Goal: Task Accomplishment & Management: Manage account settings

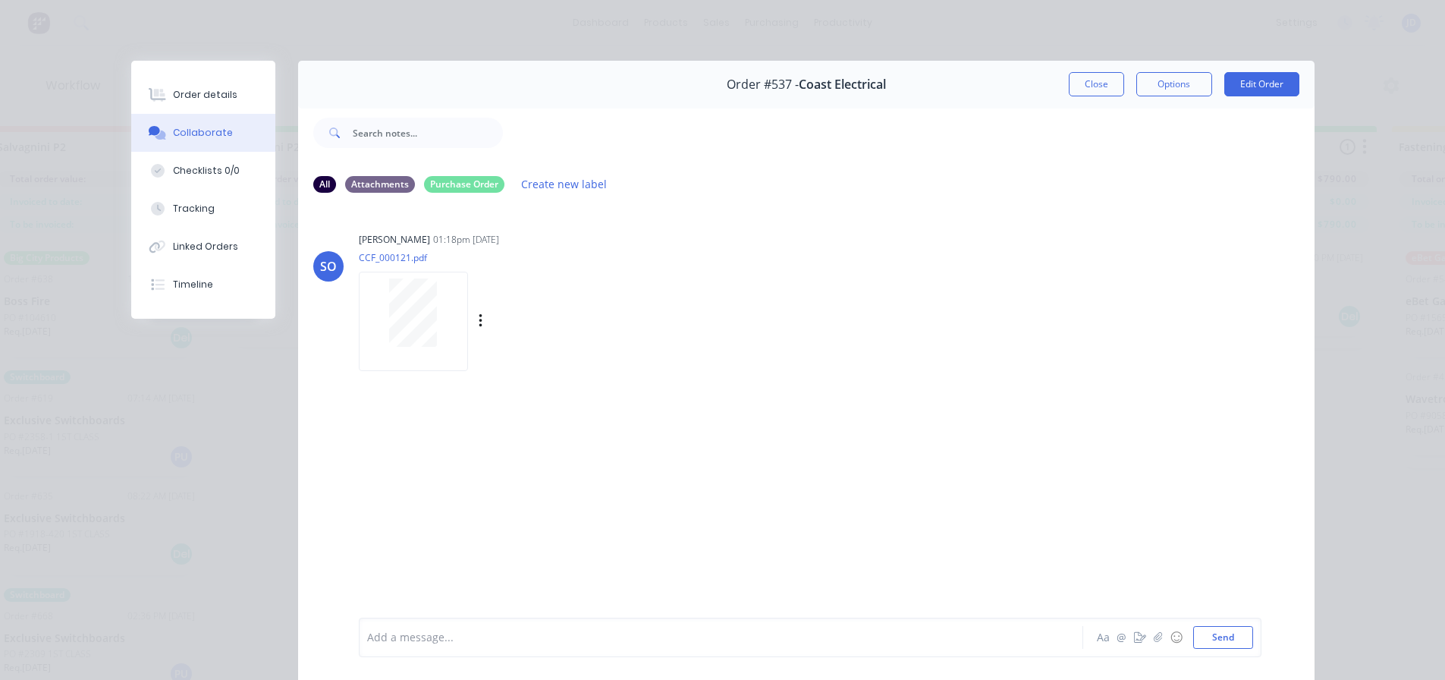
scroll to position [73, 0]
click at [1087, 86] on button "Close" at bounding box center [1096, 84] width 55 height 24
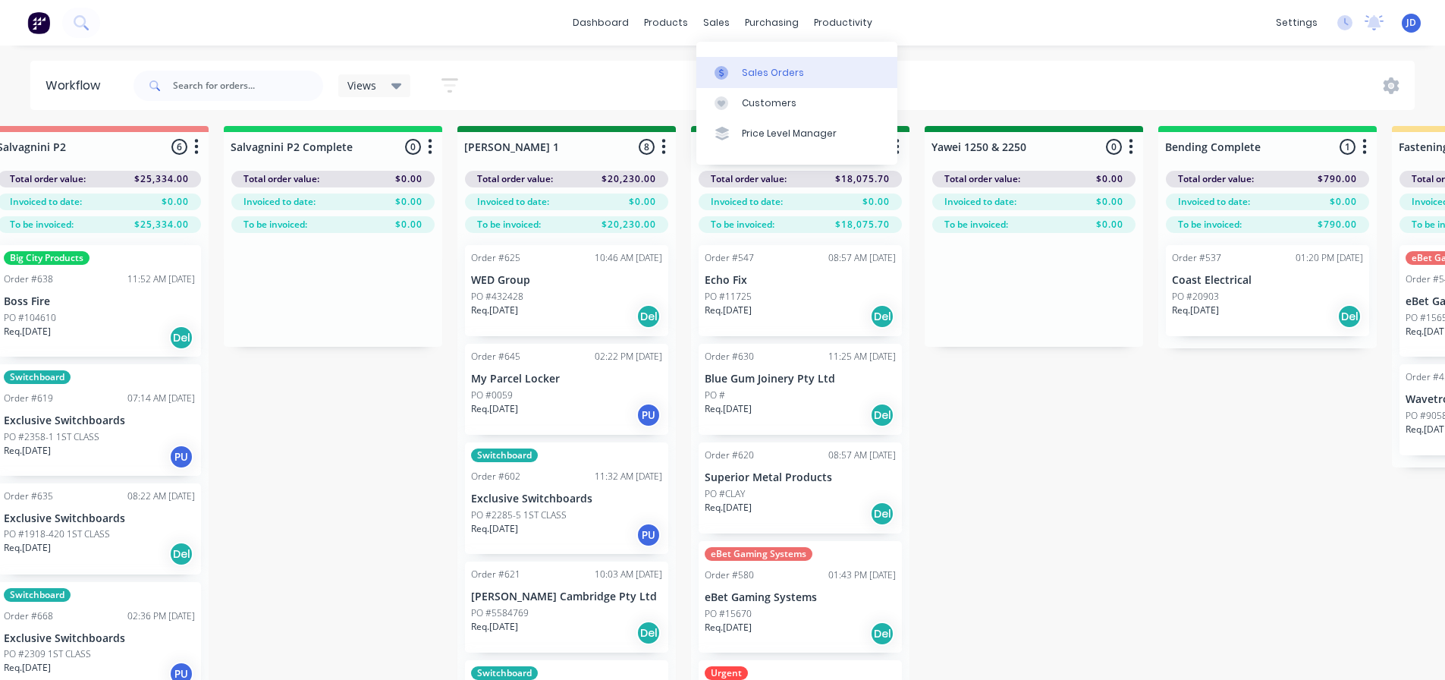
click at [722, 61] on link "Sales Orders" at bounding box center [796, 72] width 201 height 30
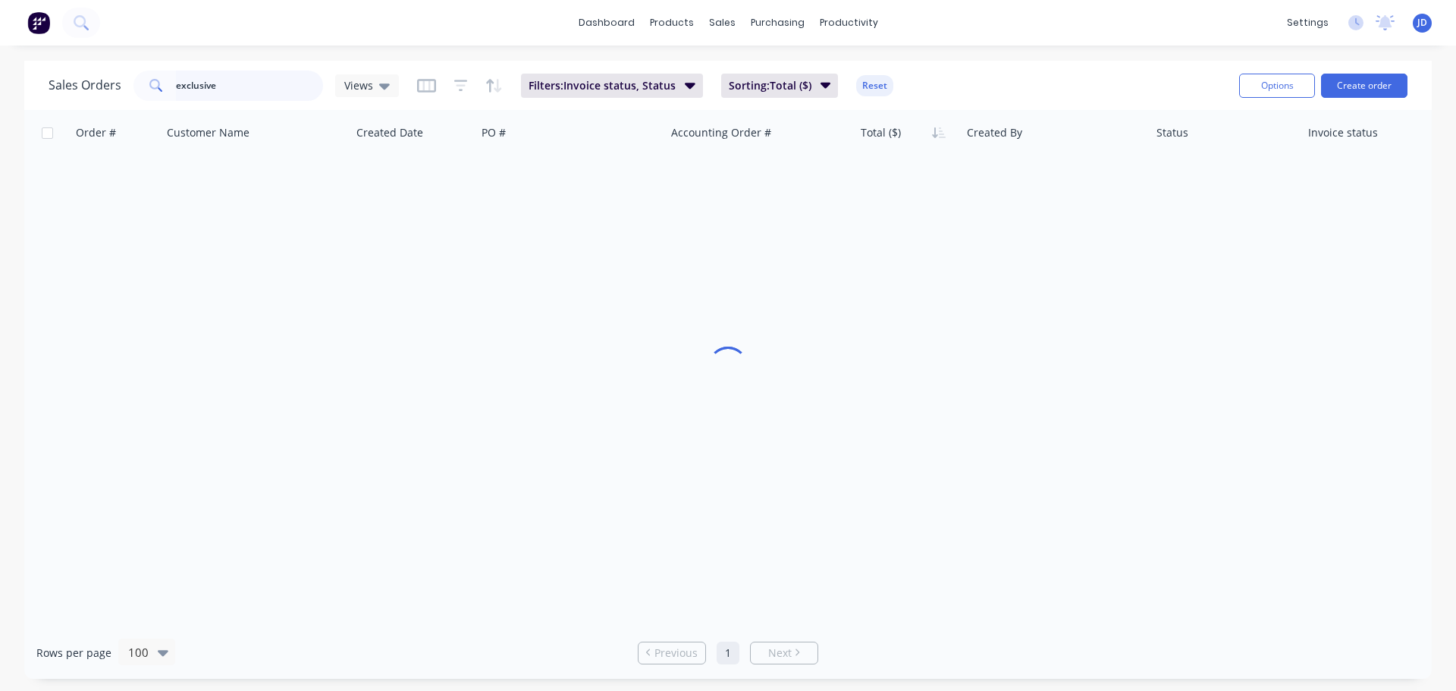
click at [285, 97] on input "exclusive" at bounding box center [250, 86] width 148 height 30
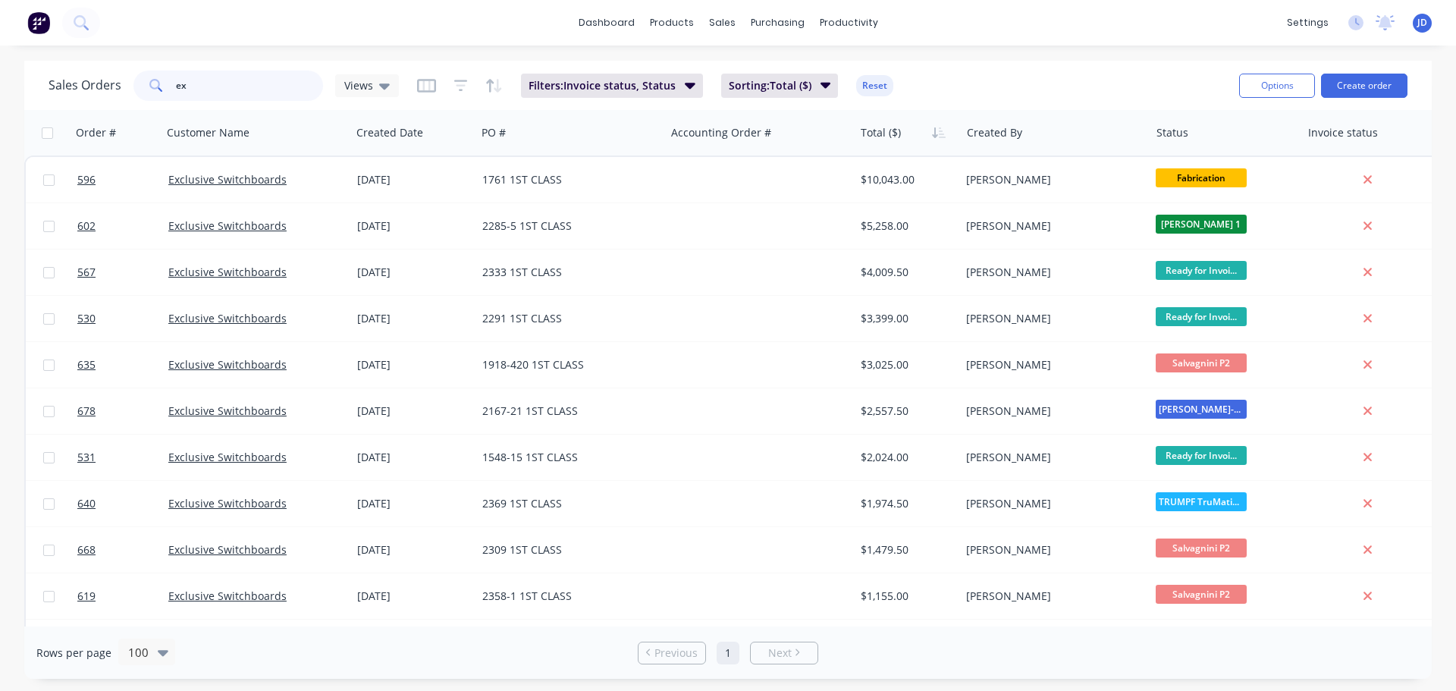
type input "e"
type input "BOSS"
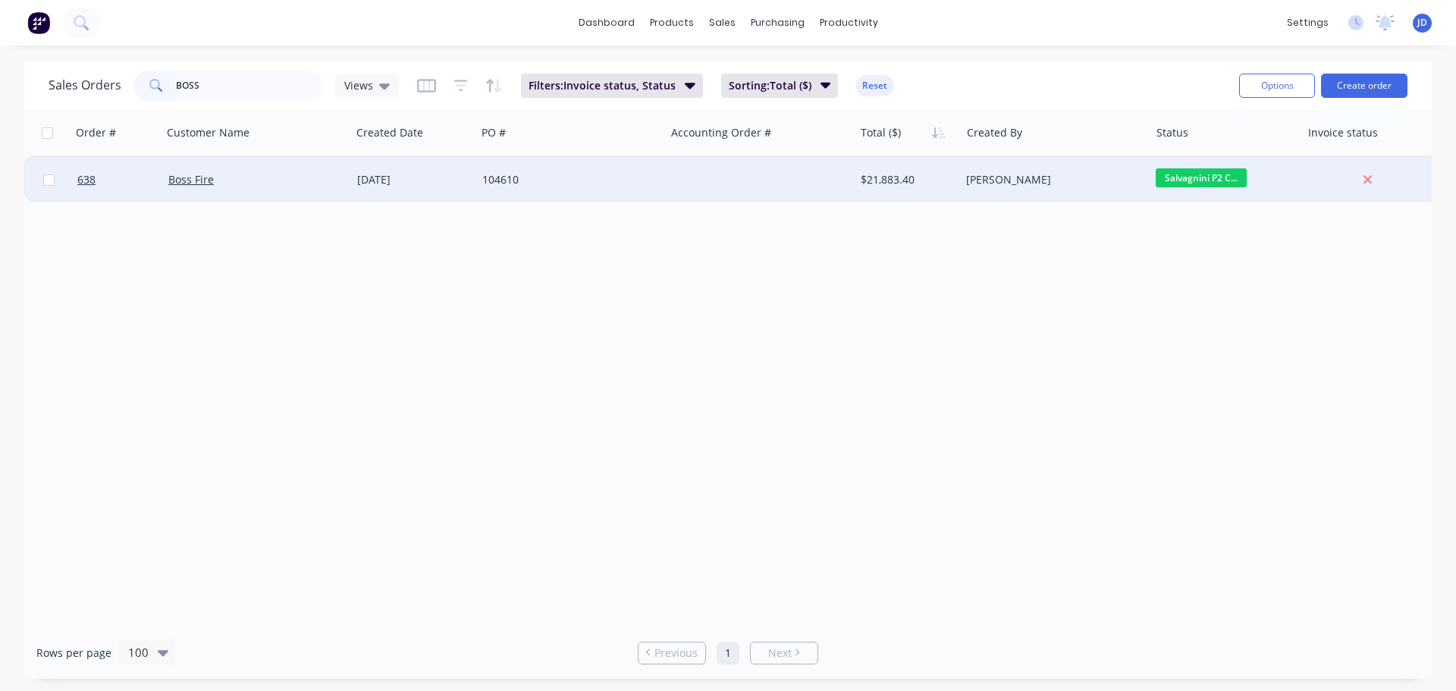
click at [576, 192] on div "104610" at bounding box center [570, 180] width 189 height 46
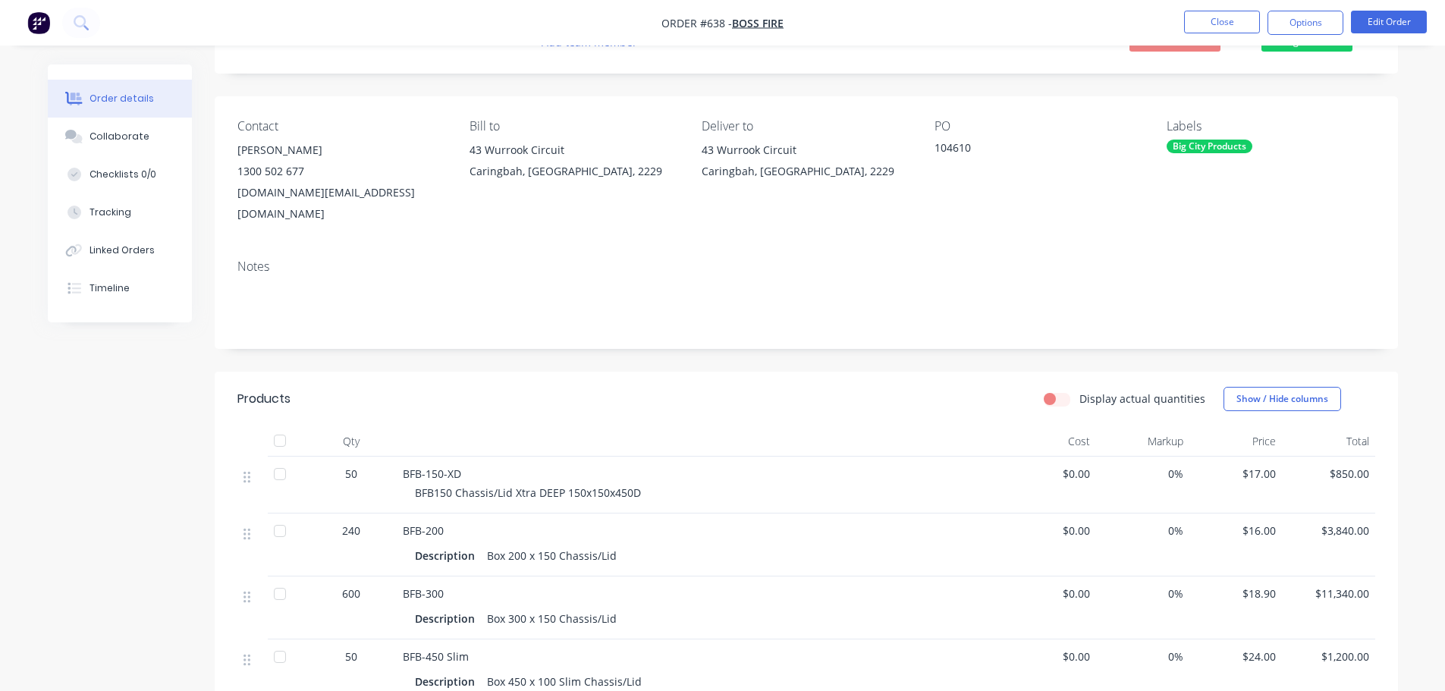
scroll to position [76, 0]
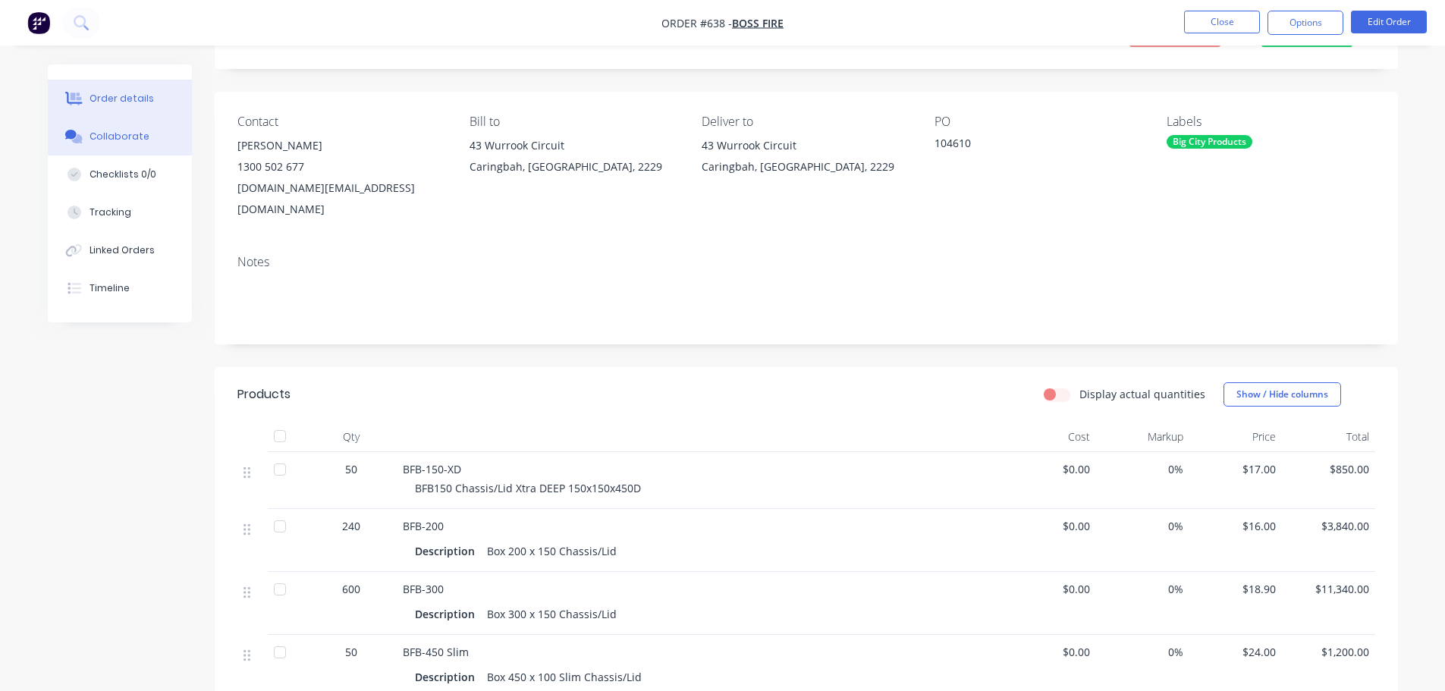
click at [121, 153] on button "Collaborate" at bounding box center [120, 137] width 144 height 38
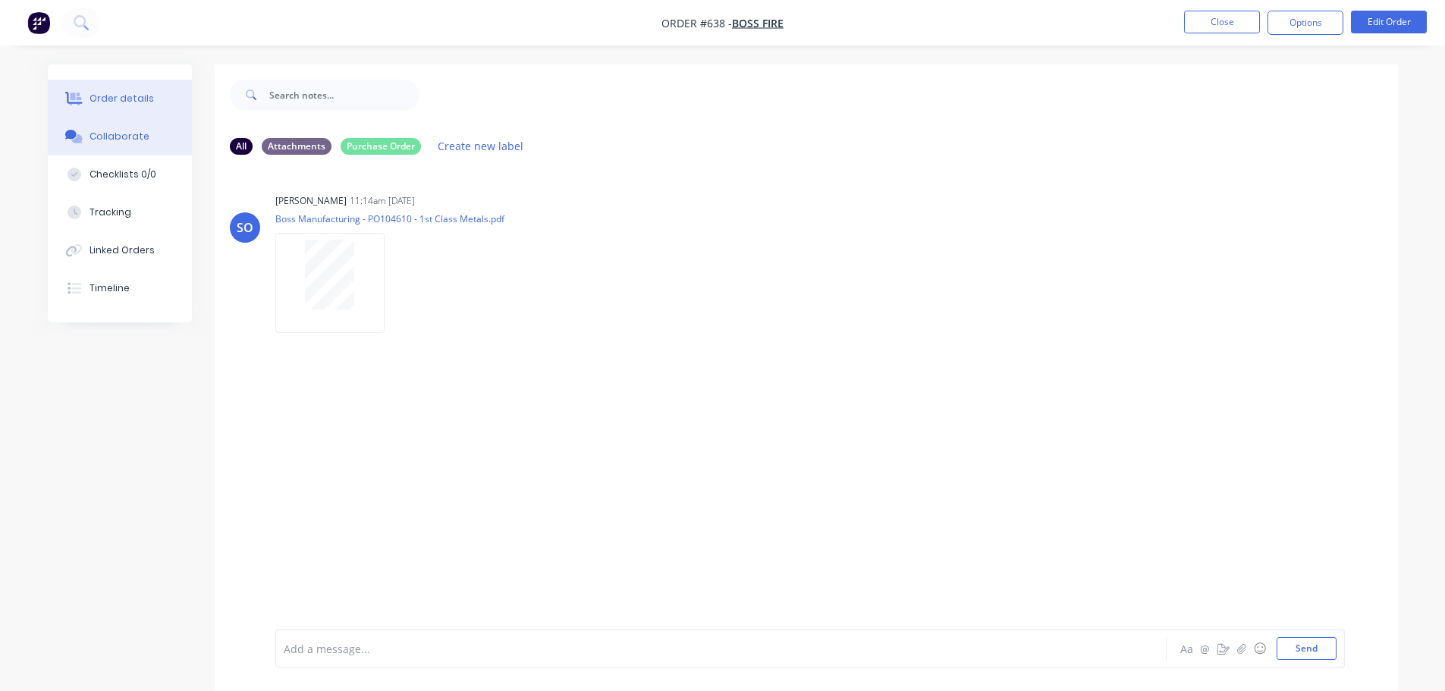
click at [110, 96] on div "Order details" at bounding box center [122, 99] width 64 height 14
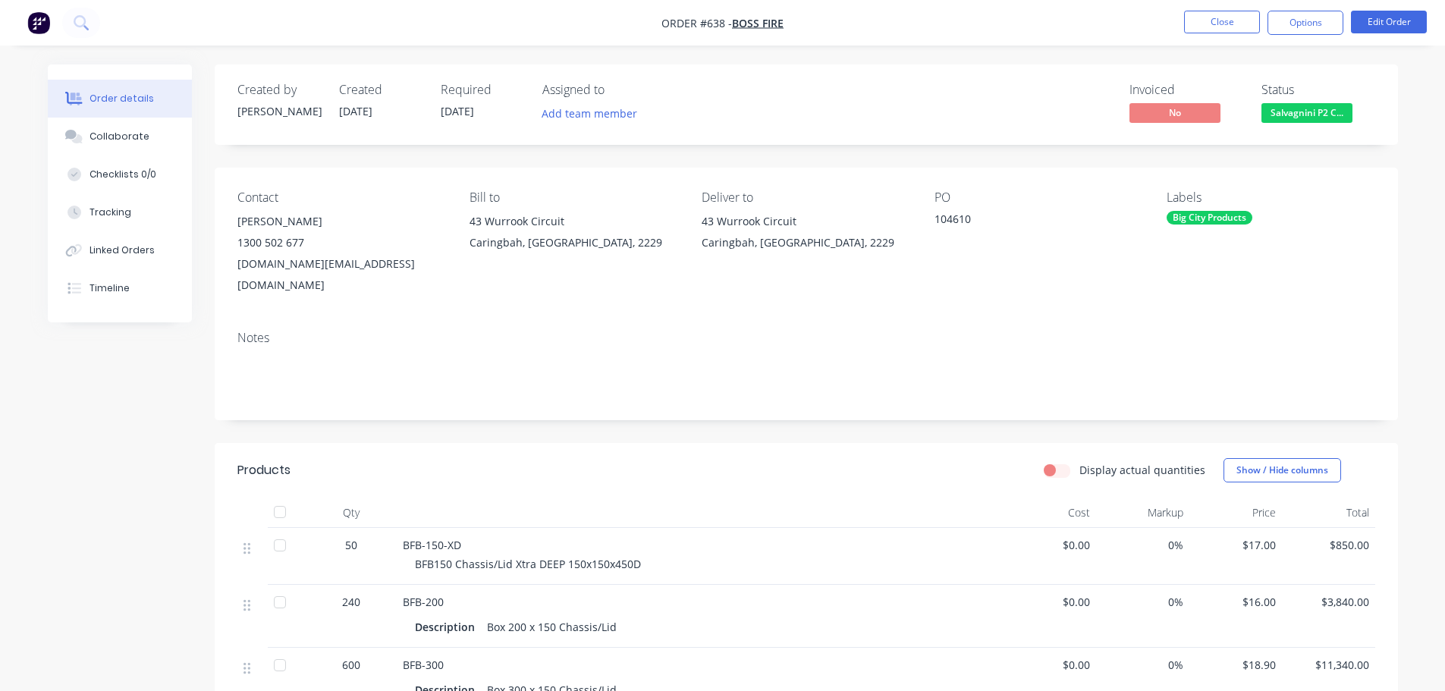
drag, startPoint x: 1292, startPoint y: 135, endPoint x: 1289, endPoint y: 126, distance: 9.6
click at [1290, 134] on div "Created by [PERSON_NAME] Created [DATE] Required [DATE] Assigned to Add team me…" at bounding box center [806, 104] width 1183 height 80
click at [1290, 124] on button "Salvagnini P2 C..." at bounding box center [1306, 114] width 91 height 23
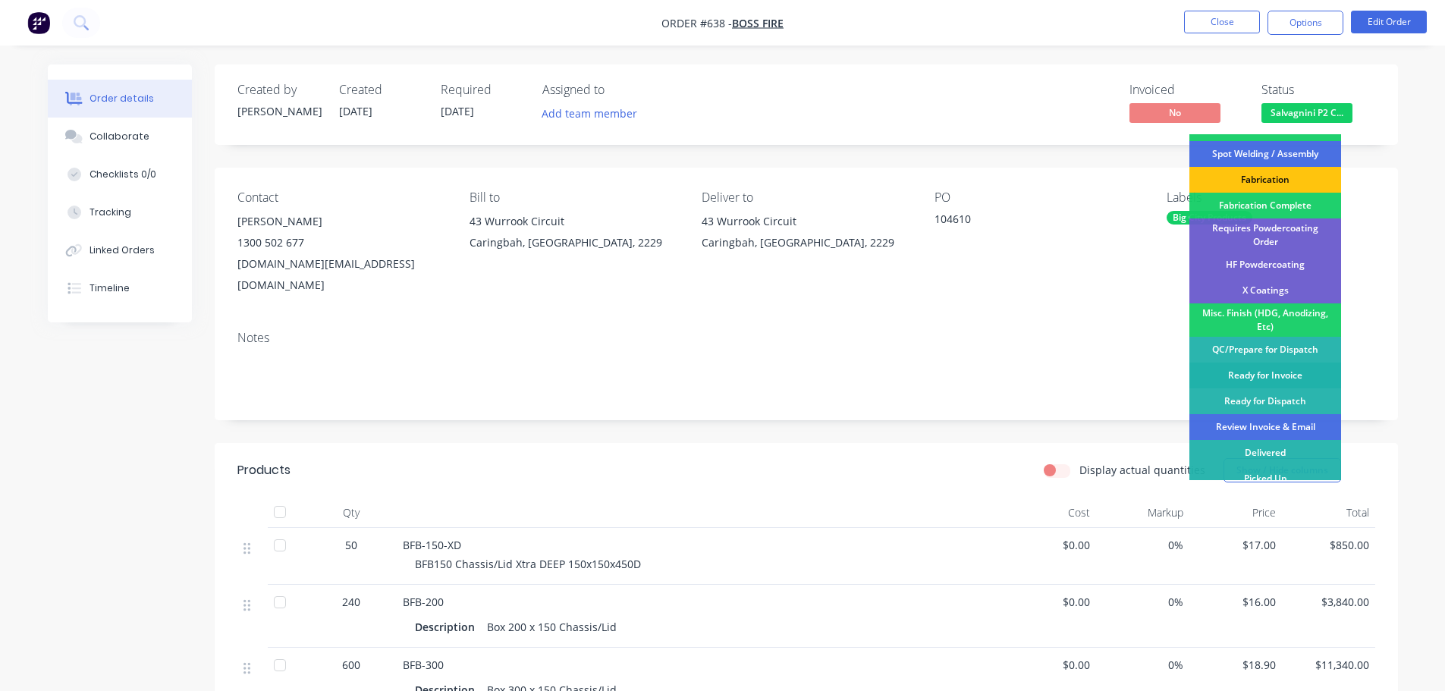
scroll to position [443, 0]
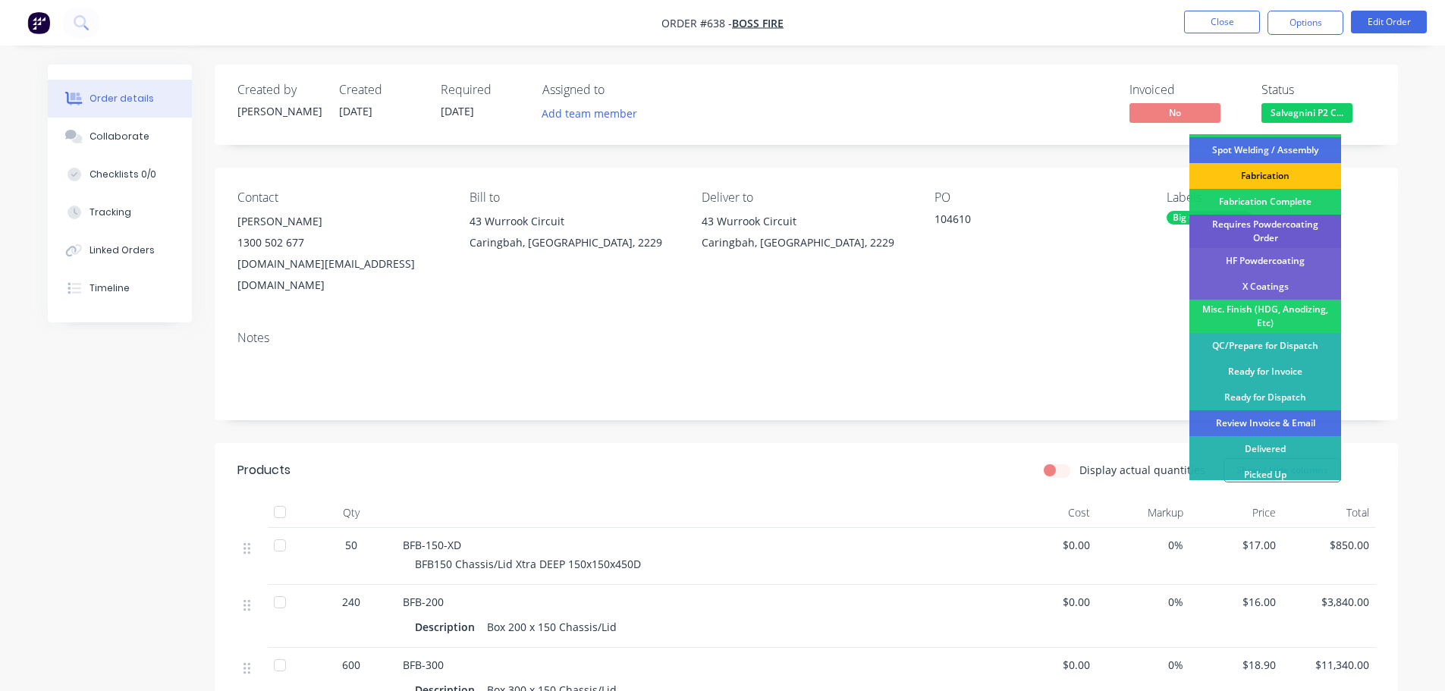
click at [1284, 217] on div "Requires Powdercoating Order" at bounding box center [1265, 231] width 152 height 33
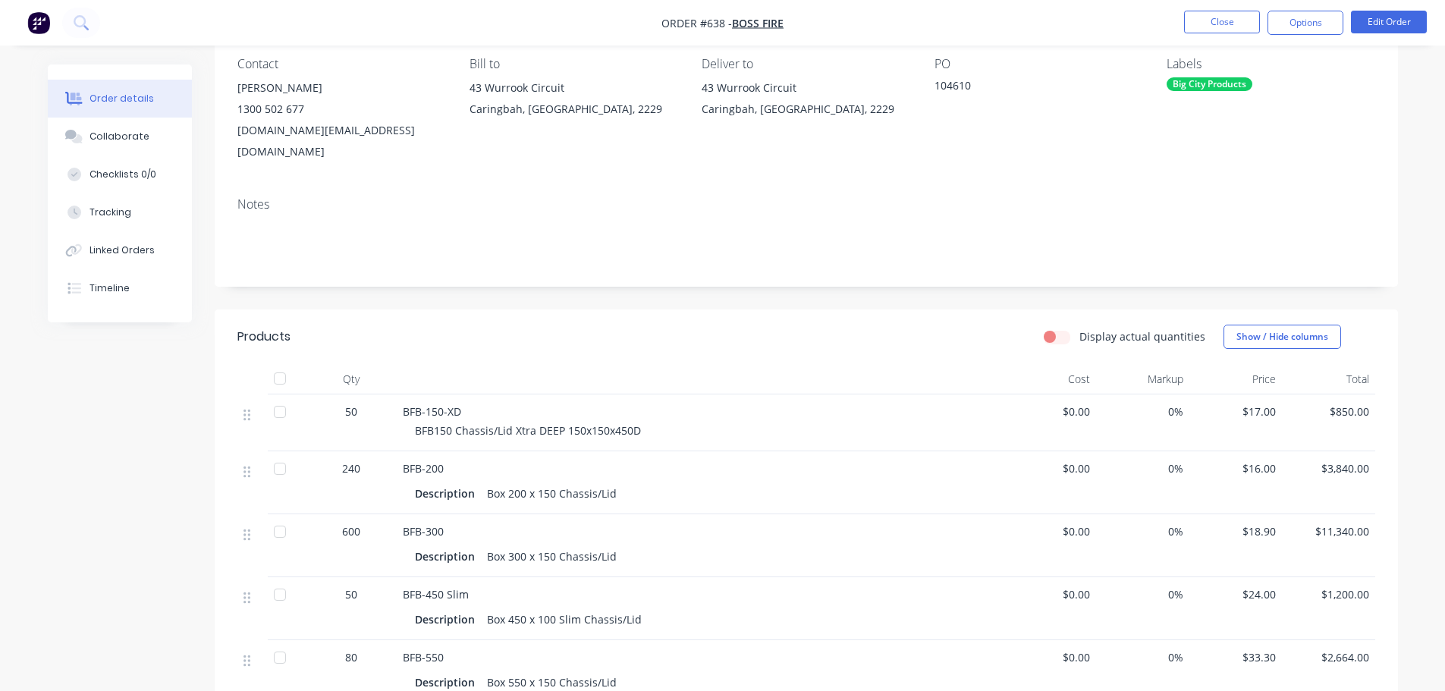
scroll to position [0, 0]
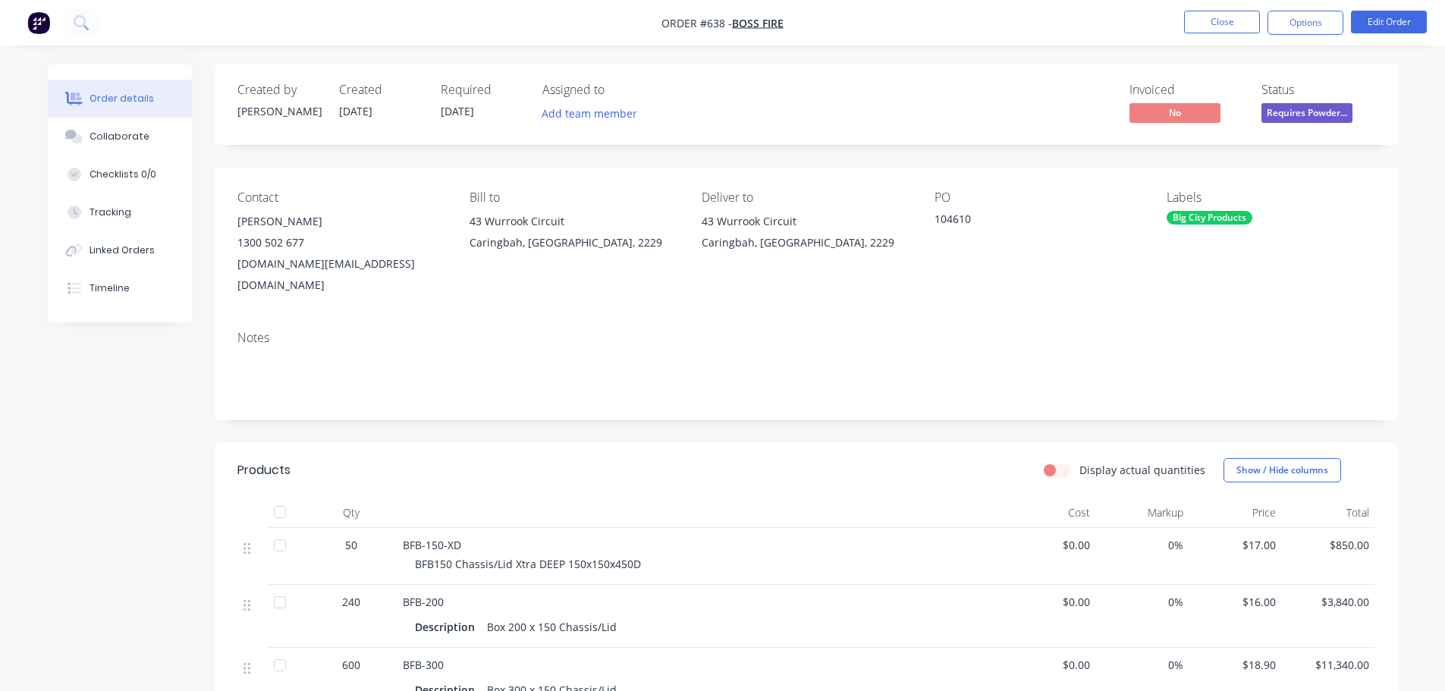
click at [1182, 30] on ul "Close Options Edit Order" at bounding box center [1305, 23] width 279 height 24
click at [1225, 13] on button "Close" at bounding box center [1222, 22] width 76 height 23
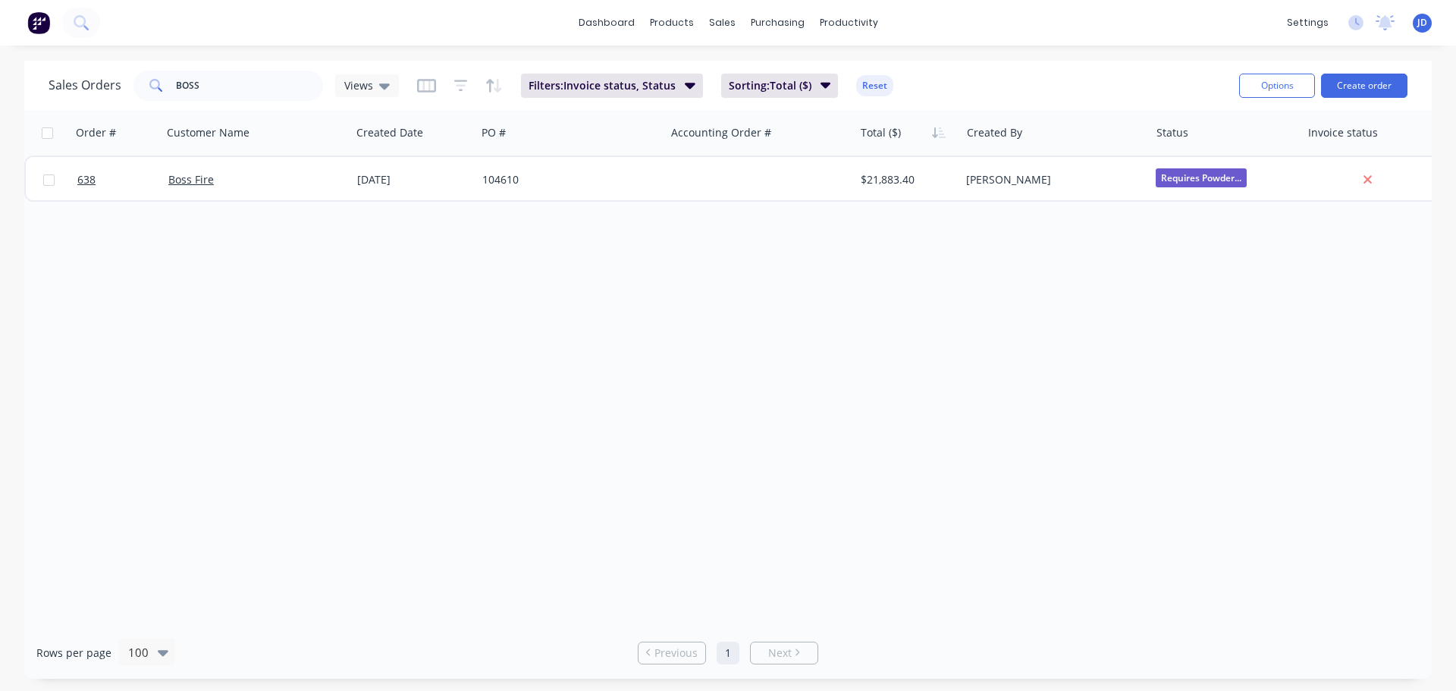
click at [484, 330] on div "Order # Customer Name Created Date PO # Accounting Order # Total ($) Created By…" at bounding box center [728, 368] width 1408 height 517
click at [429, 375] on div "Order # Customer Name Created Date PO # Accounting Order # Total ($) Created By…" at bounding box center [728, 368] width 1408 height 517
drag, startPoint x: 85, startPoint y: 102, endPoint x: 0, endPoint y: 2, distance: 131.9
click at [0, 74] on div "Sales Orders BOSS Views Filters: Invoice status, Status Sorting: Total ($) Rese…" at bounding box center [728, 370] width 1456 height 618
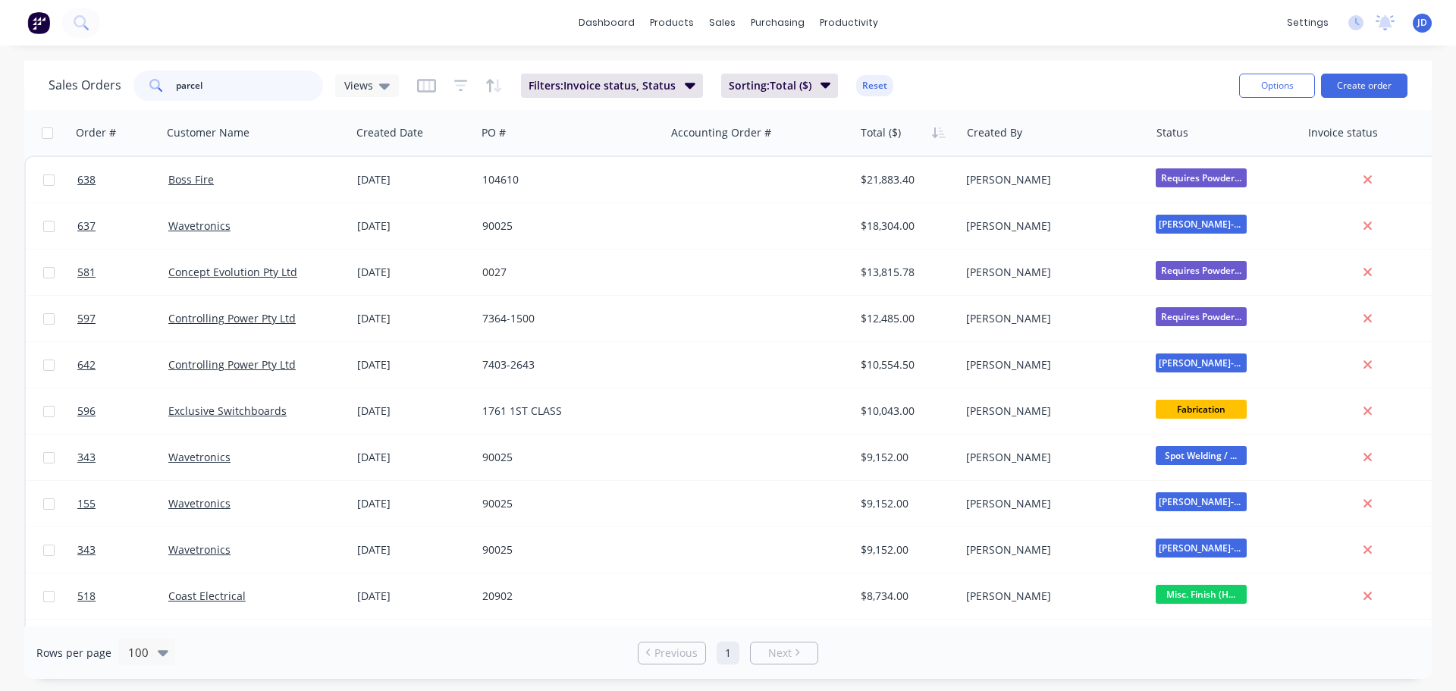
type input "parcel"
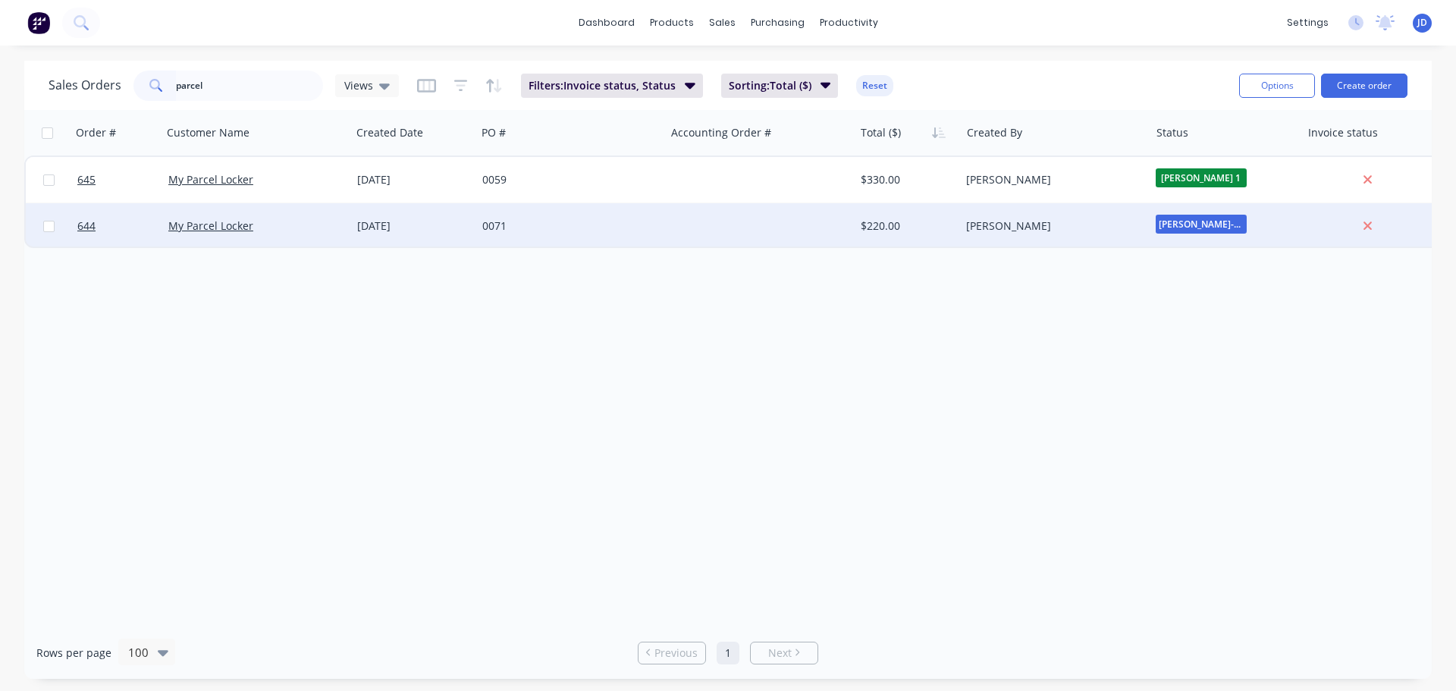
click at [390, 221] on div "[DATE]" at bounding box center [413, 225] width 113 height 15
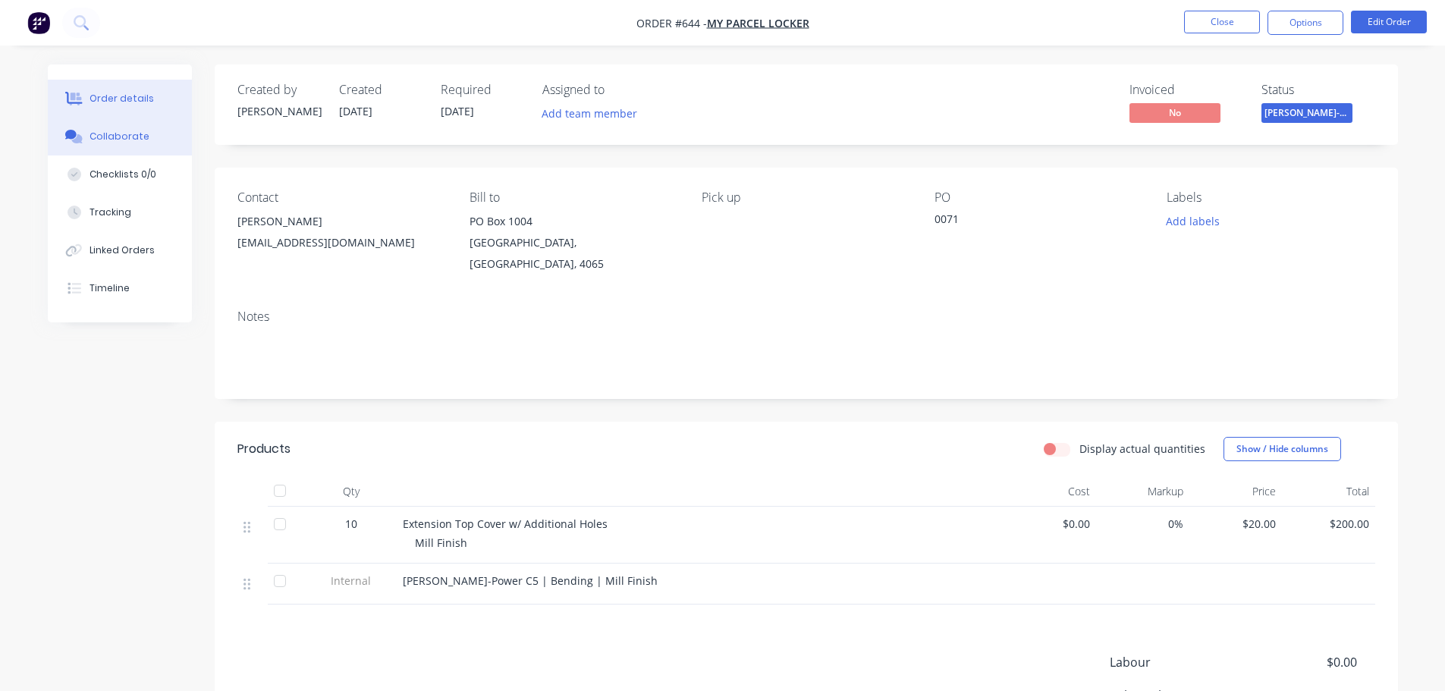
click at [90, 143] on button "Collaborate" at bounding box center [120, 137] width 144 height 38
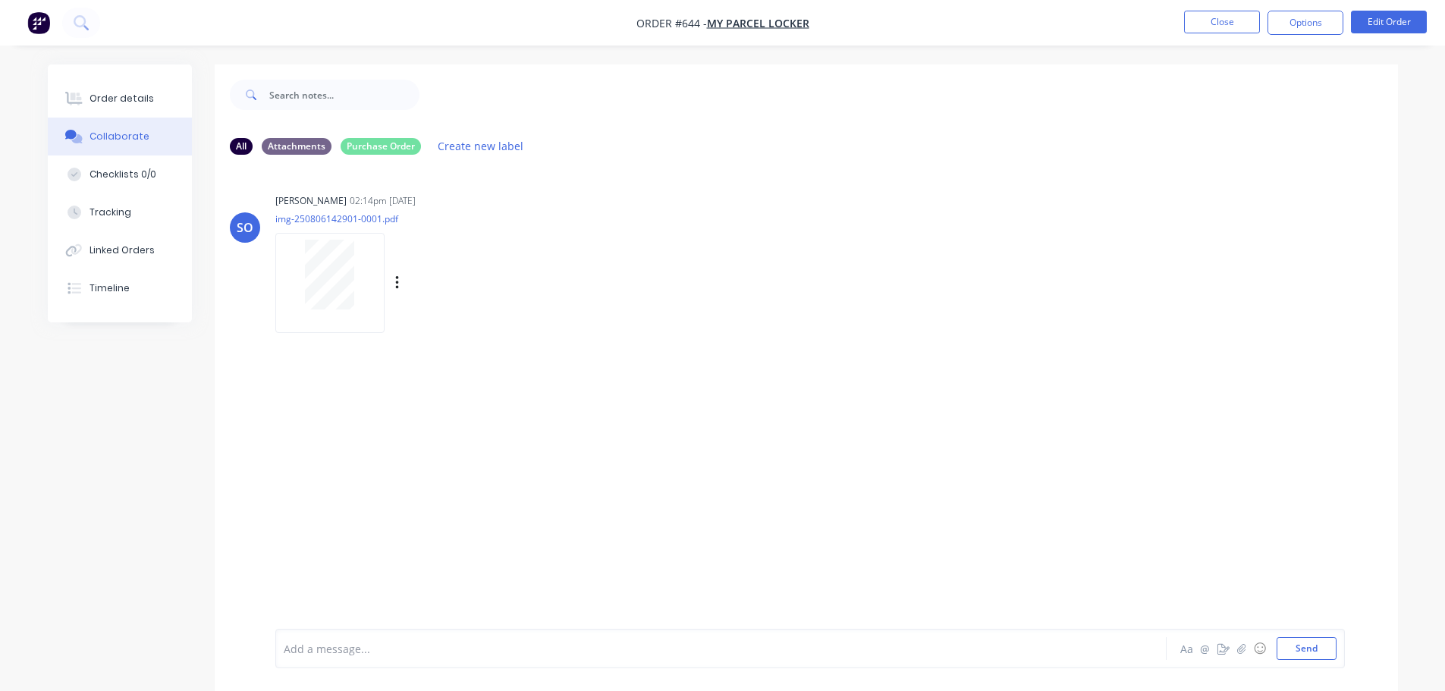
click at [362, 273] on div at bounding box center [330, 275] width 96 height 70
click at [165, 89] on button "Order details" at bounding box center [120, 99] width 144 height 38
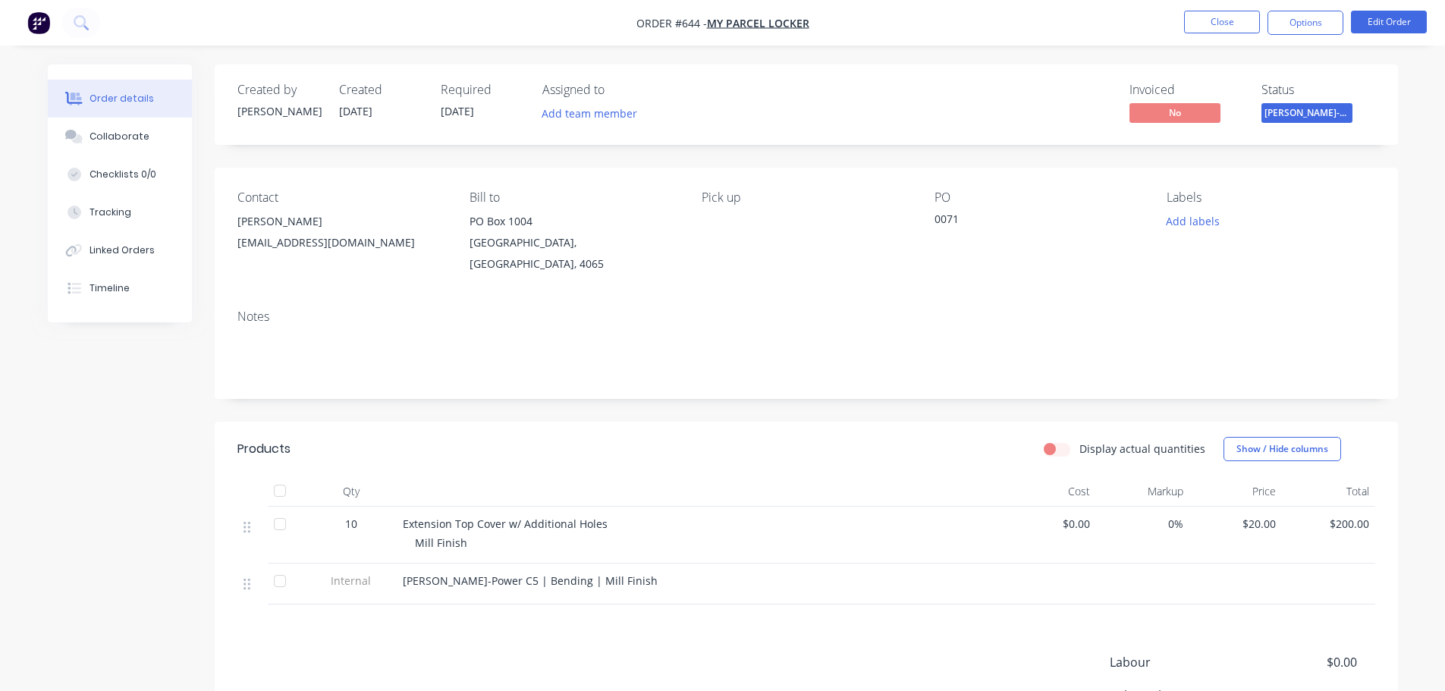
click at [1322, 111] on span "[PERSON_NAME]-Power C5" at bounding box center [1306, 112] width 91 height 19
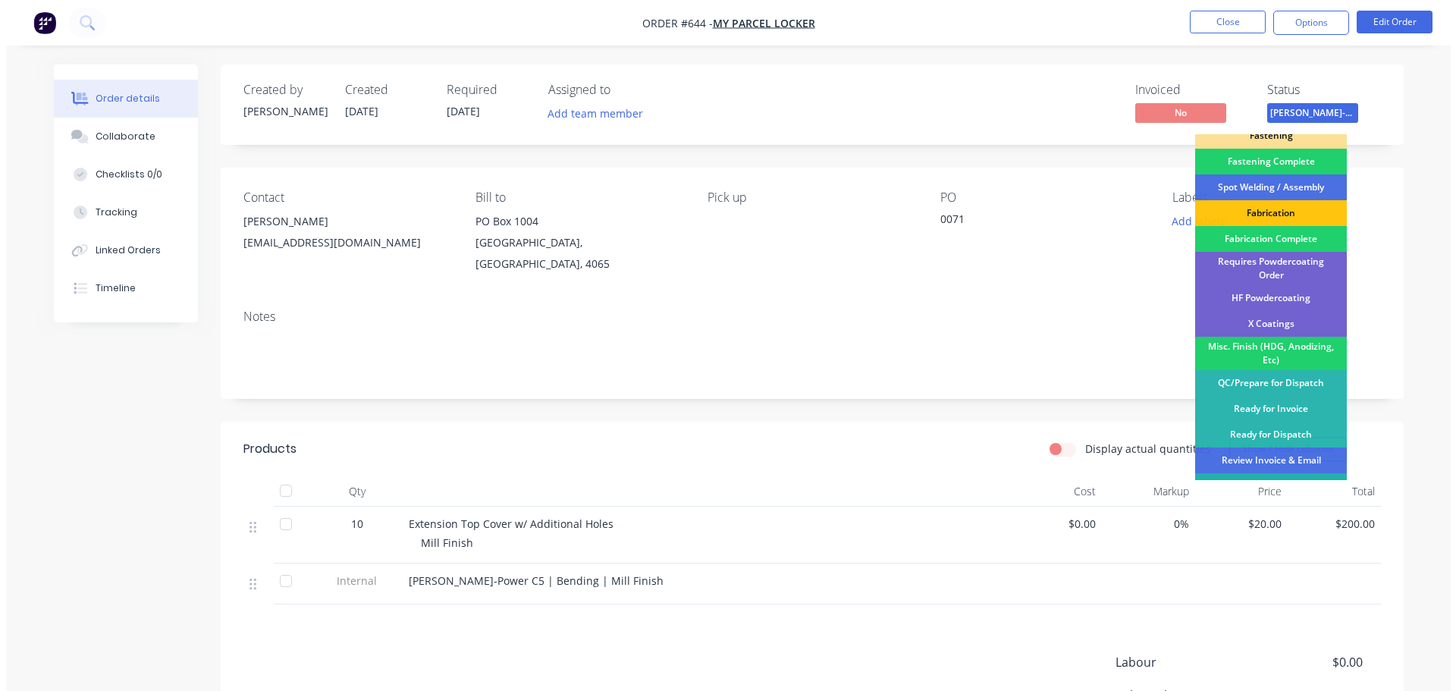
scroll to position [443, 0]
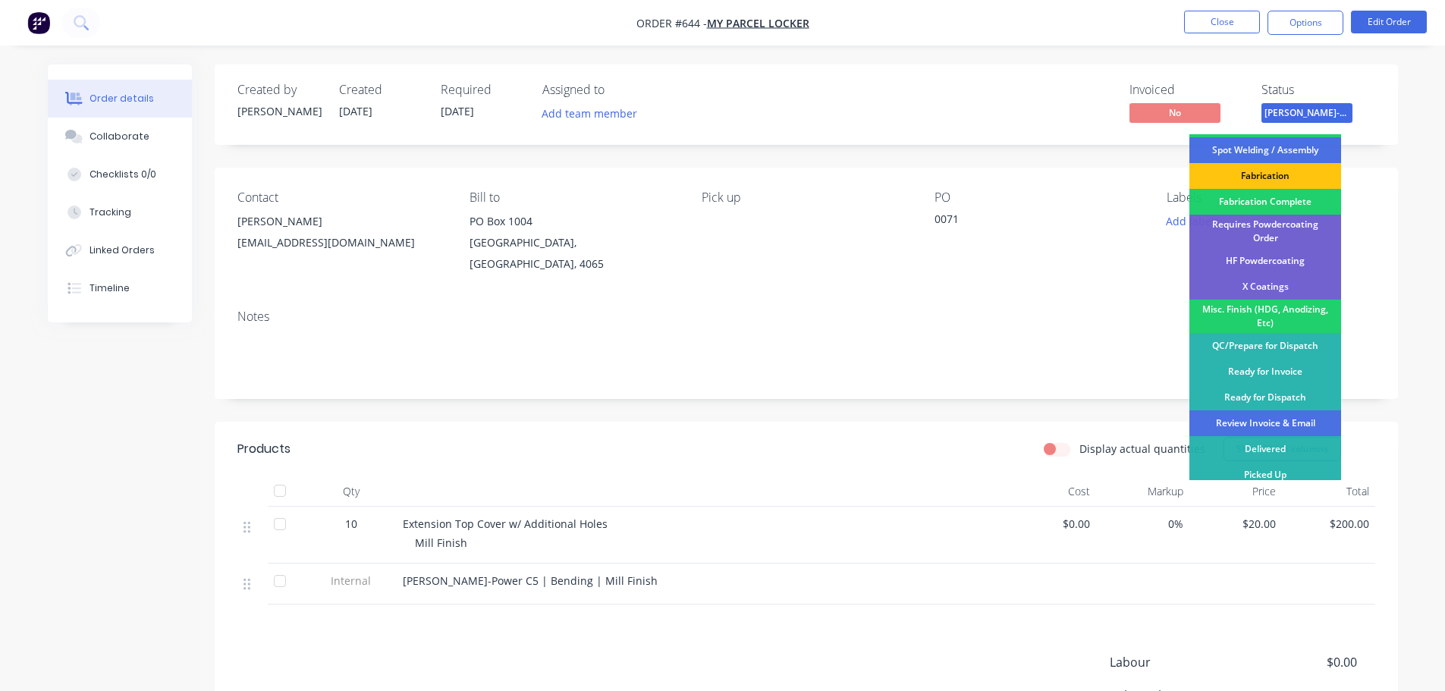
click at [1283, 410] on div "Review Invoice & Email" at bounding box center [1265, 423] width 152 height 26
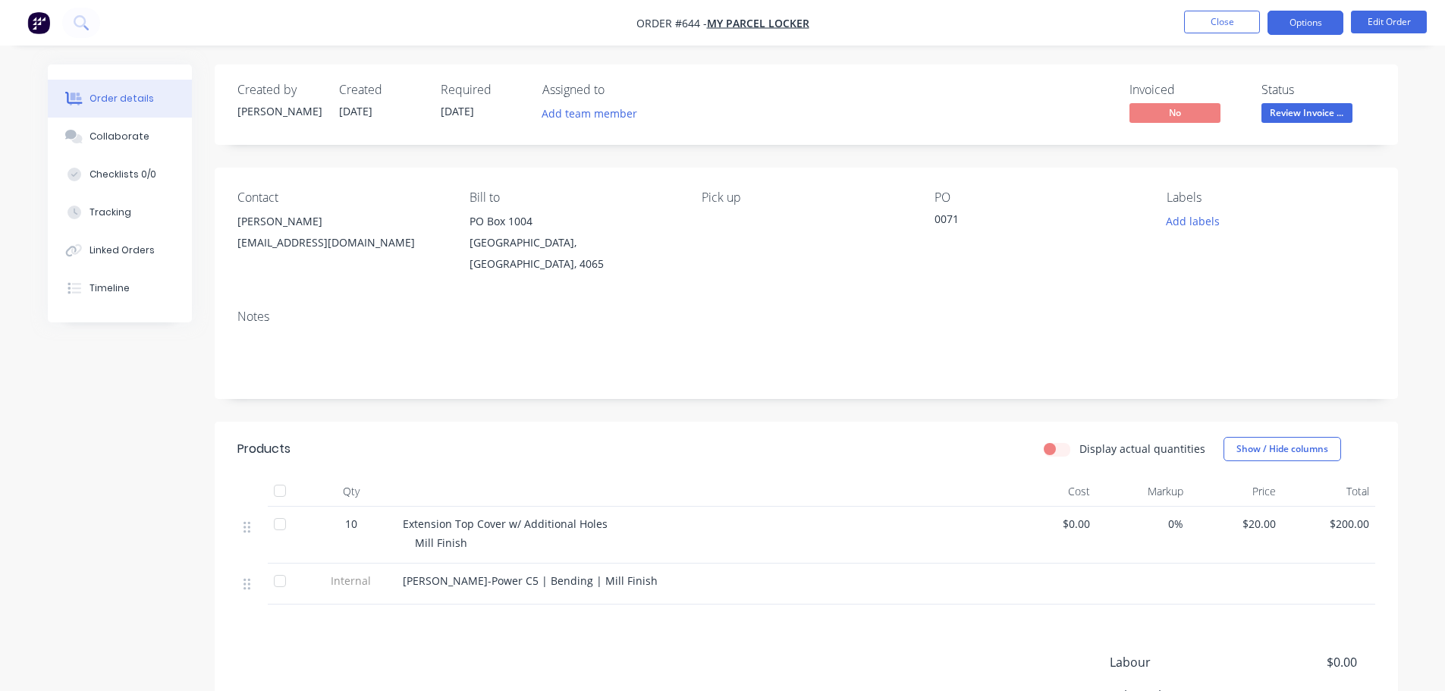
click at [1273, 12] on button "Options" at bounding box center [1305, 23] width 76 height 24
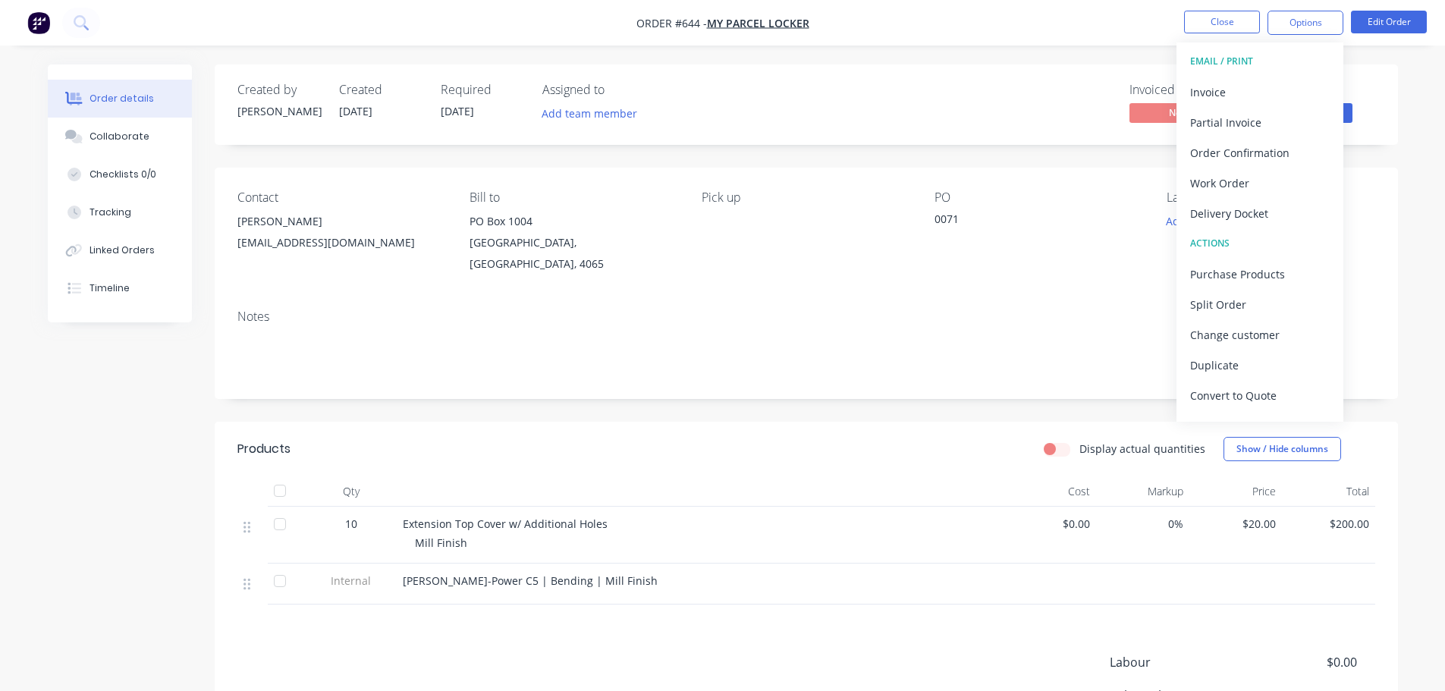
drag, startPoint x: 1268, startPoint y: 212, endPoint x: 1254, endPoint y: 198, distance: 20.4
click at [1267, 212] on div "Delivery Docket" at bounding box center [1260, 214] width 140 height 22
click at [1240, 166] on button "Without pricing" at bounding box center [1259, 152] width 167 height 30
click at [1275, 81] on button "Invoice" at bounding box center [1259, 92] width 167 height 30
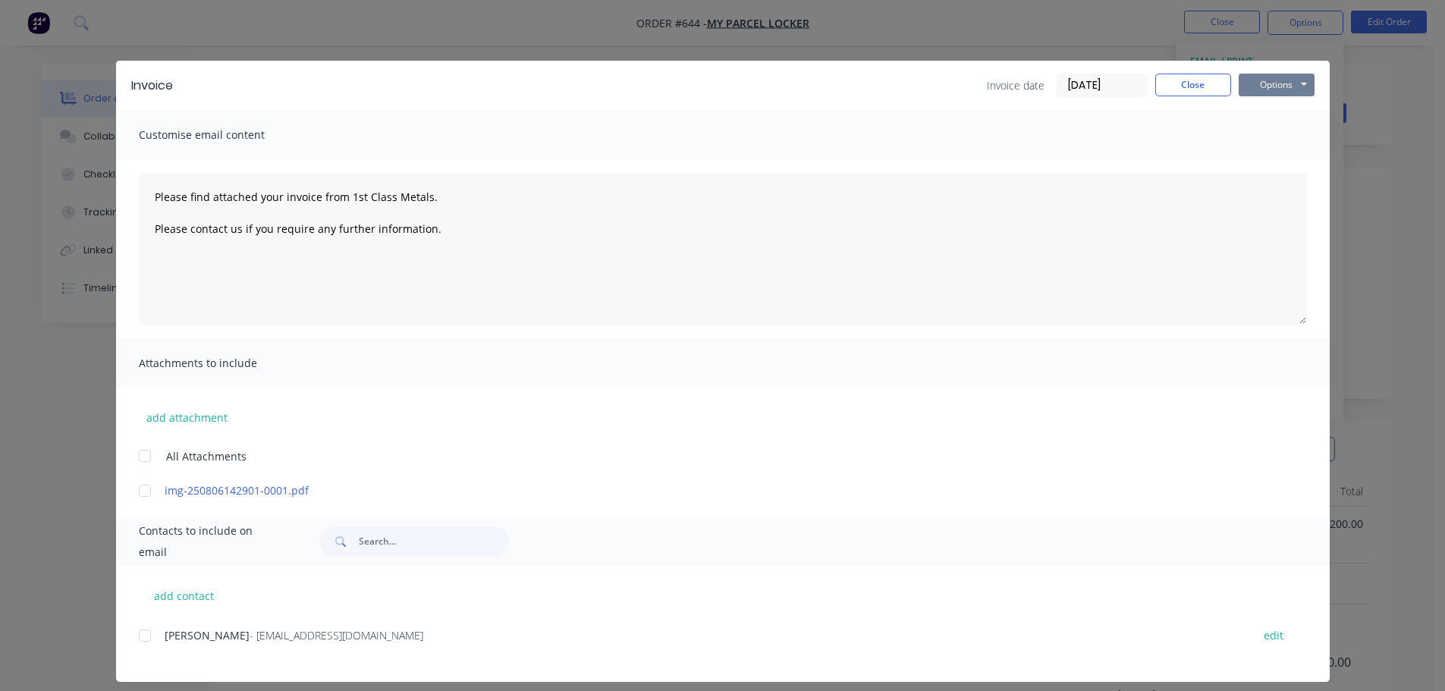
click at [1278, 84] on button "Options" at bounding box center [1277, 85] width 76 height 23
click at [1280, 135] on button "Print" at bounding box center [1287, 136] width 97 height 25
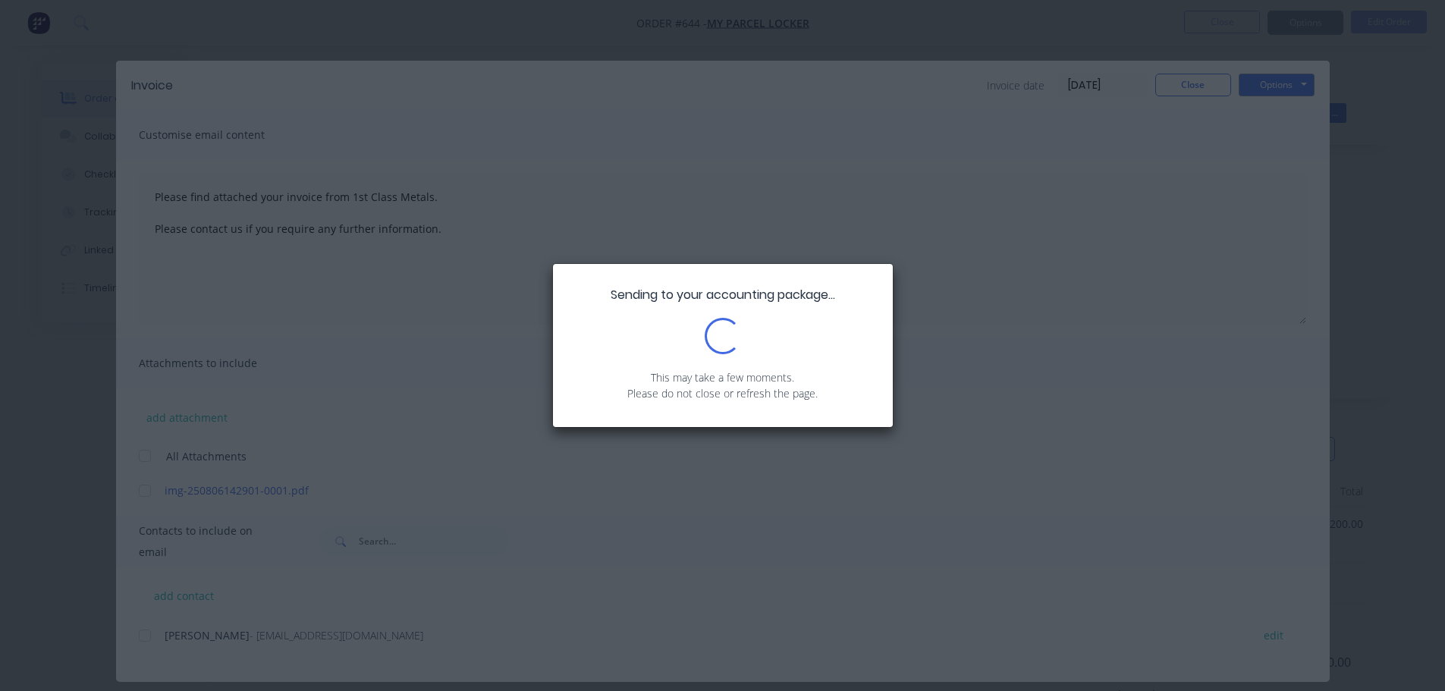
type textarea "Please find attached your invoice from 1st Class Metals. Please contact us if y…"
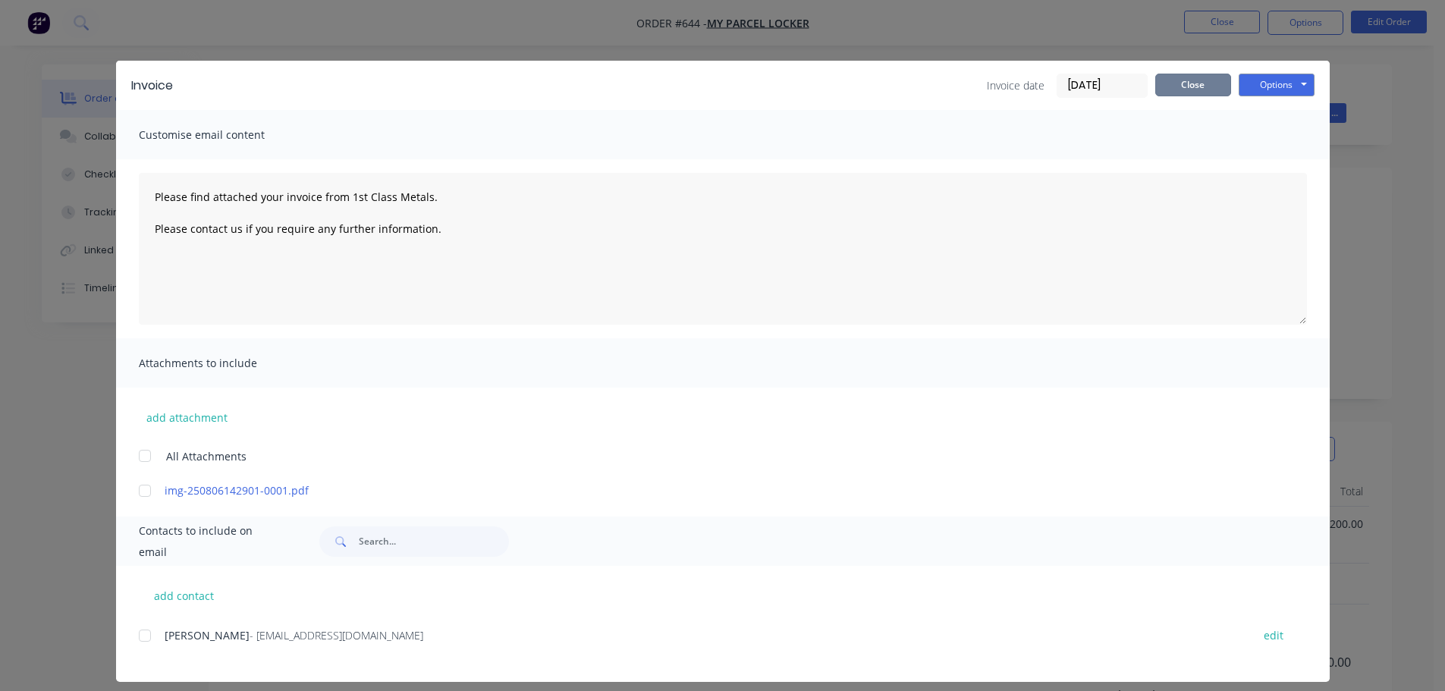
drag, startPoint x: 1188, startPoint y: 87, endPoint x: 1201, endPoint y: 83, distance: 13.7
click at [1188, 88] on button "Close" at bounding box center [1193, 85] width 76 height 23
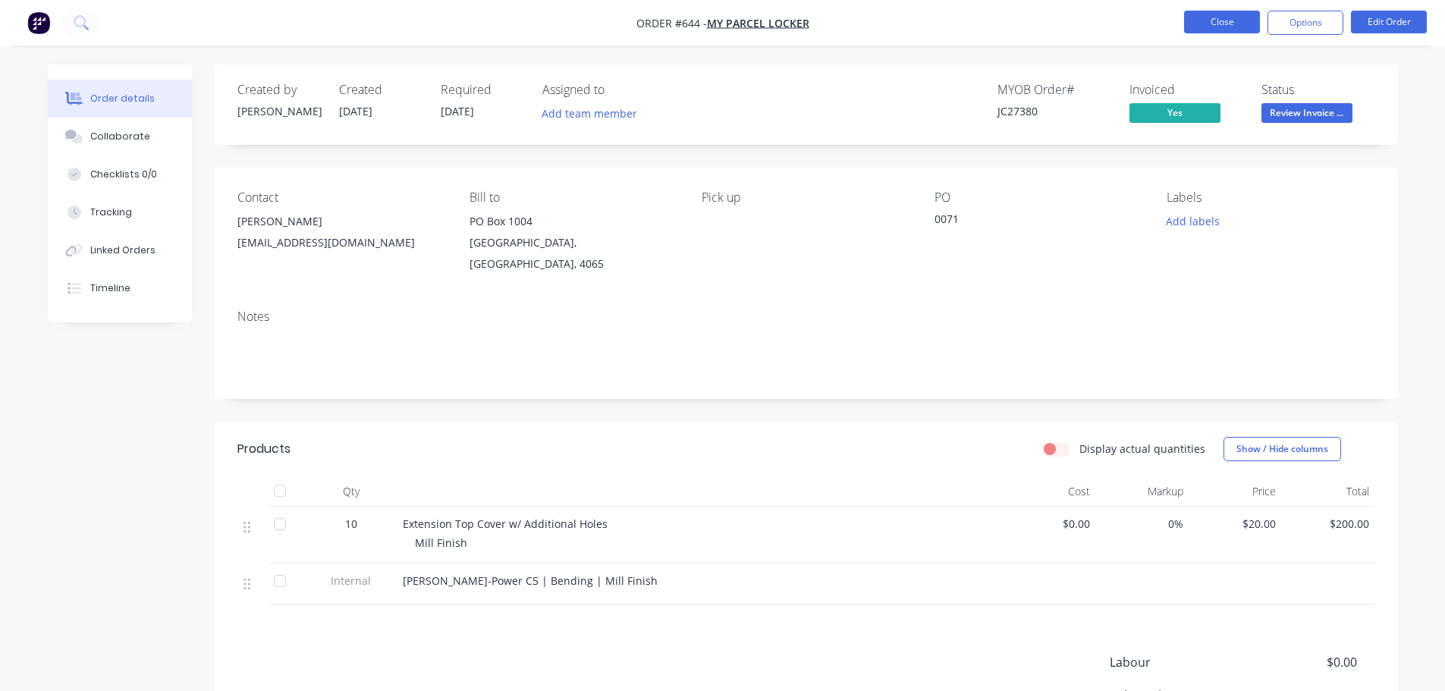
click at [1217, 26] on button "Close" at bounding box center [1222, 22] width 76 height 23
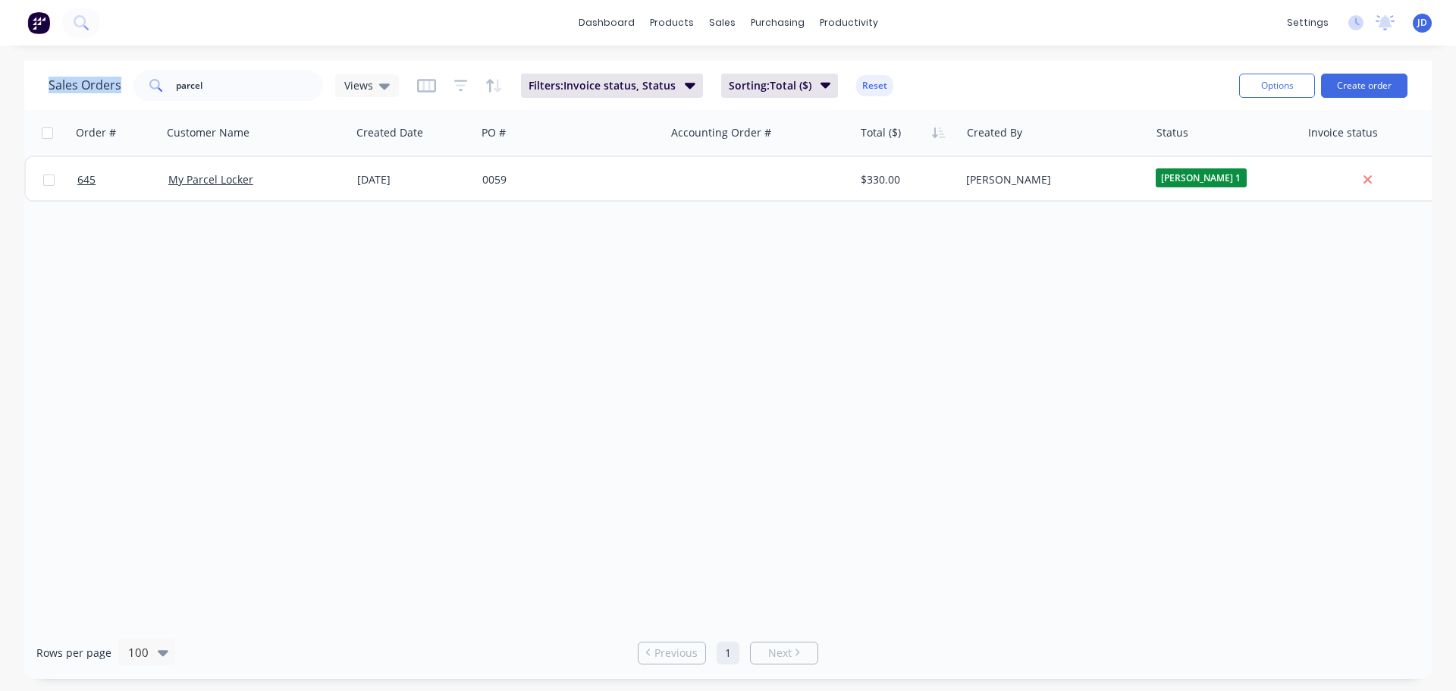
drag, startPoint x: 194, startPoint y: 63, endPoint x: 17, endPoint y: 9, distance: 184.7
click at [25, 64] on div "Sales Orders parcel Views Filters: Invoice status, Status Sorting: Total ($) Re…" at bounding box center [728, 85] width 1408 height 49
drag, startPoint x: 243, startPoint y: 95, endPoint x: 0, endPoint y: 87, distance: 242.8
click at [0, 87] on div "Sales Orders parcel Views Filters: Invoice status, Status Sorting: Total ($) Re…" at bounding box center [728, 370] width 1456 height 618
type input "excl"
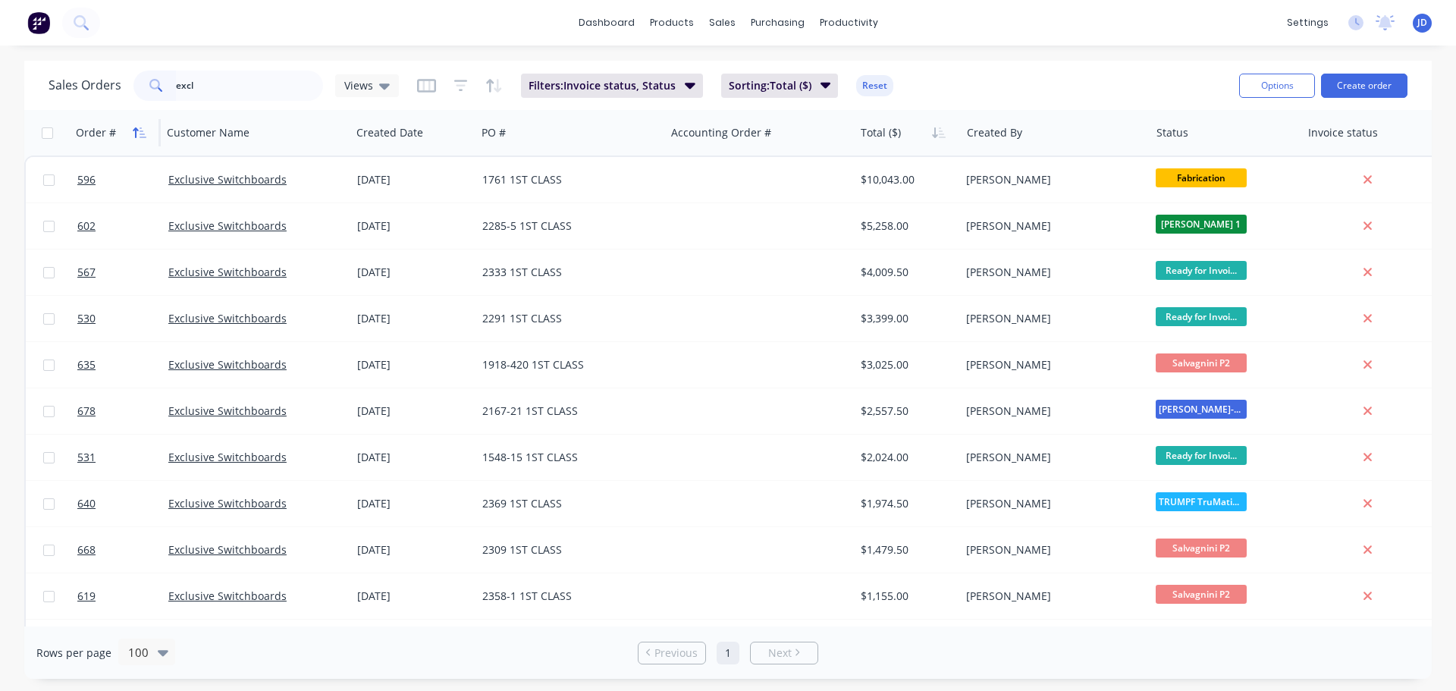
click at [142, 132] on icon "button" at bounding box center [140, 133] width 14 height 12
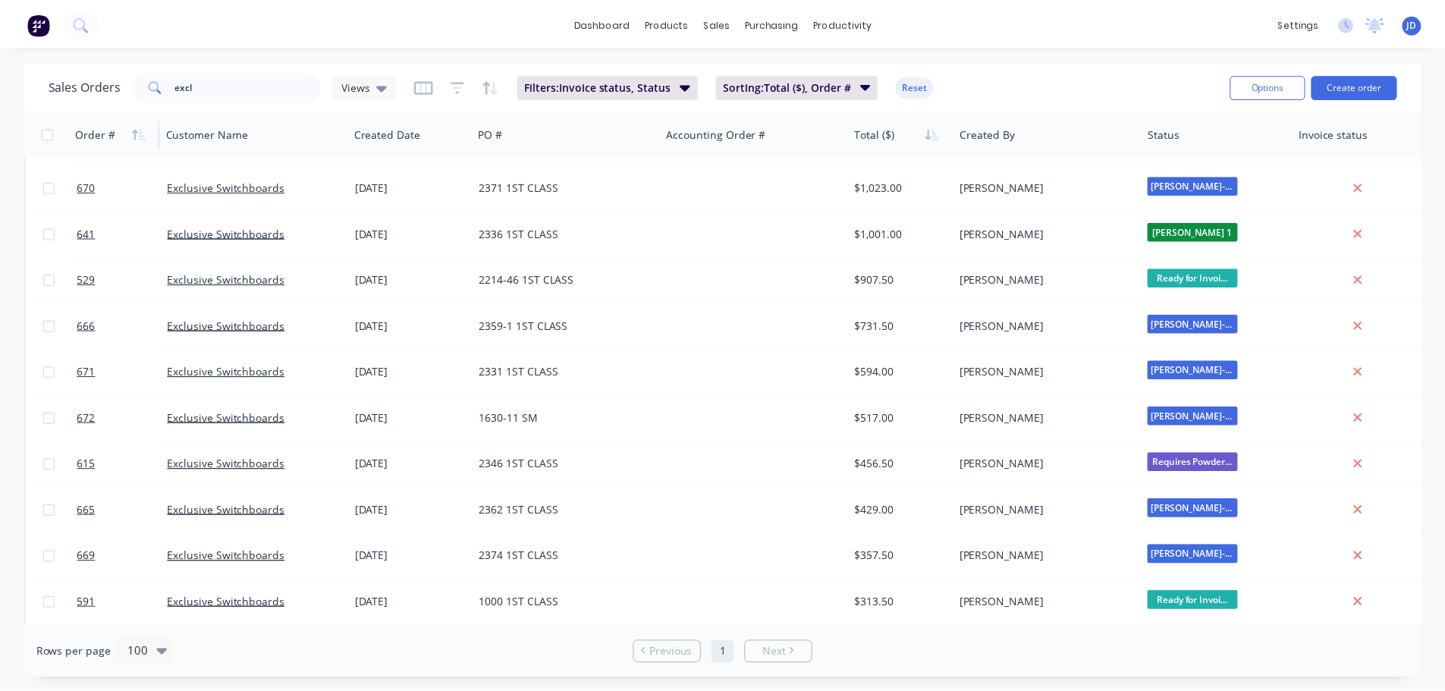
scroll to position [740, 0]
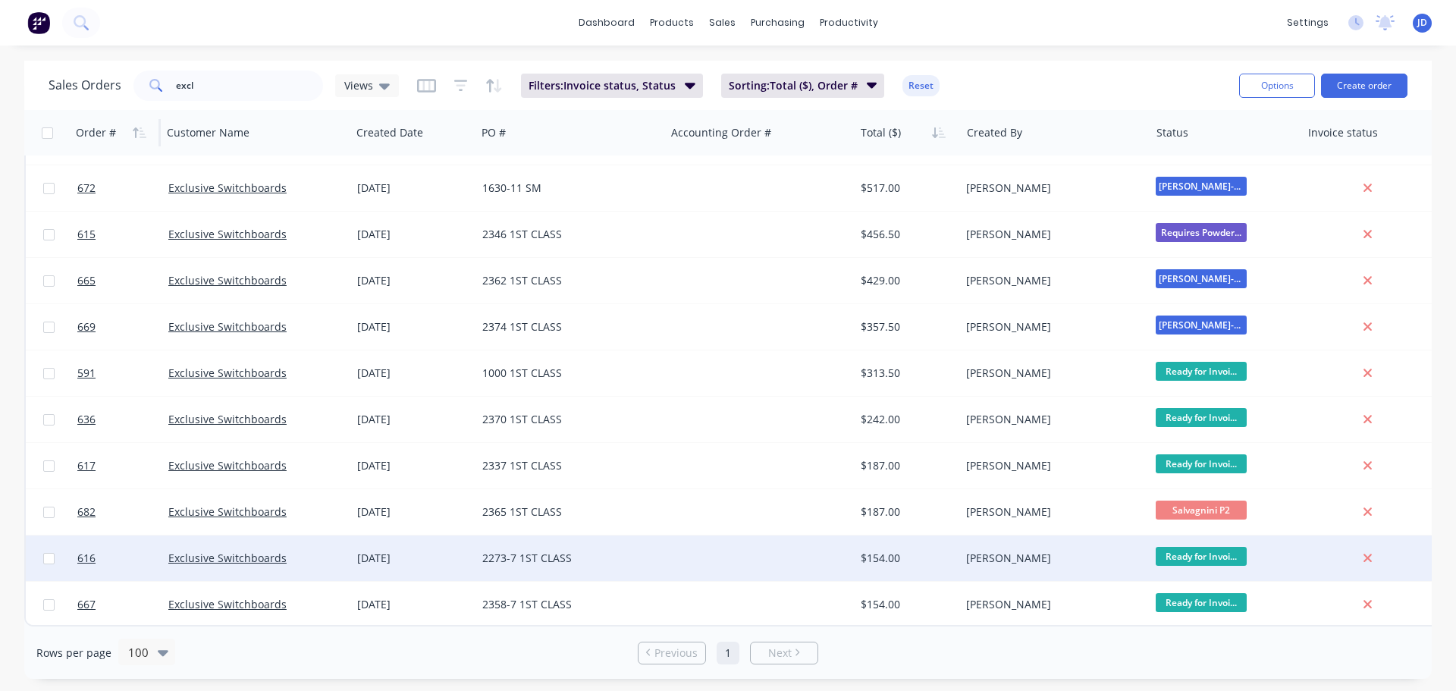
click at [325, 551] on div "Exclusive Switchboards" at bounding box center [252, 558] width 168 height 15
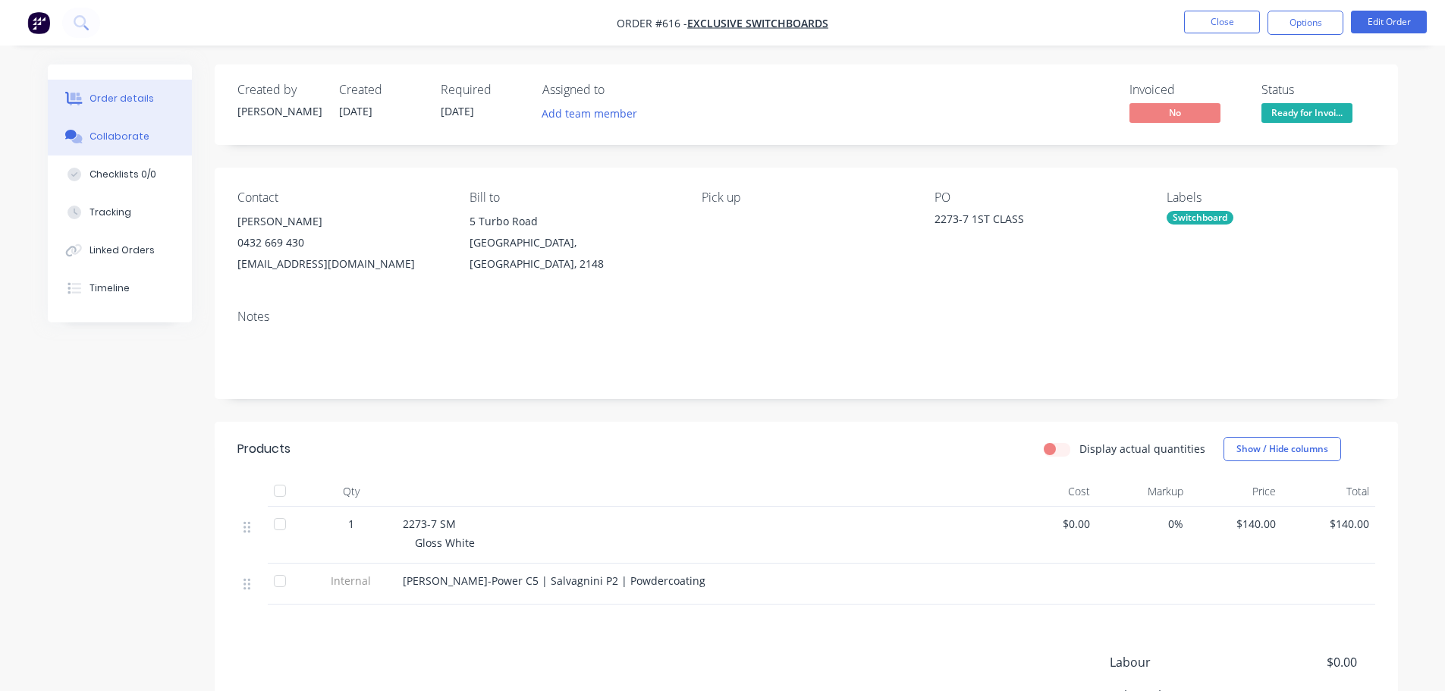
click at [96, 146] on button "Collaborate" at bounding box center [120, 137] width 144 height 38
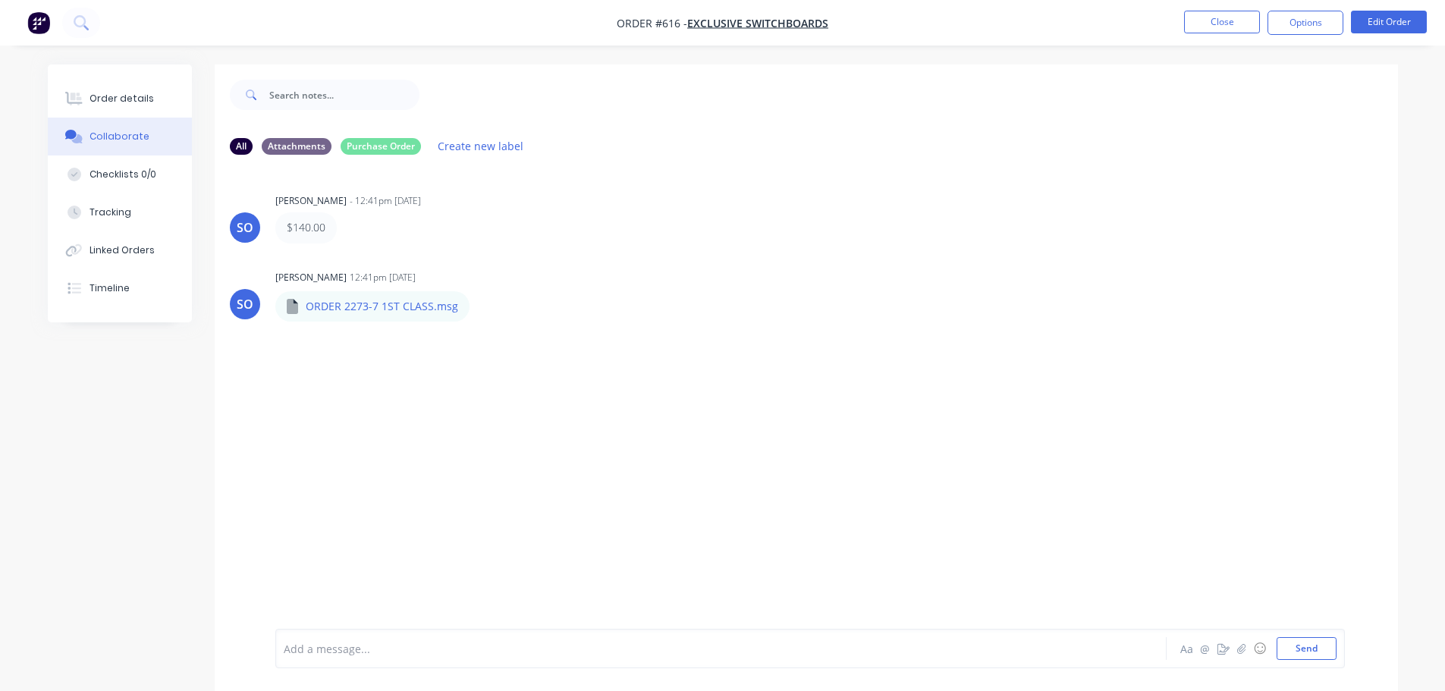
click at [454, 328] on div "SO [PERSON_NAME] - 12:41pm [DATE] $140.00 Labels Edit Delete SO [PERSON_NAME] 1…" at bounding box center [806, 398] width 1183 height 462
click at [138, 96] on div "Order details" at bounding box center [122, 99] width 64 height 14
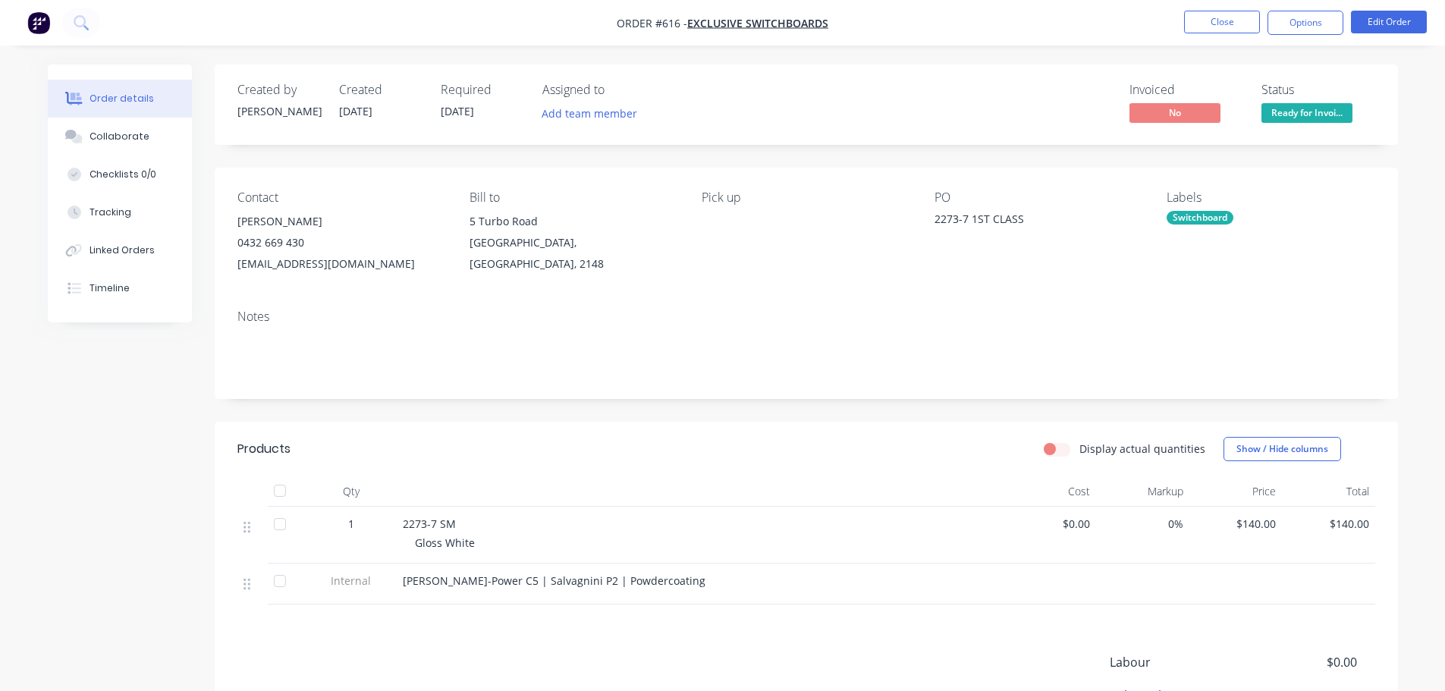
drag, startPoint x: 1309, startPoint y: 127, endPoint x: 1309, endPoint y: 111, distance: 15.9
click at [1309, 127] on div "Created by [PERSON_NAME] Created [DATE] Required [DATE] Assigned to Add team me…" at bounding box center [806, 104] width 1183 height 80
click at [1305, 112] on span "Ready for Invoi..." at bounding box center [1306, 112] width 91 height 19
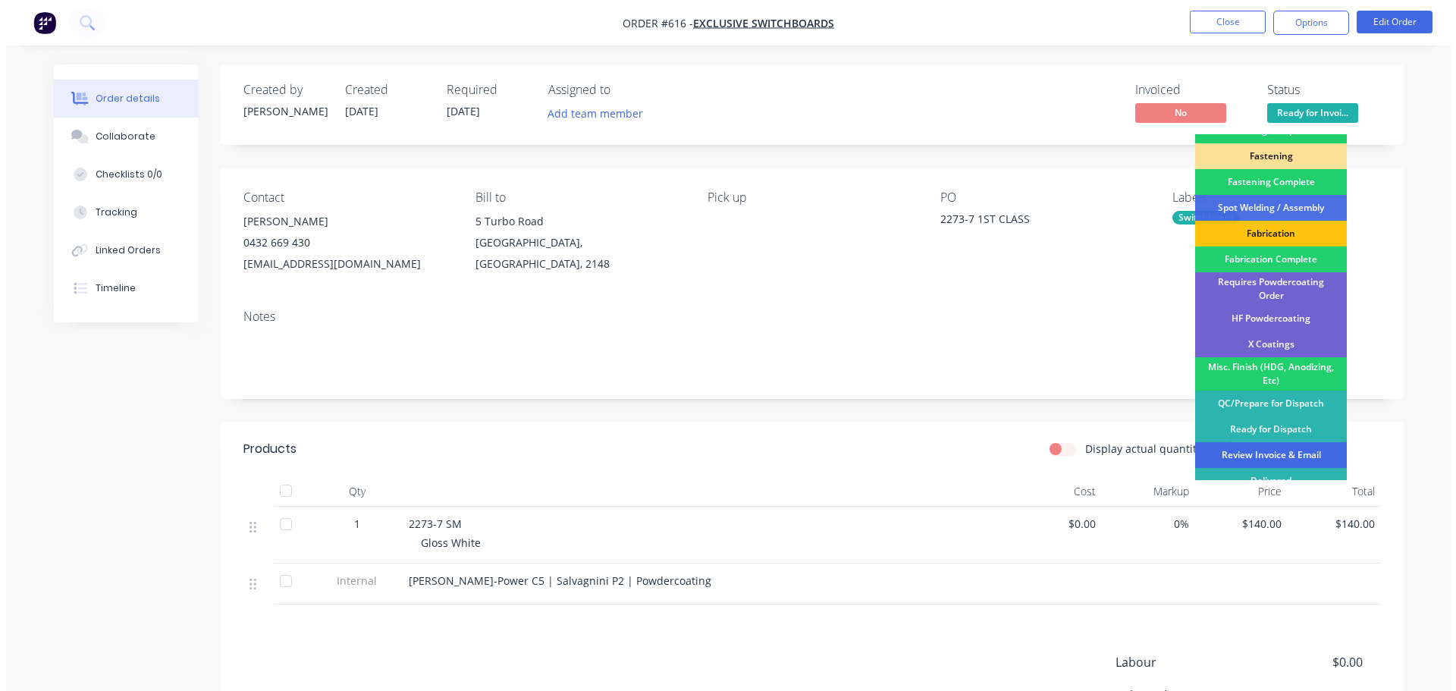
scroll to position [443, 0]
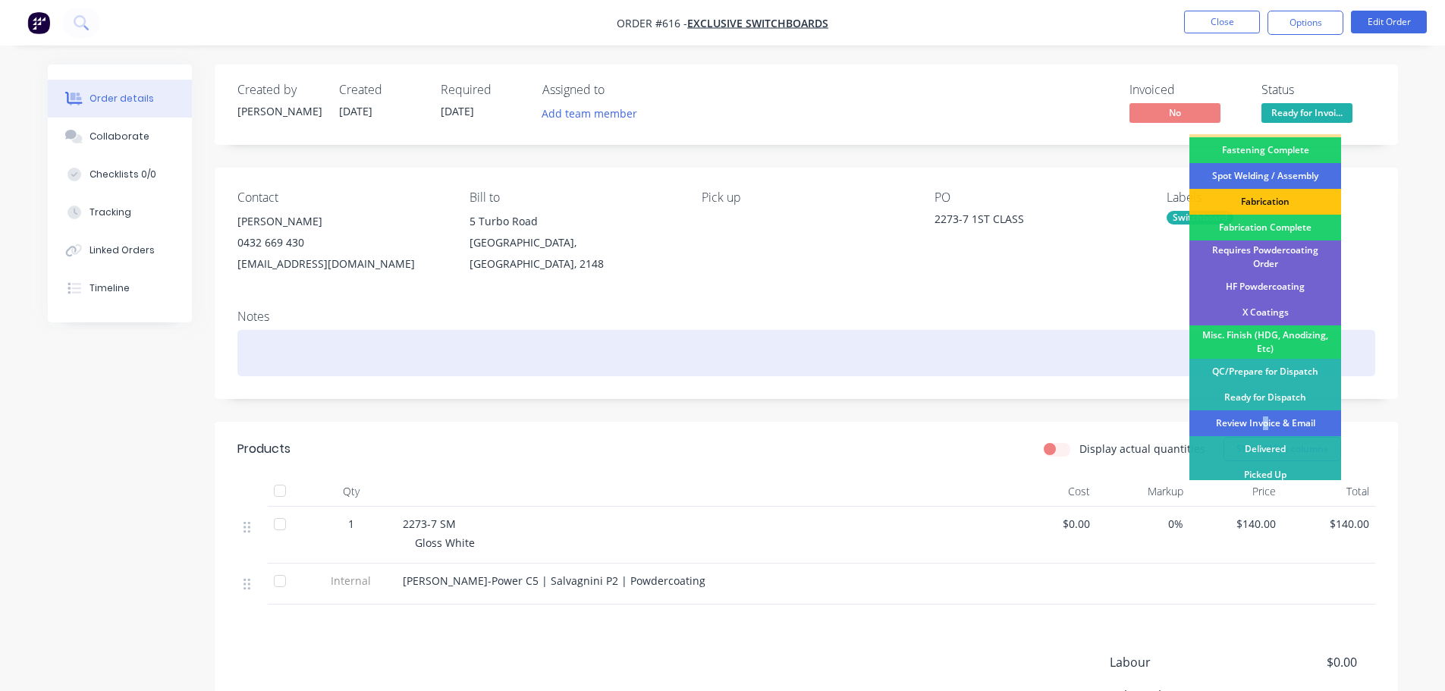
drag, startPoint x: 1264, startPoint y: 416, endPoint x: 1263, endPoint y: 354, distance: 62.2
click at [1265, 417] on div "Review Invoice & Email" at bounding box center [1265, 423] width 152 height 26
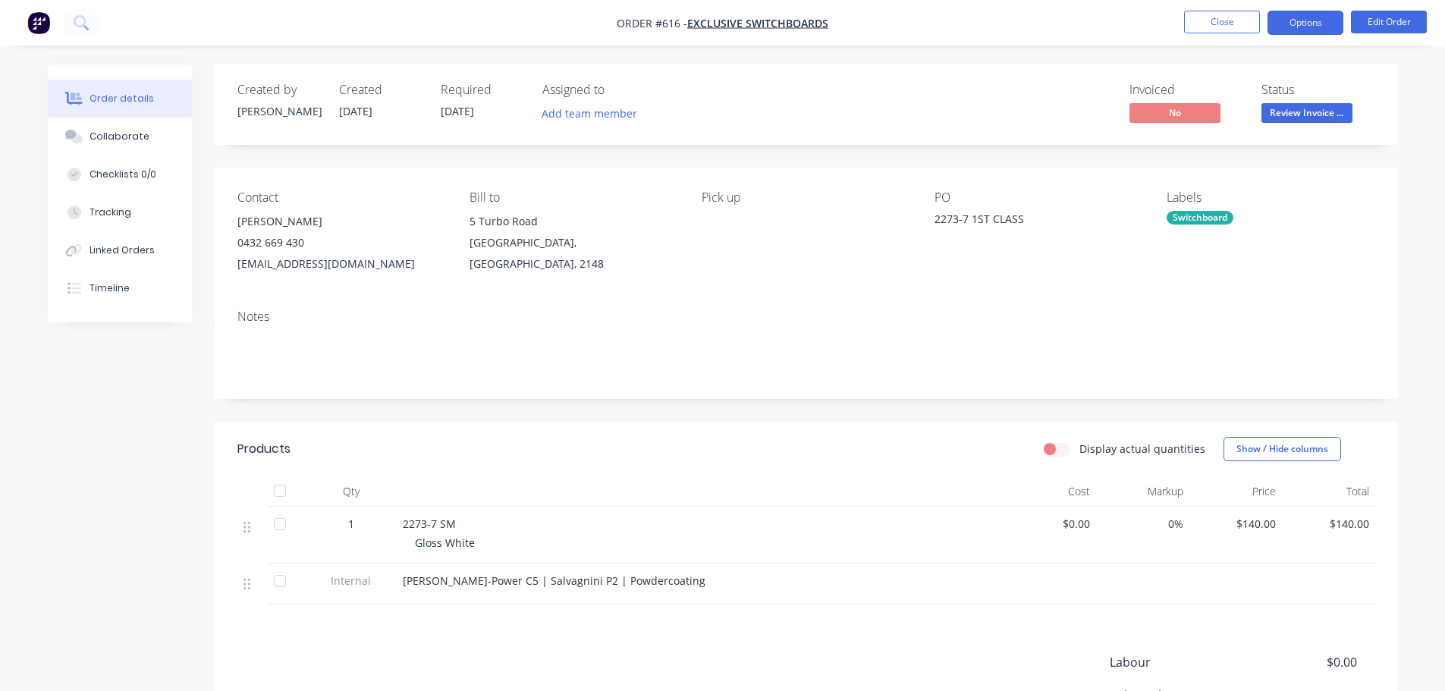
click at [1299, 16] on button "Options" at bounding box center [1305, 23] width 76 height 24
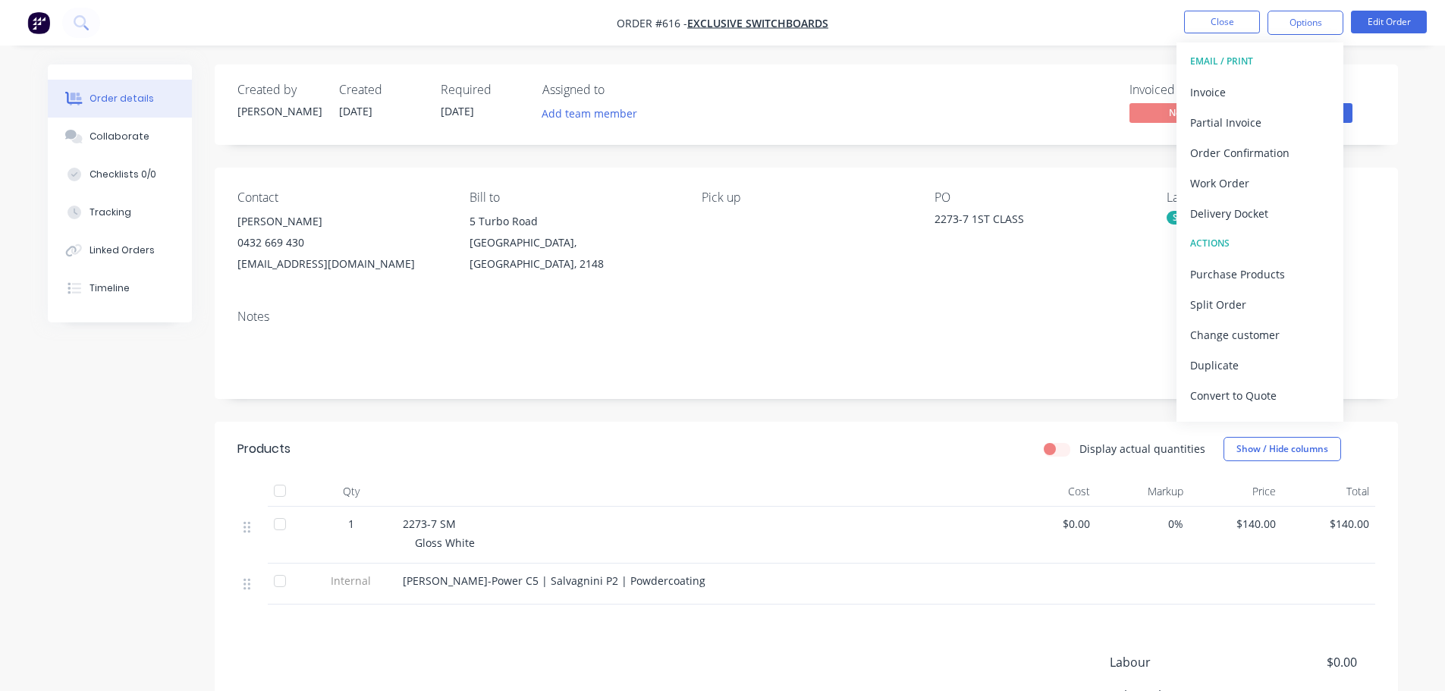
click at [1233, 213] on div "Delivery Docket" at bounding box center [1260, 214] width 140 height 22
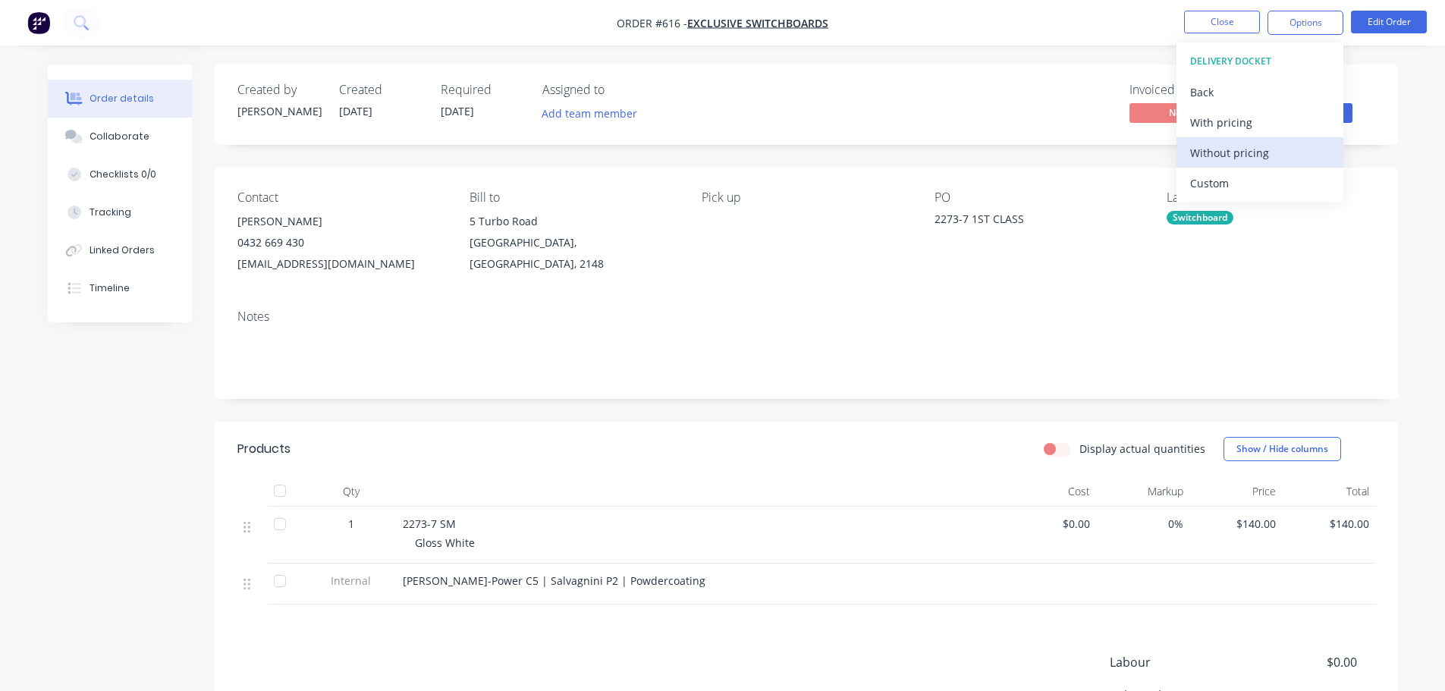
click at [1232, 159] on div "Without pricing" at bounding box center [1260, 153] width 140 height 22
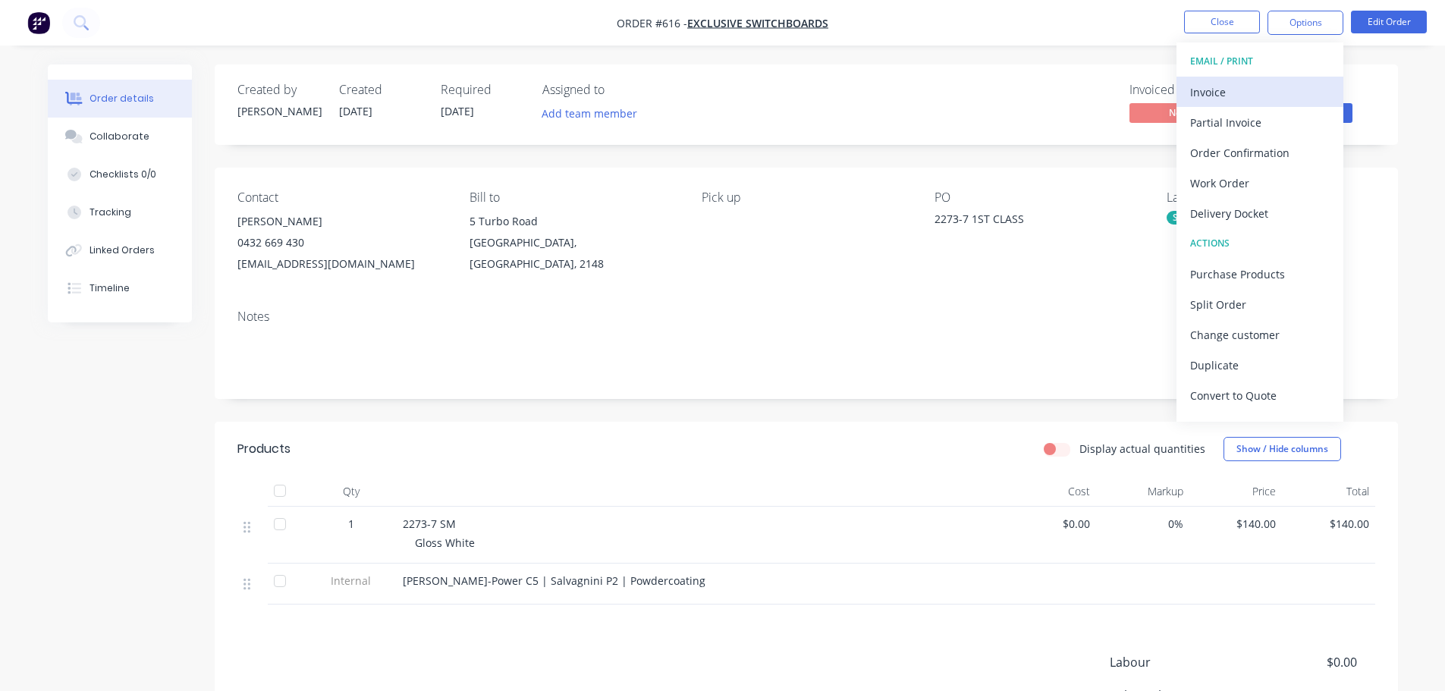
click at [1260, 80] on button "Invoice" at bounding box center [1259, 92] width 167 height 30
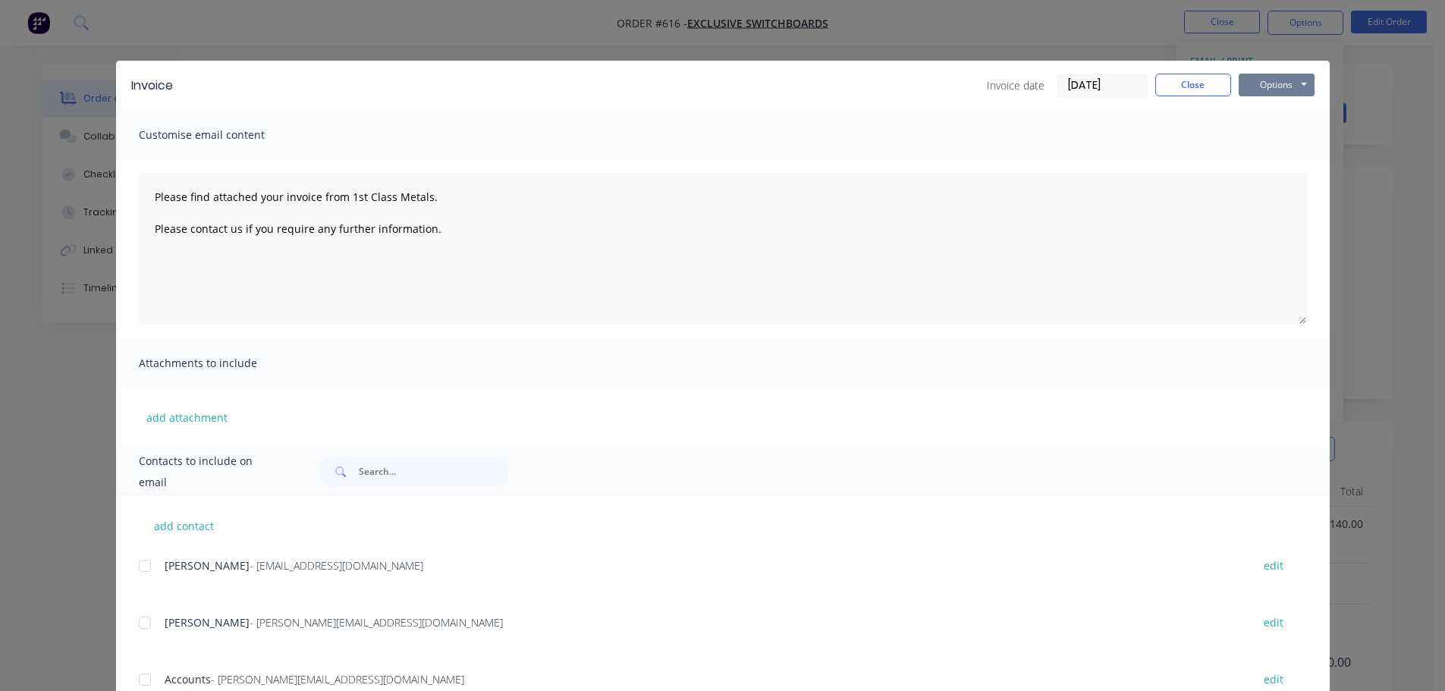
click at [1268, 81] on button "Options" at bounding box center [1277, 85] width 76 height 23
click at [1274, 138] on button "Print" at bounding box center [1287, 136] width 97 height 25
type textarea "Please find attached your invoice from 1st Class Metals. Please contact us if y…"
click at [1172, 87] on button "Close" at bounding box center [1193, 85] width 76 height 23
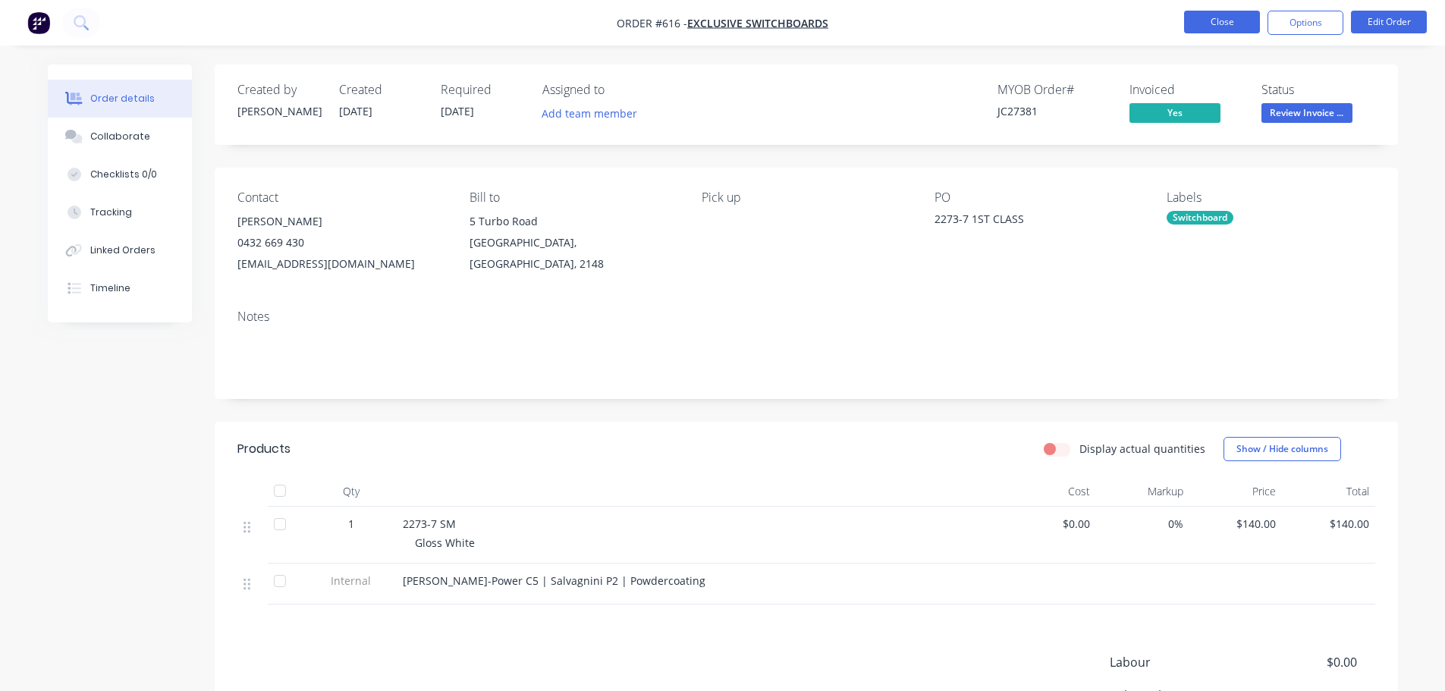
click at [1202, 17] on button "Close" at bounding box center [1222, 22] width 76 height 23
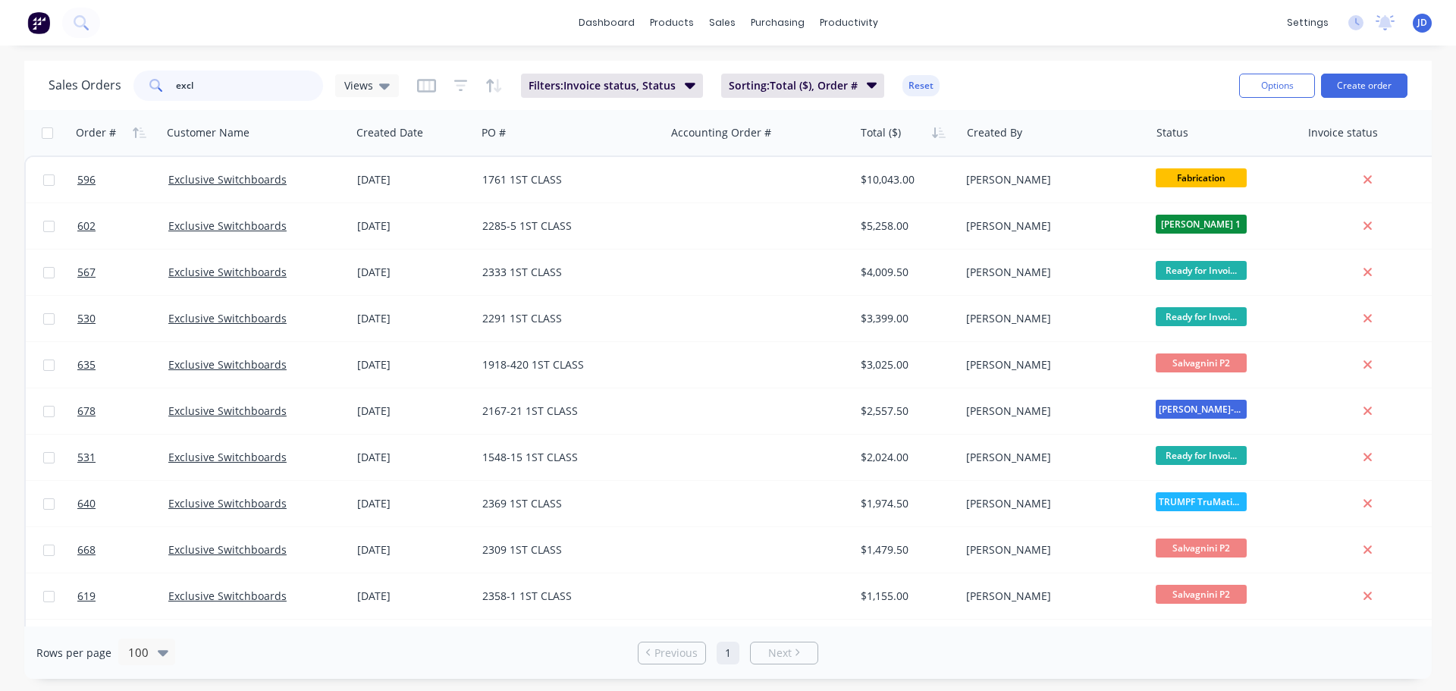
drag, startPoint x: 266, startPoint y: 93, endPoint x: 45, endPoint y: 91, distance: 221.5
click at [49, 101] on div "Sales Orders excl Views Filters: Invoice status, Status Sorting: Total ($), Ord…" at bounding box center [638, 85] width 1179 height 37
type input "wavetronics"
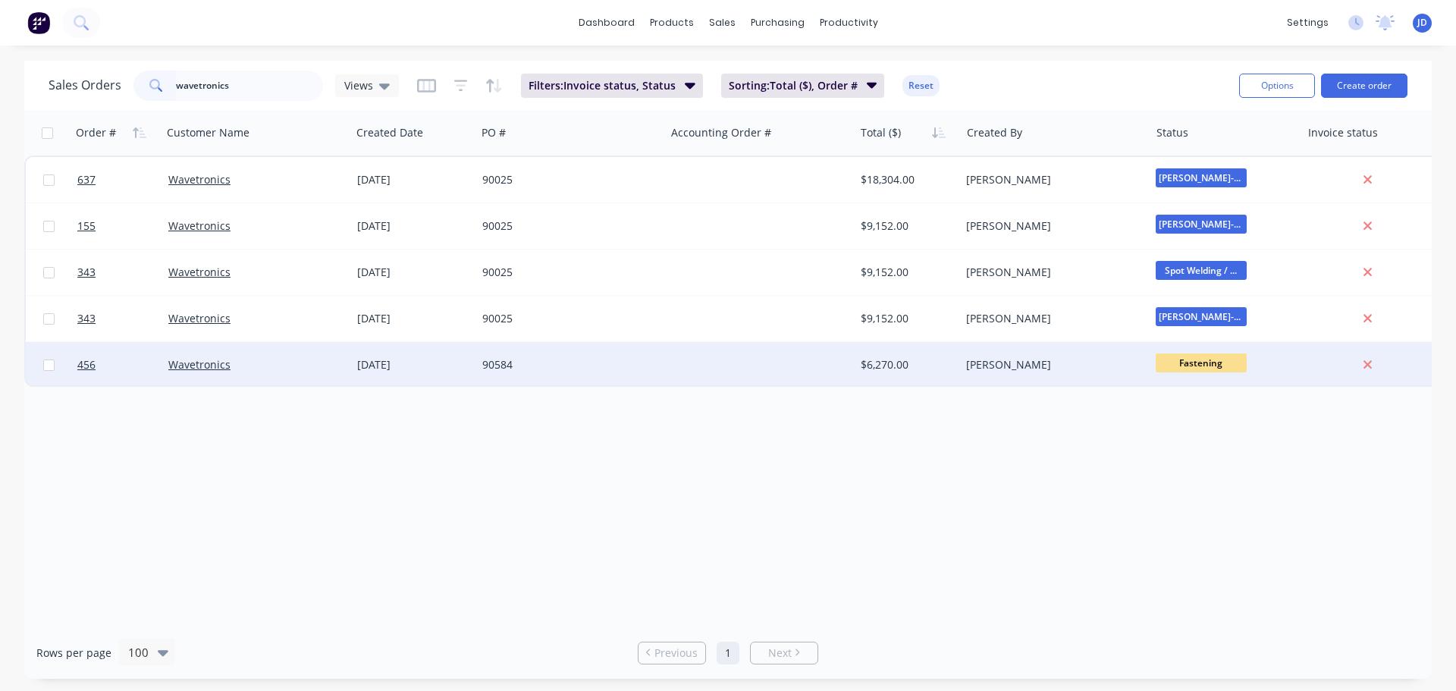
click at [871, 367] on div "$6,270.00" at bounding box center [905, 364] width 89 height 15
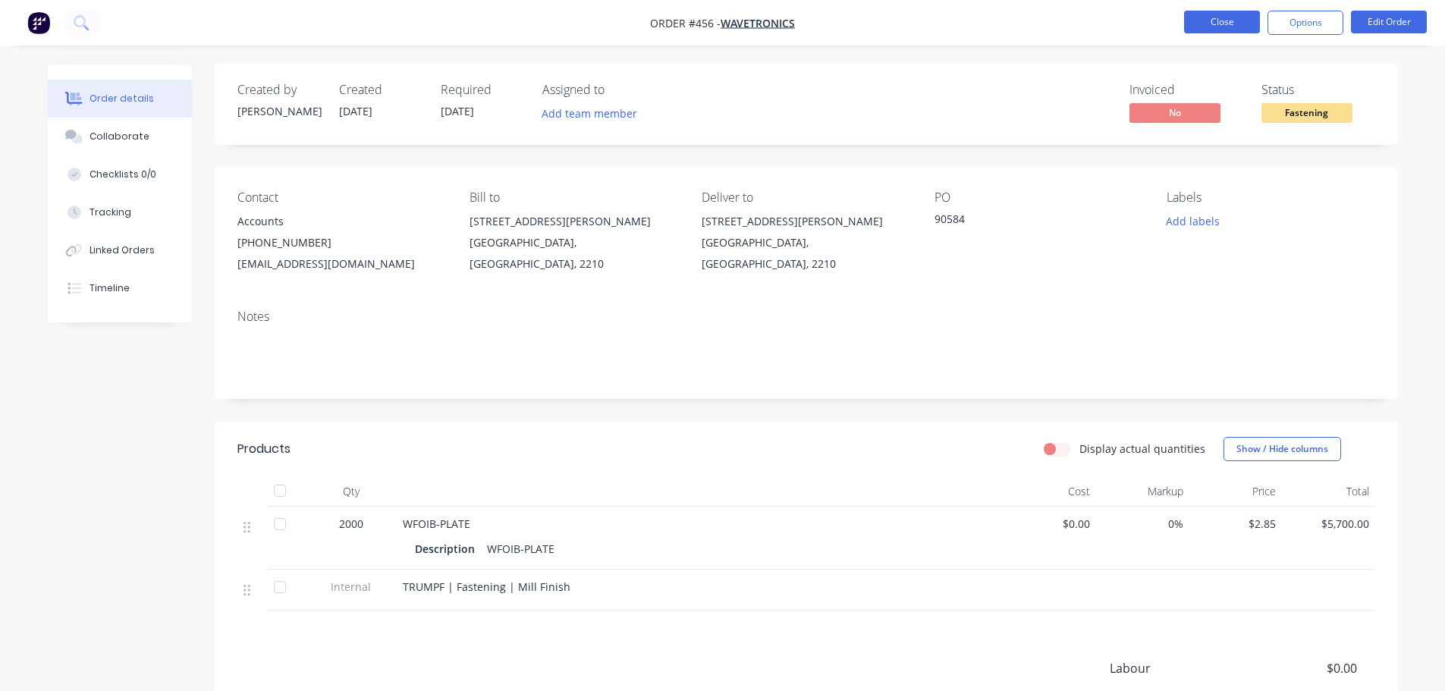
click at [1233, 22] on button "Close" at bounding box center [1222, 22] width 76 height 23
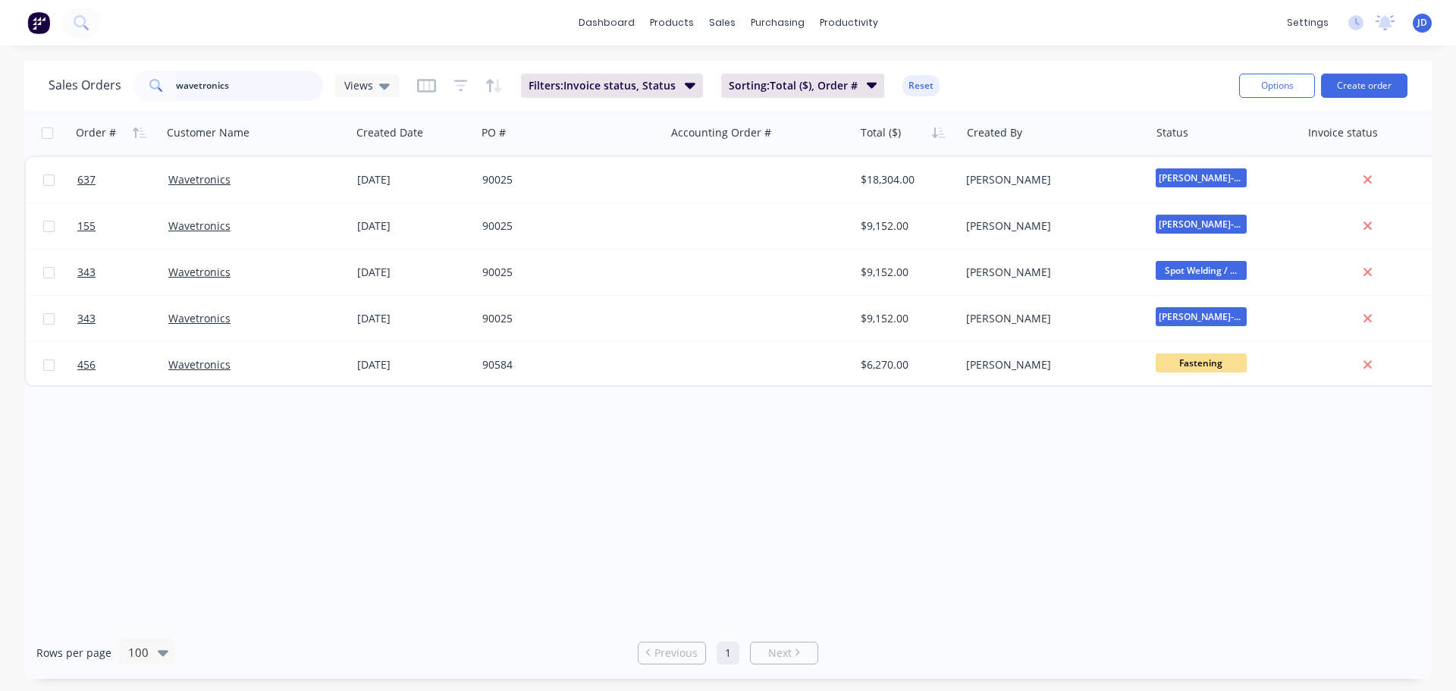
click at [0, 110] on div "Sales Orders wavetronics Views Filters: Invoice status, Status Sorting: Total (…" at bounding box center [728, 370] width 1456 height 618
type input "exc"
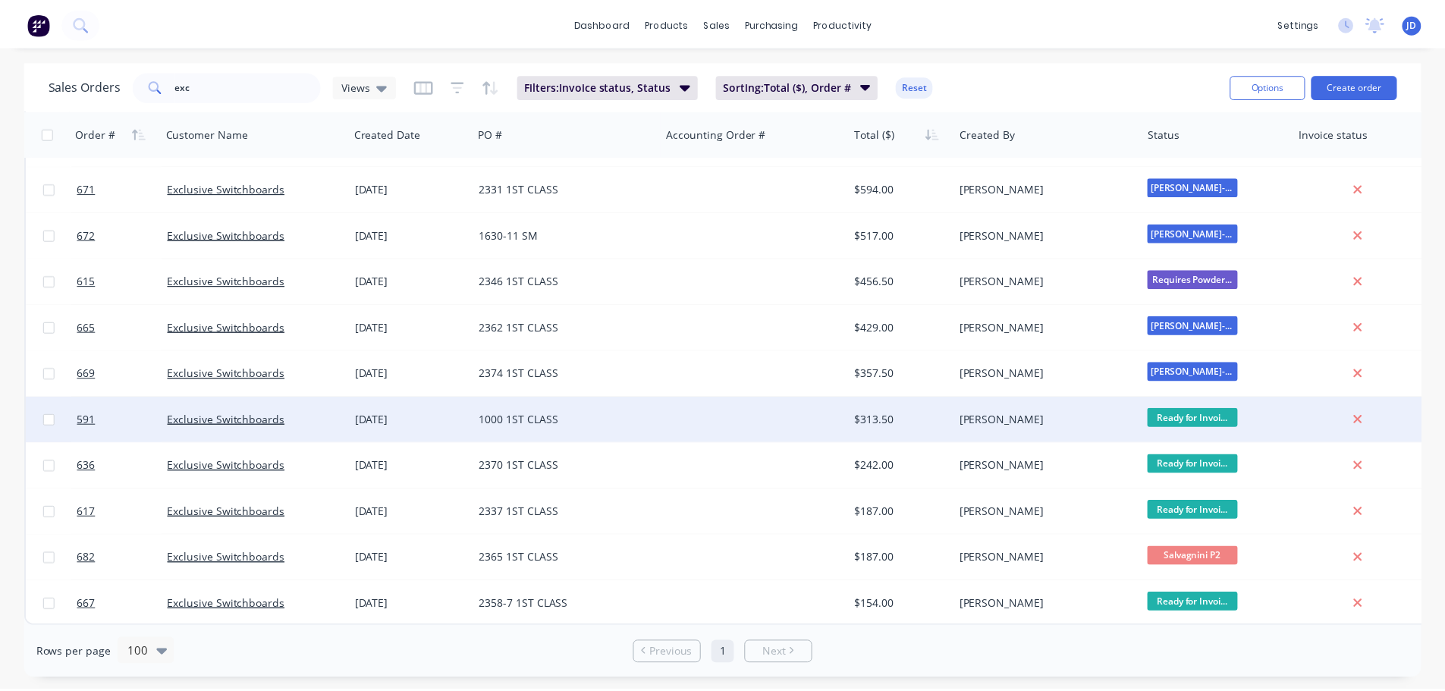
scroll to position [693, 0]
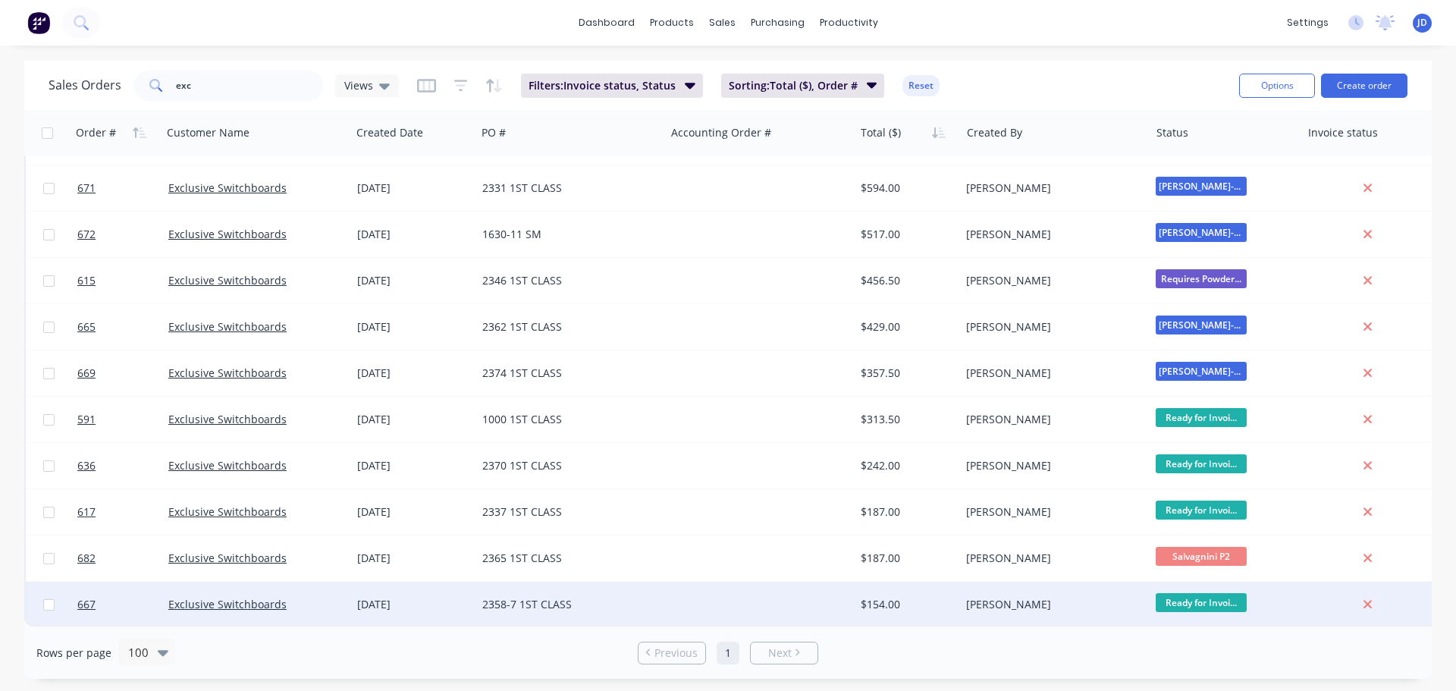
click at [397, 598] on div "[DATE]" at bounding box center [413, 604] width 113 height 15
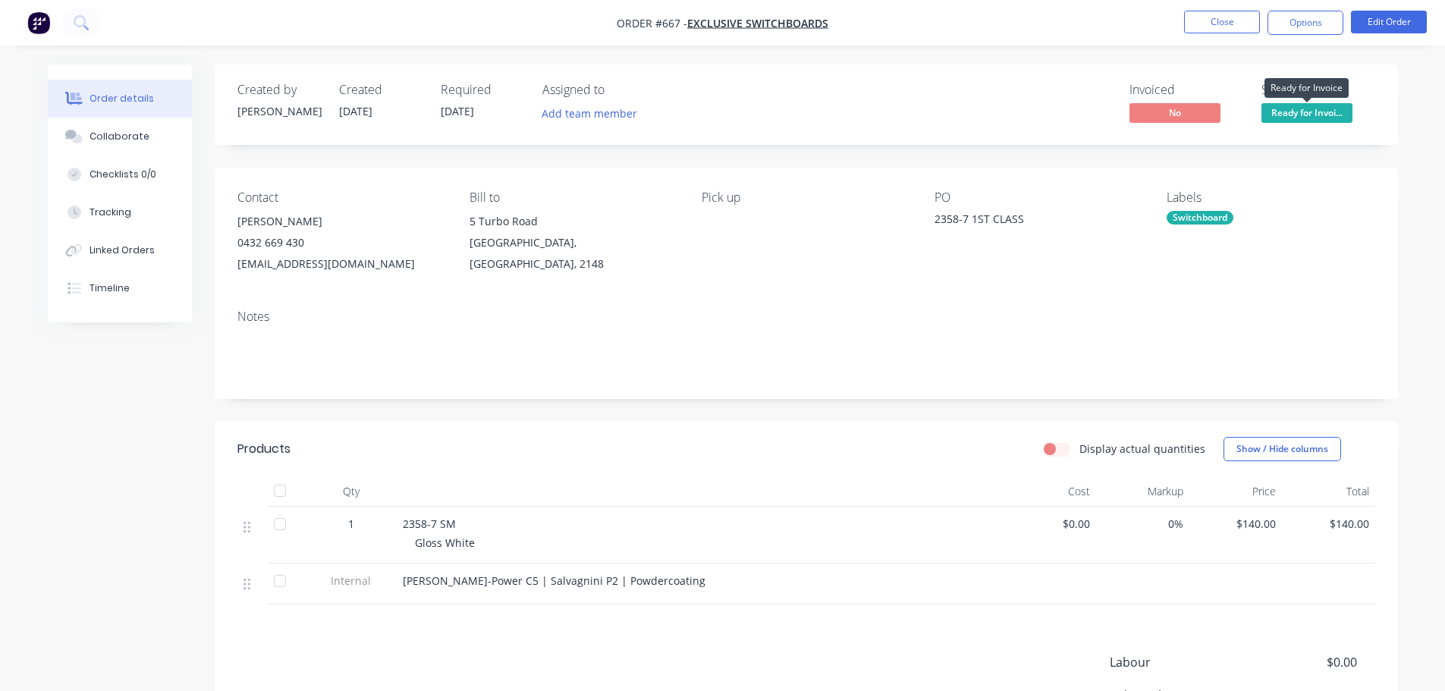
drag, startPoint x: 1308, startPoint y: 112, endPoint x: 1331, endPoint y: 133, distance: 31.2
click at [1309, 112] on span "Ready for Invoi..." at bounding box center [1306, 112] width 91 height 19
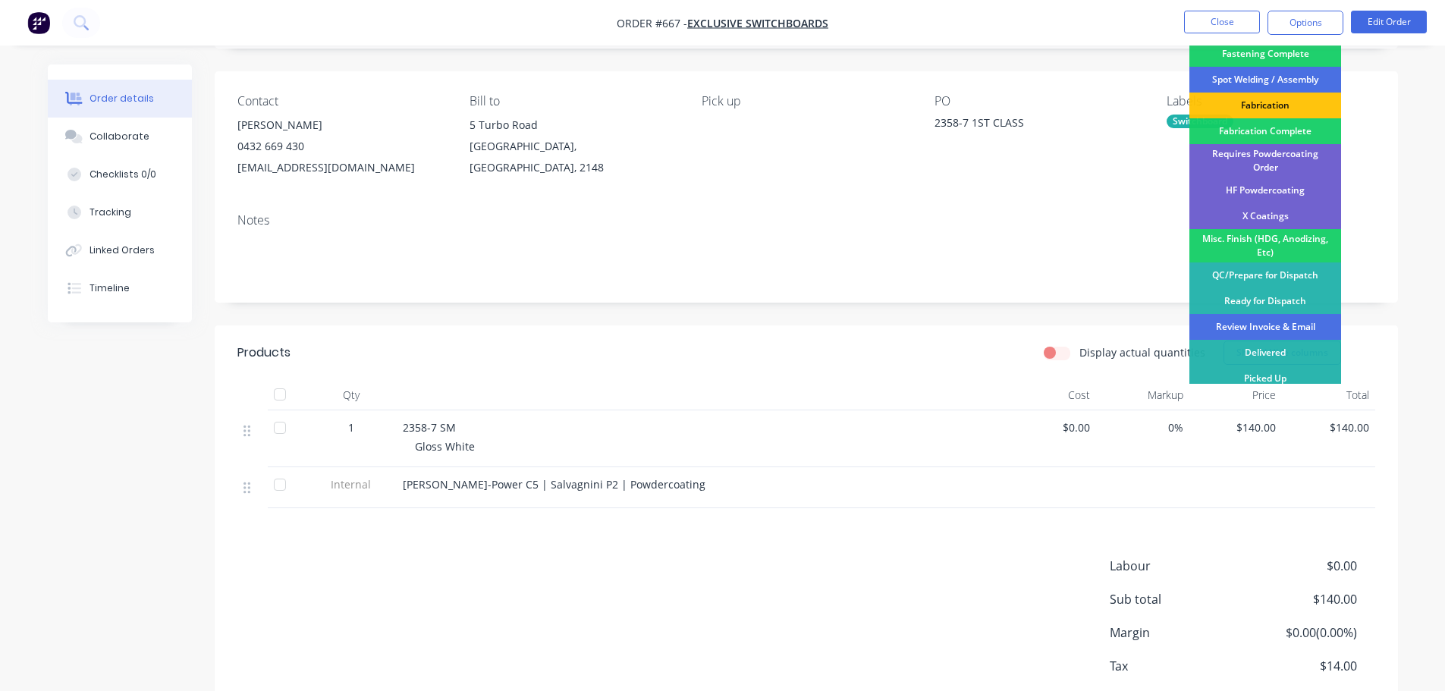
scroll to position [184, 0]
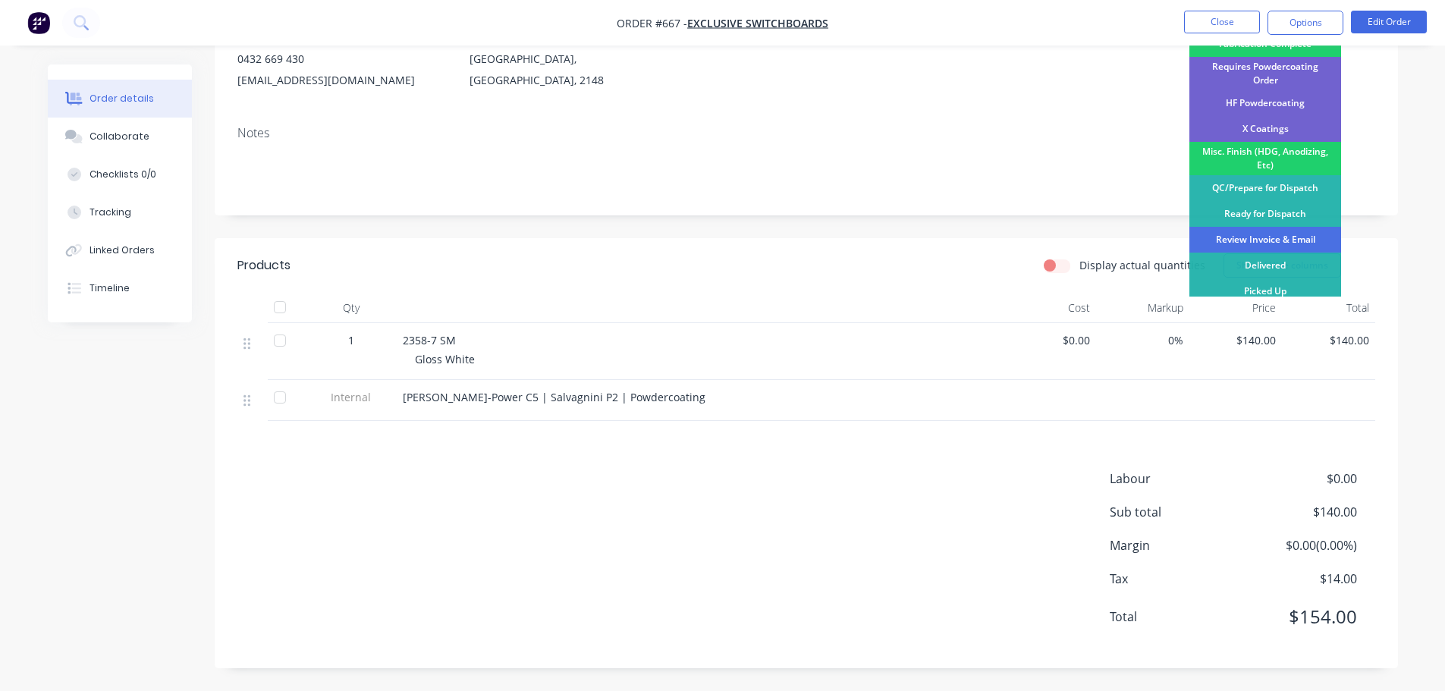
drag, startPoint x: 1303, startPoint y: 233, endPoint x: 1287, endPoint y: 237, distance: 16.6
click at [1302, 233] on div "Review Invoice & Email" at bounding box center [1265, 240] width 152 height 26
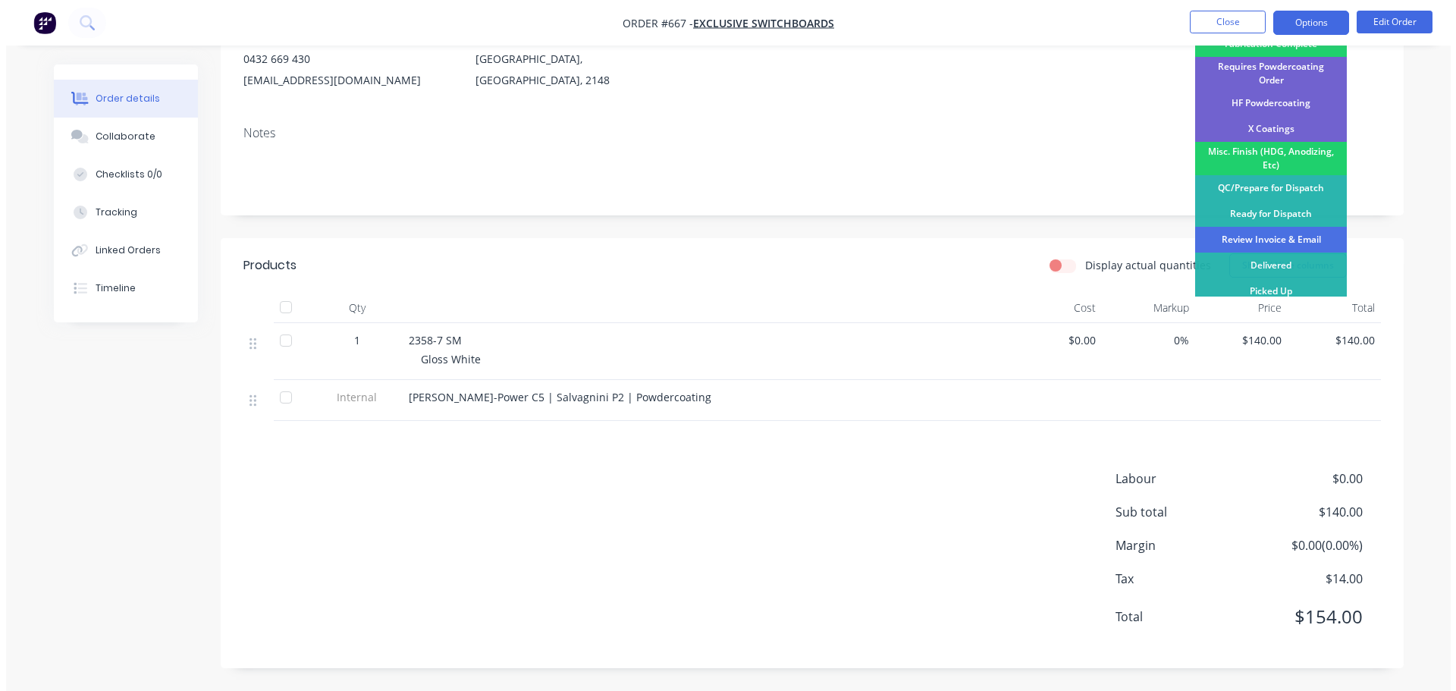
scroll to position [0, 0]
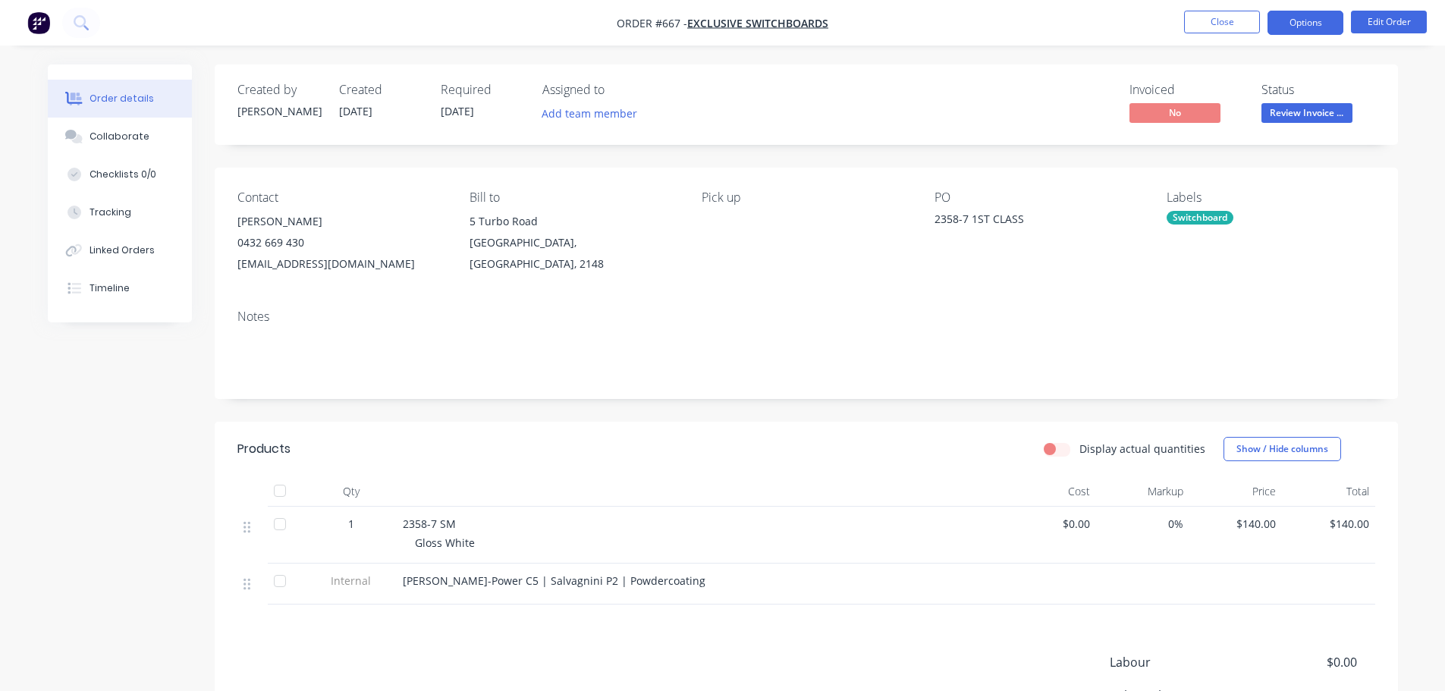
click at [1307, 23] on button "Options" at bounding box center [1305, 23] width 76 height 24
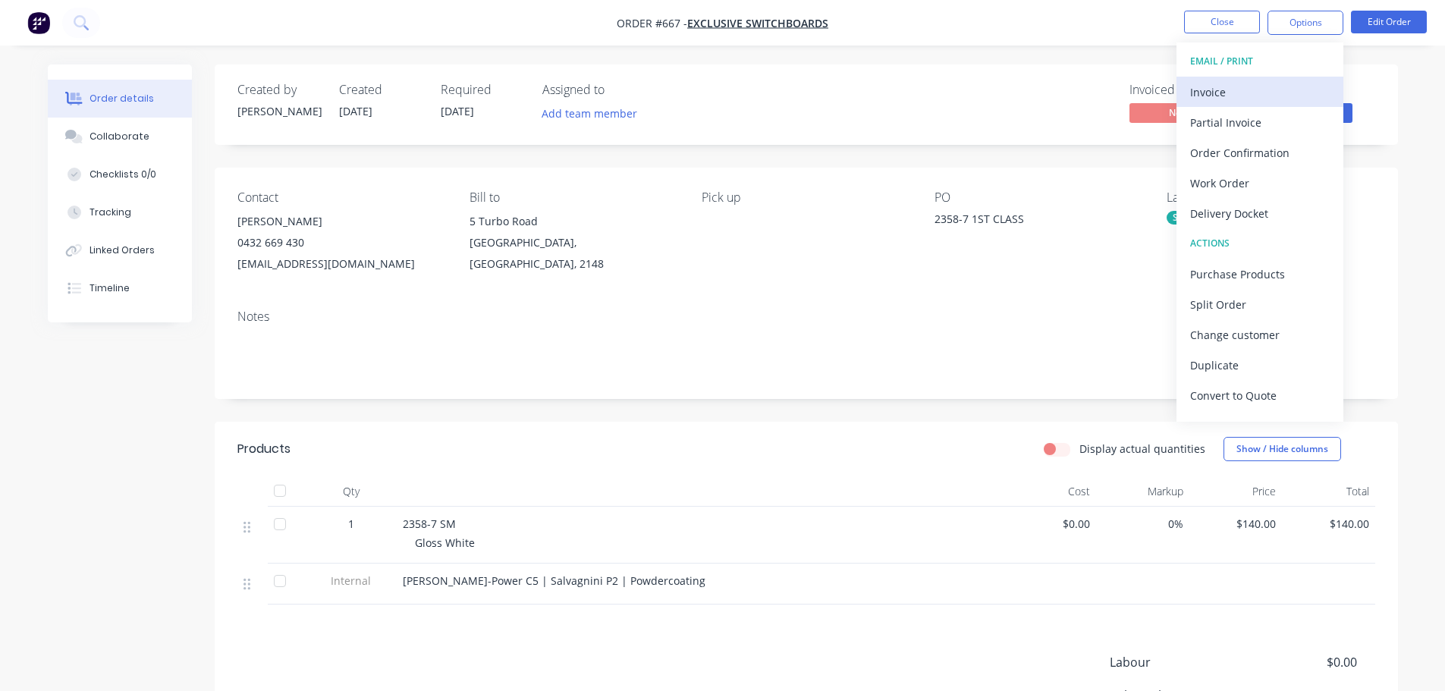
click at [1233, 92] on div "Invoice" at bounding box center [1260, 92] width 140 height 22
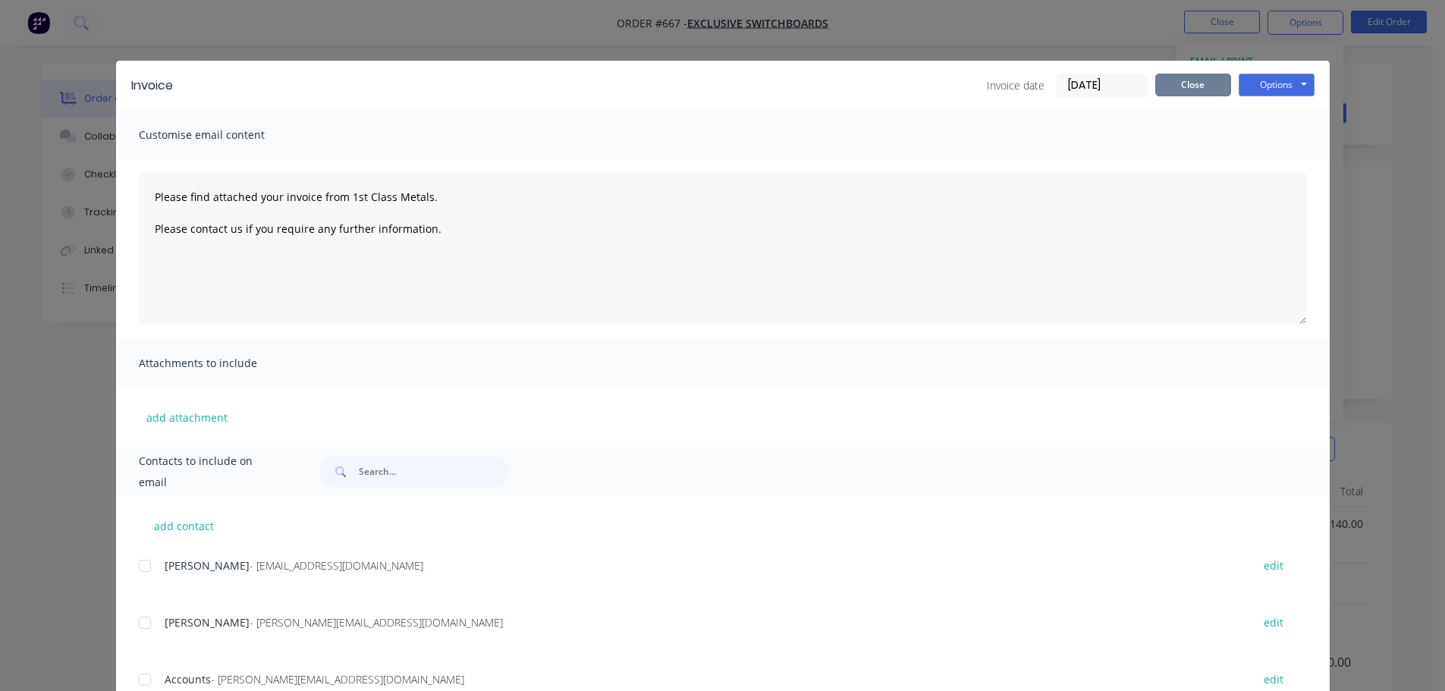
drag, startPoint x: 1195, startPoint y: 85, endPoint x: 1238, endPoint y: 124, distance: 57.4
click at [1201, 89] on button "Close" at bounding box center [1193, 85] width 76 height 23
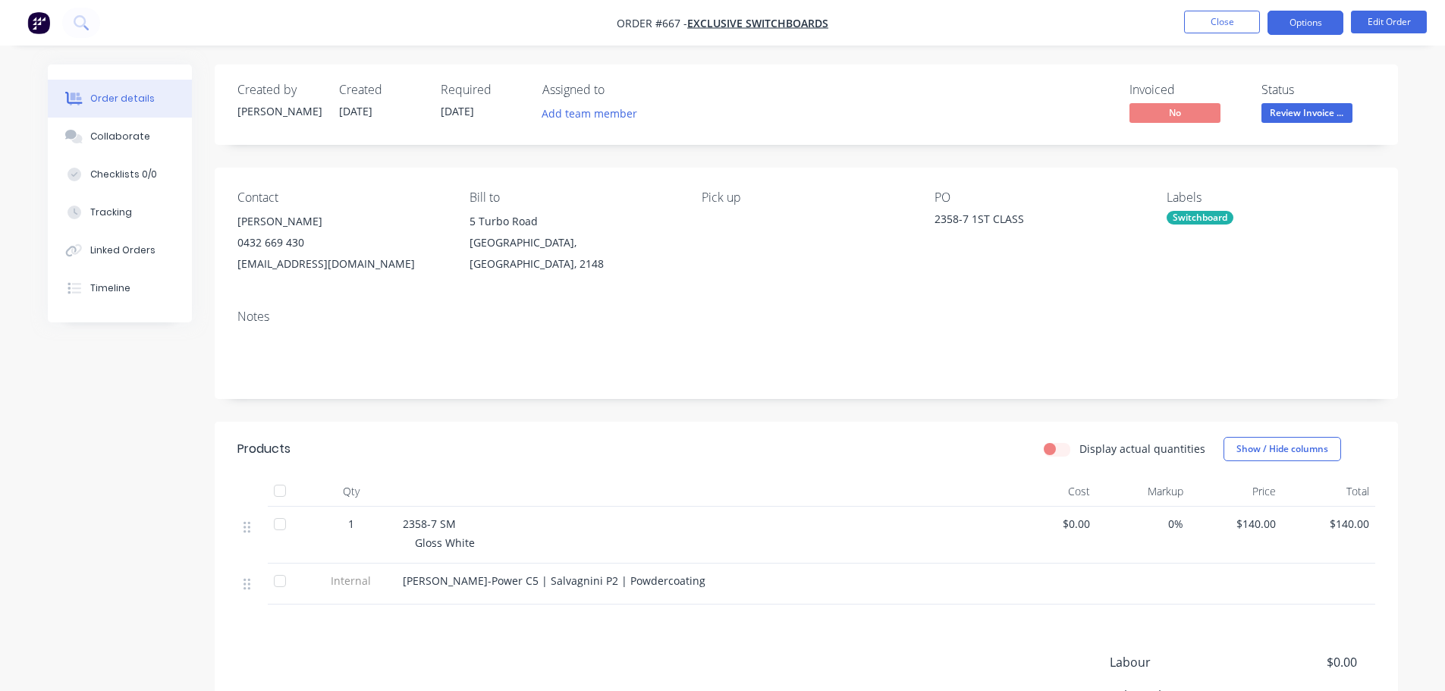
click at [1312, 17] on button "Options" at bounding box center [1305, 23] width 76 height 24
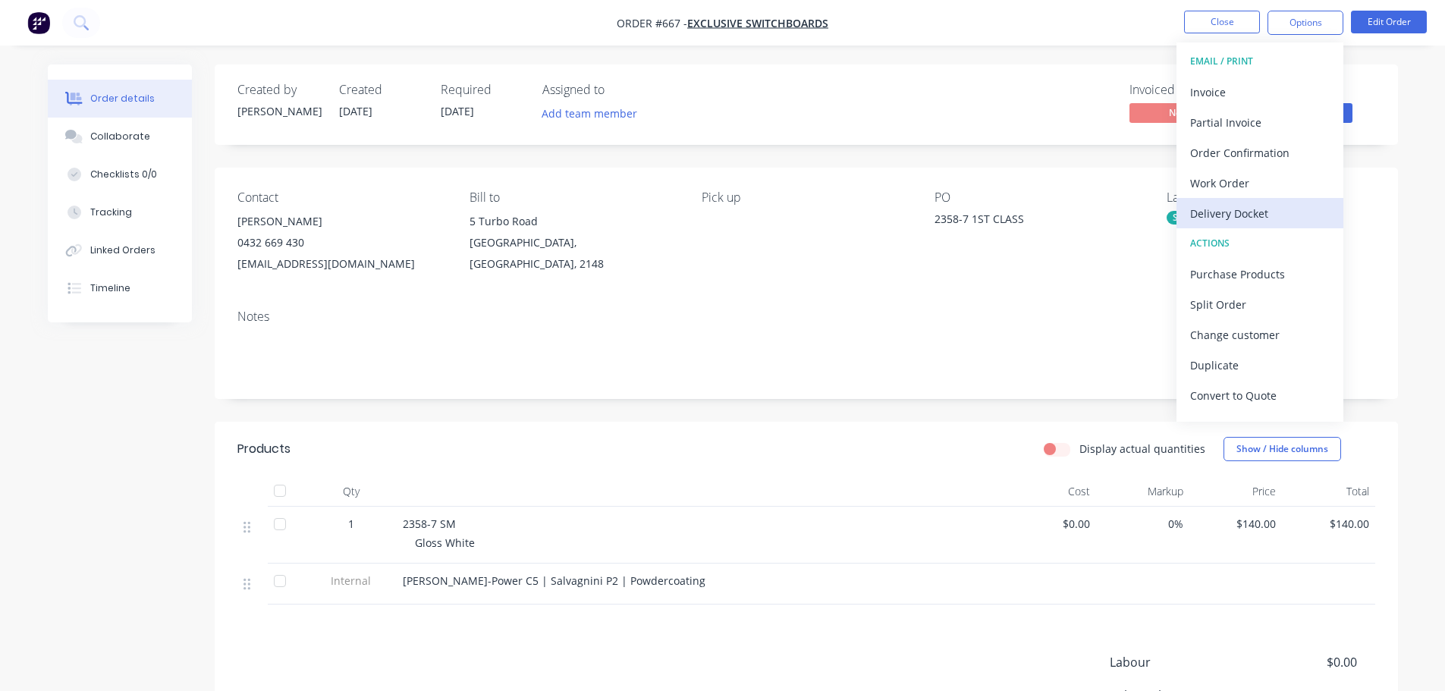
click at [1259, 213] on div "Delivery Docket" at bounding box center [1260, 214] width 140 height 22
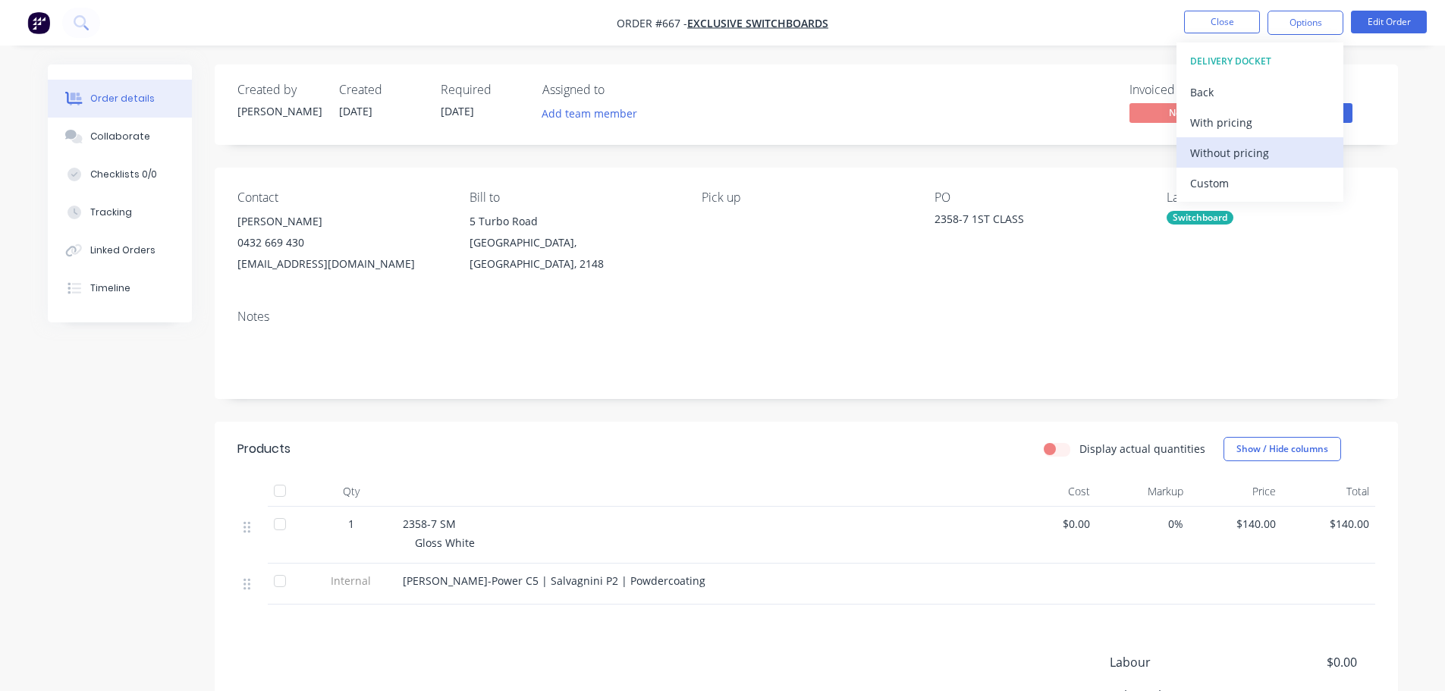
click at [1258, 159] on div "Without pricing" at bounding box center [1260, 153] width 140 height 22
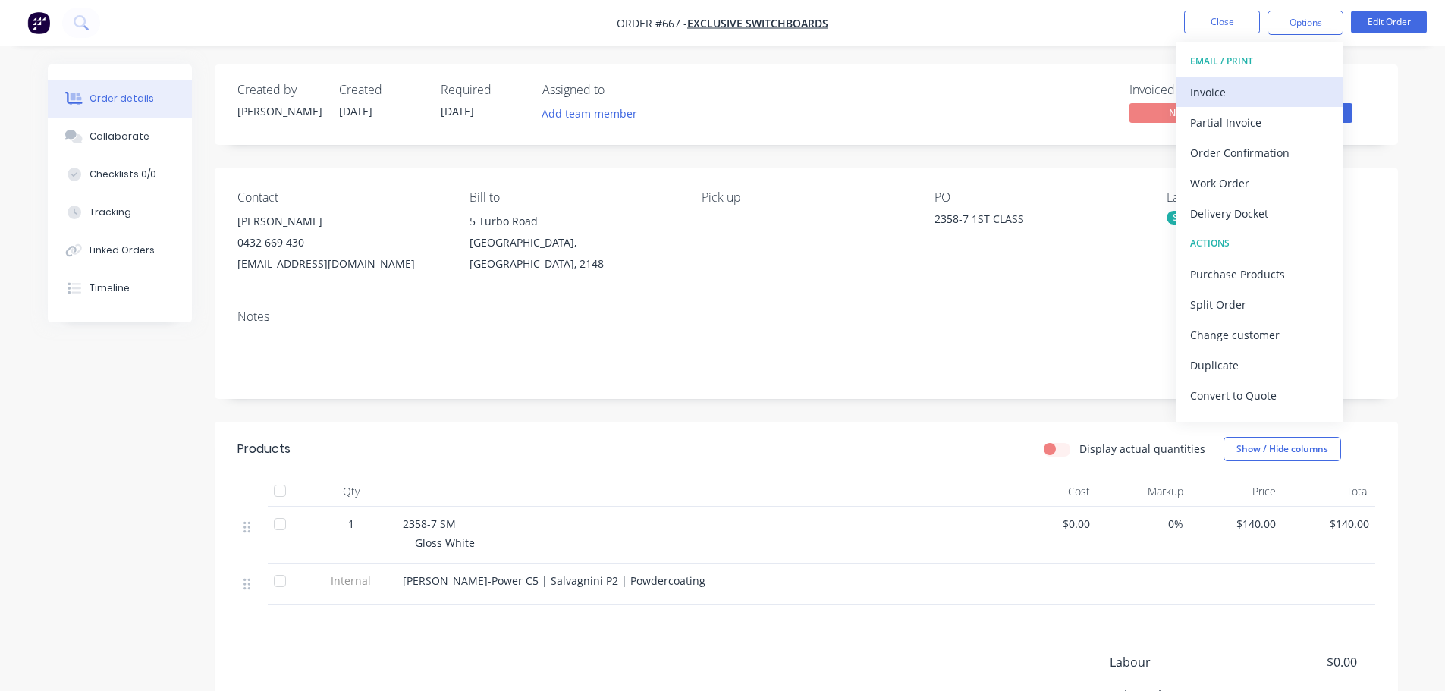
click at [1219, 84] on div "Invoice" at bounding box center [1260, 92] width 140 height 22
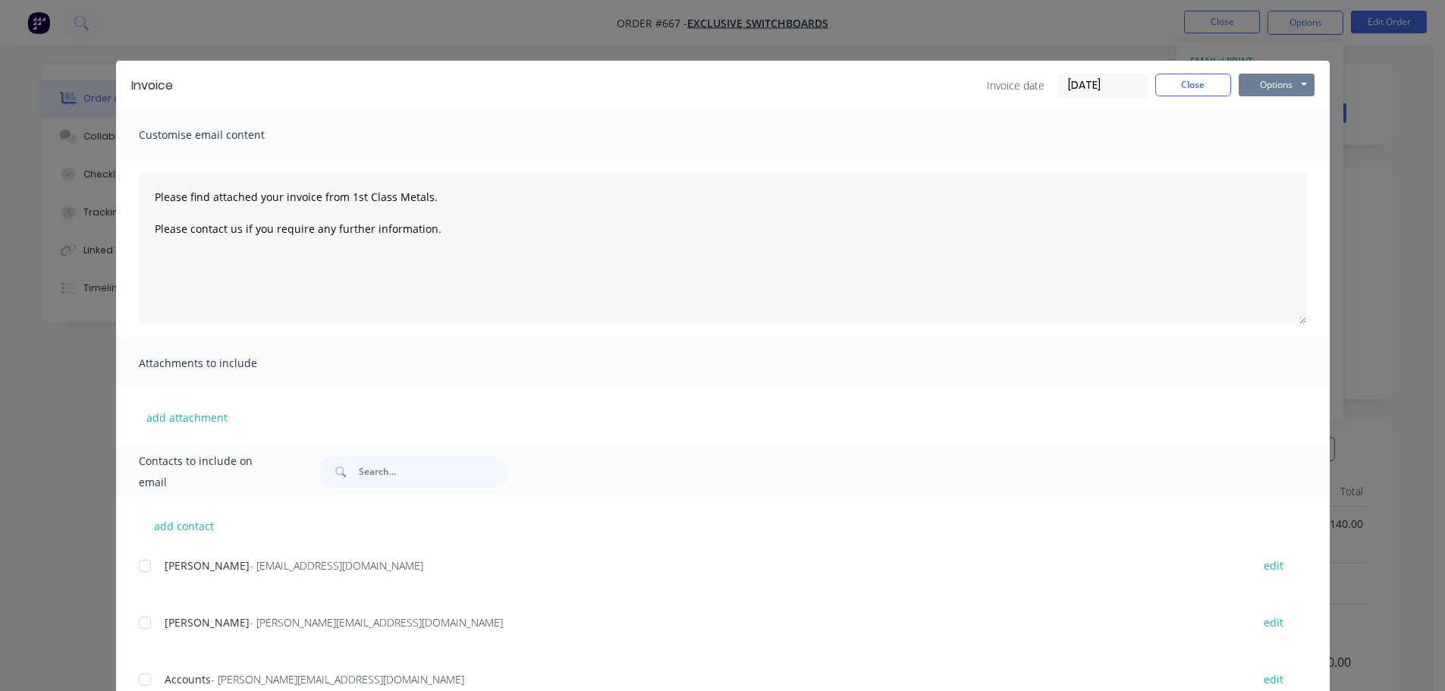
drag, startPoint x: 1277, startPoint y: 84, endPoint x: 1281, endPoint y: 96, distance: 12.3
click at [1277, 84] on button "Options" at bounding box center [1277, 85] width 76 height 23
click at [1270, 140] on button "Print" at bounding box center [1287, 136] width 97 height 25
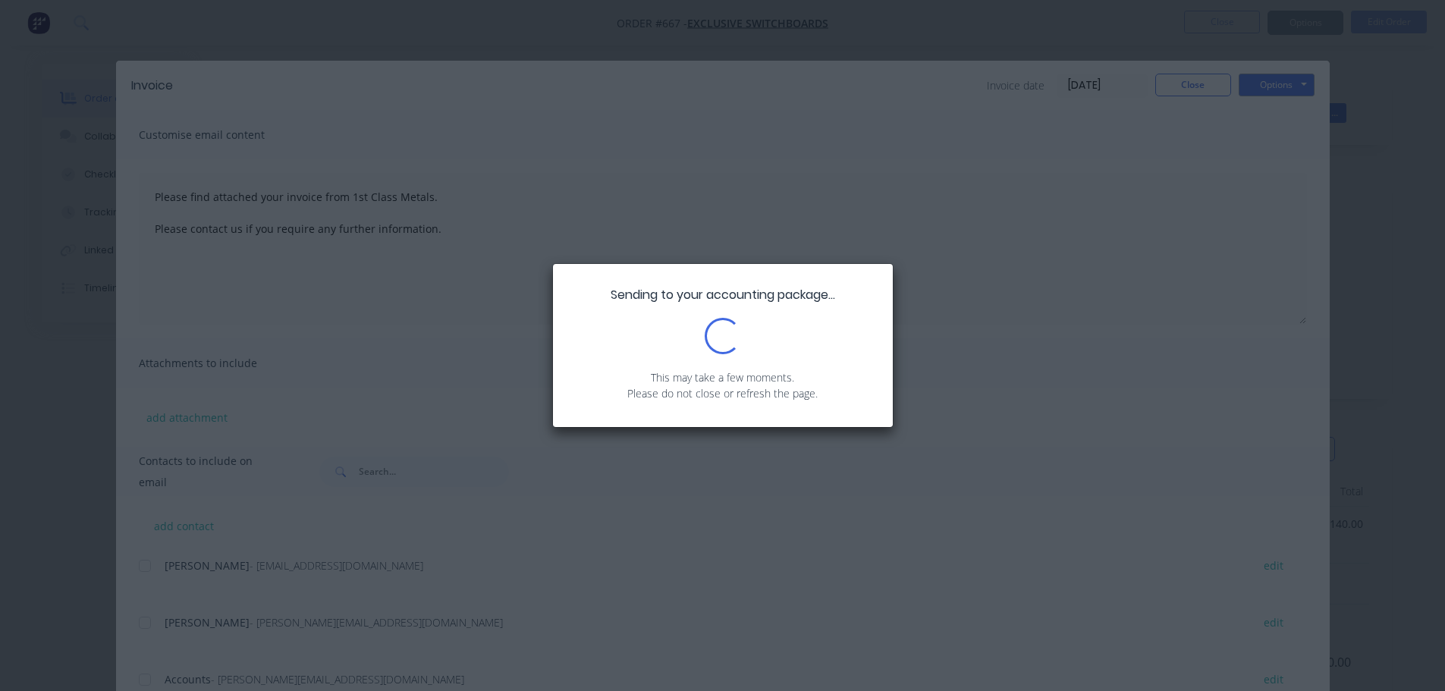
type textarea "Please find attached your invoice from 1st Class Metals. Please contact us if y…"
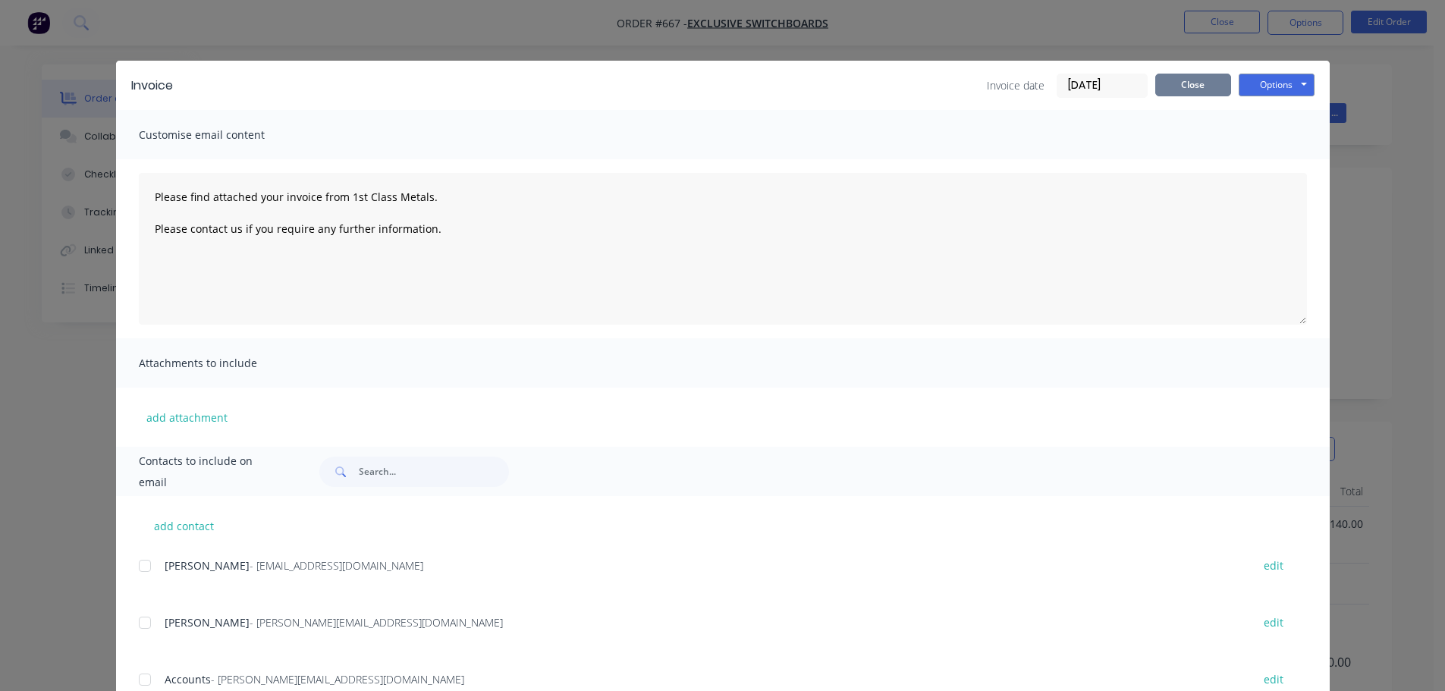
click at [1200, 79] on button "Close" at bounding box center [1193, 85] width 76 height 23
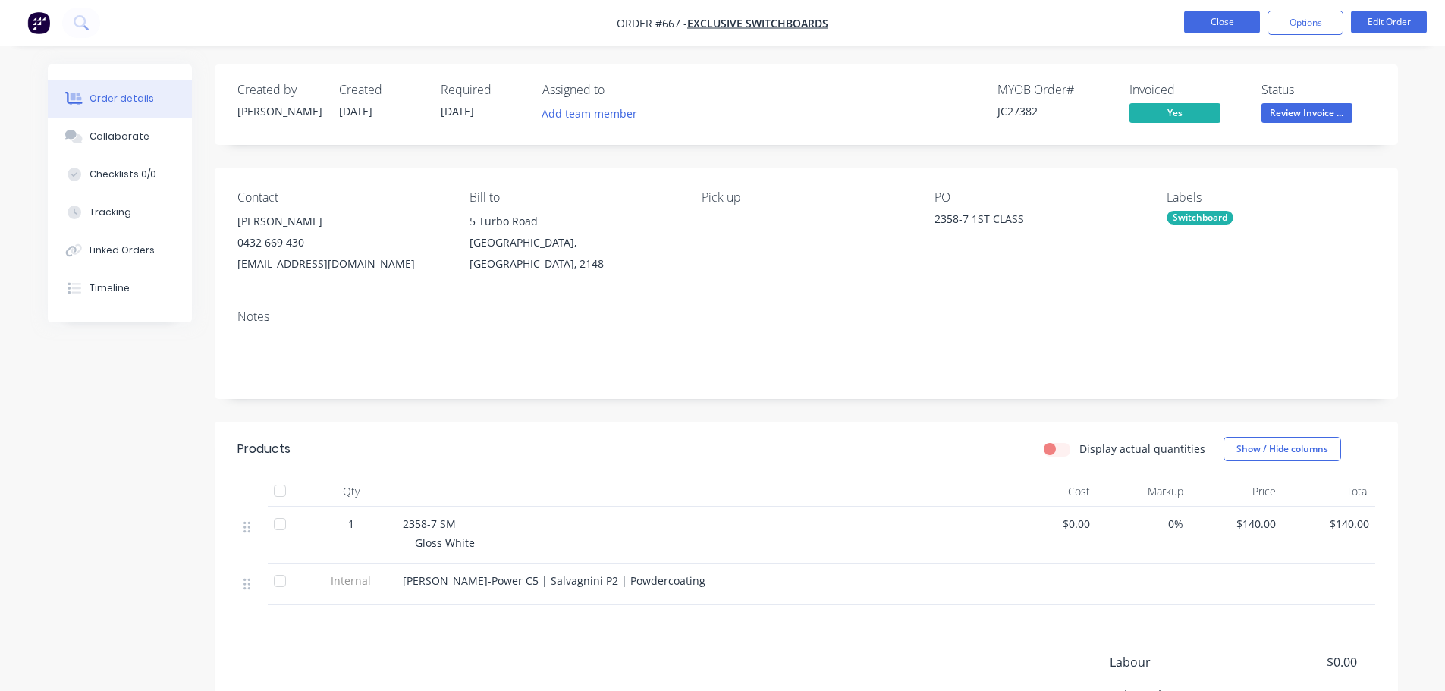
click at [1226, 21] on button "Close" at bounding box center [1222, 22] width 76 height 23
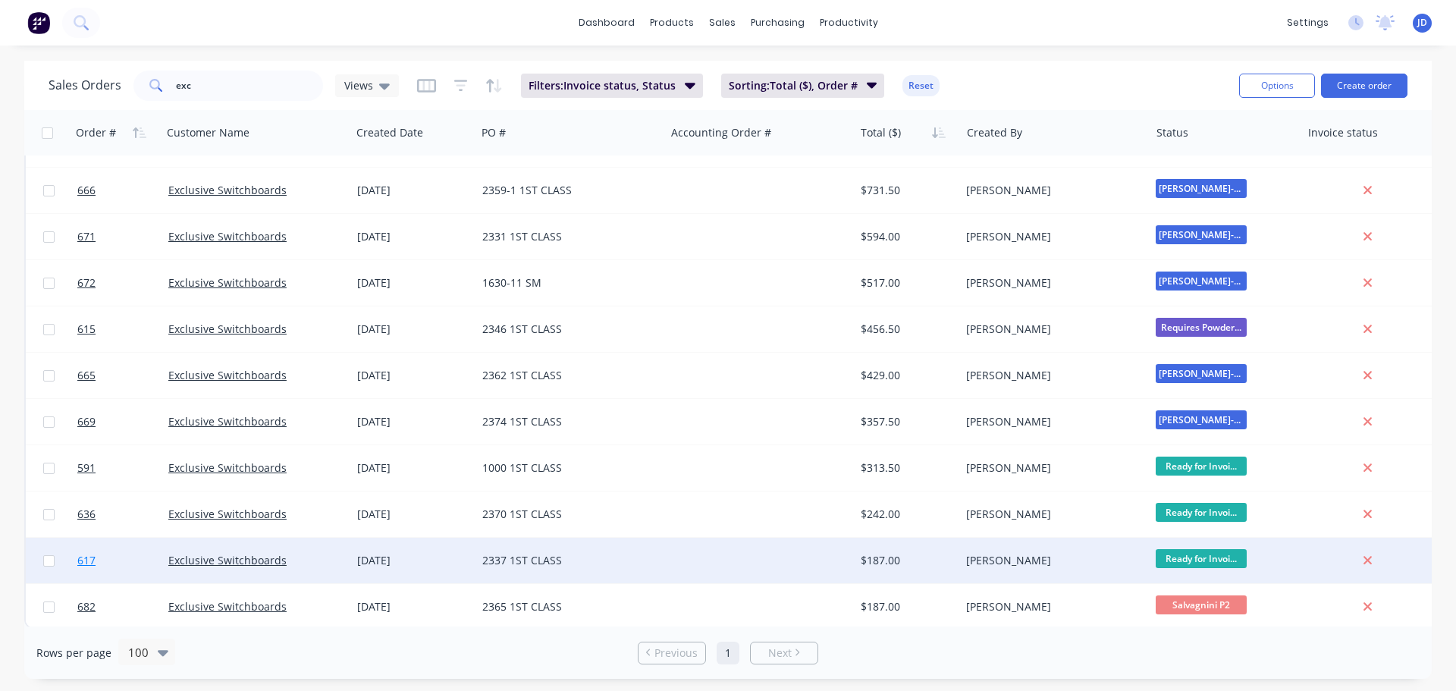
scroll to position [647, 0]
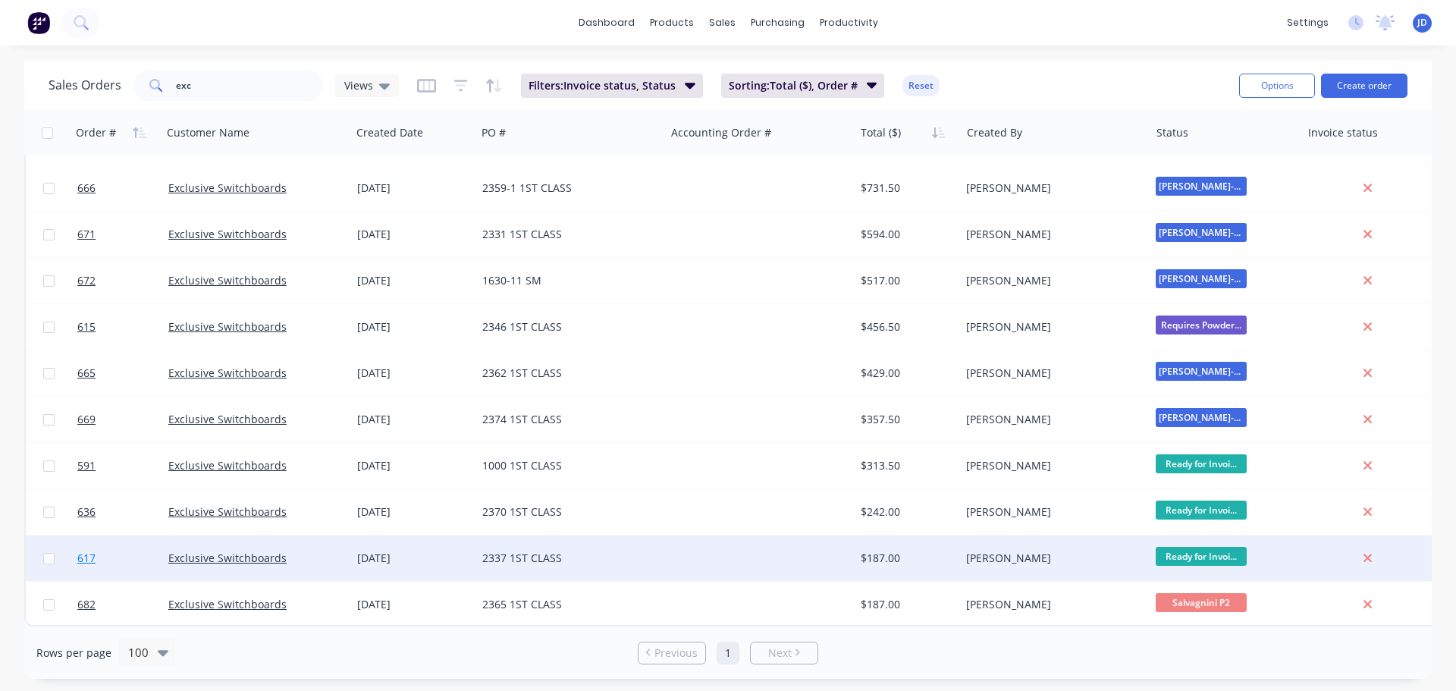
click at [129, 556] on link "617" at bounding box center [122, 558] width 91 height 46
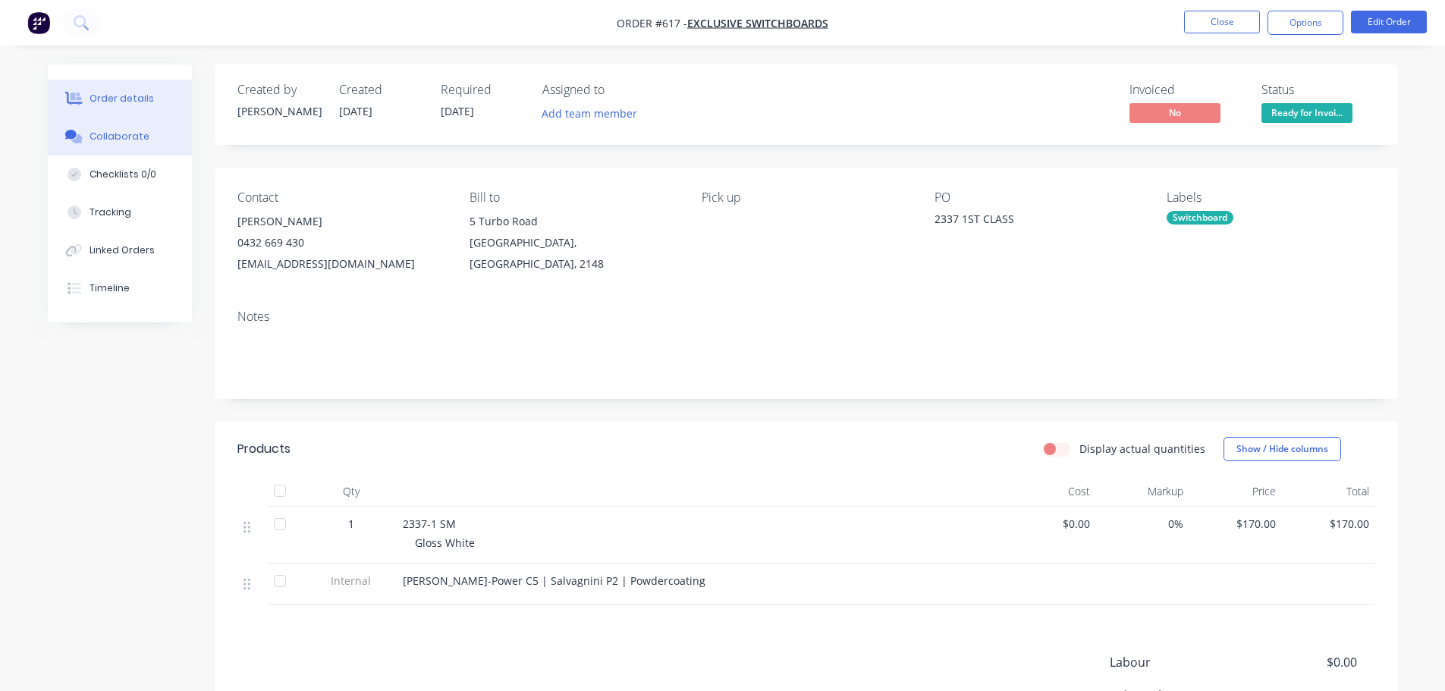
click at [155, 132] on button "Collaborate" at bounding box center [120, 137] width 144 height 38
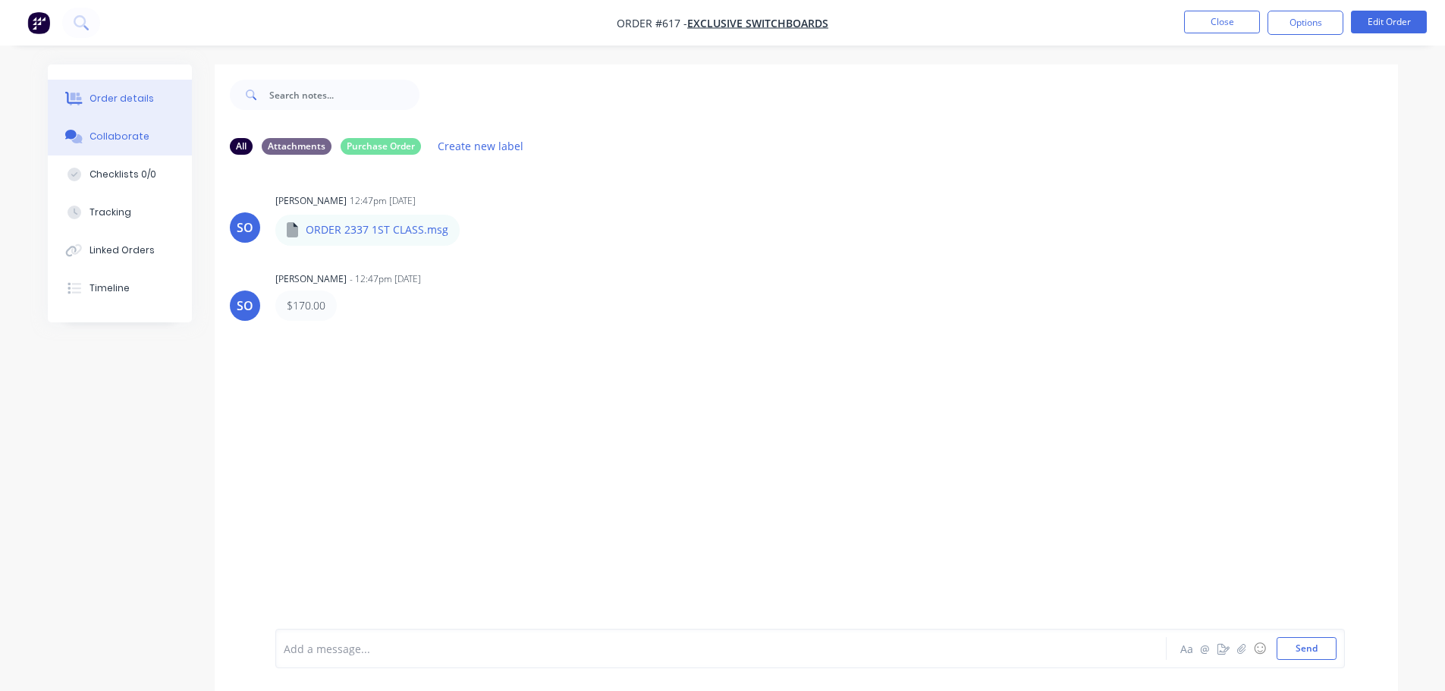
click at [120, 96] on div "Order details" at bounding box center [122, 99] width 64 height 14
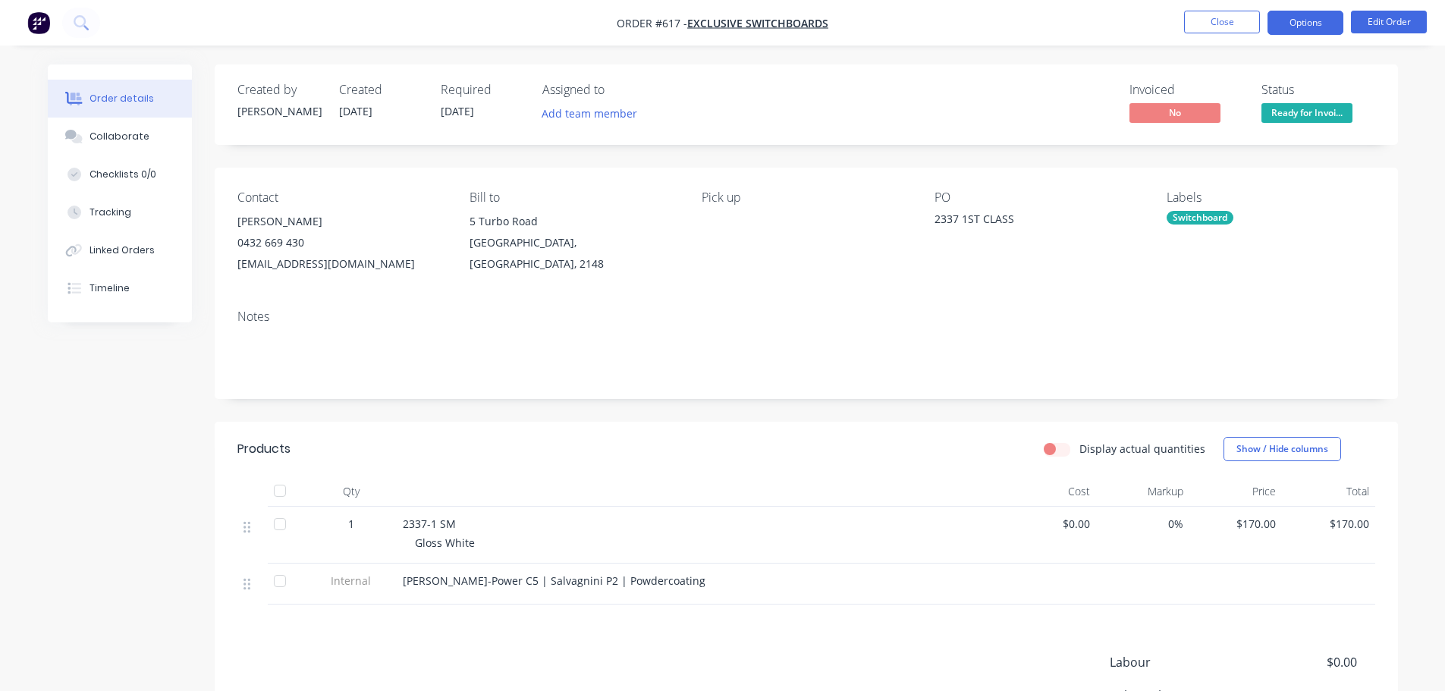
click at [1305, 18] on button "Options" at bounding box center [1305, 23] width 76 height 24
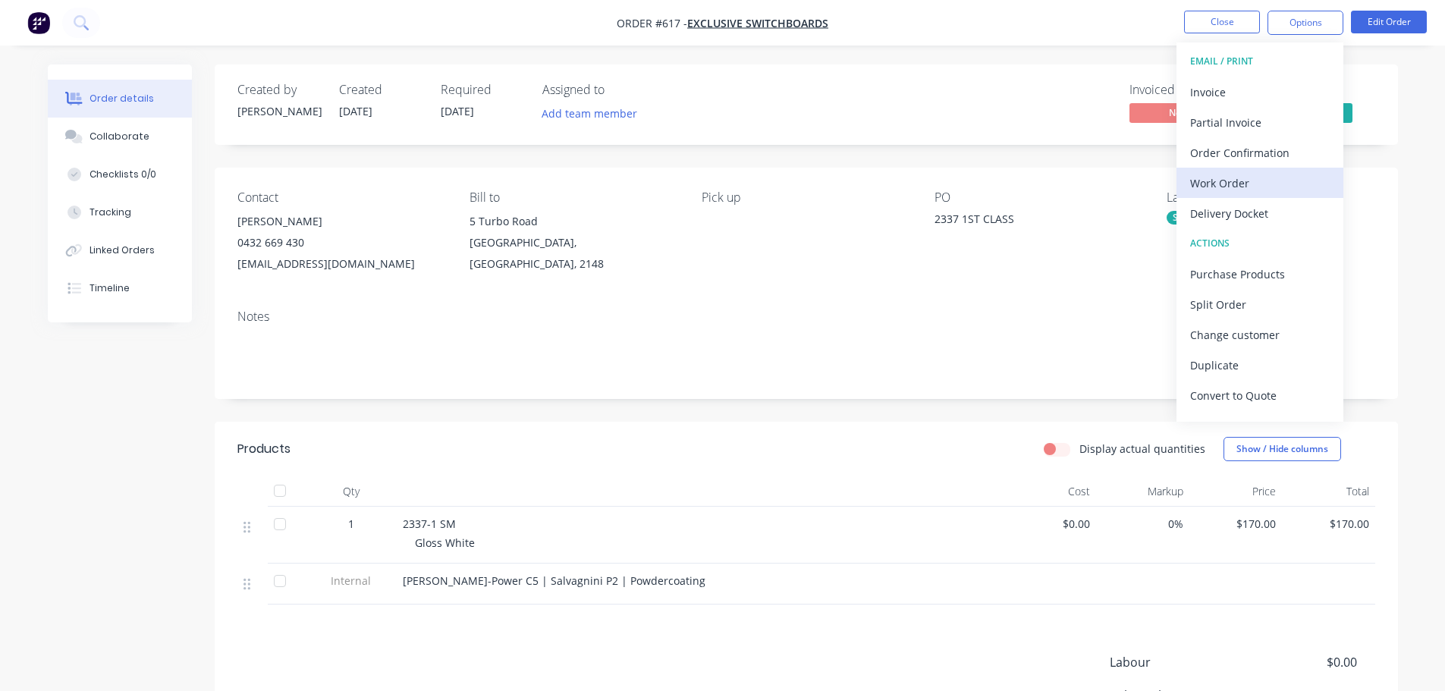
click at [1253, 194] on button "Work Order" at bounding box center [1259, 183] width 167 height 30
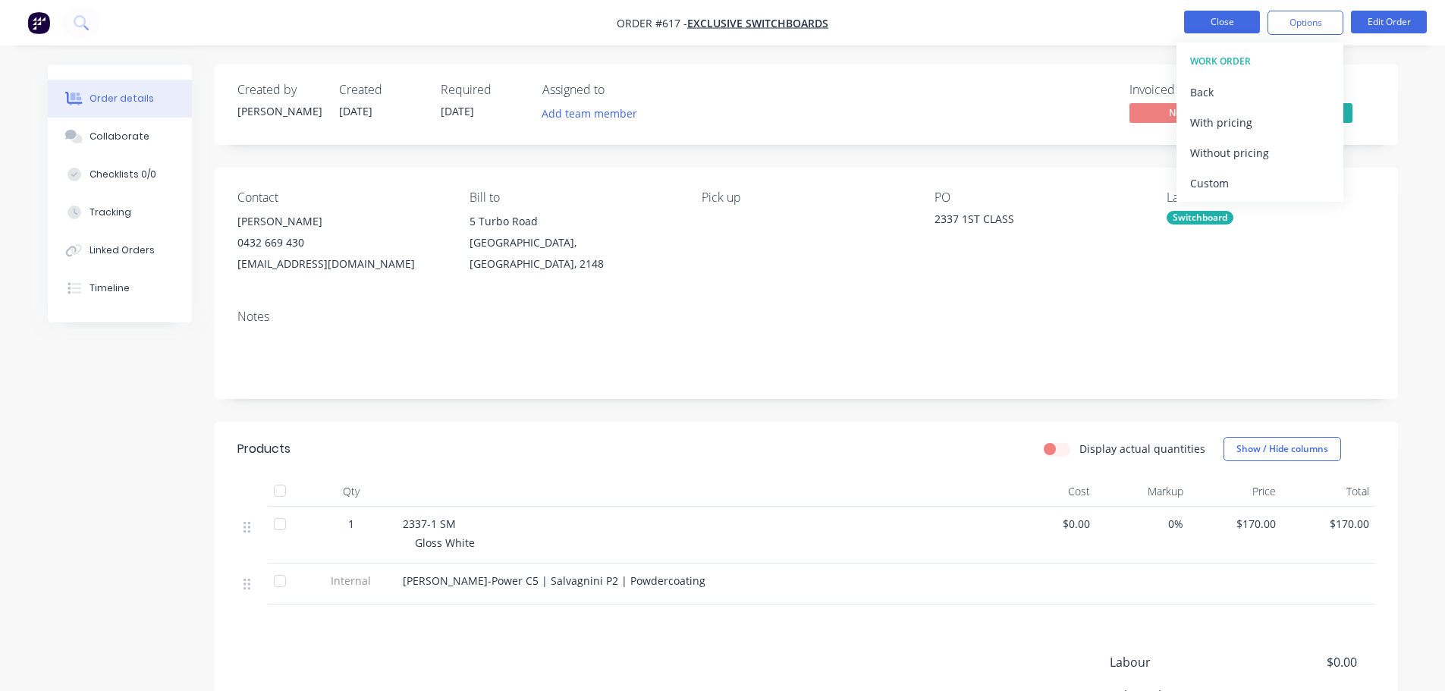
click at [1220, 20] on button "Close" at bounding box center [1222, 22] width 76 height 23
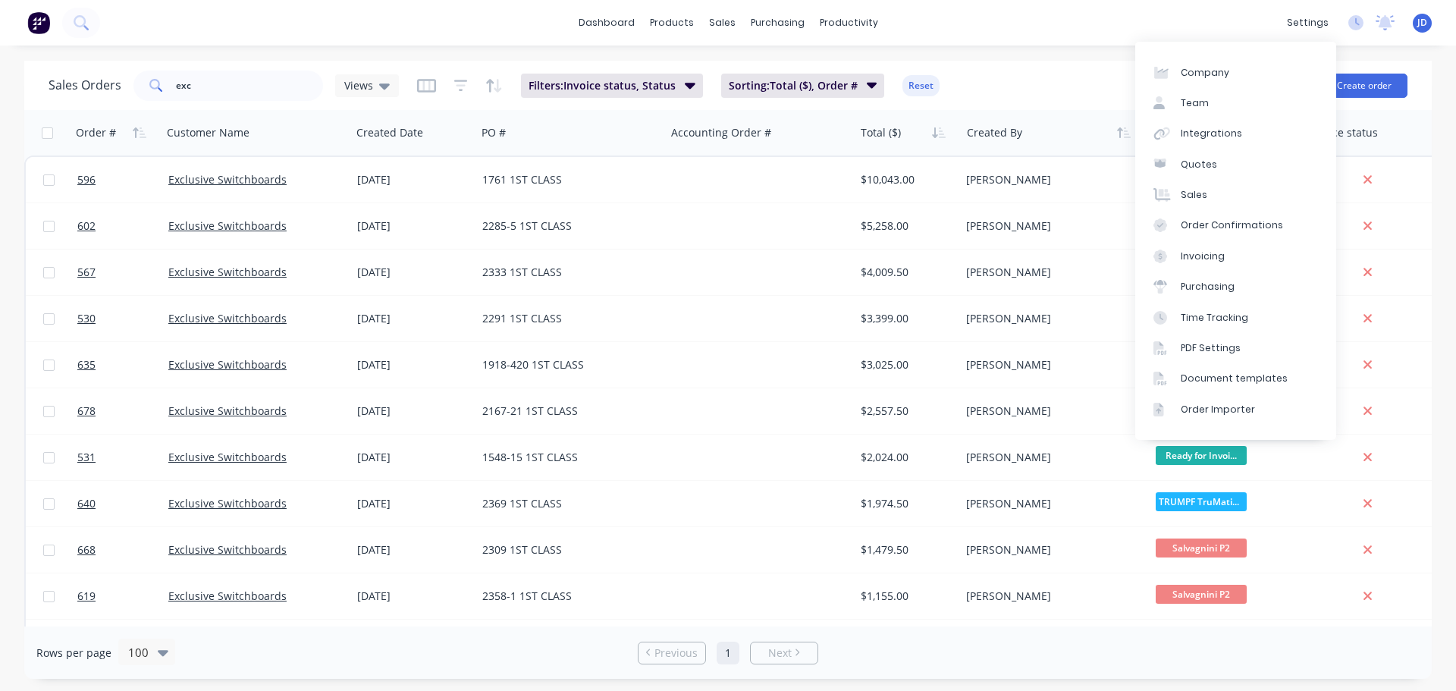
click at [1135, 27] on div "dashboard products sales purchasing productivity dashboard products Product Cat…" at bounding box center [728, 23] width 1456 height 46
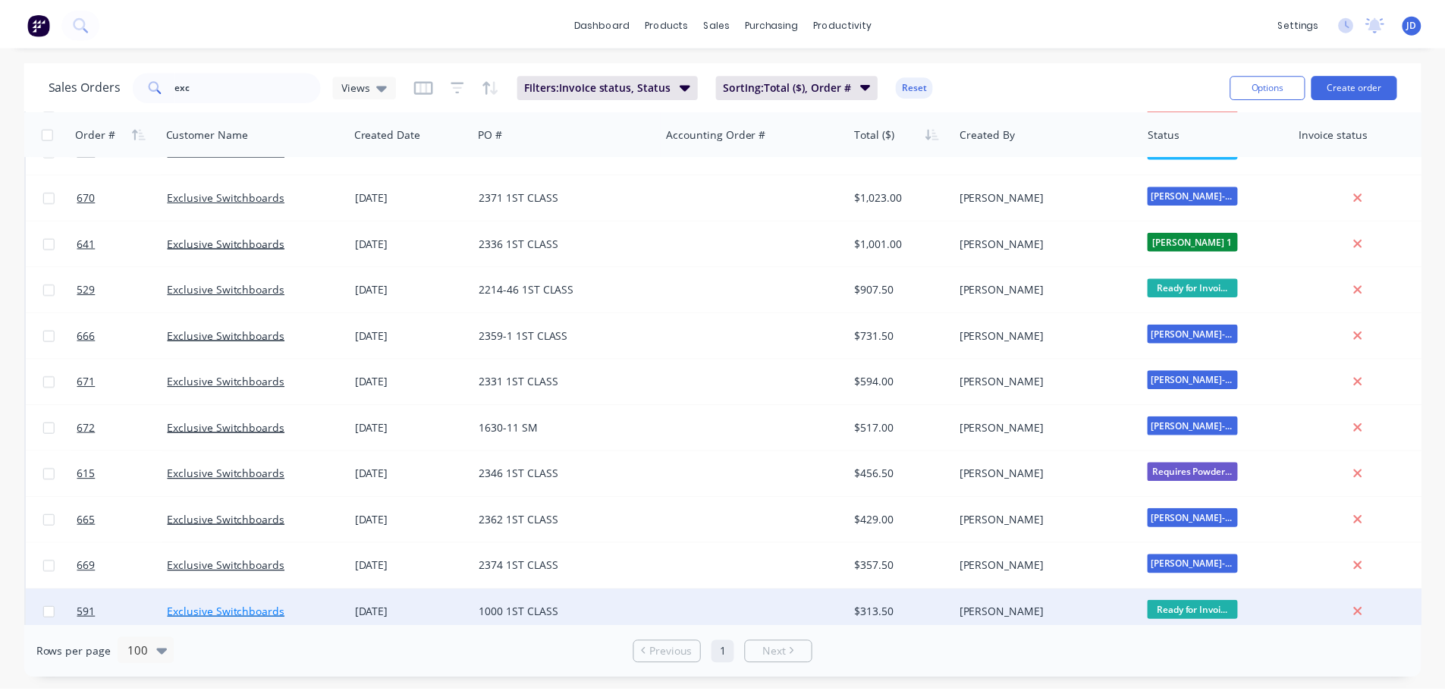
scroll to position [647, 0]
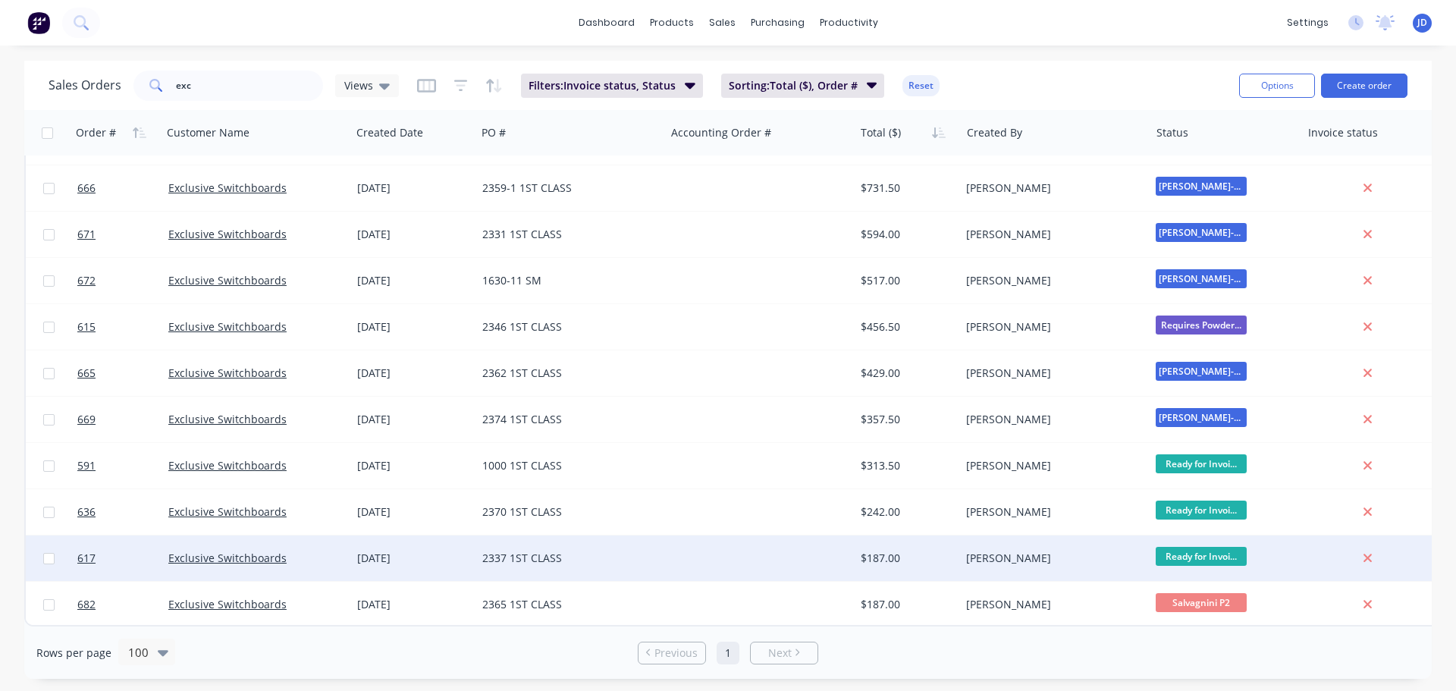
click at [439, 560] on div "[DATE]" at bounding box center [413, 558] width 125 height 46
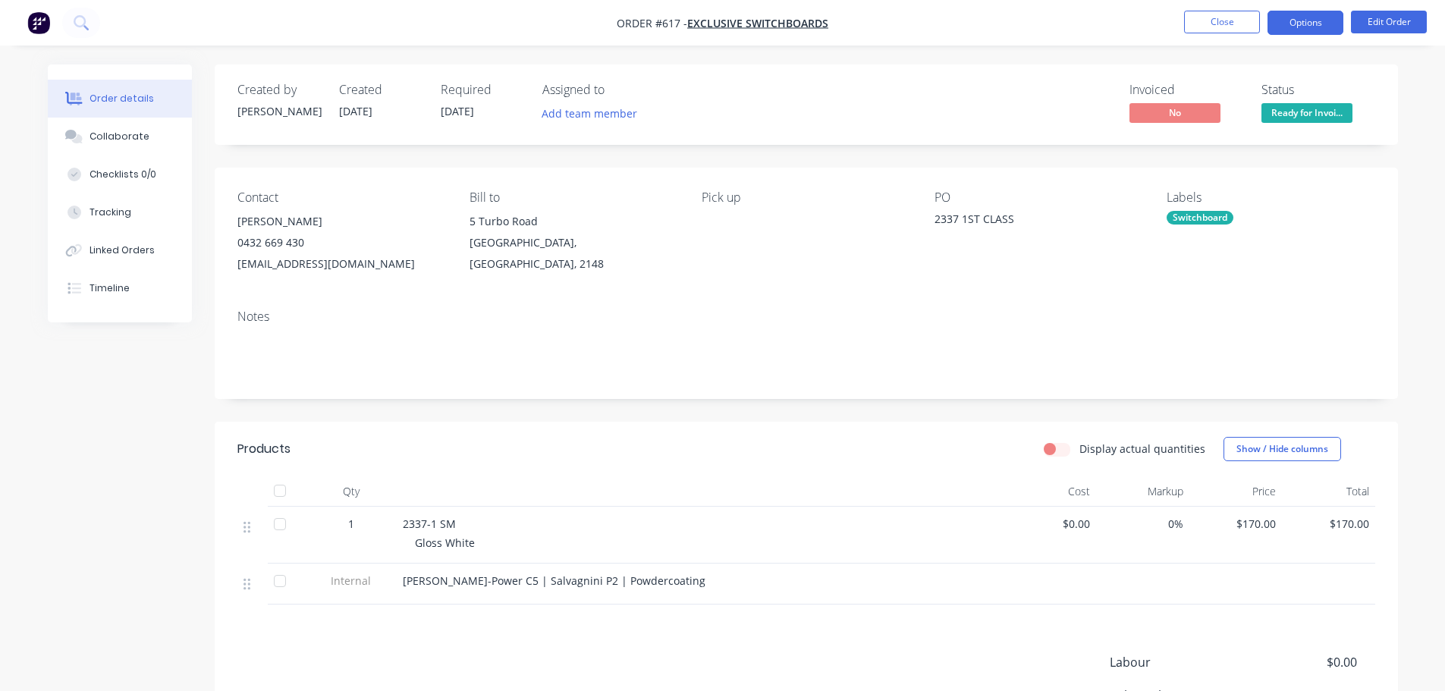
click at [1319, 14] on button "Options" at bounding box center [1305, 23] width 76 height 24
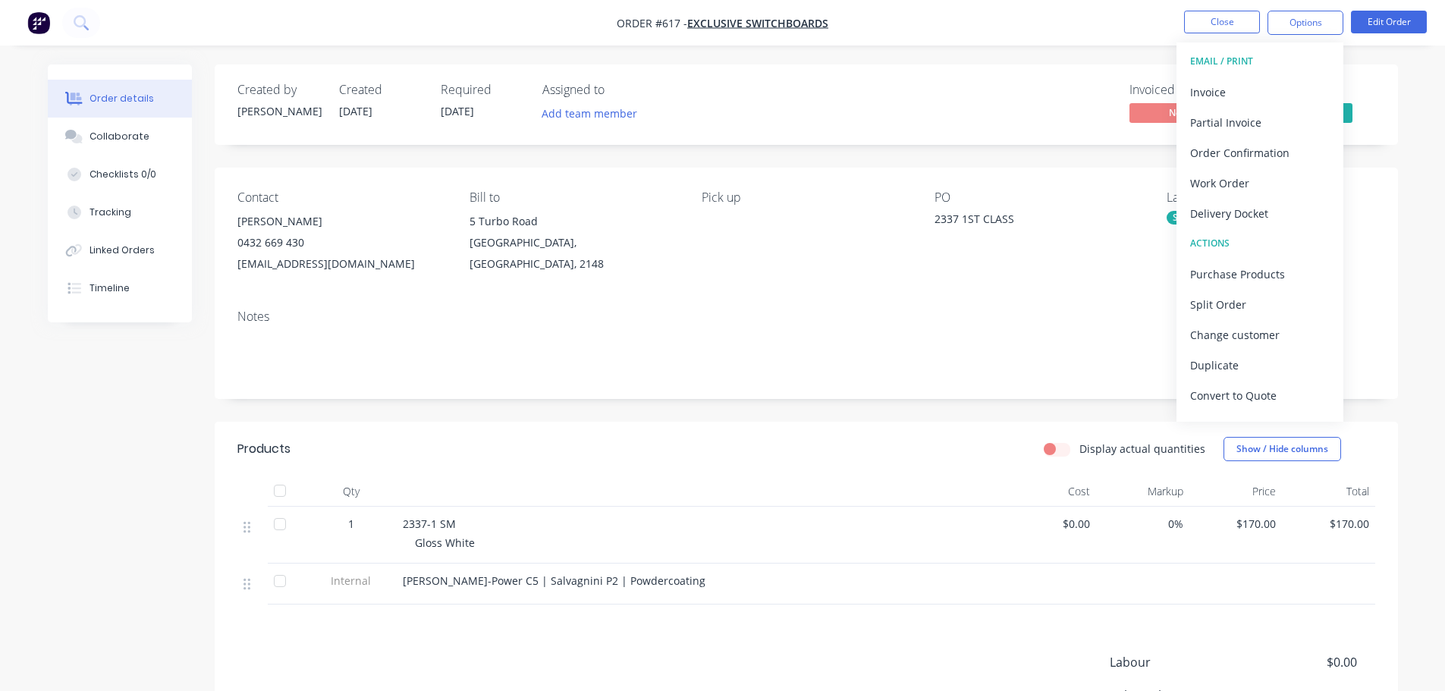
click at [1242, 208] on div "Delivery Docket" at bounding box center [1260, 214] width 140 height 22
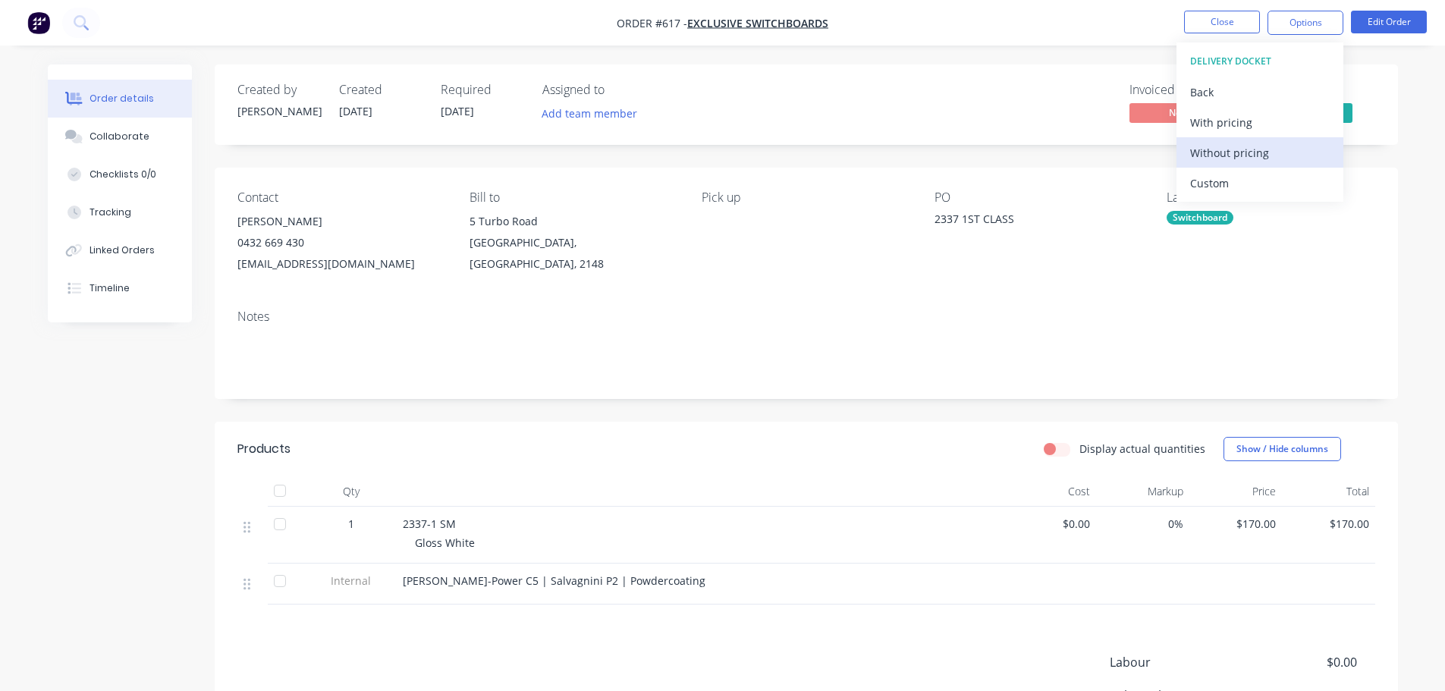
click at [1233, 153] on div "Without pricing" at bounding box center [1260, 153] width 140 height 22
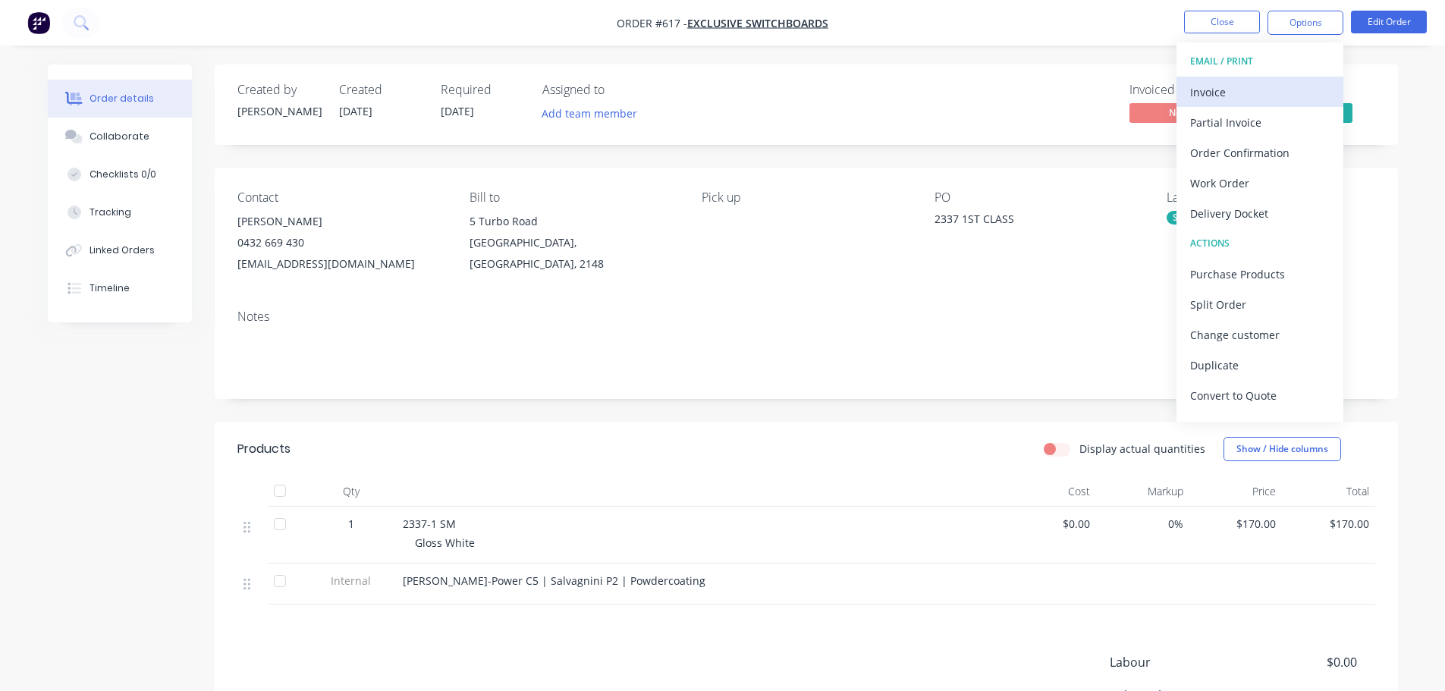
click at [1239, 97] on div "Invoice" at bounding box center [1260, 92] width 140 height 22
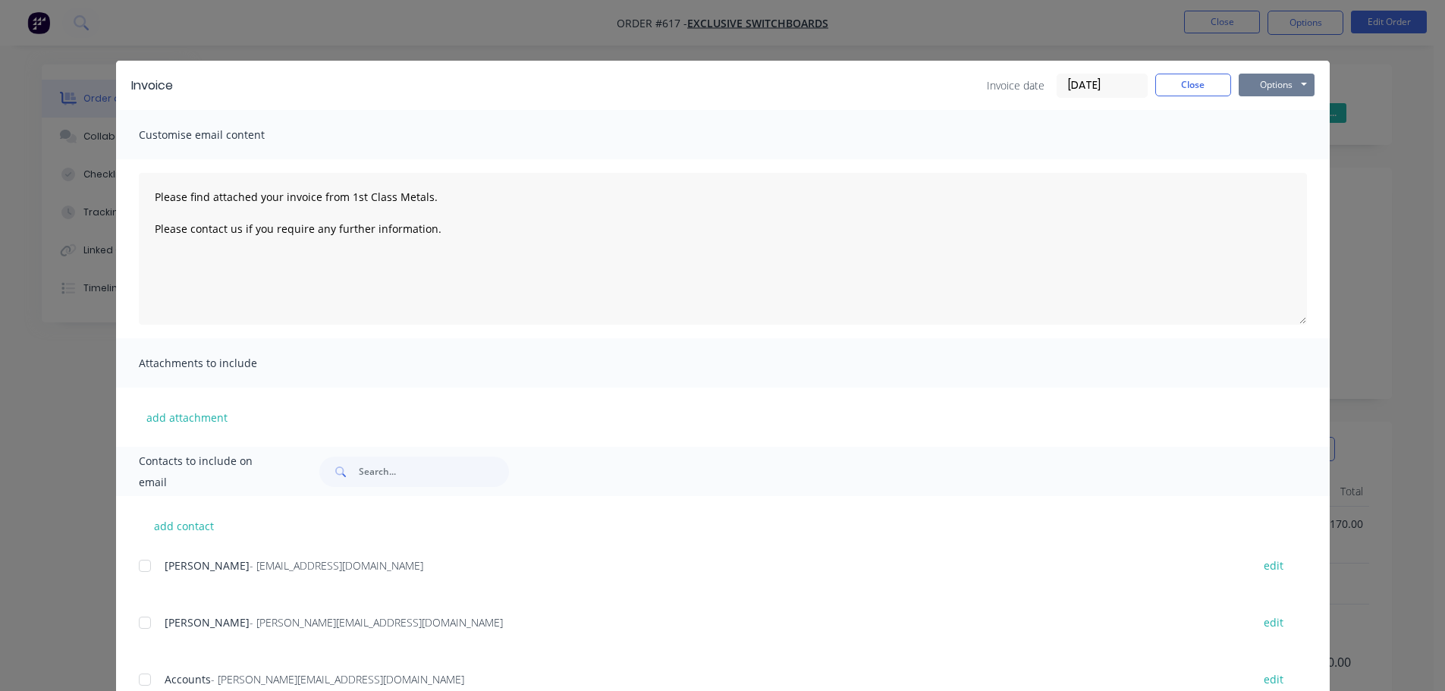
click at [1273, 75] on button "Options" at bounding box center [1277, 85] width 76 height 23
click at [1277, 130] on button "Print" at bounding box center [1287, 136] width 97 height 25
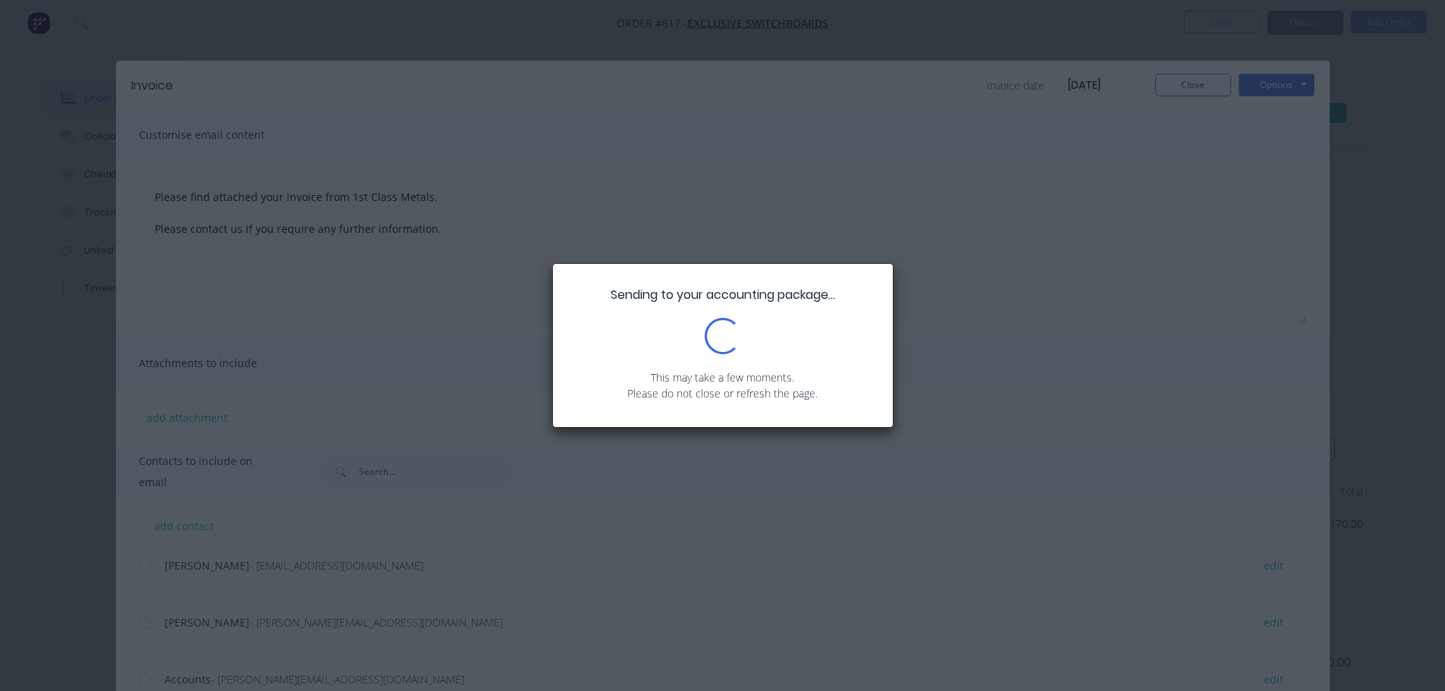
type textarea "Please find attached your invoice from 1st Class Metals. Please contact us if y…"
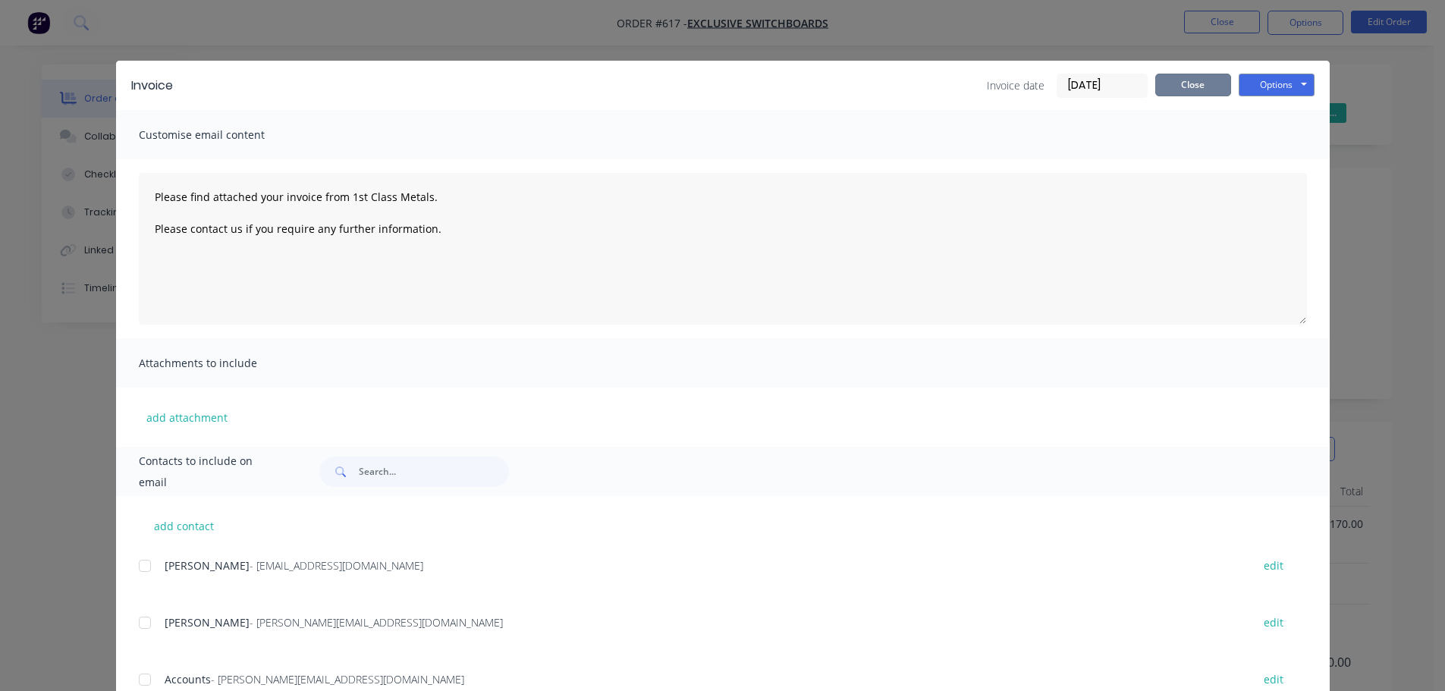
click at [1184, 94] on button "Close" at bounding box center [1193, 85] width 76 height 23
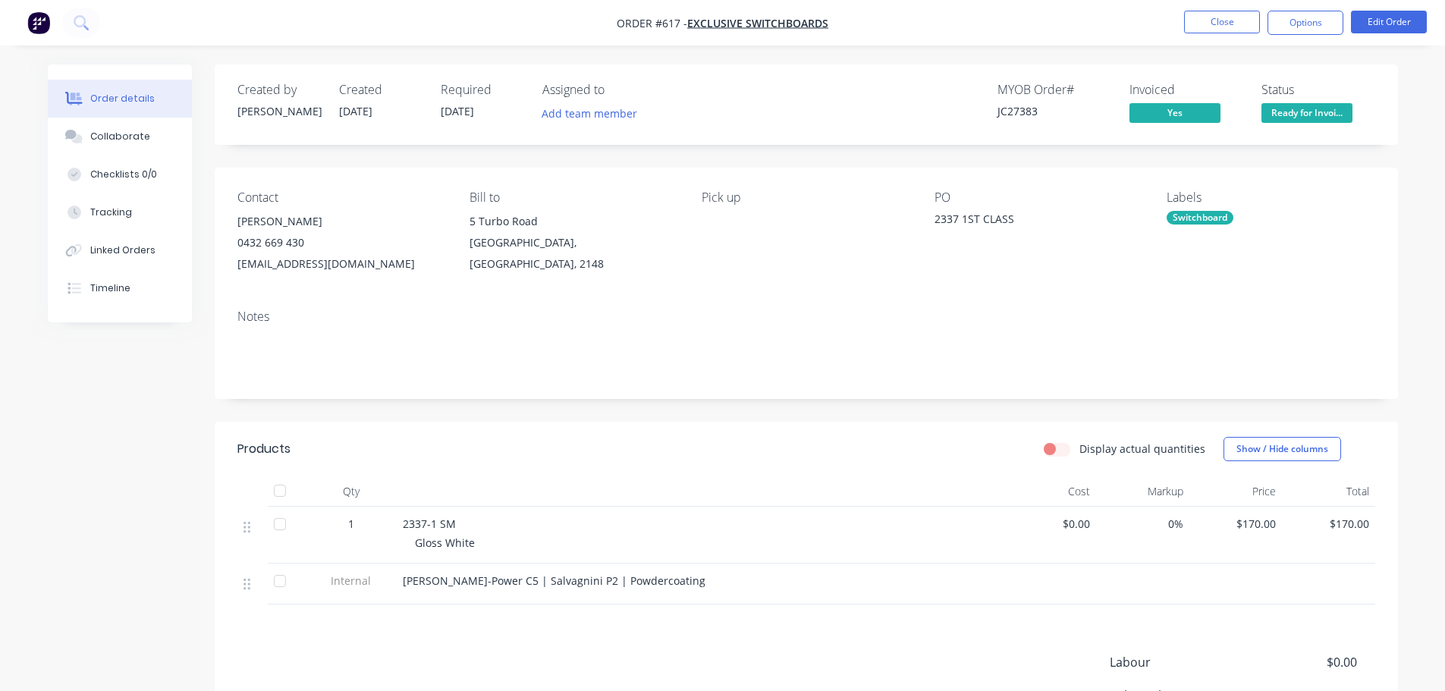
drag, startPoint x: 1302, startPoint y: 109, endPoint x: 1298, endPoint y: 123, distance: 14.2
click at [1302, 110] on span "Ready for Invoi..." at bounding box center [1306, 112] width 91 height 19
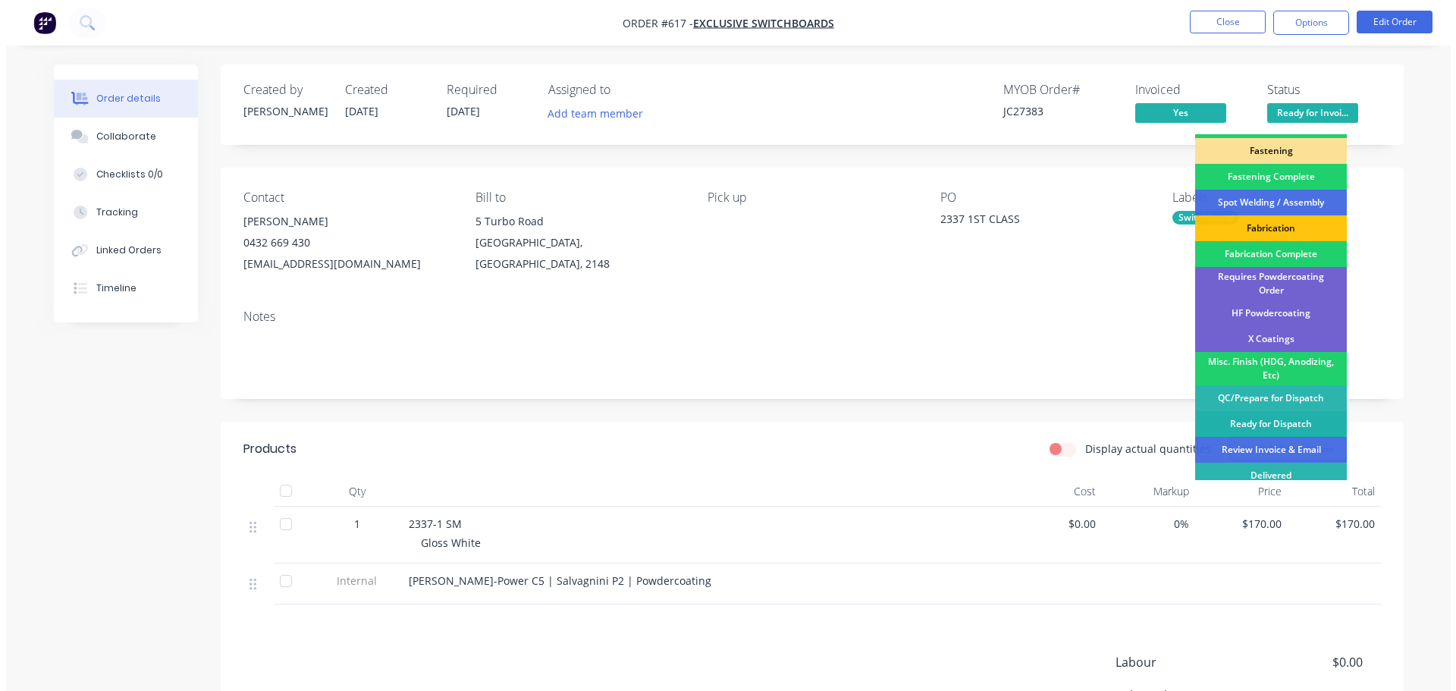
scroll to position [443, 0]
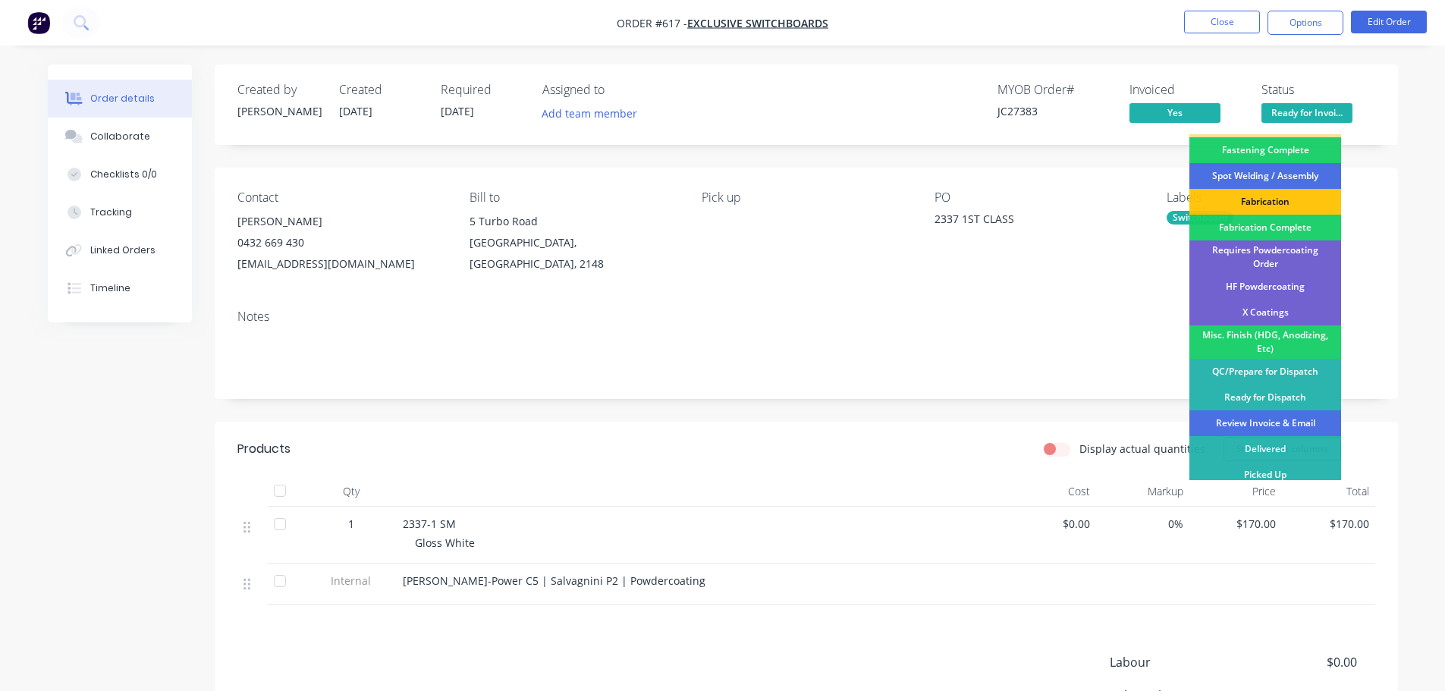
click at [1264, 421] on div "Review Invoice & Email" at bounding box center [1265, 423] width 152 height 26
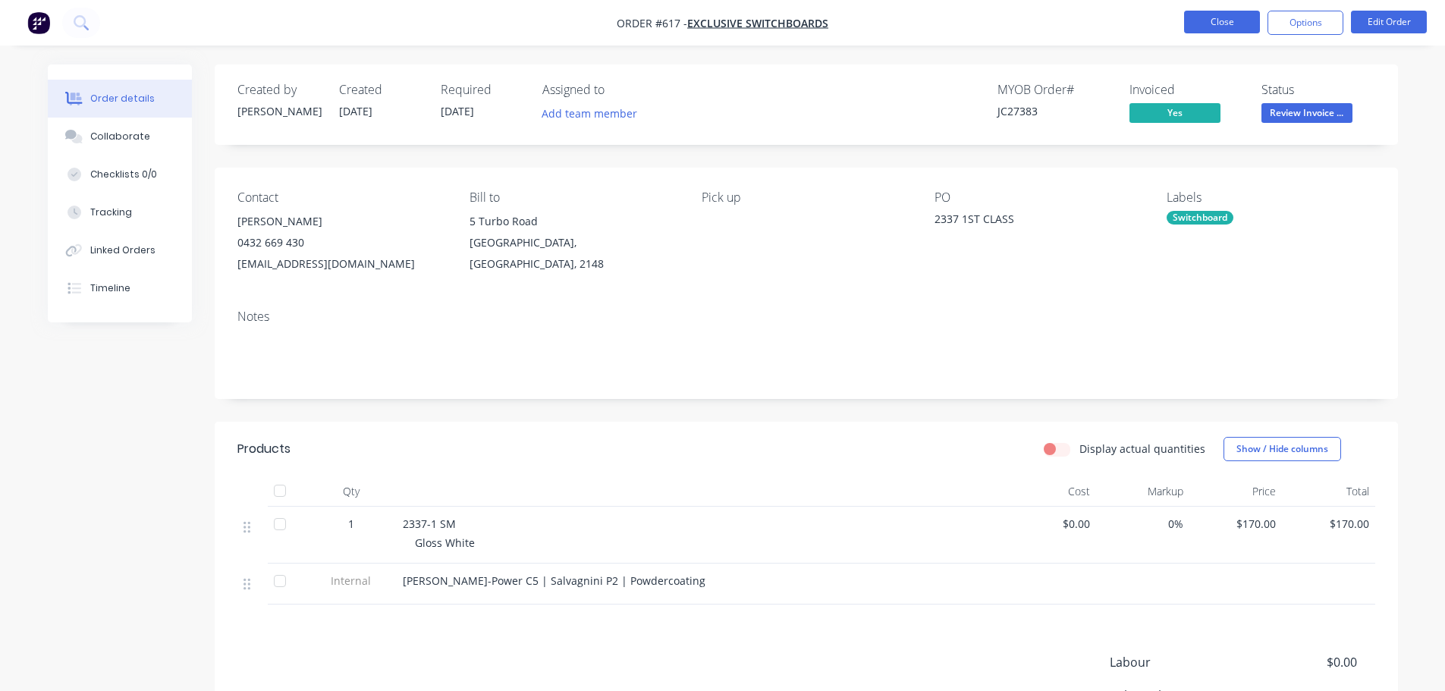
click at [1214, 13] on button "Close" at bounding box center [1222, 22] width 76 height 23
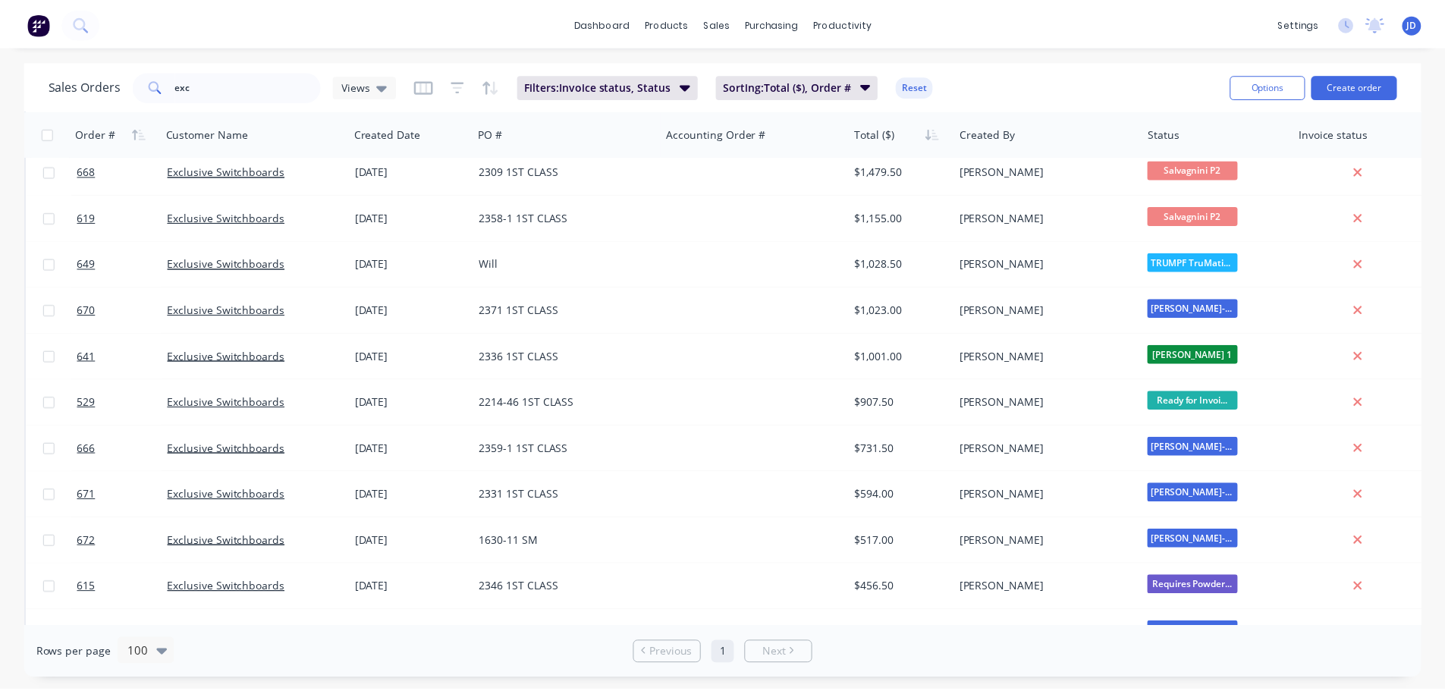
scroll to position [601, 0]
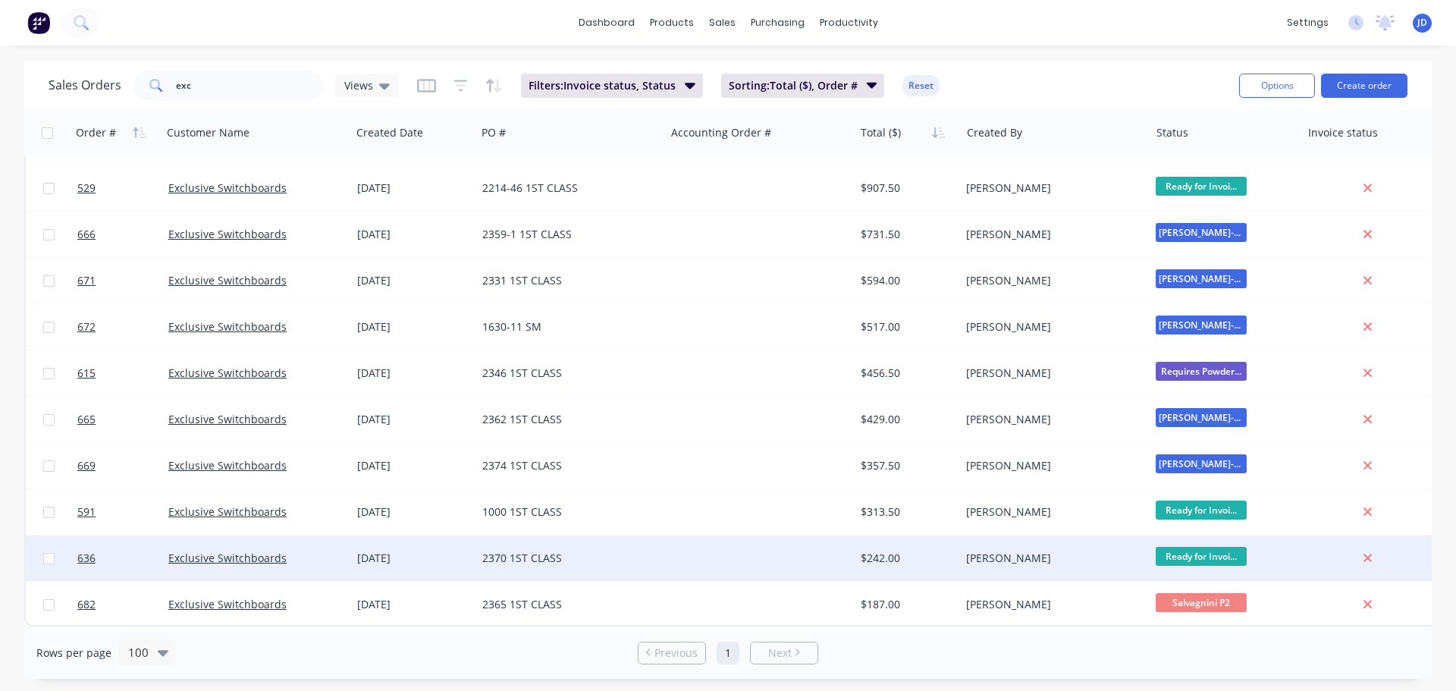
click at [341, 567] on div "Exclusive Switchboards" at bounding box center [256, 558] width 189 height 46
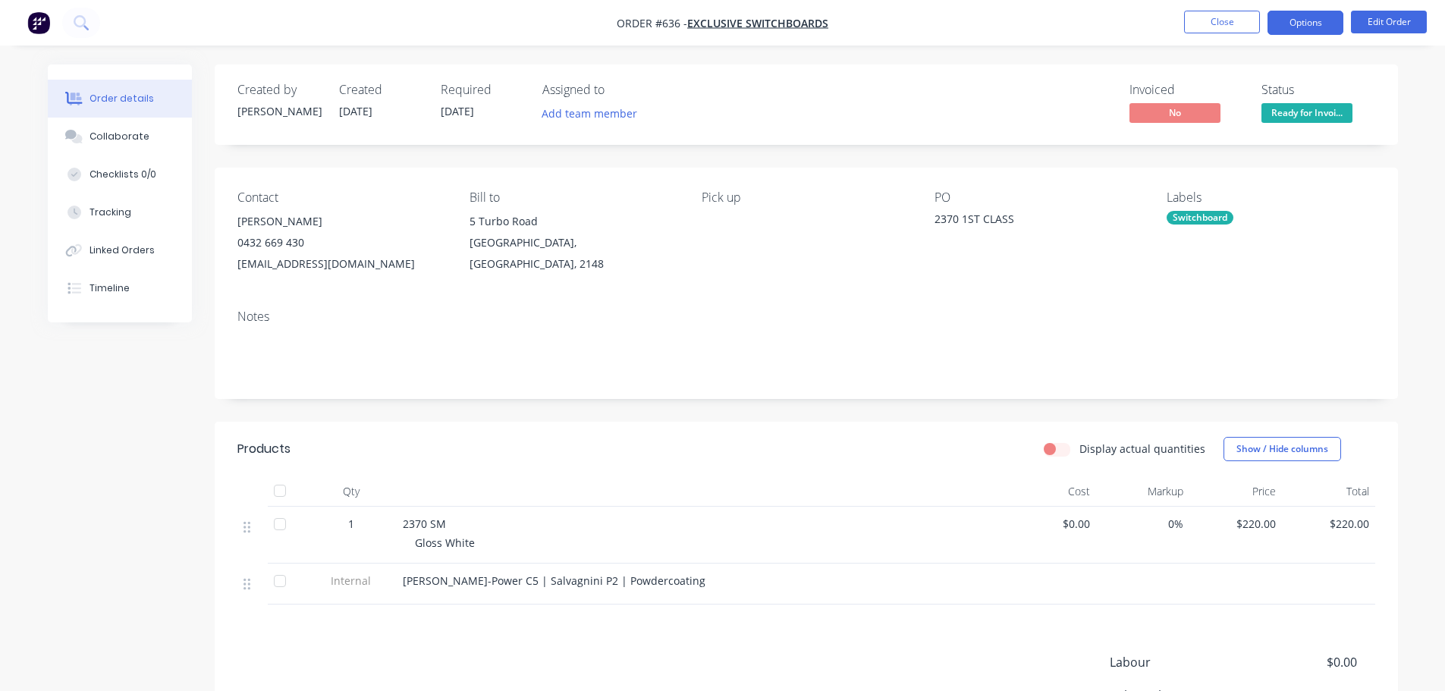
click at [1289, 23] on button "Options" at bounding box center [1305, 23] width 76 height 24
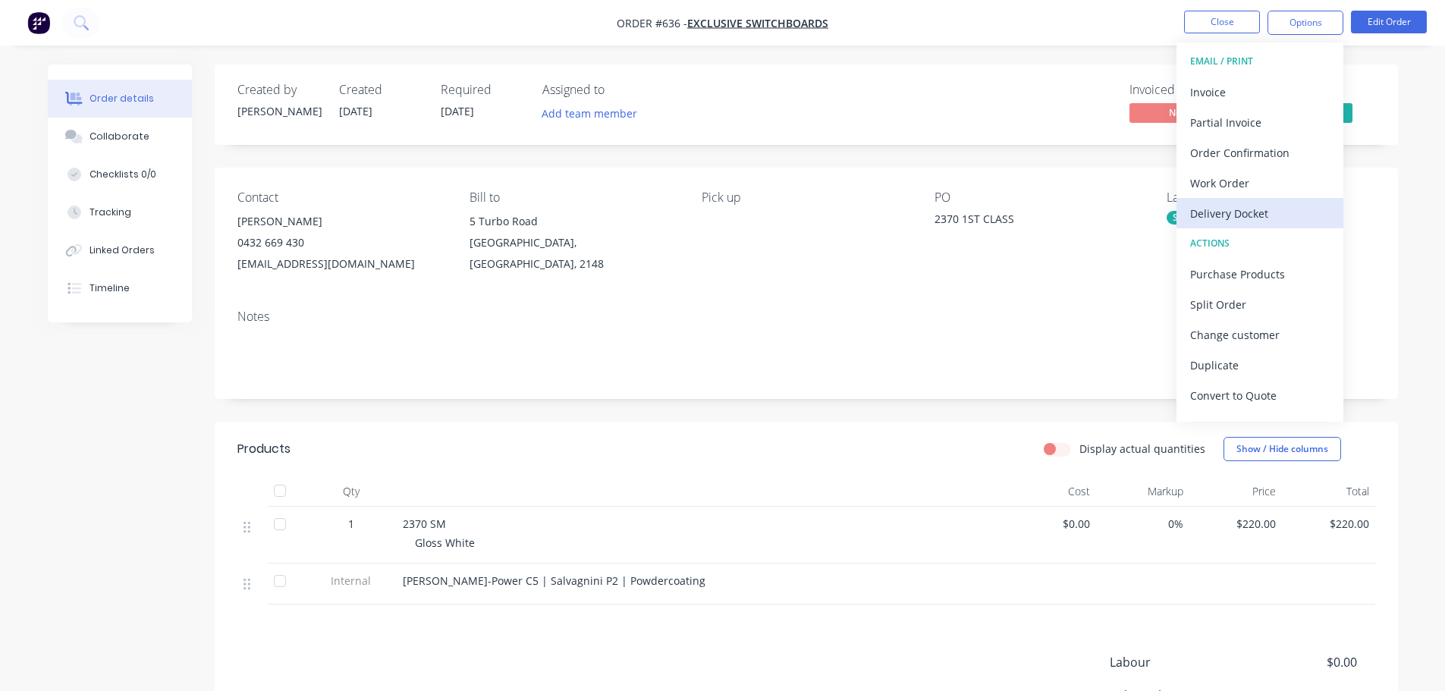
click at [1236, 215] on div "Delivery Docket" at bounding box center [1260, 214] width 140 height 22
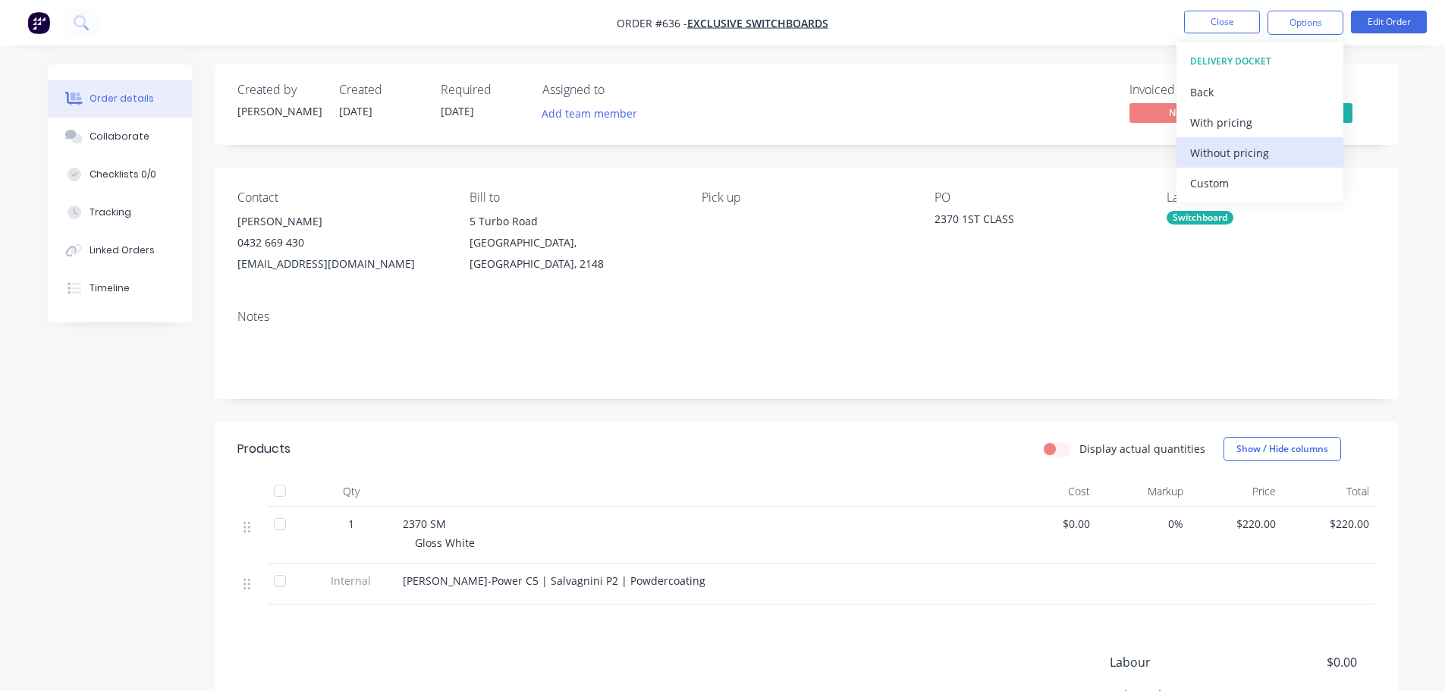
click at [1238, 146] on div "Without pricing" at bounding box center [1260, 153] width 140 height 22
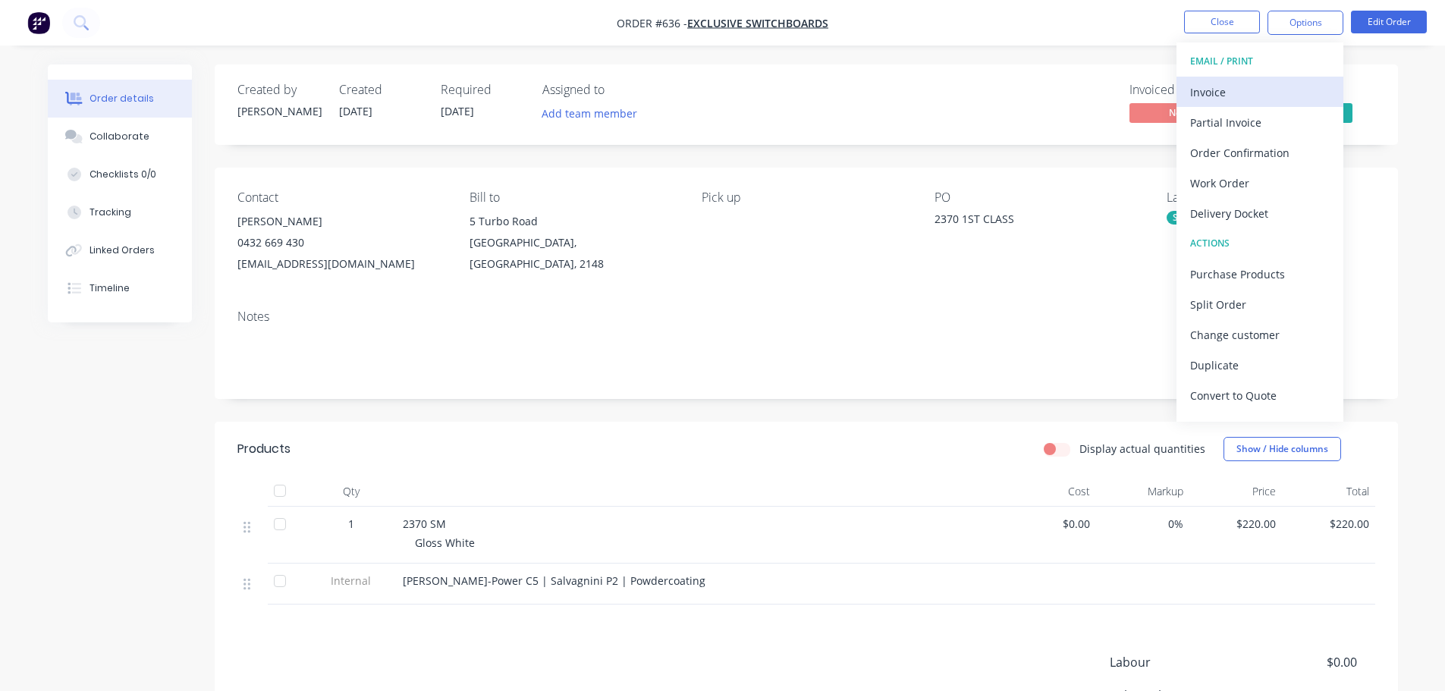
click at [1290, 87] on div "Invoice" at bounding box center [1260, 92] width 140 height 22
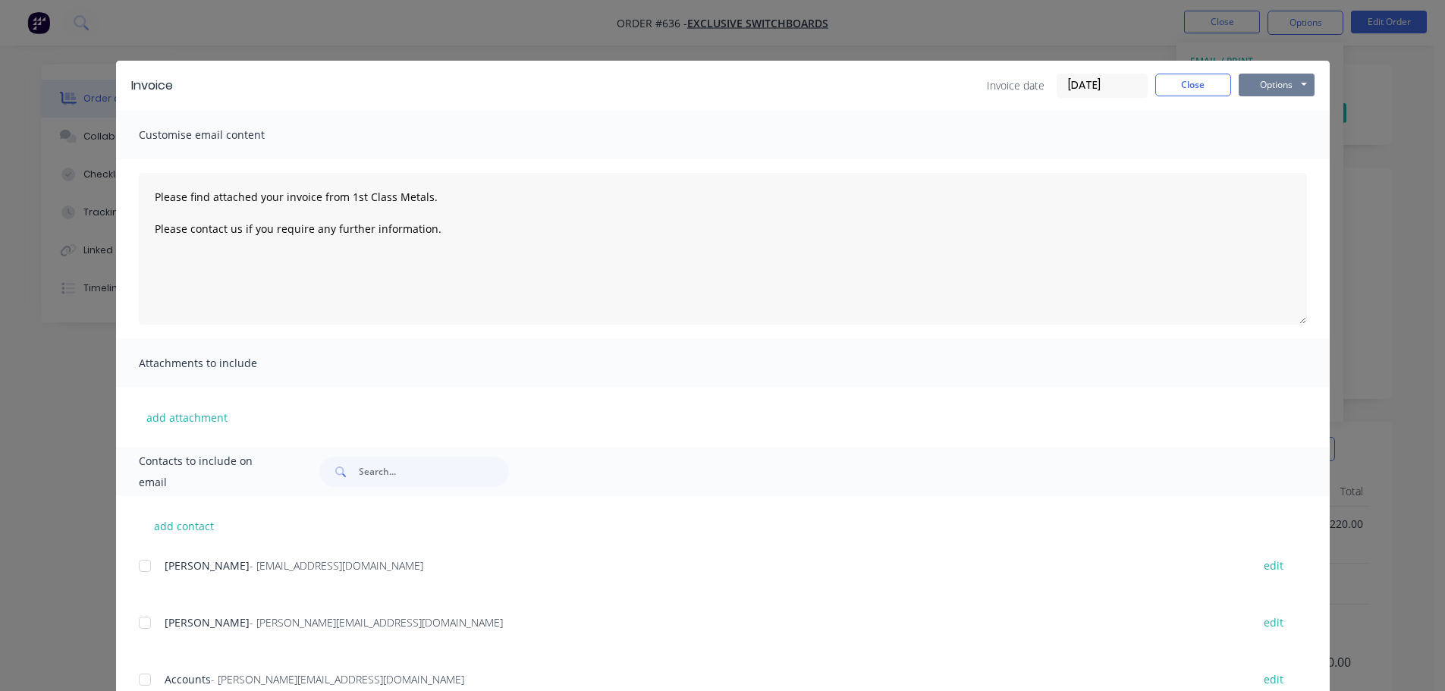
click at [1277, 86] on button "Options" at bounding box center [1277, 85] width 76 height 23
click at [1279, 133] on button "Print" at bounding box center [1287, 136] width 97 height 25
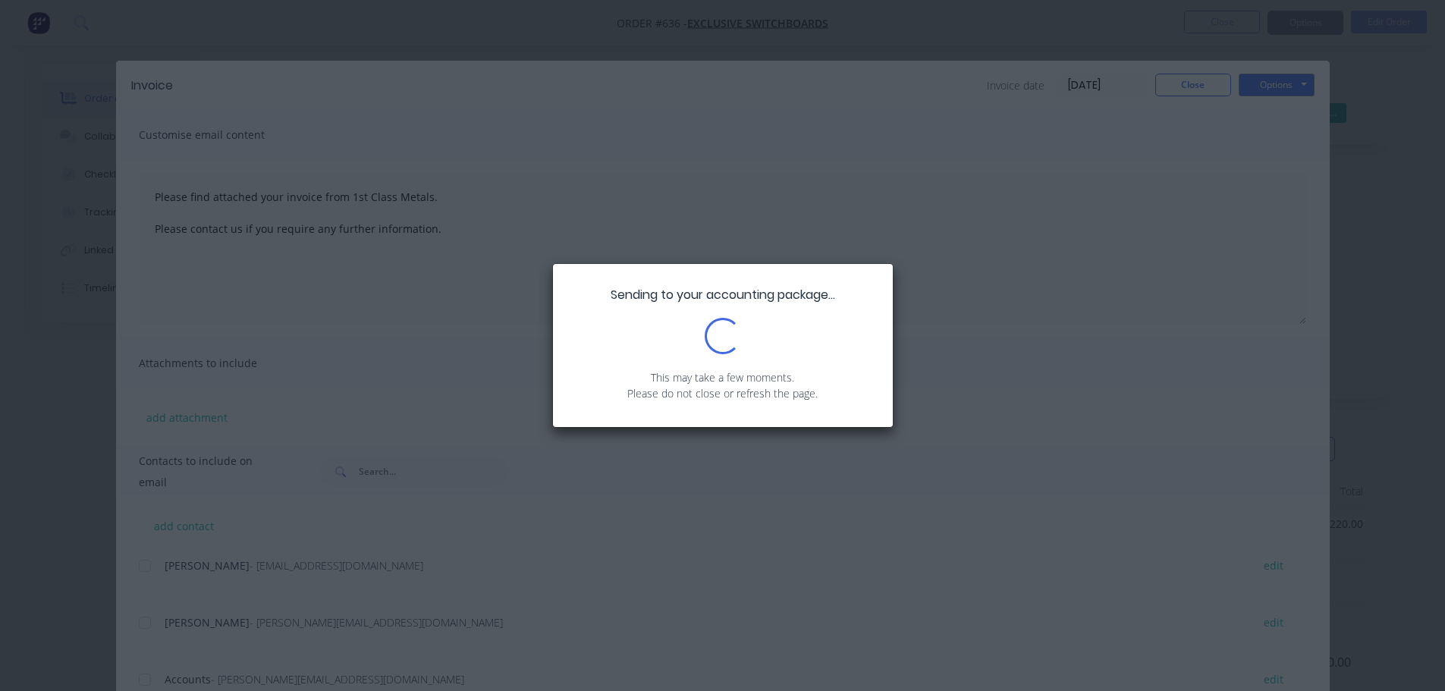
type textarea "Please find attached your invoice from 1st Class Metals. Please contact us if y…"
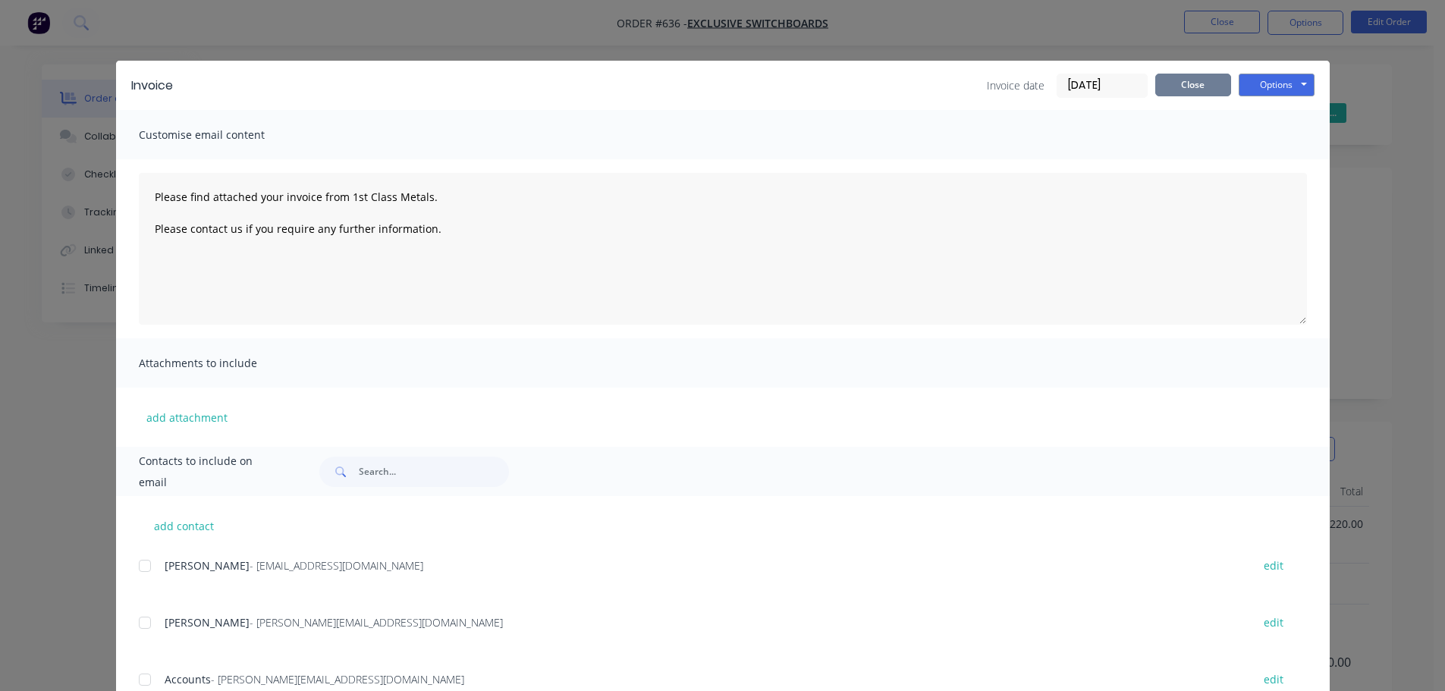
click at [1191, 92] on button "Close" at bounding box center [1193, 85] width 76 height 23
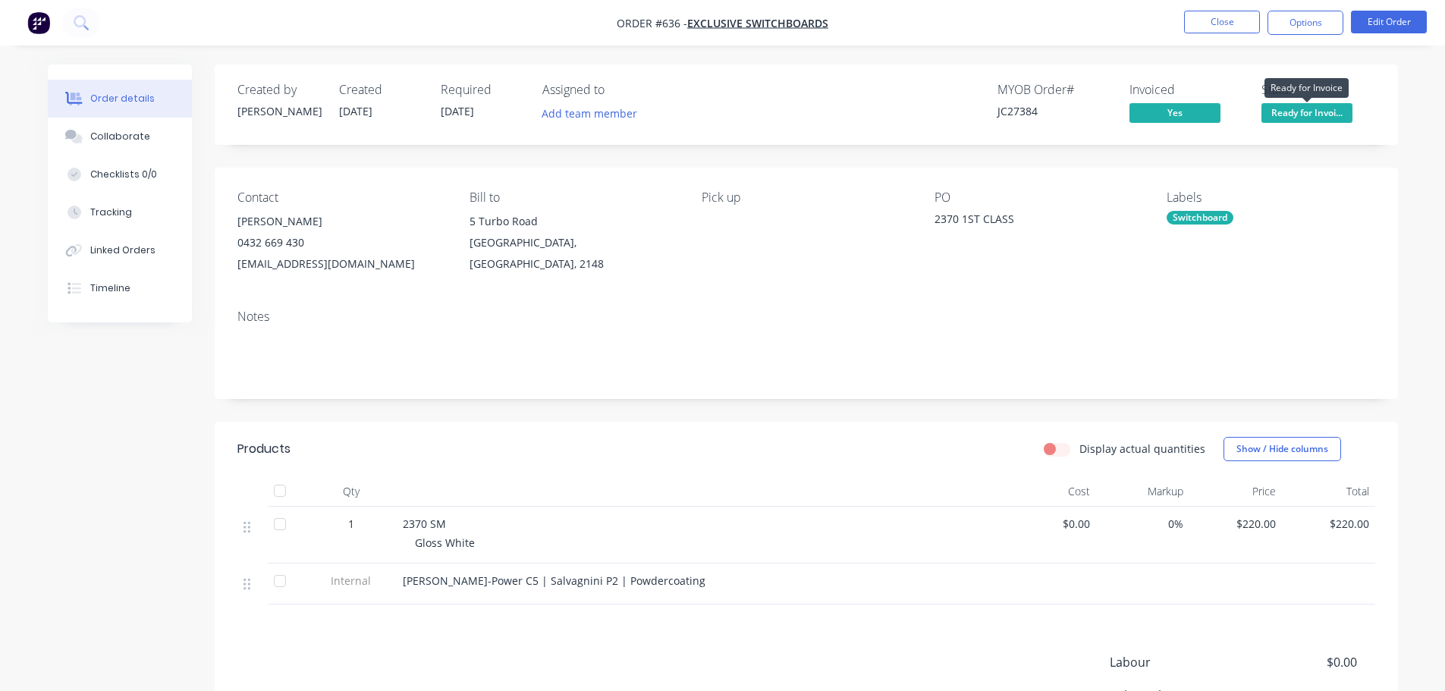
drag, startPoint x: 1343, startPoint y: 106, endPoint x: 1333, endPoint y: 121, distance: 17.5
click at [1342, 105] on span "Ready for Invoi..." at bounding box center [1306, 112] width 91 height 19
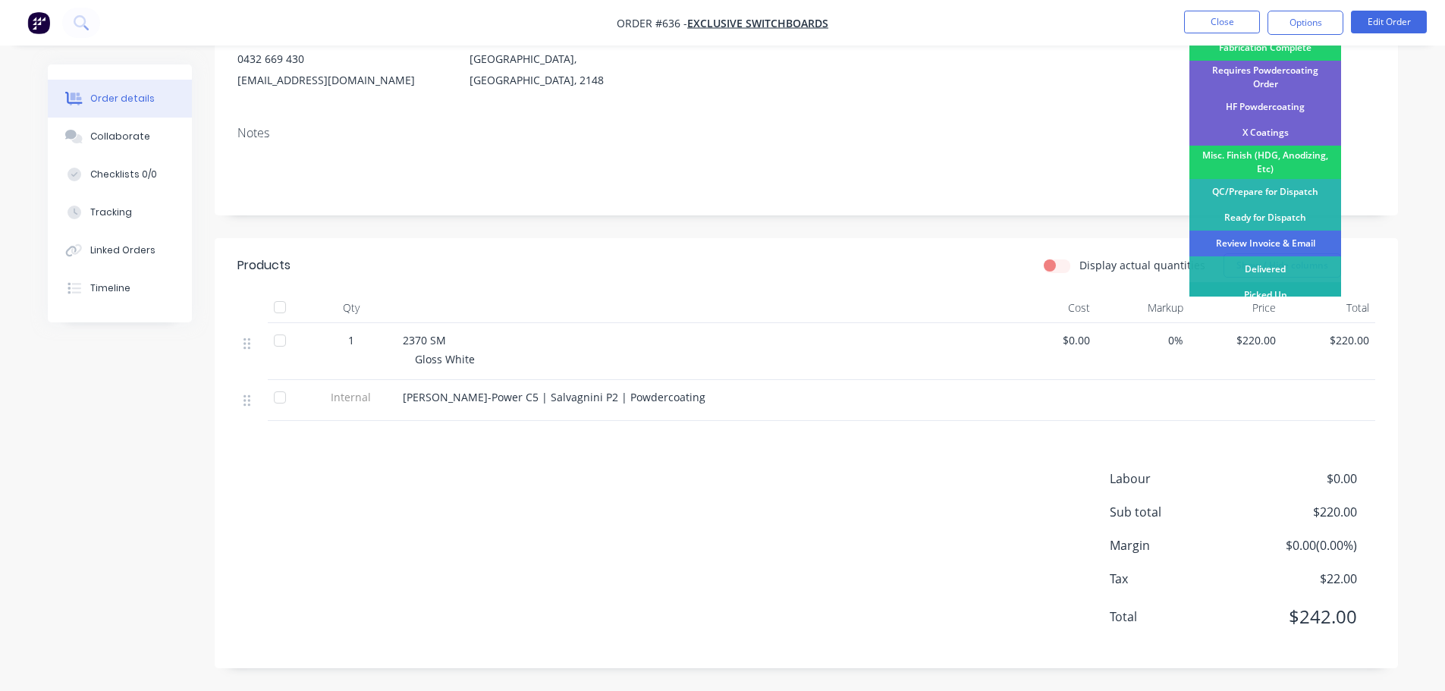
scroll to position [443, 0]
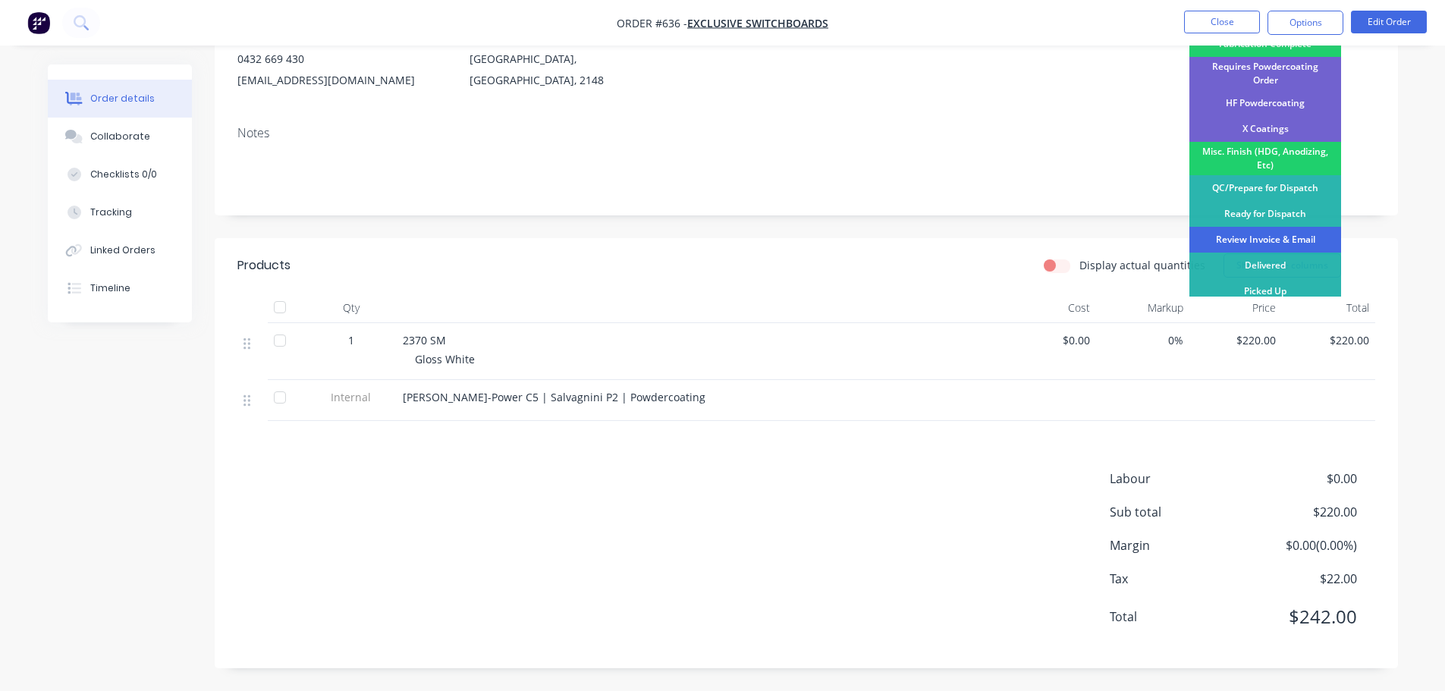
click at [1271, 230] on div "Review Invoice & Email" at bounding box center [1265, 240] width 152 height 26
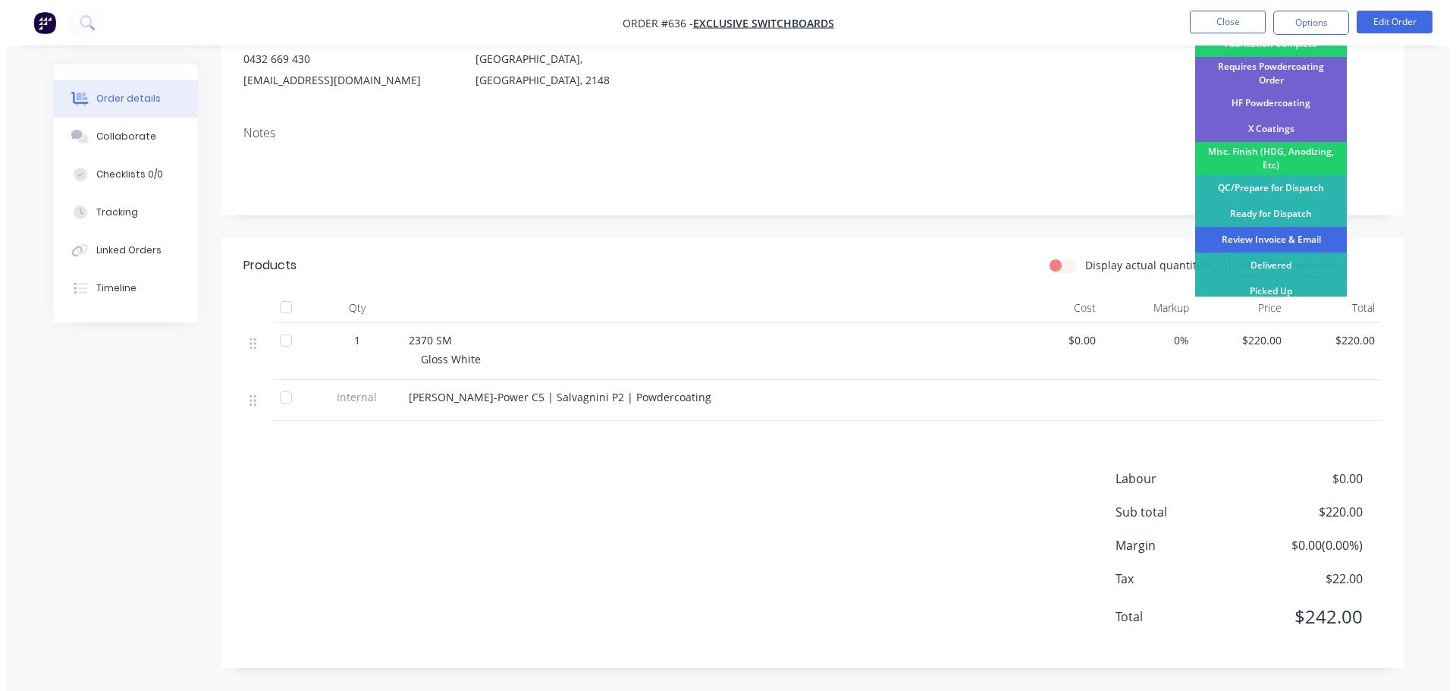
scroll to position [0, 0]
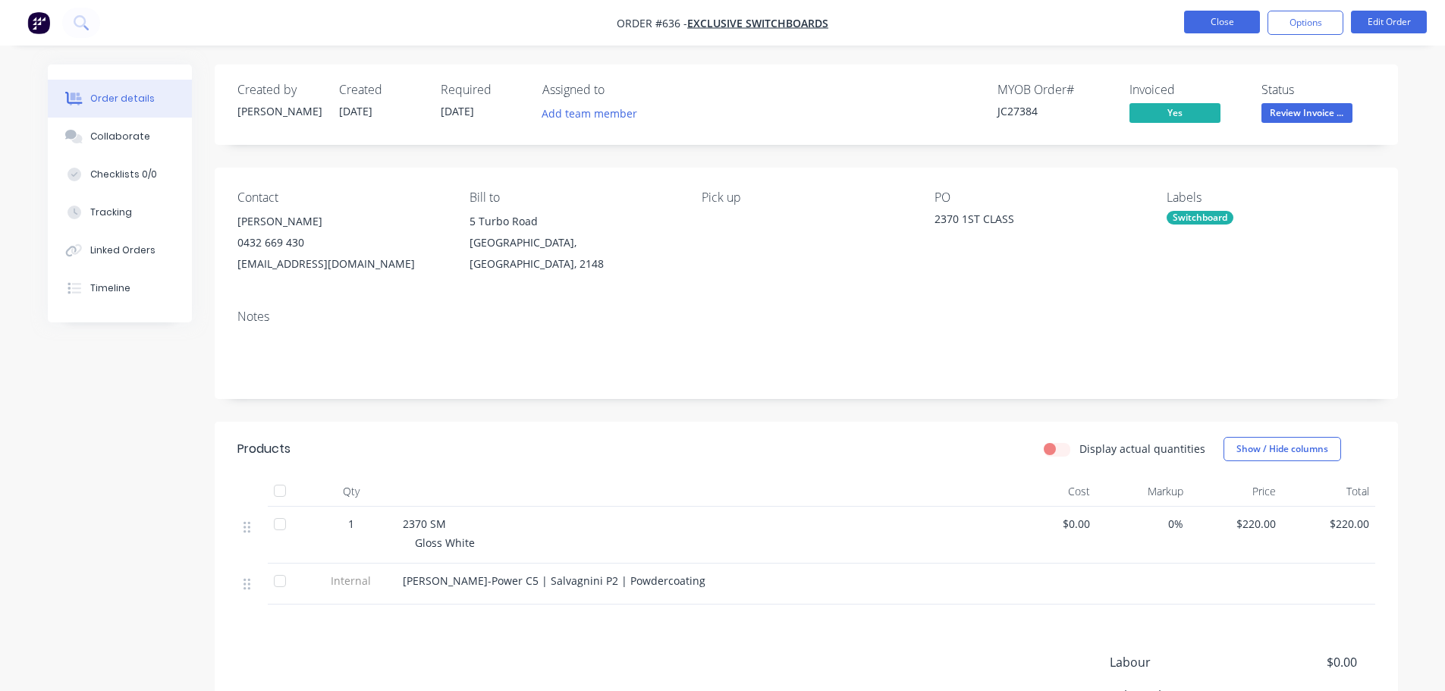
click at [1222, 30] on button "Close" at bounding box center [1222, 22] width 76 height 23
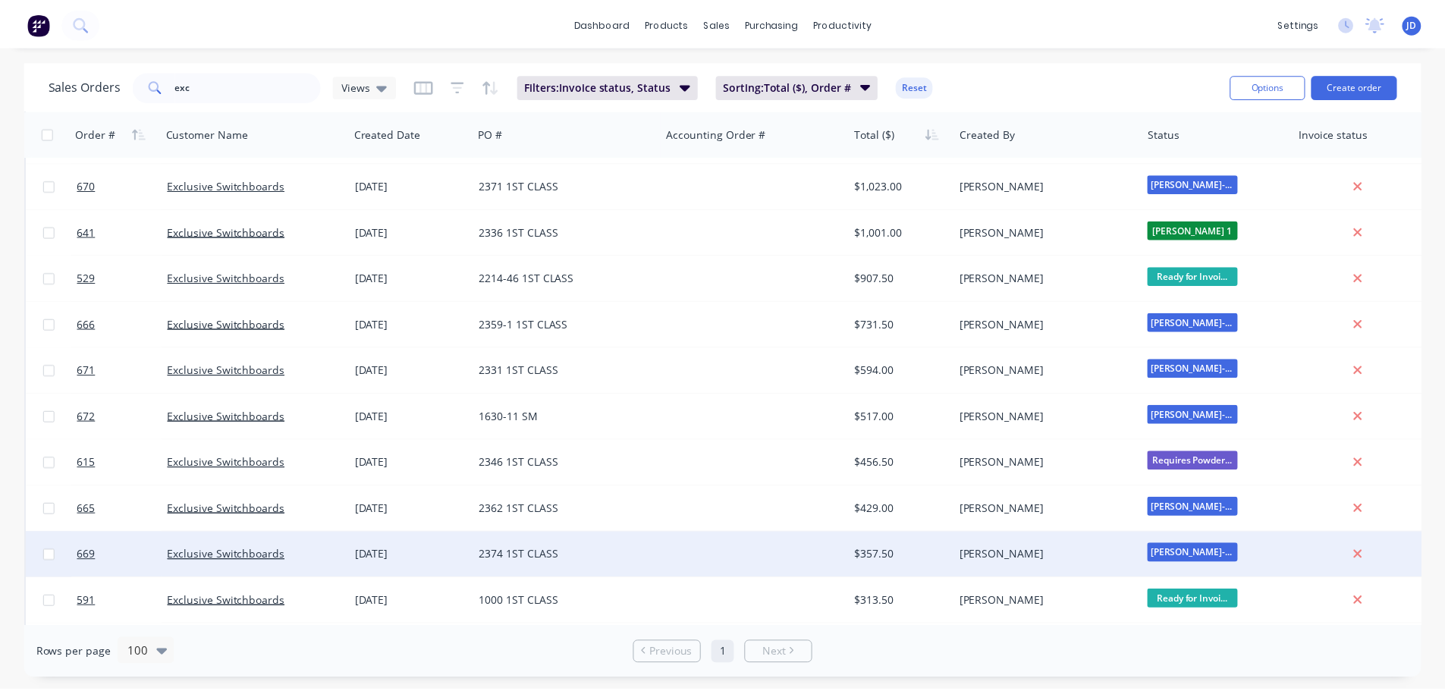
scroll to position [554, 0]
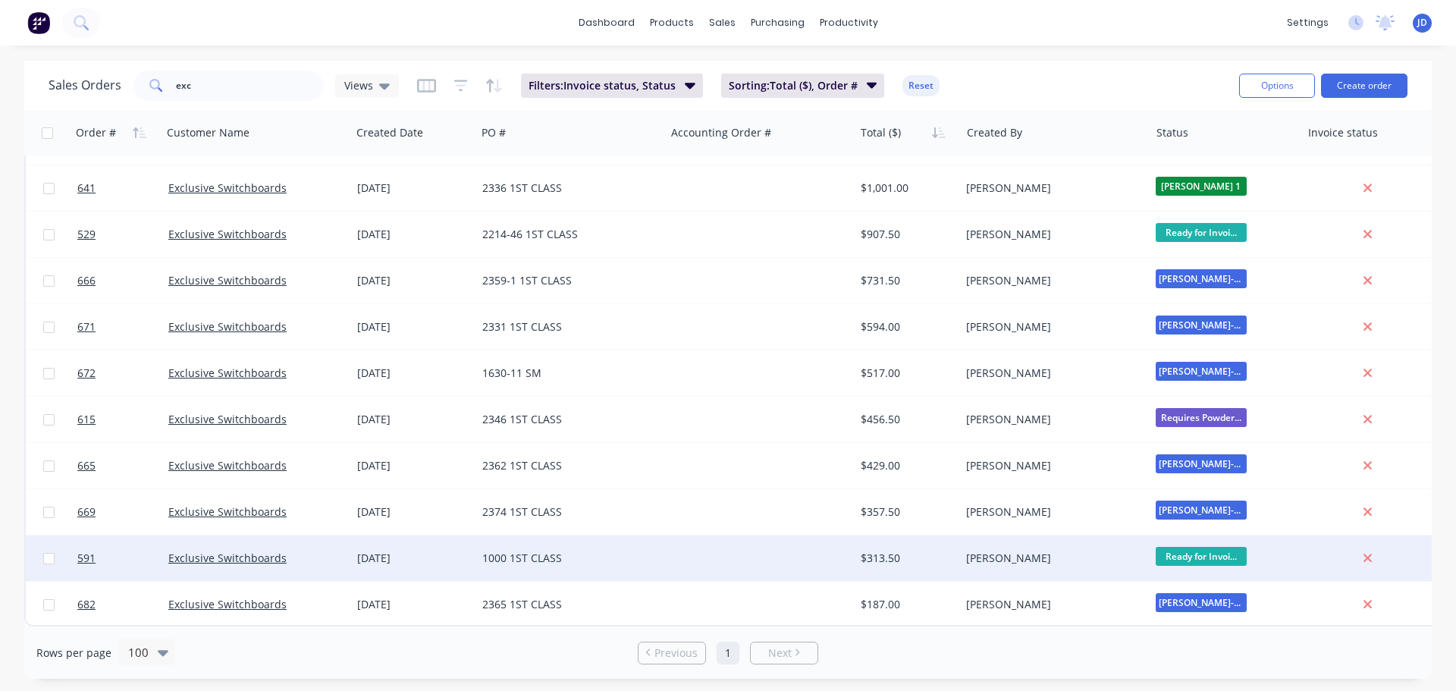
click at [316, 554] on div "Exclusive Switchboards" at bounding box center [252, 558] width 168 height 15
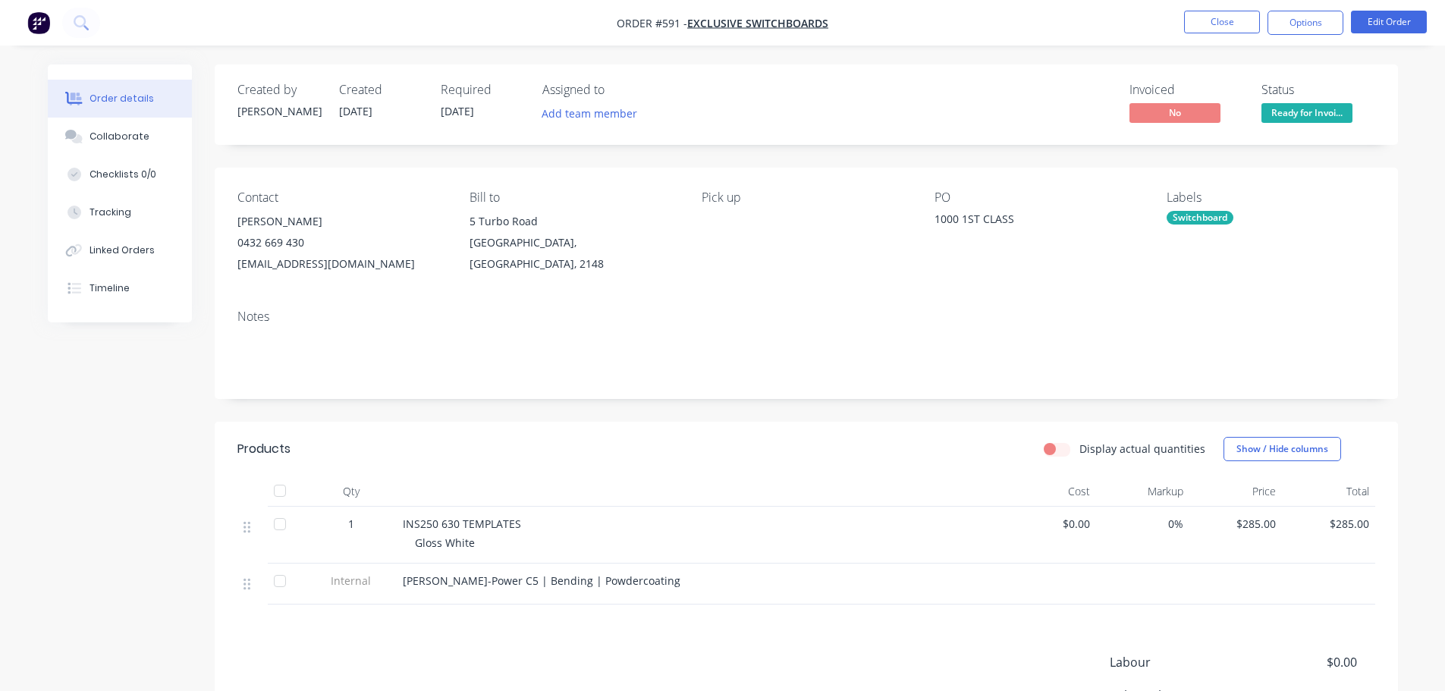
drag, startPoint x: 1295, startPoint y: 21, endPoint x: 1305, endPoint y: 36, distance: 17.7
click at [1296, 21] on button "Options" at bounding box center [1305, 23] width 76 height 24
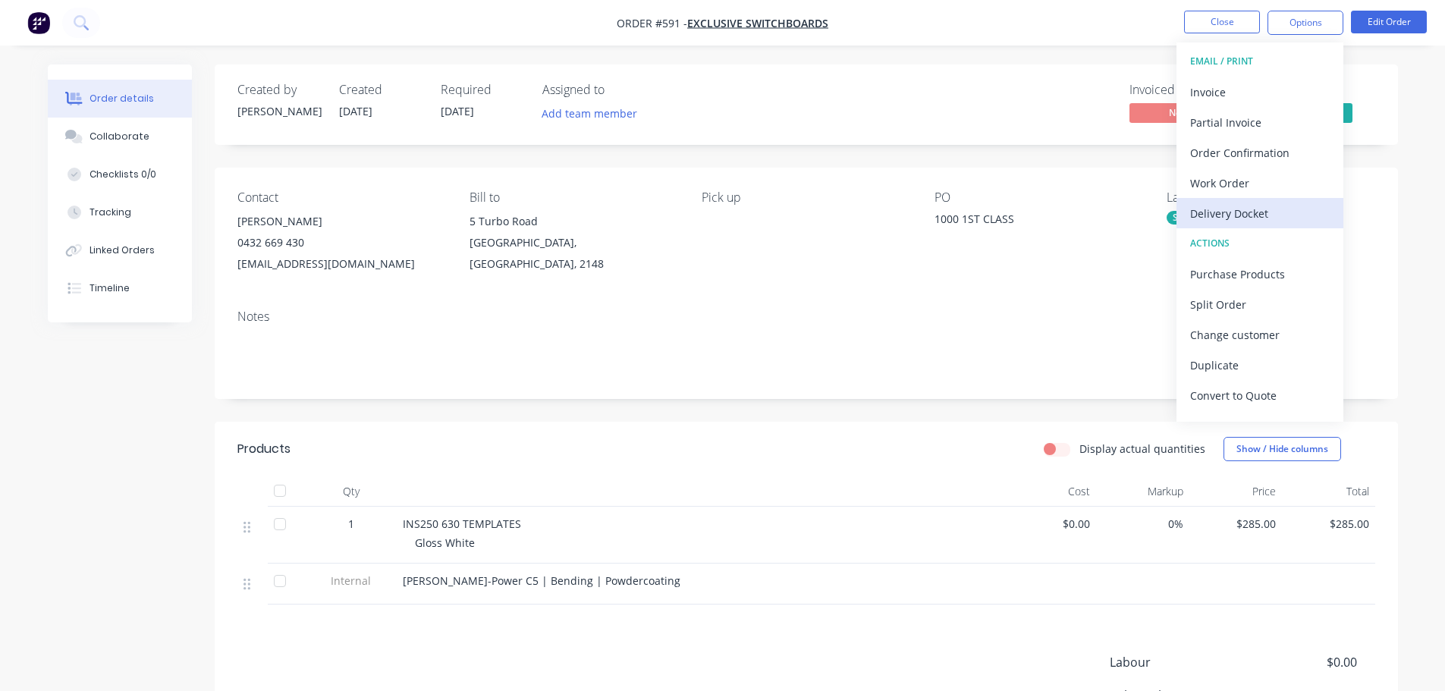
click at [1217, 225] on button "Delivery Docket" at bounding box center [1259, 213] width 167 height 30
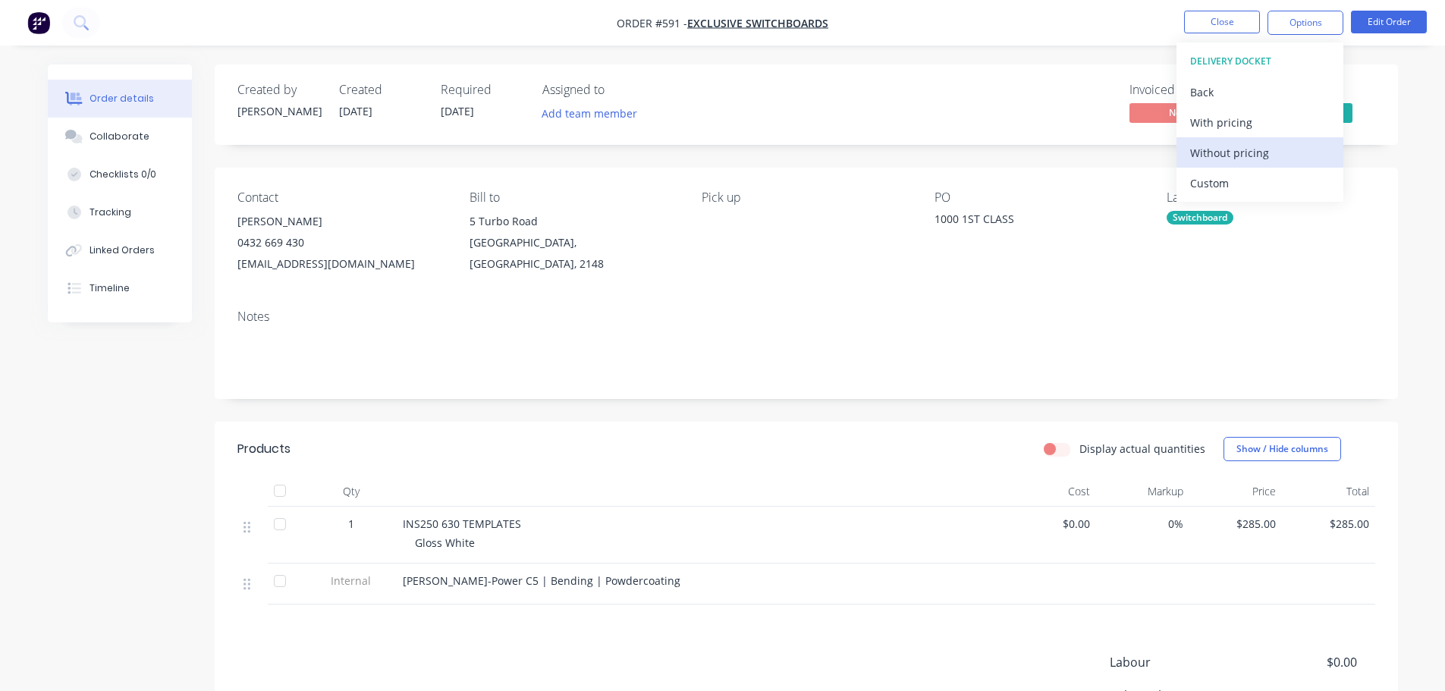
click at [1261, 157] on div "Without pricing" at bounding box center [1260, 153] width 140 height 22
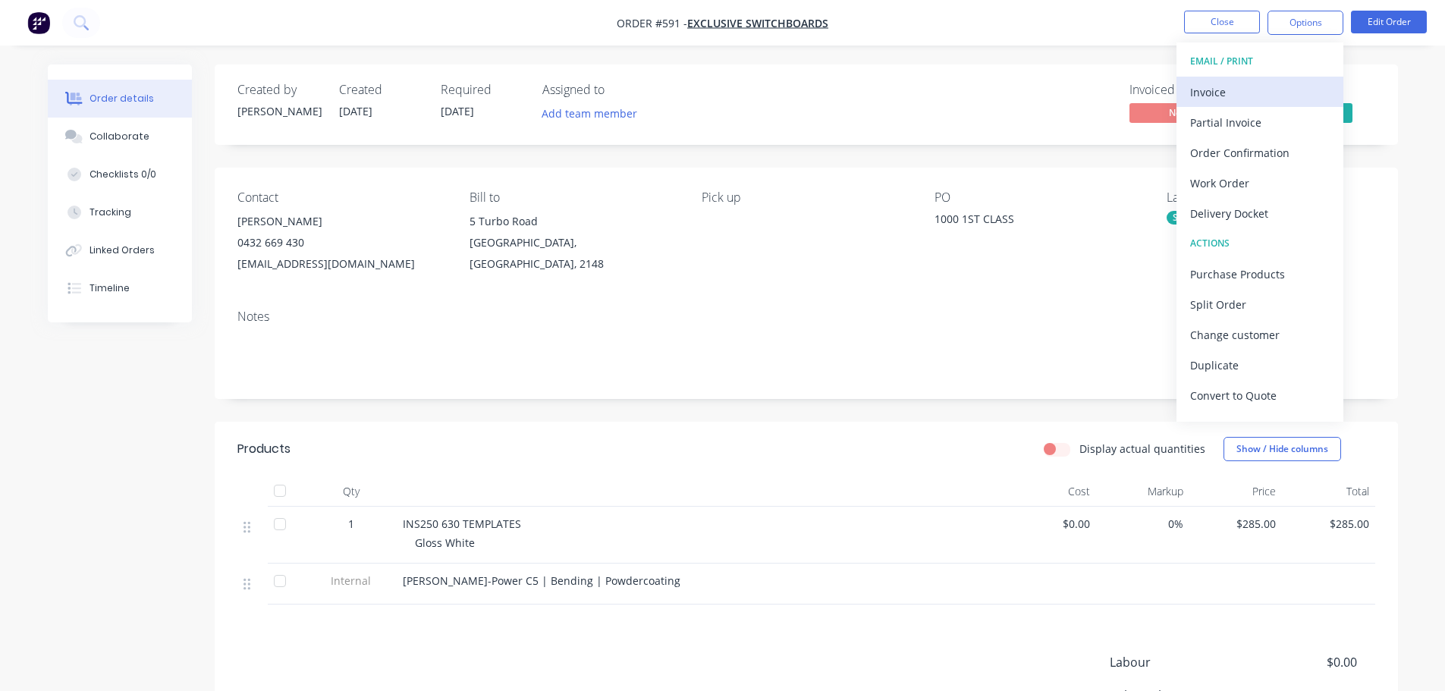
click at [1236, 89] on div "Invoice" at bounding box center [1260, 92] width 140 height 22
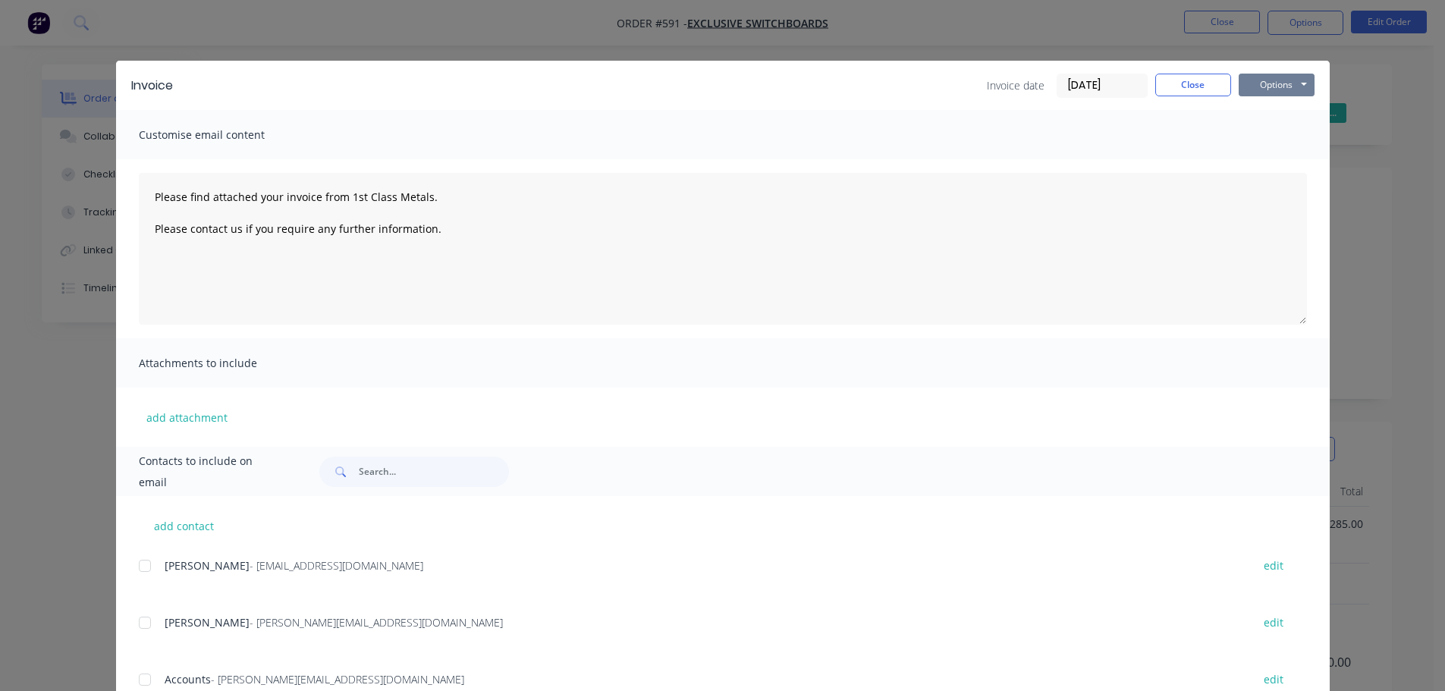
click at [1248, 86] on button "Options" at bounding box center [1277, 85] width 76 height 23
click at [1245, 135] on button "Print" at bounding box center [1287, 136] width 97 height 25
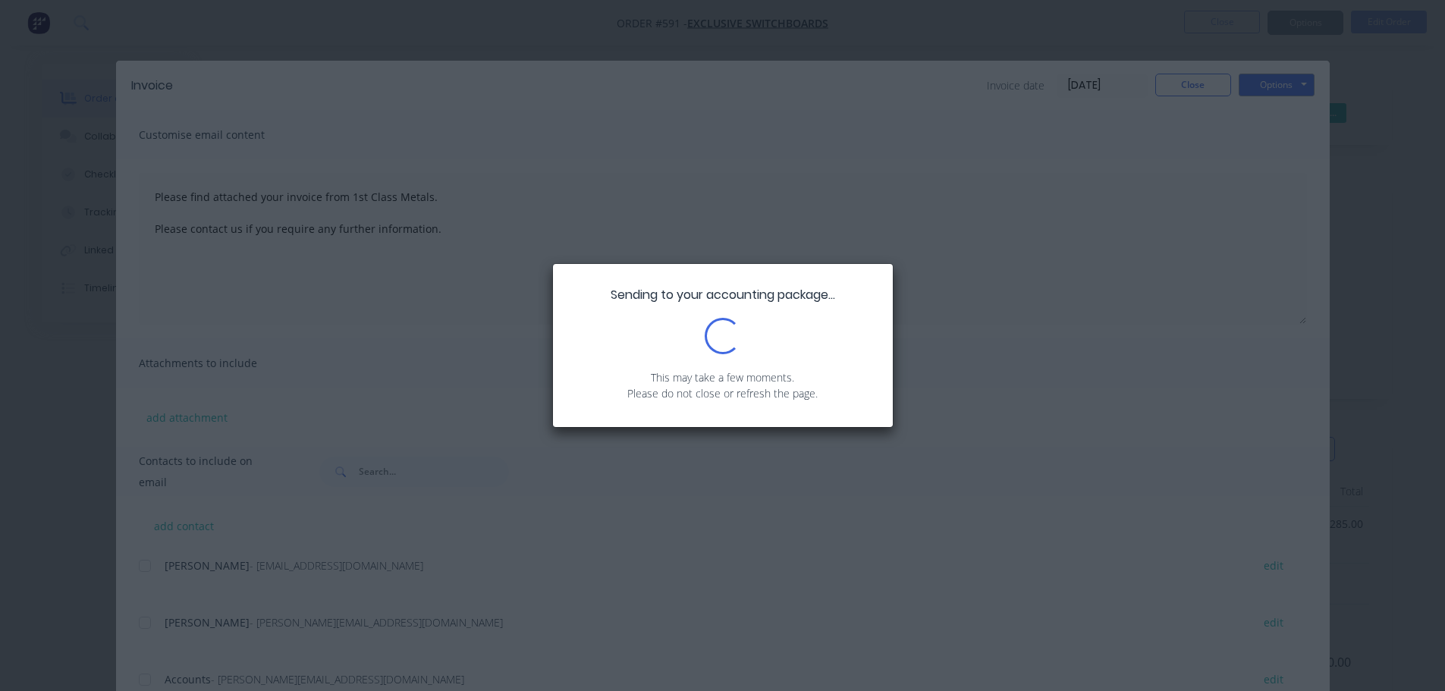
type textarea "Please find attached your invoice from 1st Class Metals. Please contact us if y…"
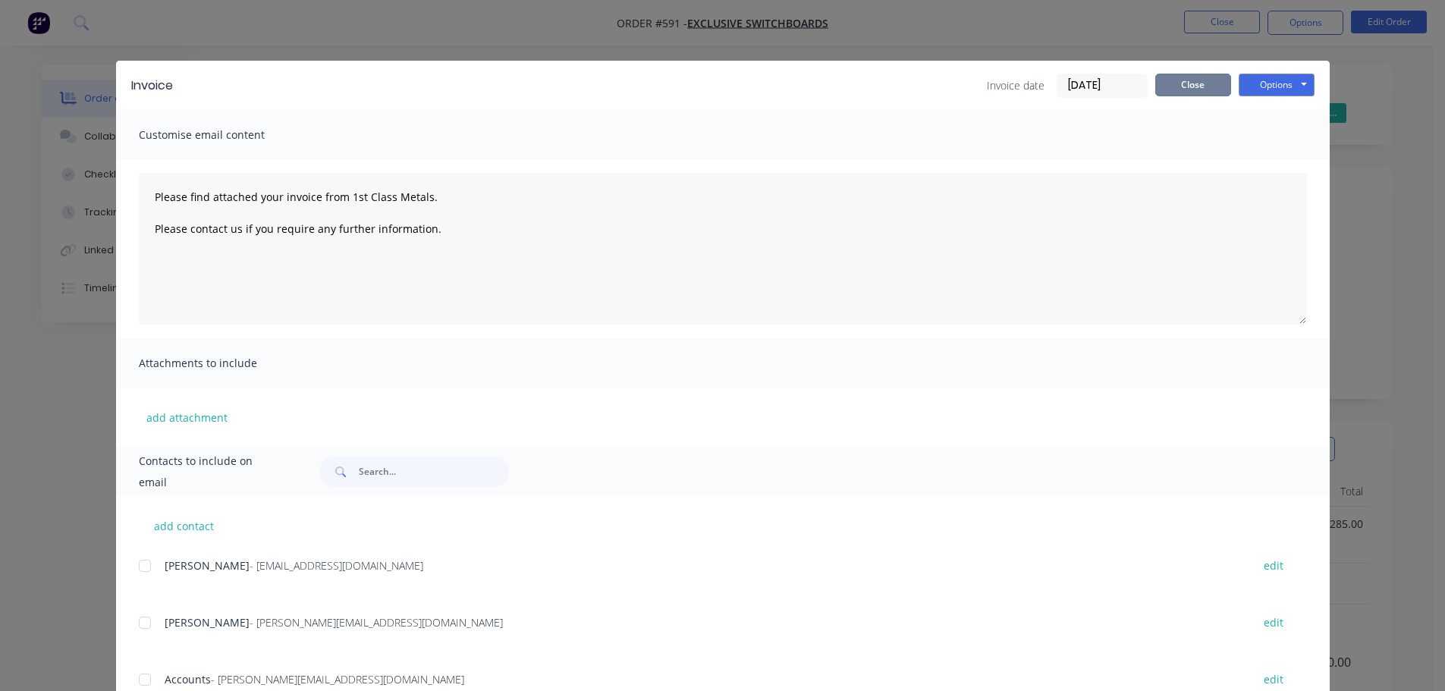
drag, startPoint x: 1154, startPoint y: 92, endPoint x: 1150, endPoint y: 100, distance: 9.5
click at [1155, 91] on button "Close" at bounding box center [1193, 85] width 76 height 23
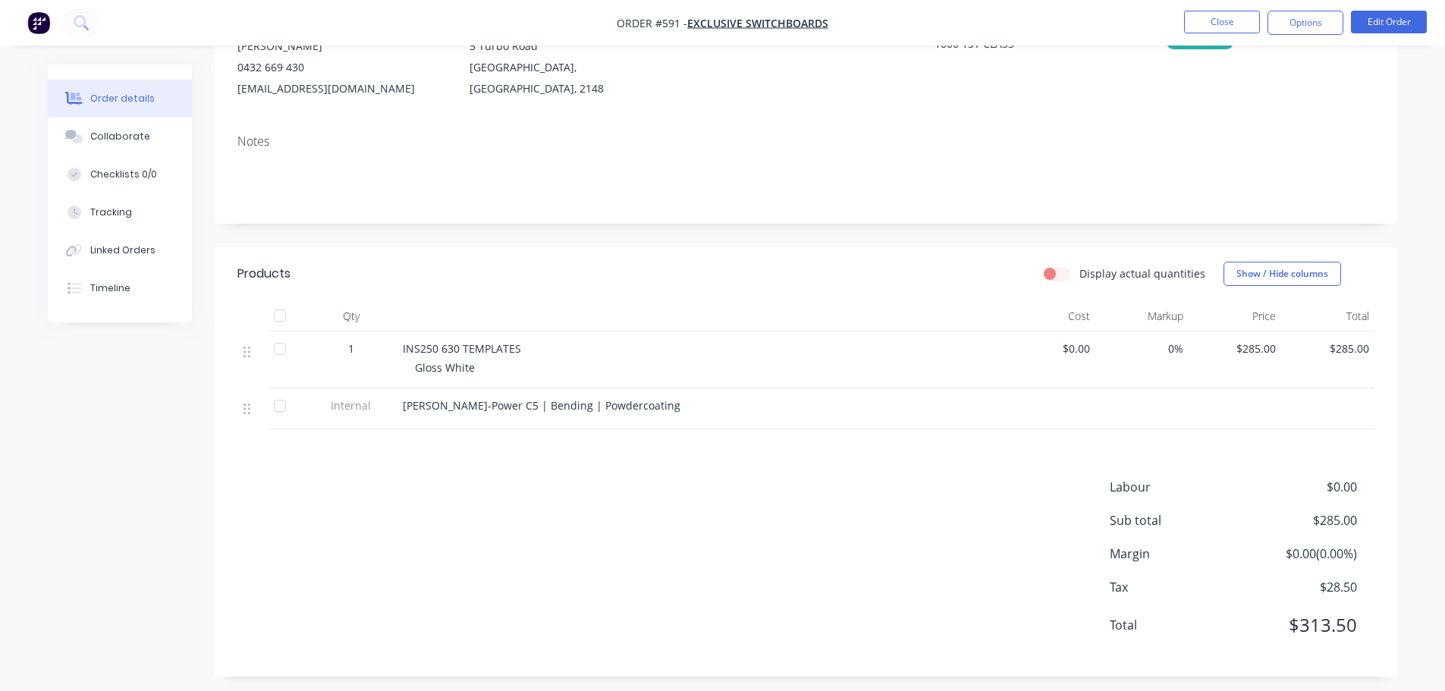
scroll to position [184, 0]
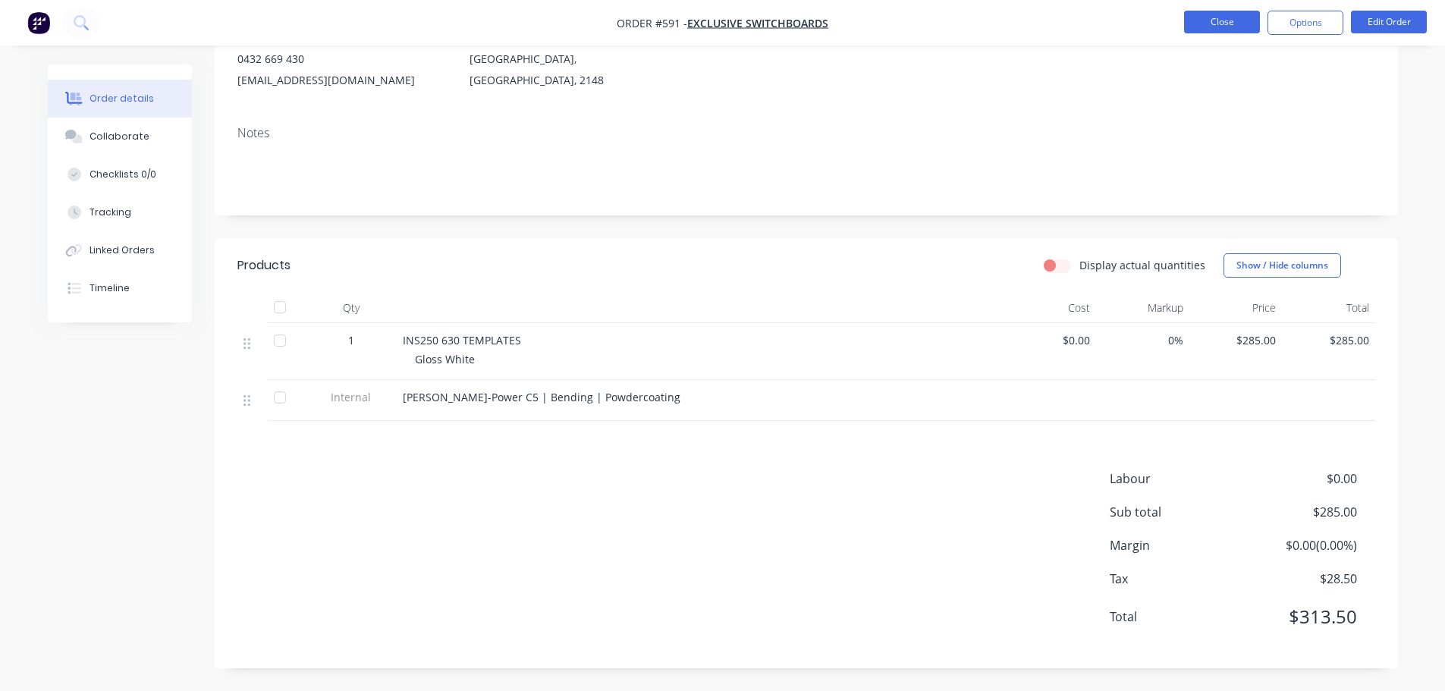
click at [1198, 19] on button "Close" at bounding box center [1222, 22] width 76 height 23
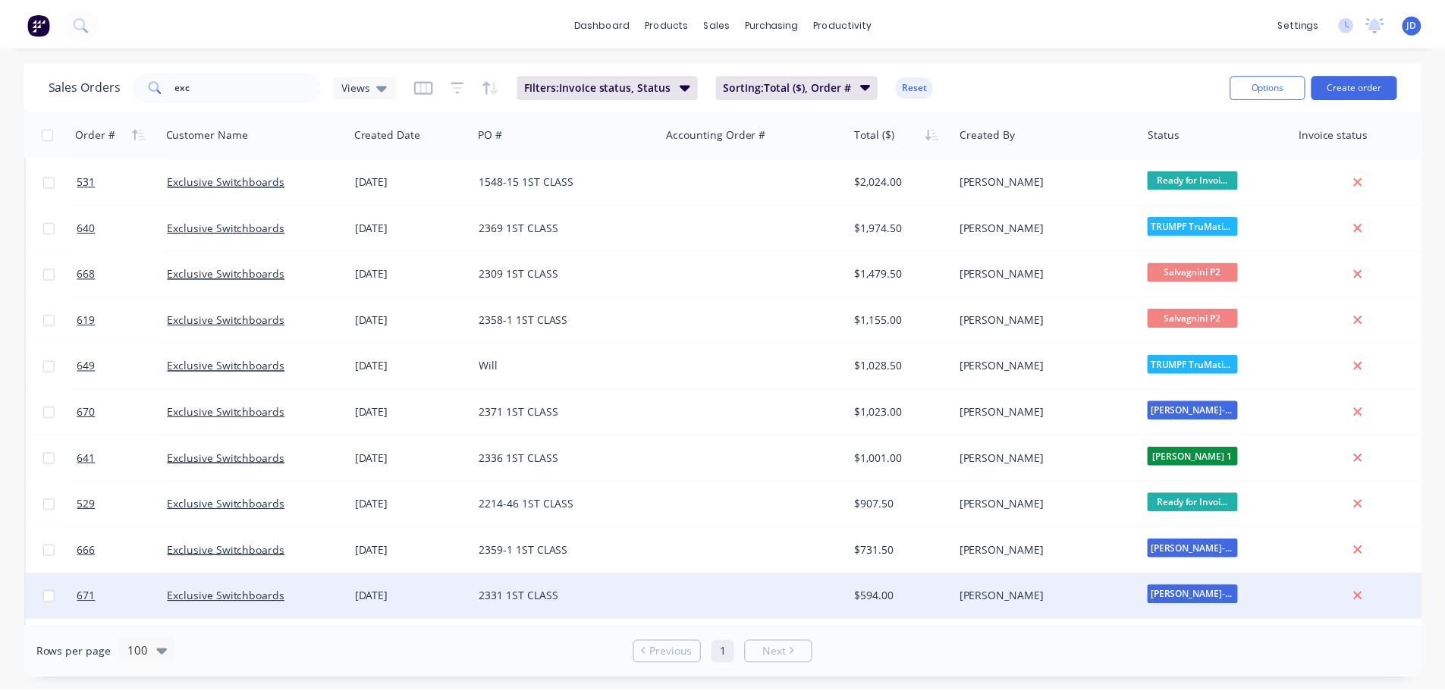
scroll to position [356, 0]
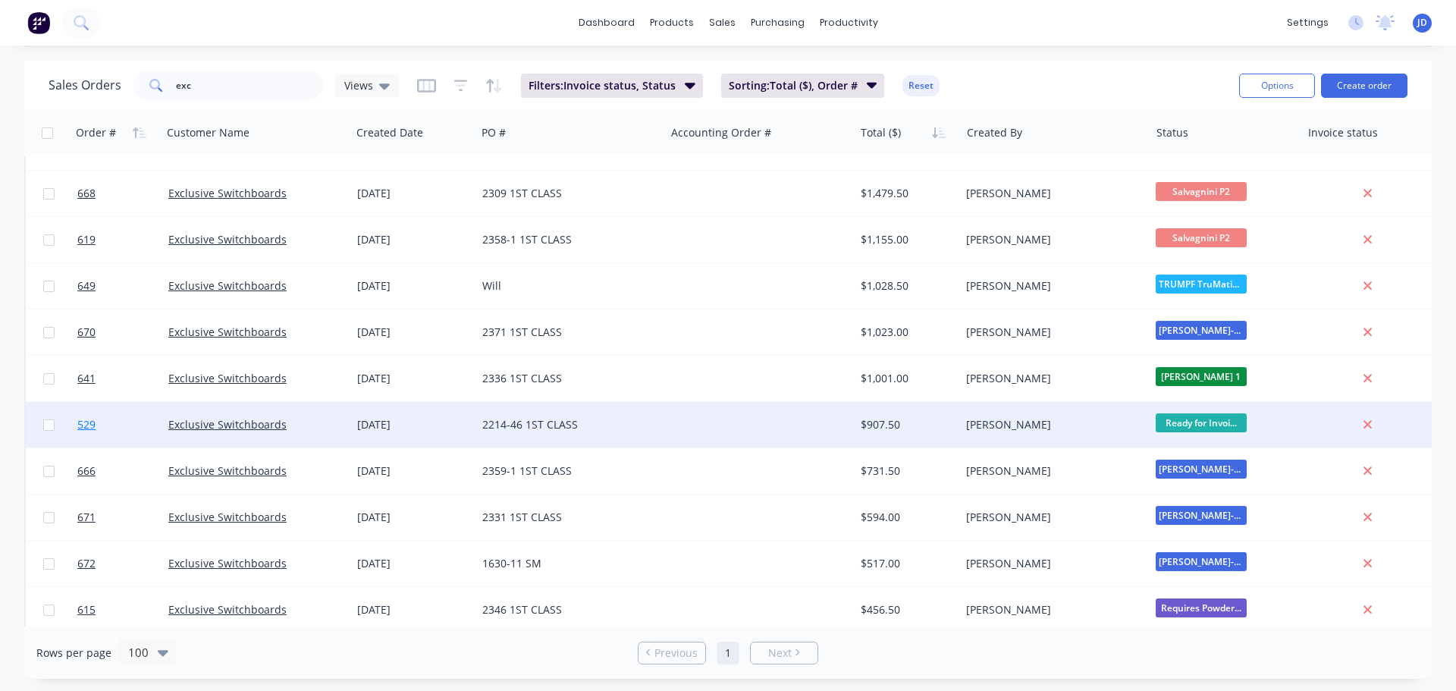
click at [124, 435] on link "529" at bounding box center [122, 425] width 91 height 46
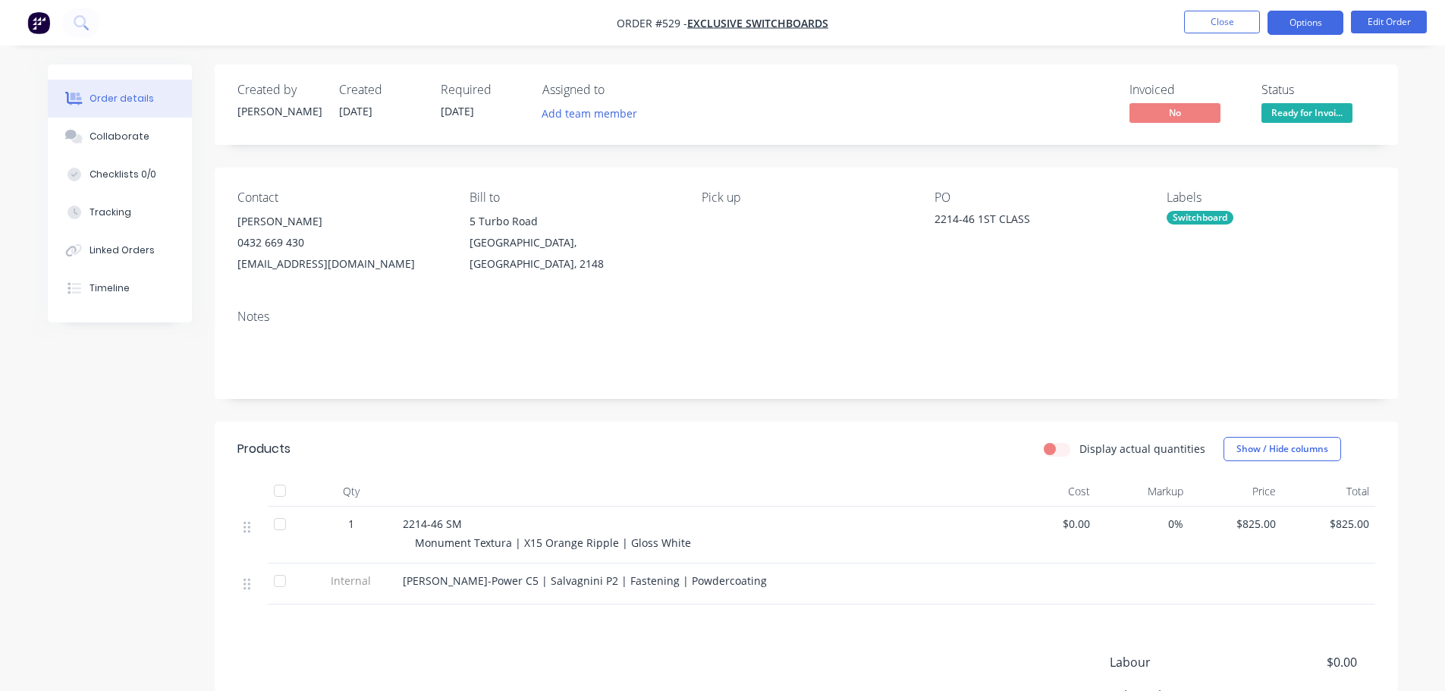
drag, startPoint x: 1290, startPoint y: 19, endPoint x: 1297, endPoint y: 25, distance: 9.1
click at [1292, 26] on button "Options" at bounding box center [1305, 23] width 76 height 24
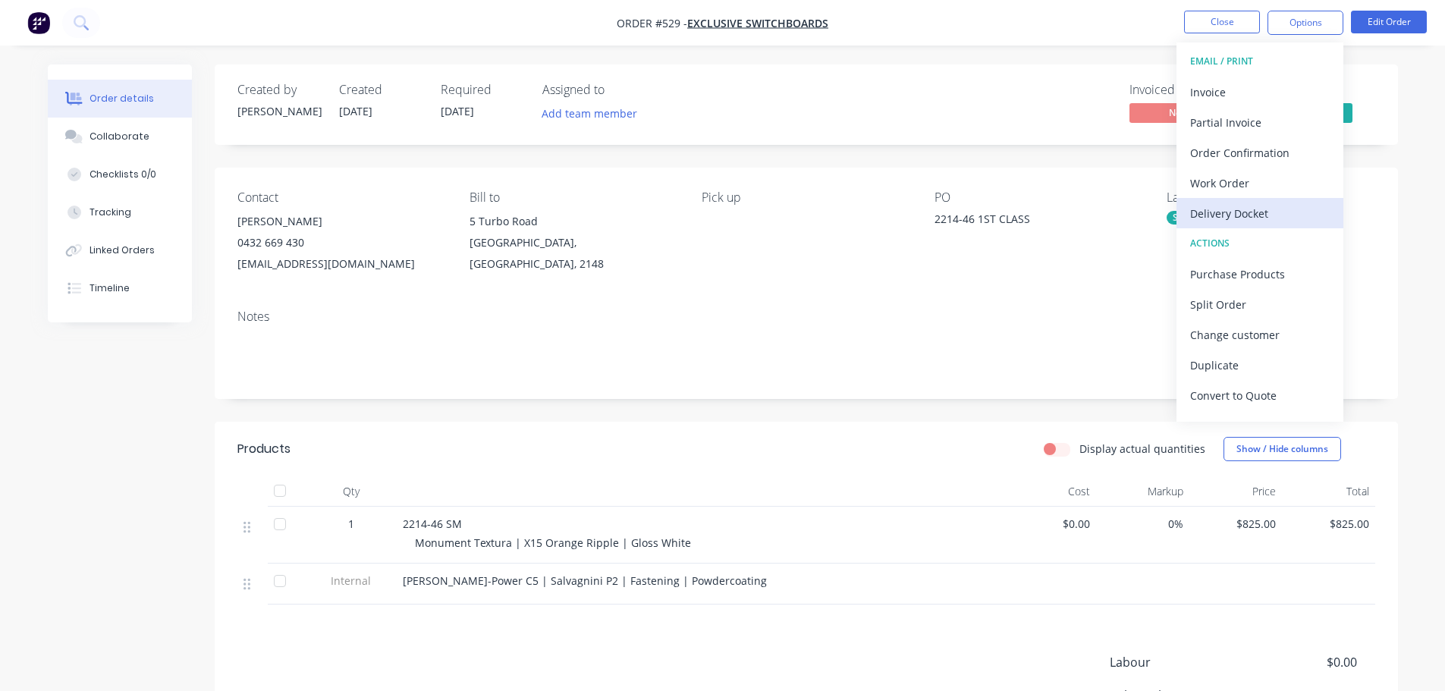
click at [1264, 199] on button "Delivery Docket" at bounding box center [1259, 213] width 167 height 30
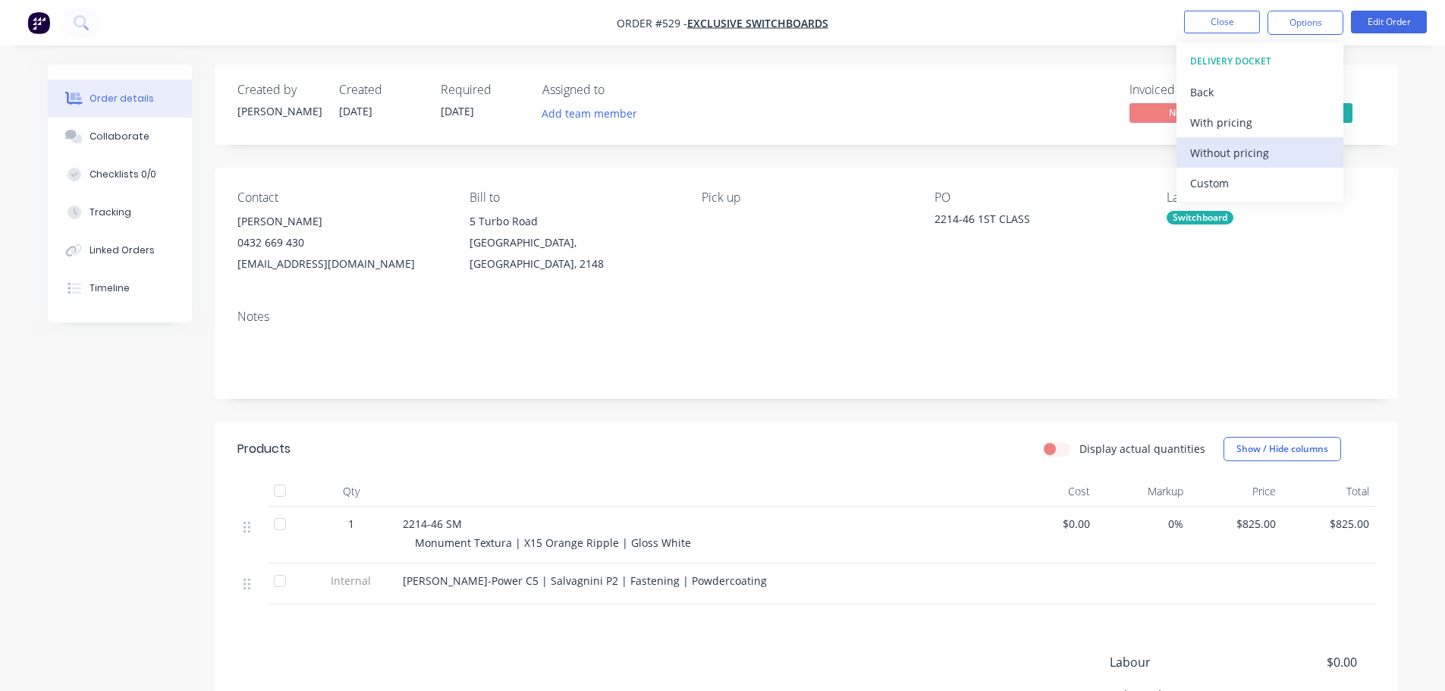
click at [1247, 154] on div "Without pricing" at bounding box center [1260, 153] width 140 height 22
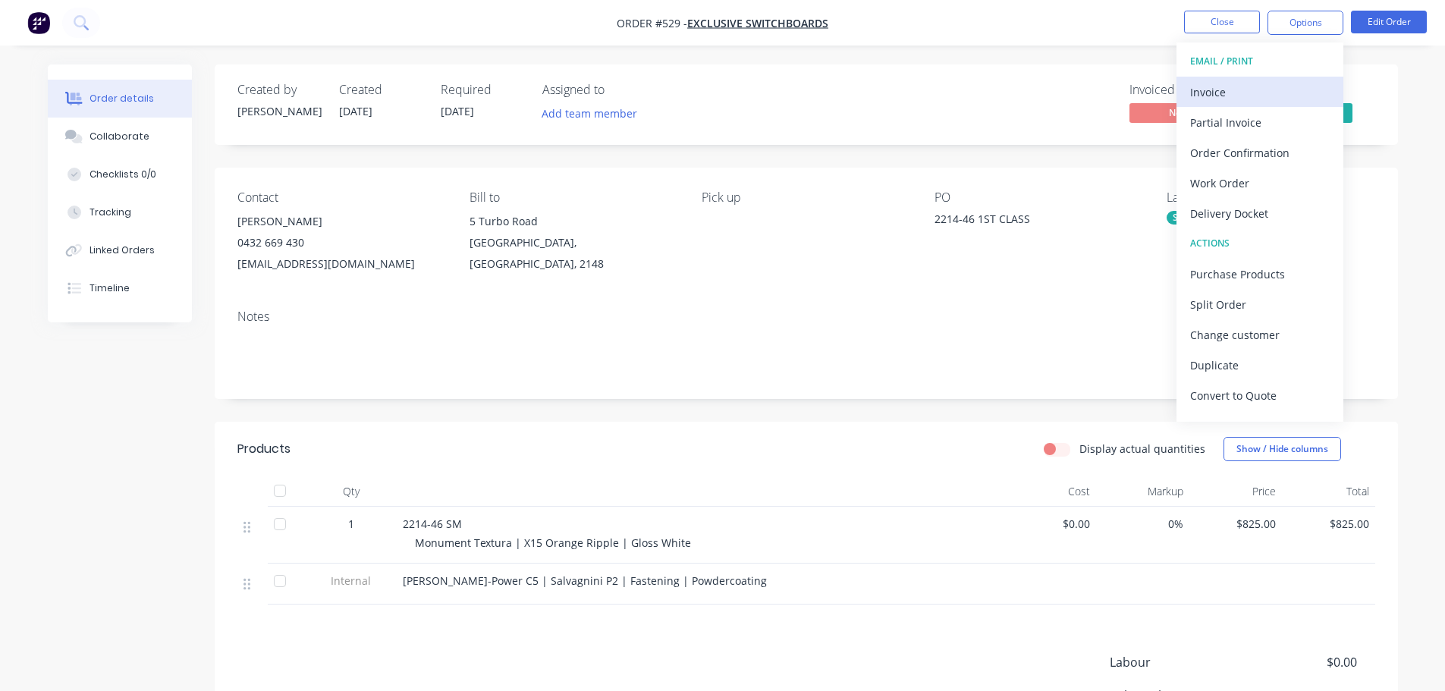
click at [1228, 85] on div "Invoice" at bounding box center [1260, 92] width 140 height 22
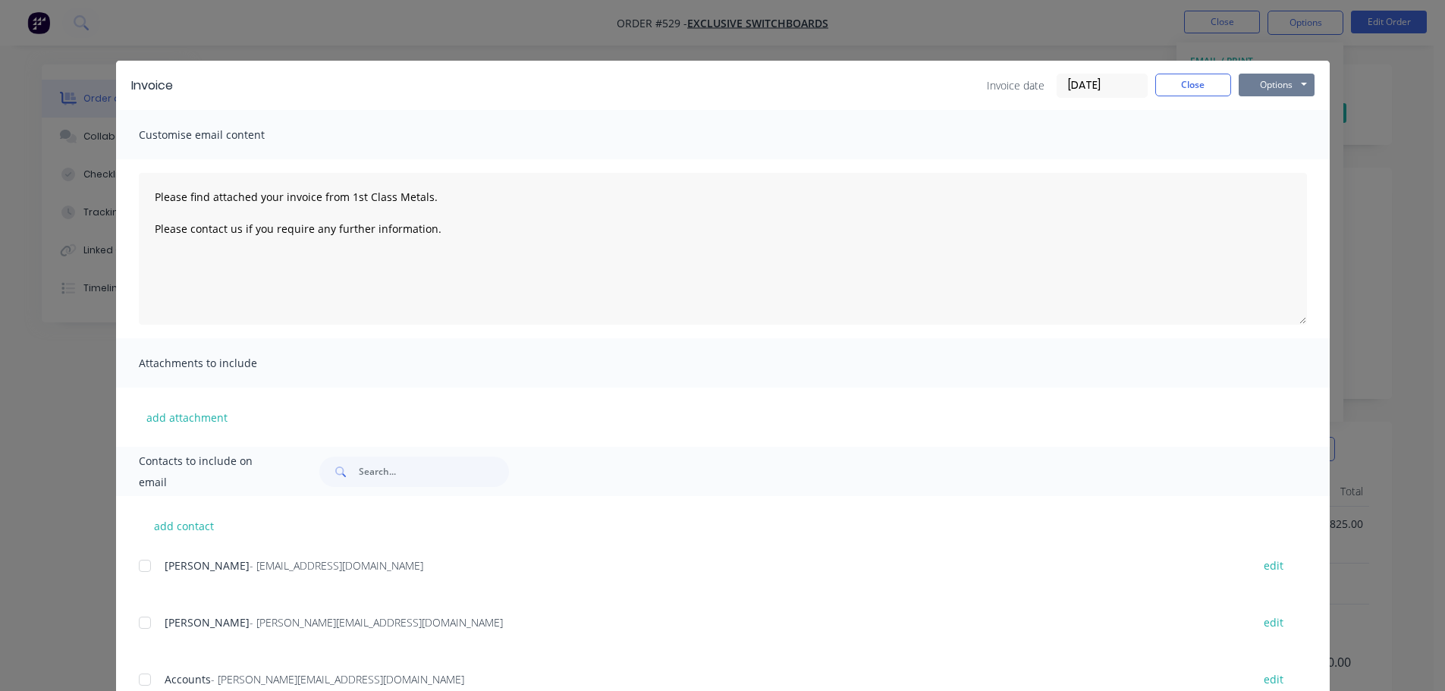
click at [1258, 82] on button "Options" at bounding box center [1277, 85] width 76 height 23
click at [1277, 138] on button "Print" at bounding box center [1287, 136] width 97 height 25
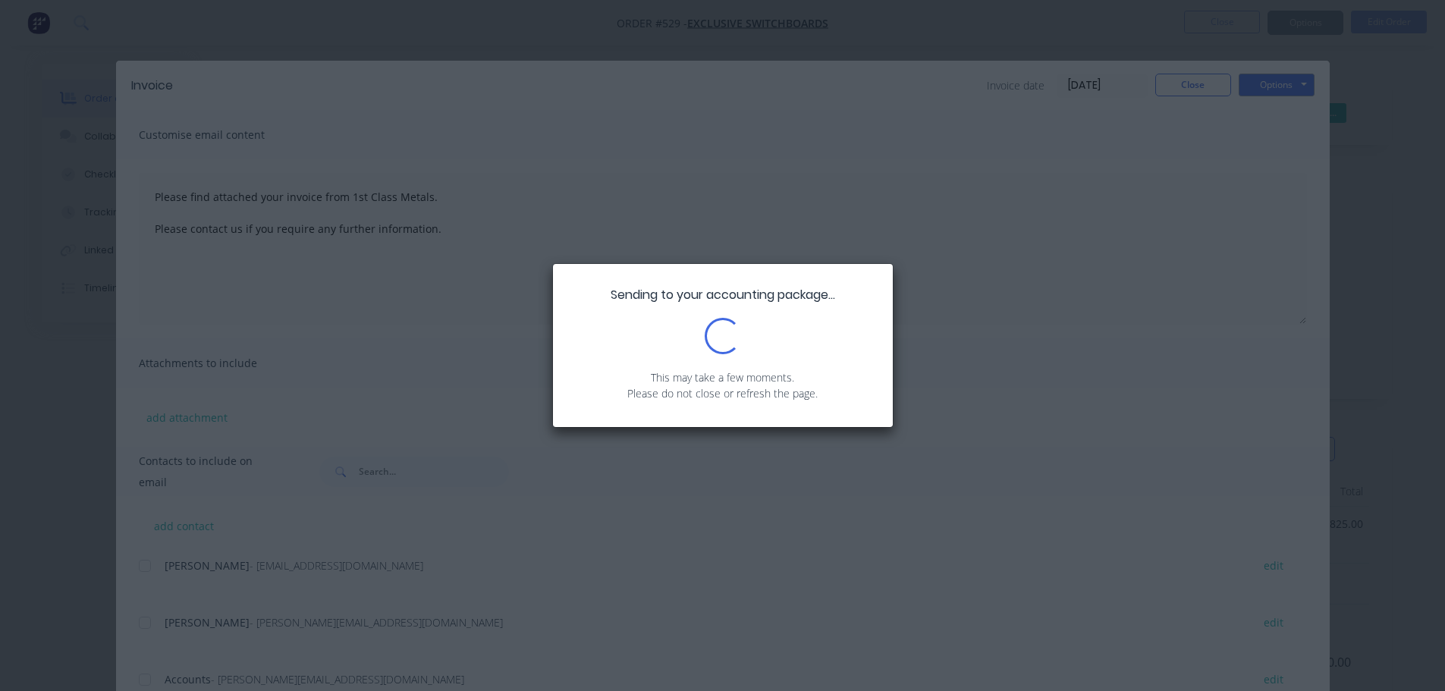
type textarea "Please find attached your invoice from 1st Class Metals. Please contact us if y…"
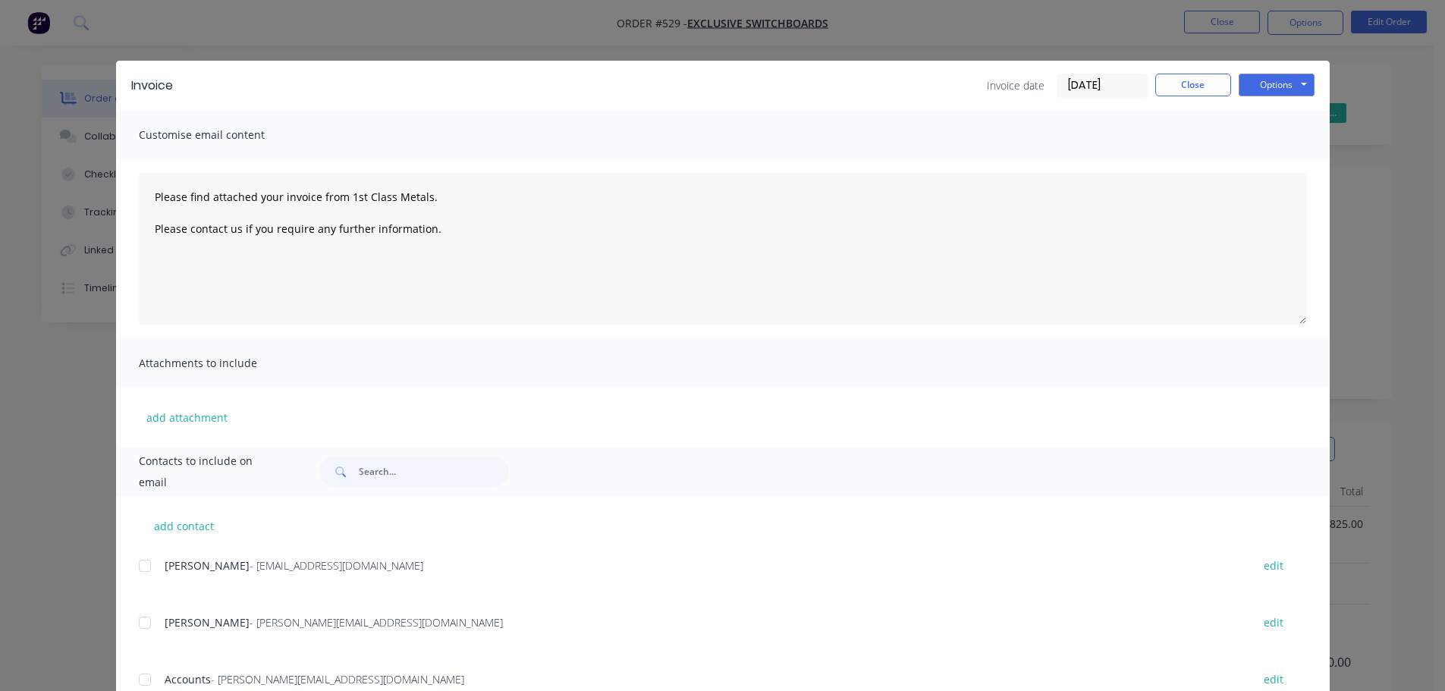
click at [1156, 99] on div "Invoice Invoice date [DATE] Close Options Preview Print Email" at bounding box center [723, 85] width 1214 height 49
drag, startPoint x: 1167, startPoint y: 88, endPoint x: 1186, endPoint y: 75, distance: 22.3
click at [1170, 86] on button "Close" at bounding box center [1193, 85] width 76 height 23
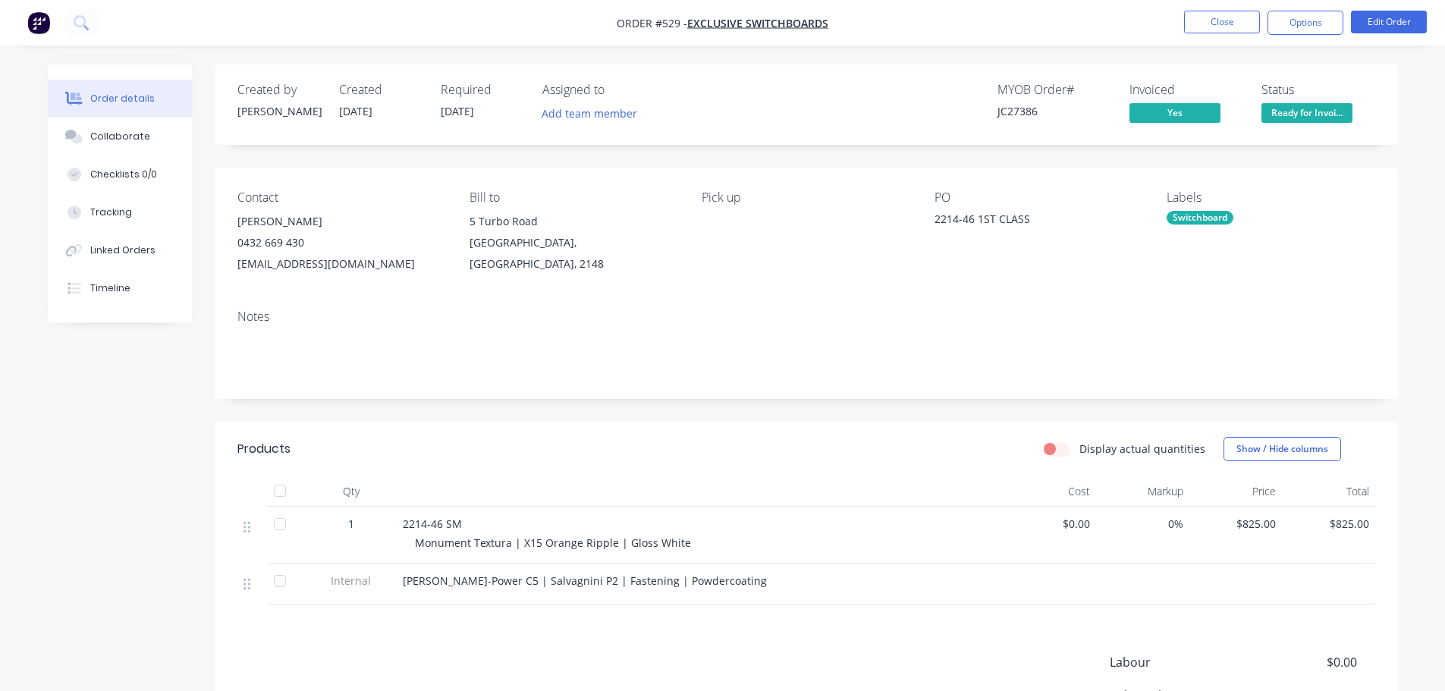
click at [1290, 121] on span "Ready for Invoi..." at bounding box center [1306, 112] width 91 height 19
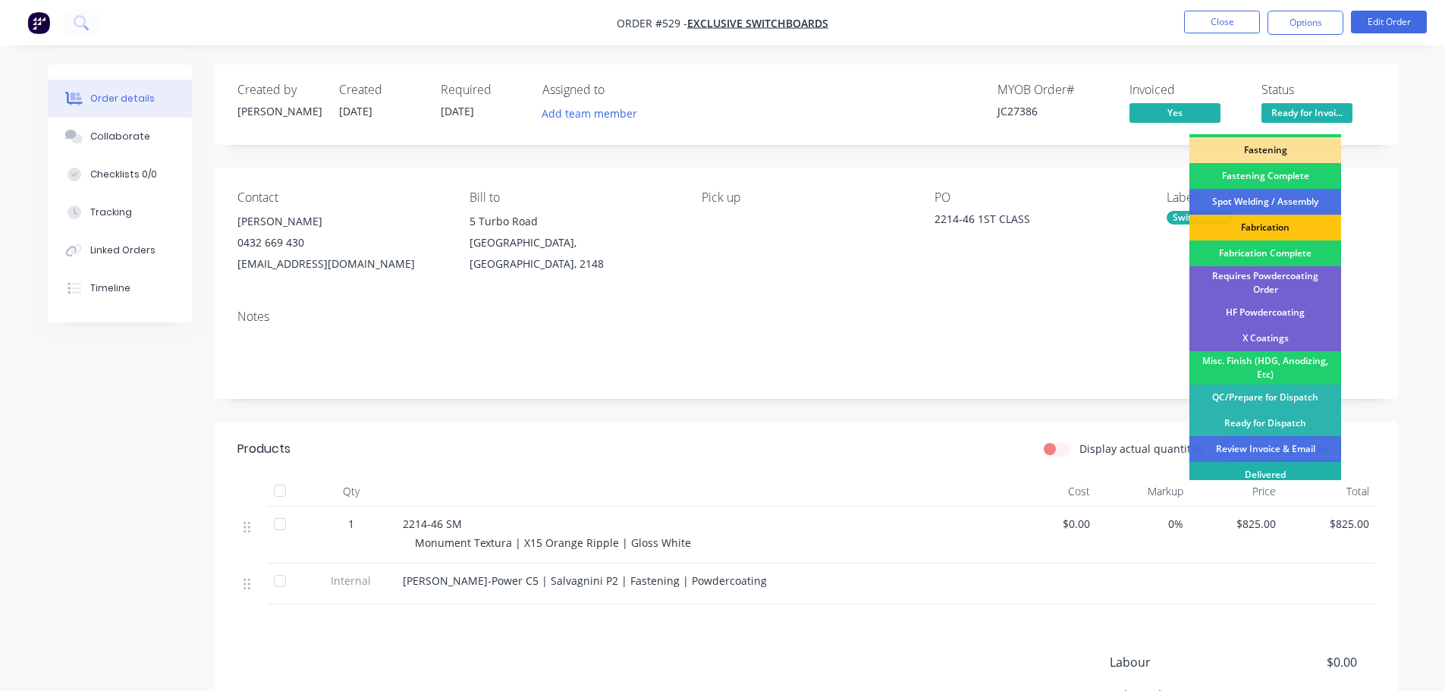
scroll to position [443, 0]
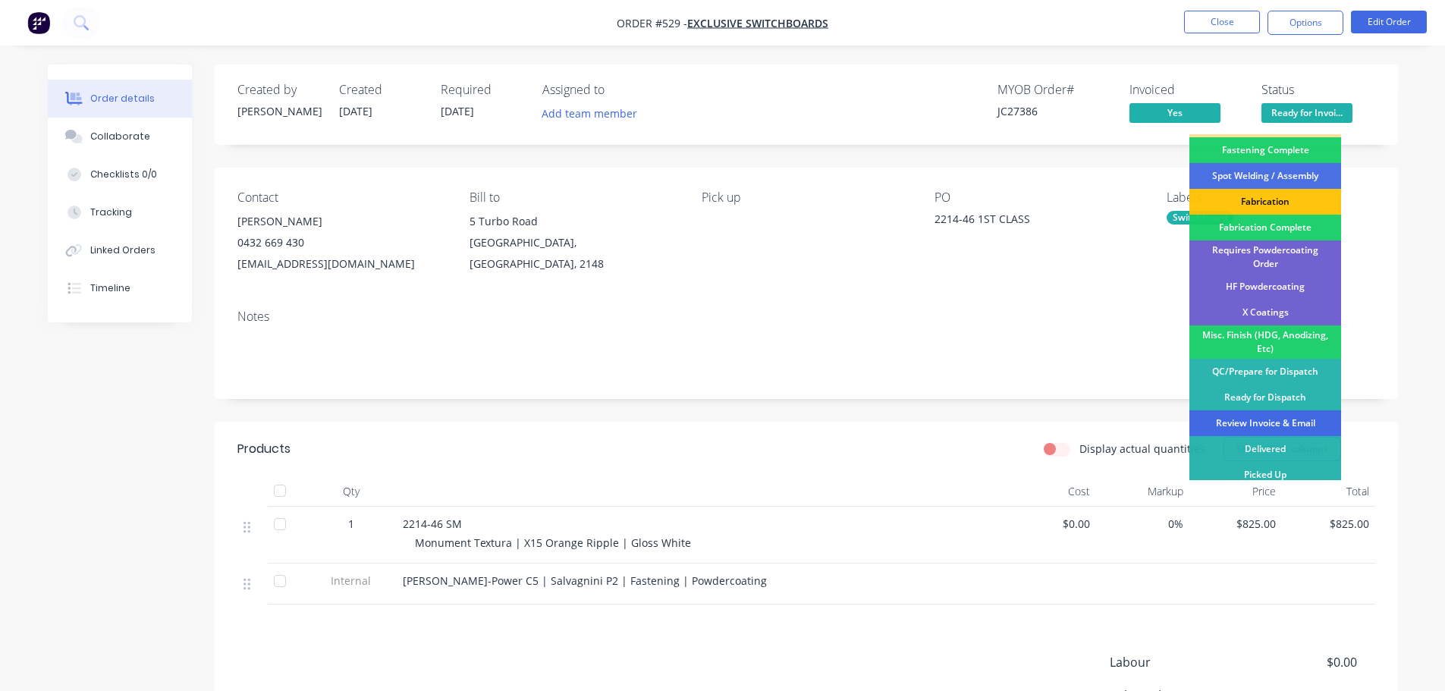
click at [1302, 416] on div "Review Invoice & Email" at bounding box center [1265, 423] width 152 height 26
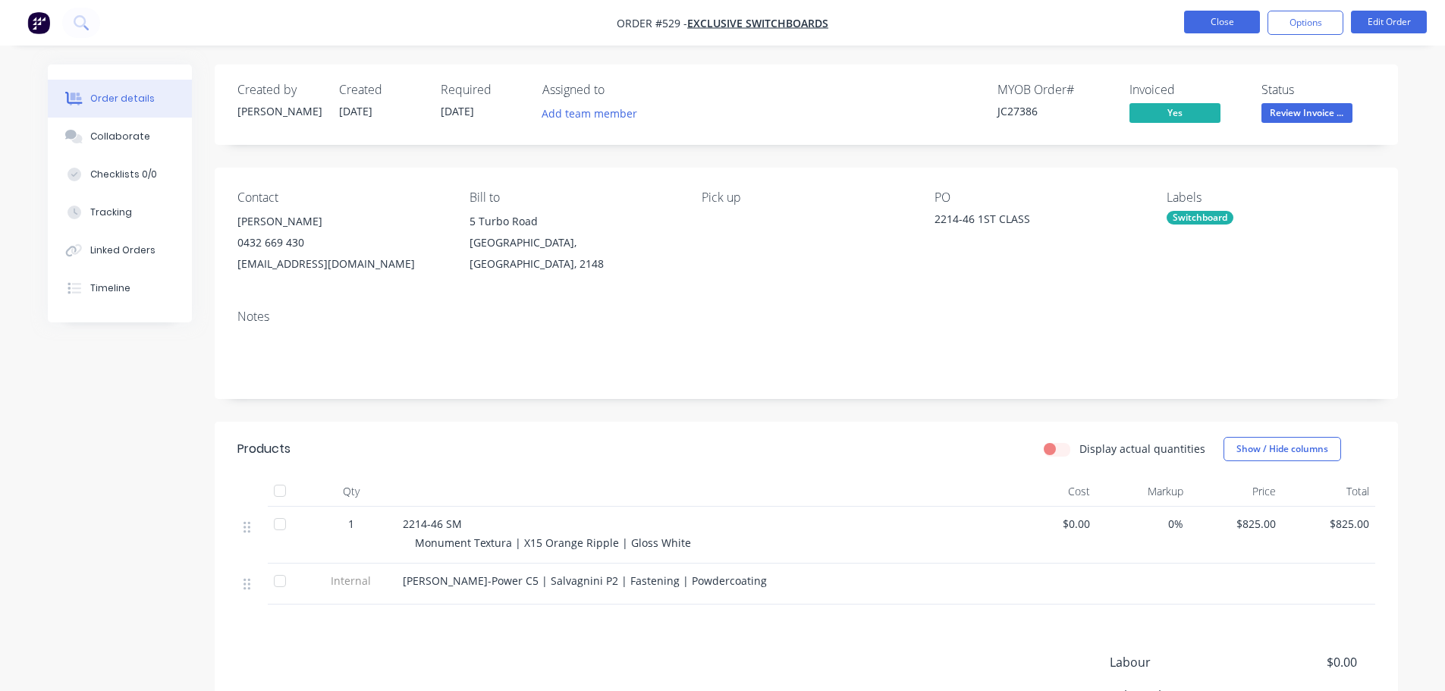
click at [1241, 31] on button "Close" at bounding box center [1222, 22] width 76 height 23
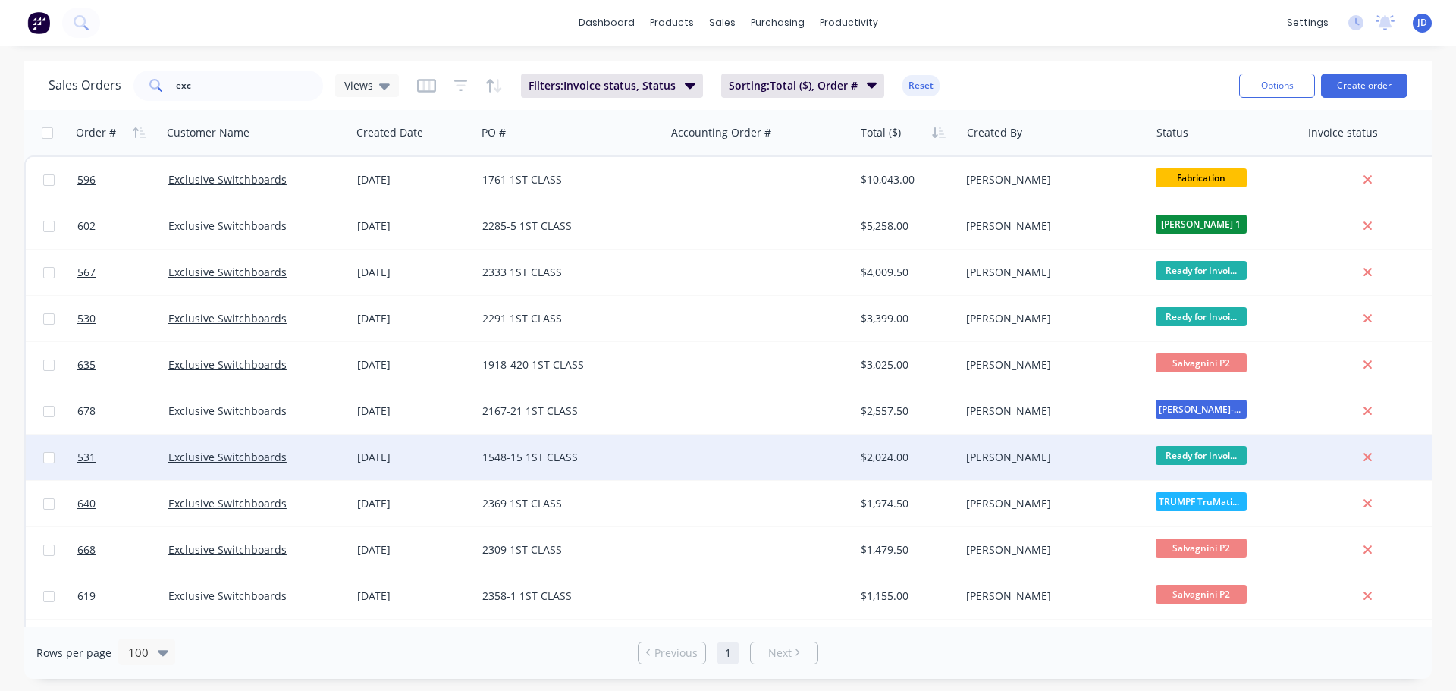
click at [649, 459] on div "1548-15 1ST CLASS" at bounding box center [566, 457] width 168 height 15
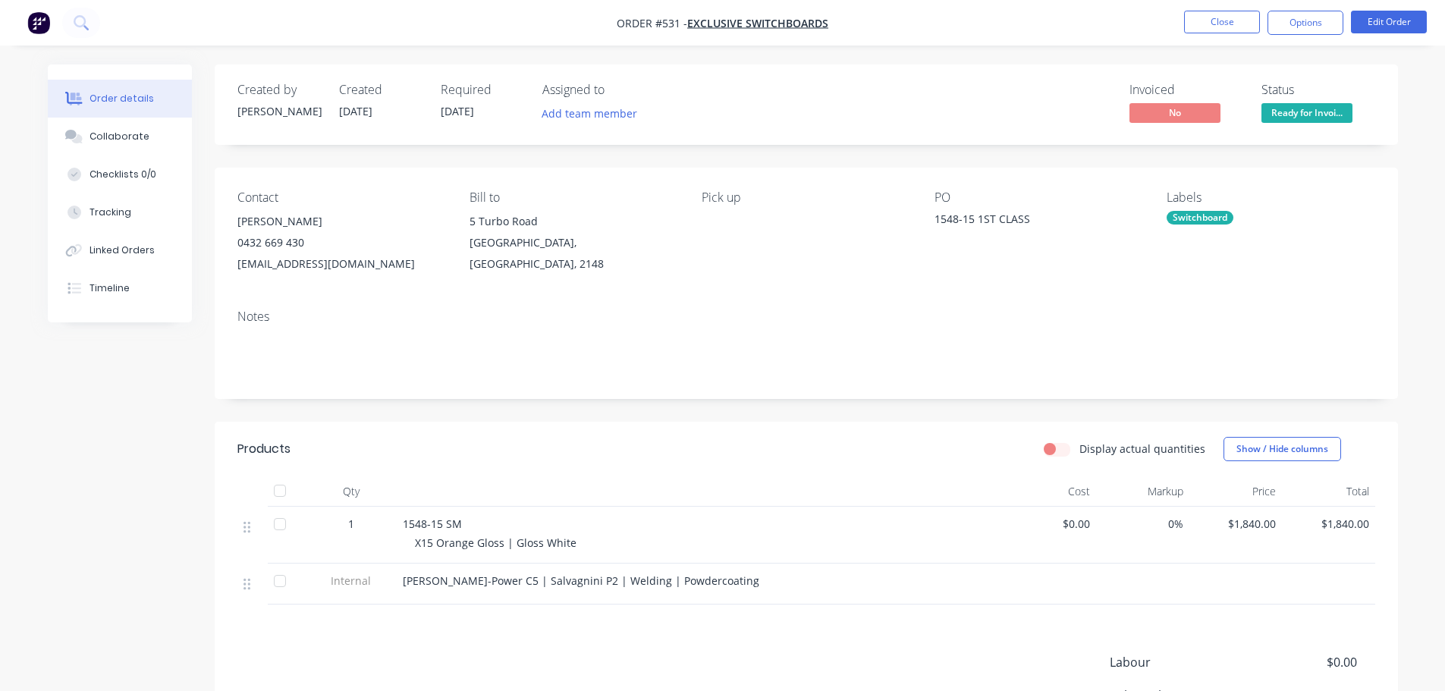
click at [1314, 121] on span "Ready for Invoi..." at bounding box center [1306, 112] width 91 height 19
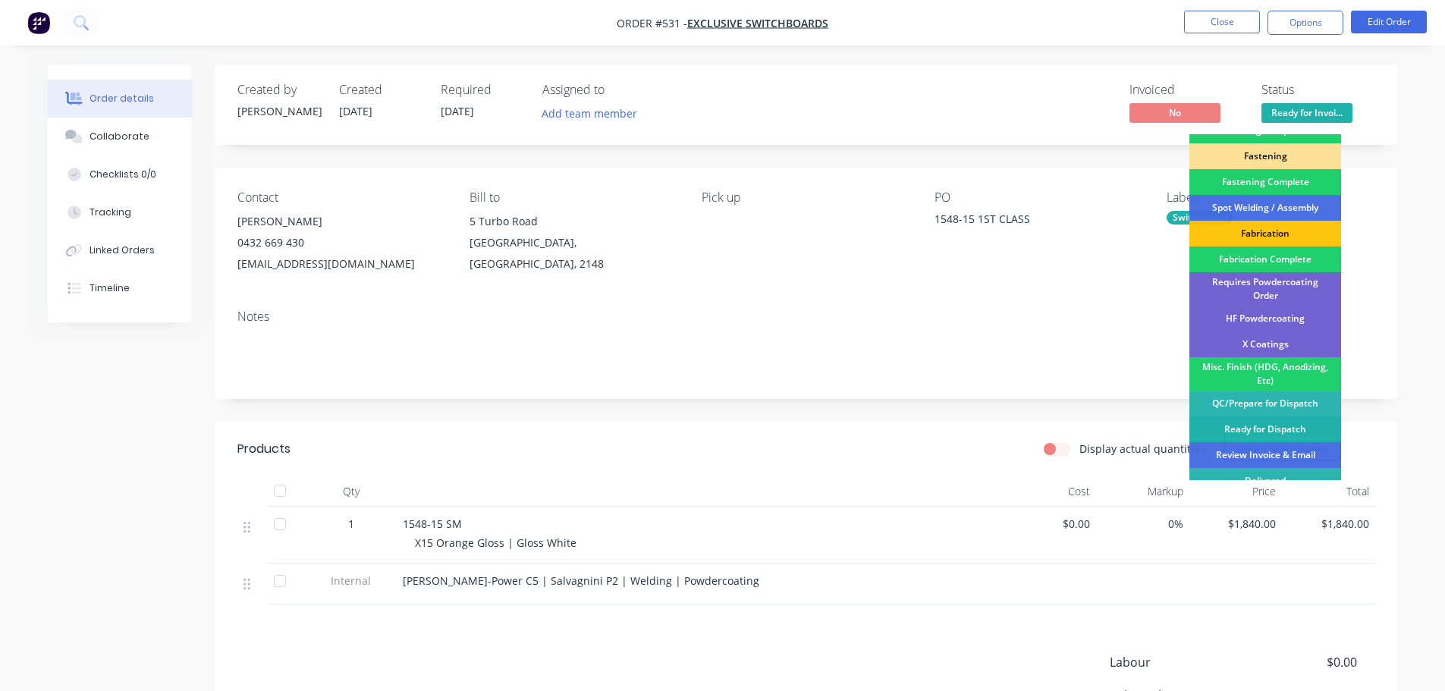
scroll to position [443, 0]
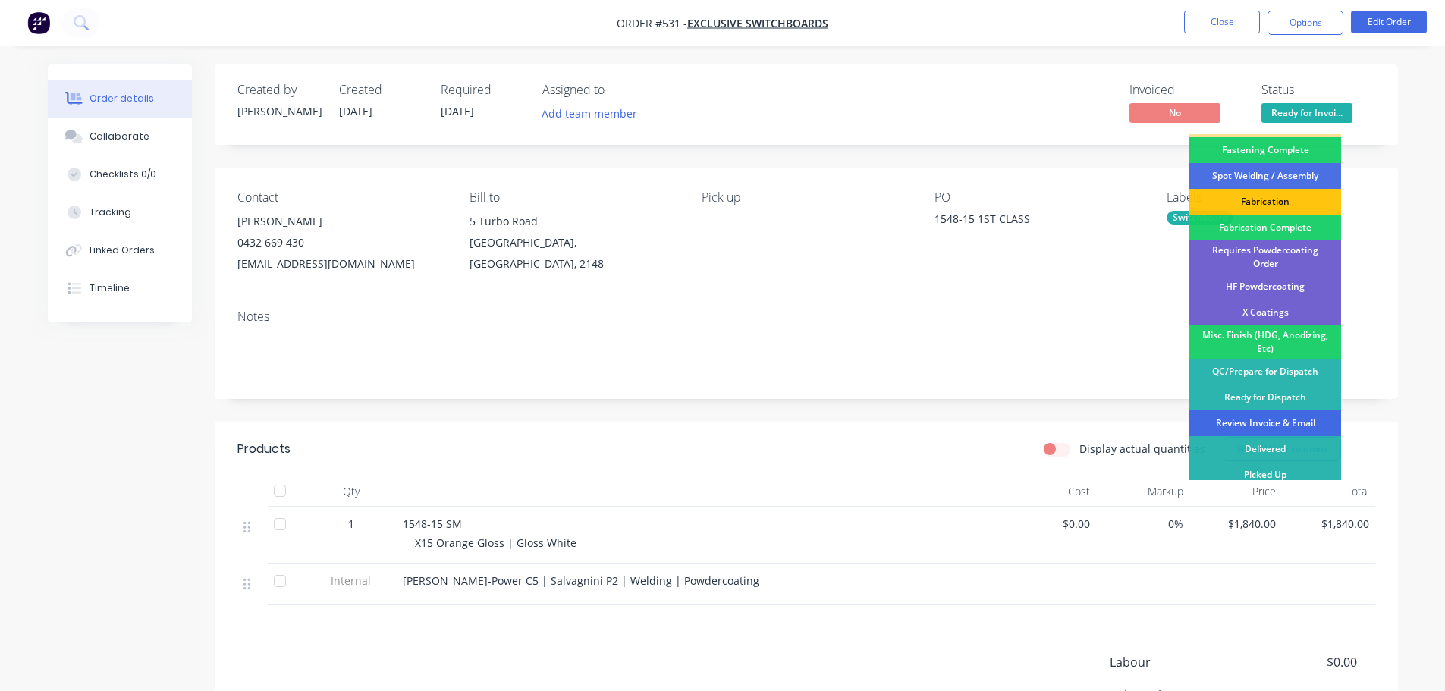
click at [1305, 413] on div "Review Invoice & Email" at bounding box center [1265, 423] width 152 height 26
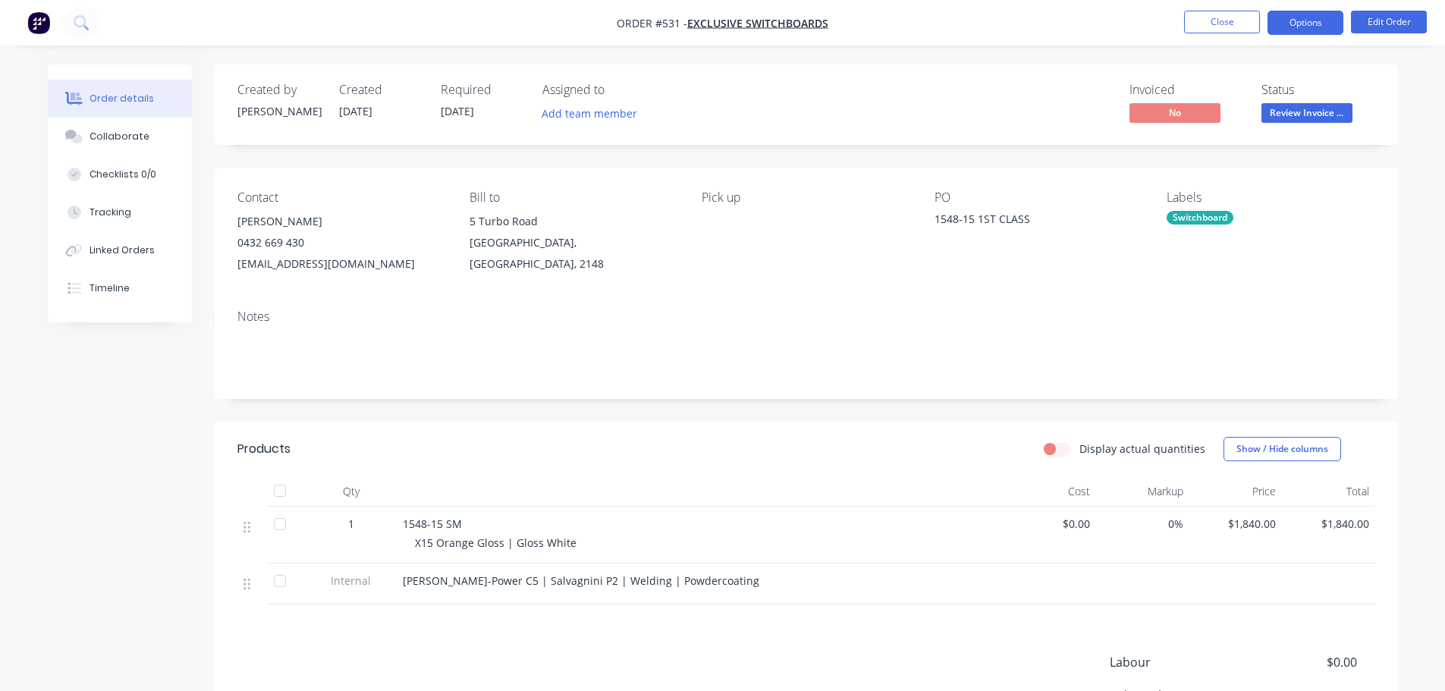
click at [1325, 18] on button "Options" at bounding box center [1305, 23] width 76 height 24
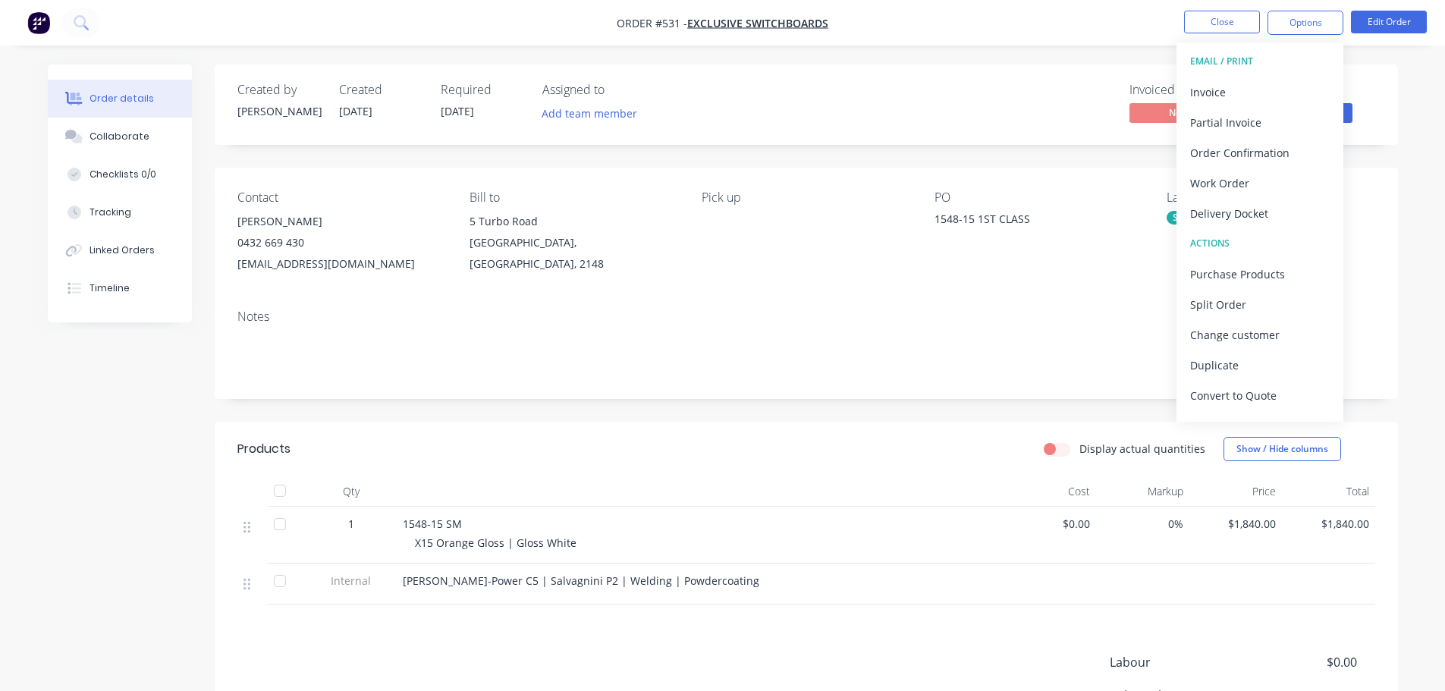
click at [1255, 212] on div "Delivery Docket" at bounding box center [1260, 214] width 140 height 22
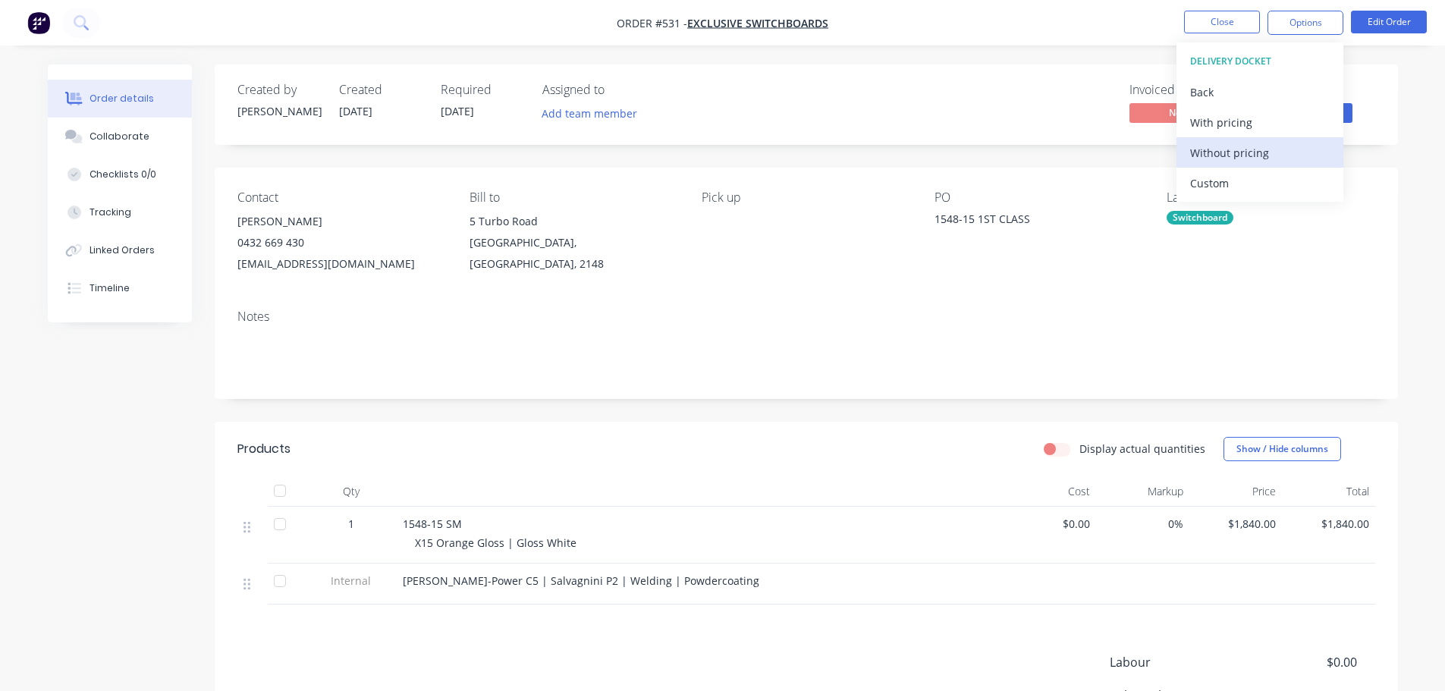
click at [1239, 156] on div "Without pricing" at bounding box center [1260, 153] width 140 height 22
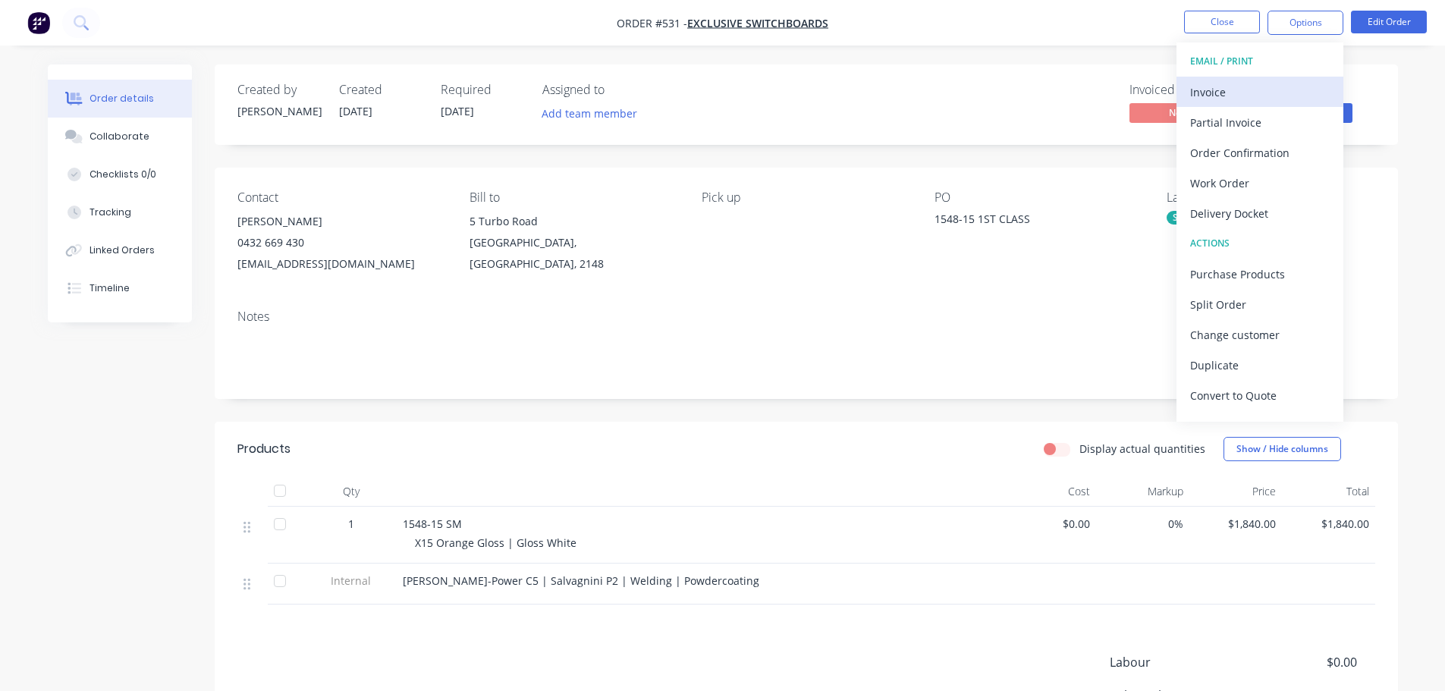
click at [1264, 102] on div "Invoice" at bounding box center [1260, 92] width 140 height 22
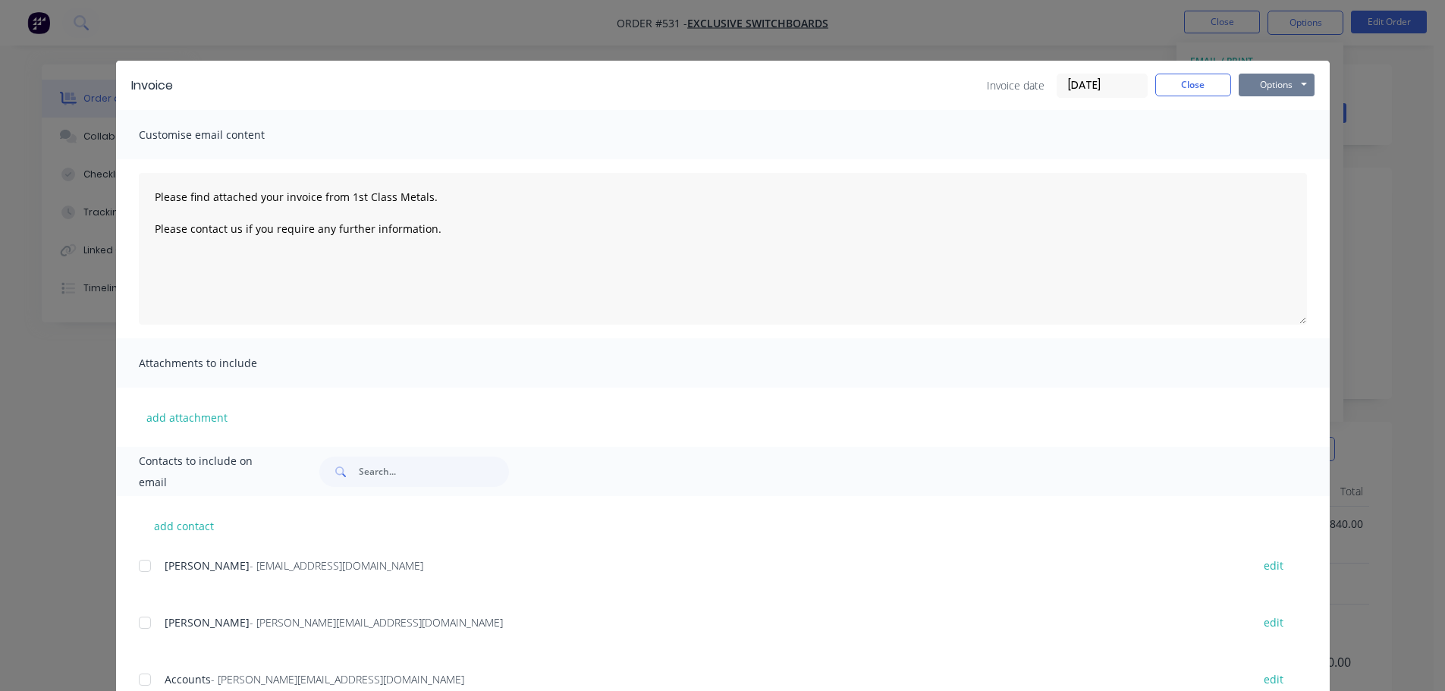
click at [1273, 86] on button "Options" at bounding box center [1277, 85] width 76 height 23
click at [1285, 130] on button "Print" at bounding box center [1287, 136] width 97 height 25
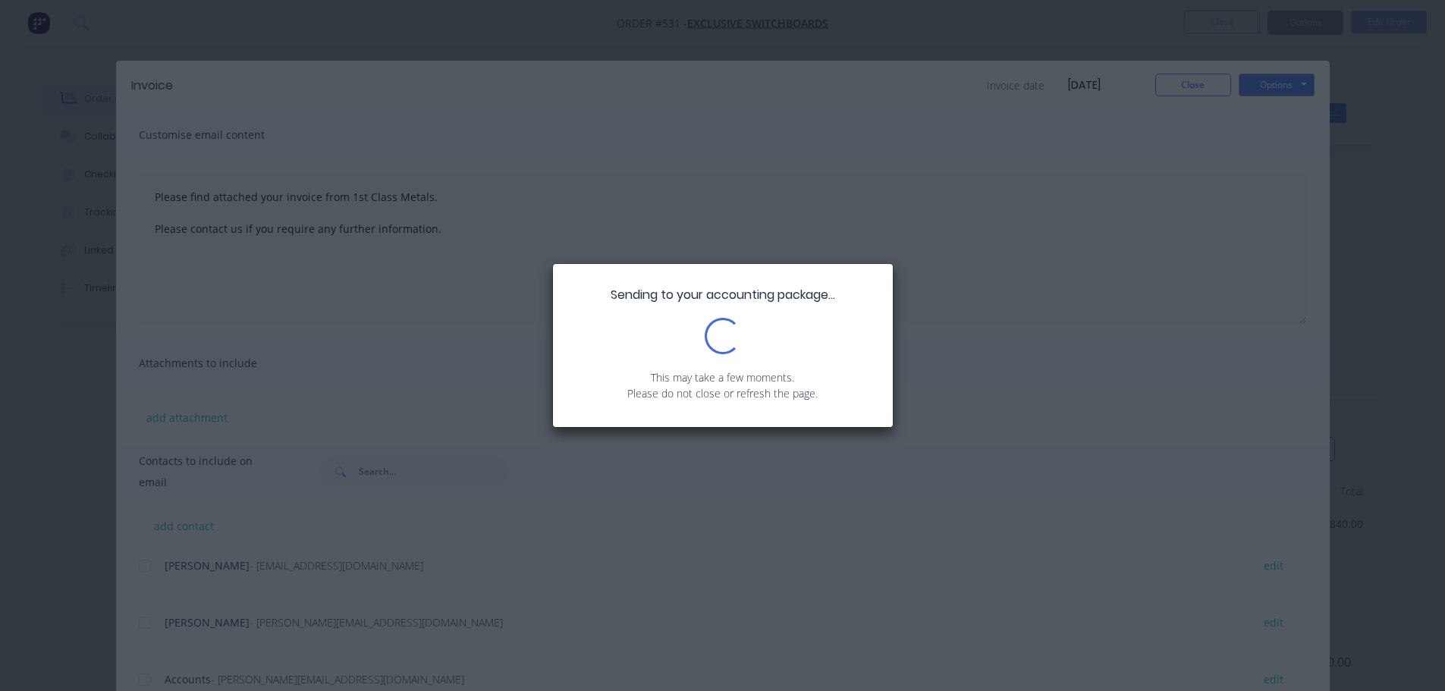
type textarea "Please find attached your invoice from 1st Class Metals. Please contact us if y…"
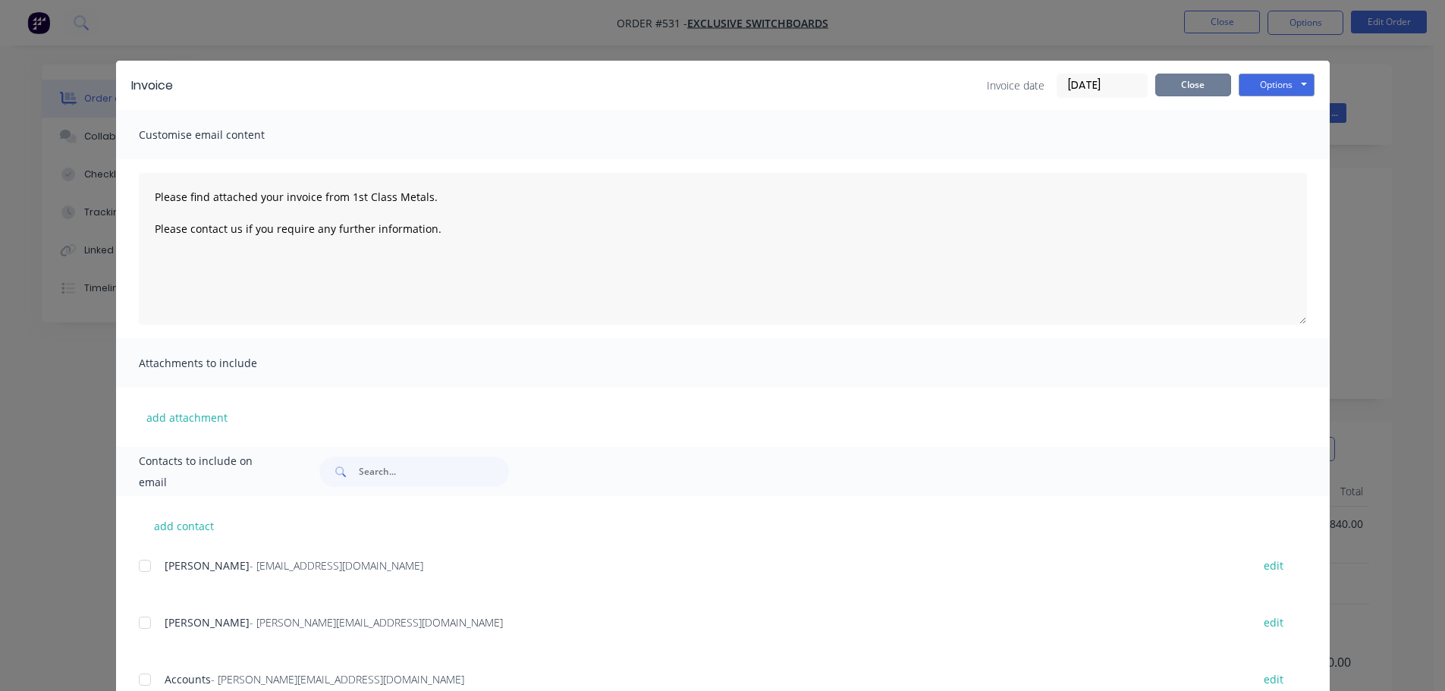
drag, startPoint x: 1179, startPoint y: 91, endPoint x: 1193, endPoint y: 81, distance: 16.8
click at [1180, 90] on button "Close" at bounding box center [1193, 85] width 76 height 23
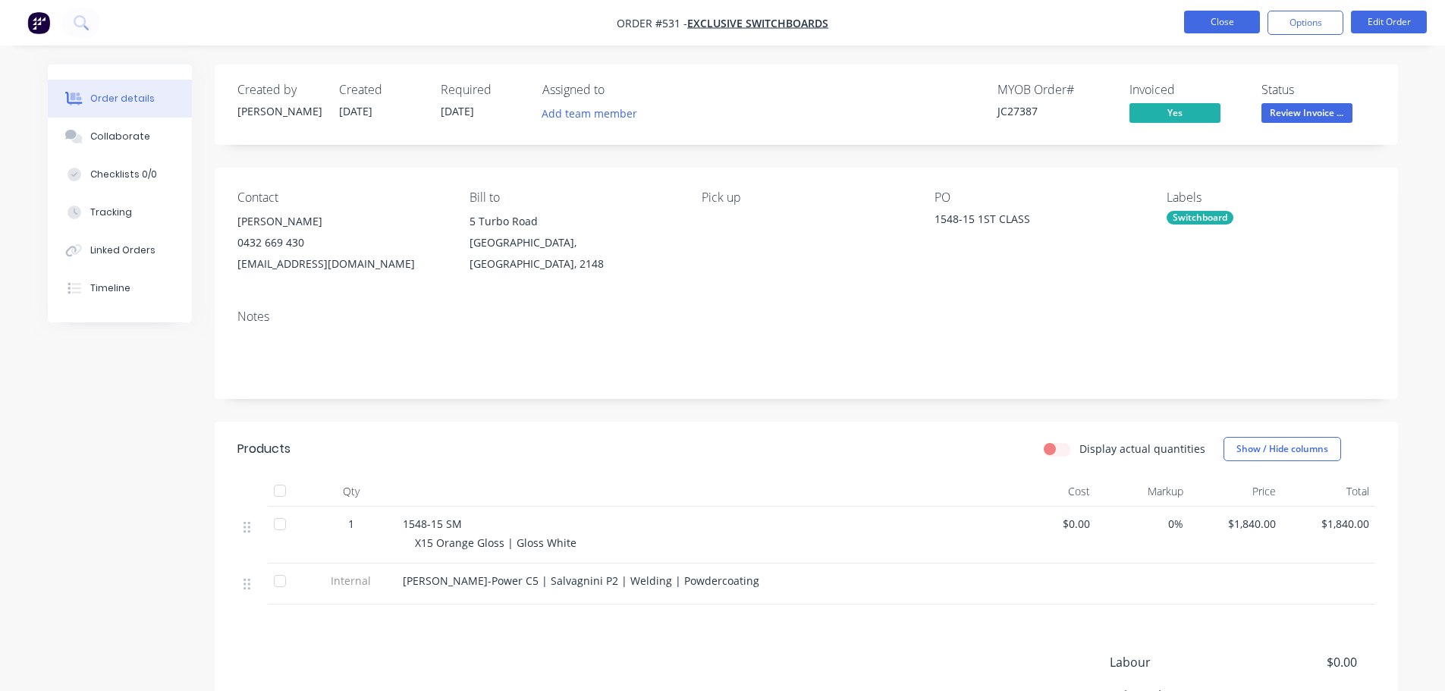
click at [1225, 31] on button "Close" at bounding box center [1222, 22] width 76 height 23
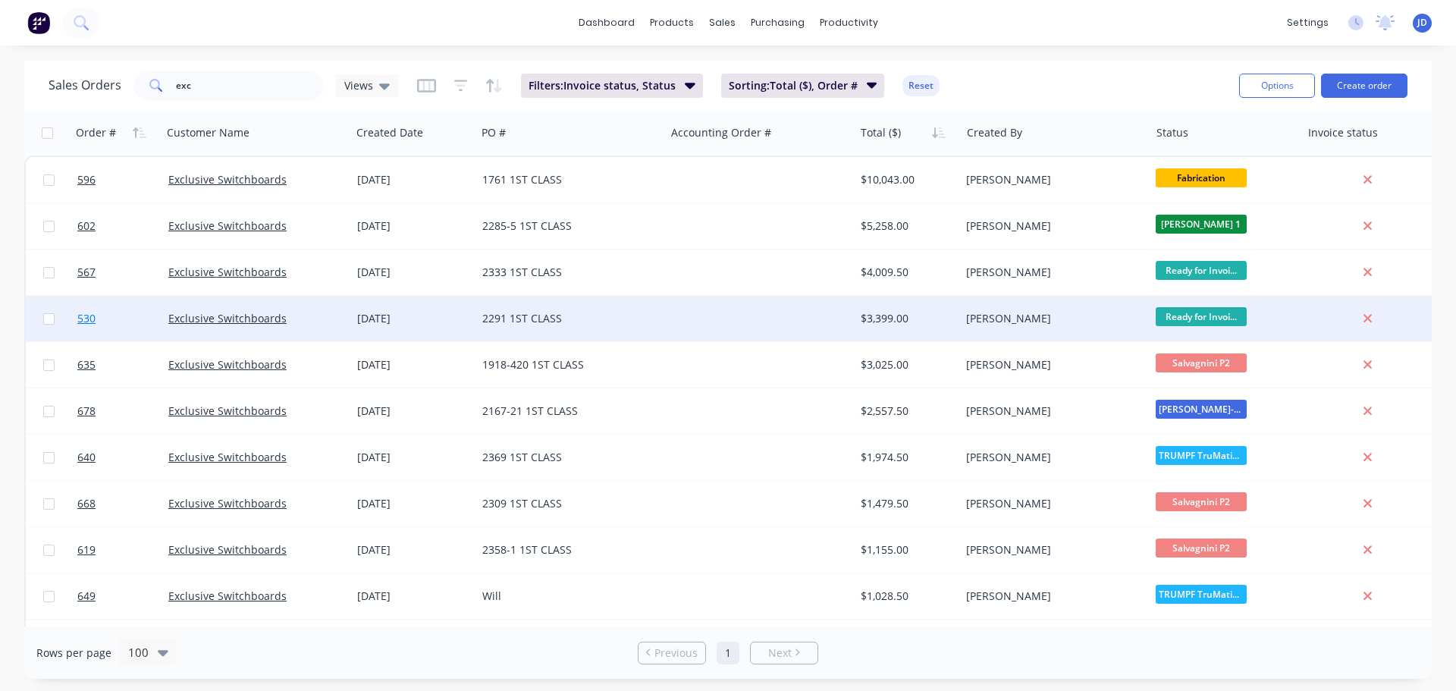
click at [124, 318] on link "530" at bounding box center [122, 319] width 91 height 46
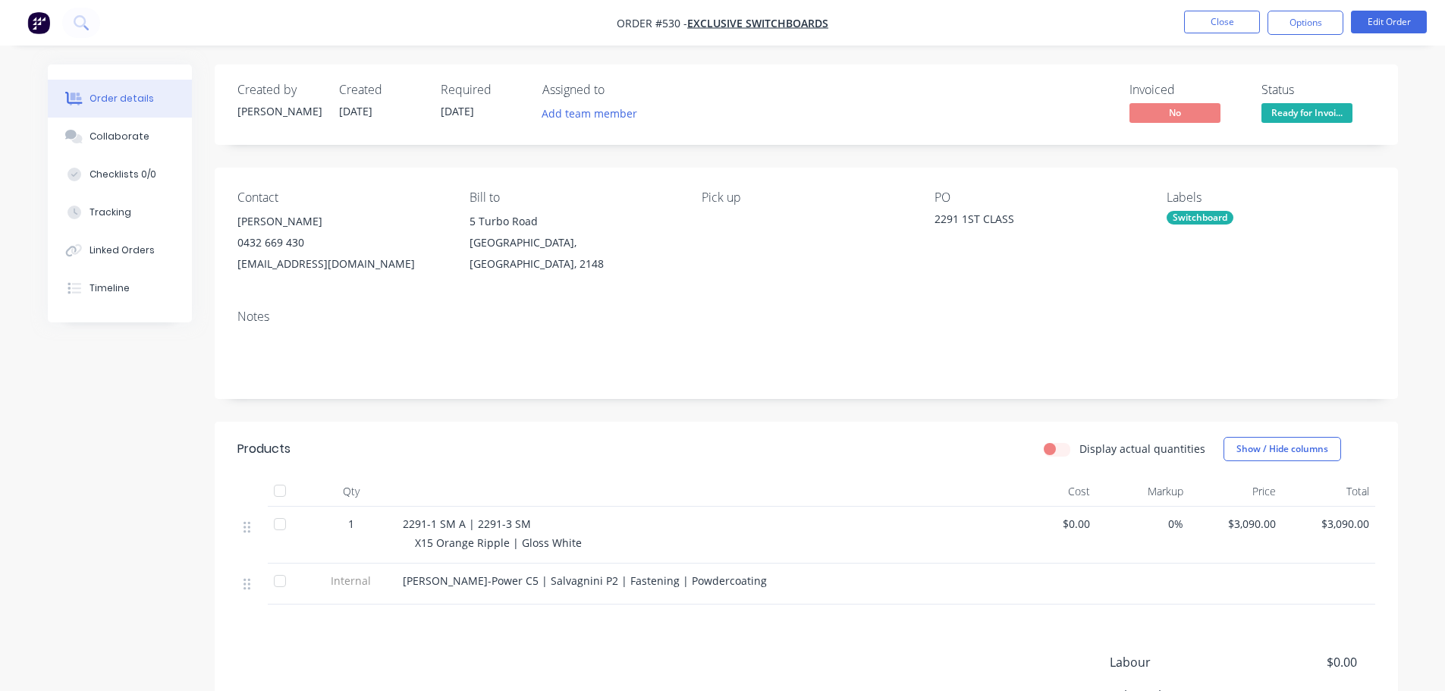
drag, startPoint x: 1324, startPoint y: 127, endPoint x: 1326, endPoint y: 96, distance: 31.1
click at [1324, 123] on div "Created by [PERSON_NAME] Created [DATE] Required [DATE] Assigned to Add team me…" at bounding box center [806, 104] width 1183 height 80
click at [1324, 102] on div "Ready for Invoice" at bounding box center [1306, 89] width 84 height 30
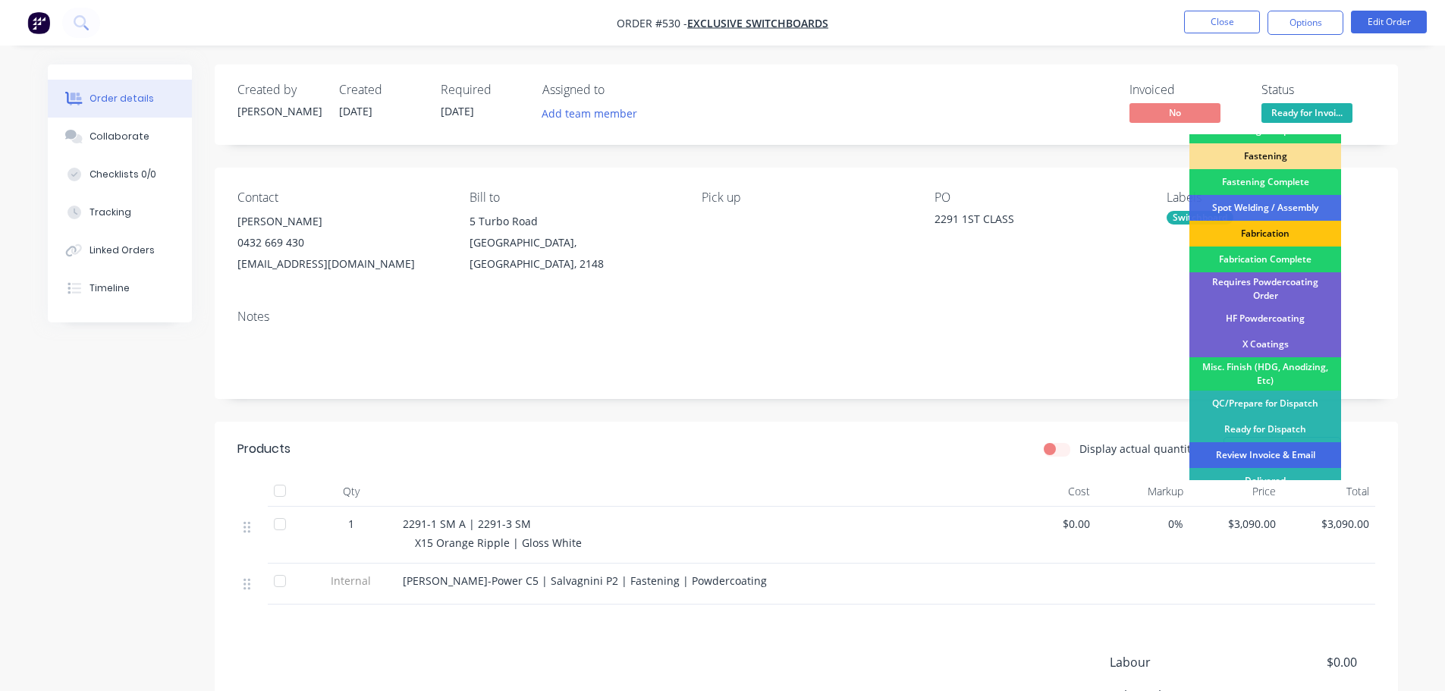
scroll to position [443, 0]
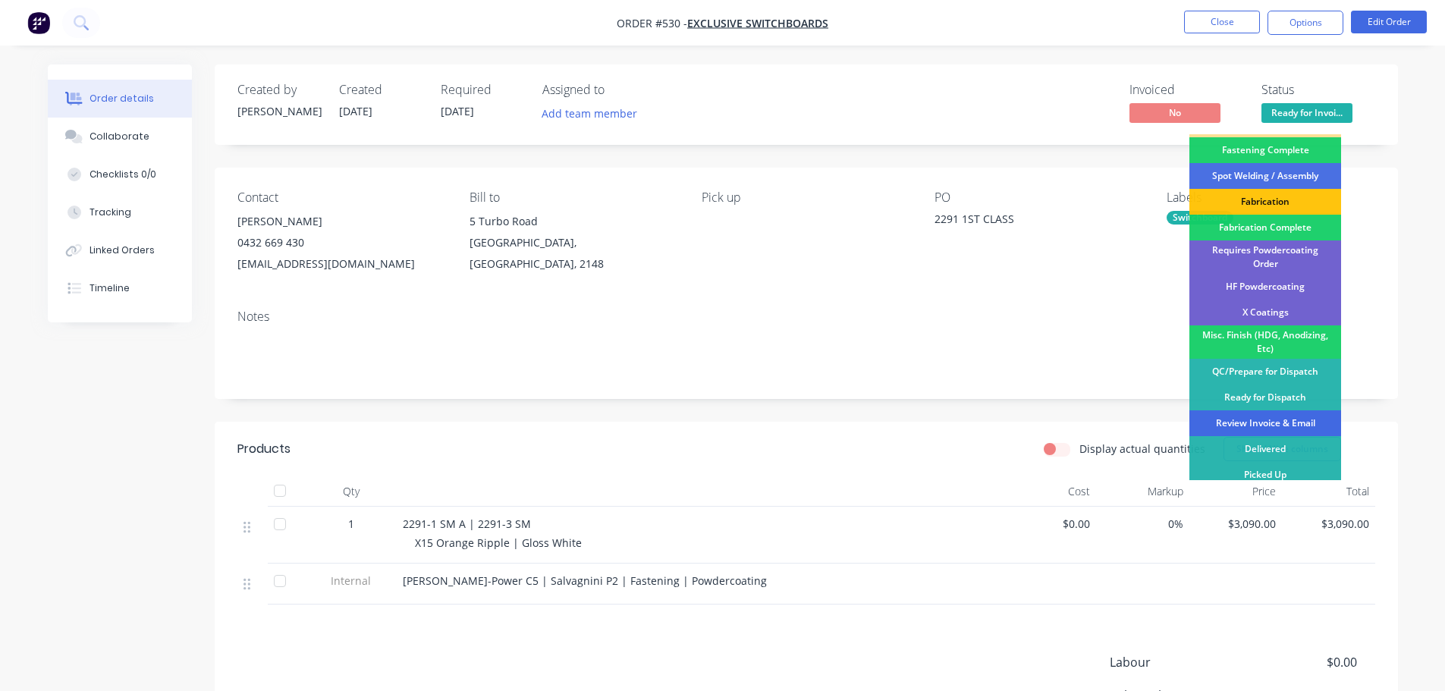
click at [1277, 416] on div "Review Invoice & Email" at bounding box center [1265, 423] width 152 height 26
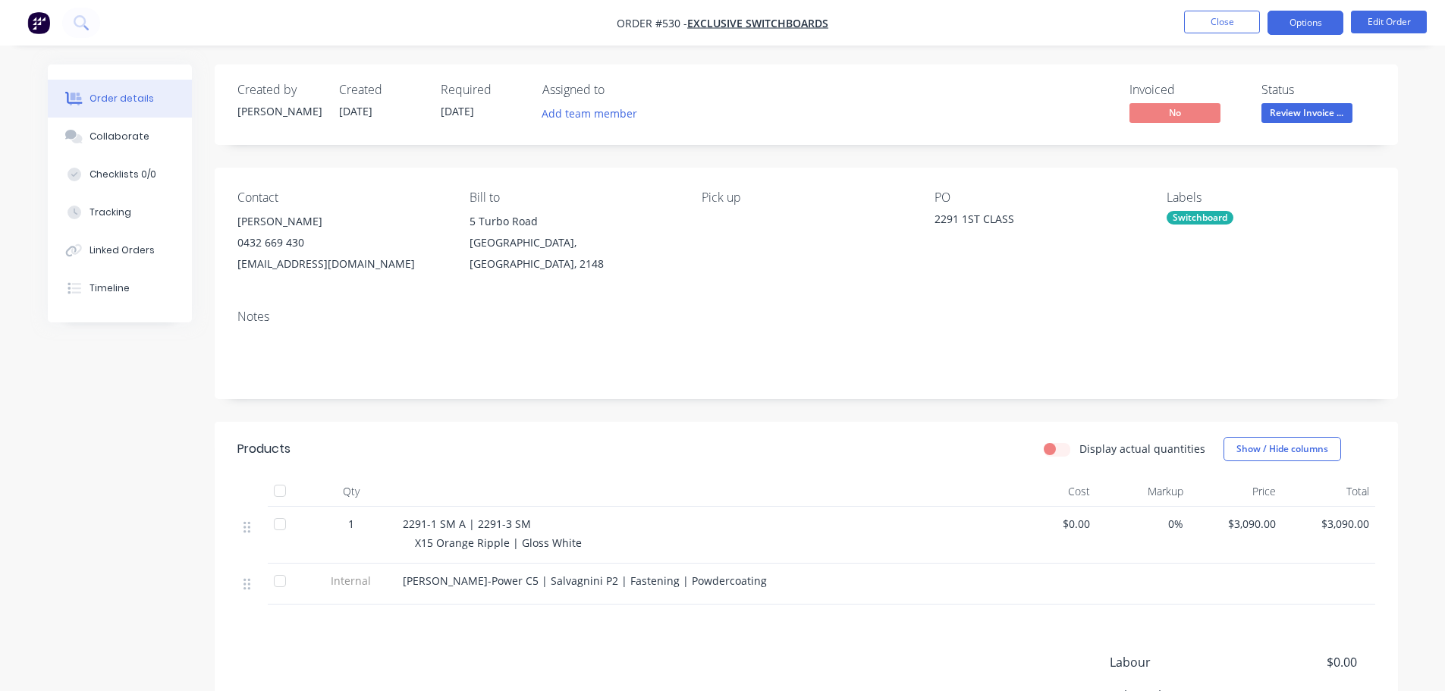
click at [1295, 21] on button "Options" at bounding box center [1305, 23] width 76 height 24
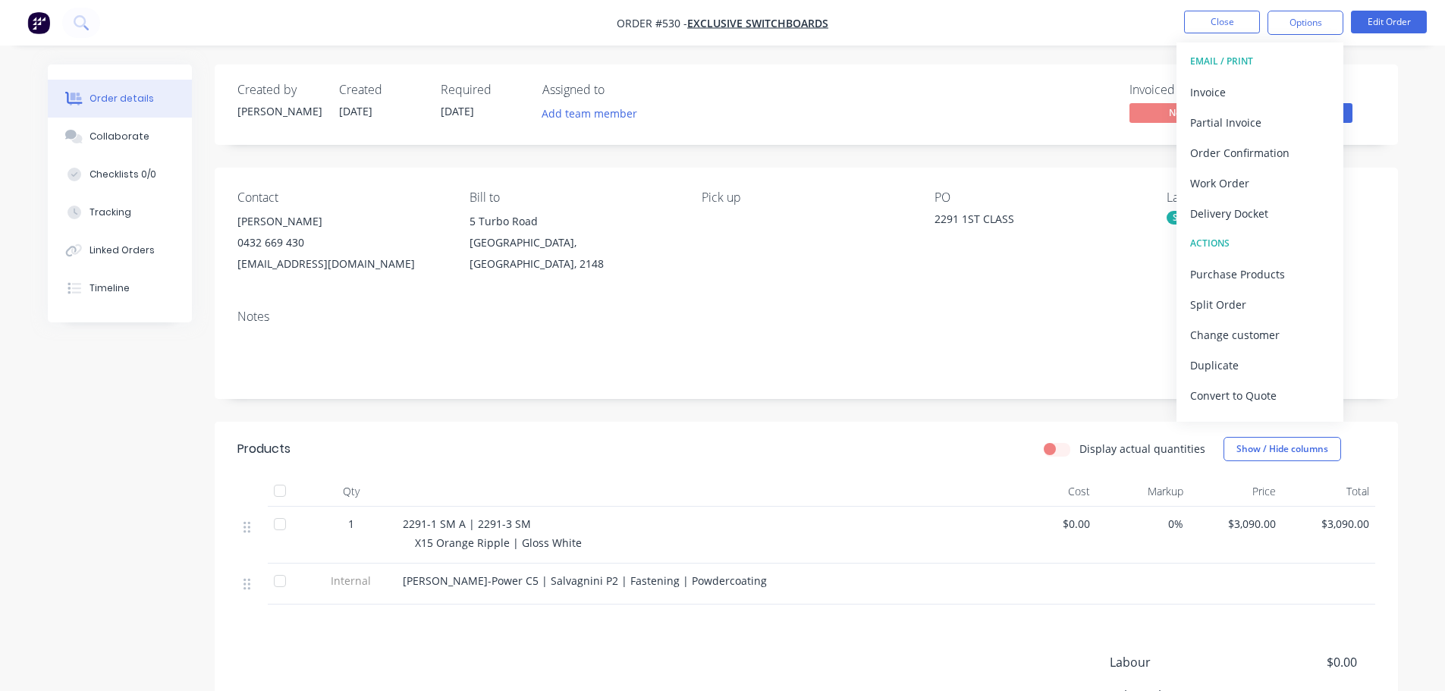
drag, startPoint x: 1242, startPoint y: 212, endPoint x: 1241, endPoint y: 201, distance: 11.4
click at [1243, 212] on div "Delivery Docket" at bounding box center [1260, 214] width 140 height 22
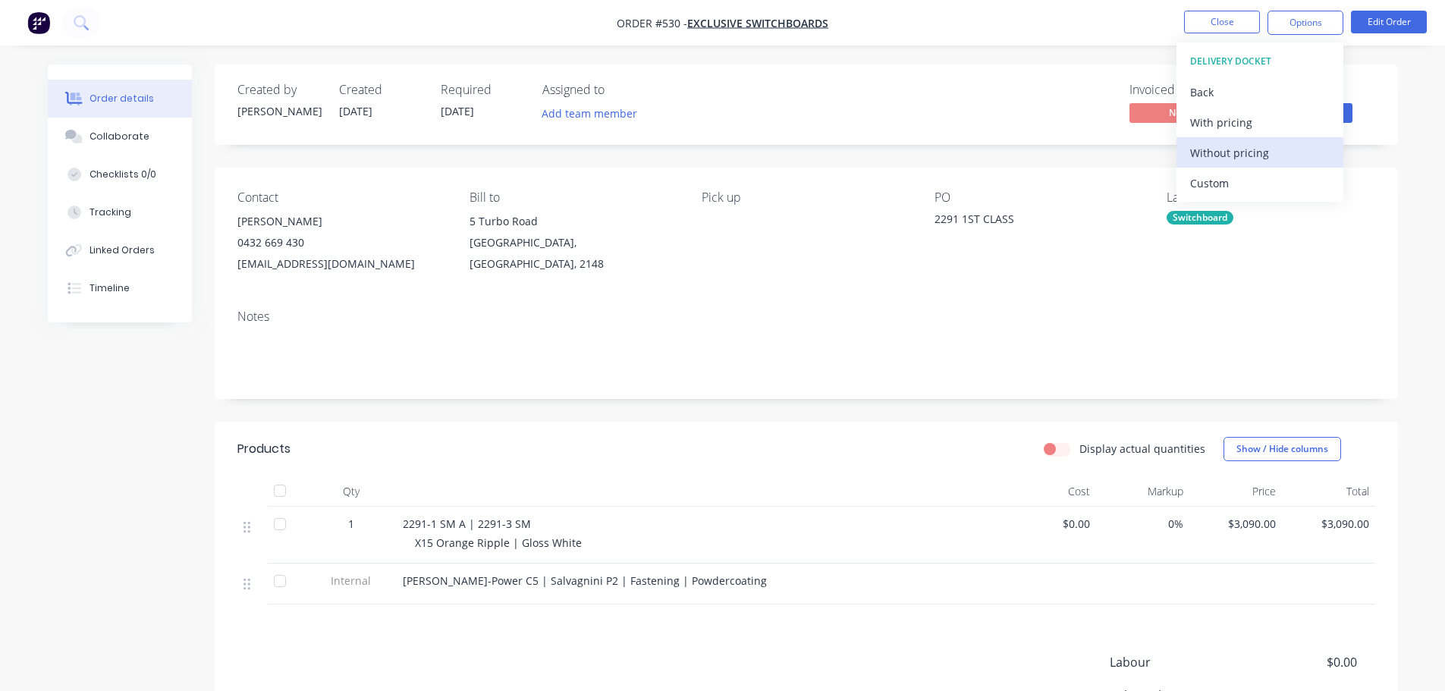
click at [1238, 164] on button "Without pricing" at bounding box center [1259, 152] width 167 height 30
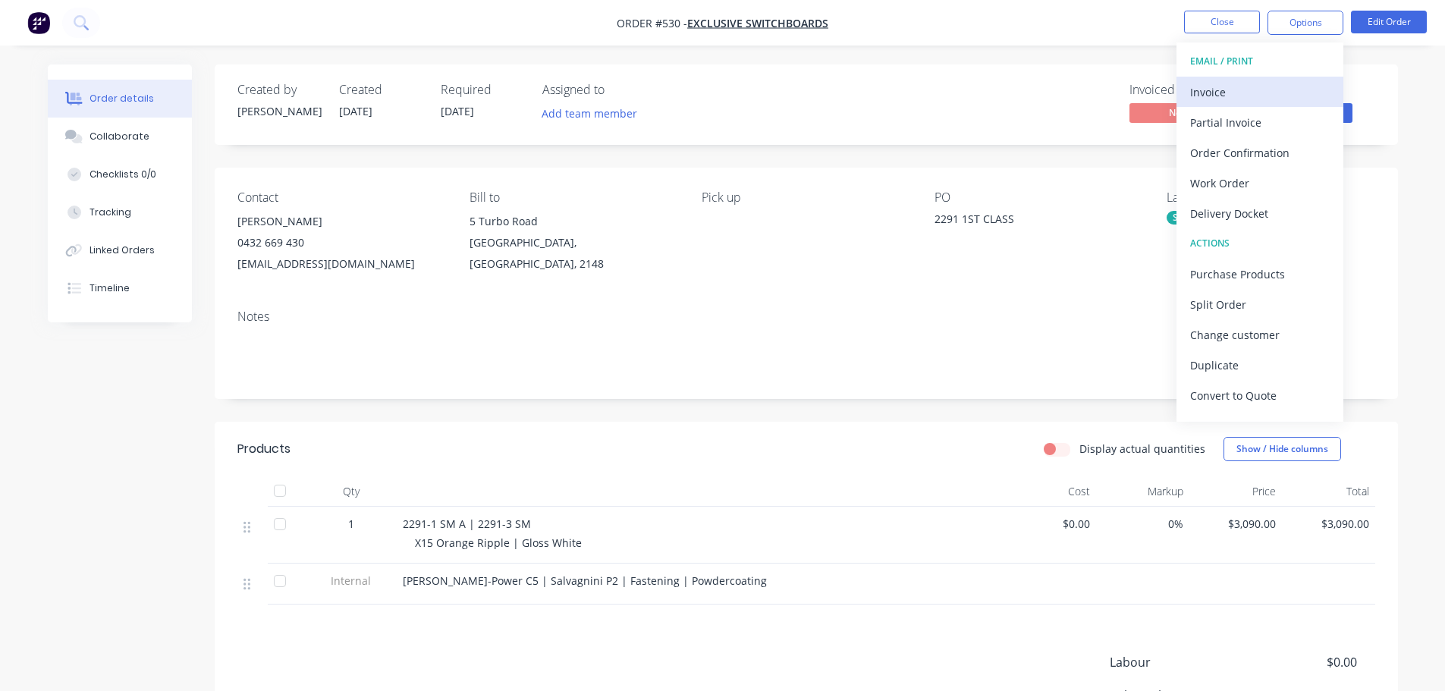
click at [1283, 93] on div "Invoice" at bounding box center [1260, 92] width 140 height 22
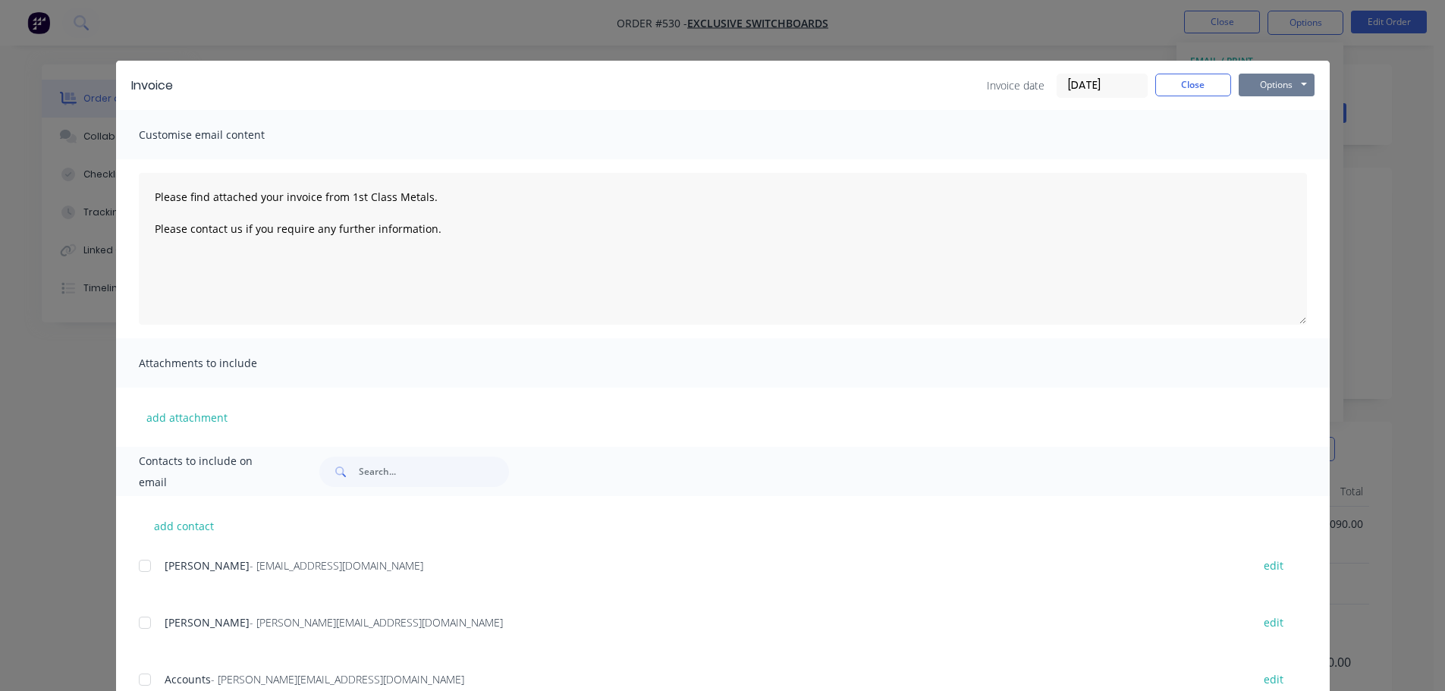
click at [1281, 81] on button "Options" at bounding box center [1277, 85] width 76 height 23
click at [1267, 143] on button "Print" at bounding box center [1287, 136] width 97 height 25
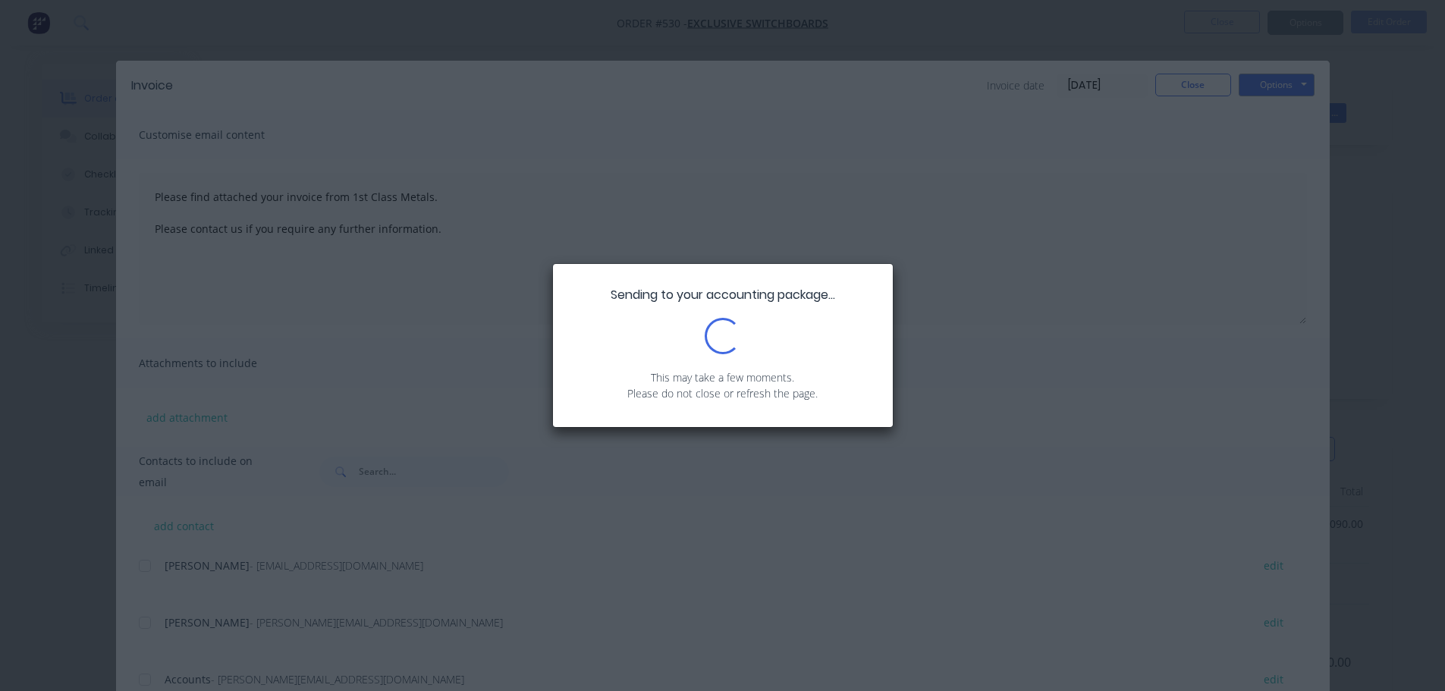
type textarea "Please find attached your invoice from 1st Class Metals. Please contact us if y…"
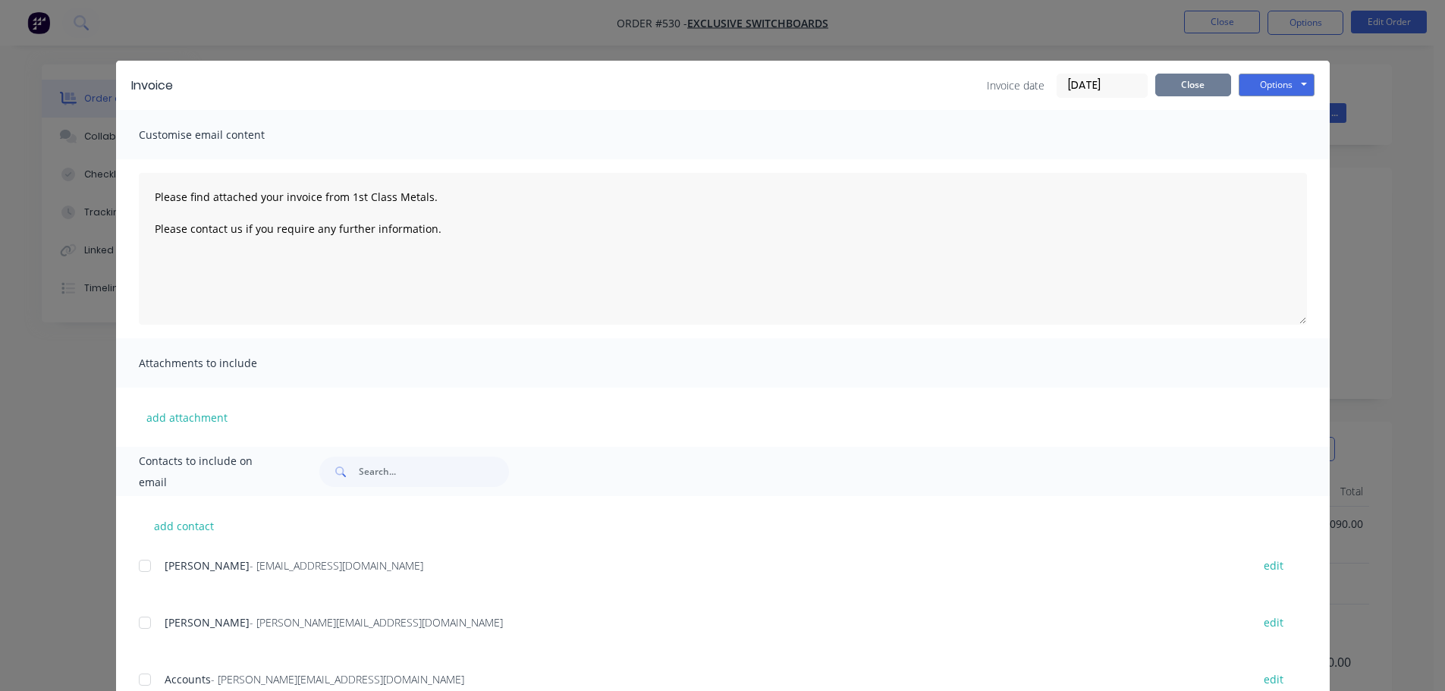
click at [1201, 86] on button "Close" at bounding box center [1193, 85] width 76 height 23
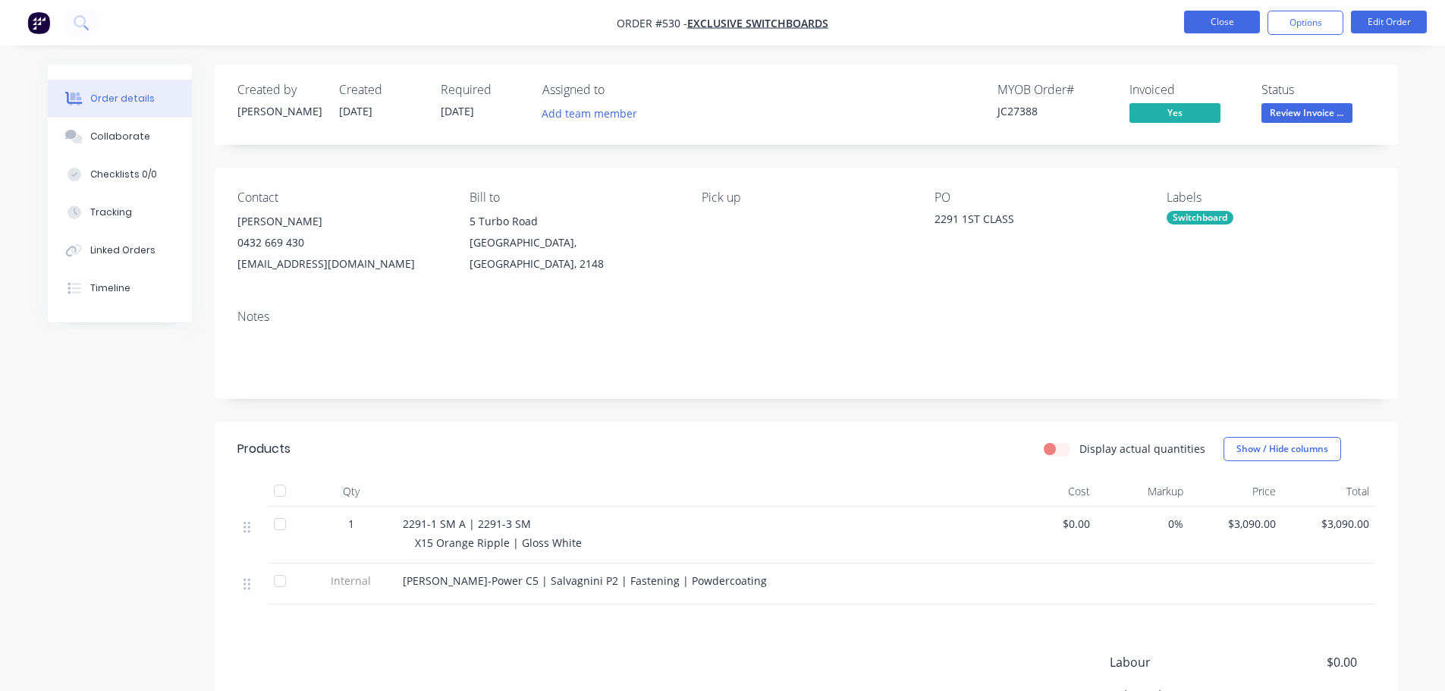
click at [1226, 25] on button "Close" at bounding box center [1222, 22] width 76 height 23
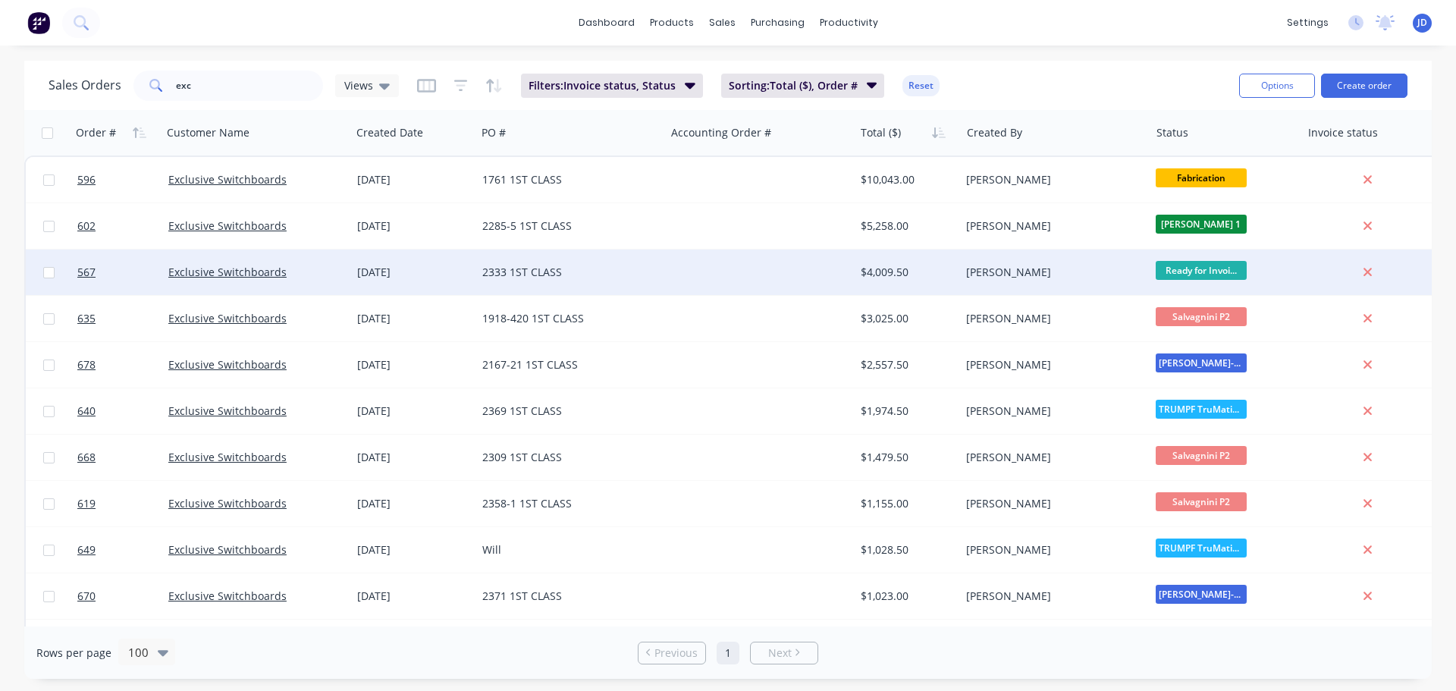
click at [746, 277] on div at bounding box center [759, 273] width 189 height 46
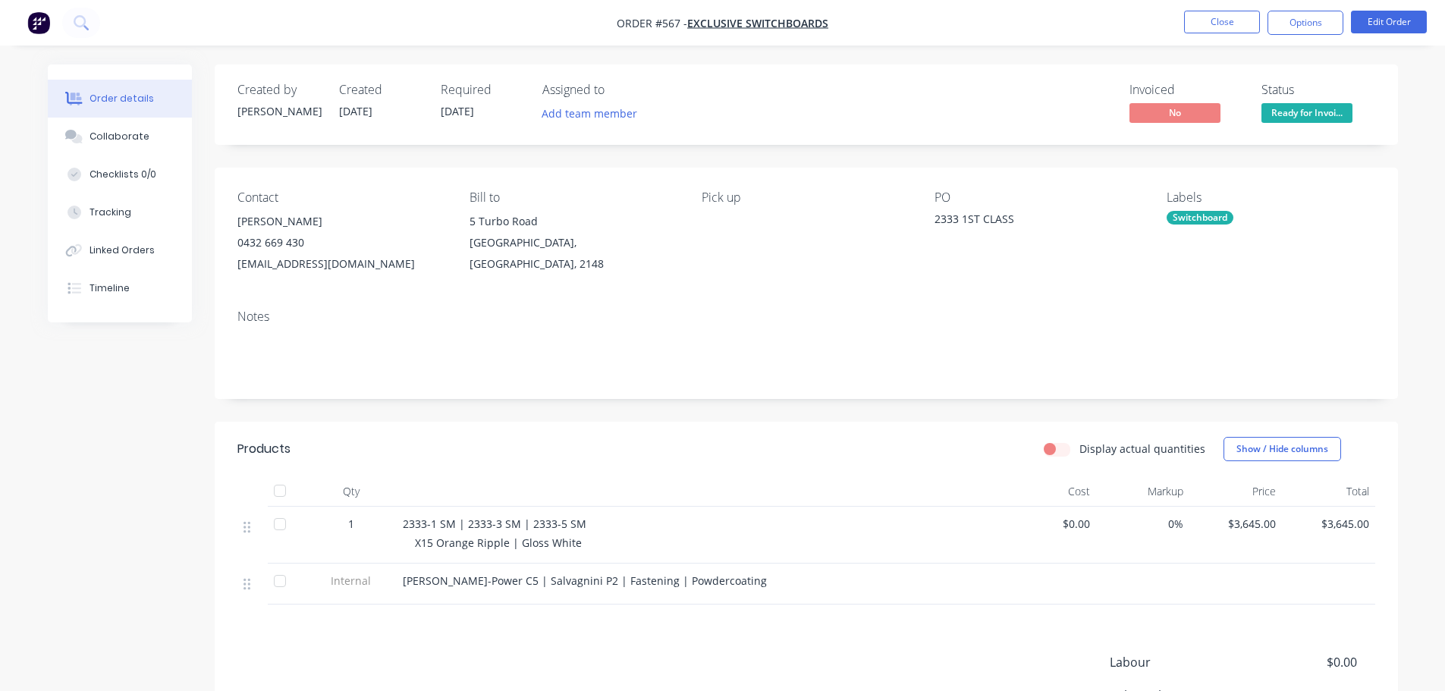
click at [1267, 102] on div "Status Ready for Invoi..." at bounding box center [1318, 105] width 114 height 44
click at [1288, 105] on span "Ready for Invoi..." at bounding box center [1306, 112] width 91 height 19
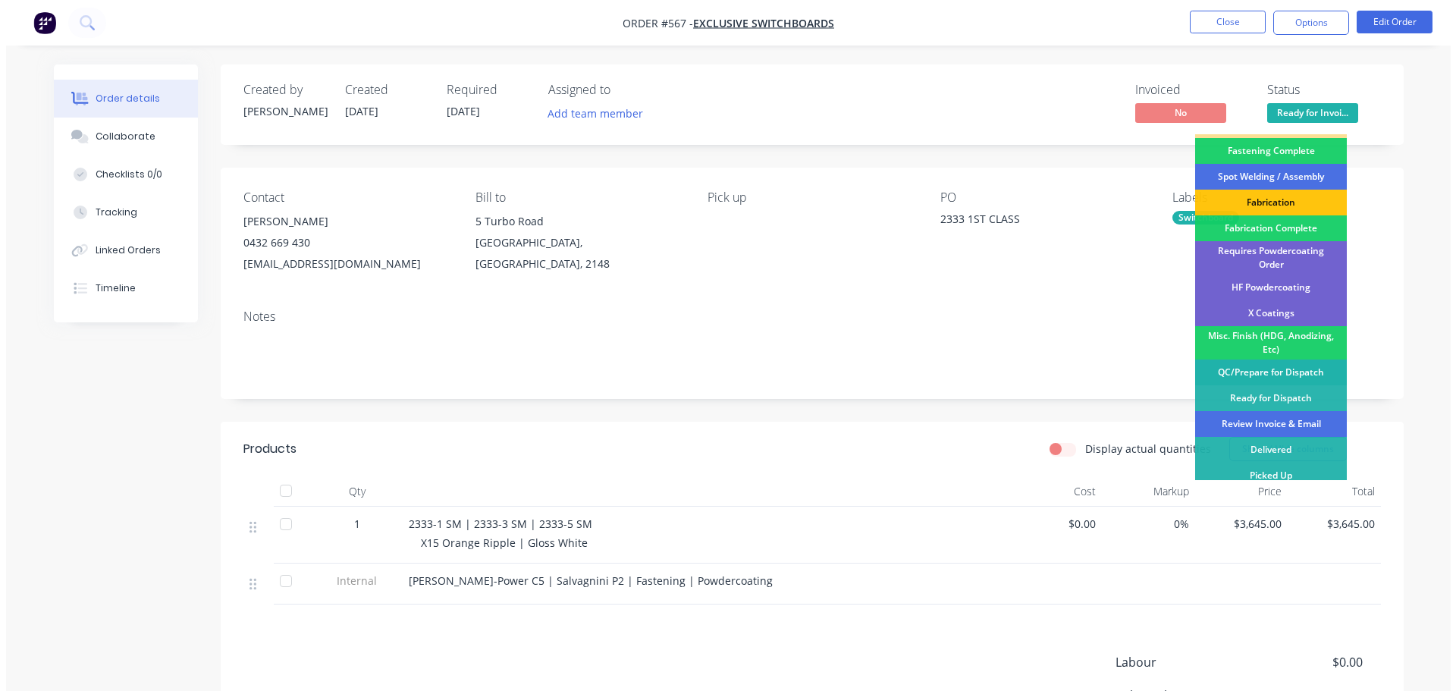
scroll to position [443, 0]
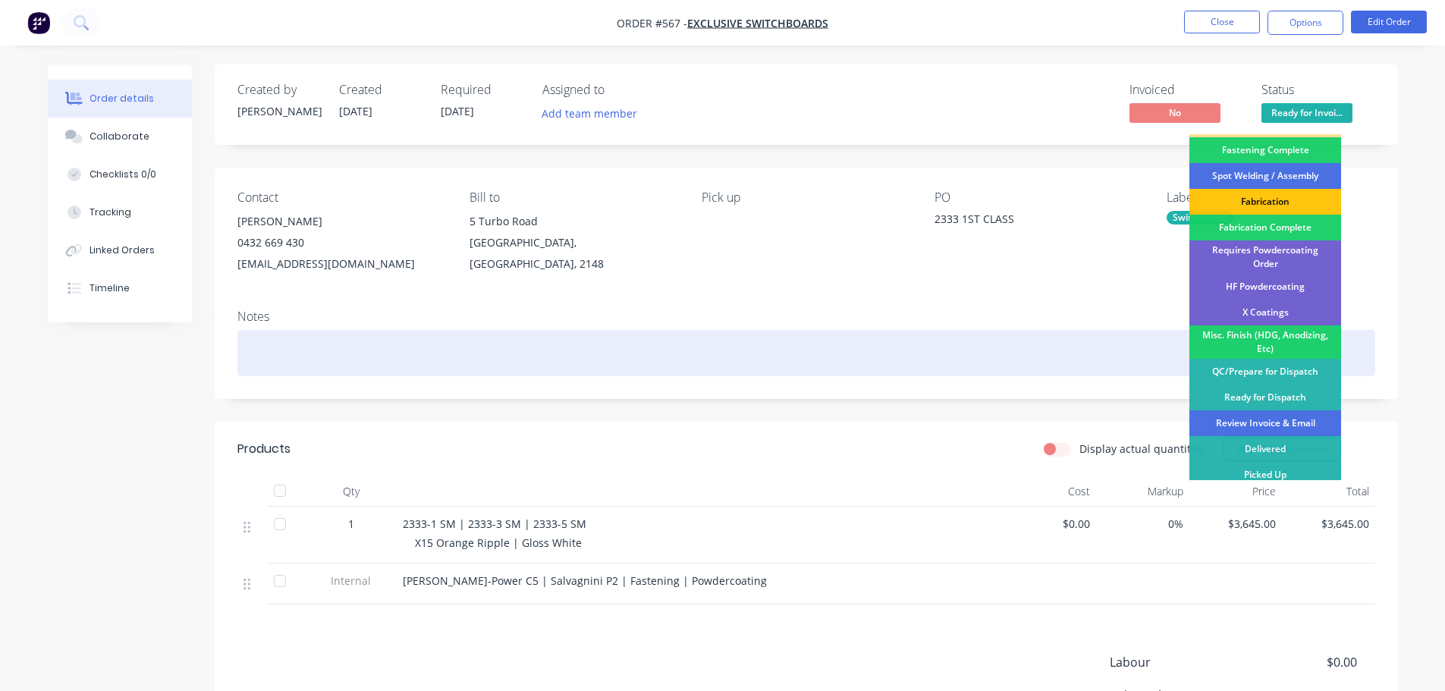
click at [1292, 410] on div "Review Invoice & Email" at bounding box center [1265, 423] width 152 height 26
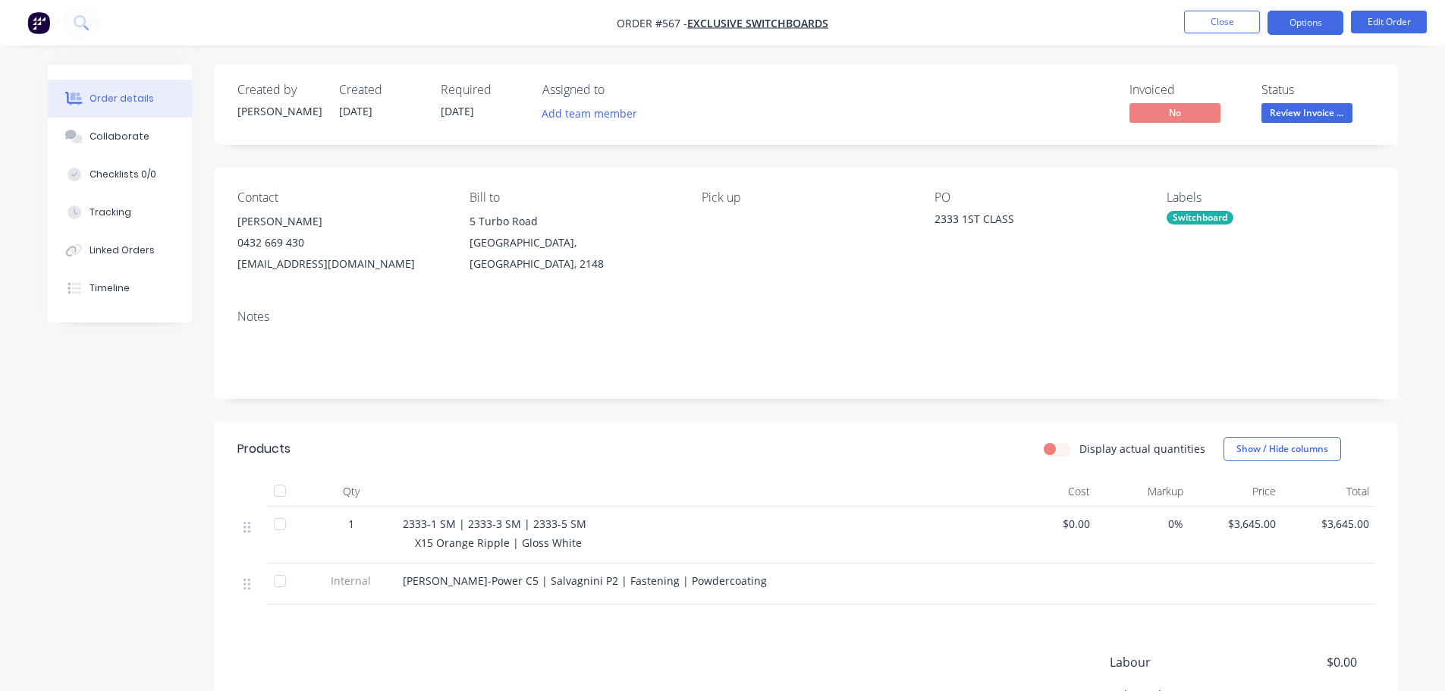
click at [1286, 30] on button "Options" at bounding box center [1305, 23] width 76 height 24
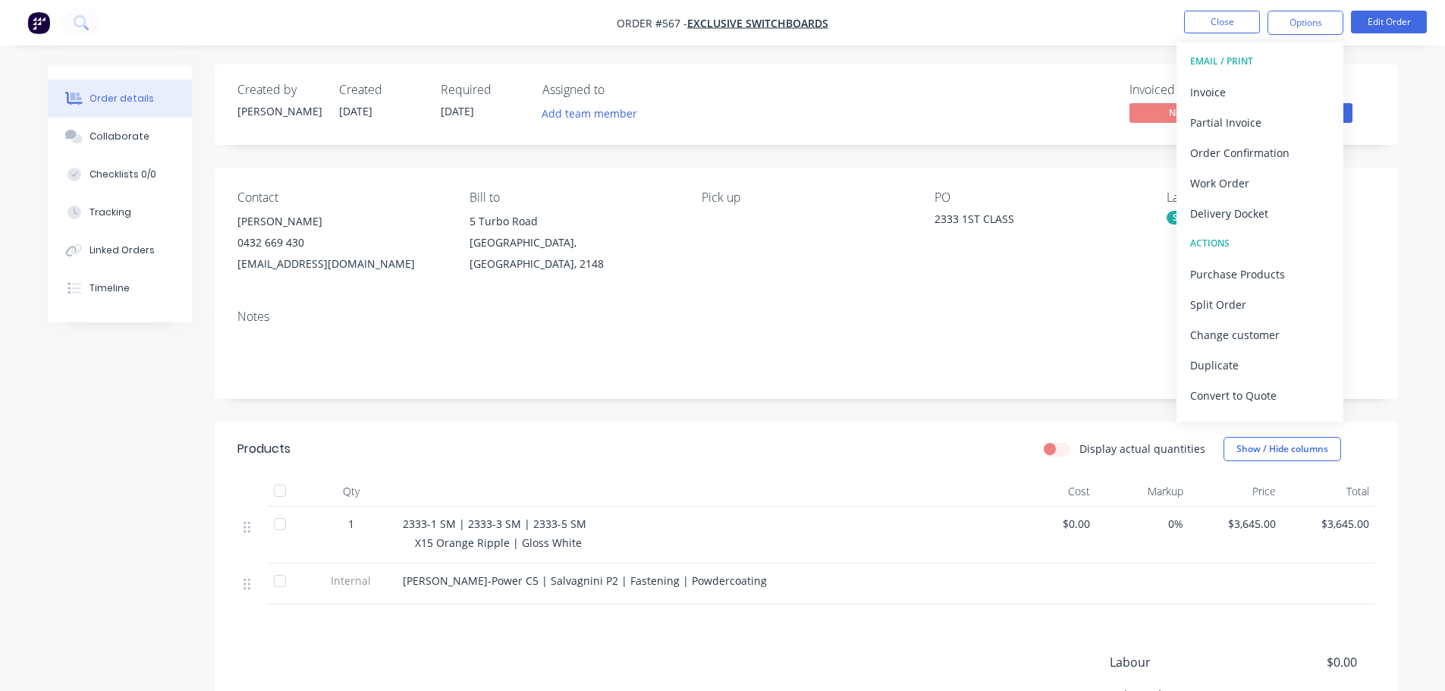
click at [1236, 213] on div "Delivery Docket" at bounding box center [1260, 214] width 140 height 22
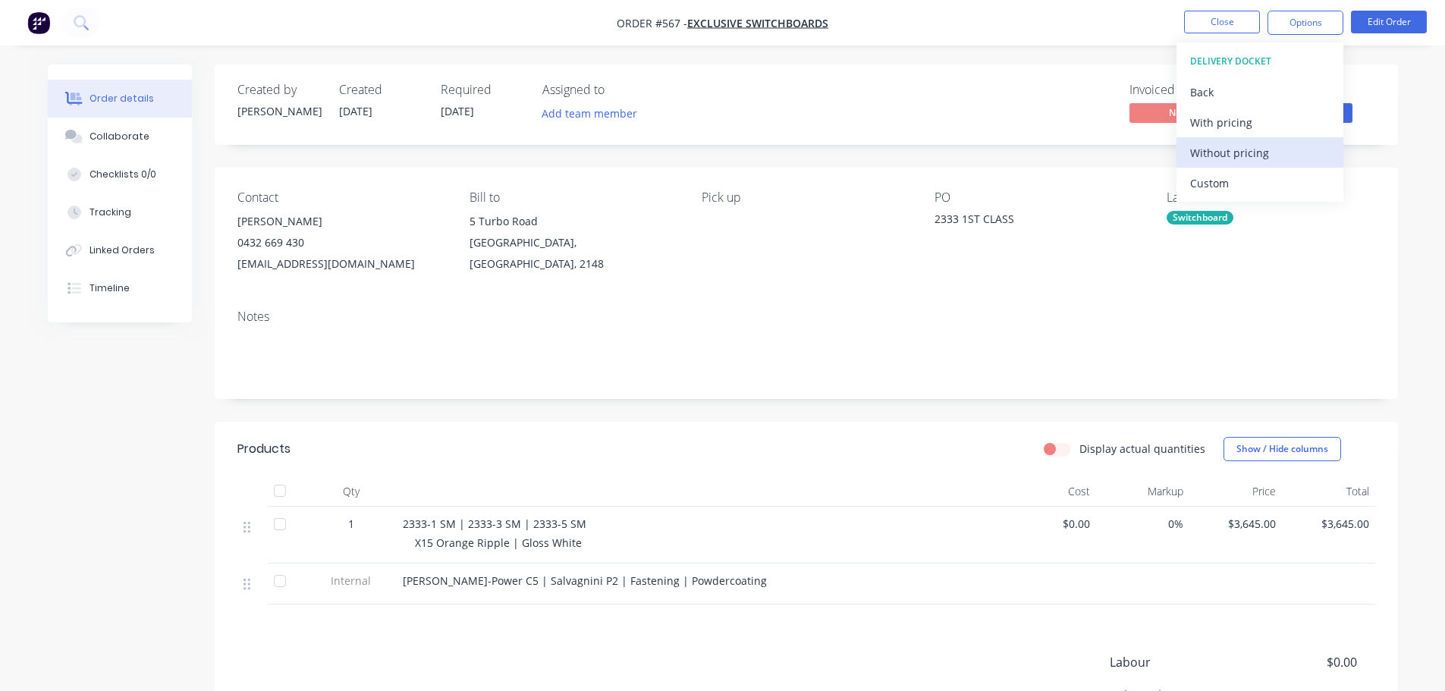
click at [1261, 146] on div "Without pricing" at bounding box center [1260, 153] width 140 height 22
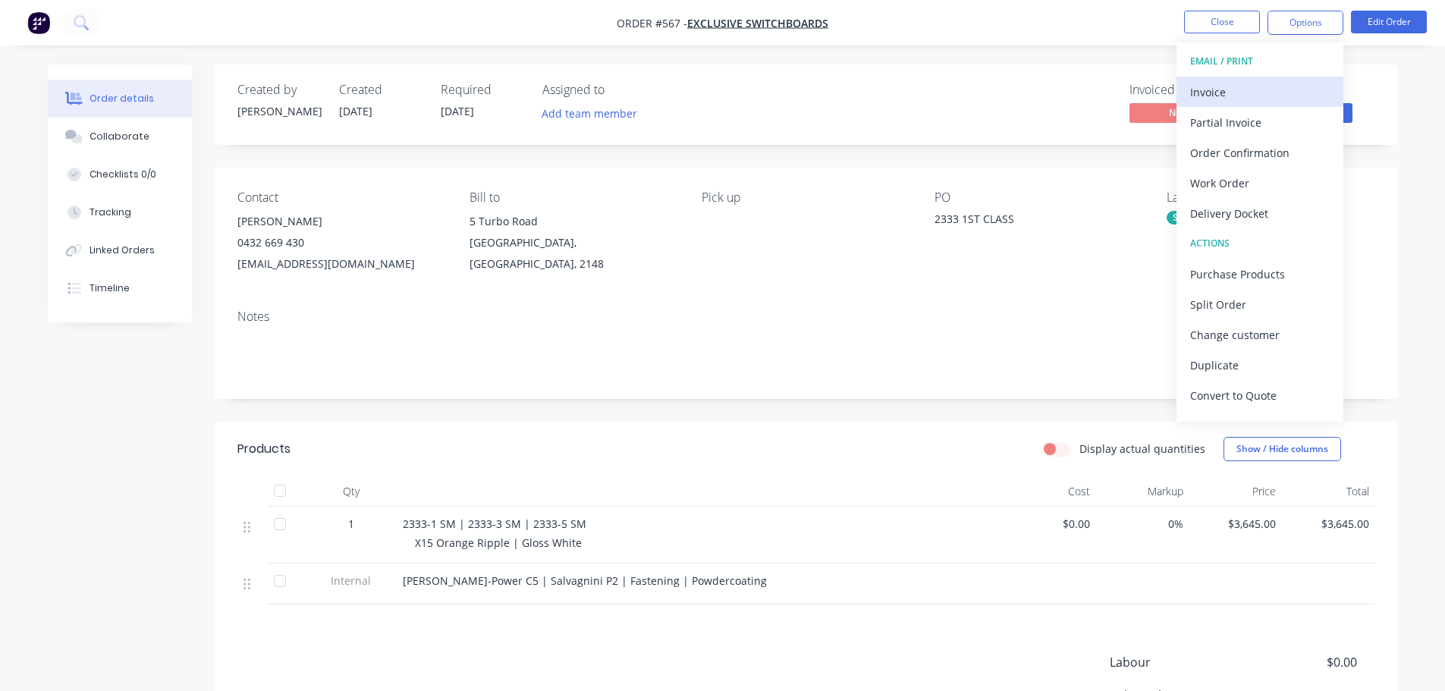
click at [1182, 98] on button "Invoice" at bounding box center [1259, 92] width 167 height 30
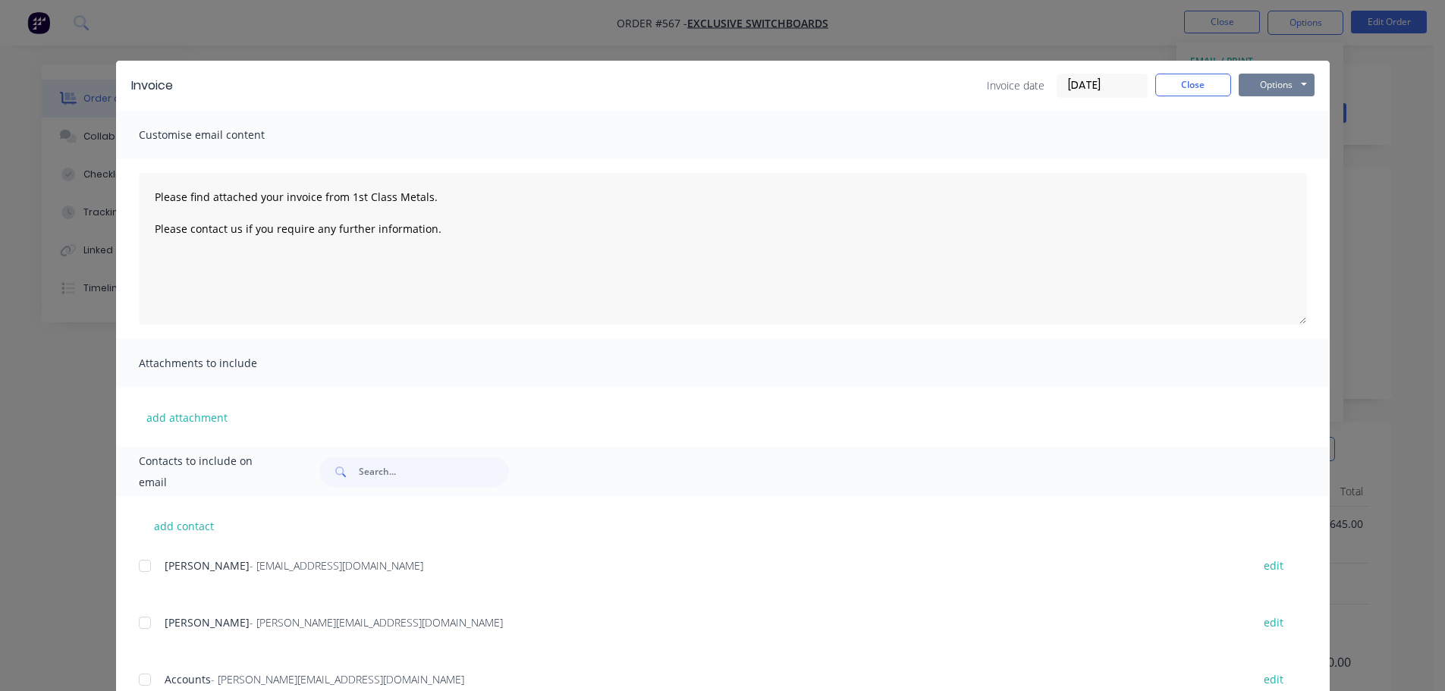
click at [1244, 84] on button "Options" at bounding box center [1277, 85] width 76 height 23
click at [1258, 138] on button "Print" at bounding box center [1287, 136] width 97 height 25
type textarea "Please find attached your invoice from 1st Class Metals. Please contact us if y…"
click at [1188, 76] on button "Close" at bounding box center [1193, 85] width 76 height 23
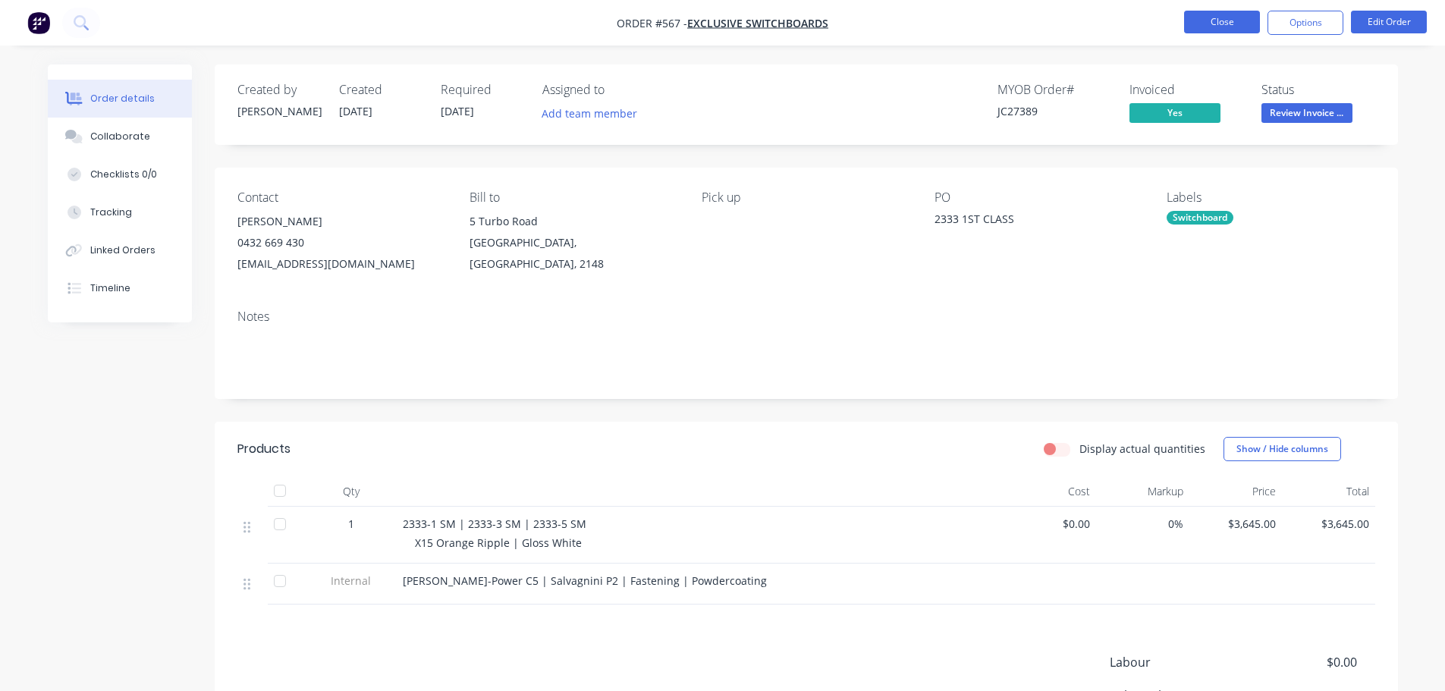
click at [1206, 18] on button "Close" at bounding box center [1222, 22] width 76 height 23
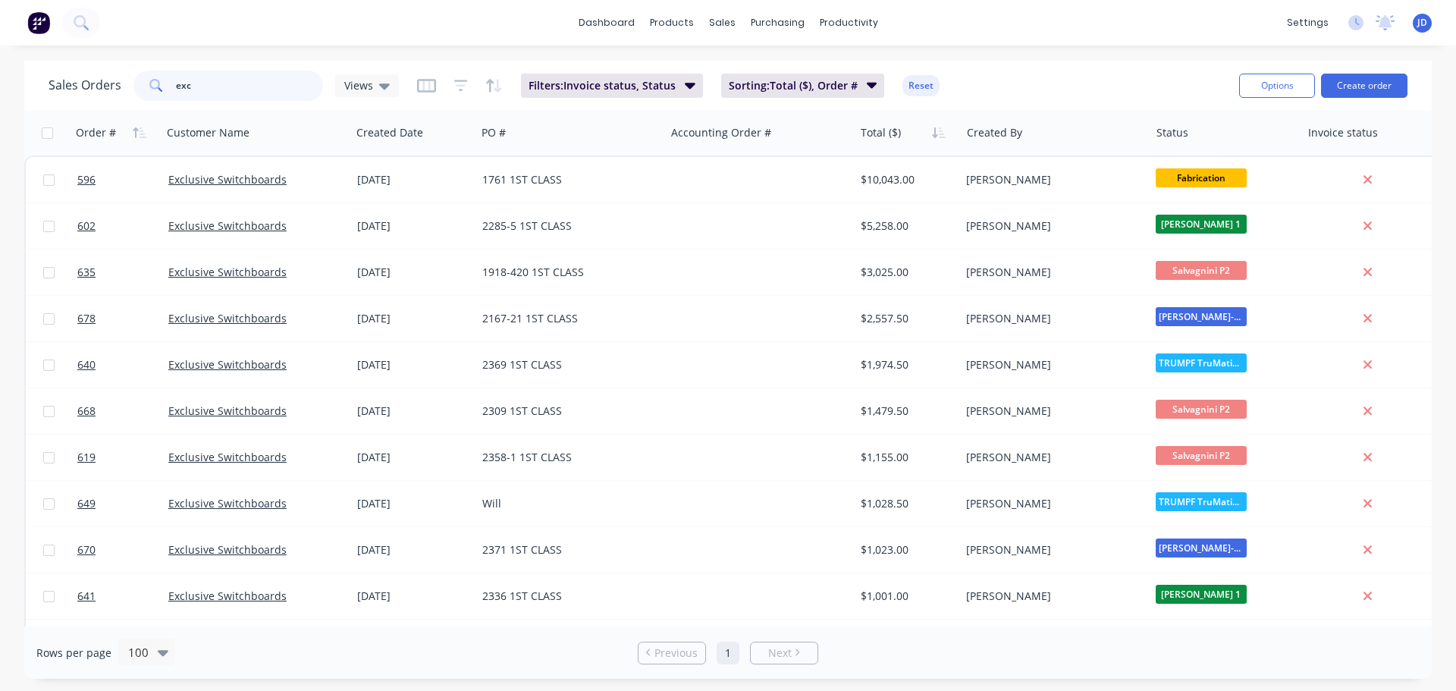
drag, startPoint x: 307, startPoint y: 74, endPoint x: 0, endPoint y: 74, distance: 307.2
click at [0, 107] on div "Sales Orders exc Views Filters: Invoice status, Status Sorting: Total ($), Orde…" at bounding box center [728, 370] width 1456 height 618
type input "coast elec"
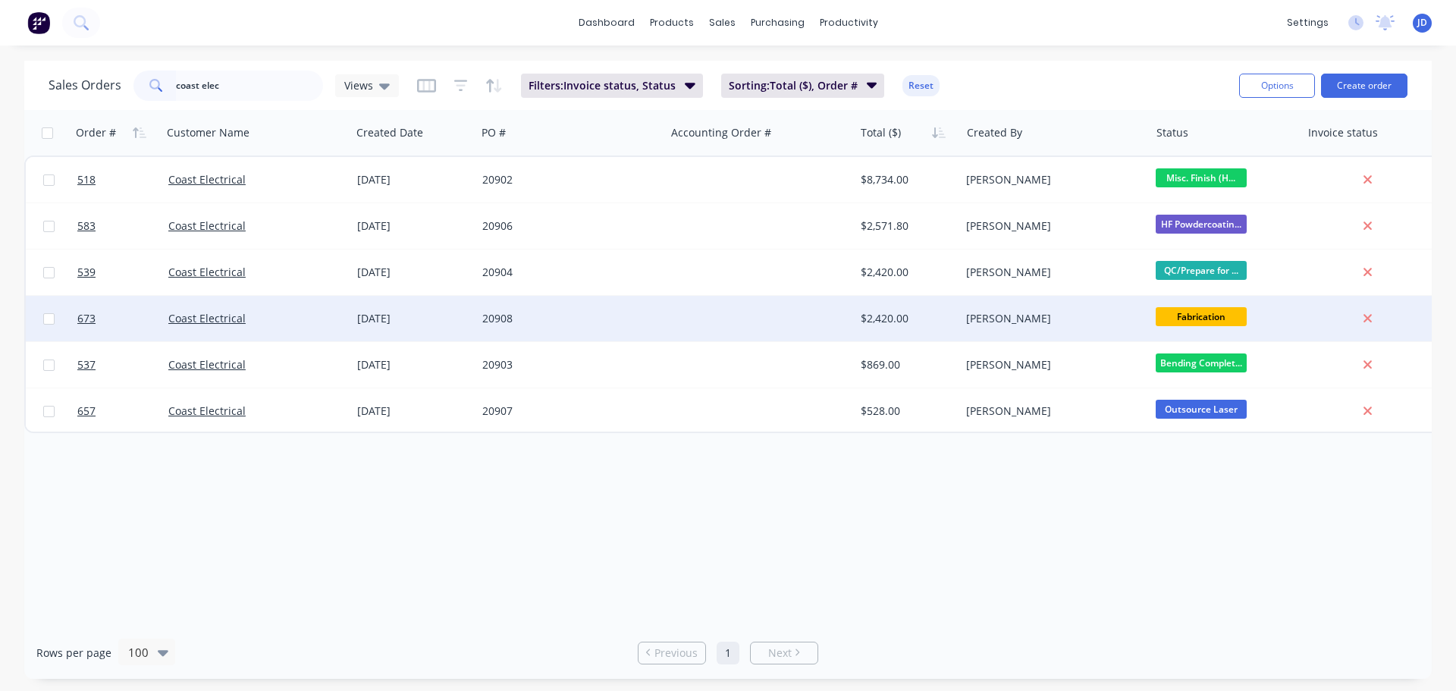
click at [1186, 313] on span "Fabrication" at bounding box center [1201, 316] width 91 height 19
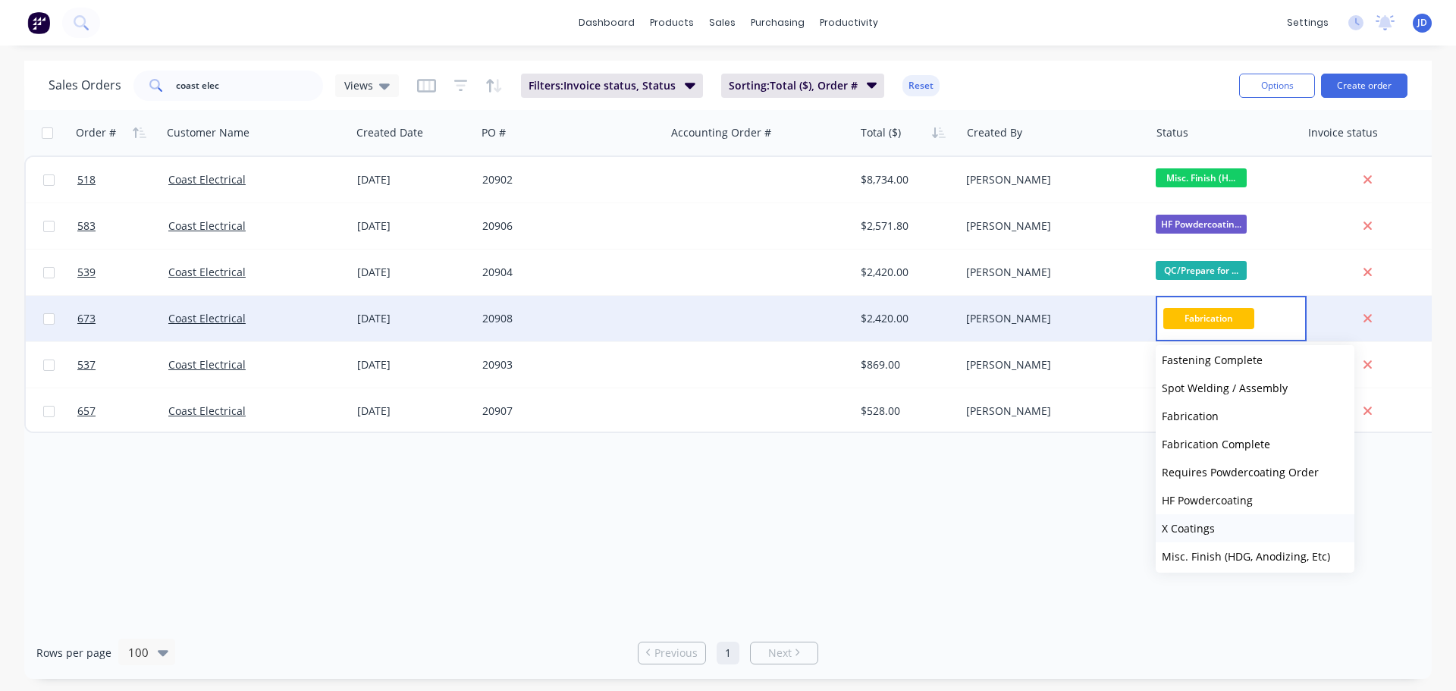
scroll to position [531, 0]
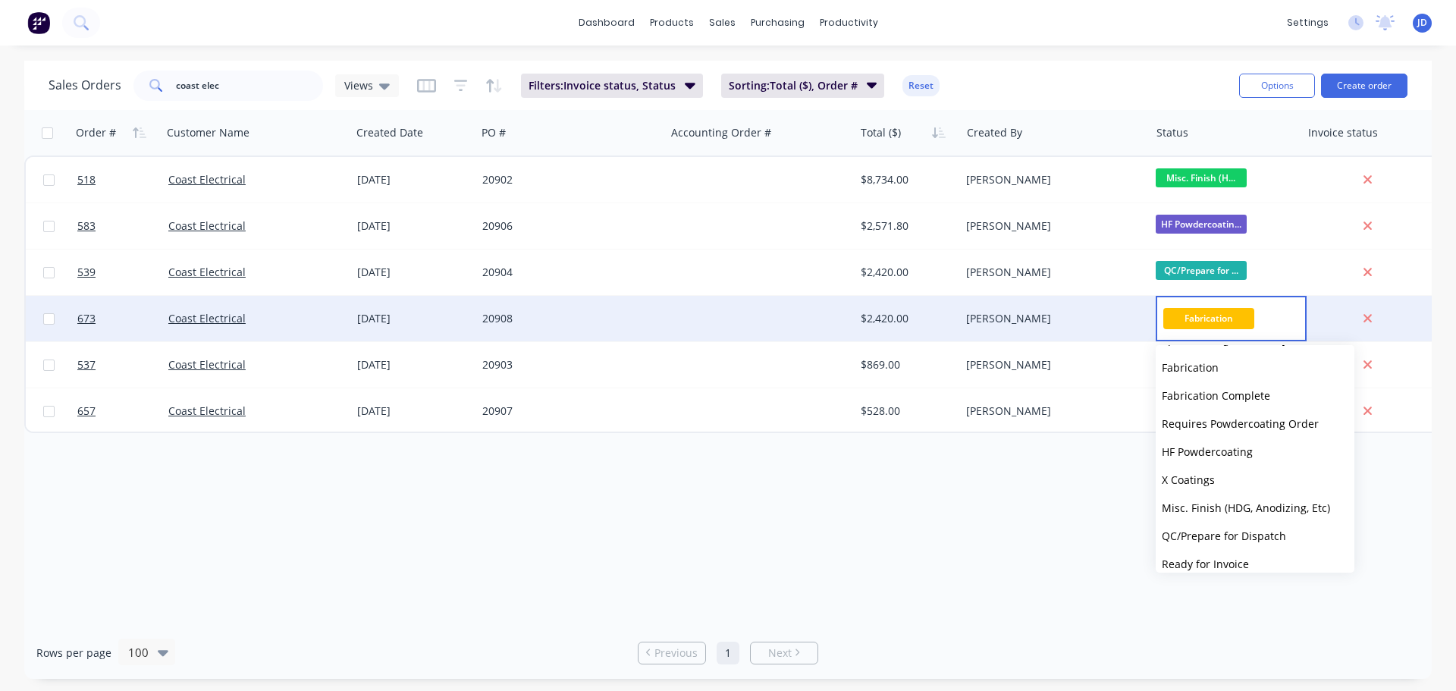
click at [961, 512] on div "Order # Customer Name Created Date PO # Accounting Order # Total ($) Created By…" at bounding box center [728, 368] width 1408 height 517
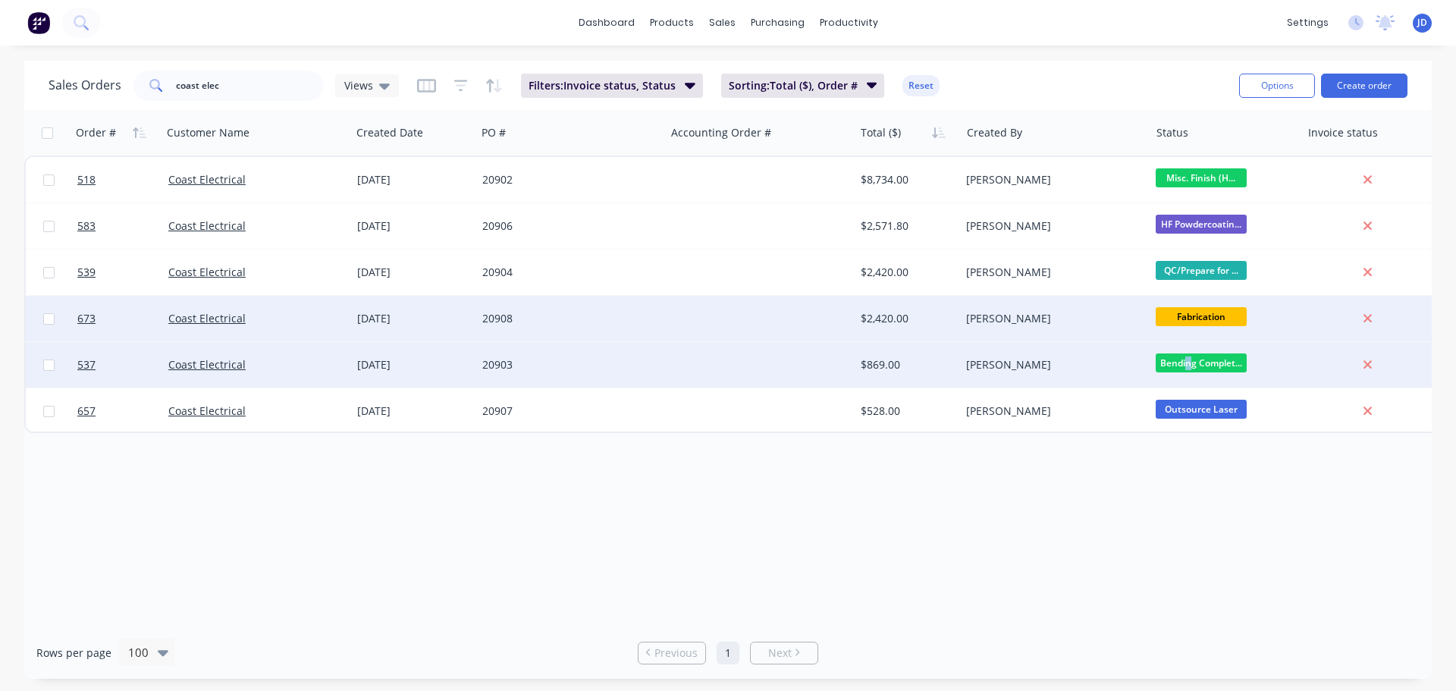
click at [1188, 365] on span "Bending Complet..." at bounding box center [1201, 362] width 91 height 19
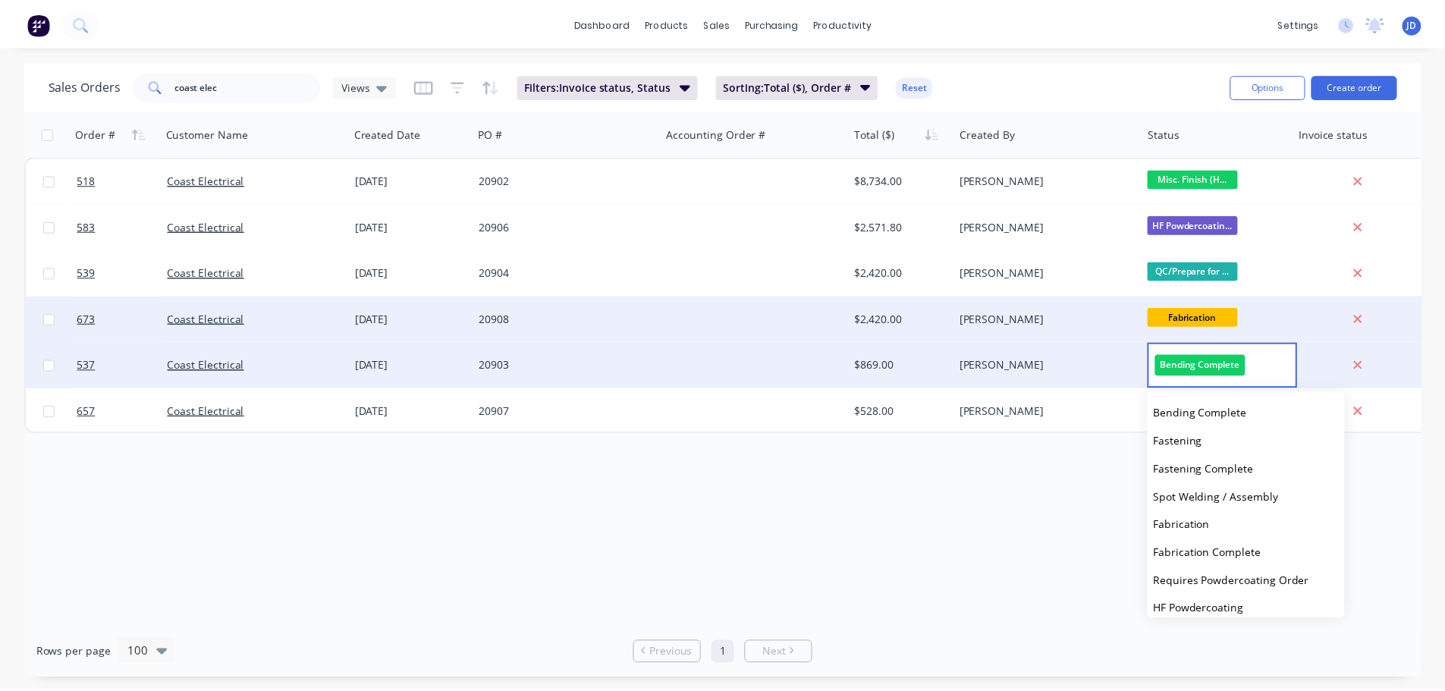
scroll to position [655, 0]
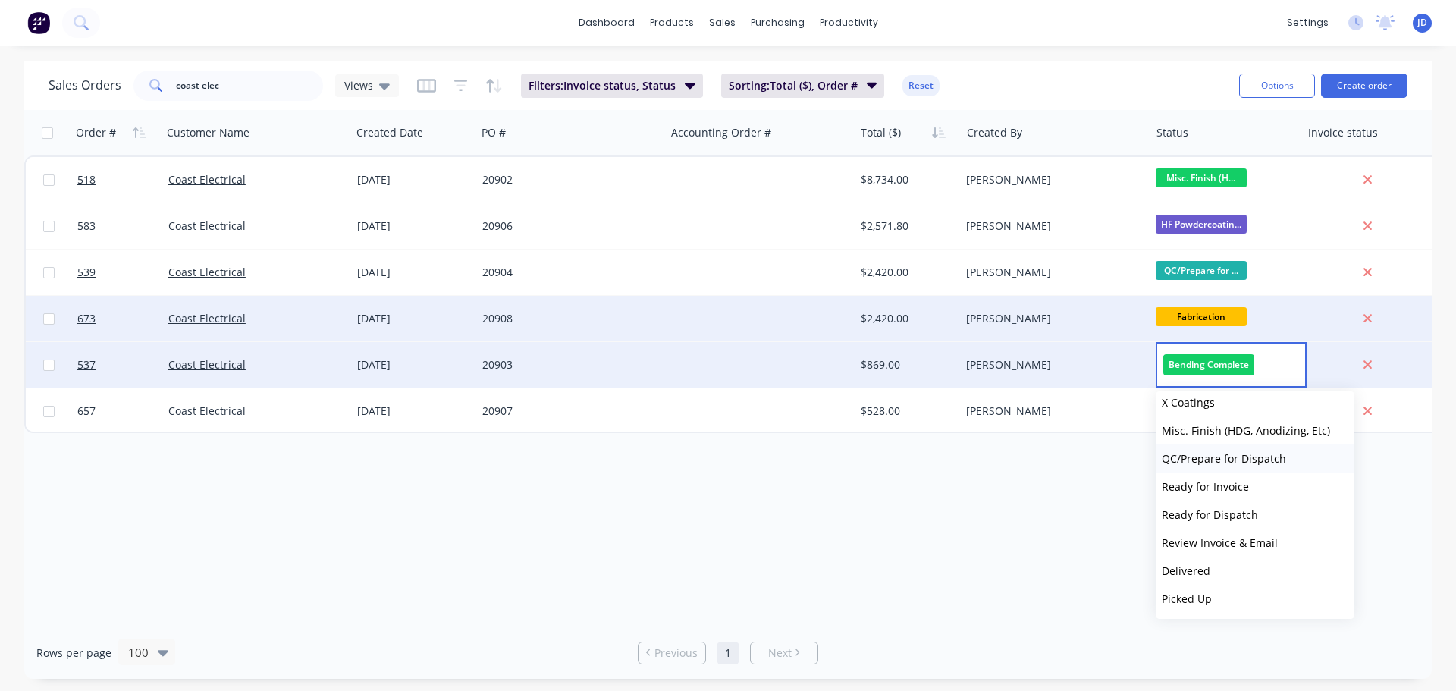
click at [1273, 458] on span "QC/Prepare for Dispatch" at bounding box center [1224, 458] width 124 height 14
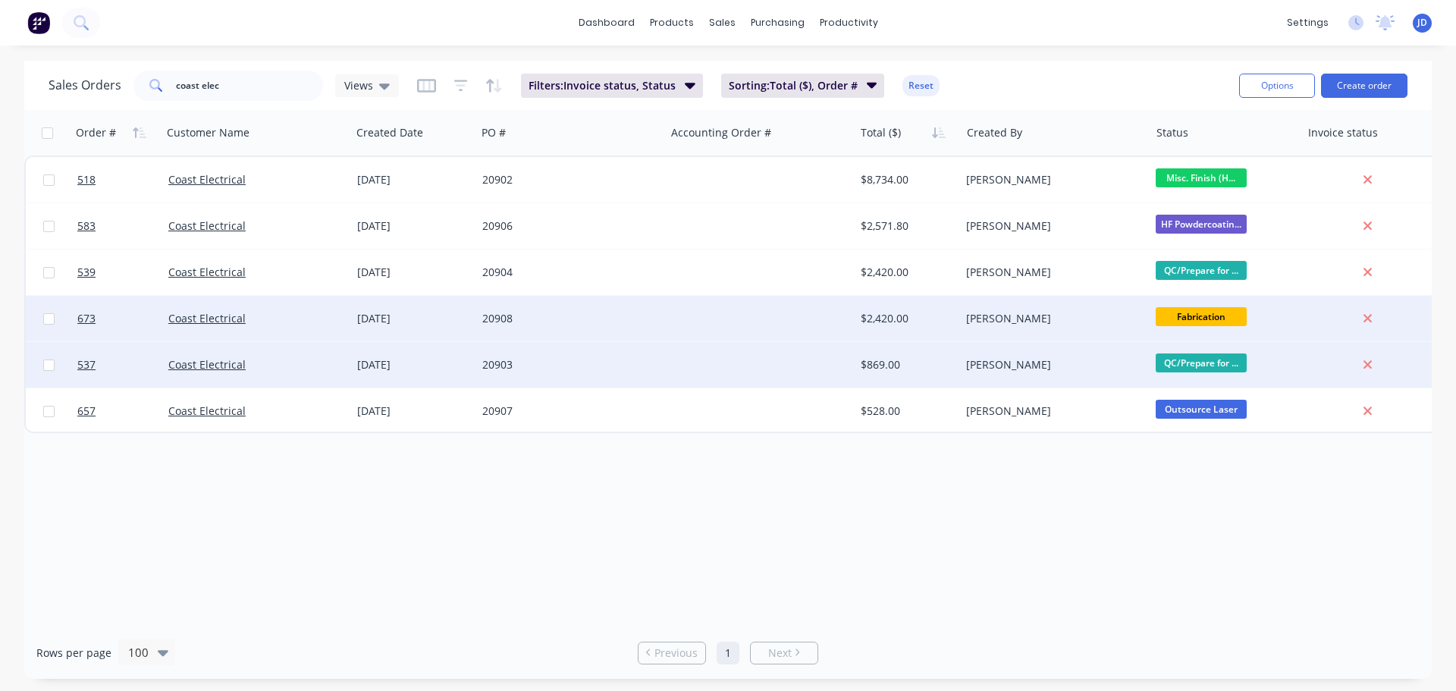
click at [537, 356] on div "20903" at bounding box center [570, 365] width 189 height 46
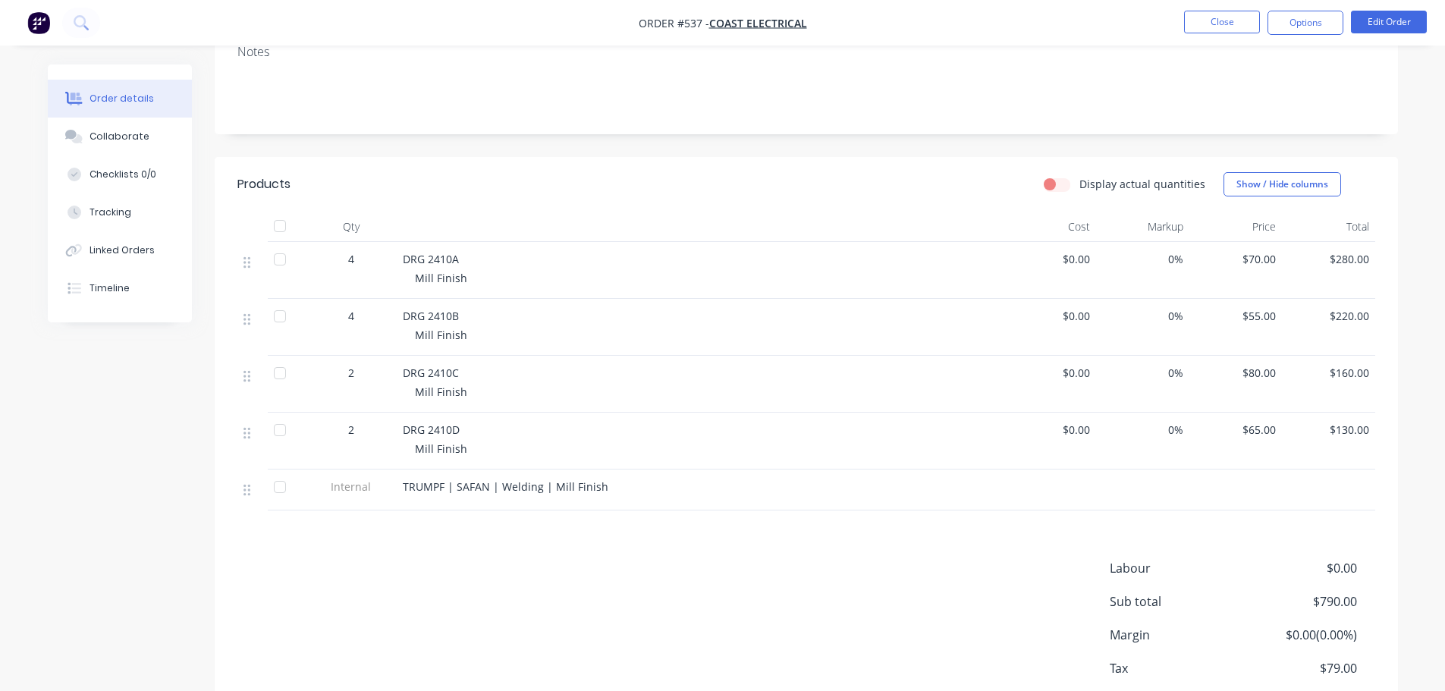
scroll to position [303, 0]
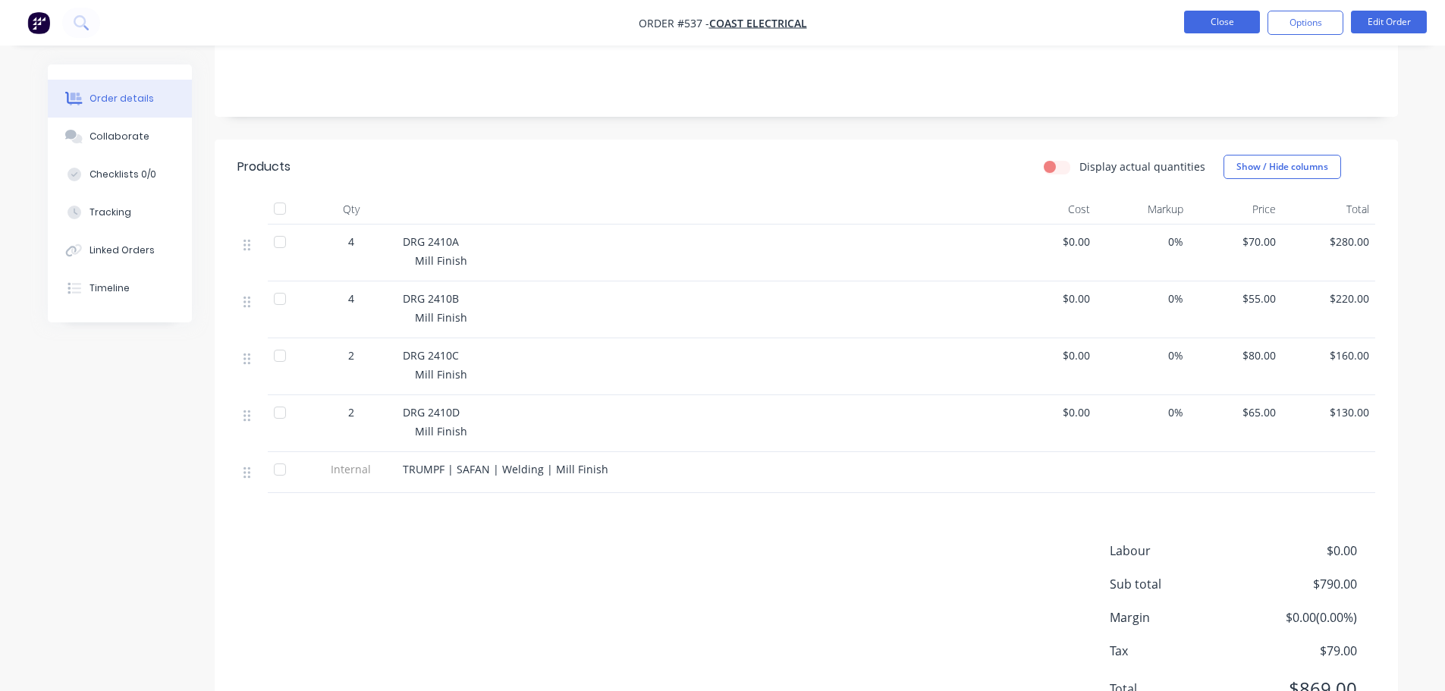
click at [1219, 21] on button "Close" at bounding box center [1222, 22] width 76 height 23
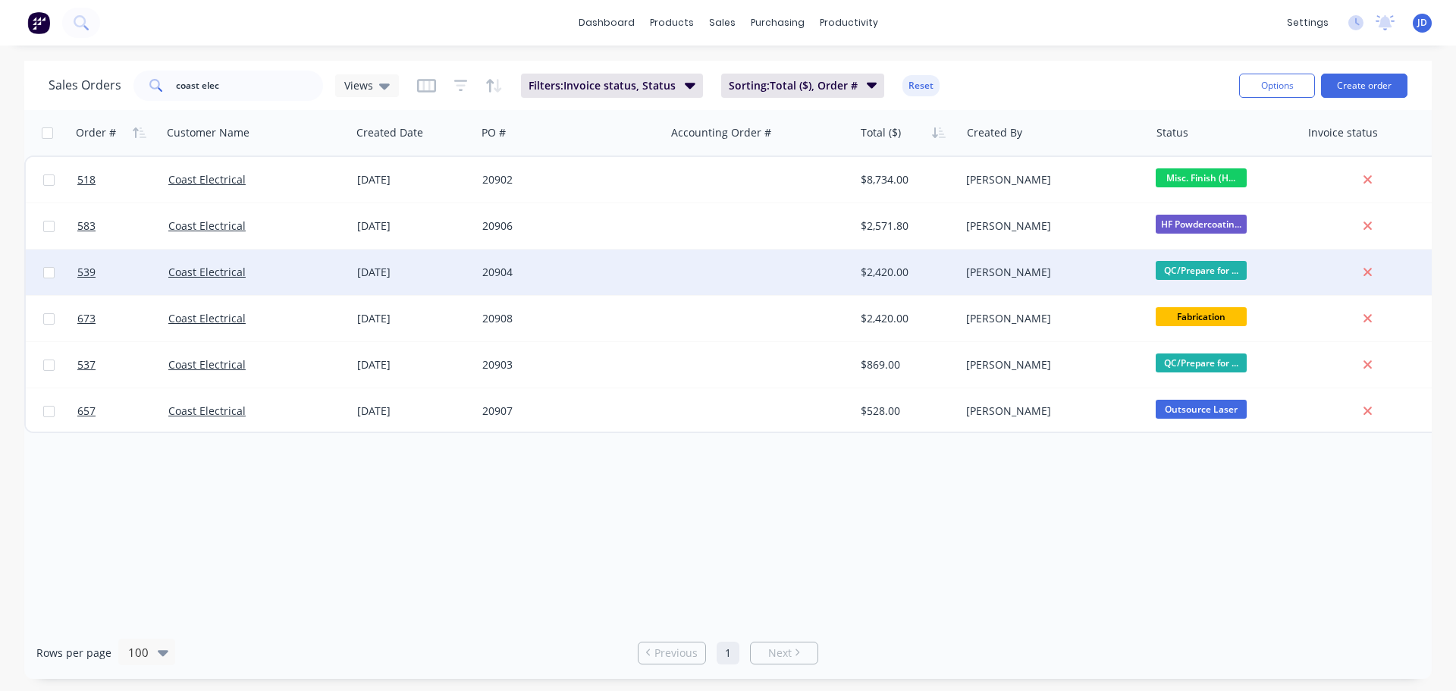
click at [936, 284] on div "$2,420.00" at bounding box center [908, 273] width 106 height 46
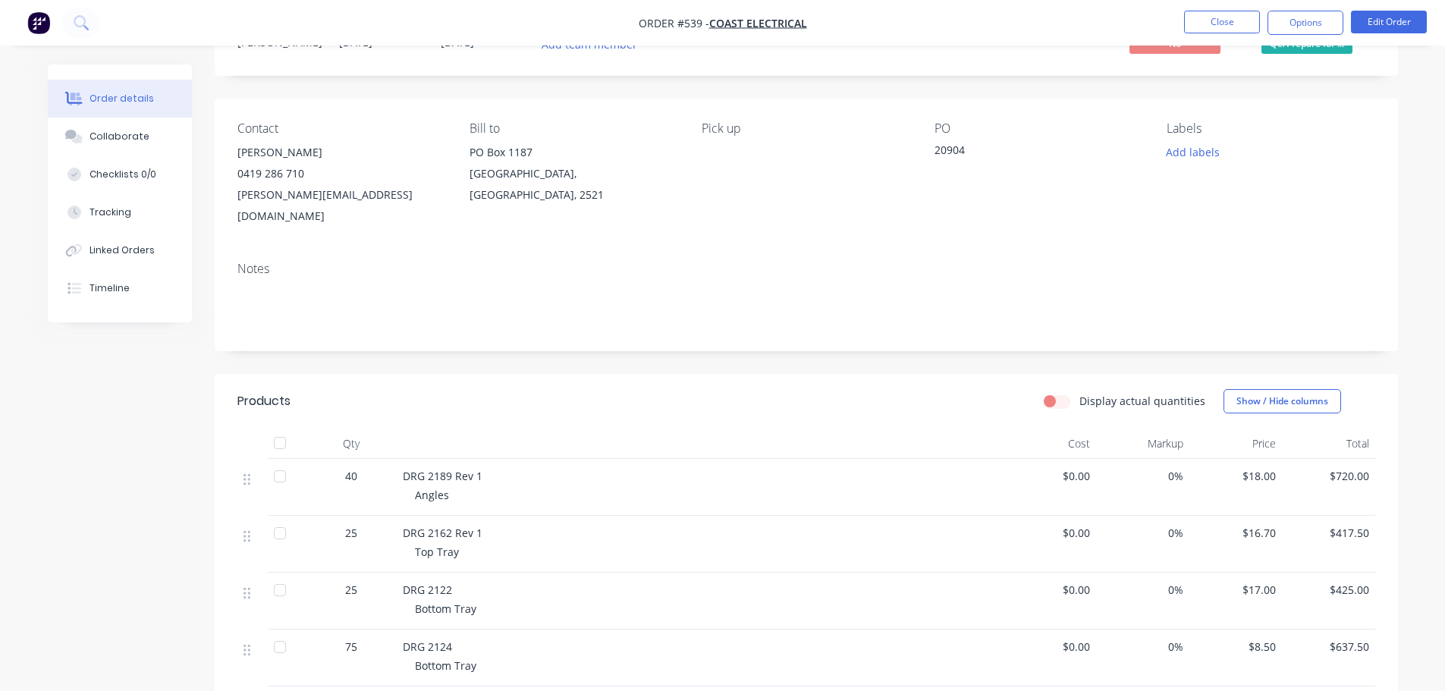
scroll to position [354, 0]
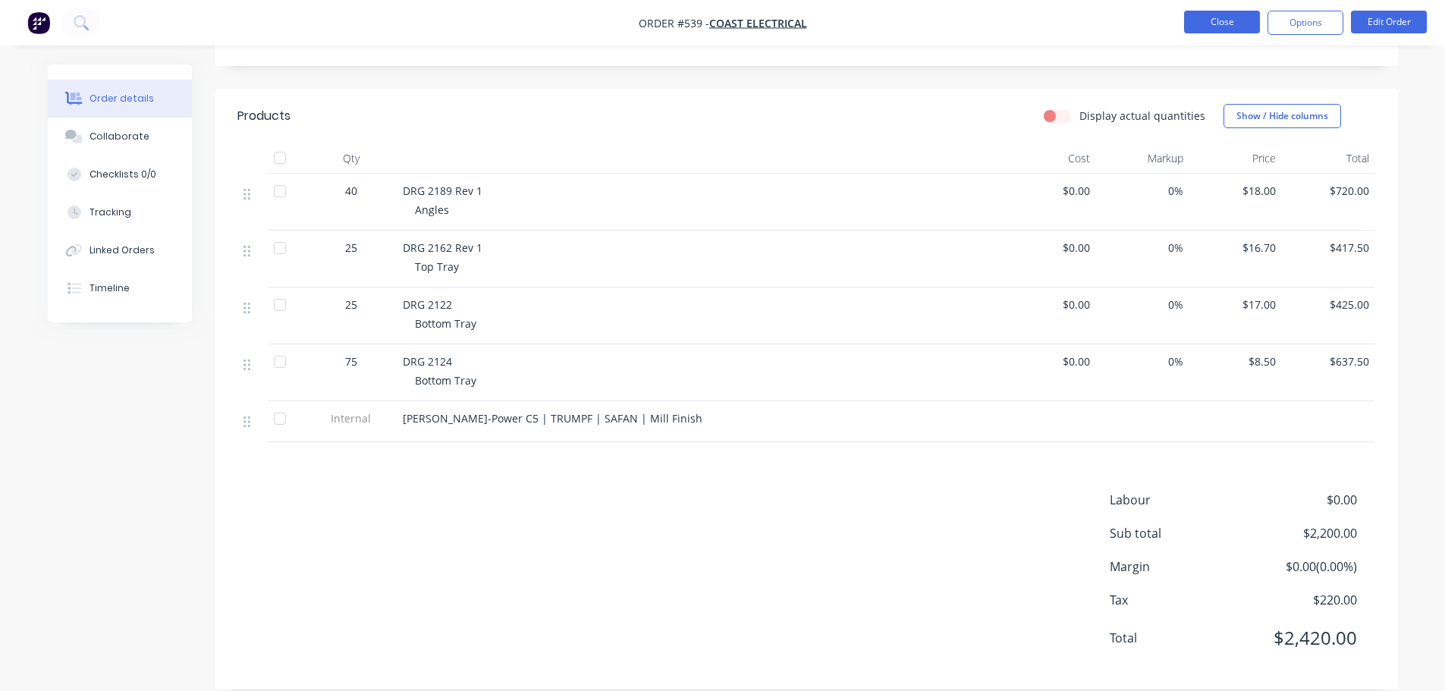
click at [1230, 29] on button "Close" at bounding box center [1222, 22] width 76 height 23
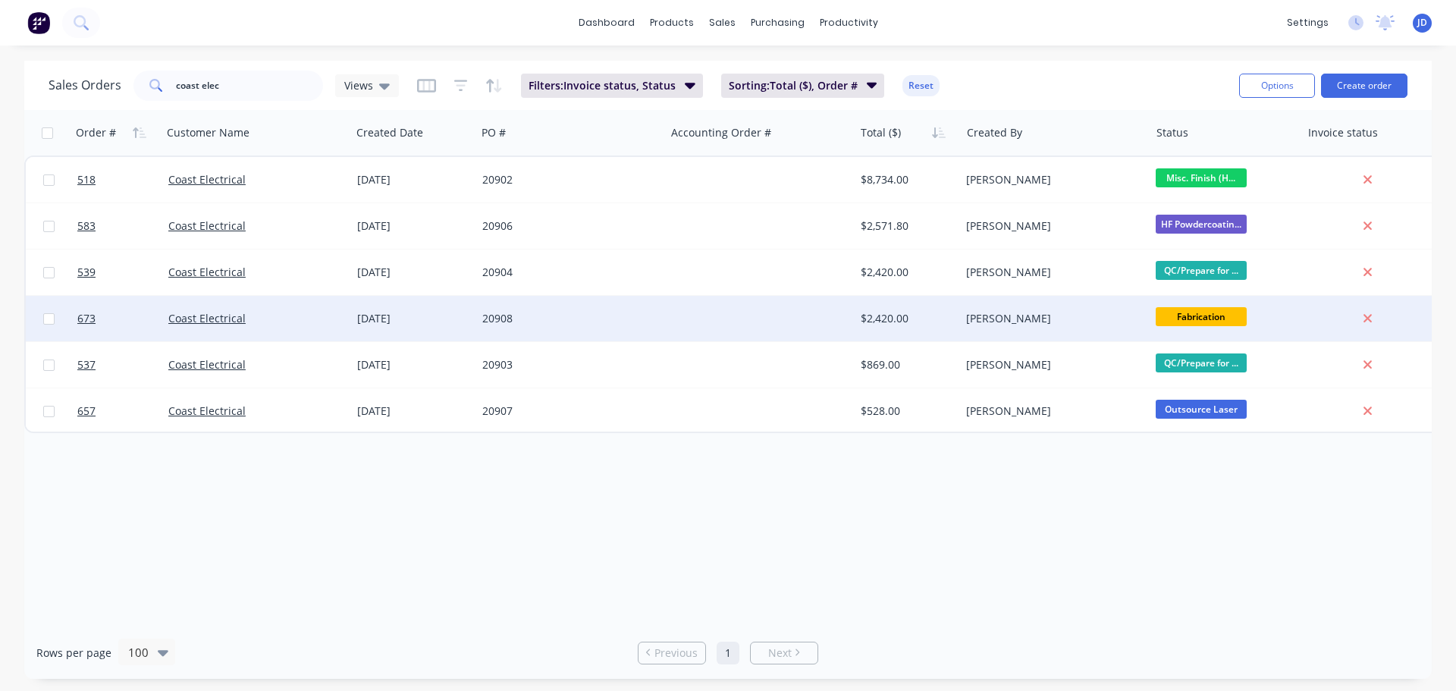
click at [514, 309] on div "20908" at bounding box center [570, 319] width 189 height 46
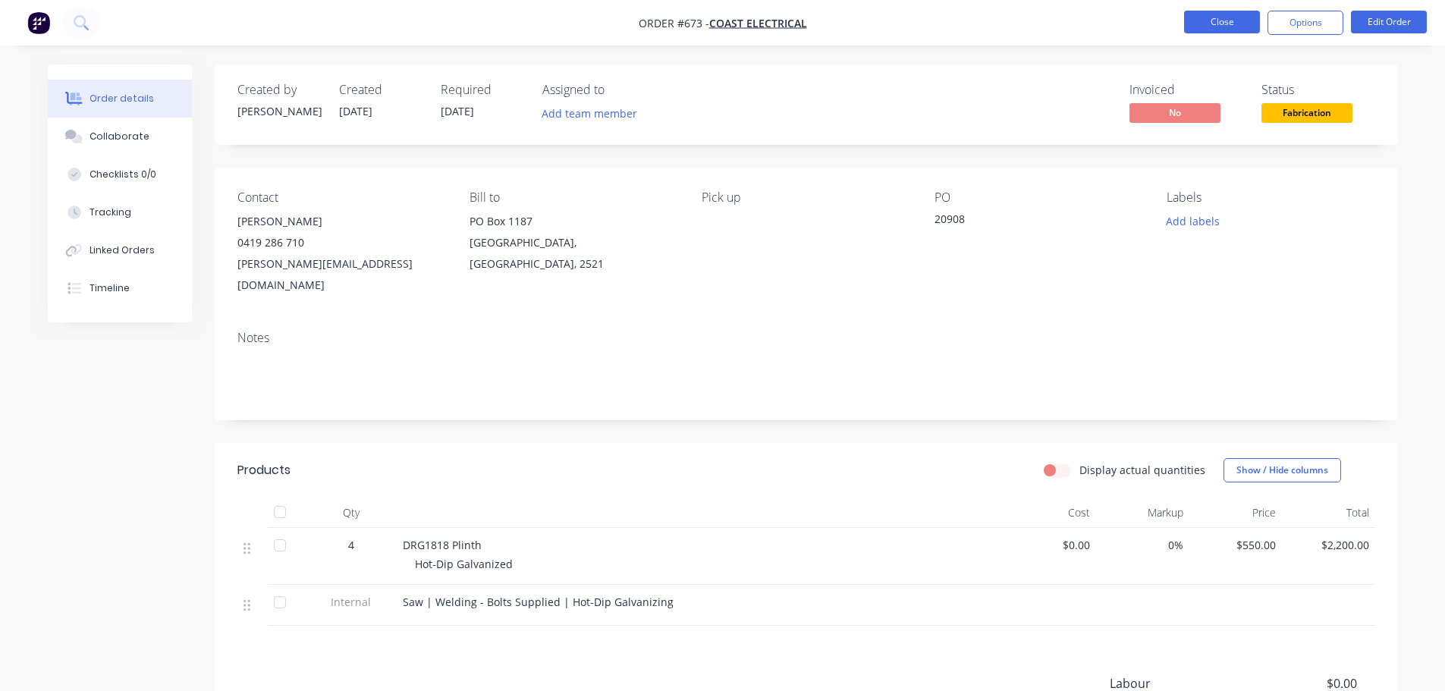
click at [1210, 24] on button "Close" at bounding box center [1222, 22] width 76 height 23
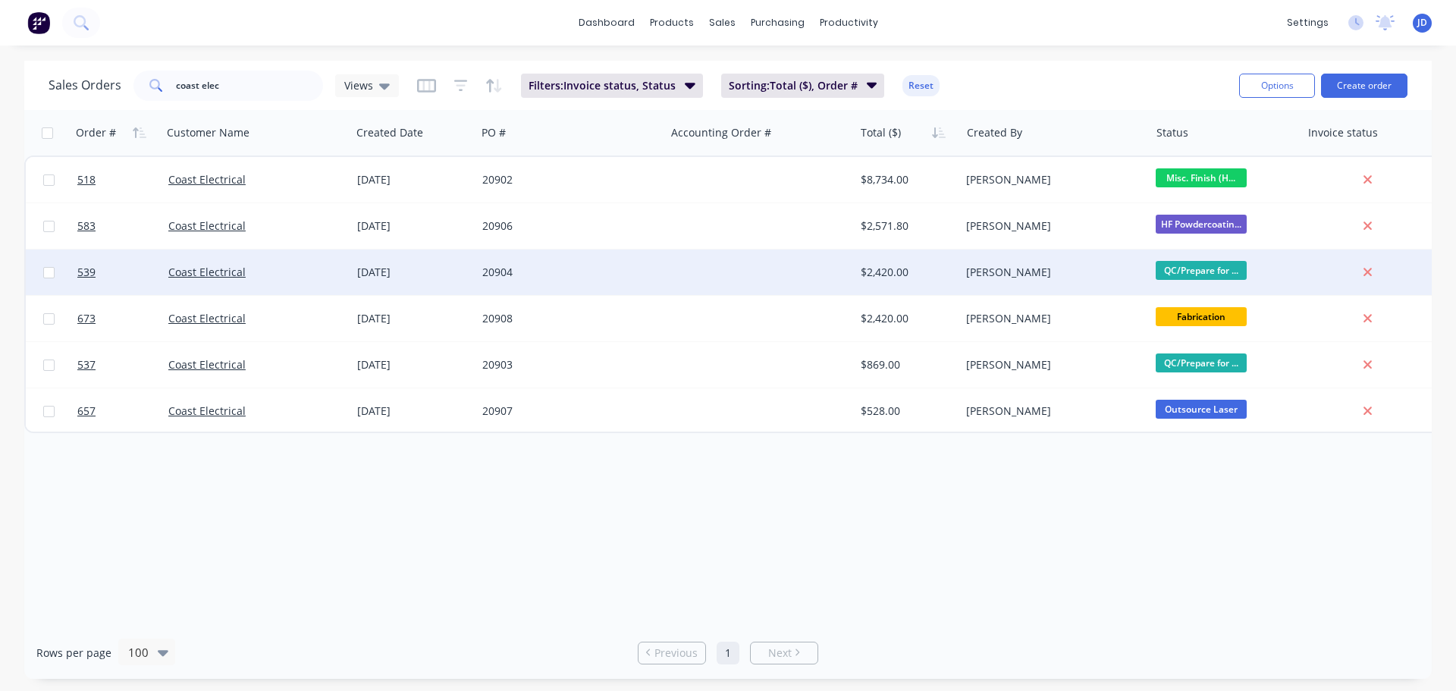
click at [682, 269] on div at bounding box center [759, 273] width 189 height 46
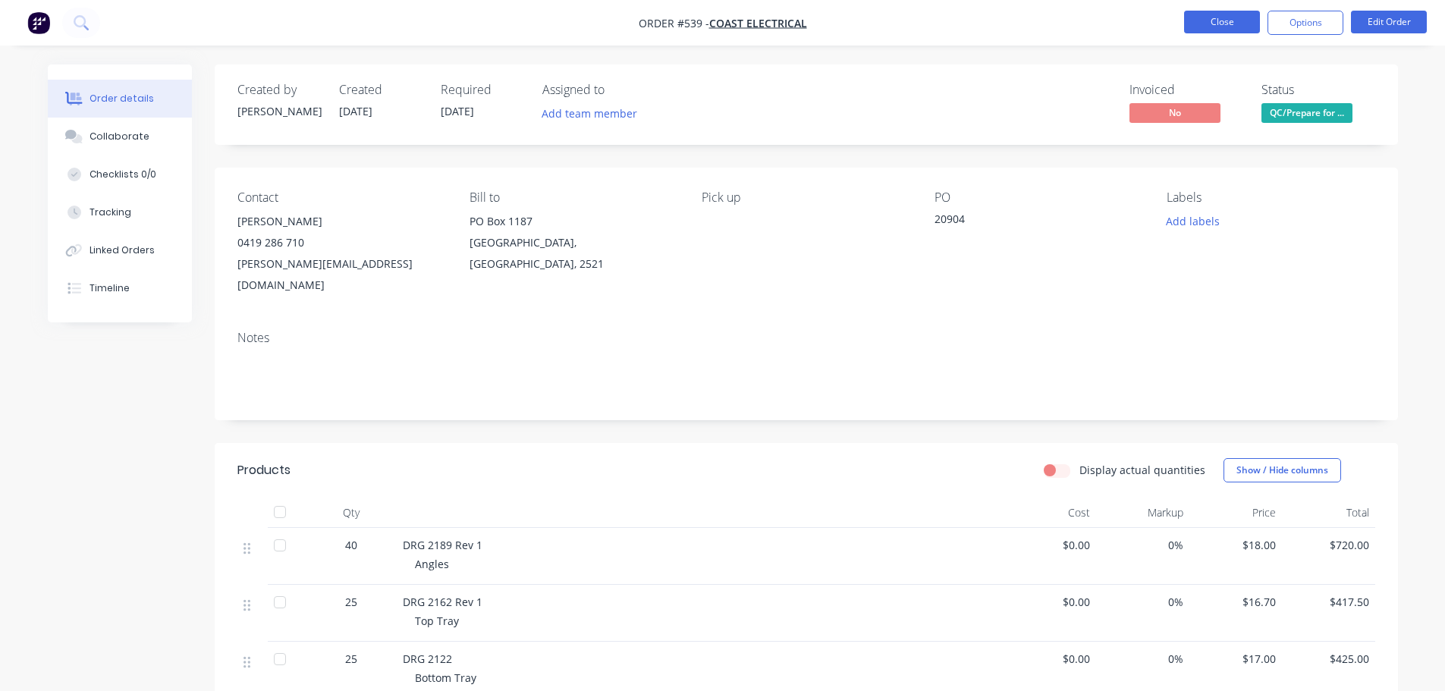
click at [1221, 17] on button "Close" at bounding box center [1222, 22] width 76 height 23
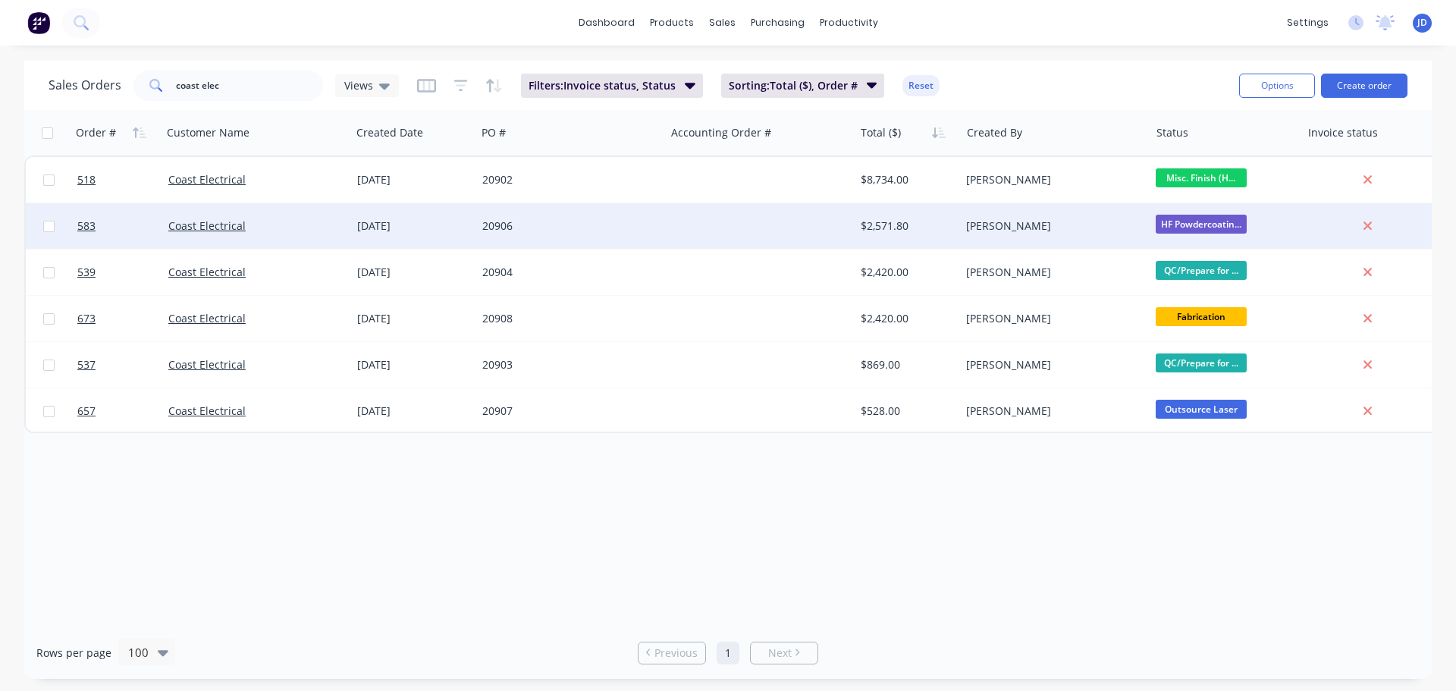
click at [462, 229] on div "[DATE]" at bounding box center [413, 225] width 113 height 15
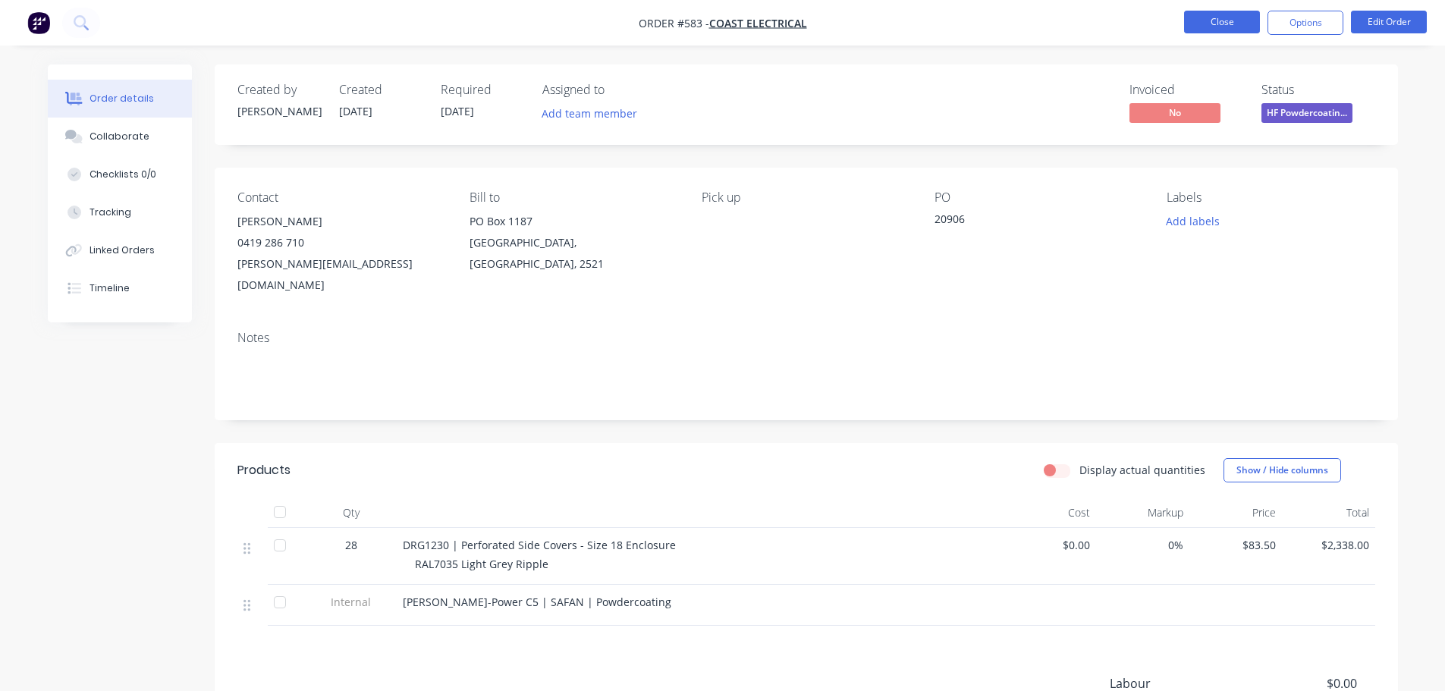
click at [1205, 19] on button "Close" at bounding box center [1222, 22] width 76 height 23
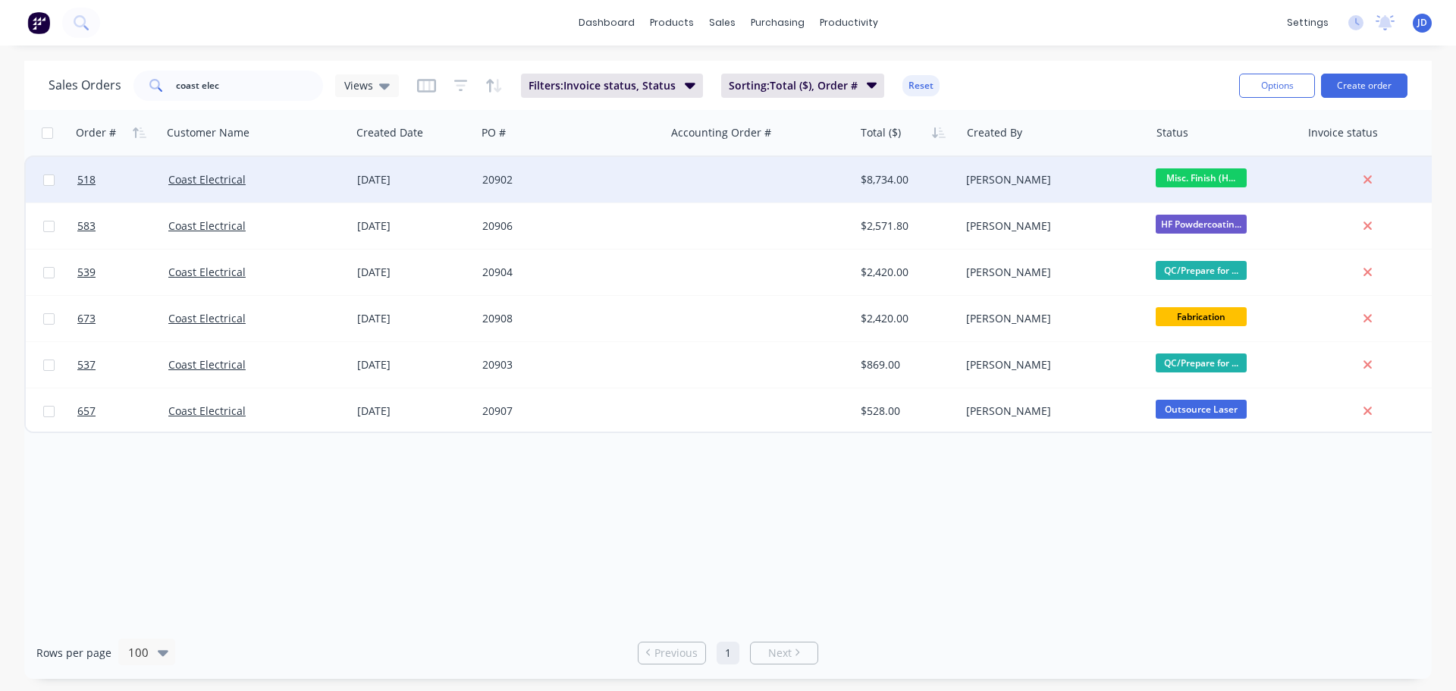
click at [740, 197] on div at bounding box center [759, 180] width 189 height 46
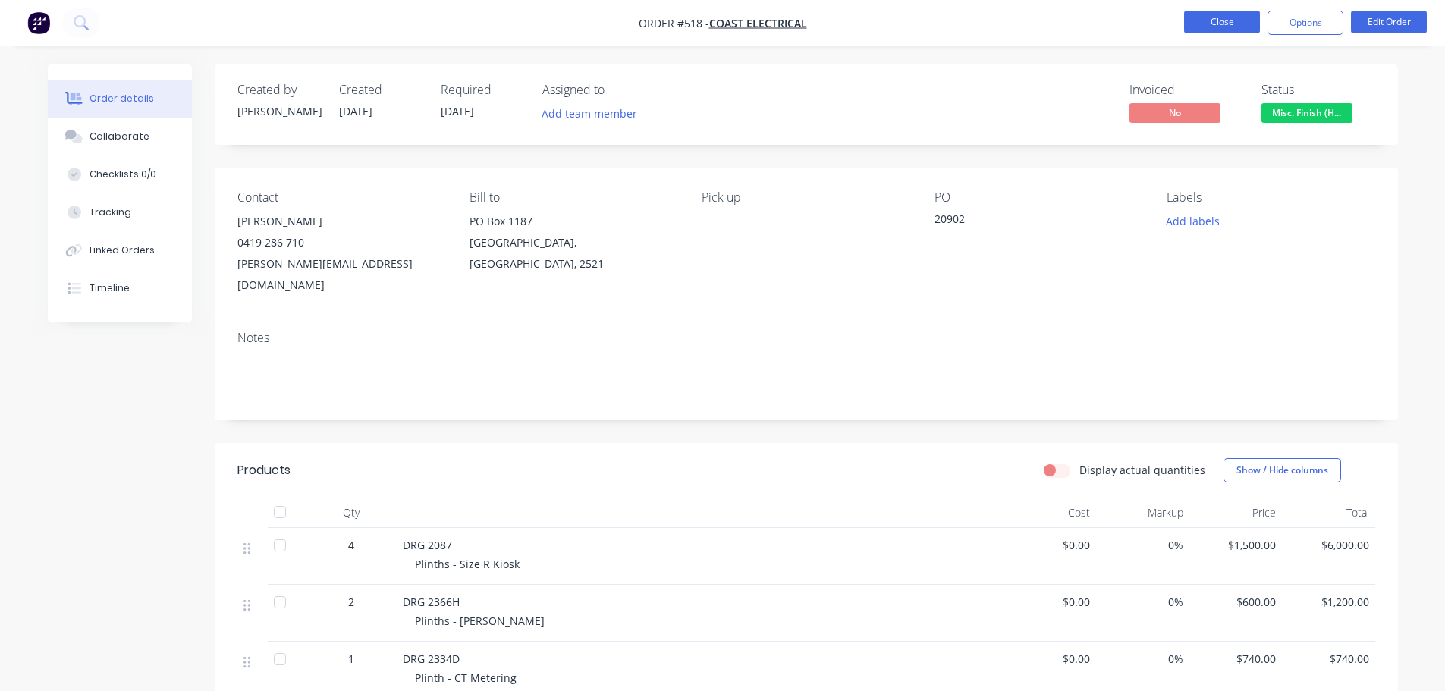
click at [1233, 24] on button "Close" at bounding box center [1222, 22] width 76 height 23
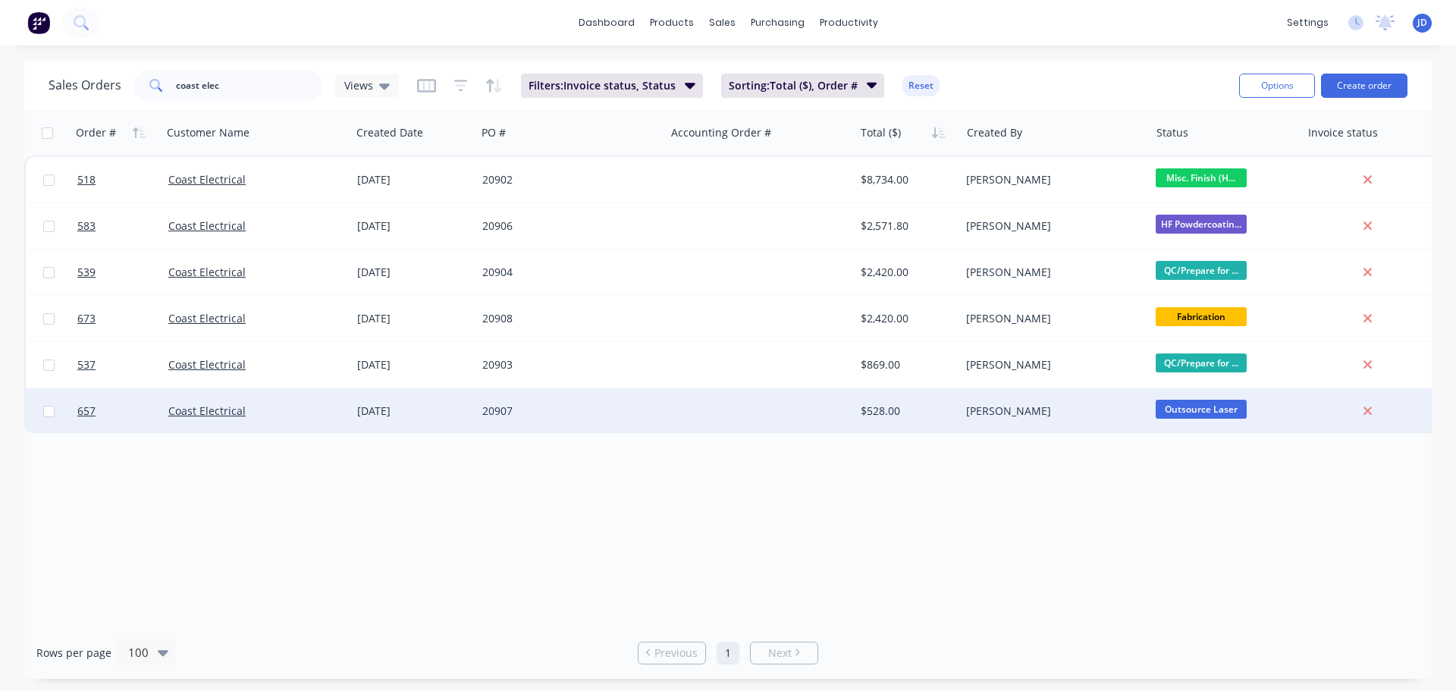
click at [806, 404] on div at bounding box center [759, 411] width 189 height 46
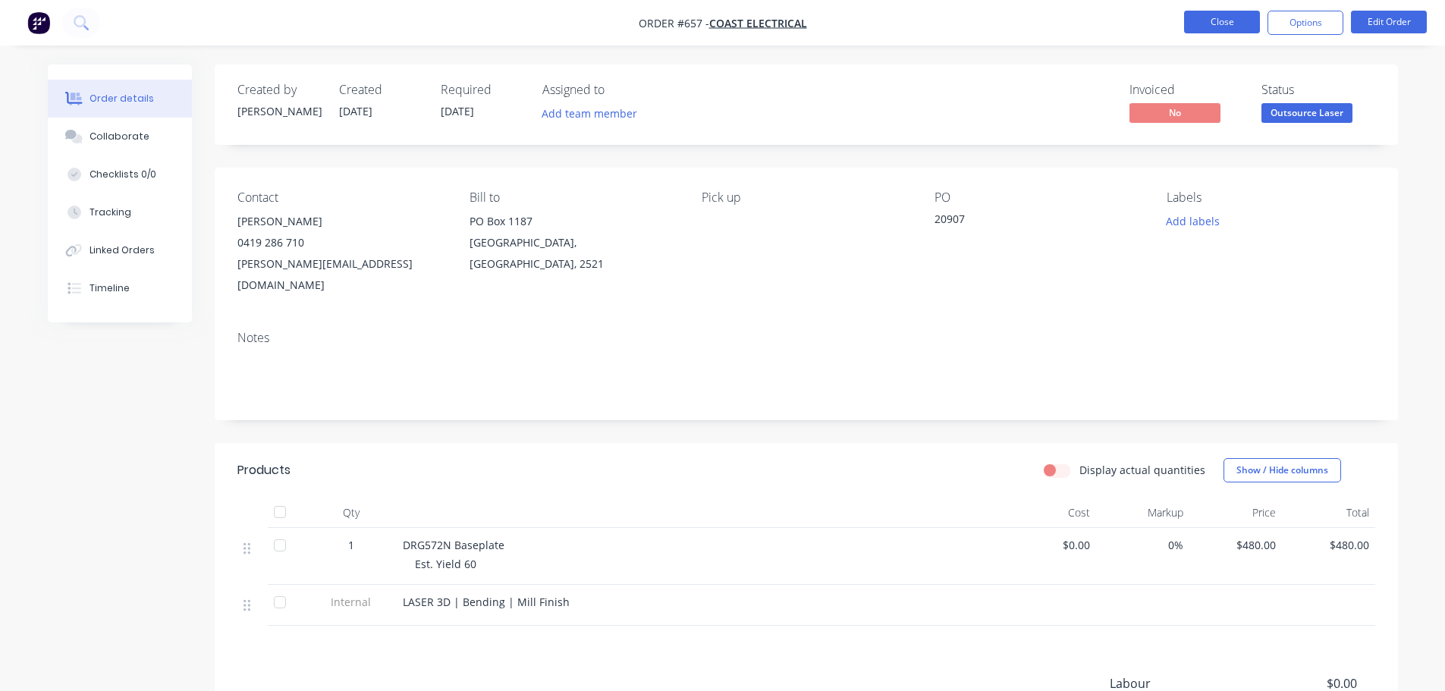
click at [1211, 19] on button "Close" at bounding box center [1222, 22] width 76 height 23
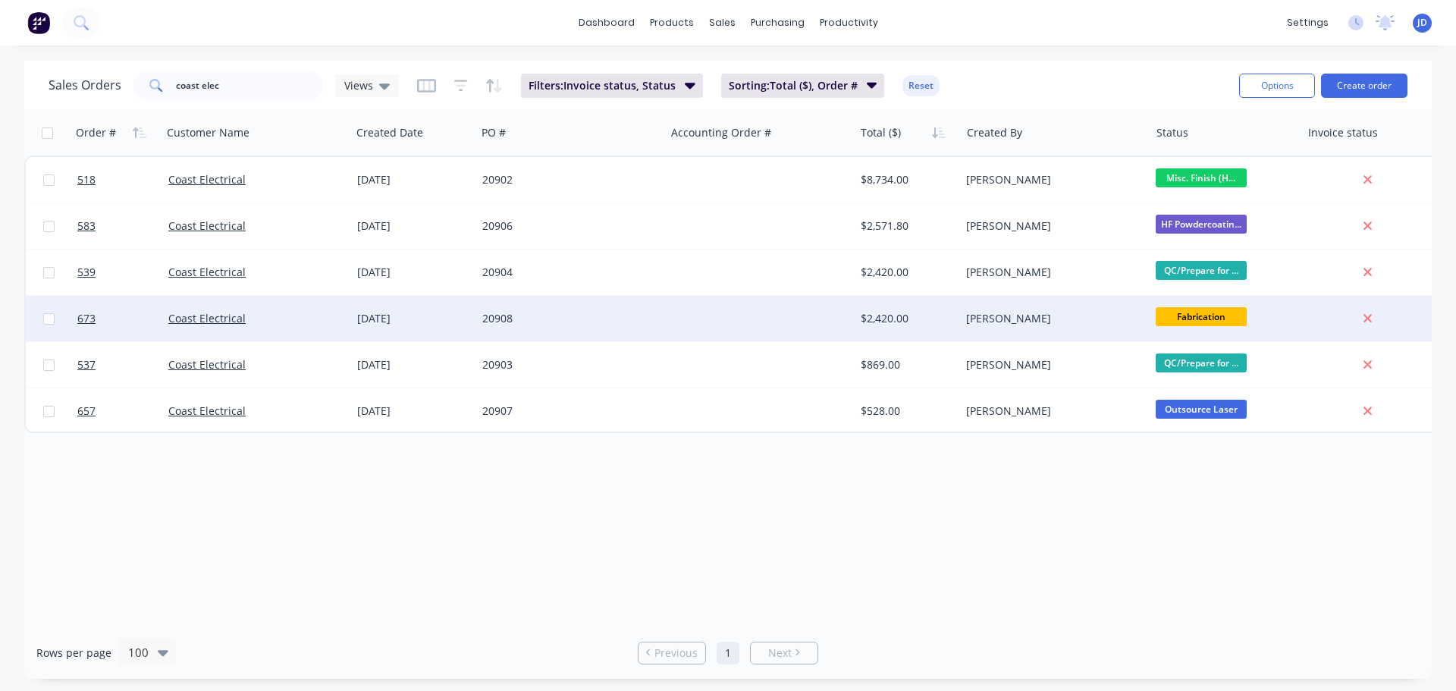
click at [690, 338] on div at bounding box center [759, 319] width 189 height 46
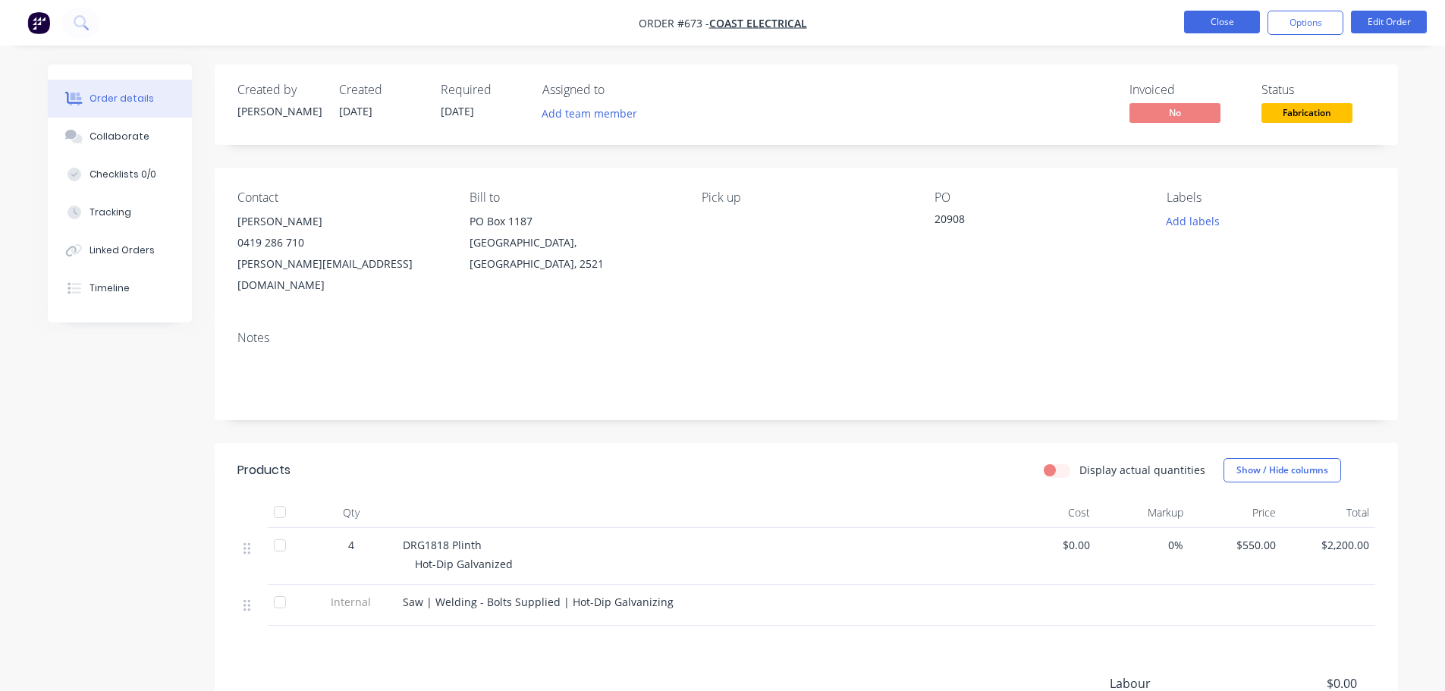
click at [1234, 20] on button "Close" at bounding box center [1222, 22] width 76 height 23
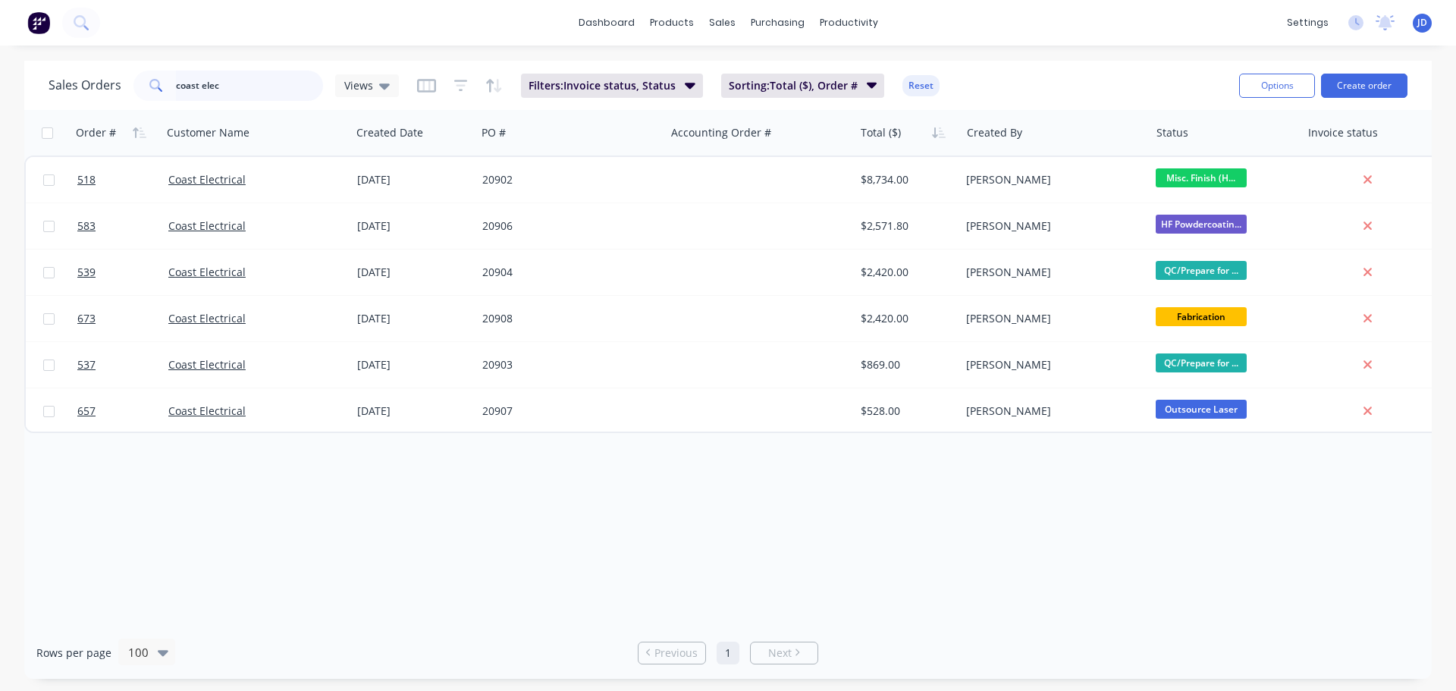
click at [0, 51] on div "dashboard products sales purchasing productivity dashboard products Product Cat…" at bounding box center [728, 345] width 1456 height 691
click at [887, 60] on link "Workflow" at bounding box center [907, 72] width 201 height 30
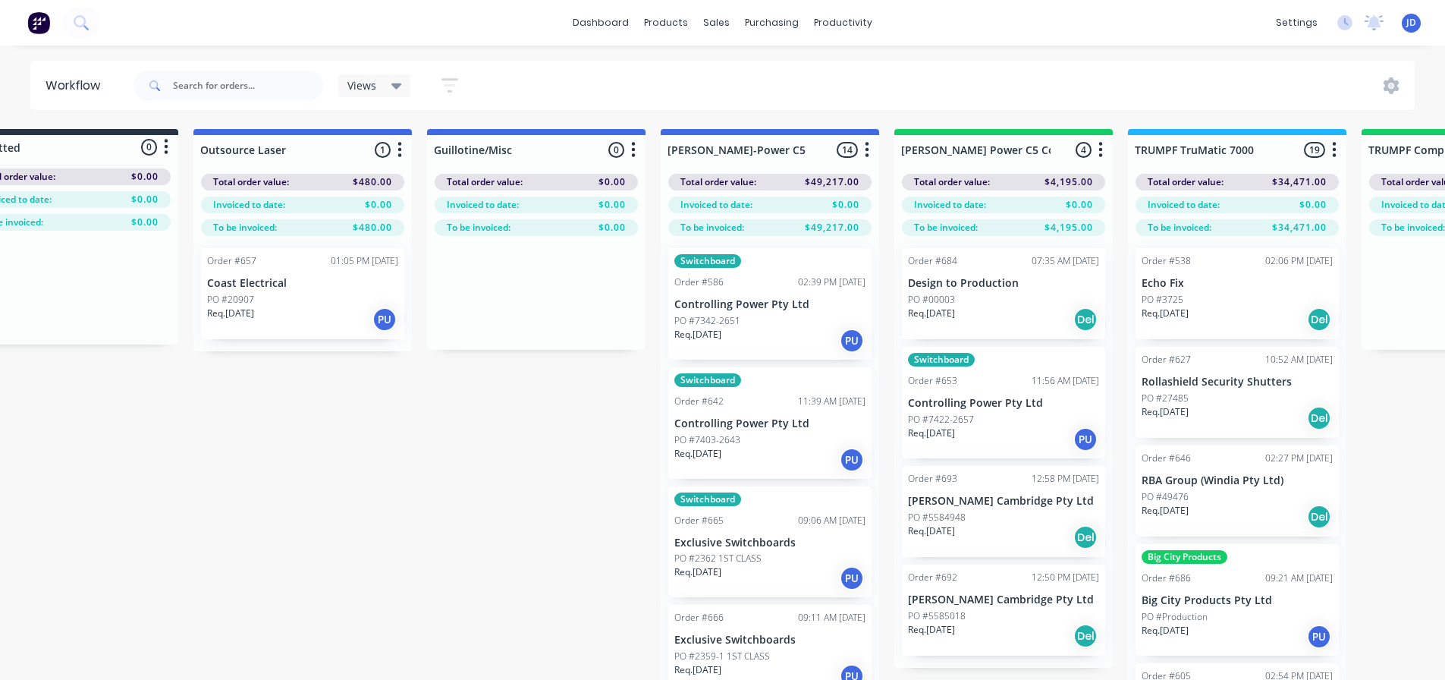
drag, startPoint x: 490, startPoint y: 501, endPoint x: 382, endPoint y: 382, distance: 160.5
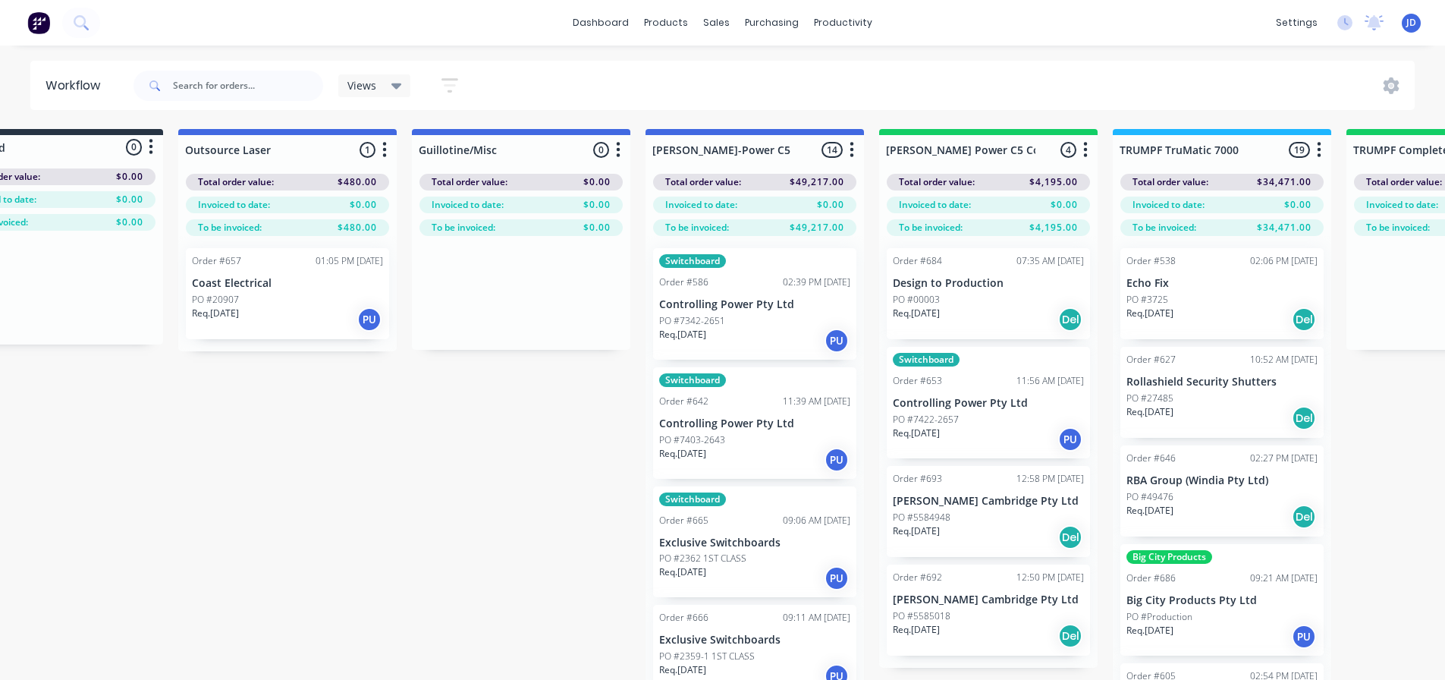
click at [302, 306] on div "Req. [DATE] PU" at bounding box center [287, 319] width 191 height 26
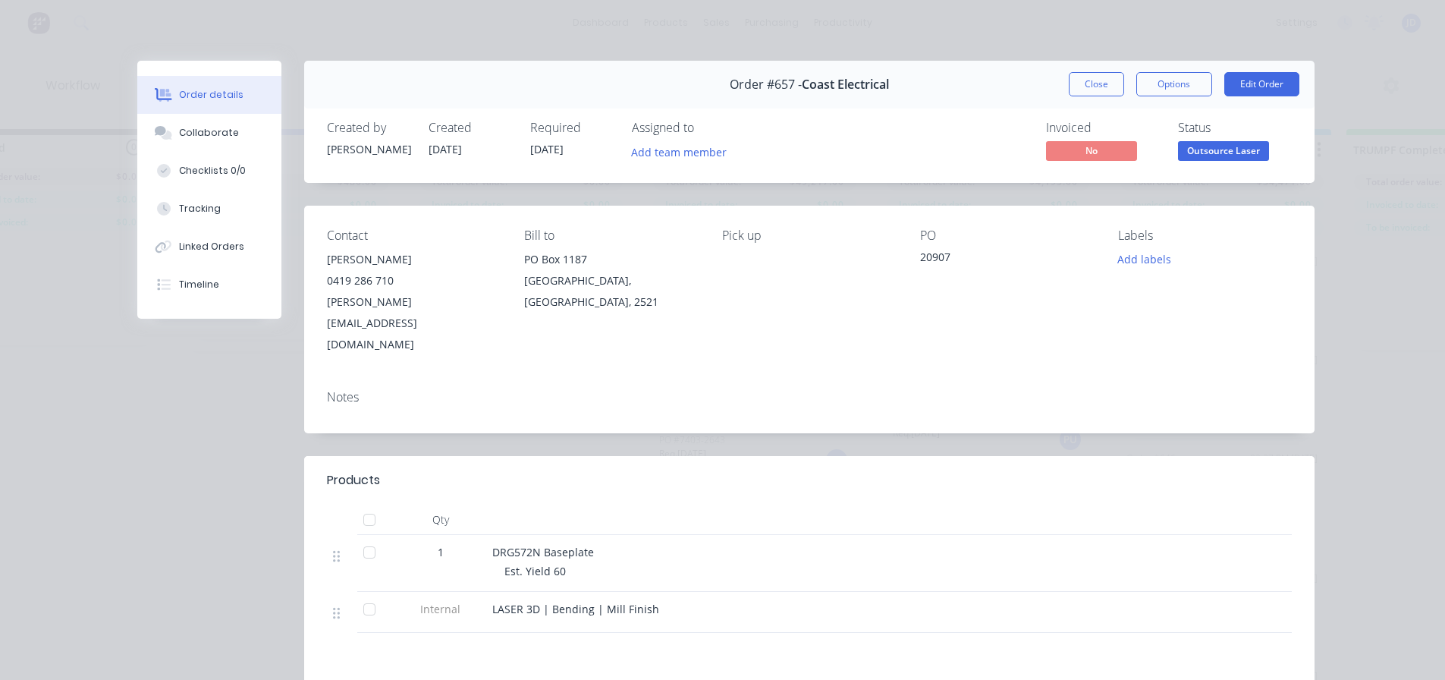
drag, startPoint x: 1077, startPoint y: 83, endPoint x: 1061, endPoint y: 97, distance: 21.5
click at [1077, 83] on button "Close" at bounding box center [1096, 84] width 55 height 24
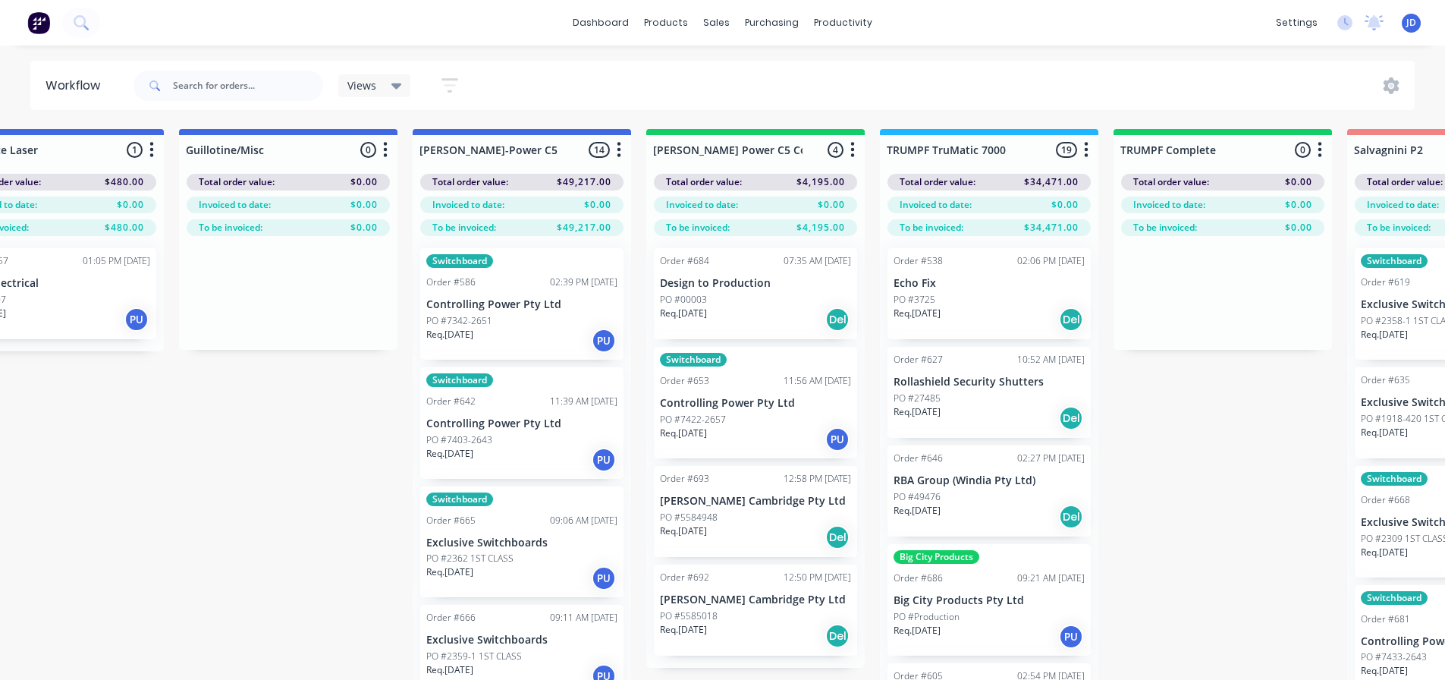
drag, startPoint x: 333, startPoint y: 423, endPoint x: 420, endPoint y: 404, distance: 89.4
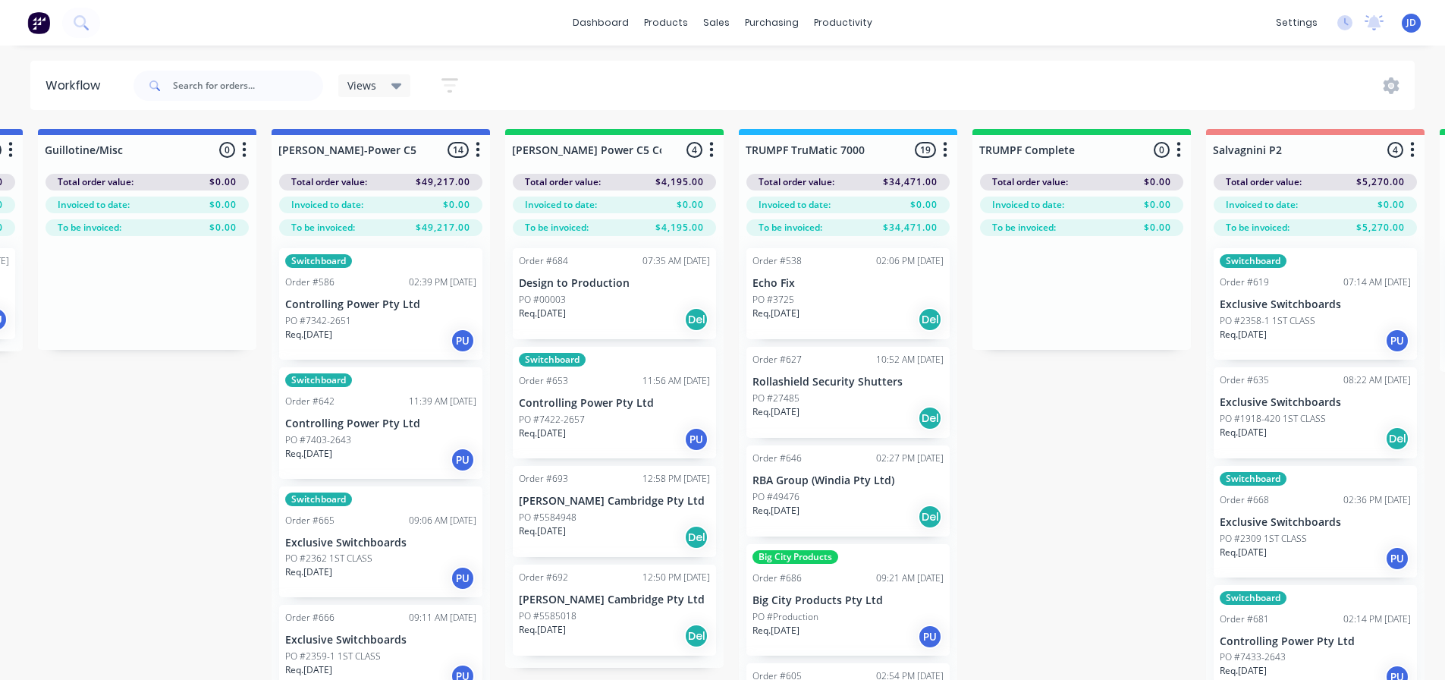
click at [589, 302] on div "PO #00003" at bounding box center [614, 300] width 191 height 14
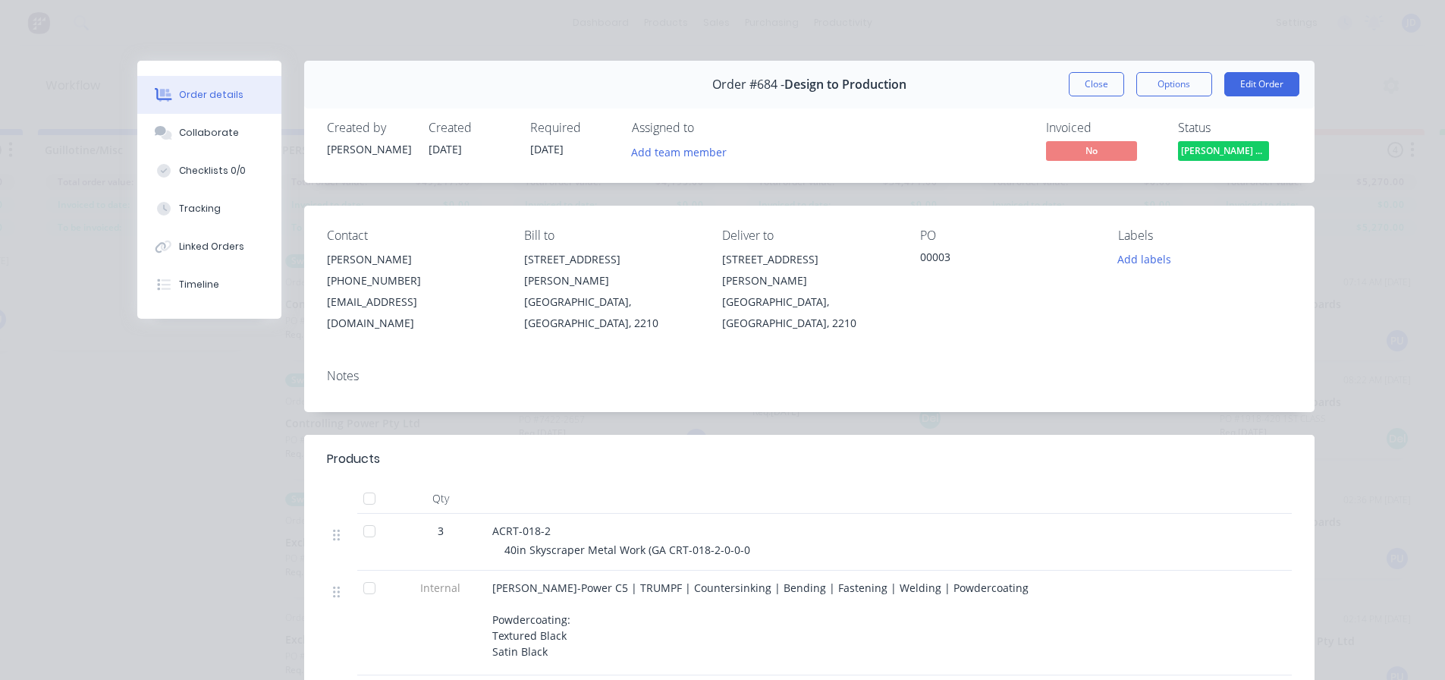
click at [1104, 80] on button "Close" at bounding box center [1096, 84] width 55 height 24
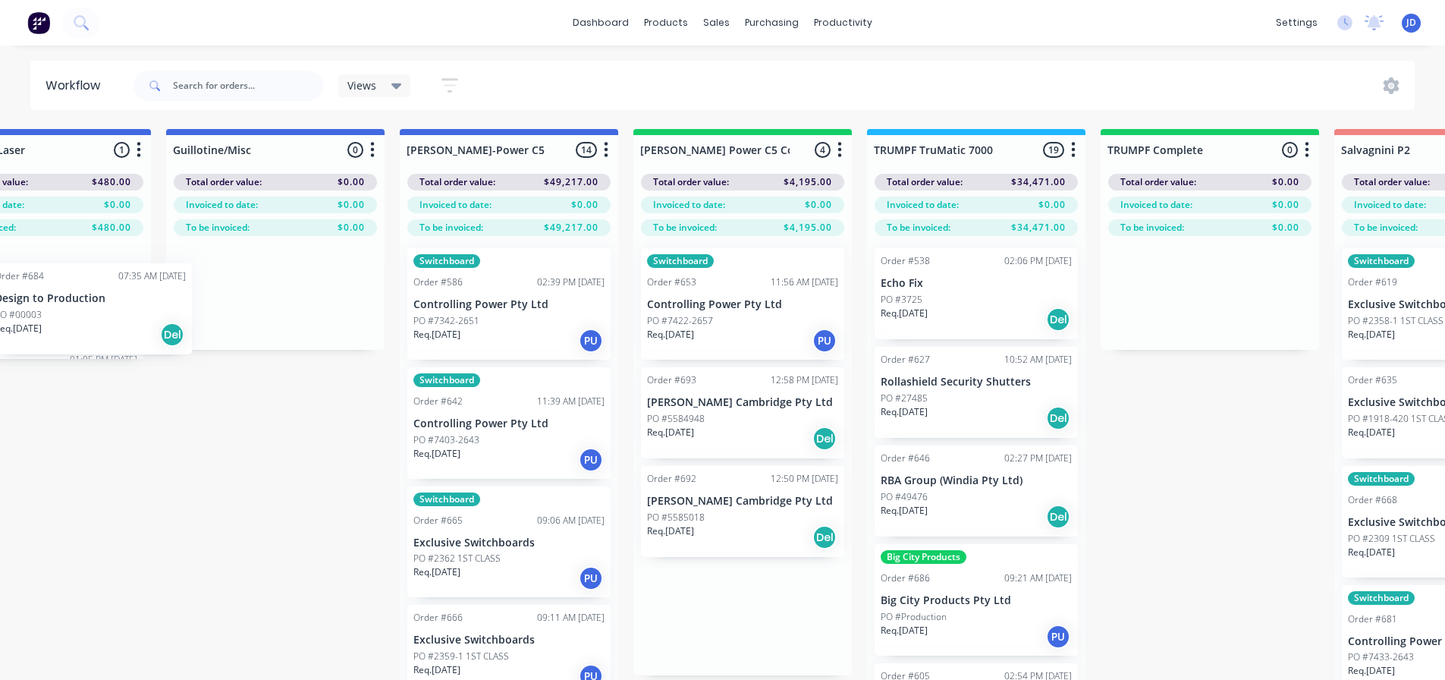
scroll to position [0, 756]
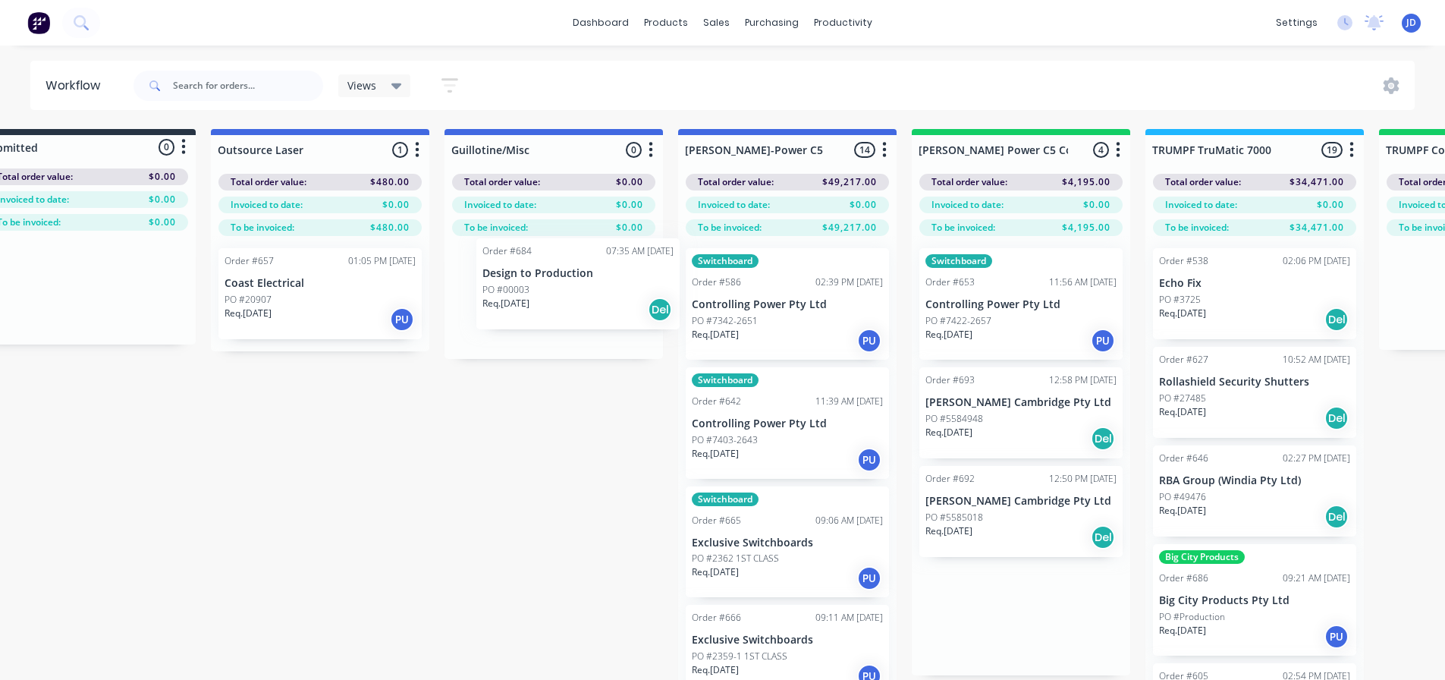
drag, startPoint x: 632, startPoint y: 290, endPoint x: 696, endPoint y: 337, distance: 79.8
click at [988, 318] on p "PO #7422-2657" at bounding box center [958, 321] width 66 height 14
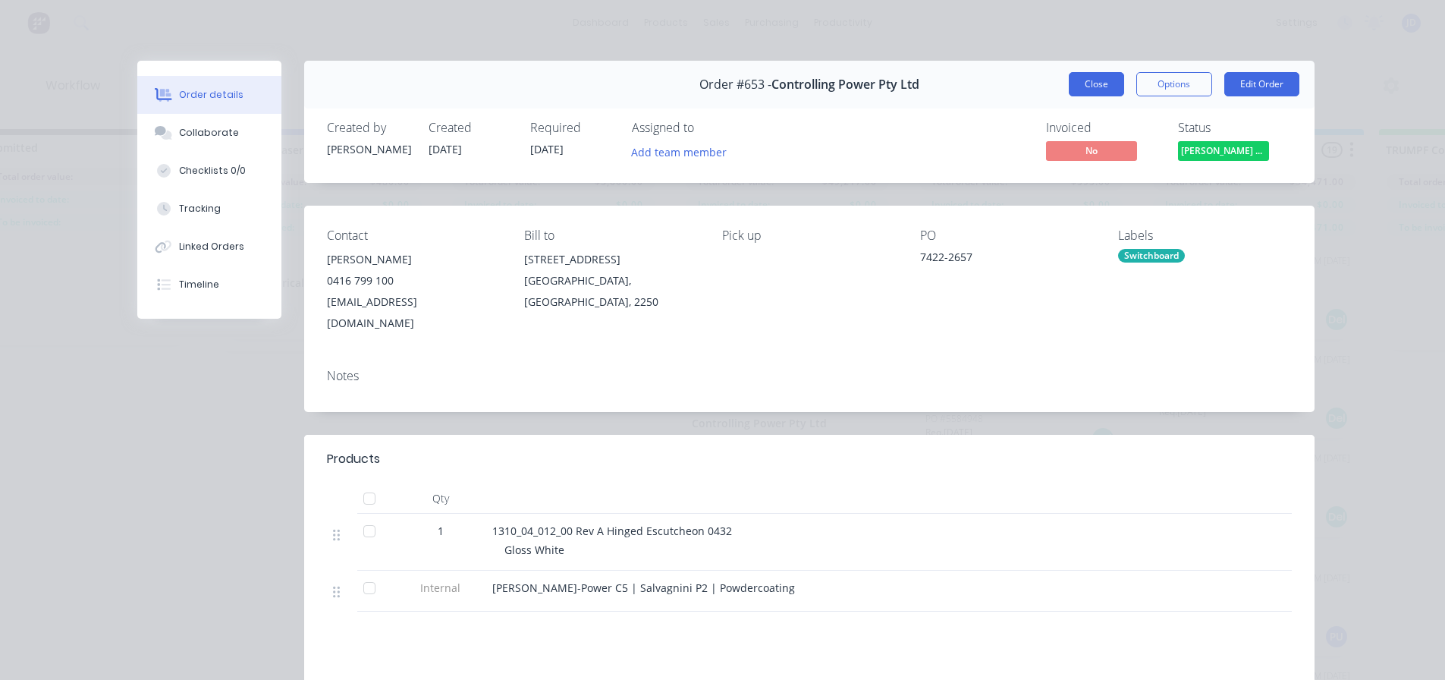
click at [1076, 86] on button "Close" at bounding box center [1096, 84] width 55 height 24
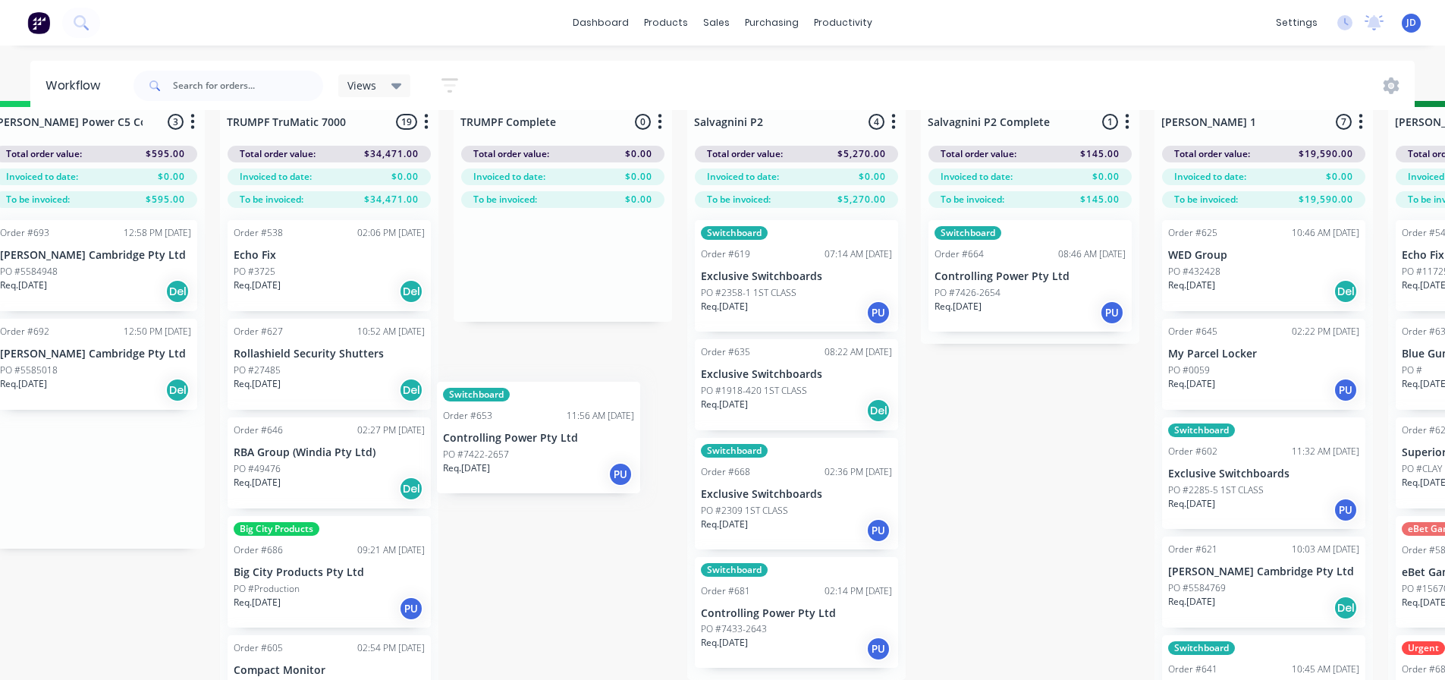
scroll to position [65, 1682]
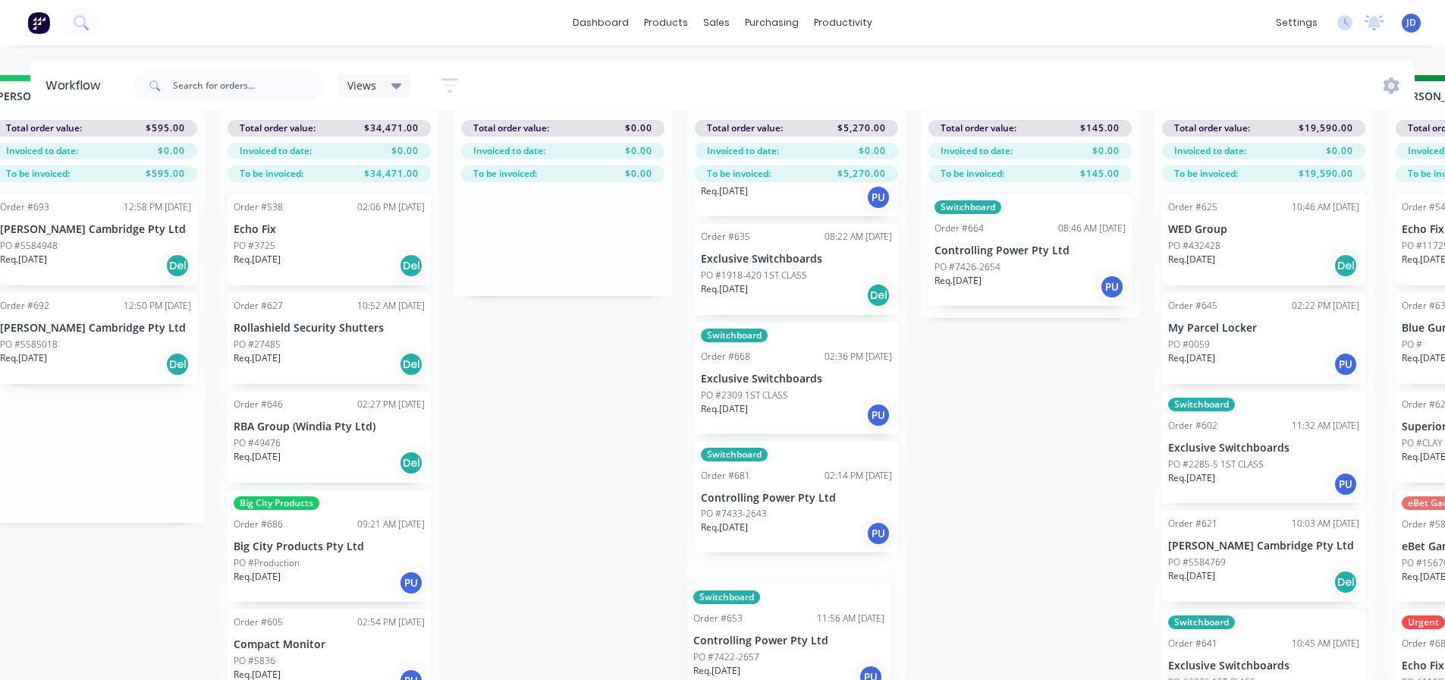
drag, startPoint x: 1113, startPoint y: 305, endPoint x: 787, endPoint y: 641, distance: 467.7
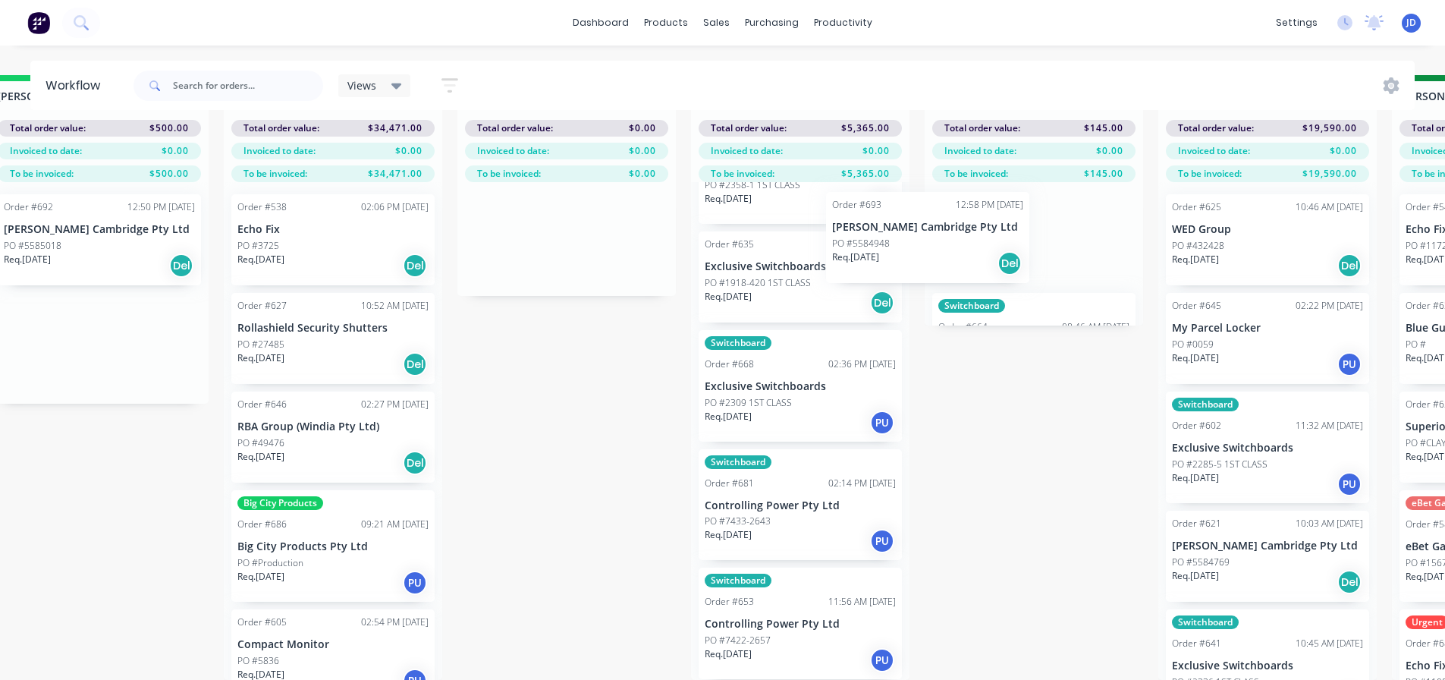
scroll to position [80, 0]
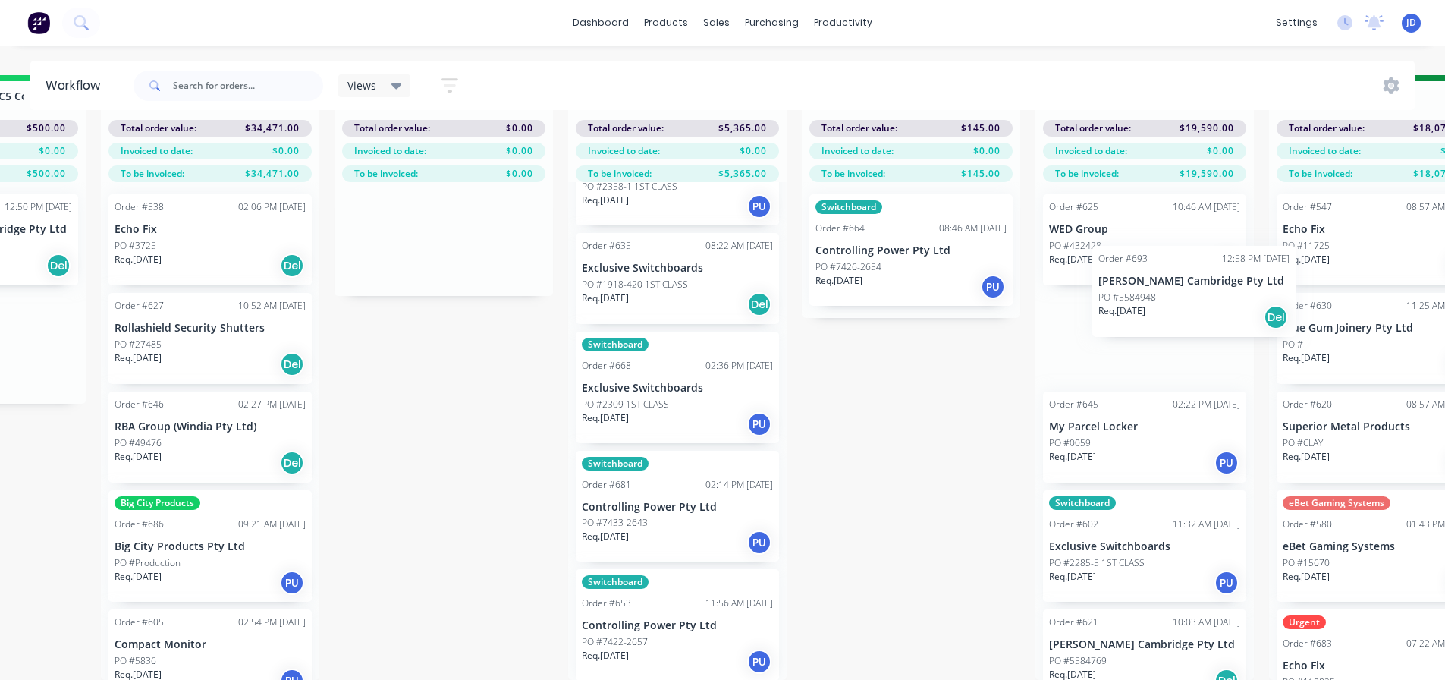
drag, startPoint x: 101, startPoint y: 239, endPoint x: 1132, endPoint y: 339, distance: 1035.6
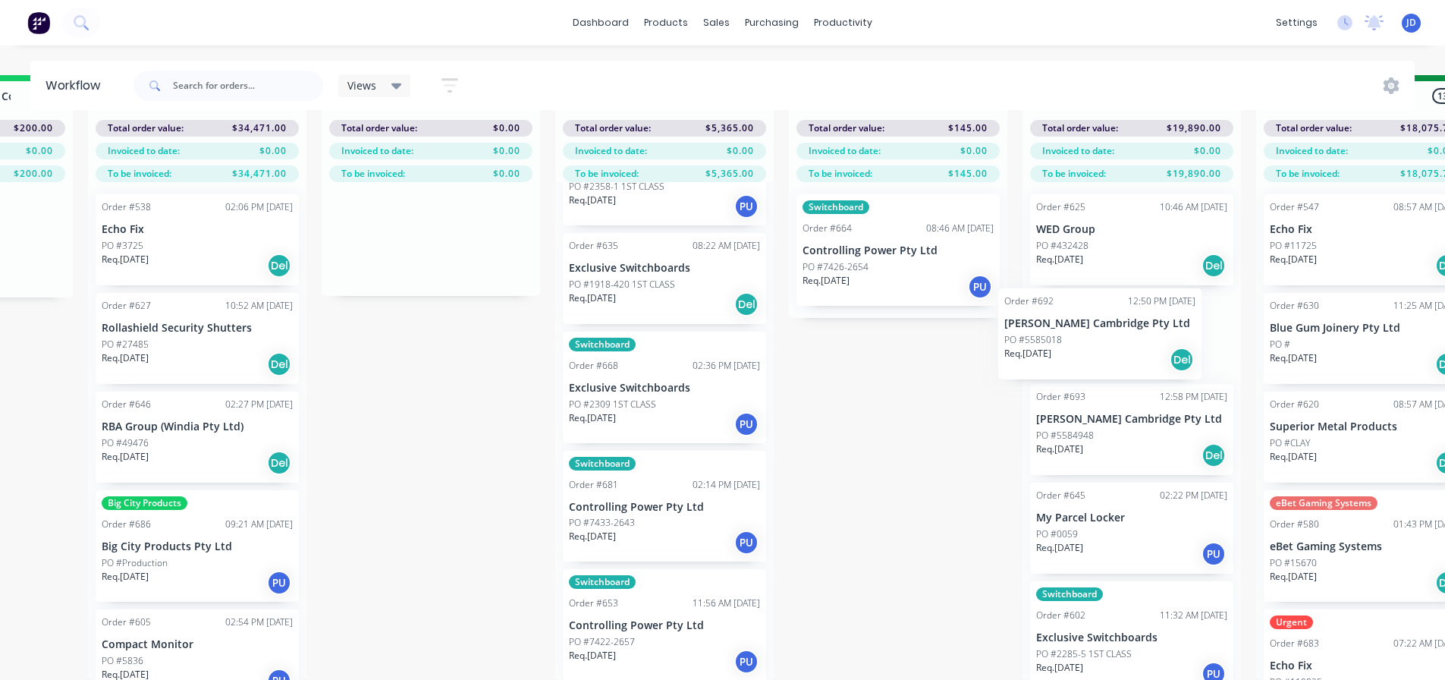
drag, startPoint x: 30, startPoint y: 242, endPoint x: 1194, endPoint y: 321, distance: 1166.9
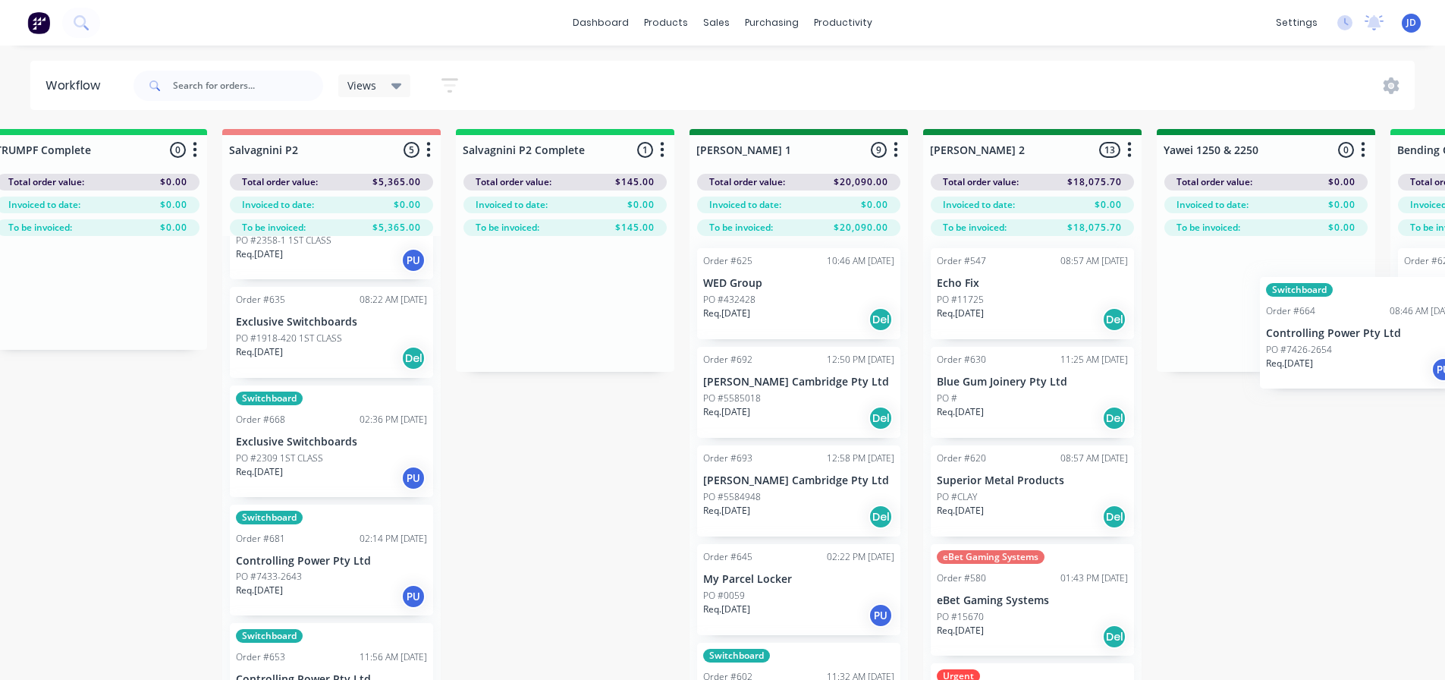
scroll to position [0, 2153]
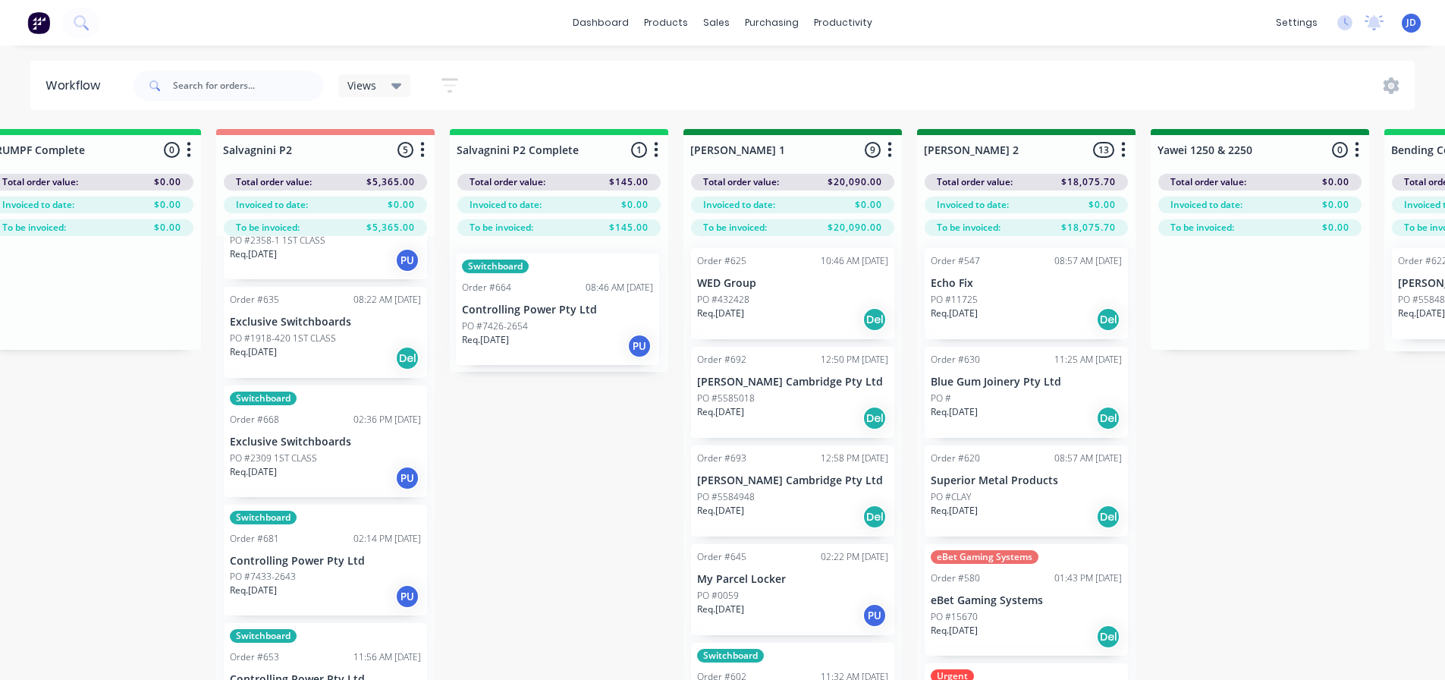
drag, startPoint x: 853, startPoint y: 341, endPoint x: 525, endPoint y: 346, distance: 328.5
click at [525, 346] on div "Switchboard Order #664 08:46 AM [DATE] Controlling Power Pty Ltd PO #7426-2654 …" at bounding box center [559, 304] width 218 height 136
click at [525, 338] on div "Switchboard Order #664 08:46 AM [DATE] Controlling Power Pty Ltd PO #7426-2654 …" at bounding box center [559, 304] width 218 height 136
click at [528, 312] on div "Switchboard Order #664 08:46 AM [DATE] Controlling Power Pty Ltd PO #7426-2654 …" at bounding box center [558, 303] width 203 height 111
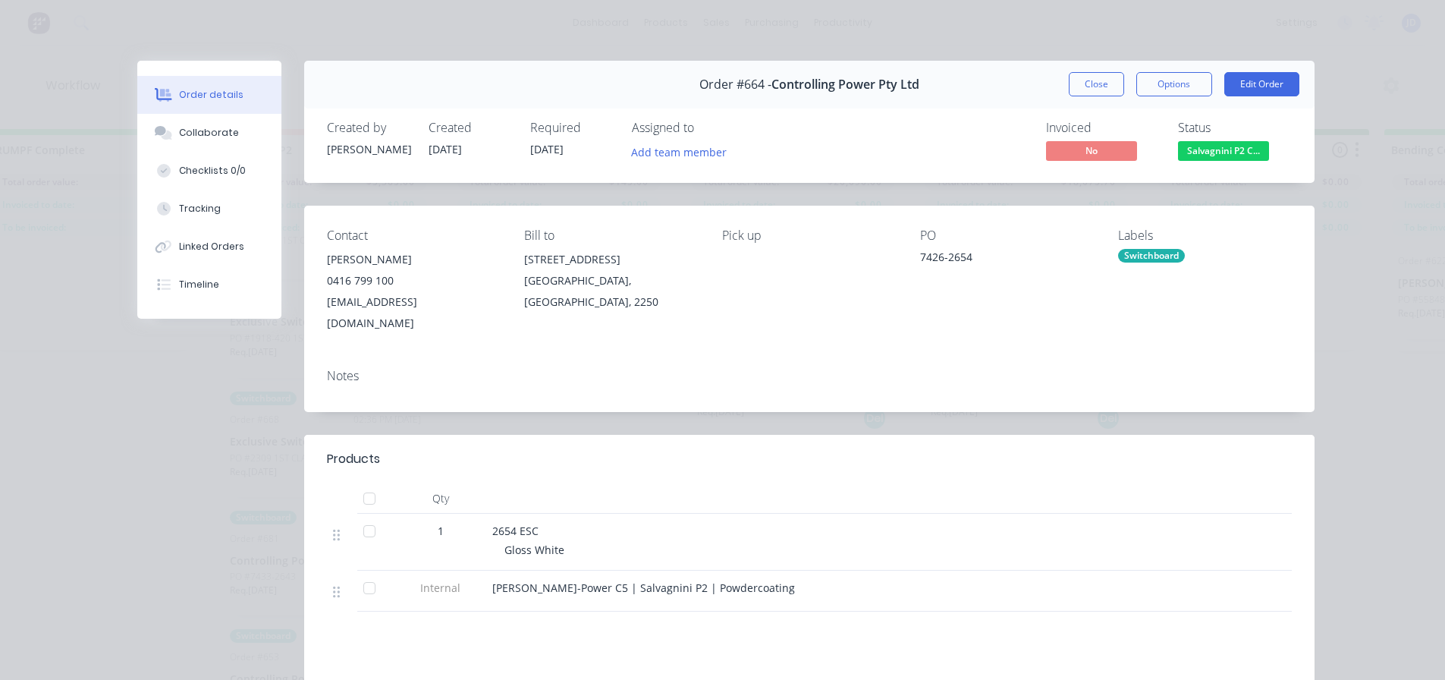
click at [1201, 152] on span "Salvagnini P2 C..." at bounding box center [1223, 150] width 91 height 19
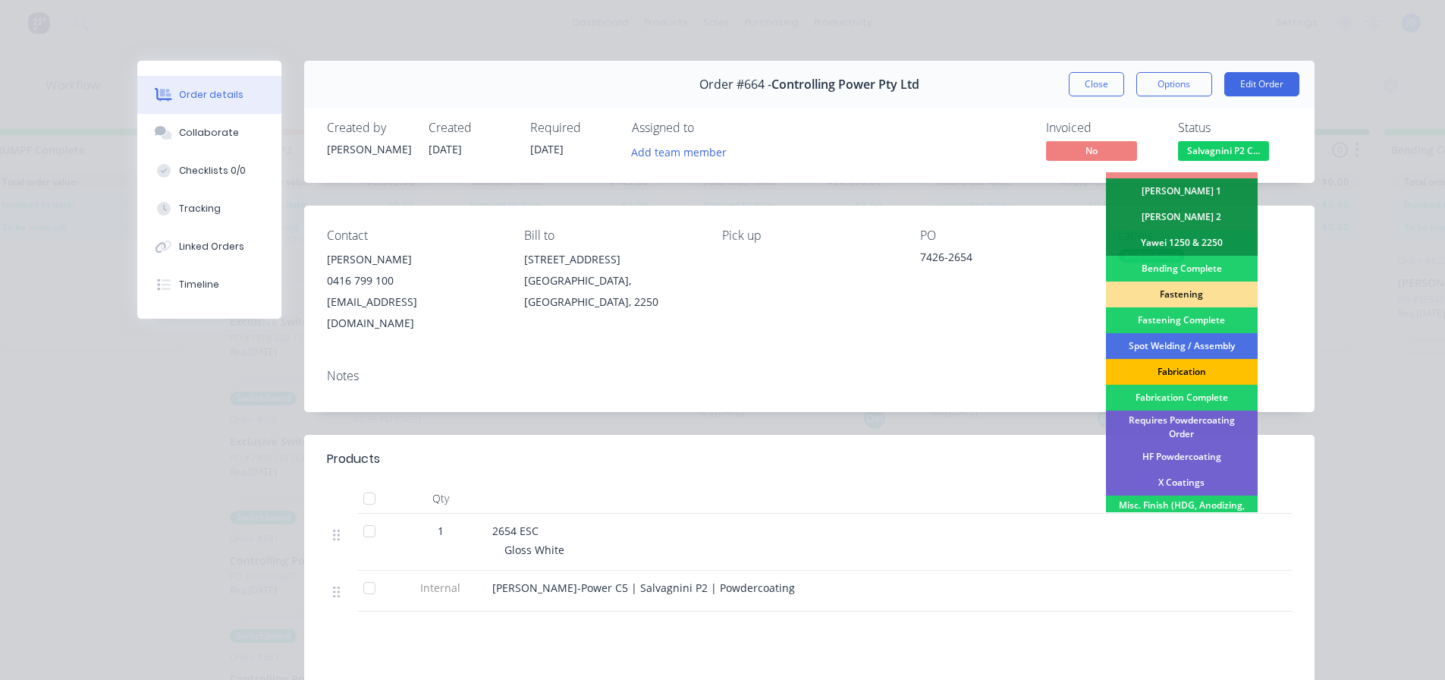
scroll to position [303, 0]
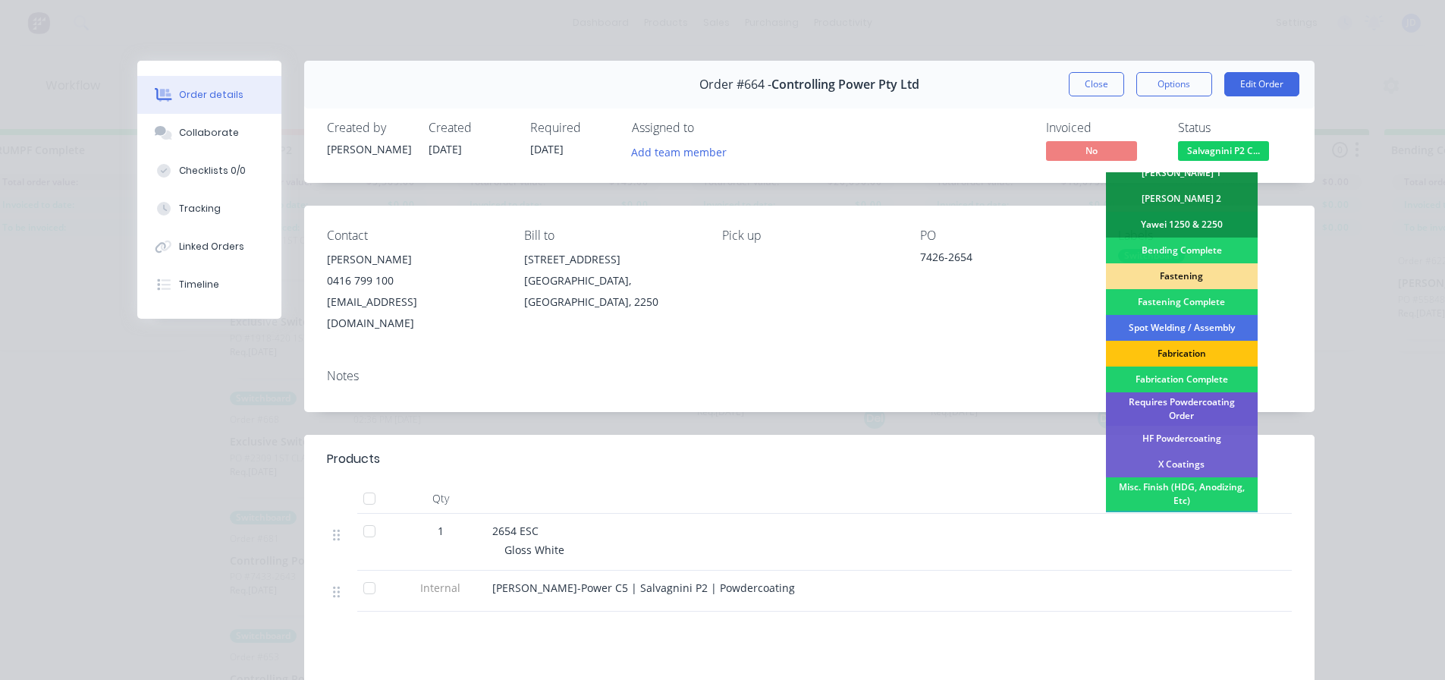
click at [1195, 396] on div "Requires Powdercoating Order" at bounding box center [1182, 408] width 152 height 33
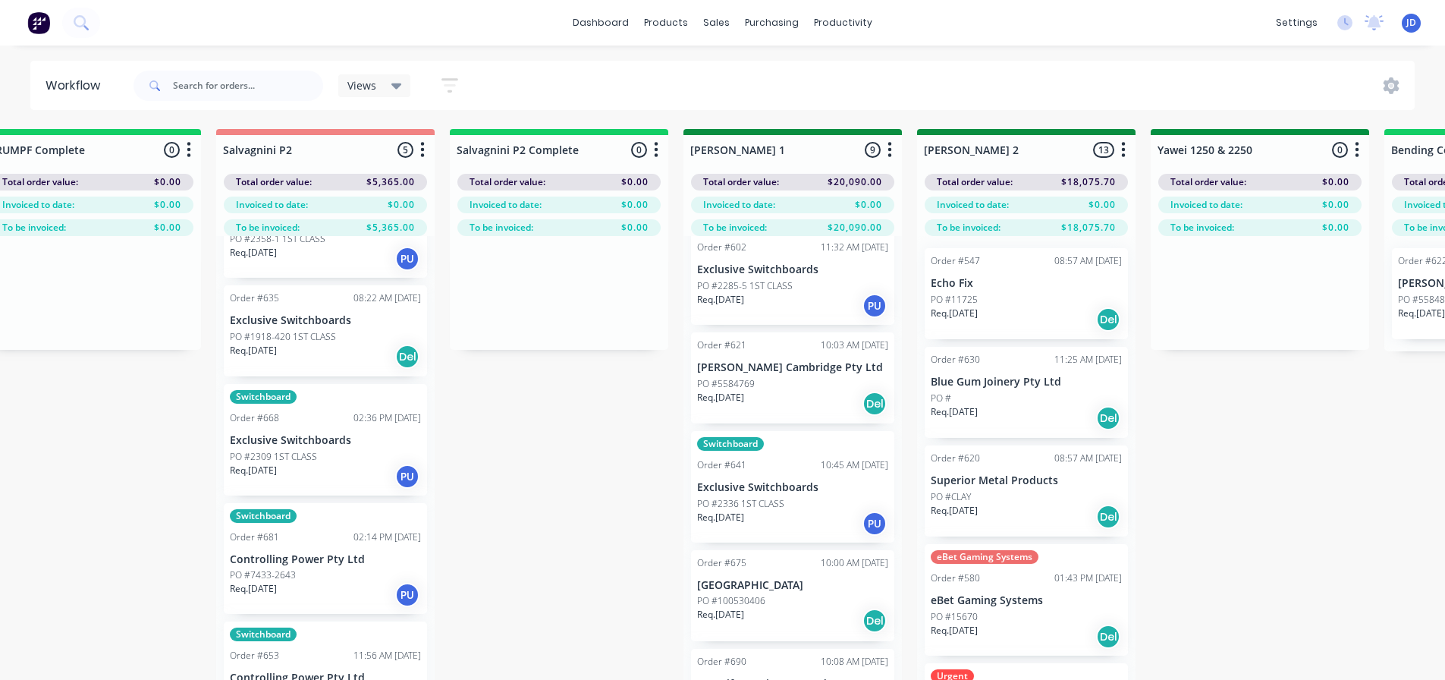
scroll to position [436, 0]
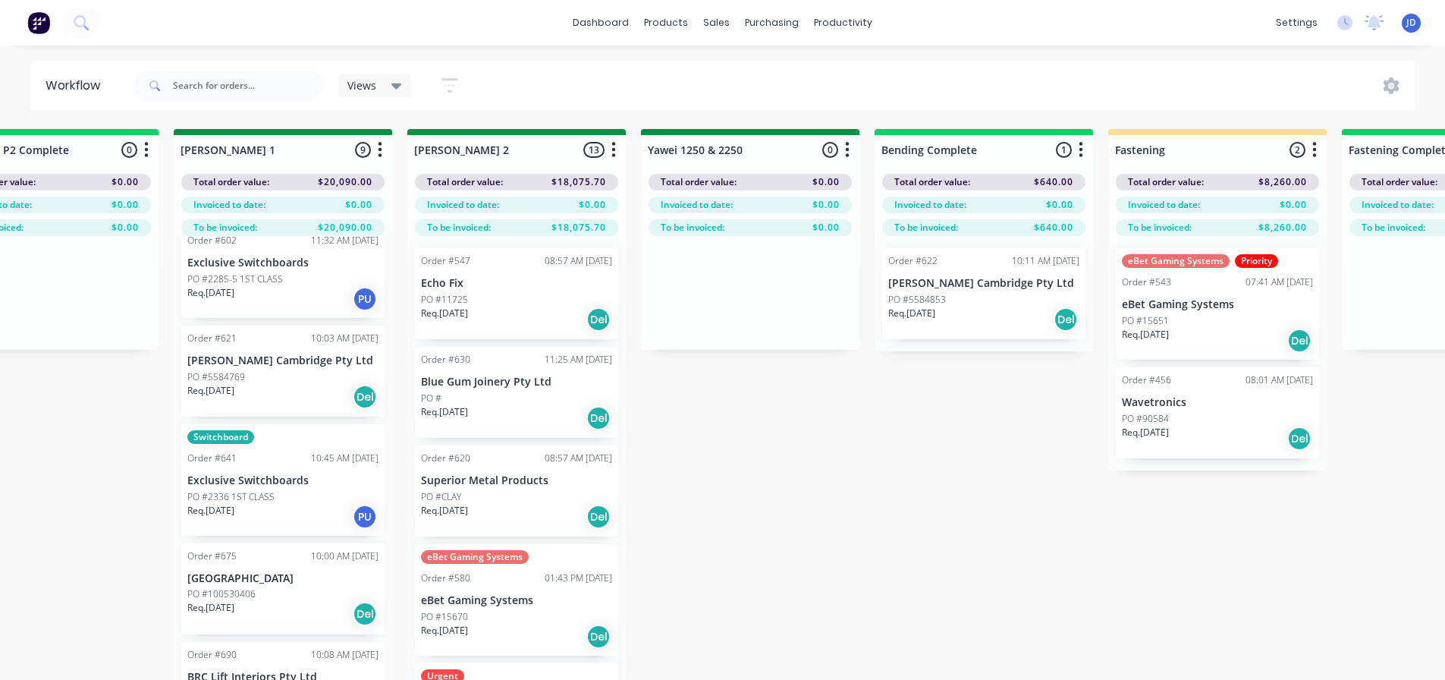
drag, startPoint x: 649, startPoint y: 501, endPoint x: 686, endPoint y: 469, distance: 49.0
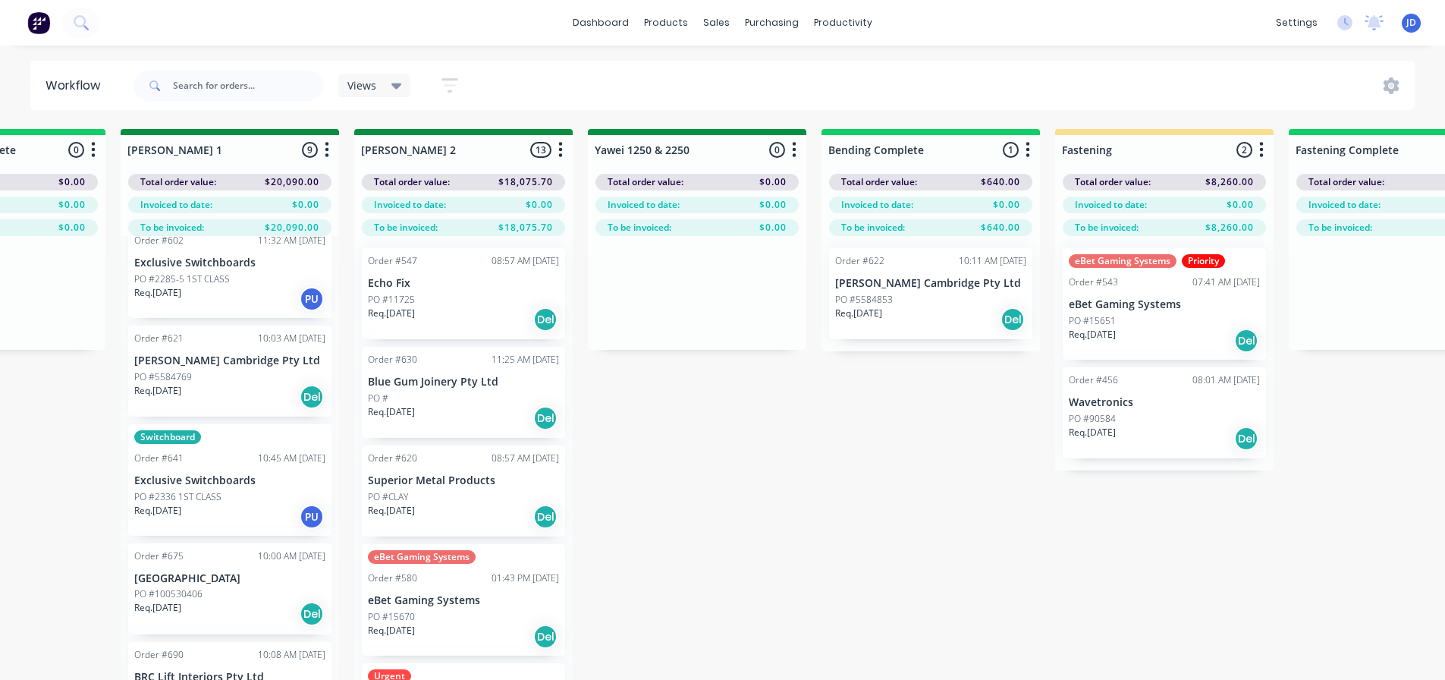
click at [891, 298] on p "PO #5584853" at bounding box center [864, 300] width 58 height 14
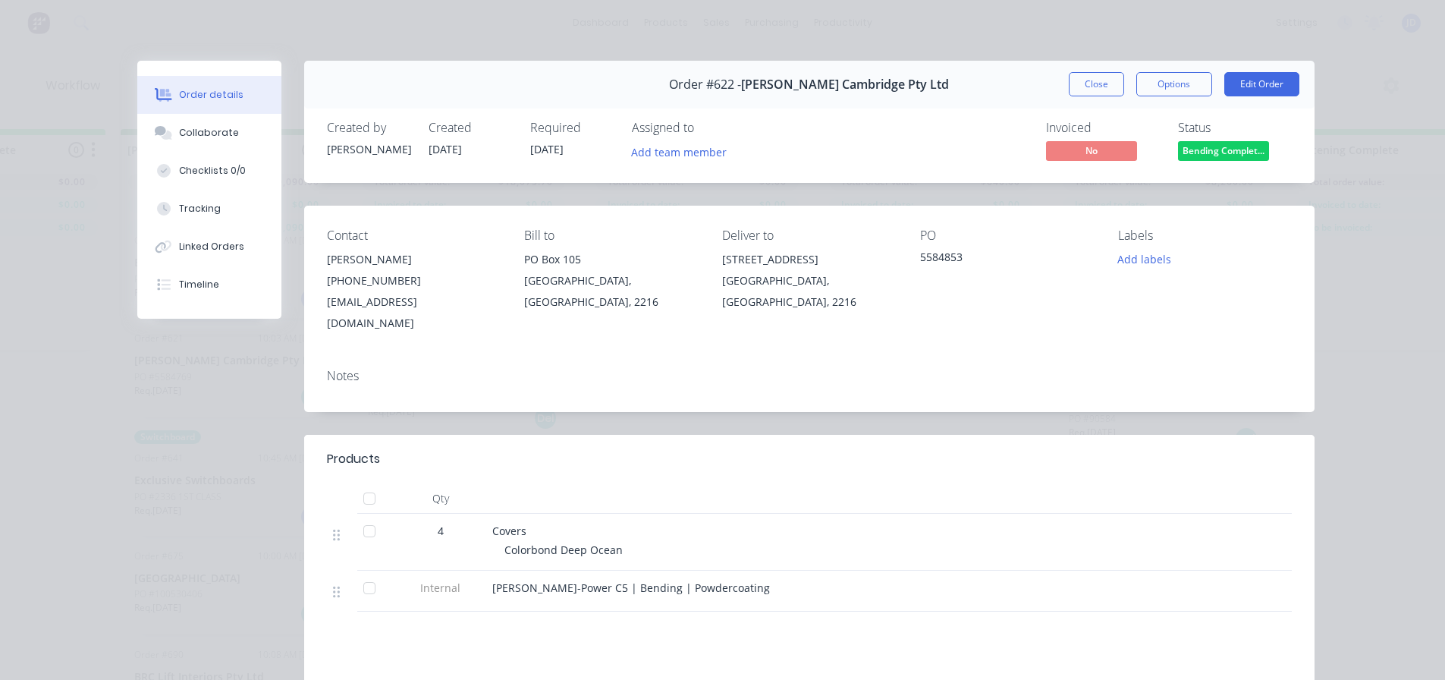
click at [615, 523] on div "Covers" at bounding box center [789, 531] width 595 height 16
drag, startPoint x: 1087, startPoint y: 90, endPoint x: 1028, endPoint y: 156, distance: 88.7
click at [1086, 90] on button "Close" at bounding box center [1096, 84] width 55 height 24
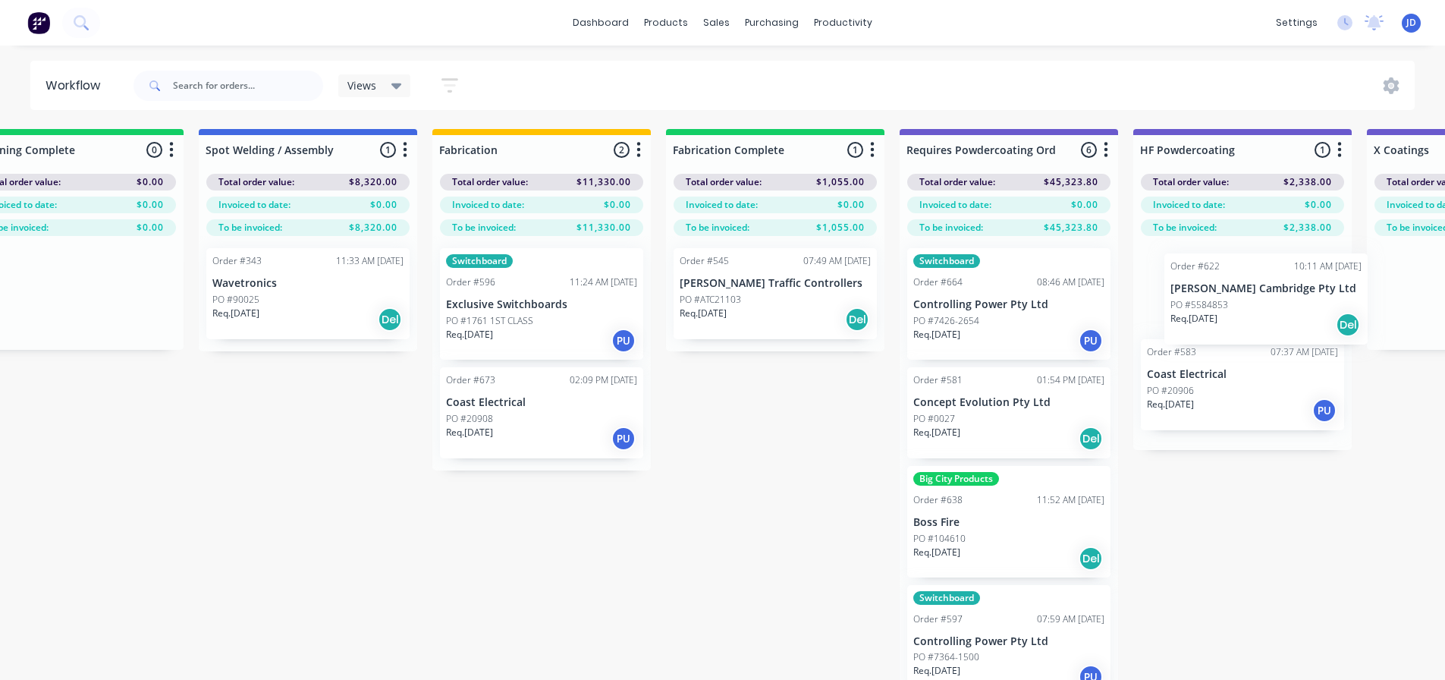
scroll to position [0, 4040]
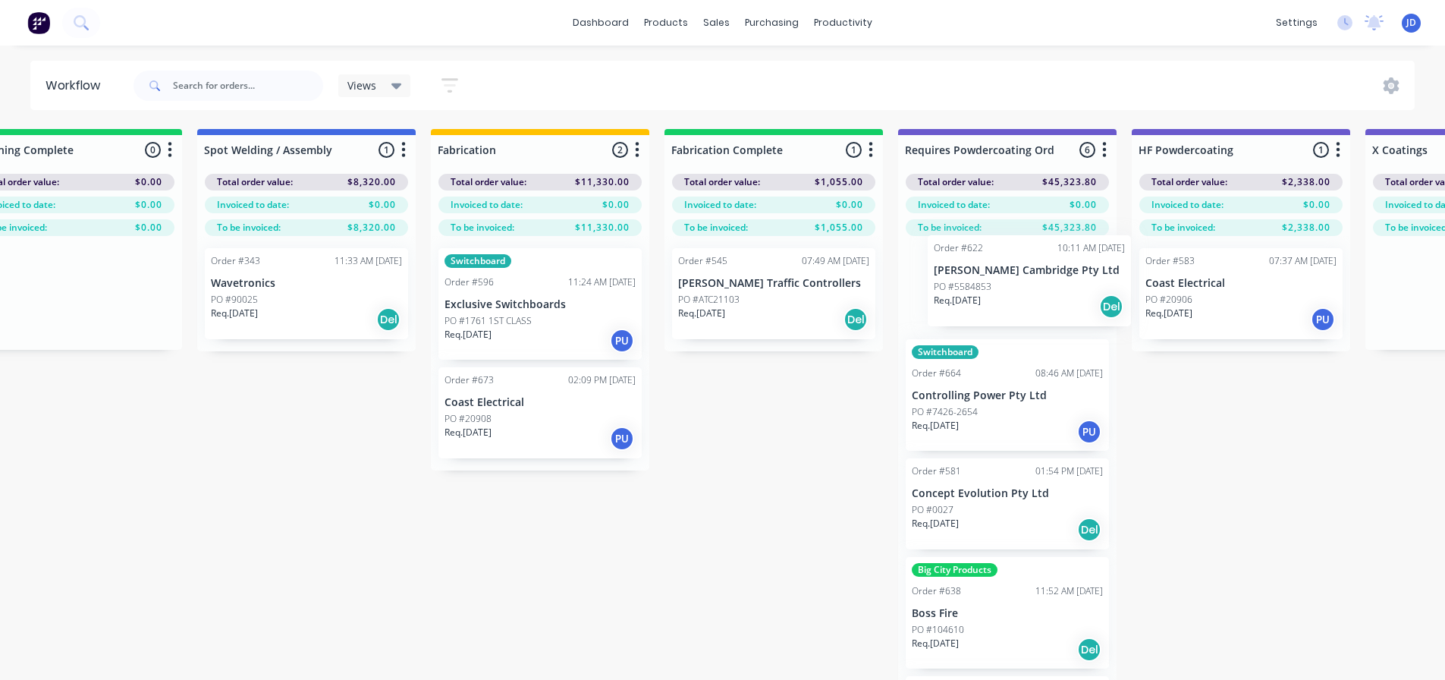
drag, startPoint x: 872, startPoint y: 294, endPoint x: 982, endPoint y: 279, distance: 110.9
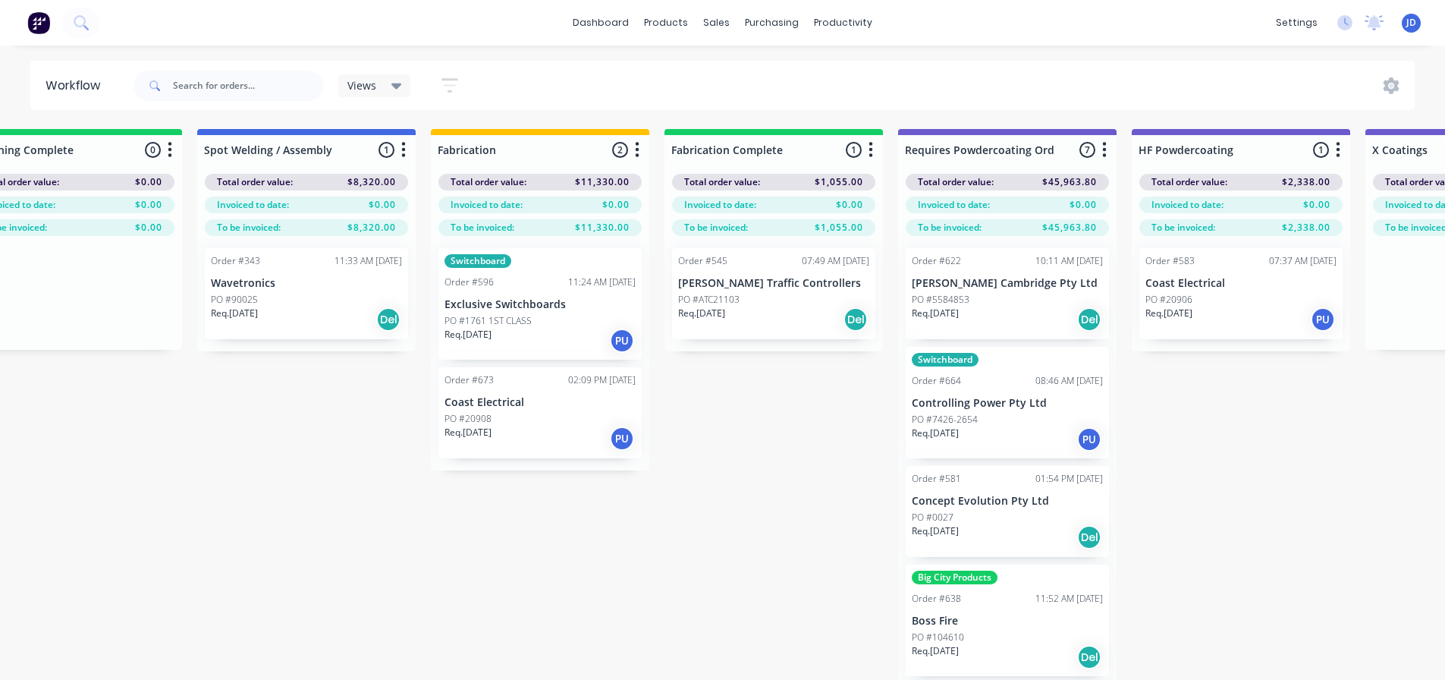
click at [754, 303] on div "PO #ATC21103" at bounding box center [773, 300] width 191 height 14
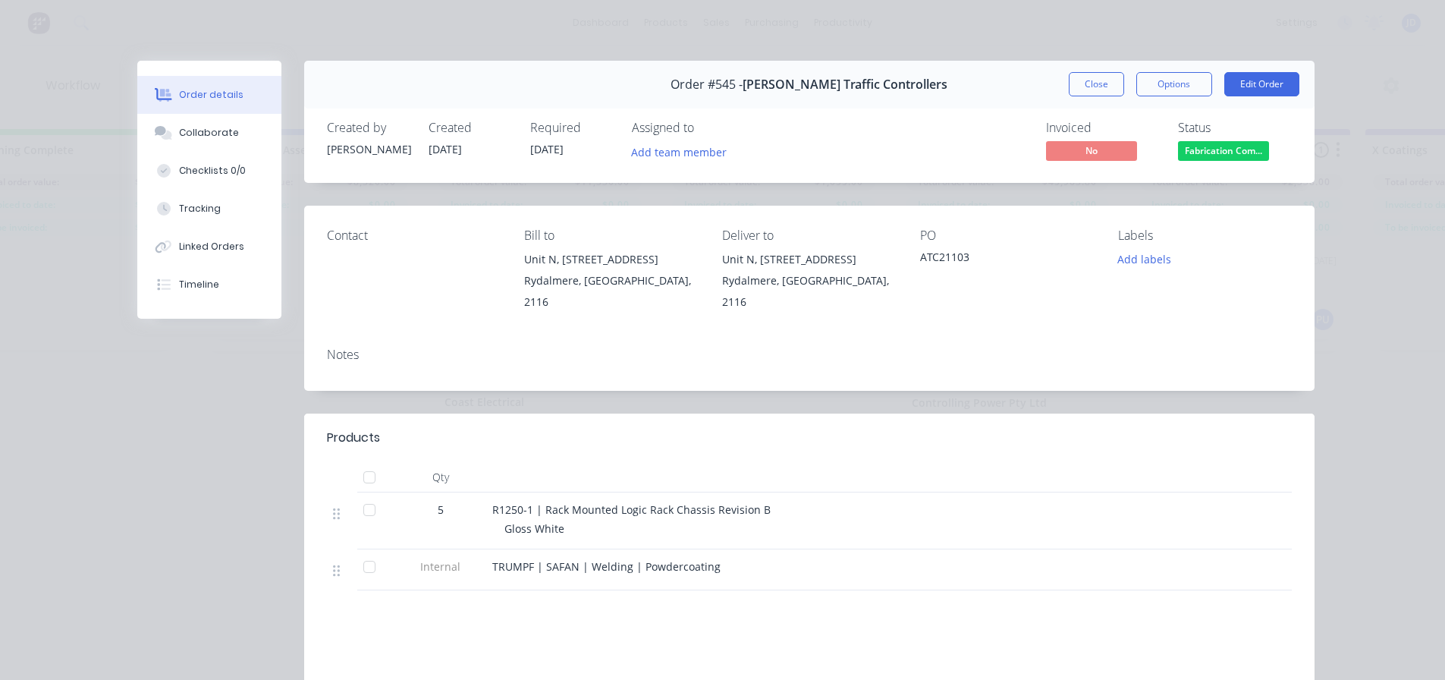
drag, startPoint x: 605, startPoint y: 573, endPoint x: 520, endPoint y: 507, distance: 107.0
click at [605, 572] on span "TRUMPF | SAFAN | Welding | Powdercoating" at bounding box center [606, 566] width 228 height 14
click at [224, 143] on button "Collaborate" at bounding box center [209, 133] width 144 height 38
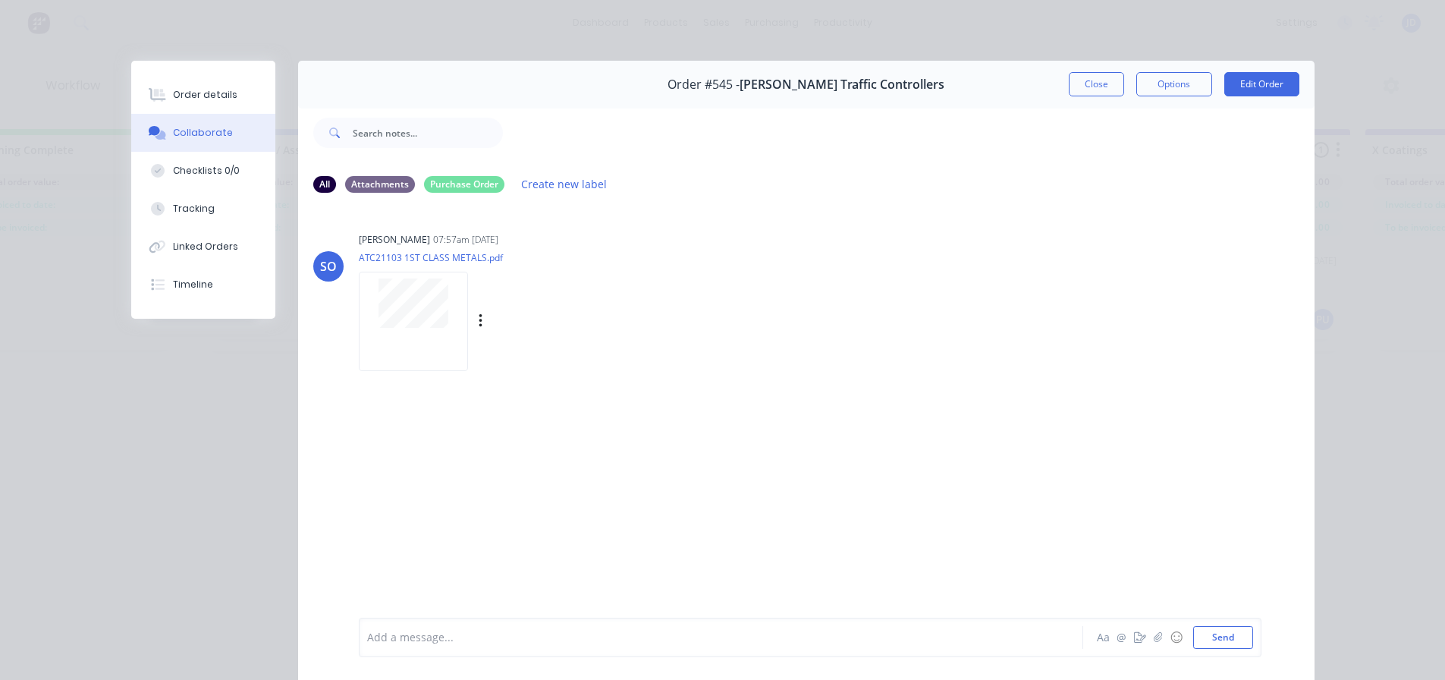
click at [395, 330] on div at bounding box center [413, 321] width 109 height 99
drag, startPoint x: 196, startPoint y: 181, endPoint x: 204, endPoint y: 140, distance: 41.7
click at [199, 174] on button "Checklists 0/0" at bounding box center [203, 171] width 144 height 38
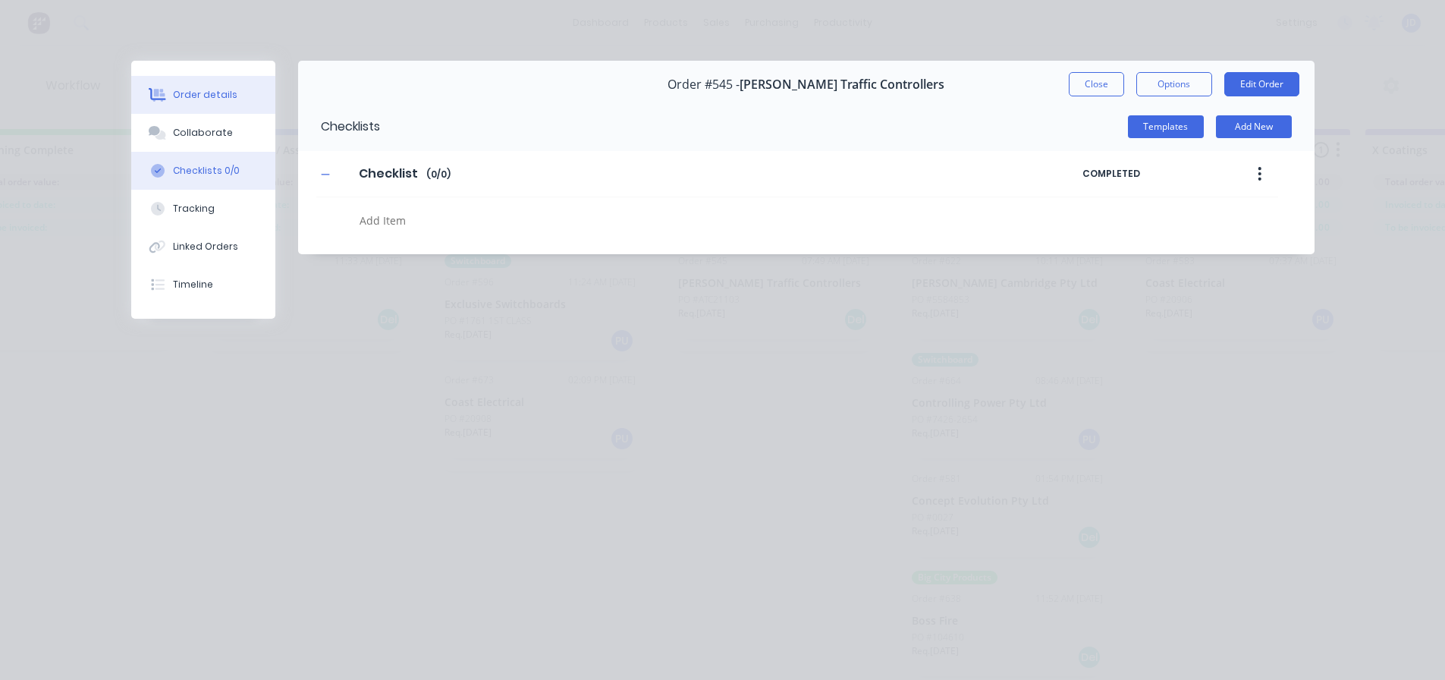
click at [207, 89] on div "Order details" at bounding box center [205, 95] width 64 height 14
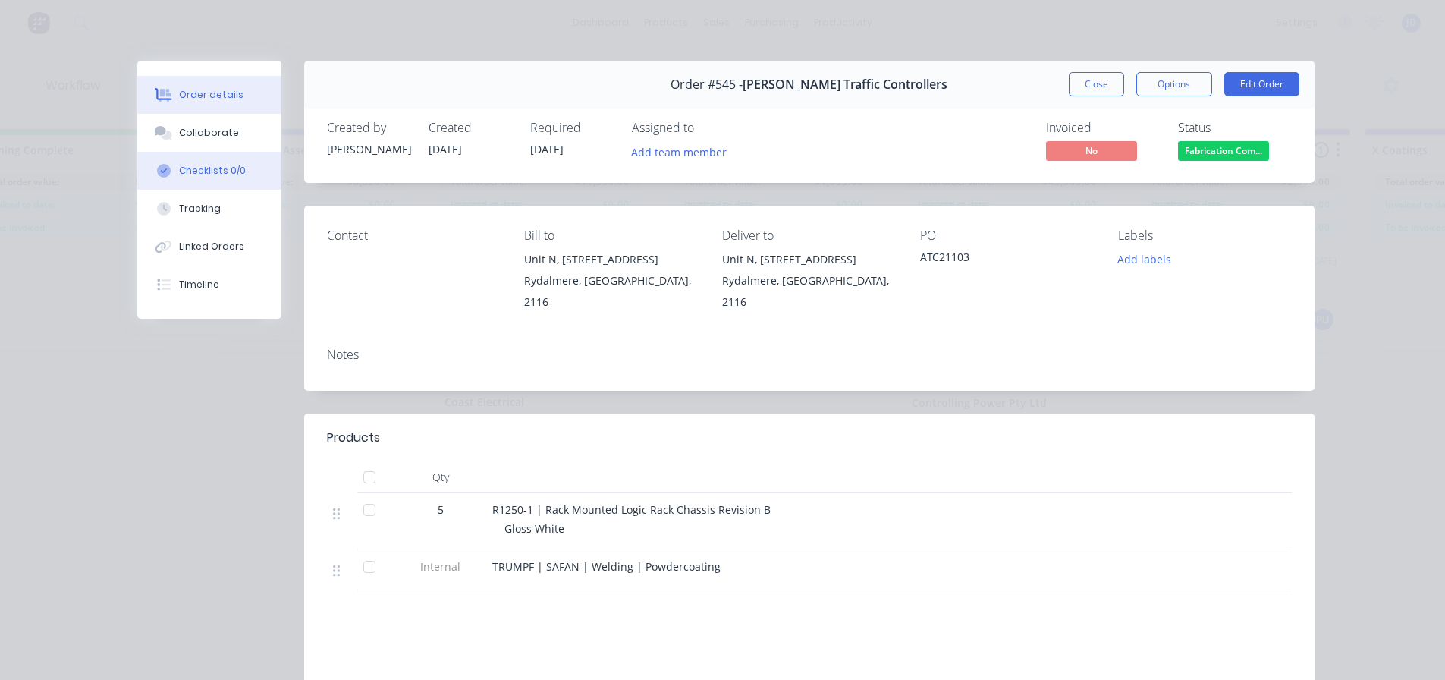
click at [209, 152] on button "Checklists 0/0" at bounding box center [209, 171] width 144 height 38
type textarea "x"
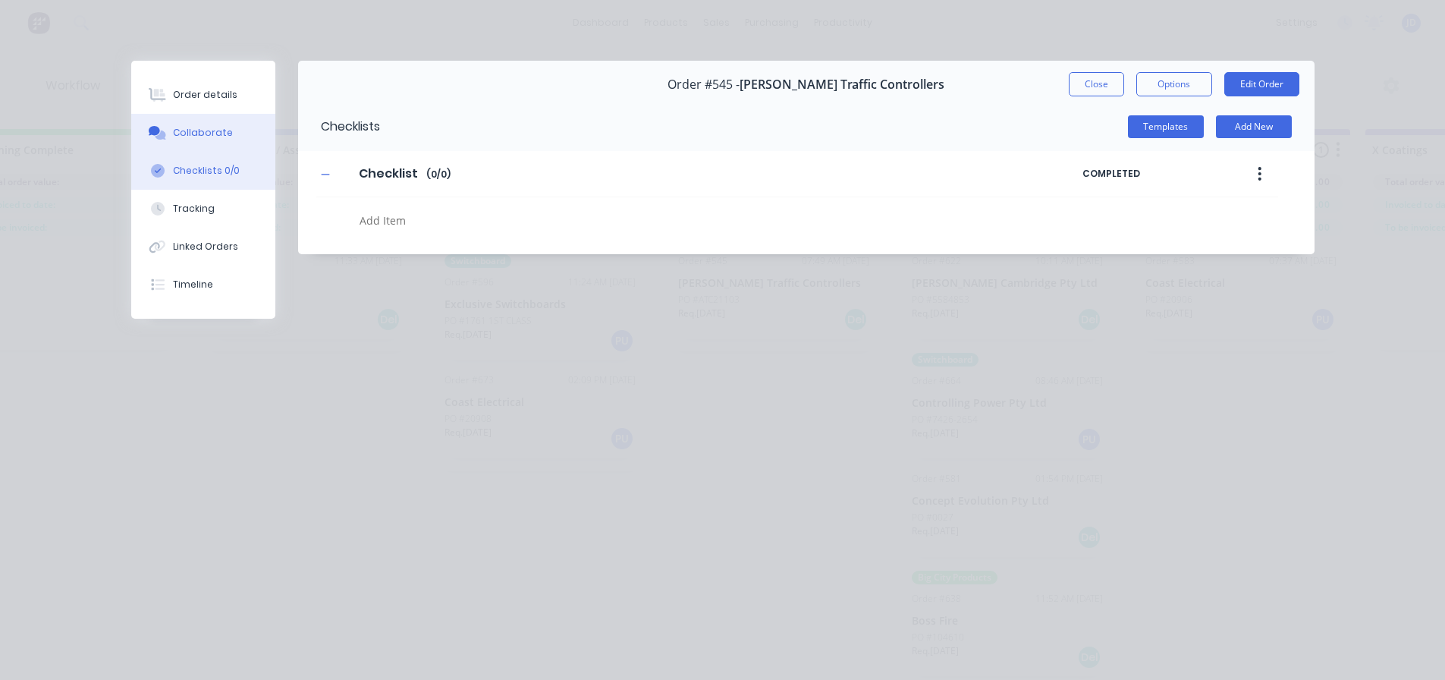
click at [211, 142] on button "Collaborate" at bounding box center [203, 133] width 144 height 38
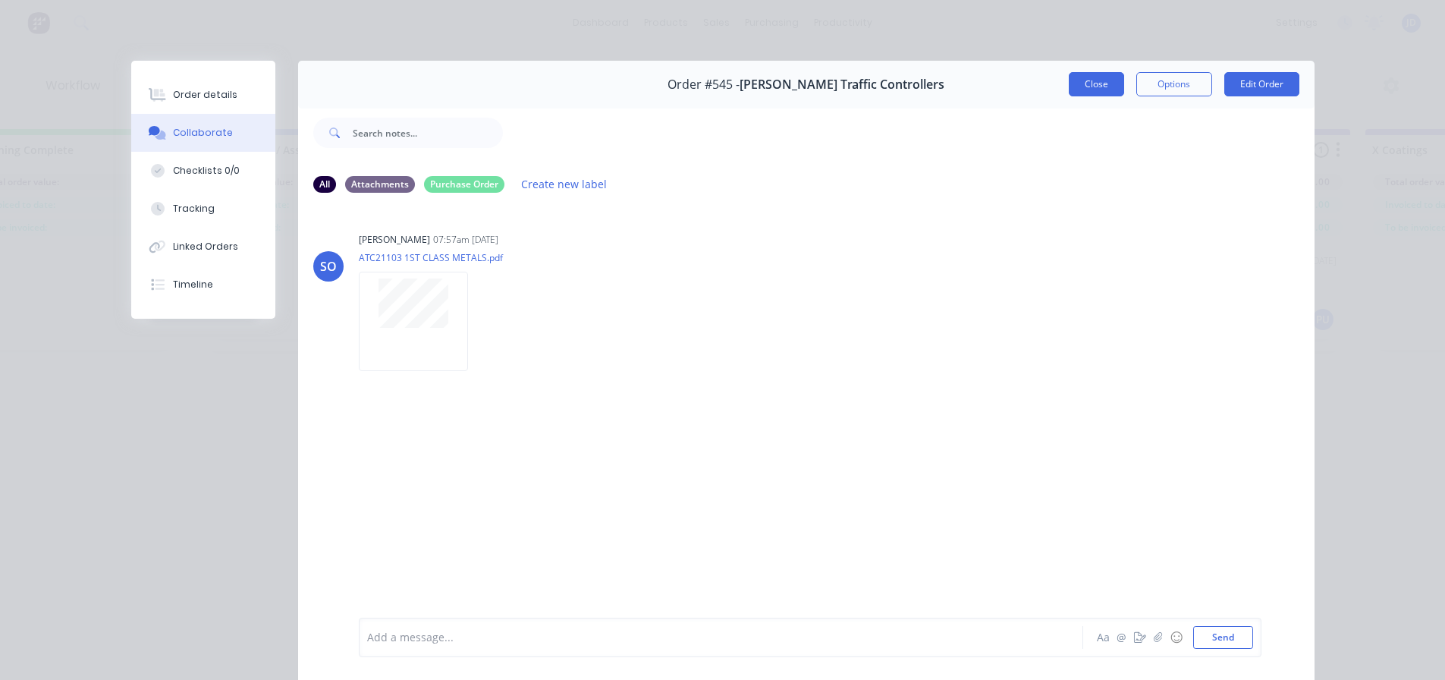
click at [1098, 90] on button "Close" at bounding box center [1096, 84] width 55 height 24
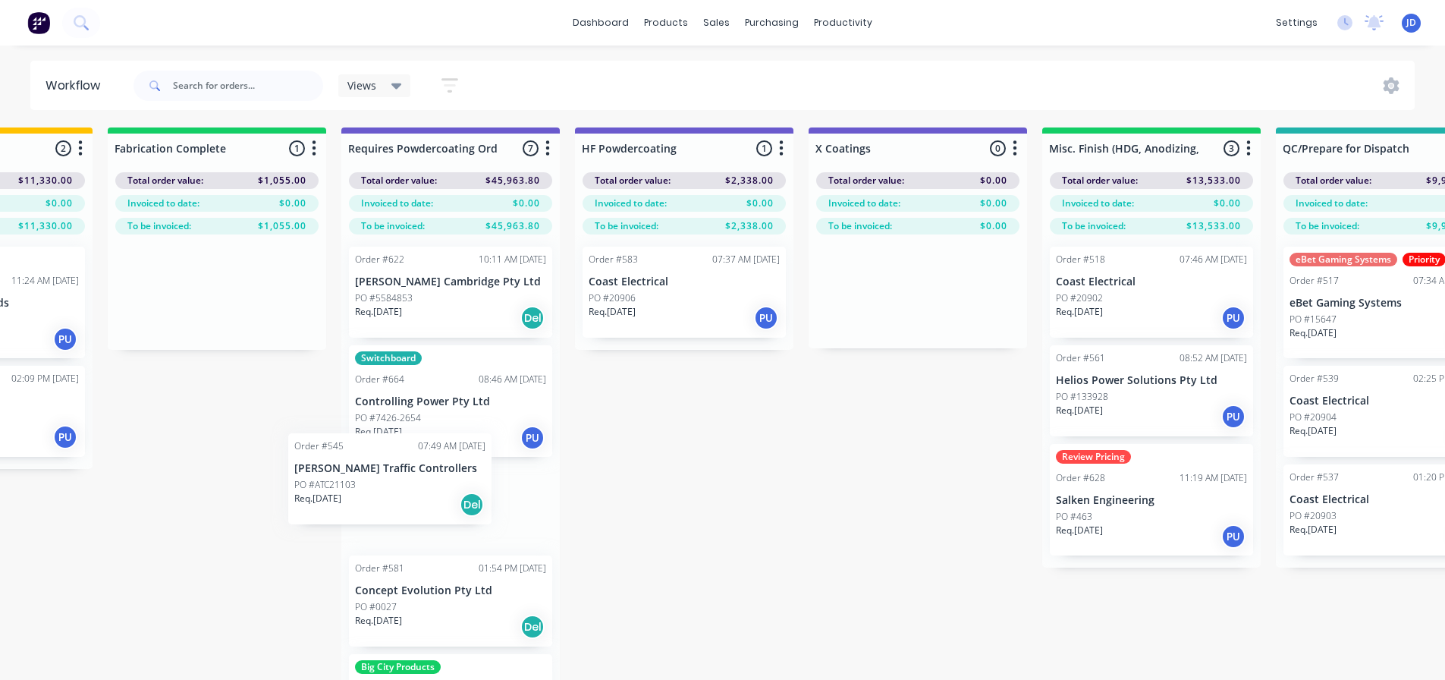
scroll to position [2, 4596]
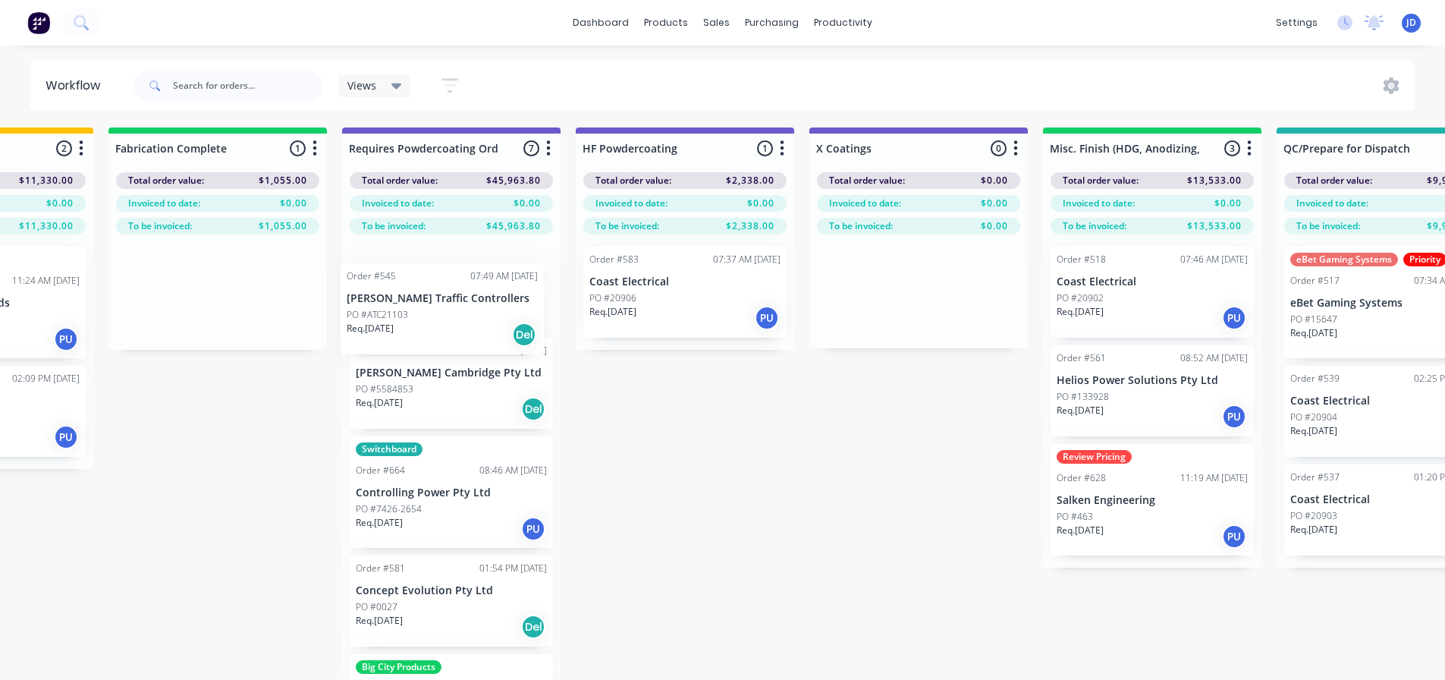
drag, startPoint x: 859, startPoint y: 340, endPoint x: 377, endPoint y: 300, distance: 483.2
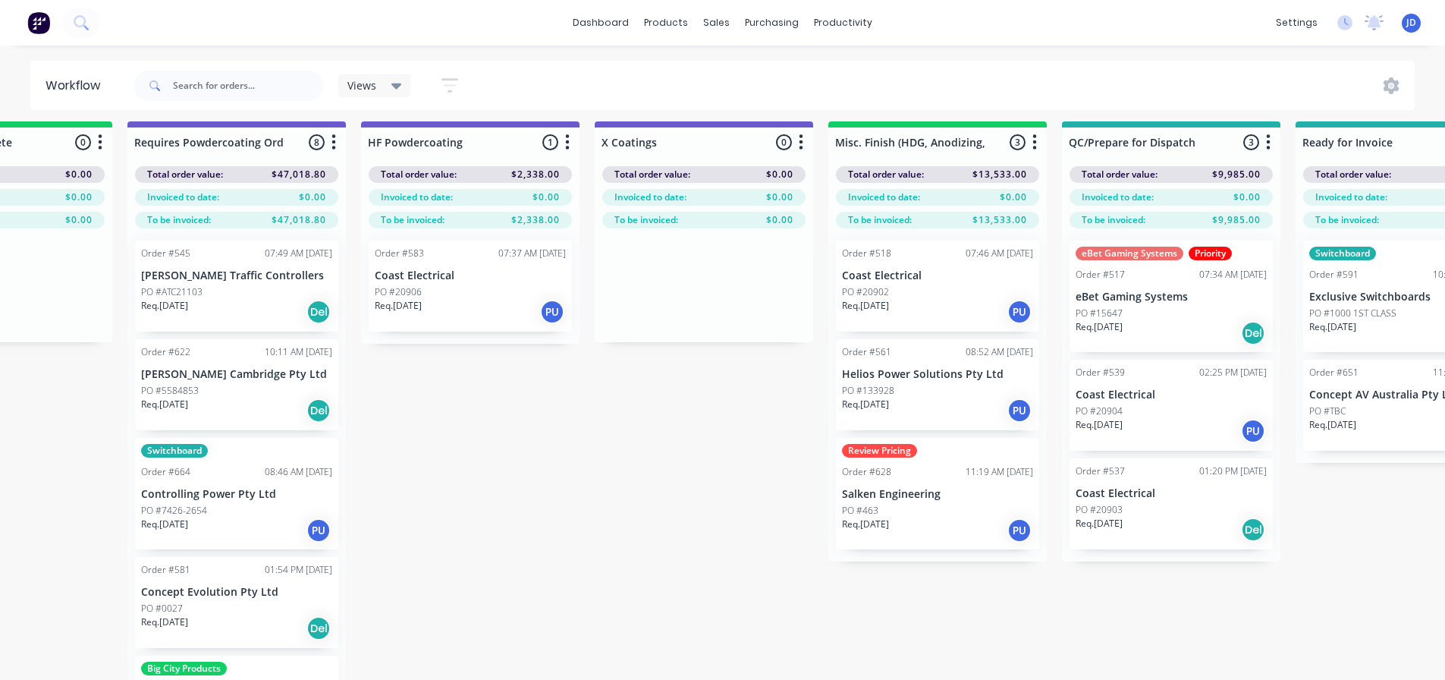
drag, startPoint x: 782, startPoint y: 441, endPoint x: 857, endPoint y: 444, distance: 75.2
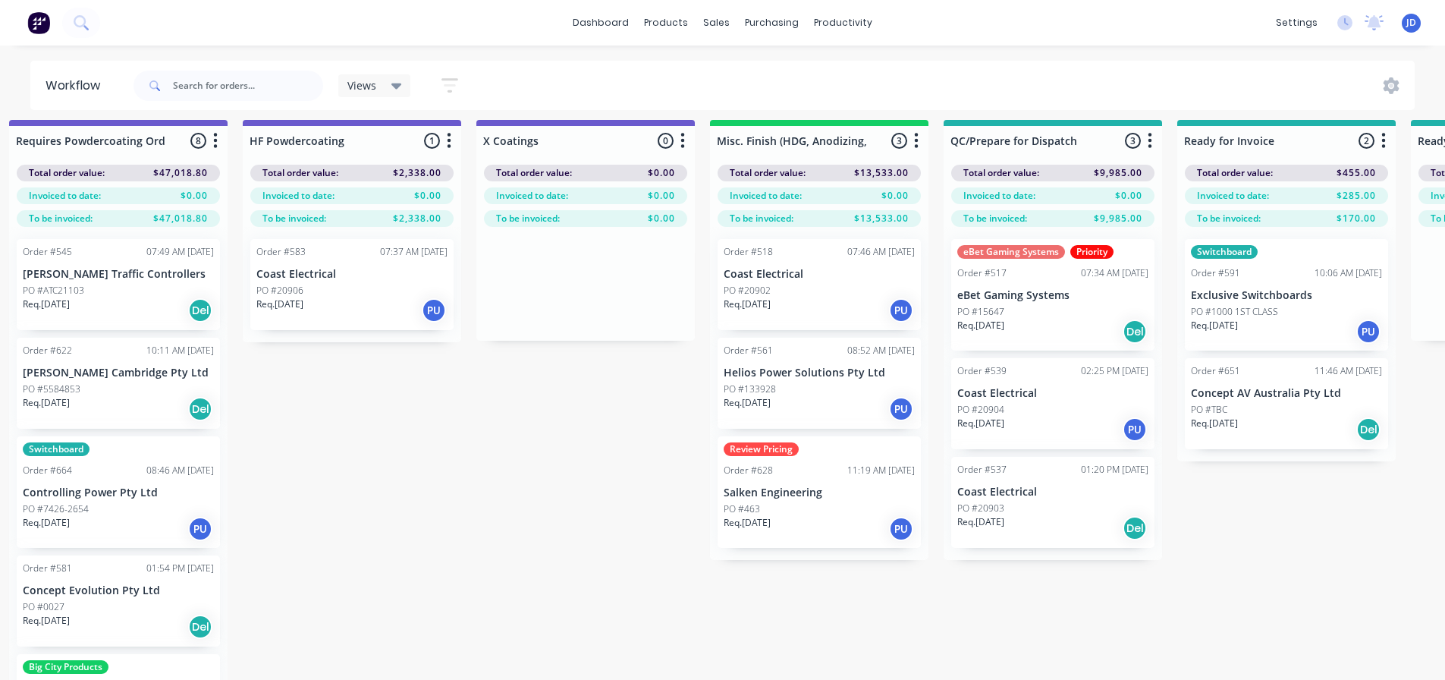
drag, startPoint x: 500, startPoint y: 524, endPoint x: 551, endPoint y: 511, distance: 53.2
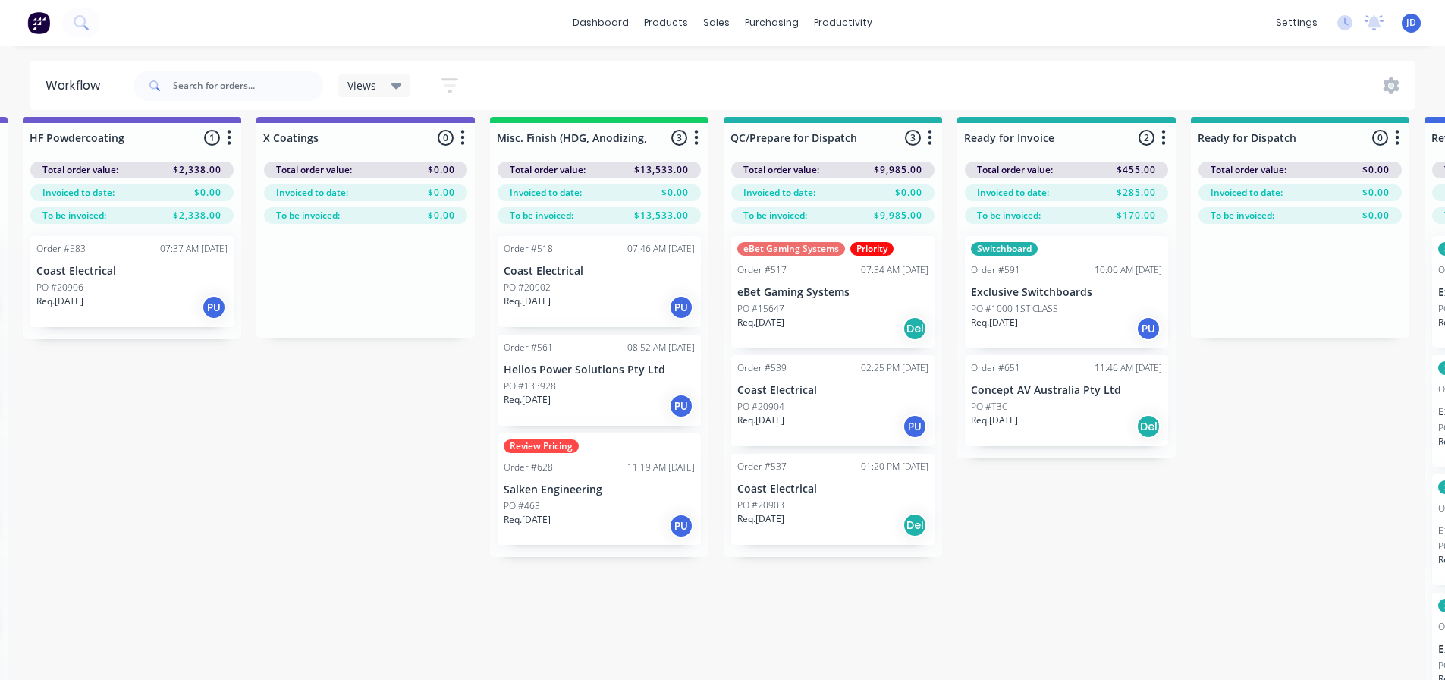
drag, startPoint x: 975, startPoint y: 625, endPoint x: 1032, endPoint y: 626, distance: 56.1
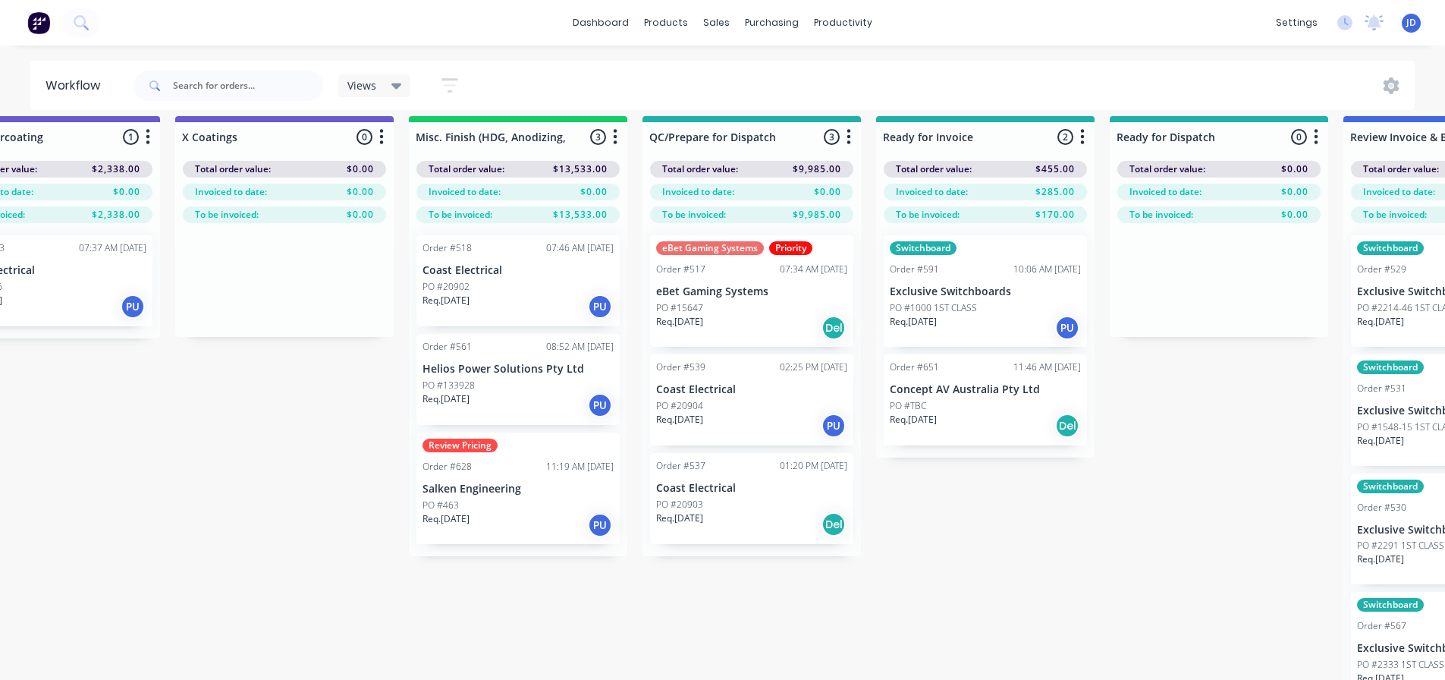
click at [959, 418] on div "Req. [DATE] Del" at bounding box center [985, 426] width 191 height 26
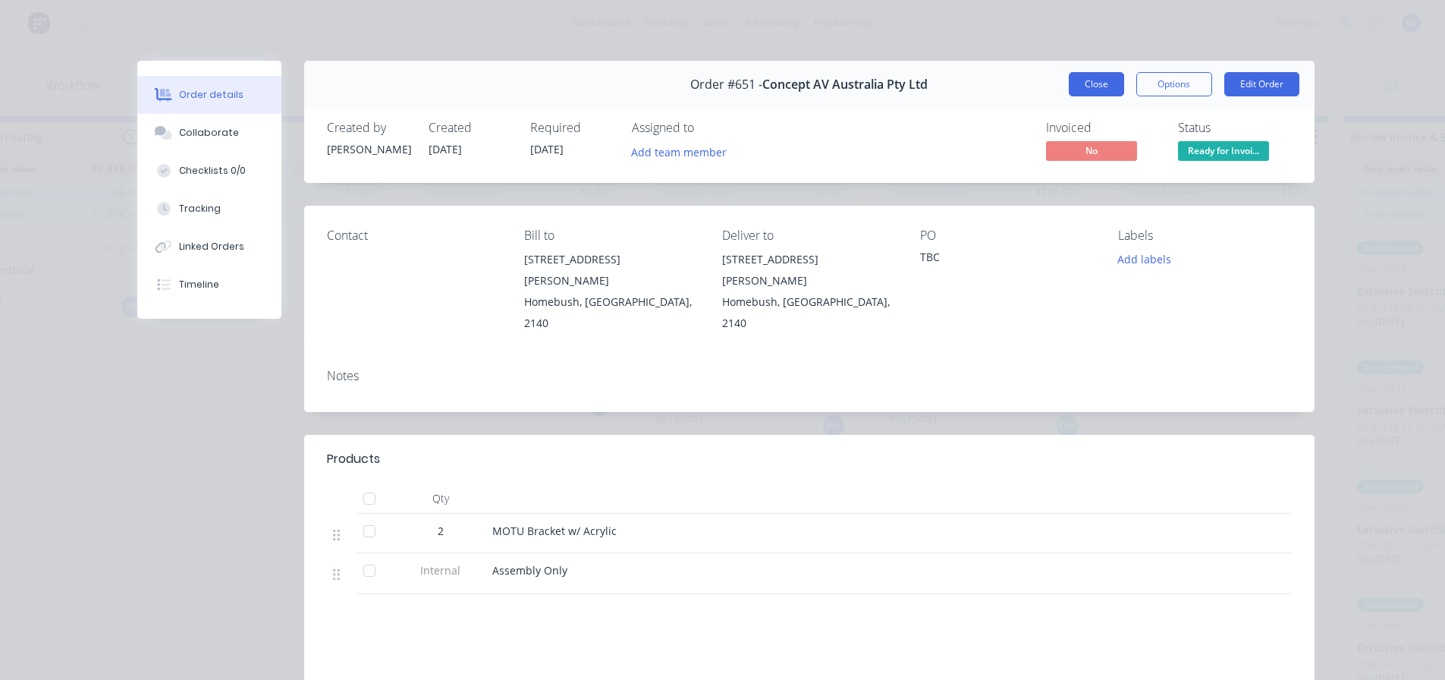
click at [1074, 85] on button "Close" at bounding box center [1096, 84] width 55 height 24
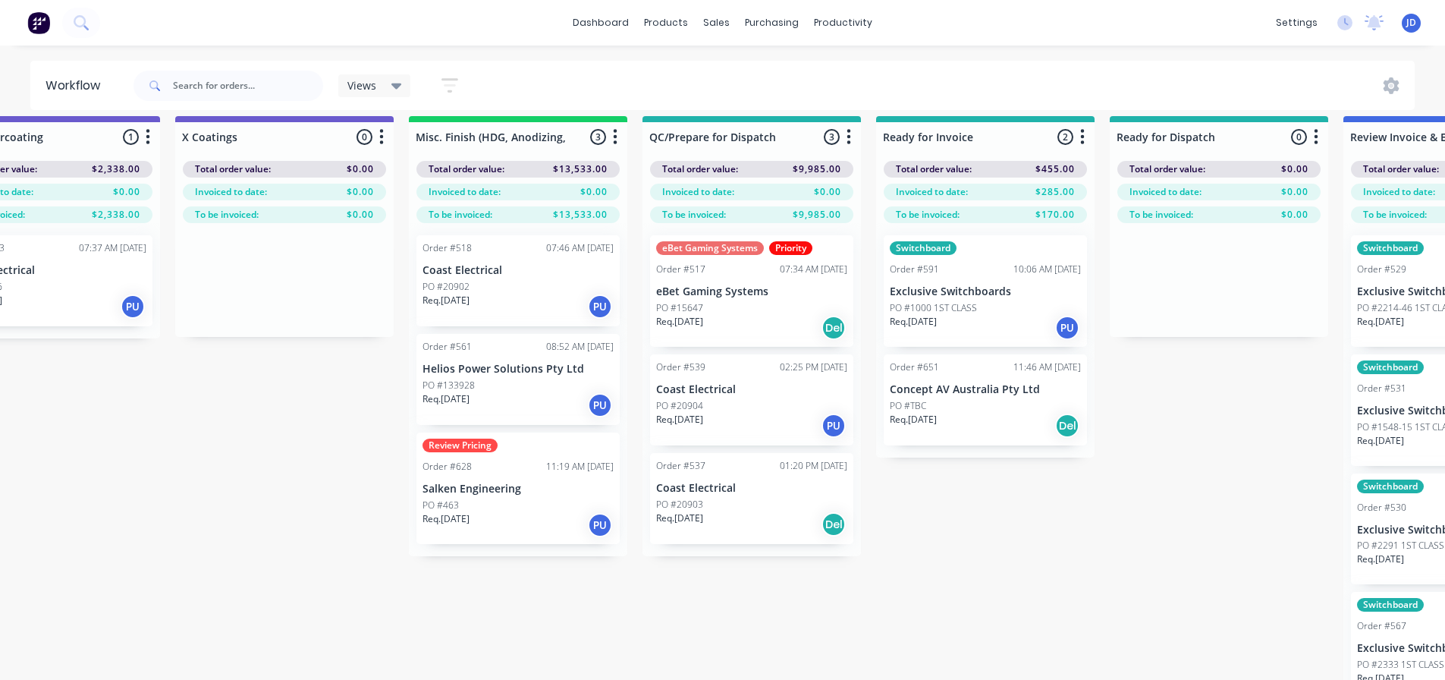
click at [978, 322] on div "Req. [DATE] PU" at bounding box center [985, 328] width 191 height 26
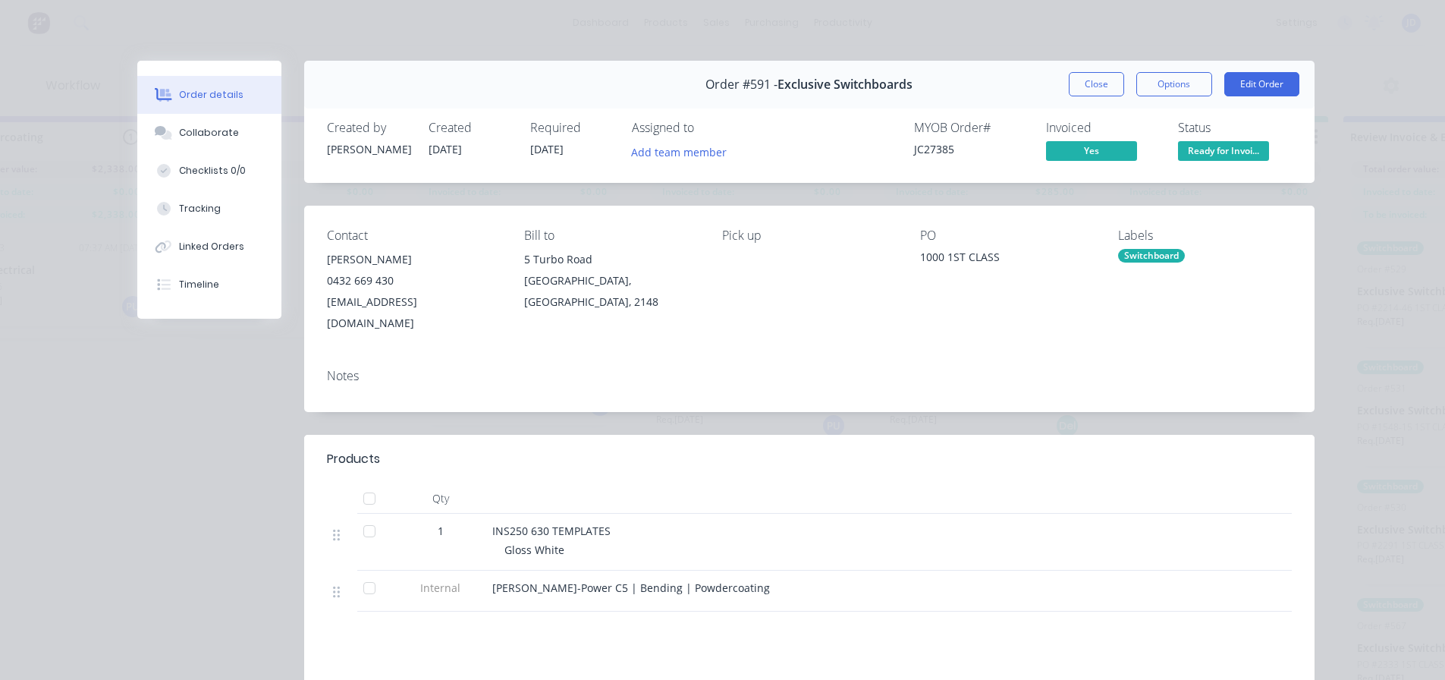
click at [1222, 148] on span "Ready for Invoi..." at bounding box center [1223, 150] width 91 height 19
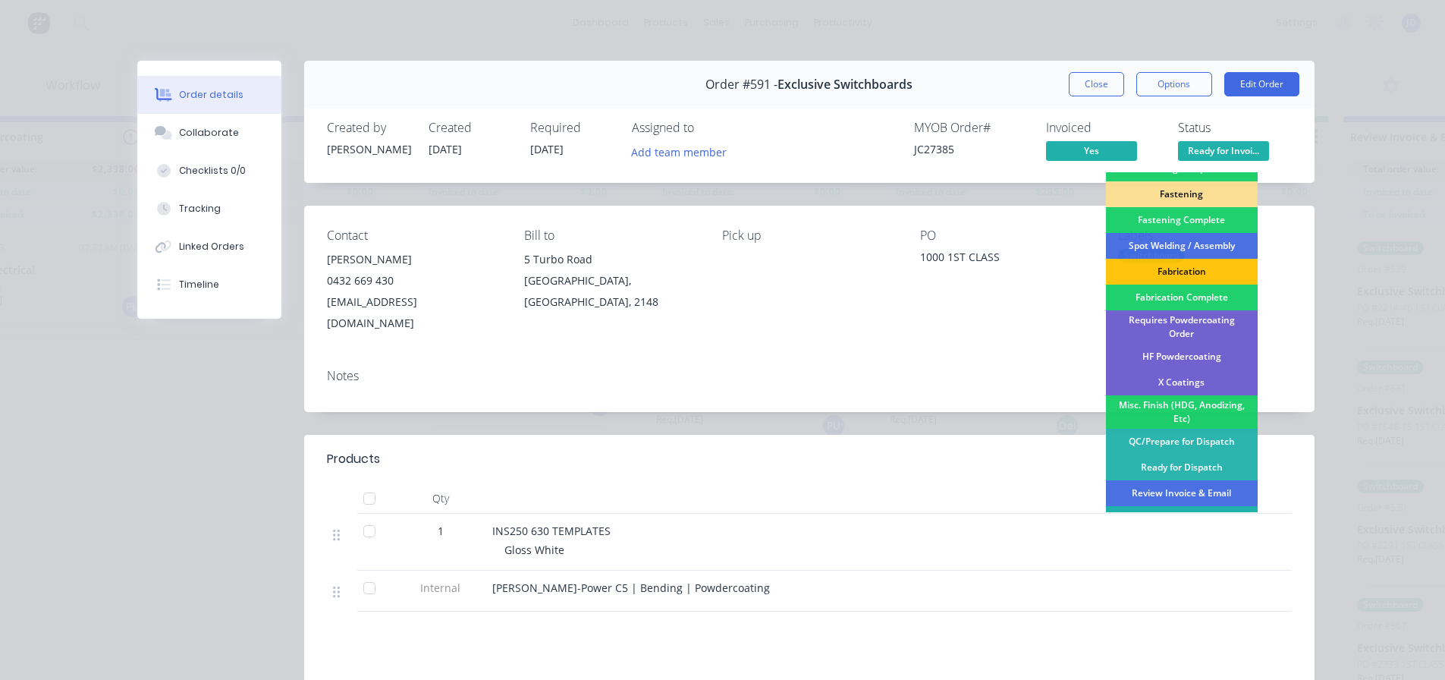
scroll to position [443, 0]
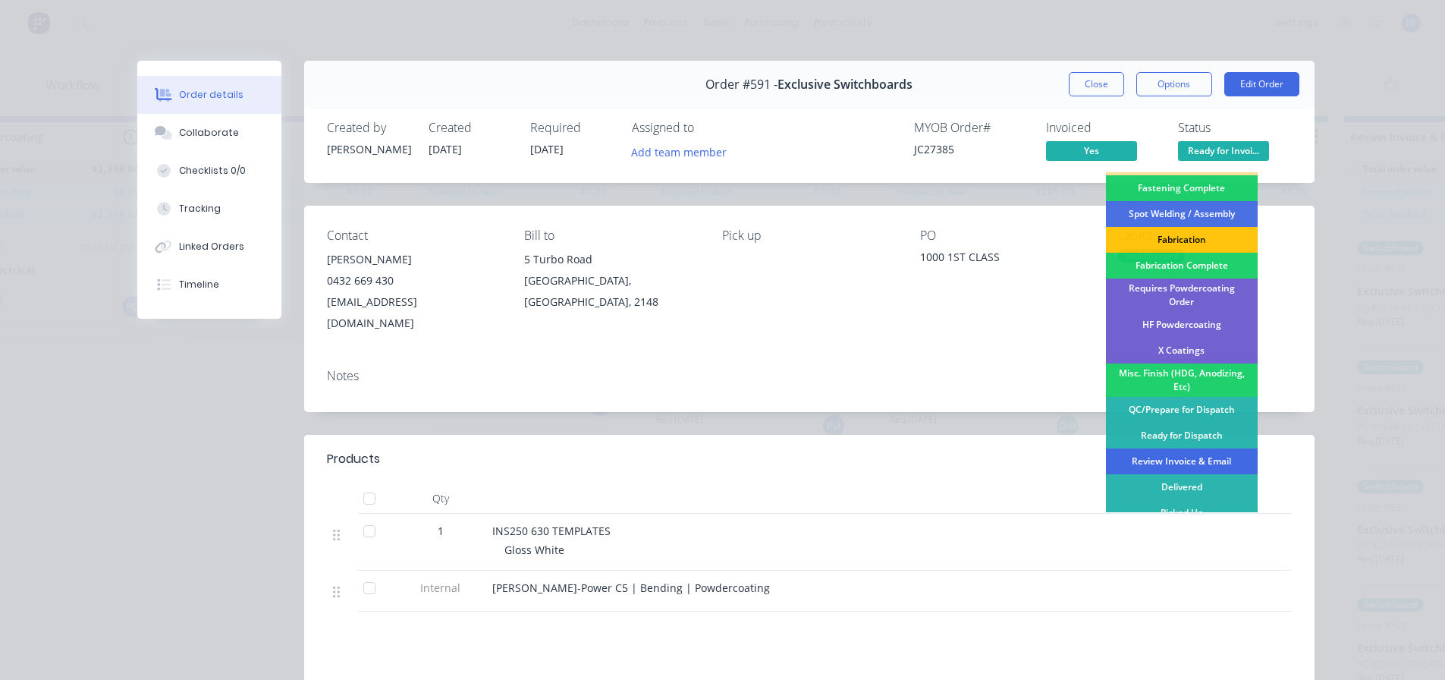
click at [1189, 456] on div "Review Invoice & Email" at bounding box center [1182, 461] width 152 height 26
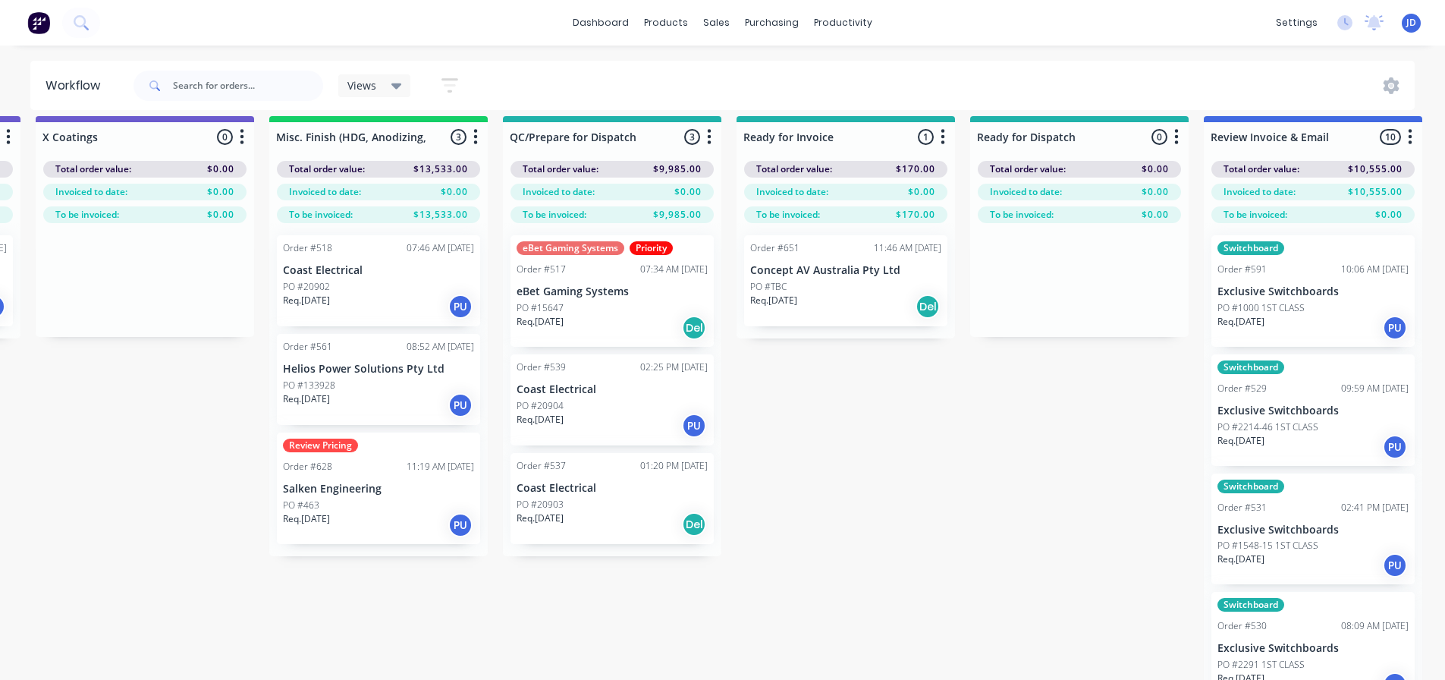
drag, startPoint x: 966, startPoint y: 437, endPoint x: 864, endPoint y: 420, distance: 103.7
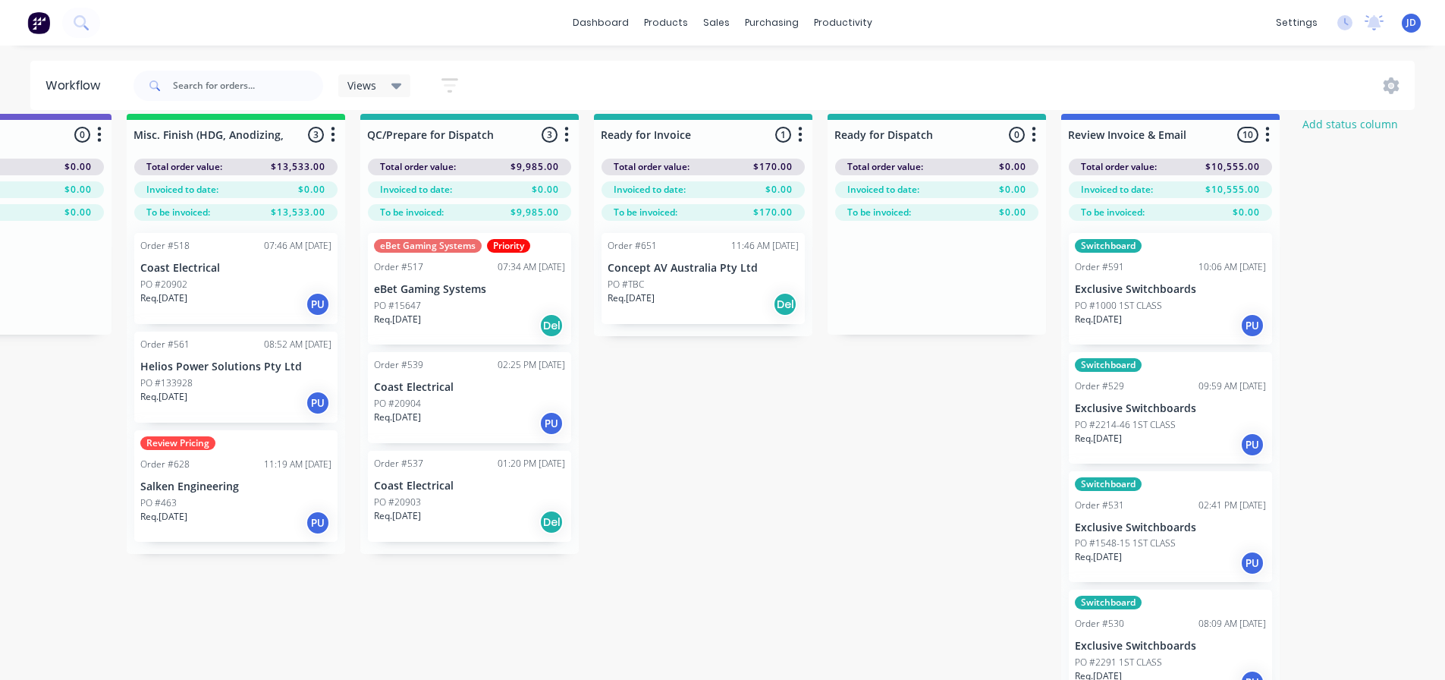
drag, startPoint x: 799, startPoint y: 382, endPoint x: 893, endPoint y: 374, distance: 93.6
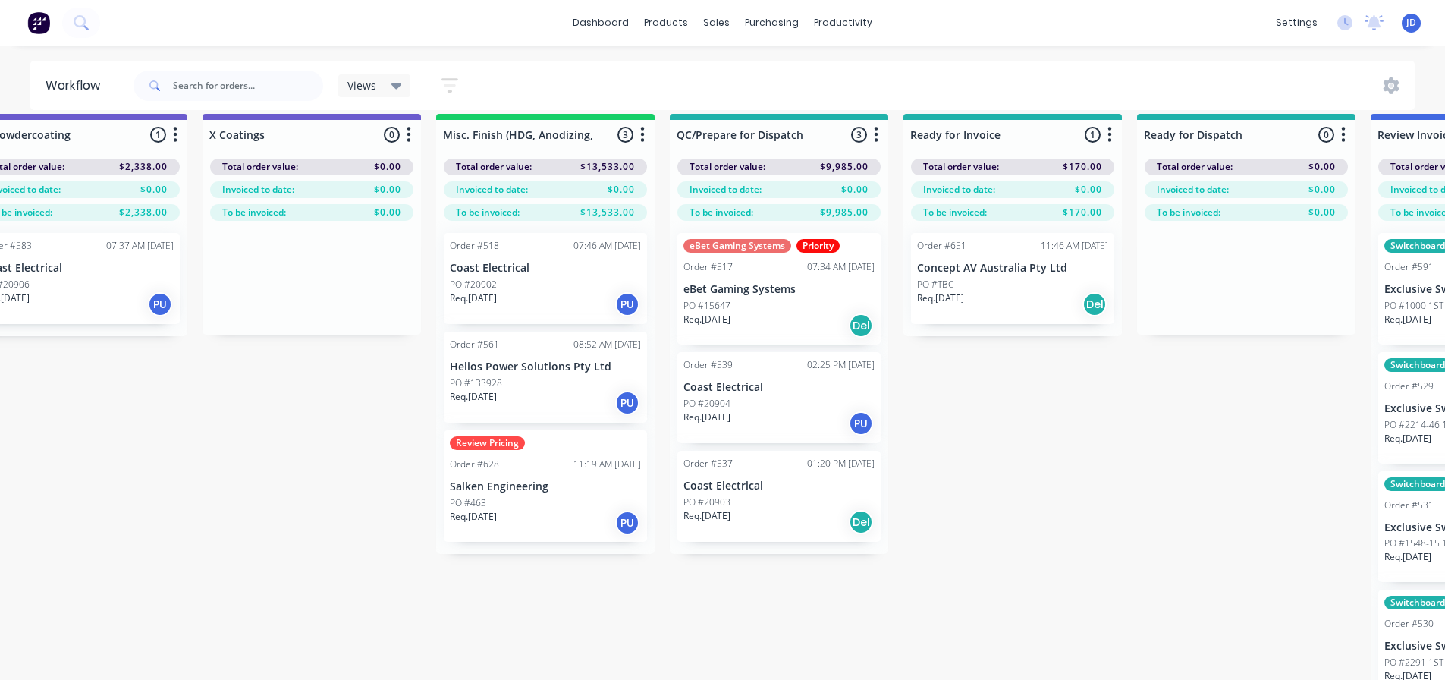
drag, startPoint x: 746, startPoint y: 469, endPoint x: 628, endPoint y: 444, distance: 120.0
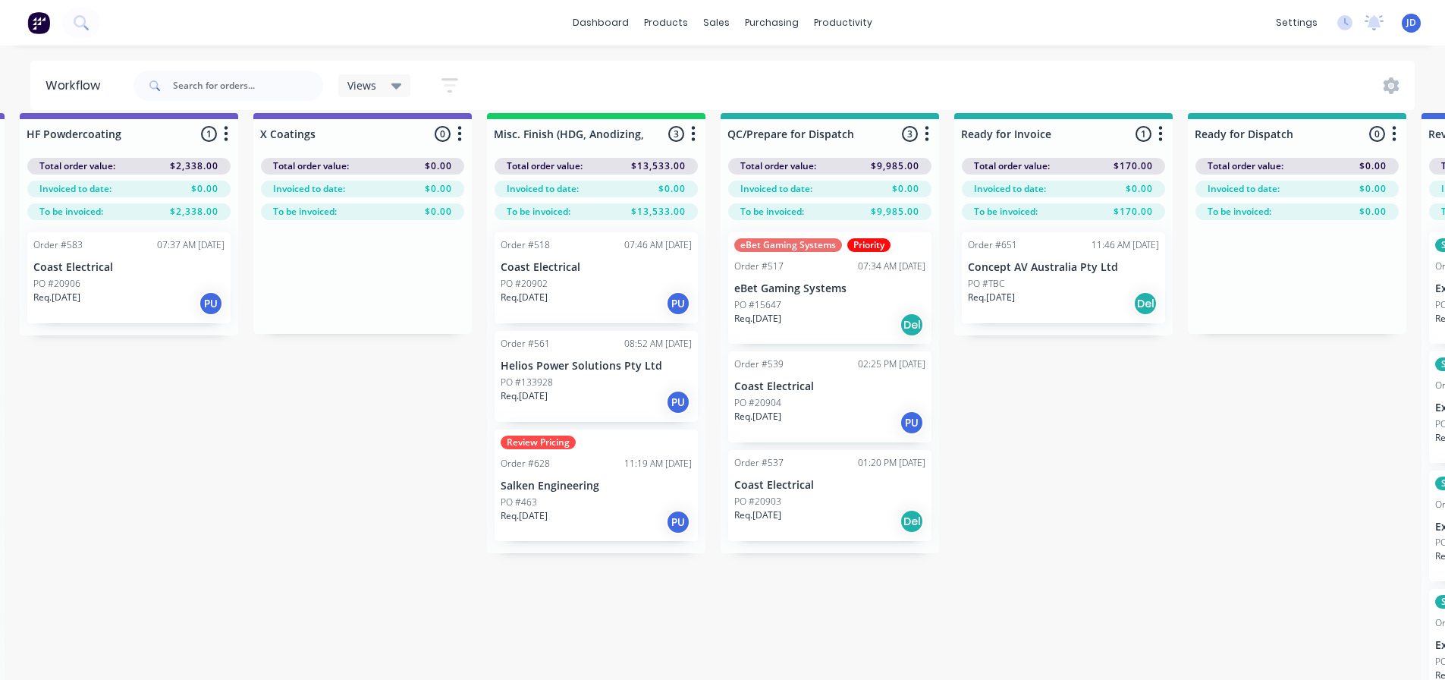
drag, startPoint x: 384, startPoint y: 618, endPoint x: 183, endPoint y: 602, distance: 201.6
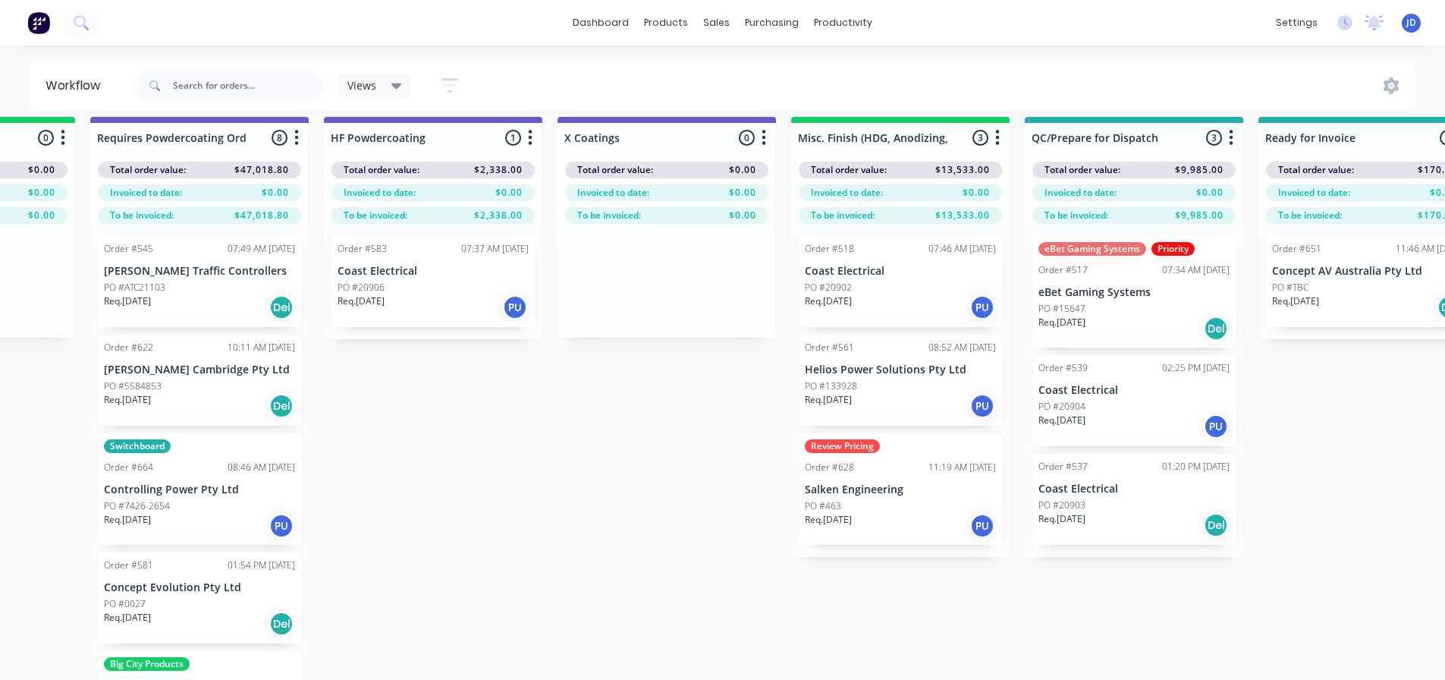
drag, startPoint x: 473, startPoint y: 513, endPoint x: 381, endPoint y: 480, distance: 98.1
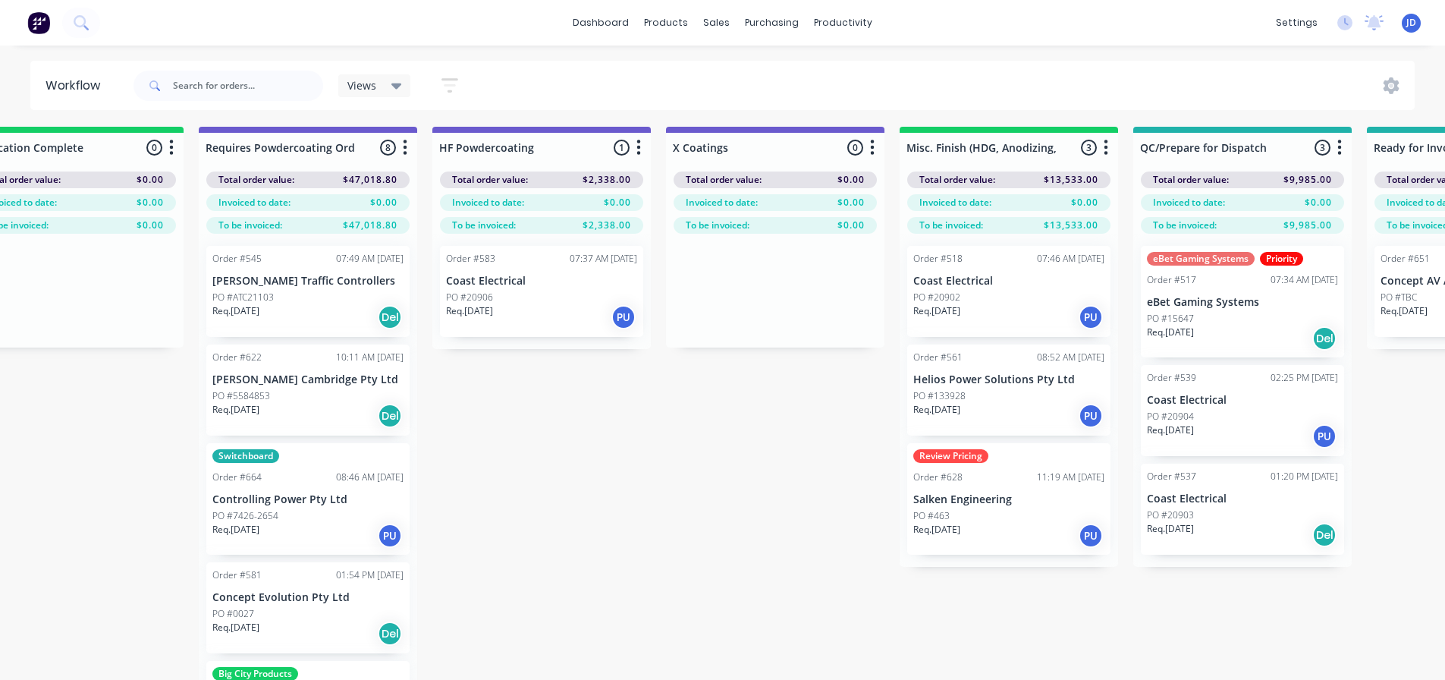
scroll to position [2, 4666]
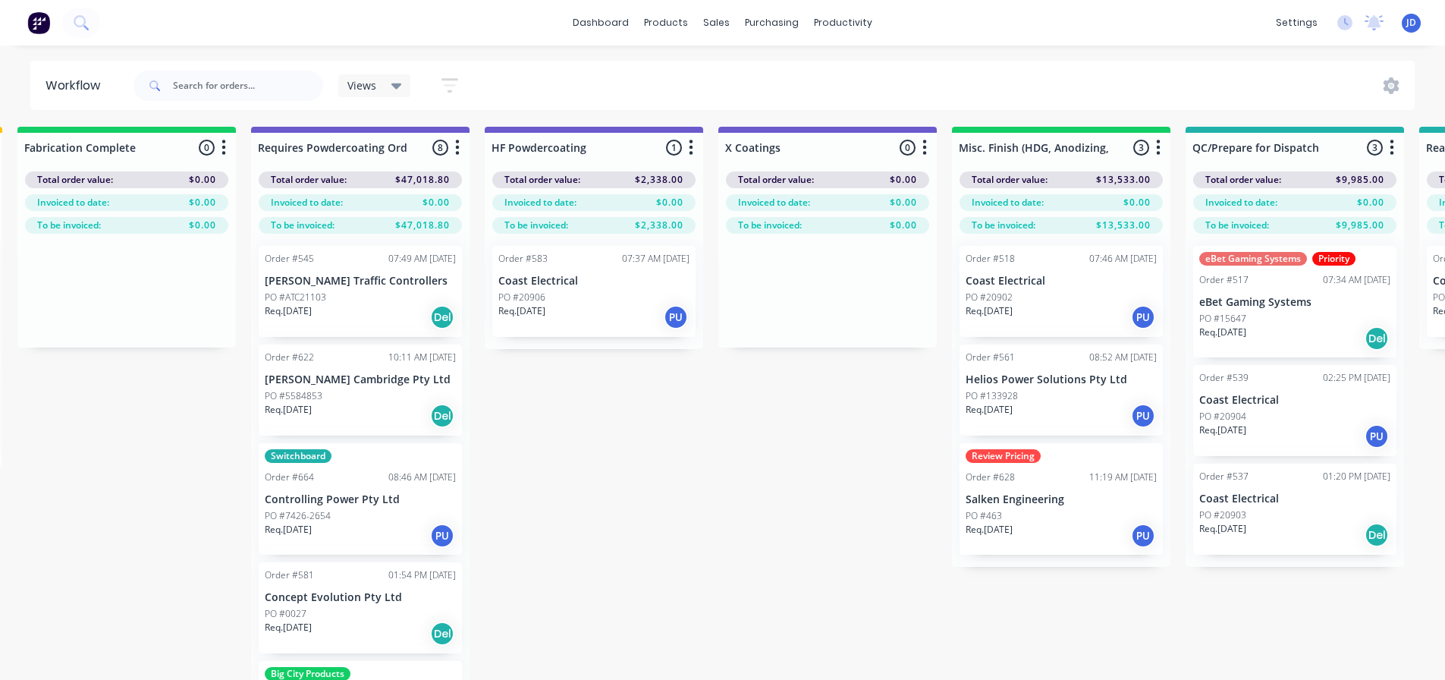
drag, startPoint x: 705, startPoint y: 557, endPoint x: 636, endPoint y: 539, distance: 72.3
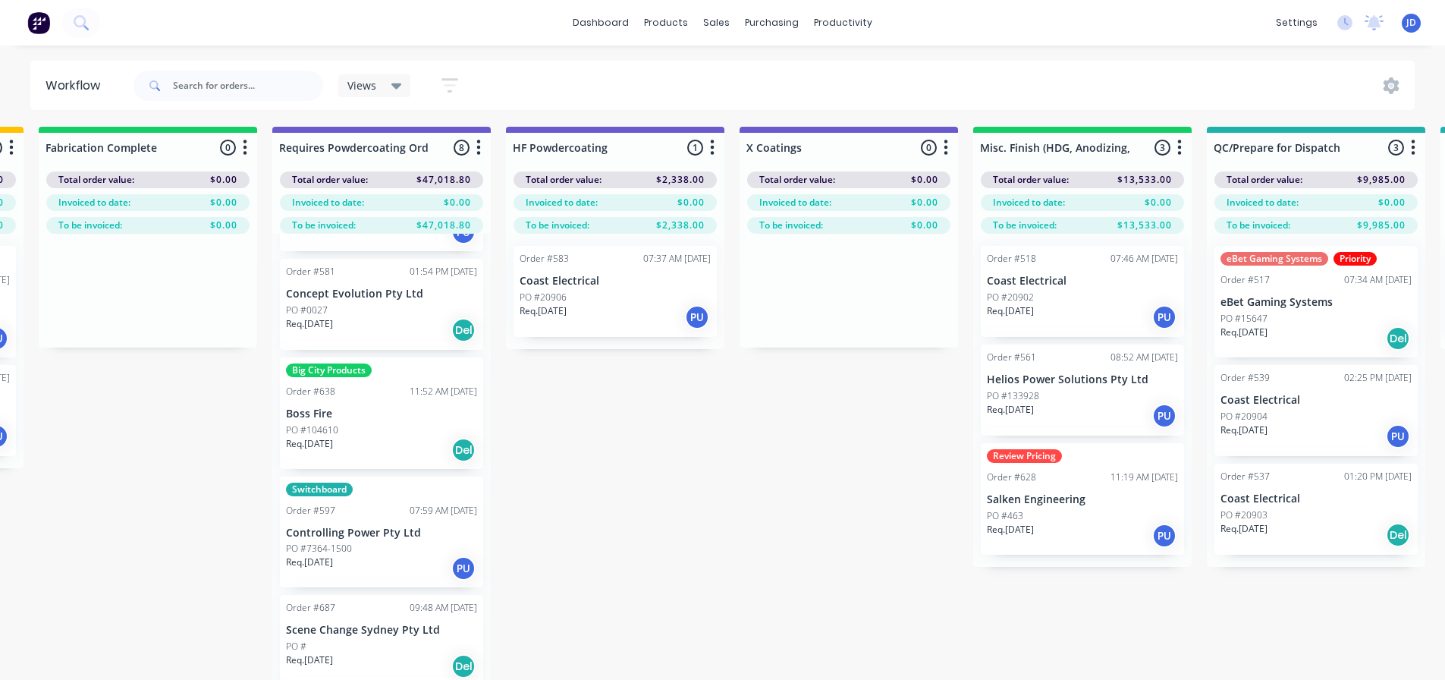
scroll to position [378, 0]
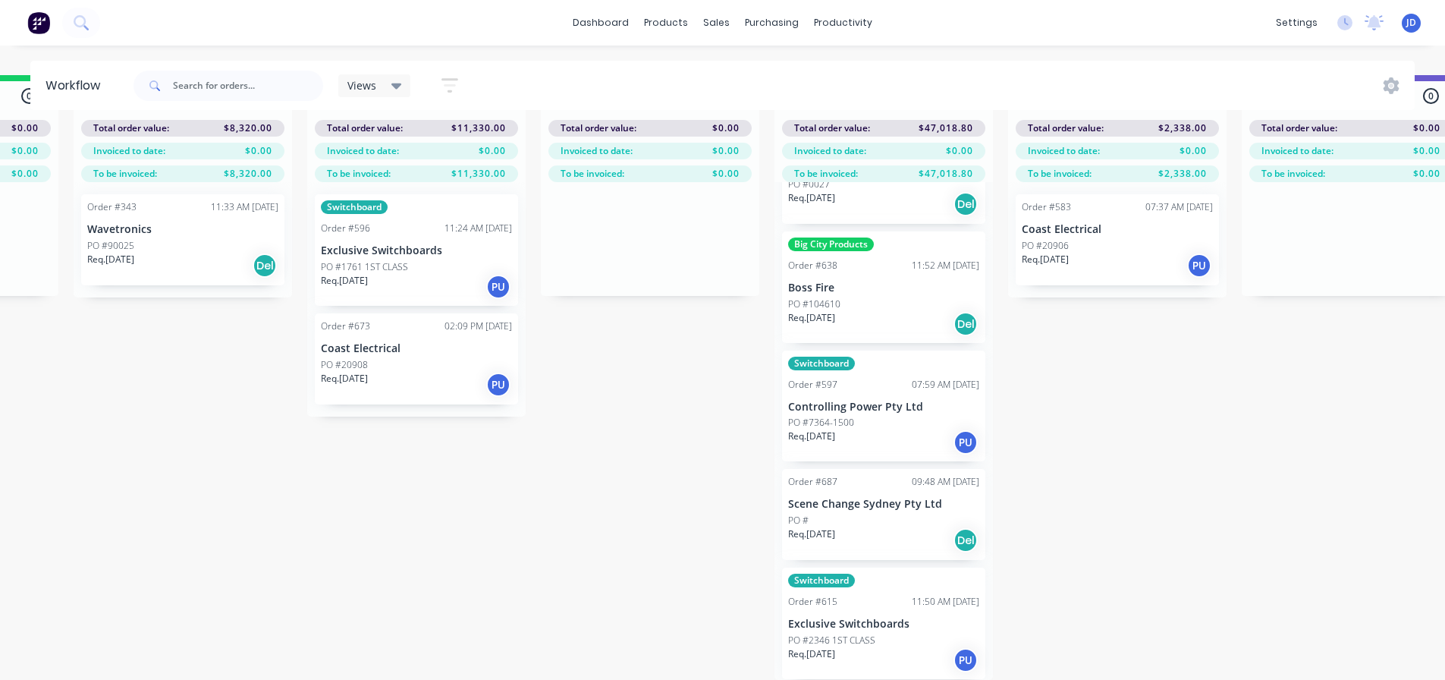
drag, startPoint x: 814, startPoint y: 598, endPoint x: 692, endPoint y: 580, distance: 122.7
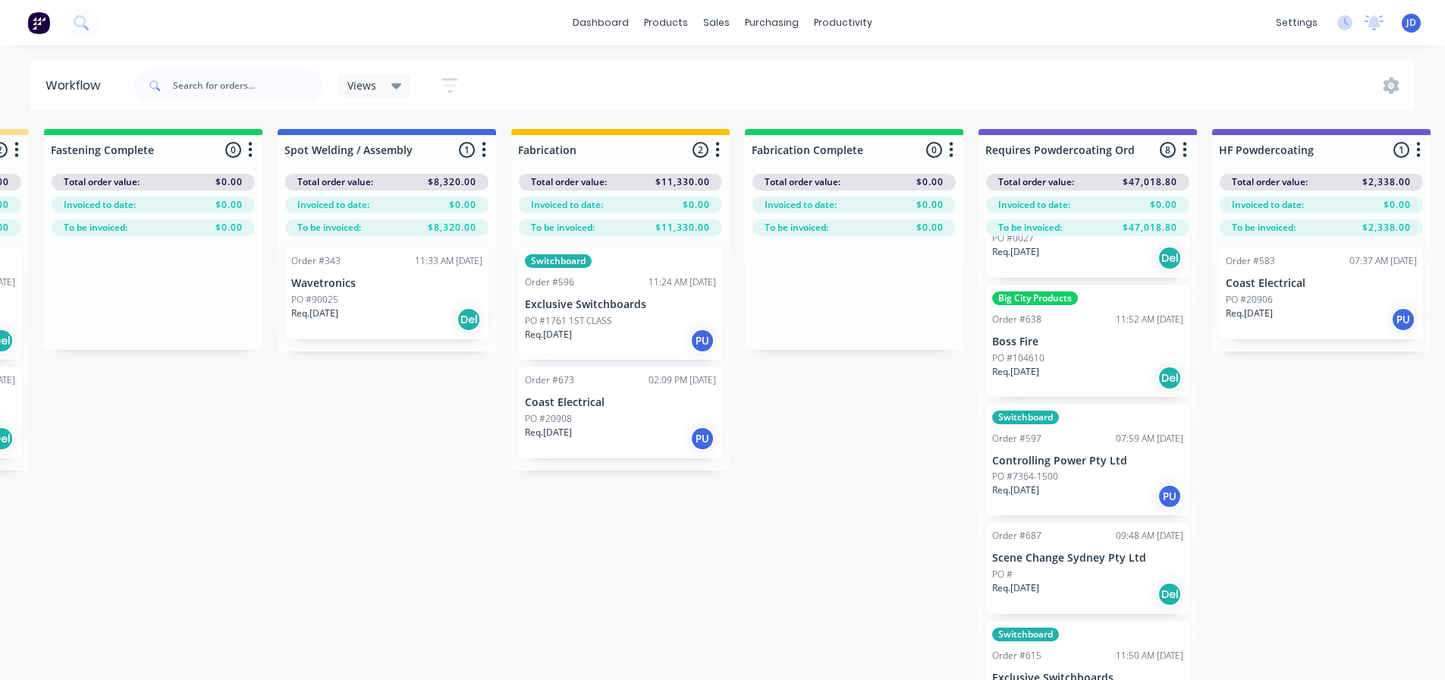
scroll to position [0, 3776]
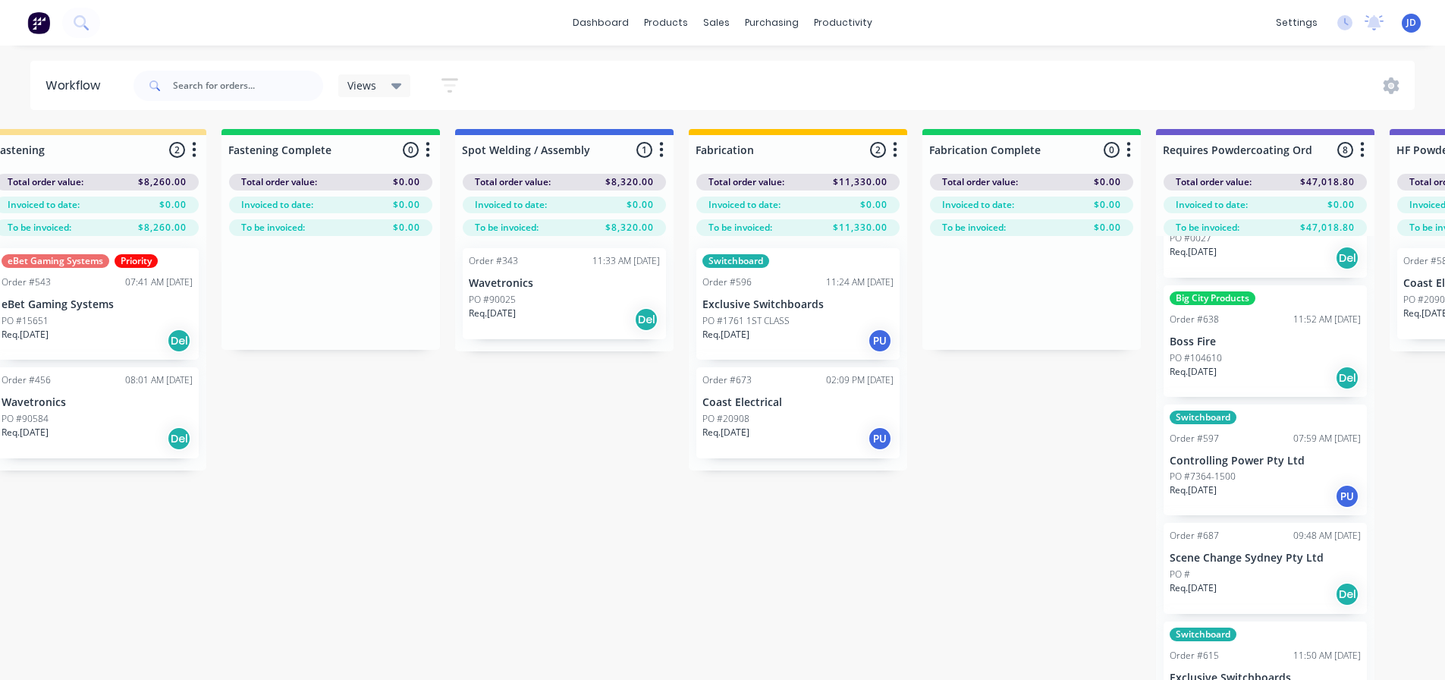
drag, startPoint x: 463, startPoint y: 531, endPoint x: 368, endPoint y: 516, distance: 96.0
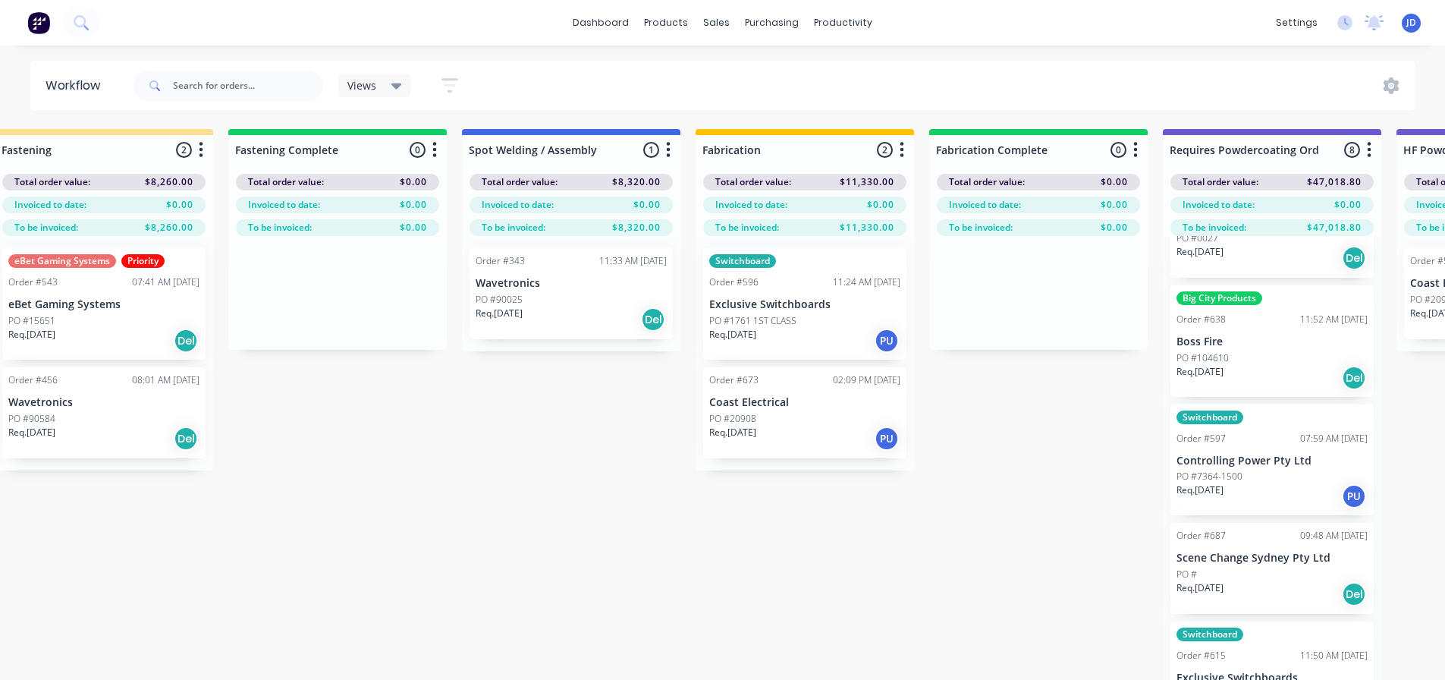
click at [580, 309] on div "Req. [DATE] Del" at bounding box center [571, 319] width 191 height 26
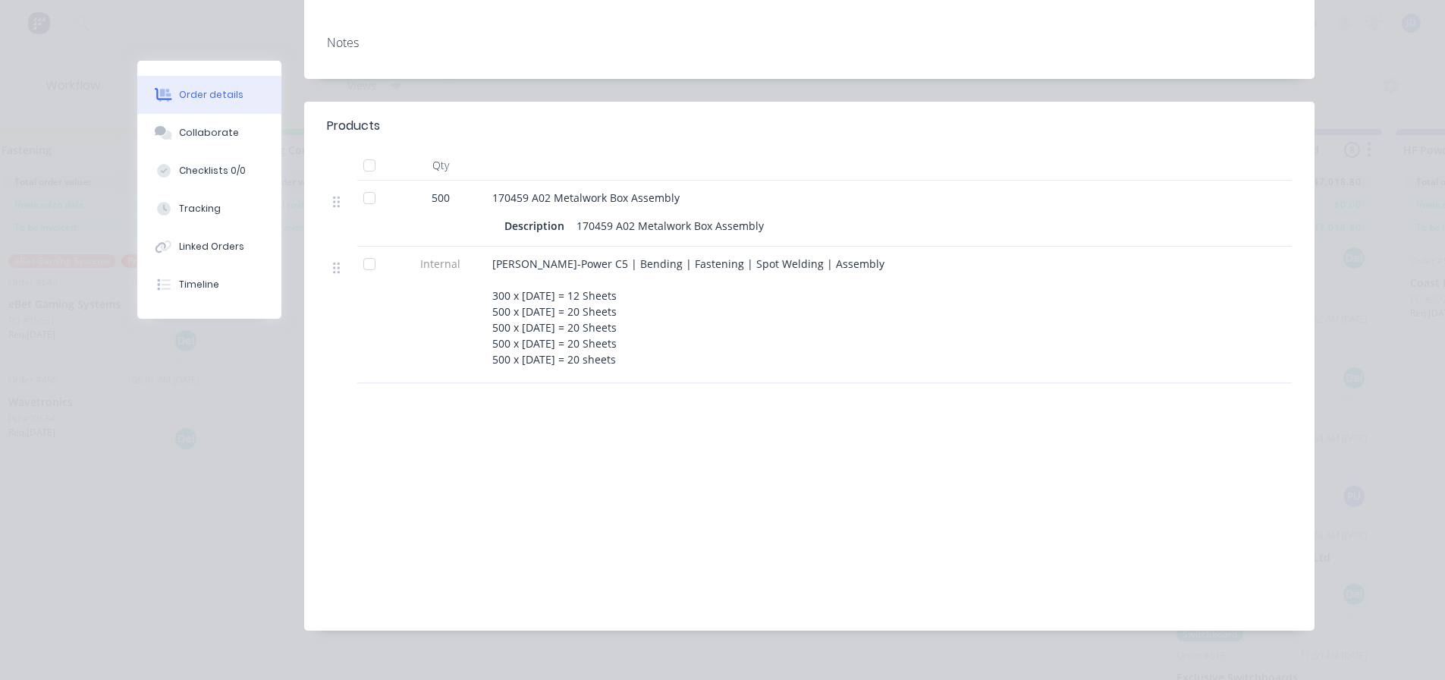
scroll to position [30, 0]
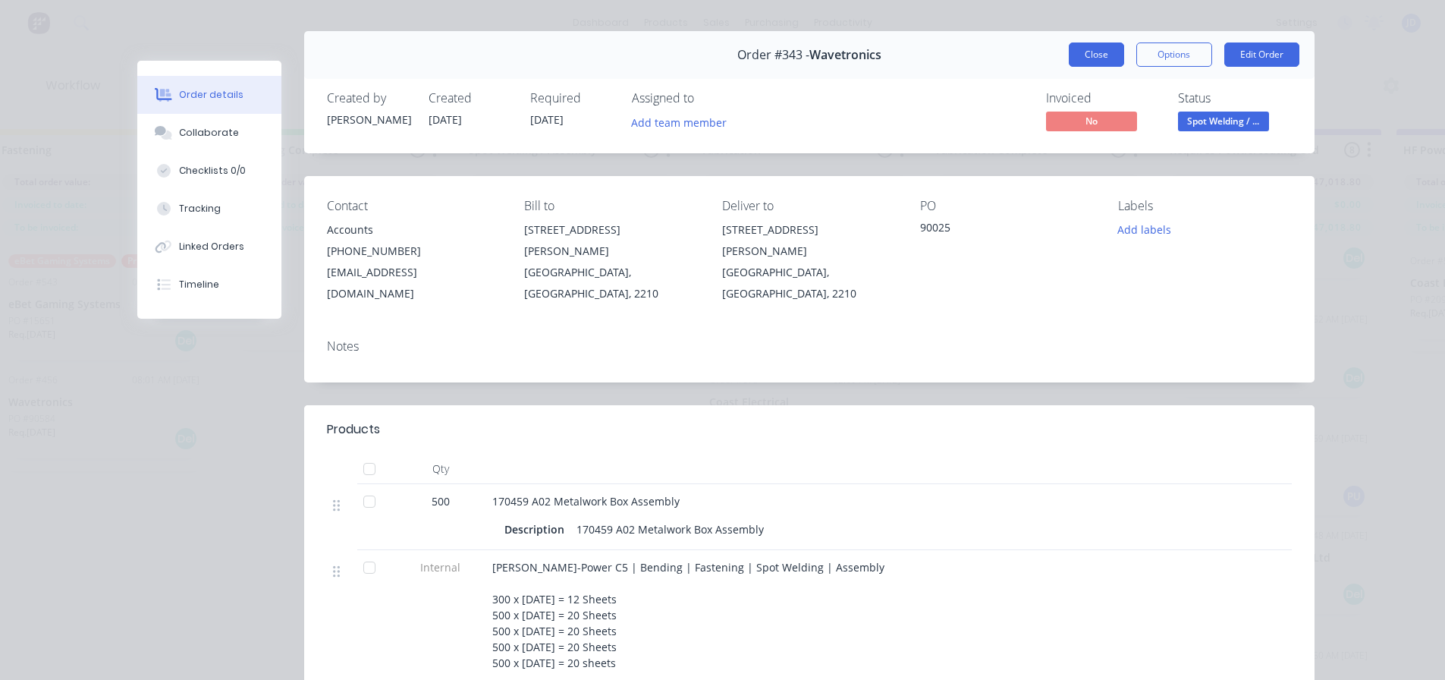
click at [1086, 50] on button "Close" at bounding box center [1096, 54] width 55 height 24
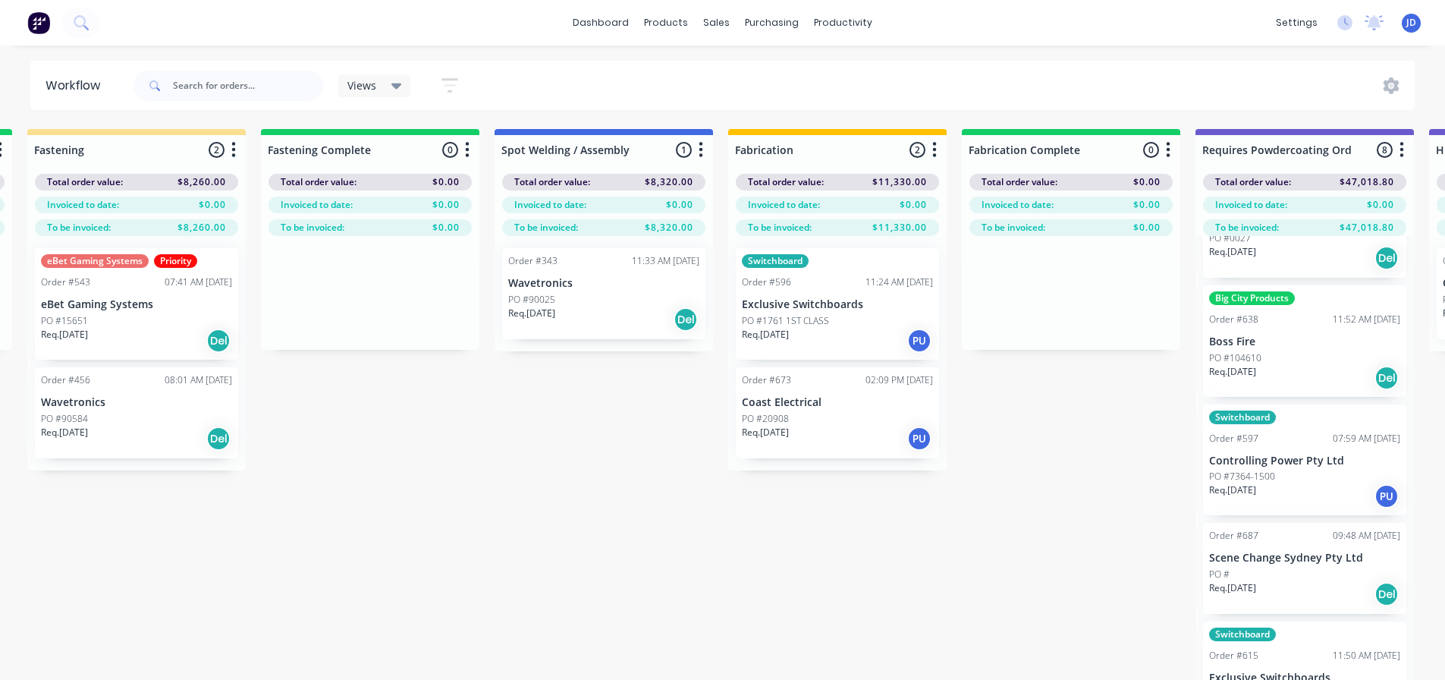
drag, startPoint x: 489, startPoint y: 513, endPoint x: 565, endPoint y: 442, distance: 104.1
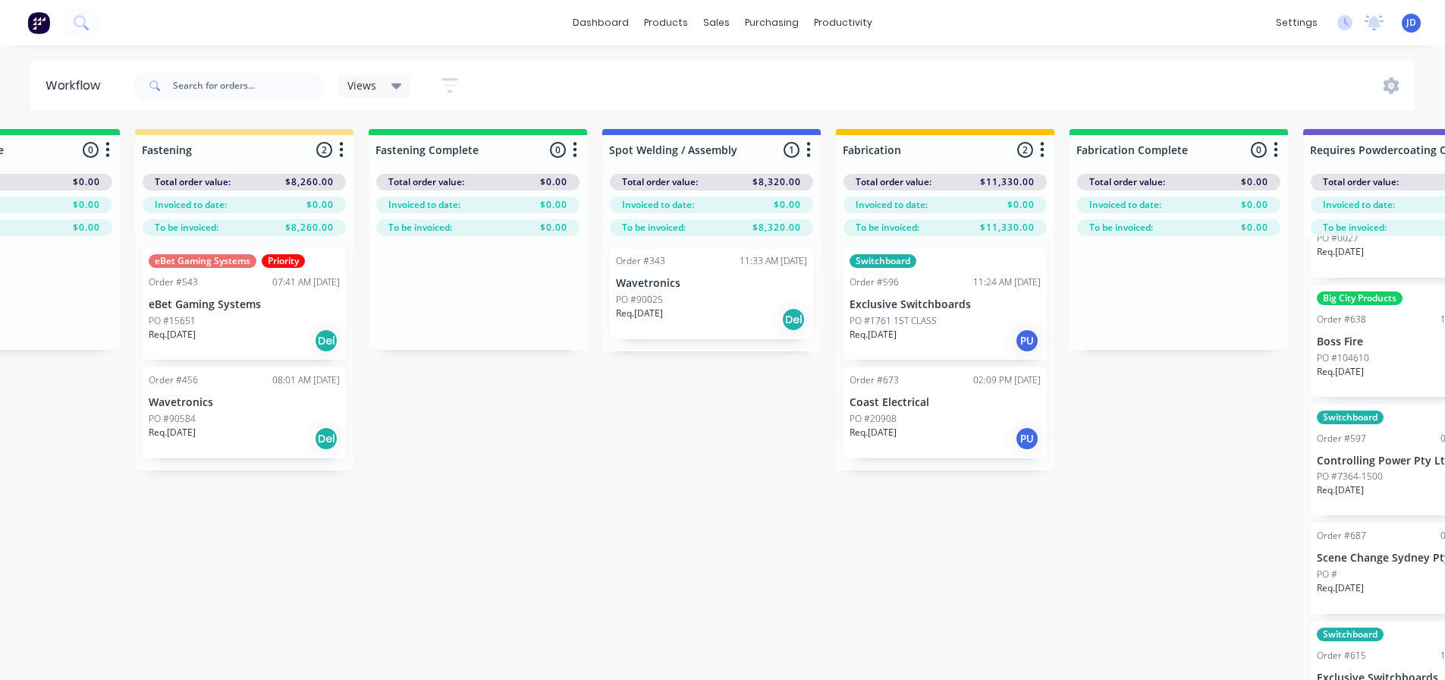
scroll to position [0, 3519]
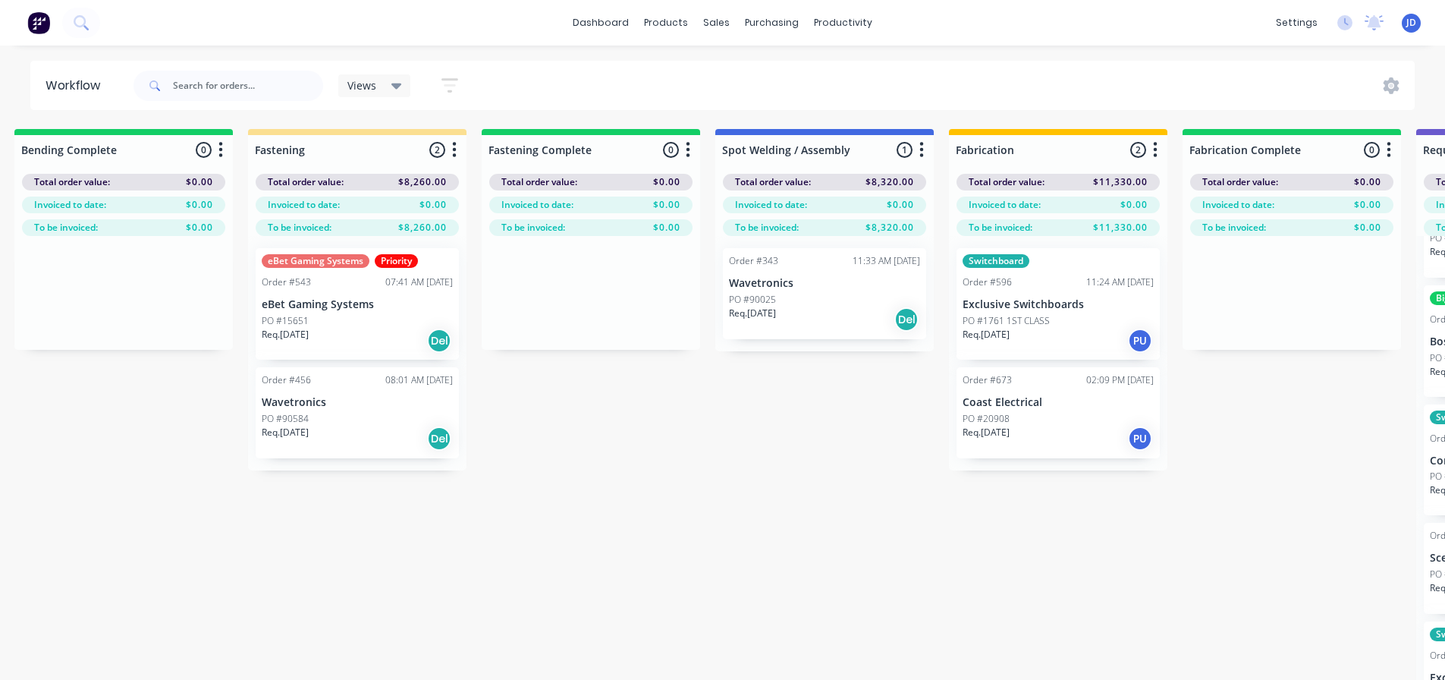
drag, startPoint x: 709, startPoint y: 509, endPoint x: 620, endPoint y: 479, distance: 93.5
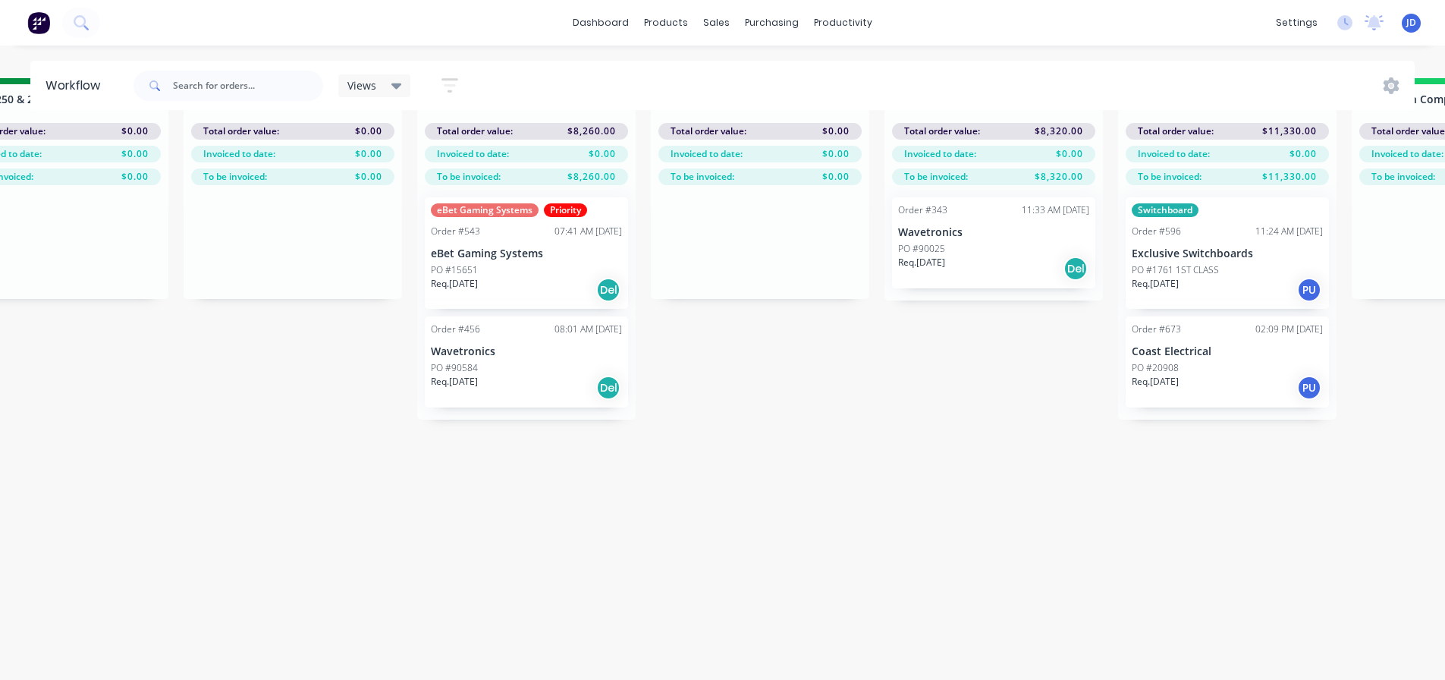
drag, startPoint x: 706, startPoint y: 567, endPoint x: 601, endPoint y: 592, distance: 108.2
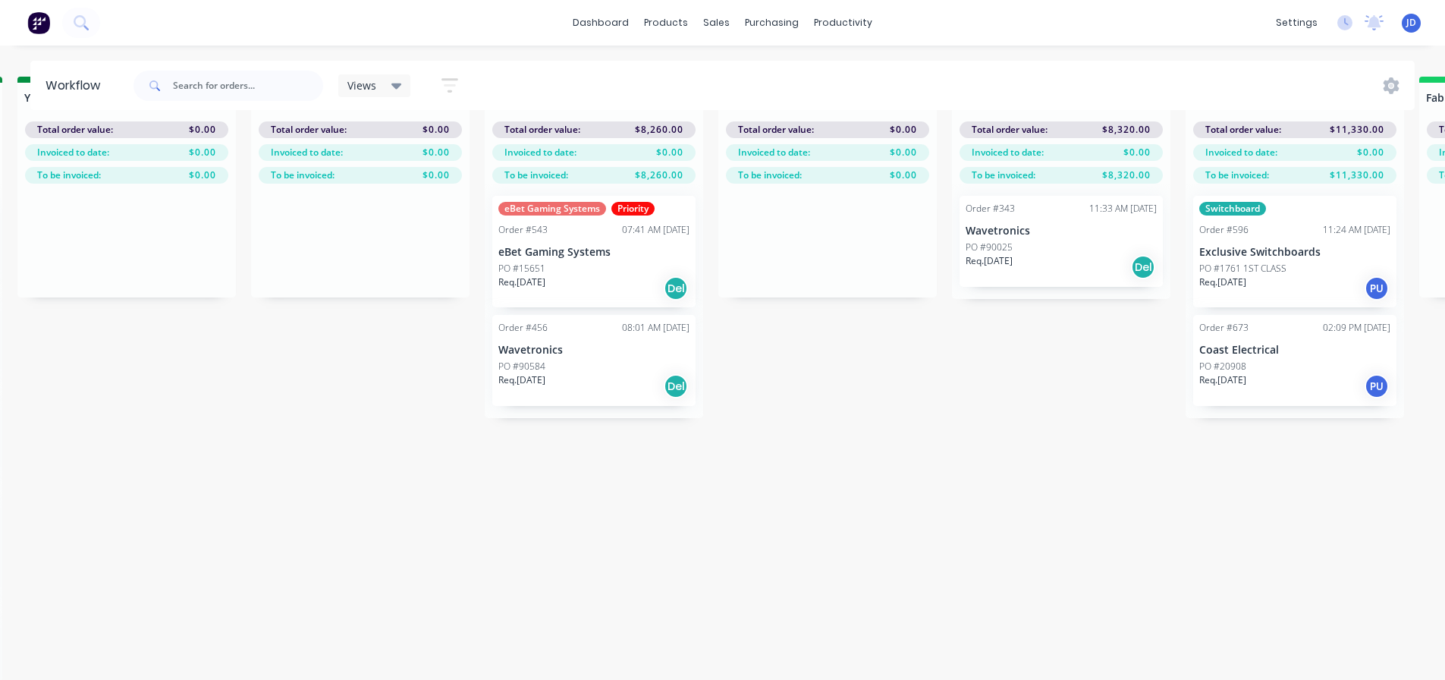
drag, startPoint x: 657, startPoint y: 567, endPoint x: 589, endPoint y: 544, distance: 72.2
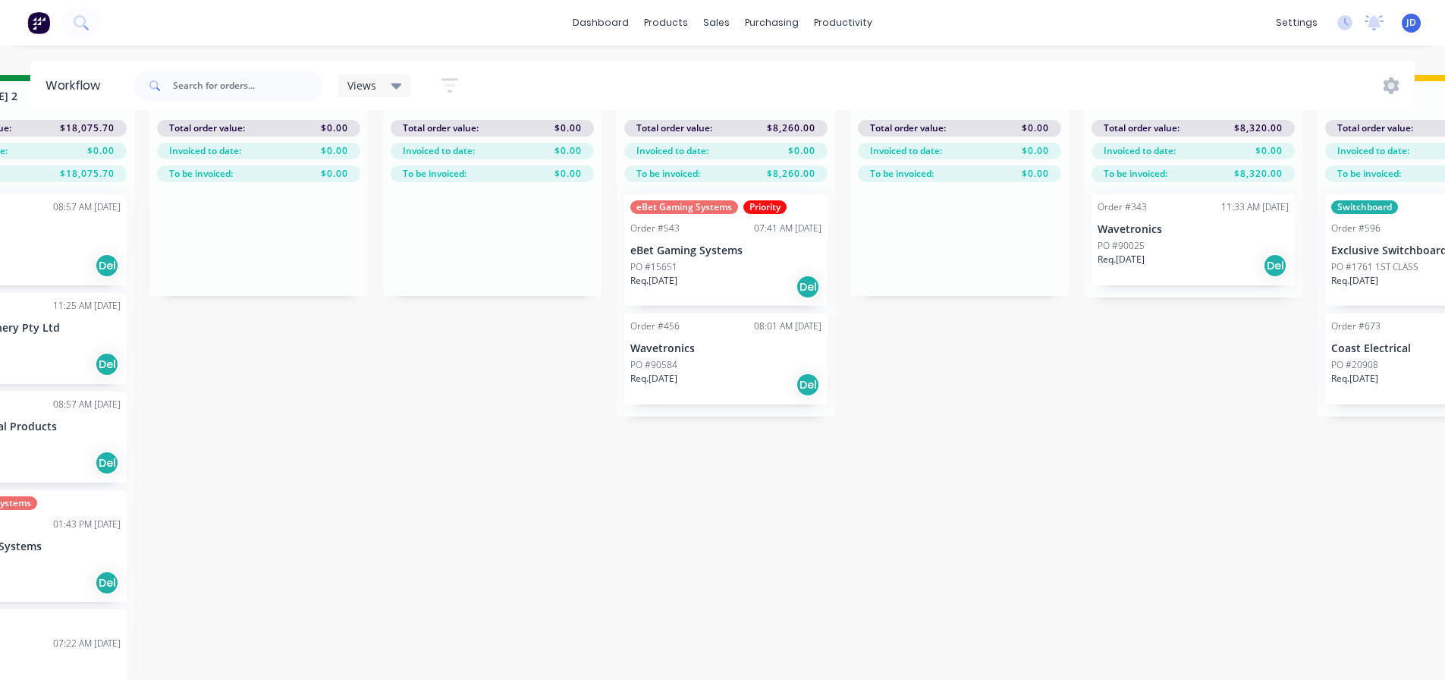
drag, startPoint x: 718, startPoint y: 542, endPoint x: 726, endPoint y: 542, distance: 8.3
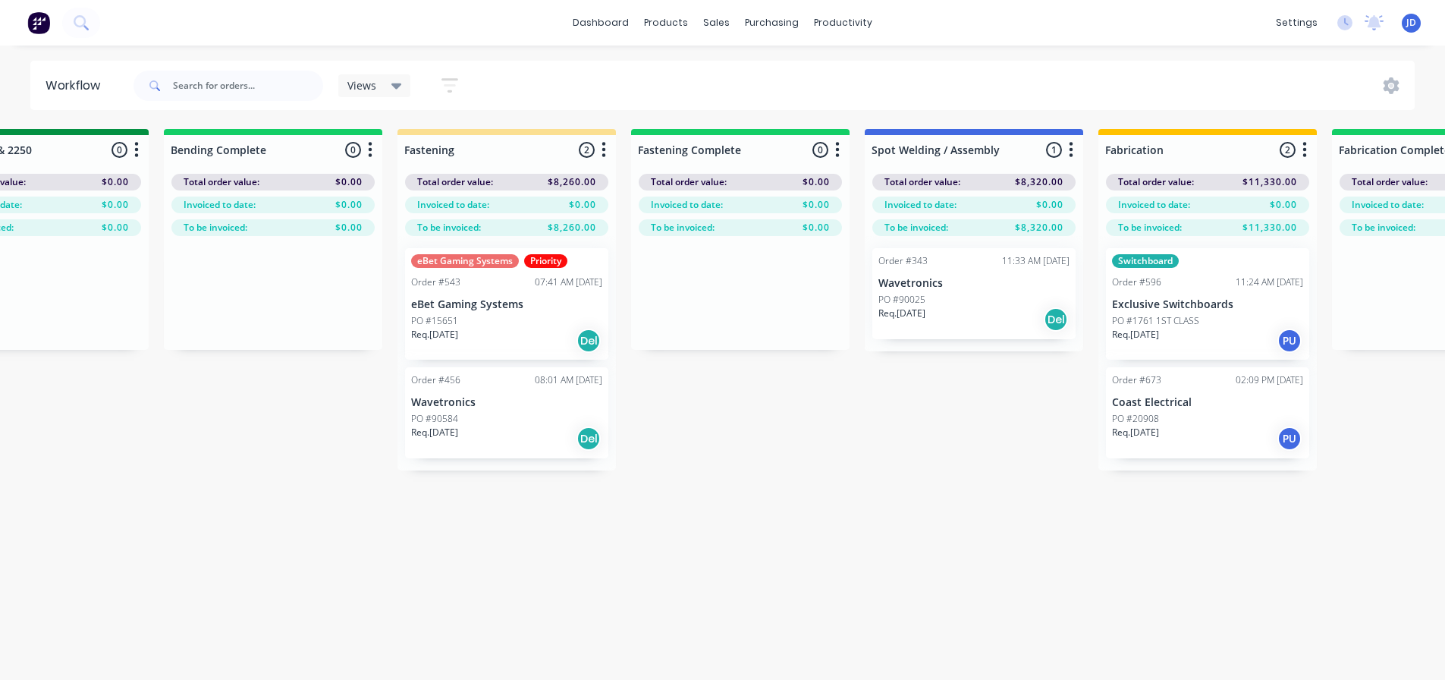
scroll to position [0, 3048]
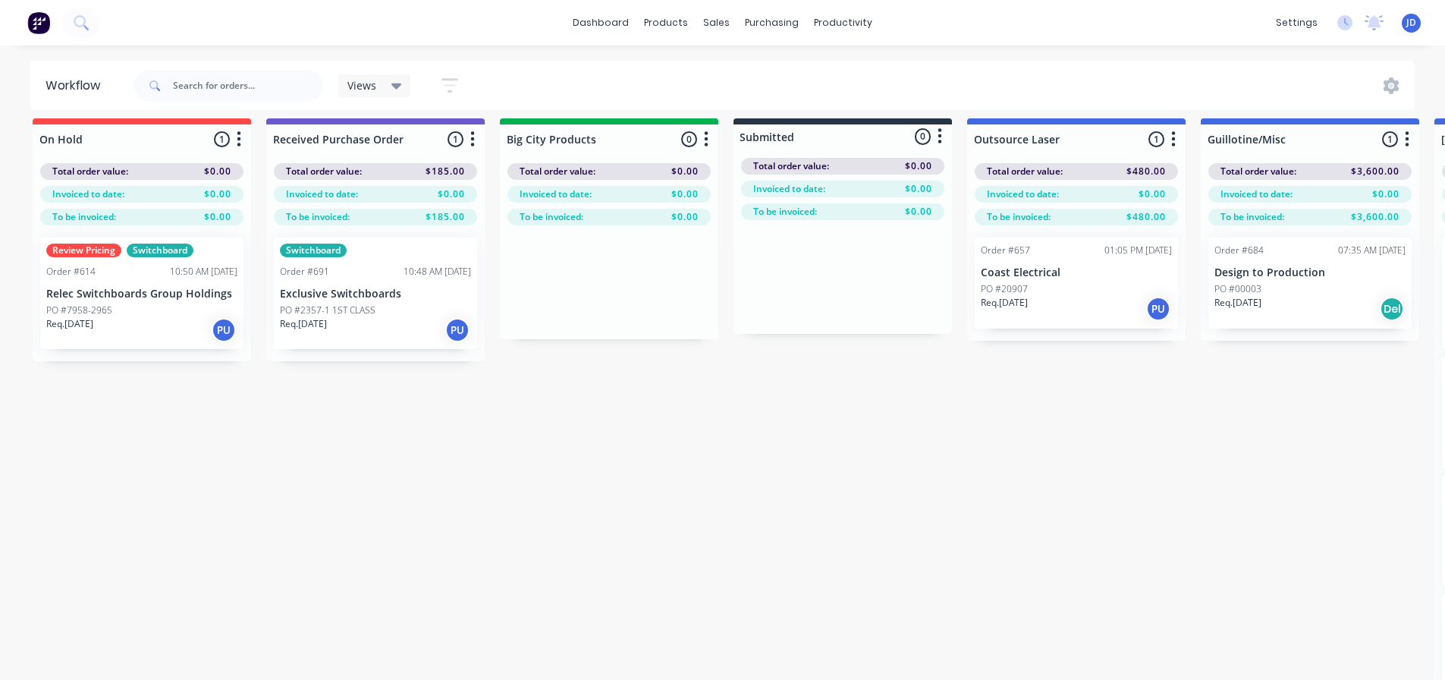
drag, startPoint x: 1131, startPoint y: 618, endPoint x: 510, endPoint y: 675, distance: 623.8
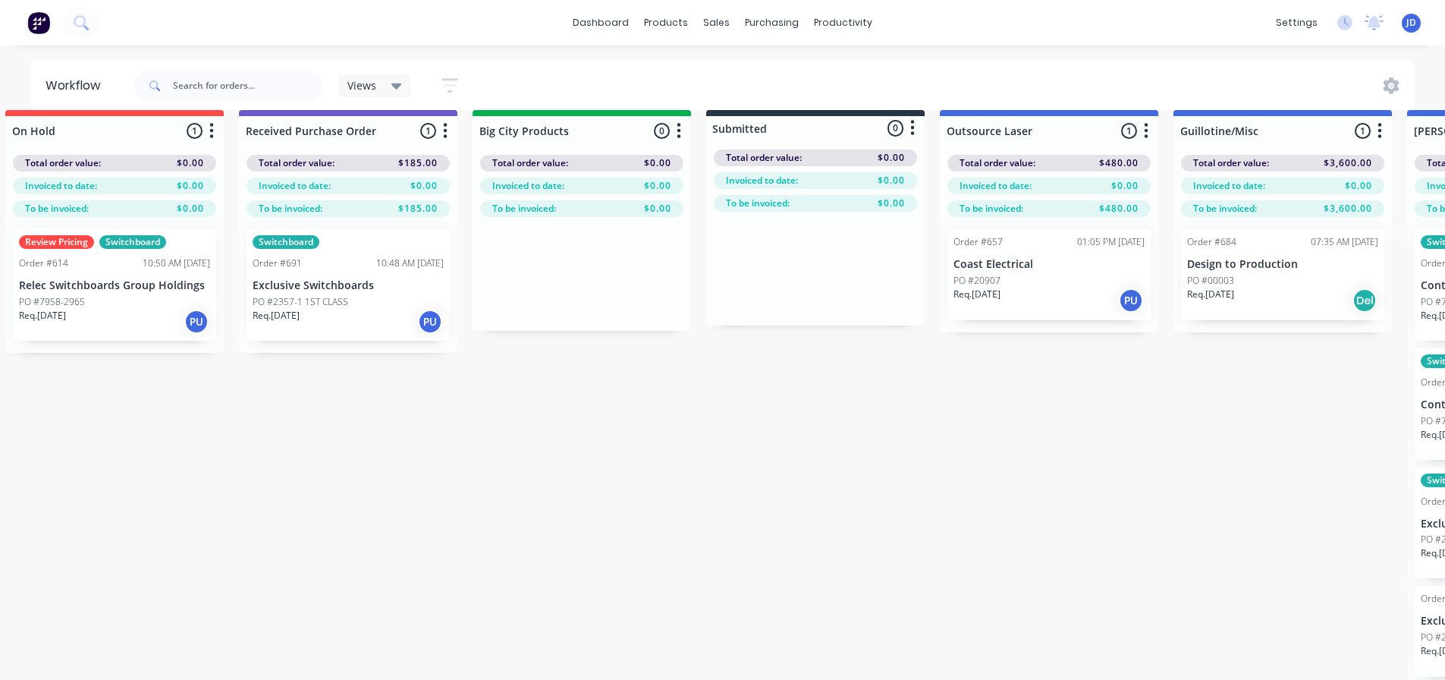
drag, startPoint x: 935, startPoint y: 561, endPoint x: 1035, endPoint y: 531, distance: 104.4
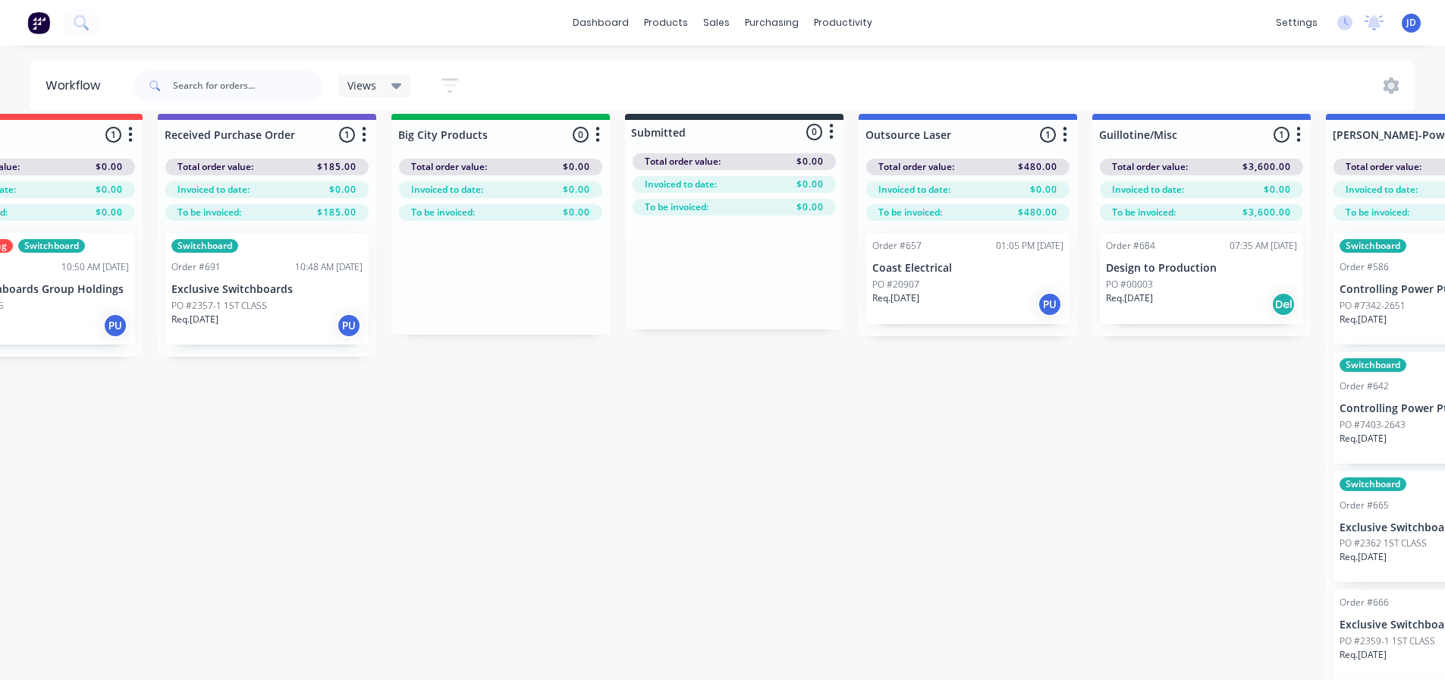
scroll to position [15, 231]
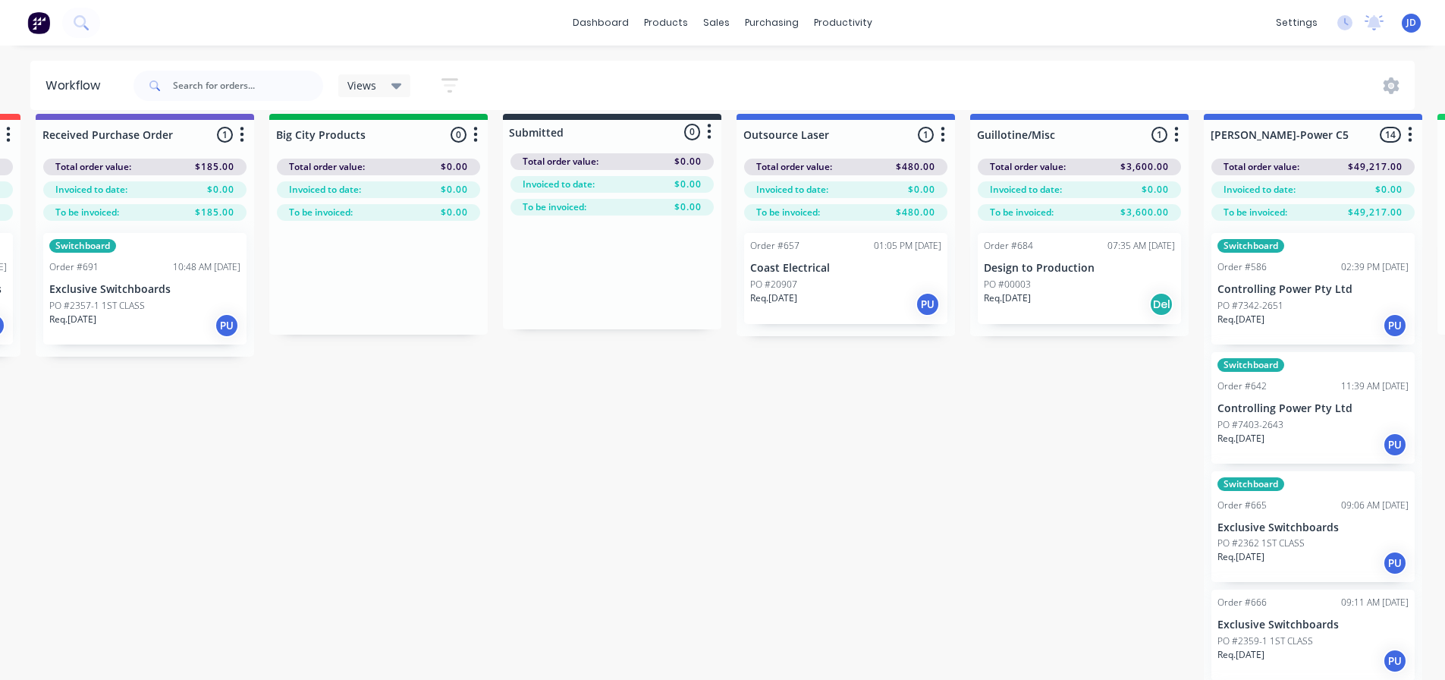
drag, startPoint x: 476, startPoint y: 544, endPoint x: 831, endPoint y: 437, distance: 370.0
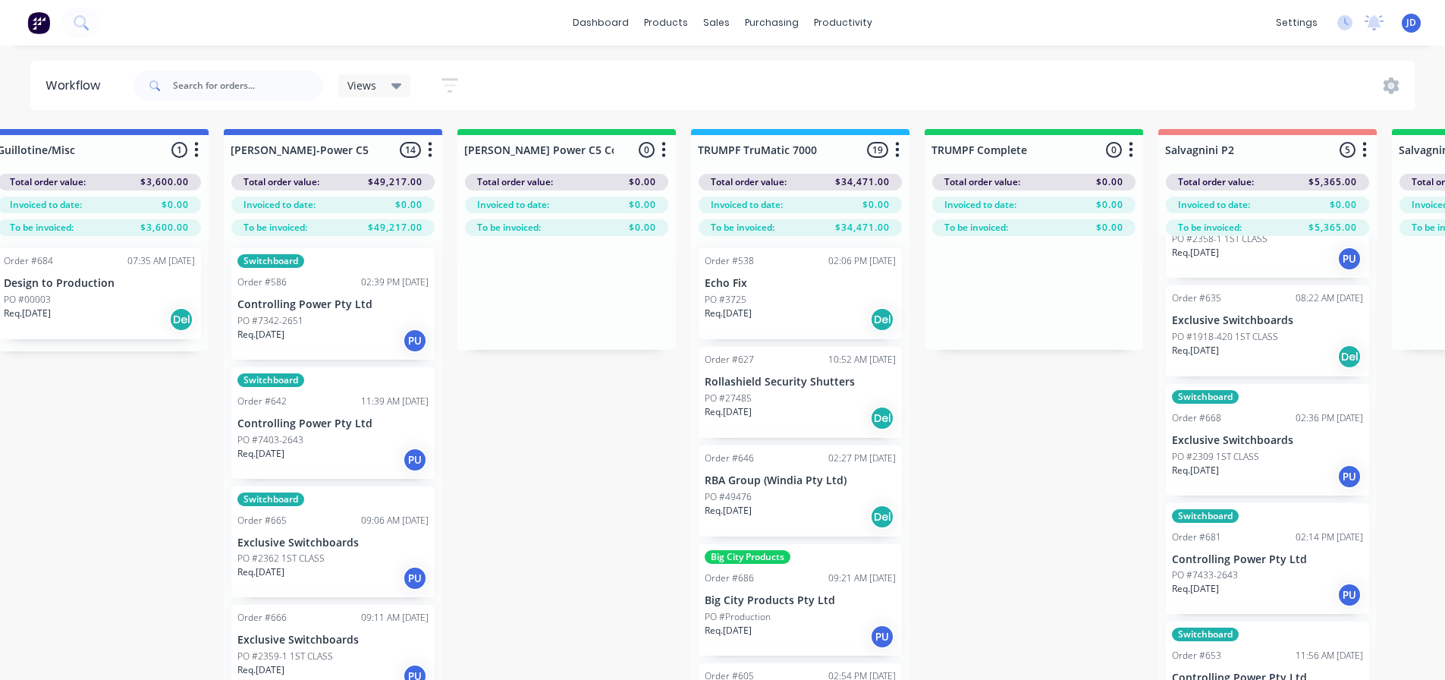
scroll to position [0, 1043]
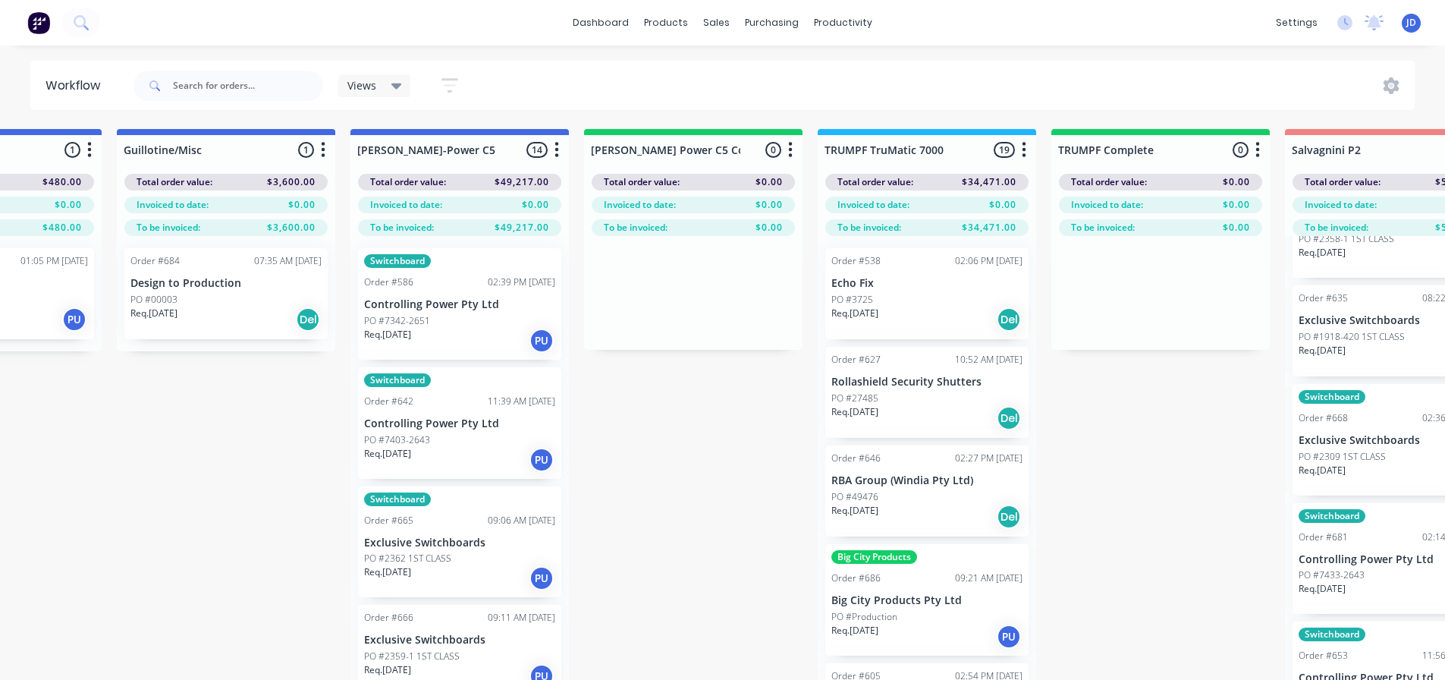
drag, startPoint x: 593, startPoint y: 444, endPoint x: 482, endPoint y: 419, distance: 114.3
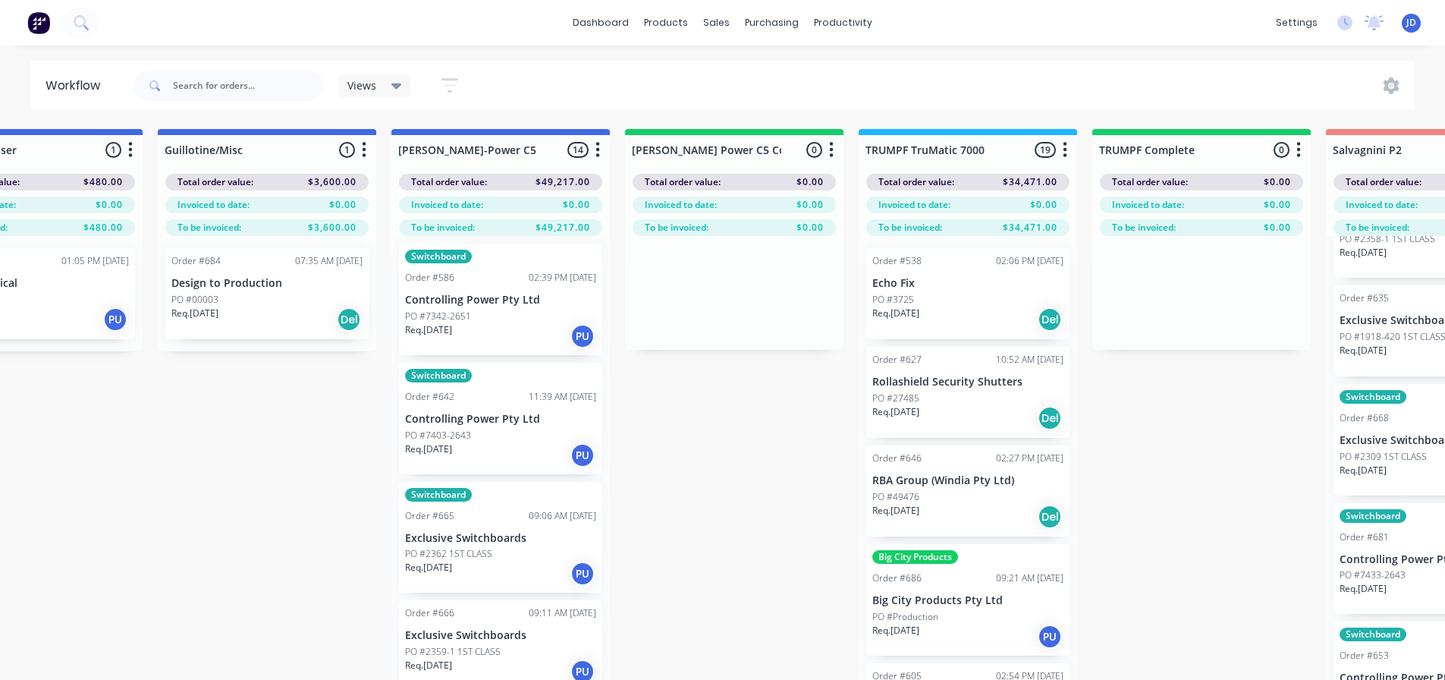
drag, startPoint x: 395, startPoint y: 484, endPoint x: 223, endPoint y: 476, distance: 172.3
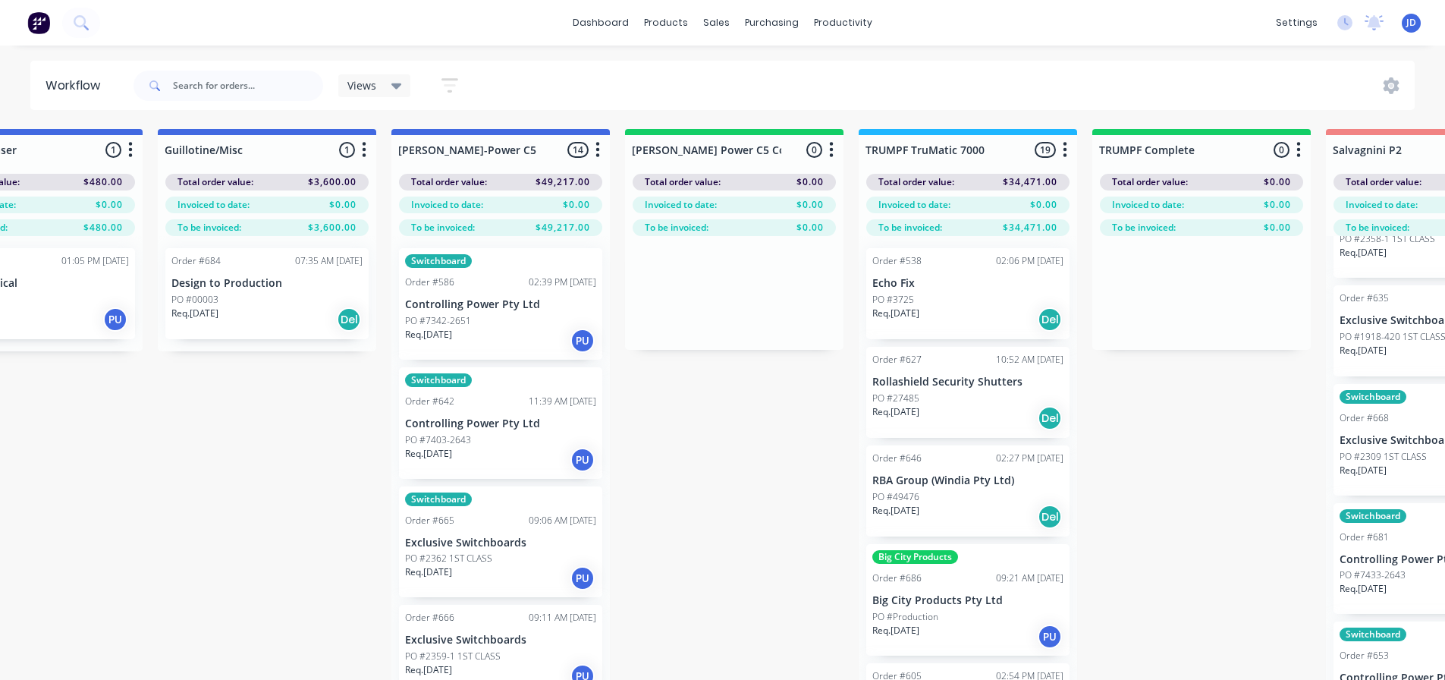
click at [275, 306] on div "Order #684 07:35 AM [DATE] Design to Production PO #00003 Req. [DATE] Del" at bounding box center [266, 293] width 203 height 91
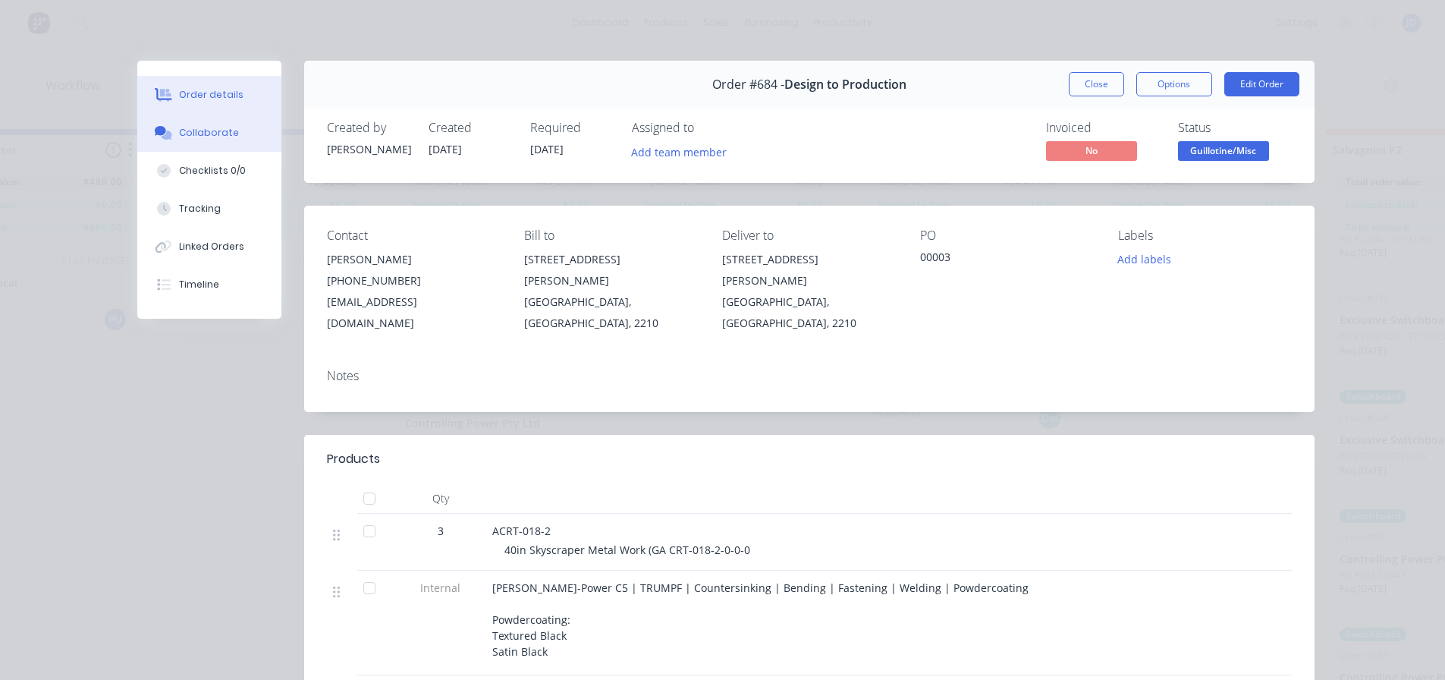
click at [237, 137] on button "Collaborate" at bounding box center [209, 133] width 144 height 38
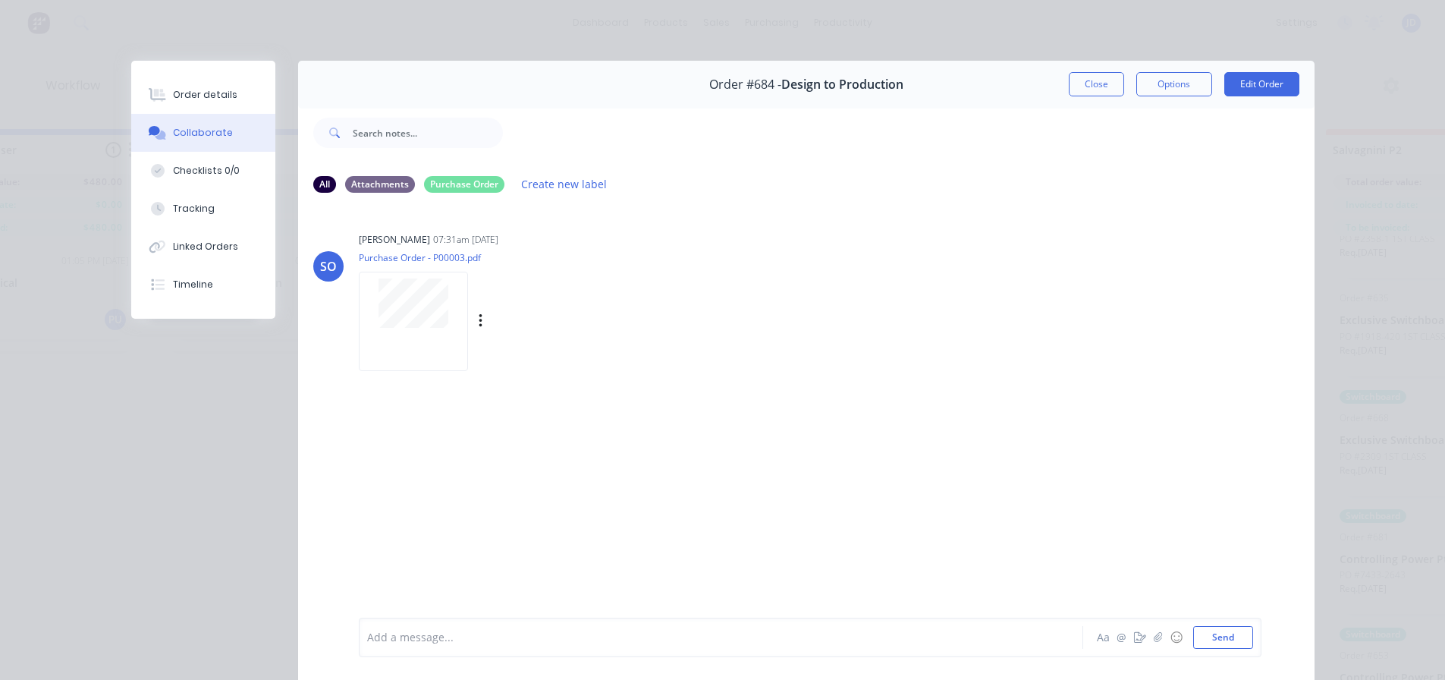
click at [436, 334] on div at bounding box center [413, 321] width 109 height 99
click at [1093, 84] on button "Close" at bounding box center [1096, 84] width 55 height 24
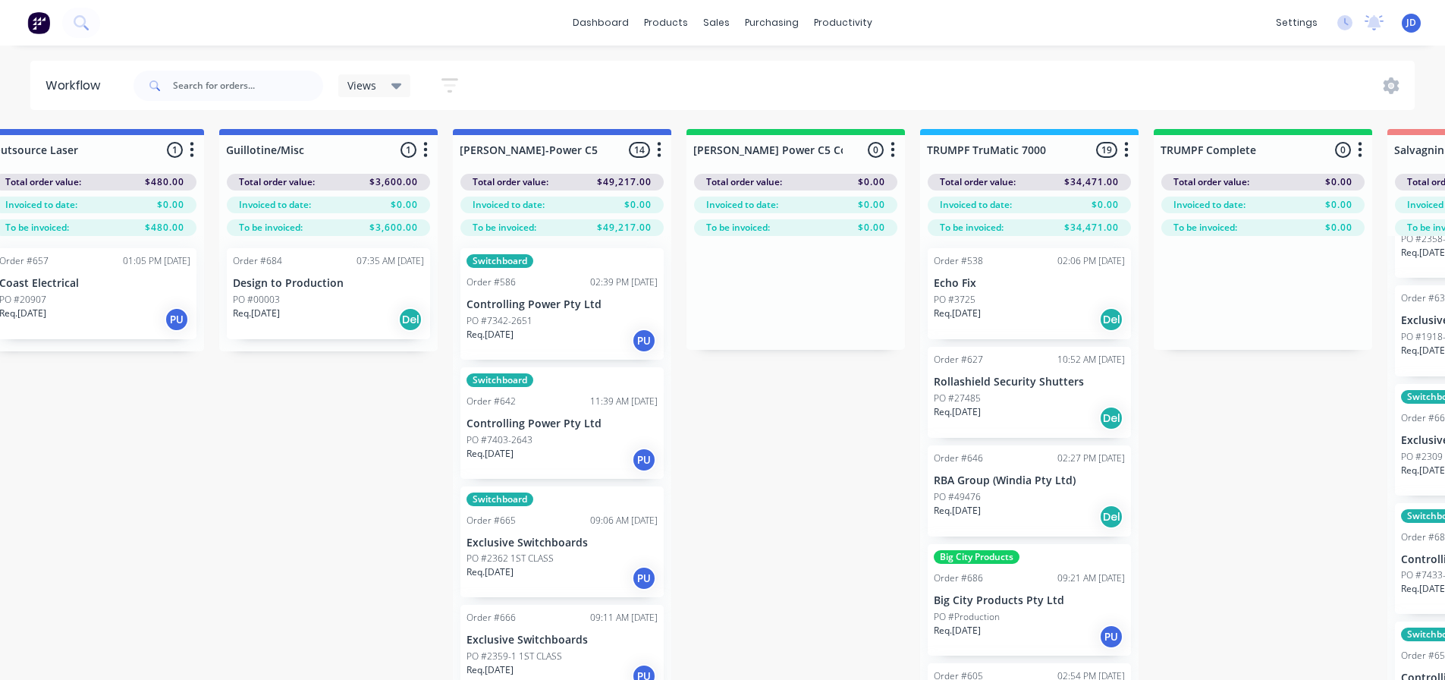
drag, startPoint x: 591, startPoint y: 475, endPoint x: 460, endPoint y: 444, distance: 134.7
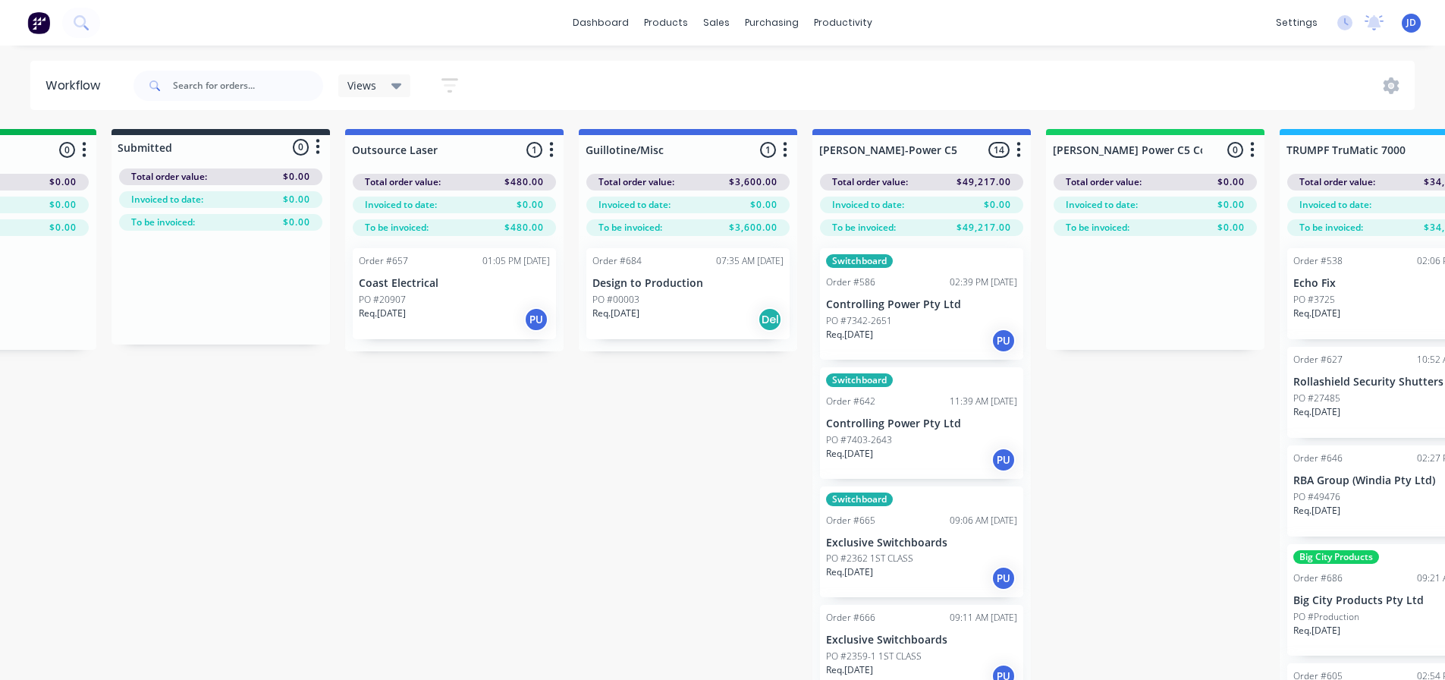
drag, startPoint x: 650, startPoint y: 452, endPoint x: 503, endPoint y: 435, distance: 148.2
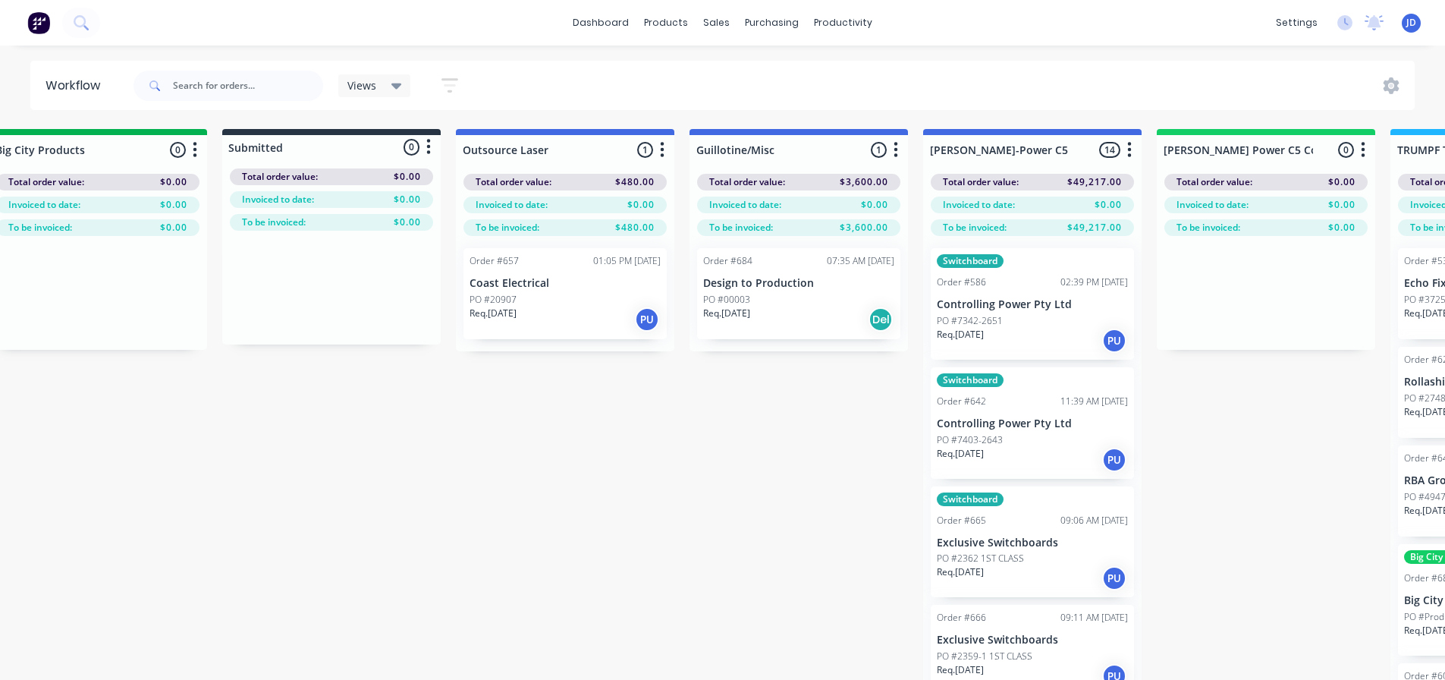
drag, startPoint x: 584, startPoint y: 477, endPoint x: 679, endPoint y: 466, distance: 95.5
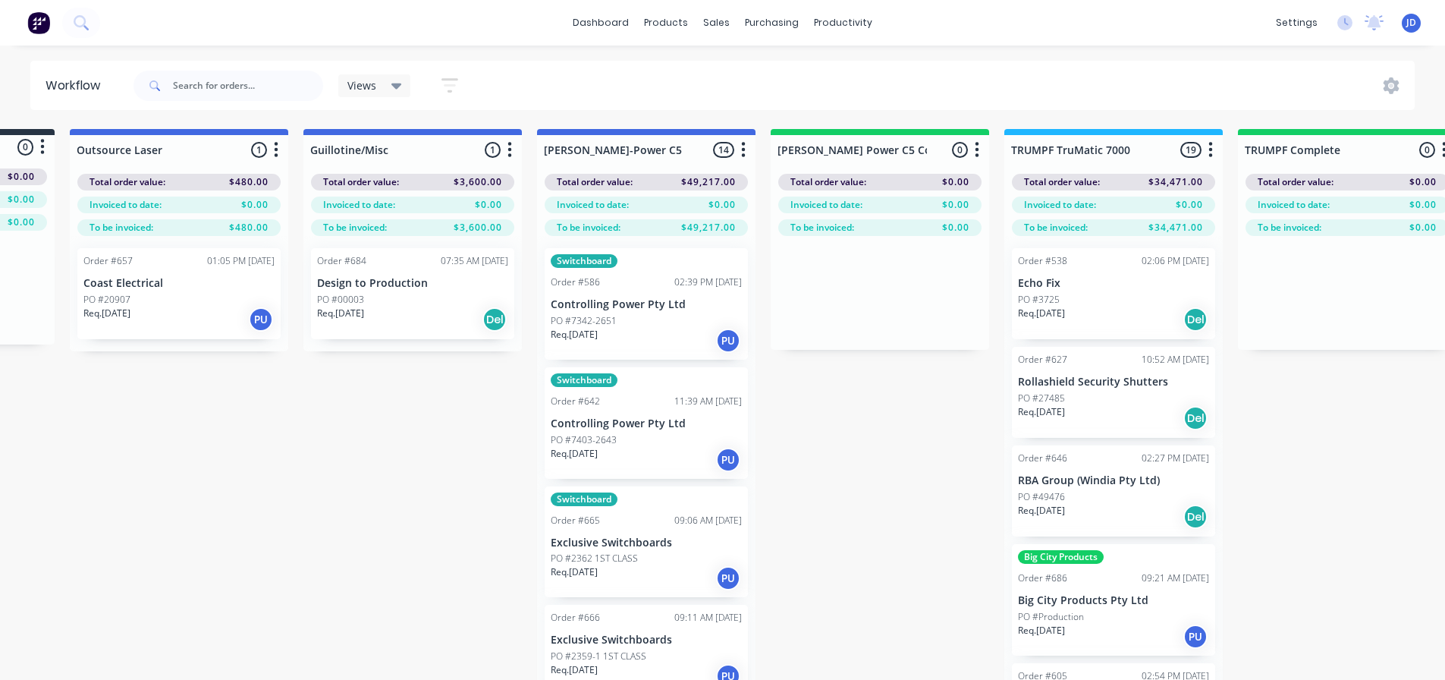
scroll to position [0, 1035]
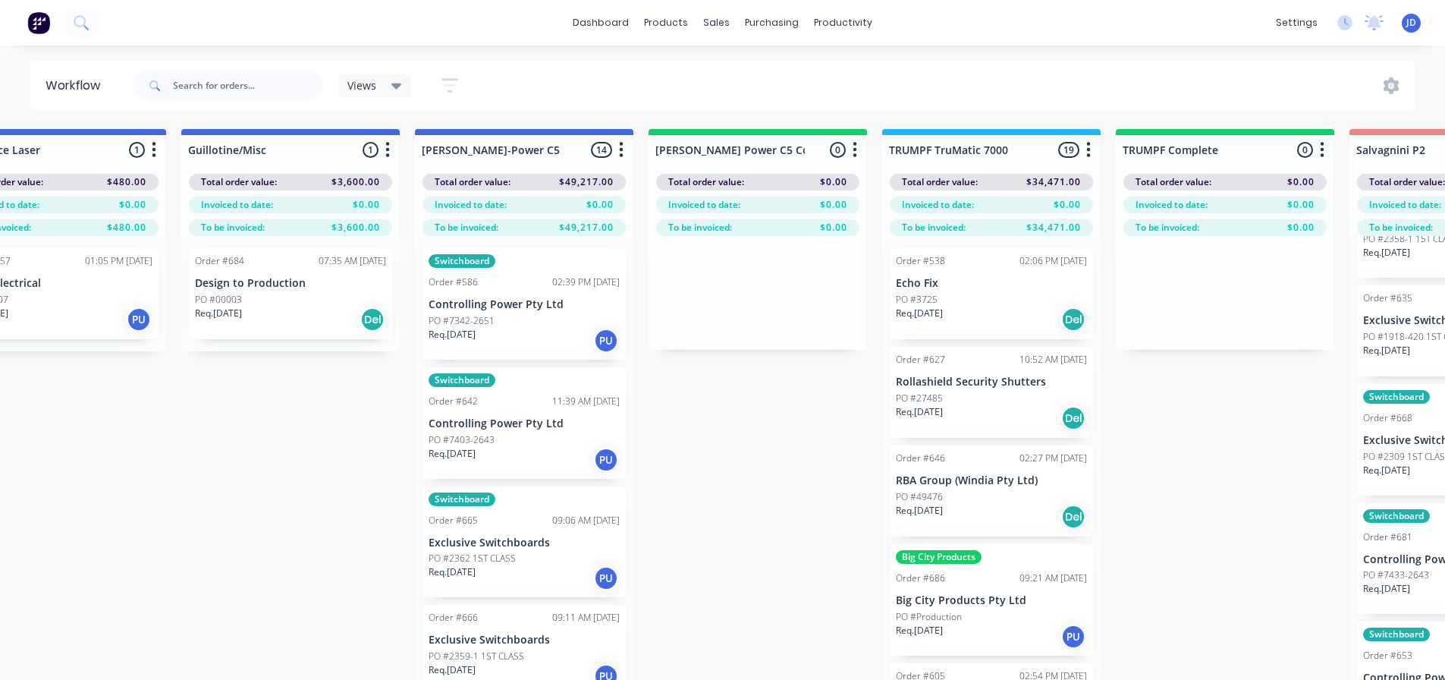
drag, startPoint x: 675, startPoint y: 483, endPoint x: 681, endPoint y: 448, distance: 36.2
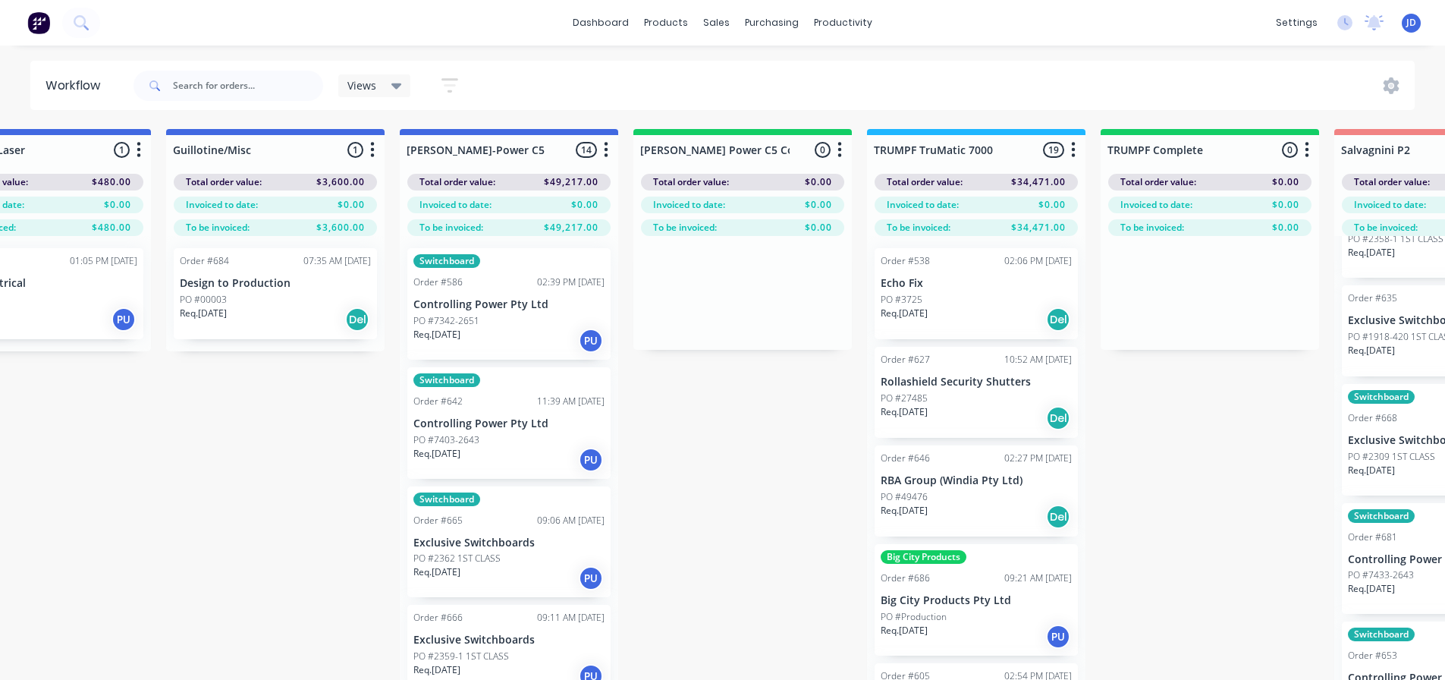
scroll to position [1, 1076]
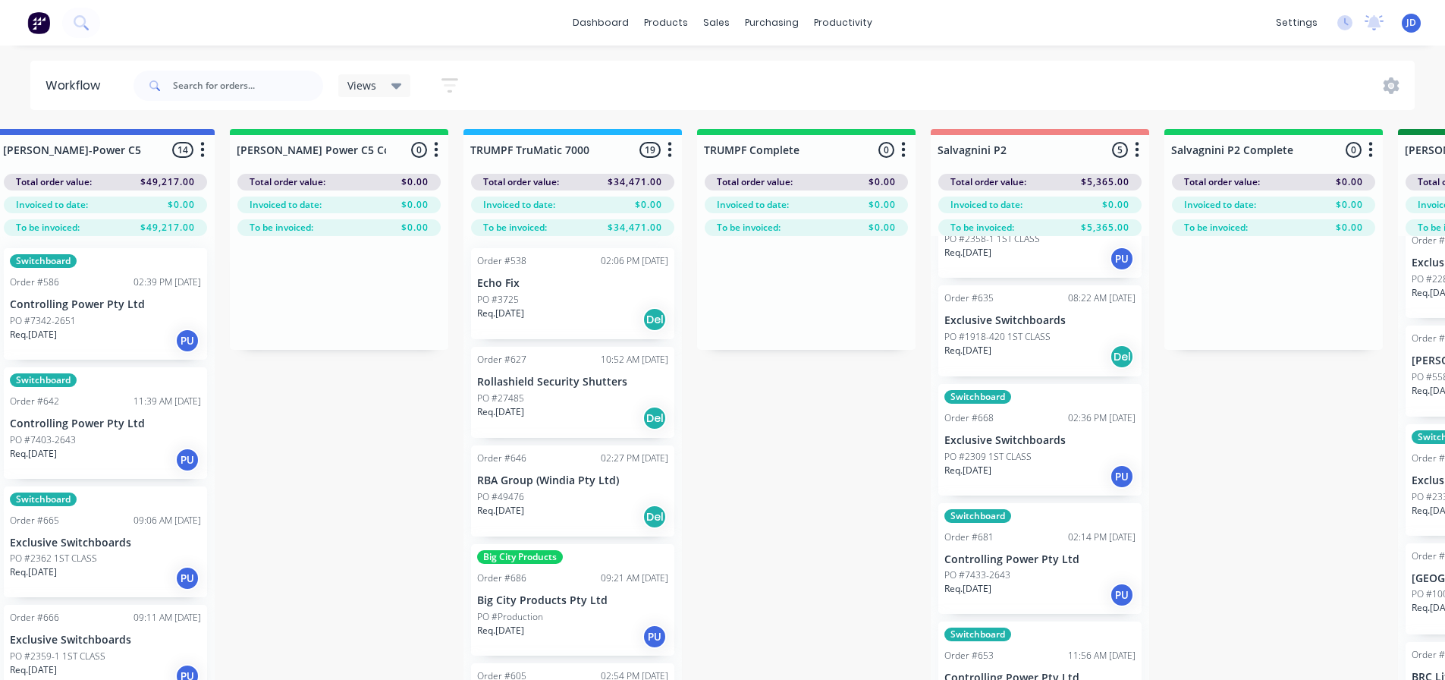
drag, startPoint x: 797, startPoint y: 441, endPoint x: 888, endPoint y: 400, distance: 99.5
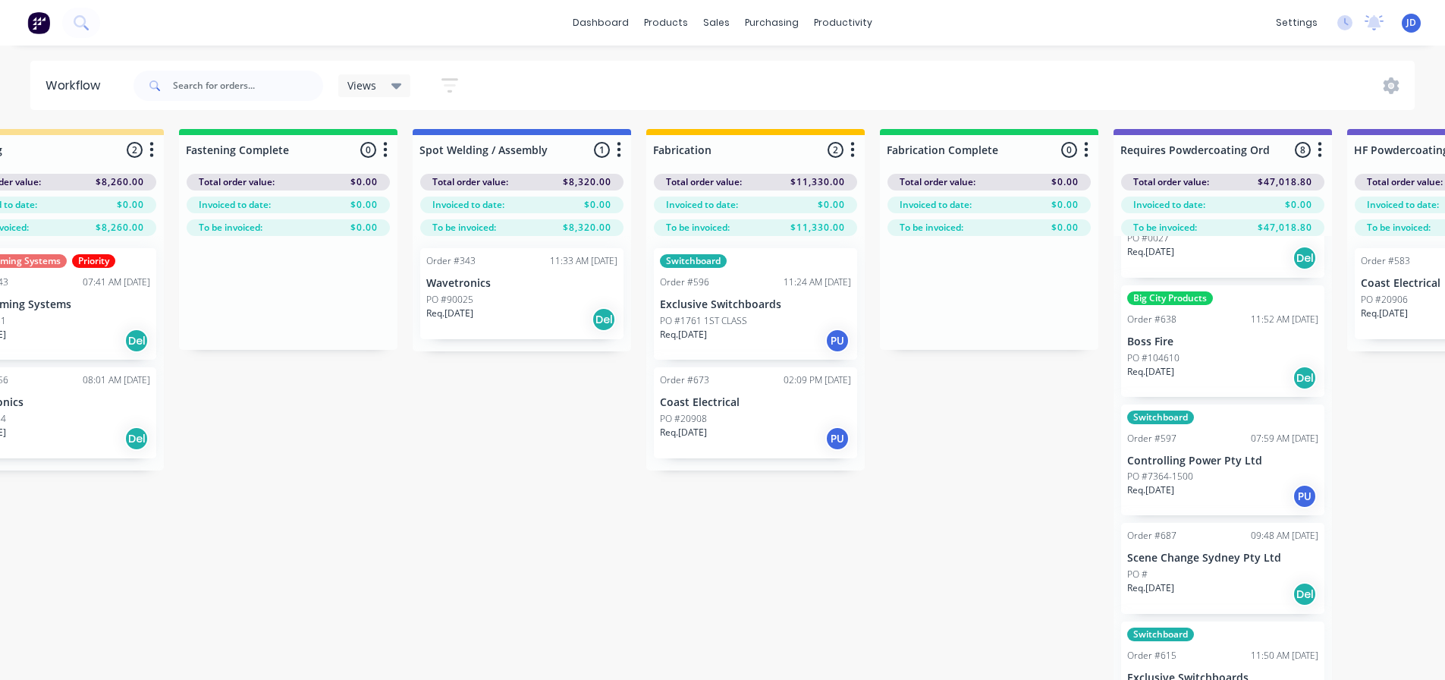
scroll to position [0, 4886]
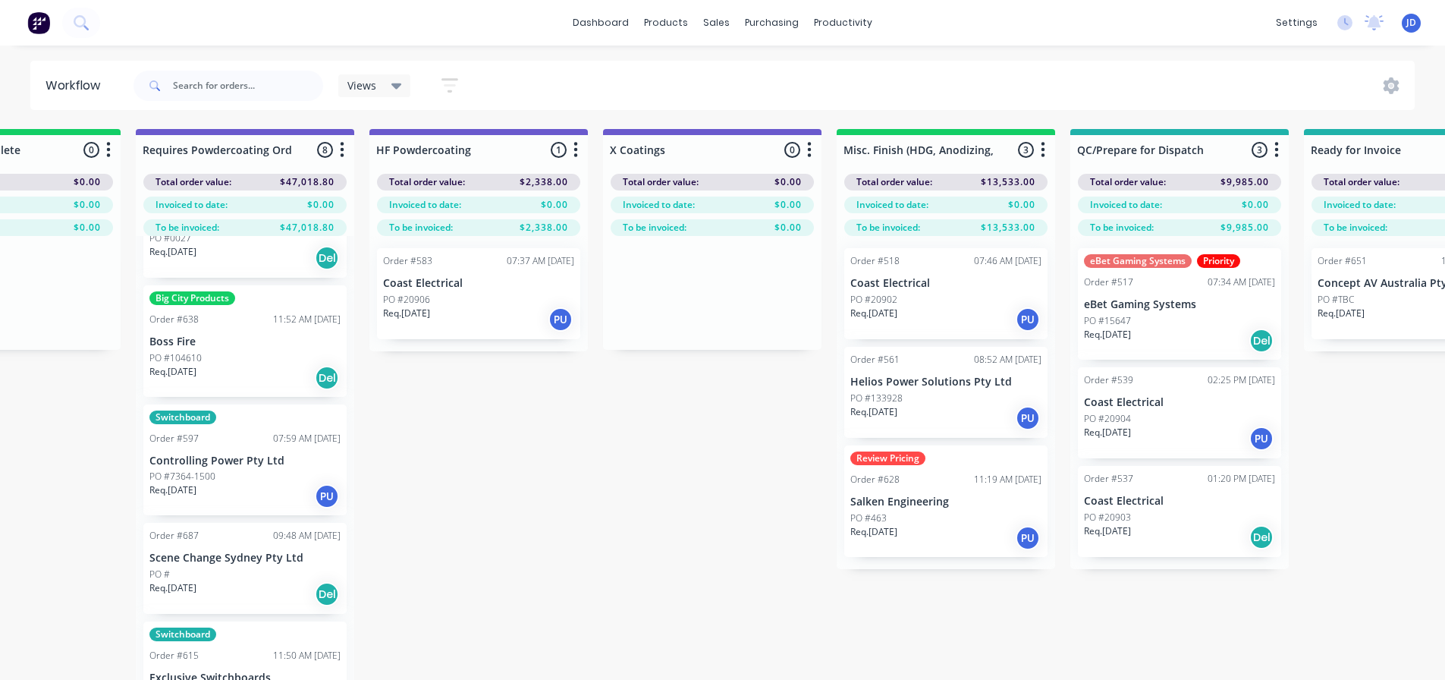
drag, startPoint x: 680, startPoint y: 487, endPoint x: 854, endPoint y: 465, distance: 175.8
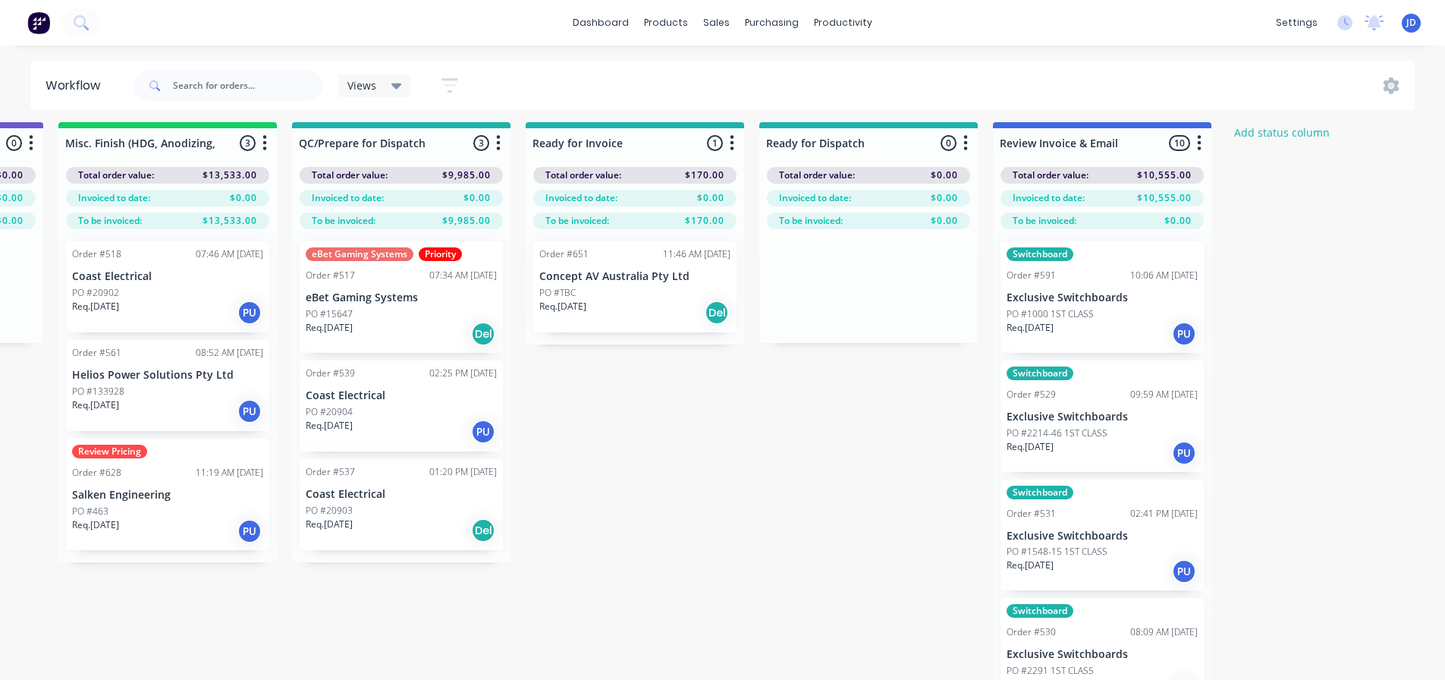
drag, startPoint x: 489, startPoint y: 466, endPoint x: 586, endPoint y: 444, distance: 99.0
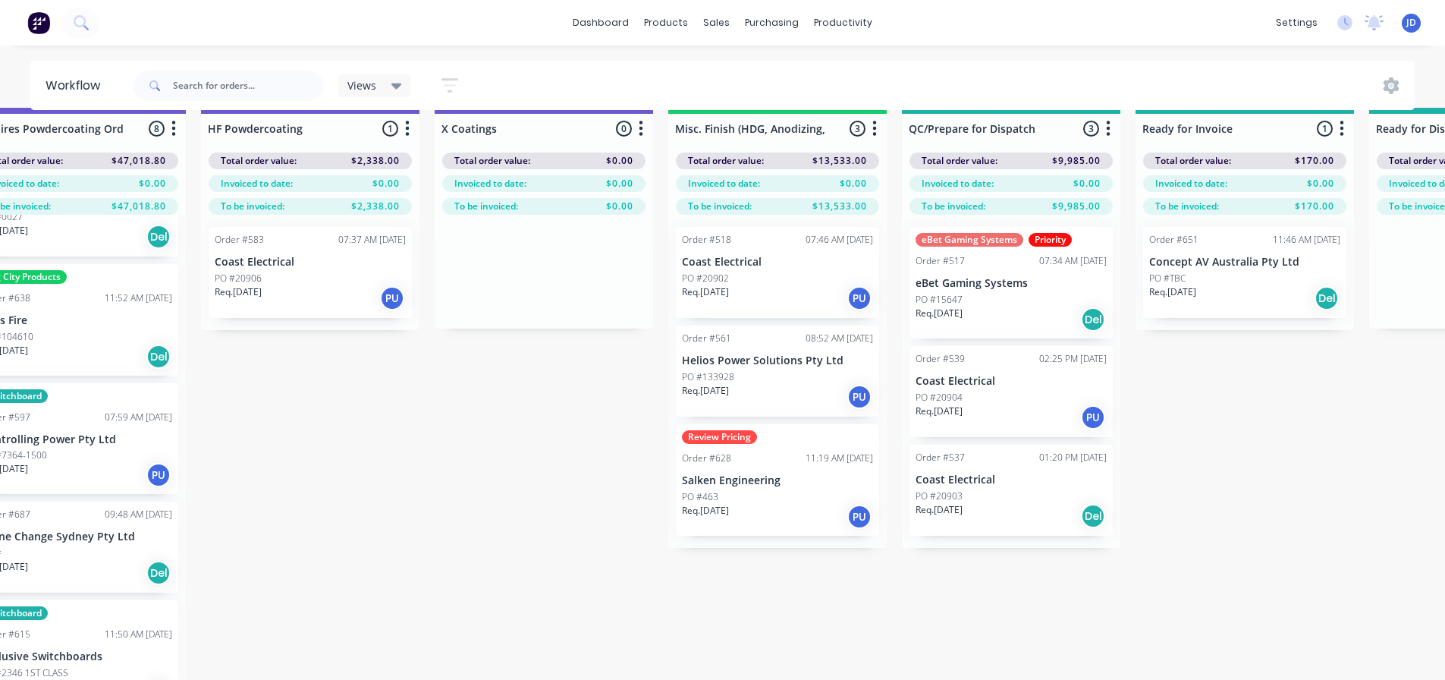
drag, startPoint x: 901, startPoint y: 436, endPoint x: 710, endPoint y: 446, distance: 191.4
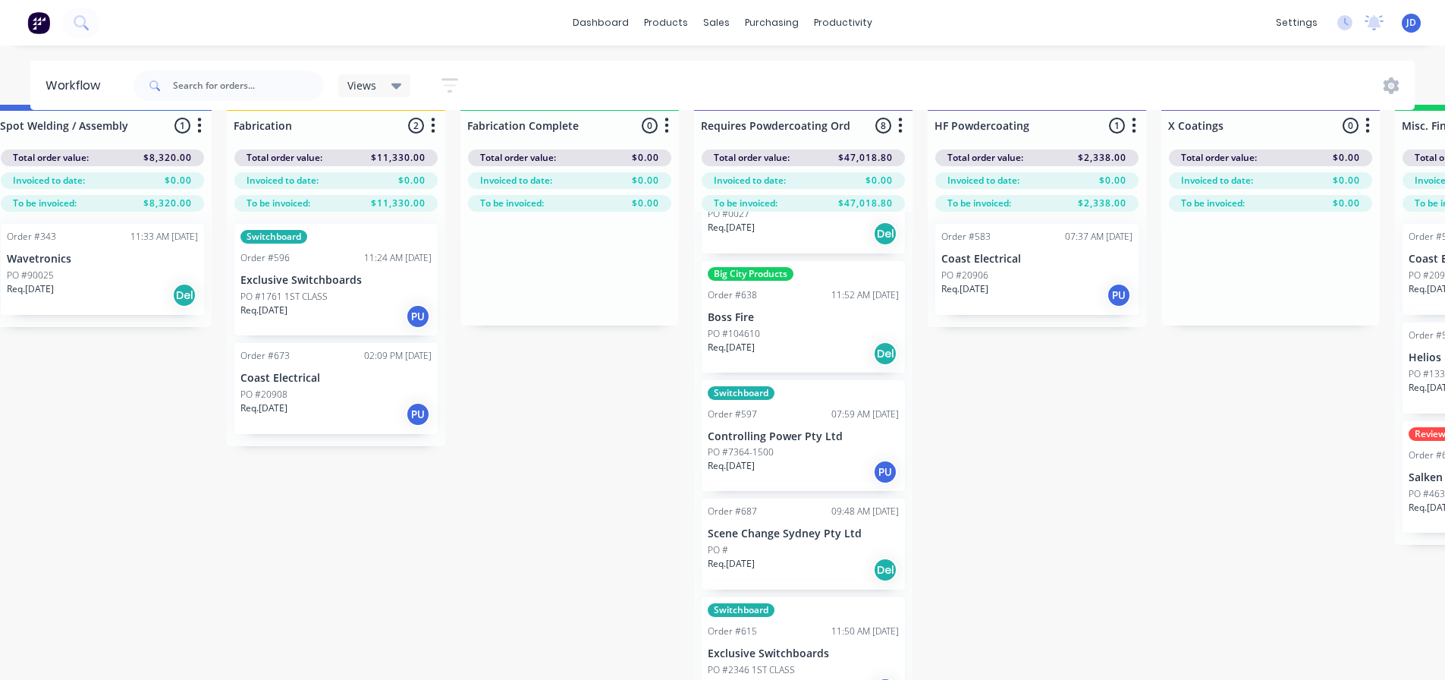
scroll to position [24, 3635]
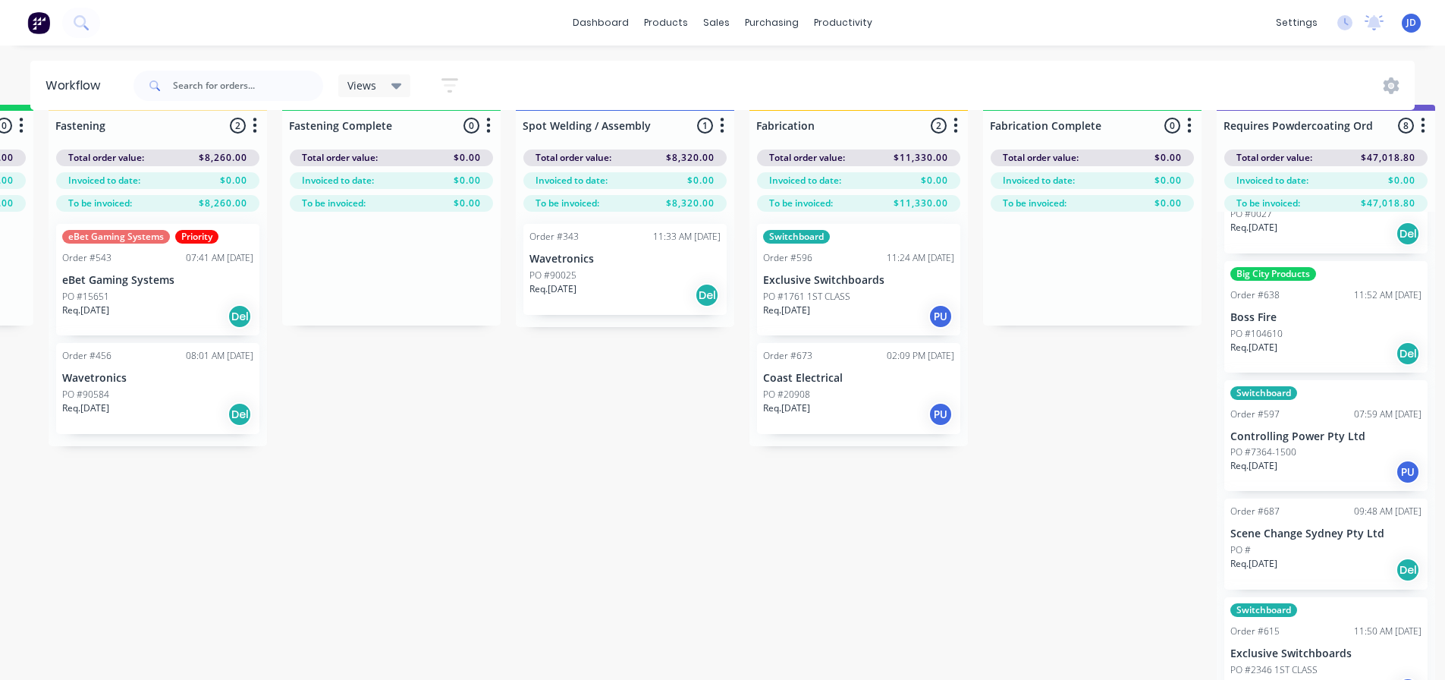
drag, startPoint x: 857, startPoint y: 587, endPoint x: 682, endPoint y: 555, distance: 178.1
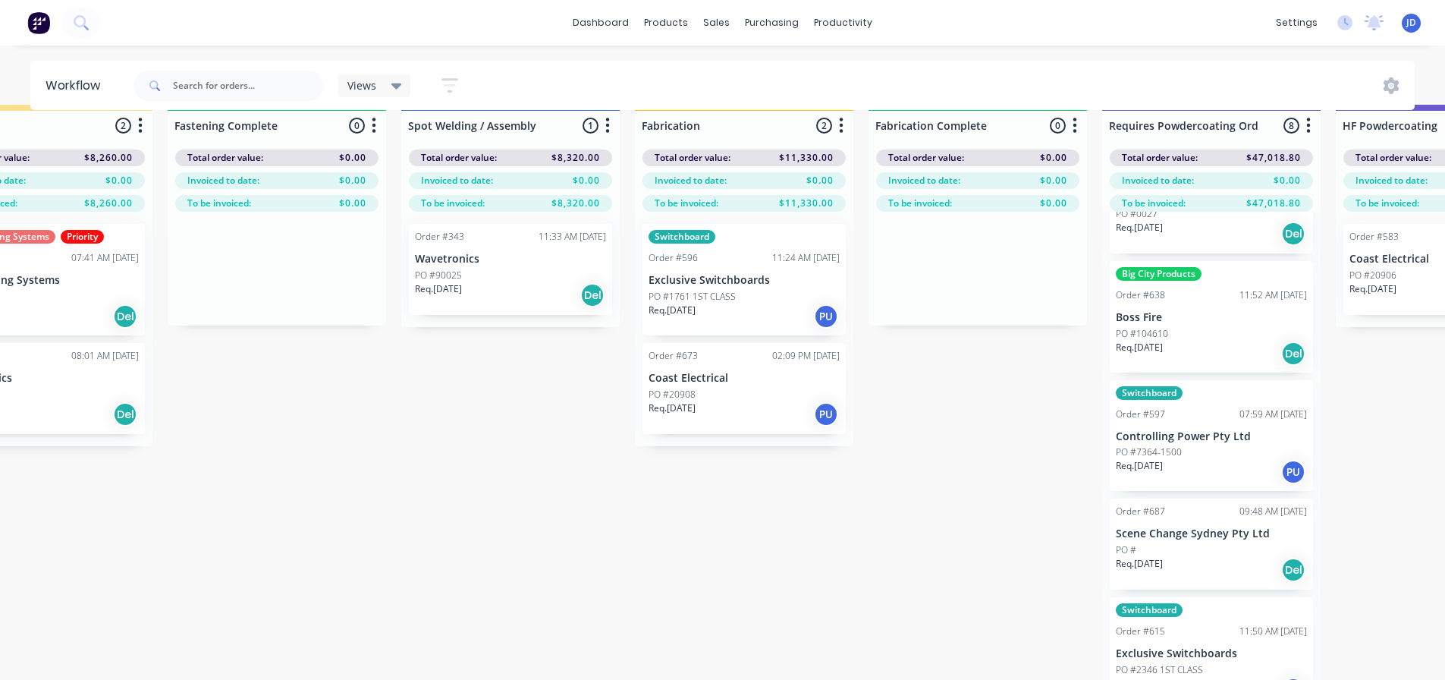
drag, startPoint x: 336, startPoint y: 569, endPoint x: 419, endPoint y: 566, distance: 82.7
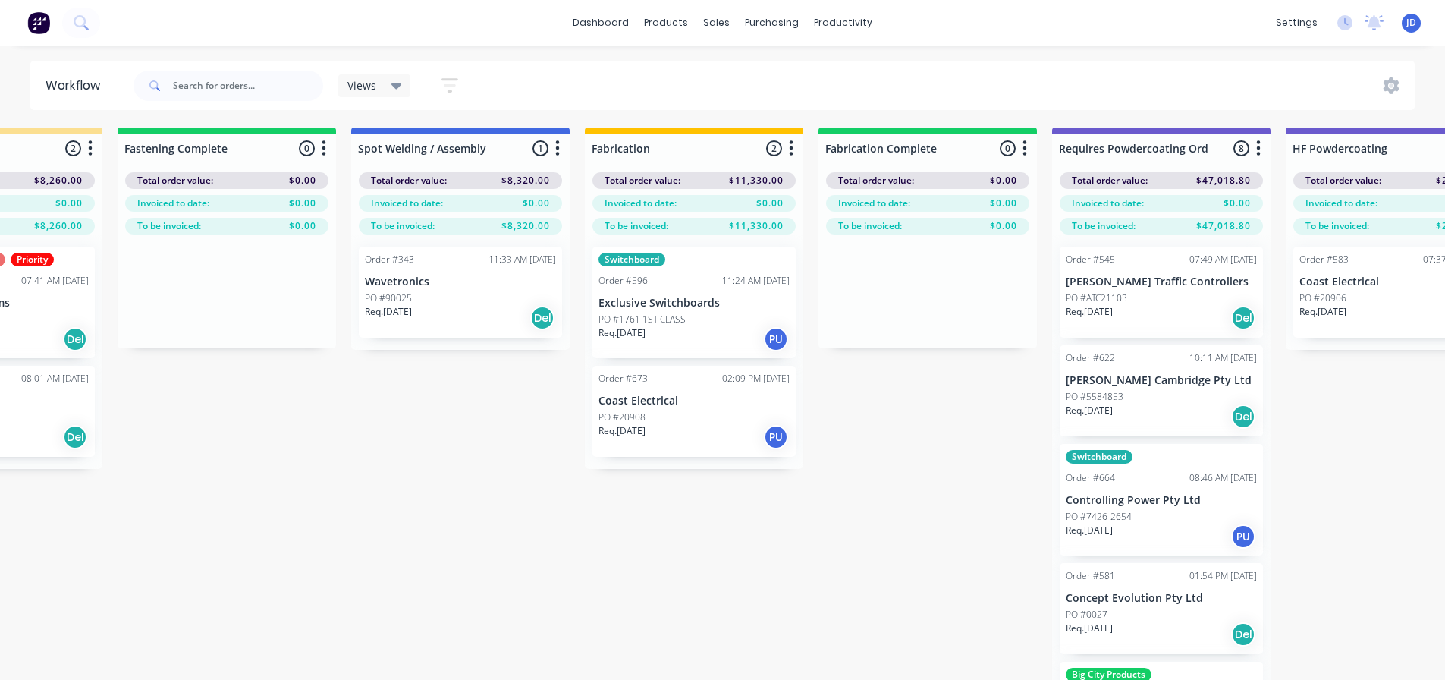
scroll to position [0, 3886]
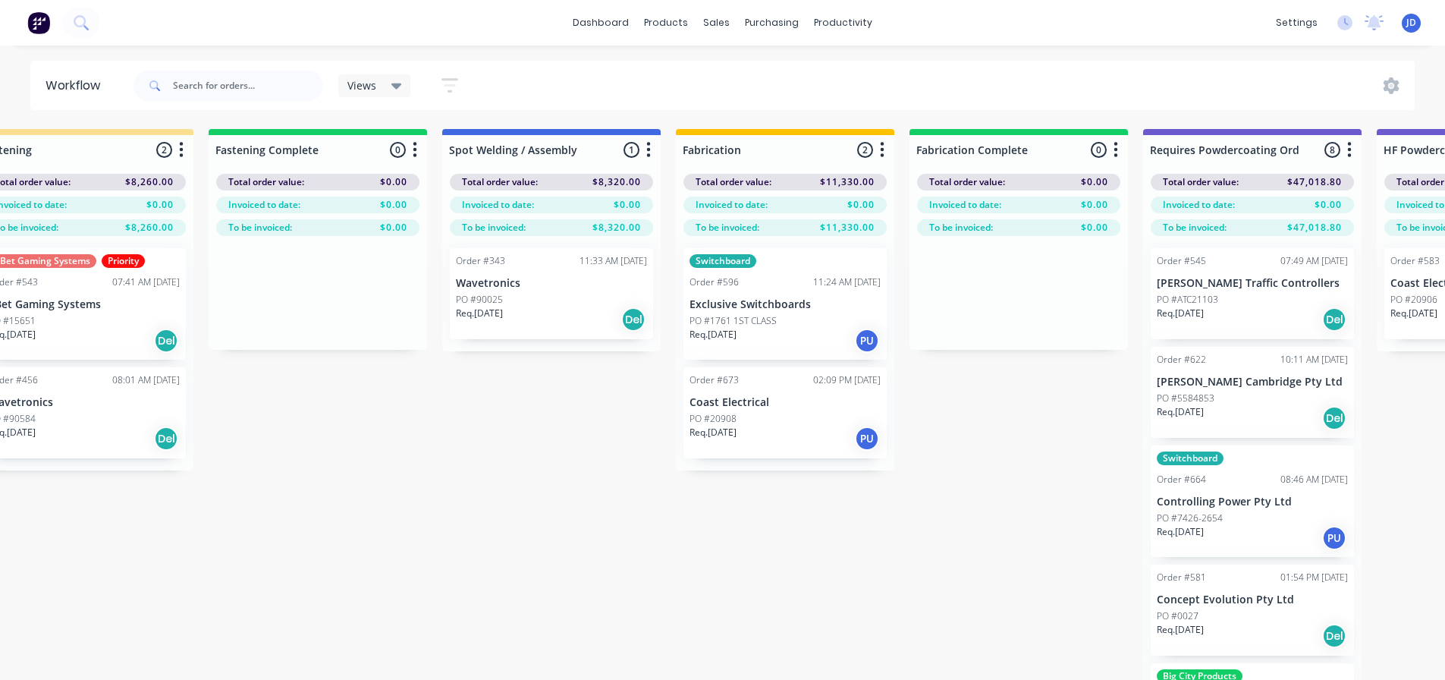
drag, startPoint x: 611, startPoint y: 587, endPoint x: 287, endPoint y: 578, distance: 324.0
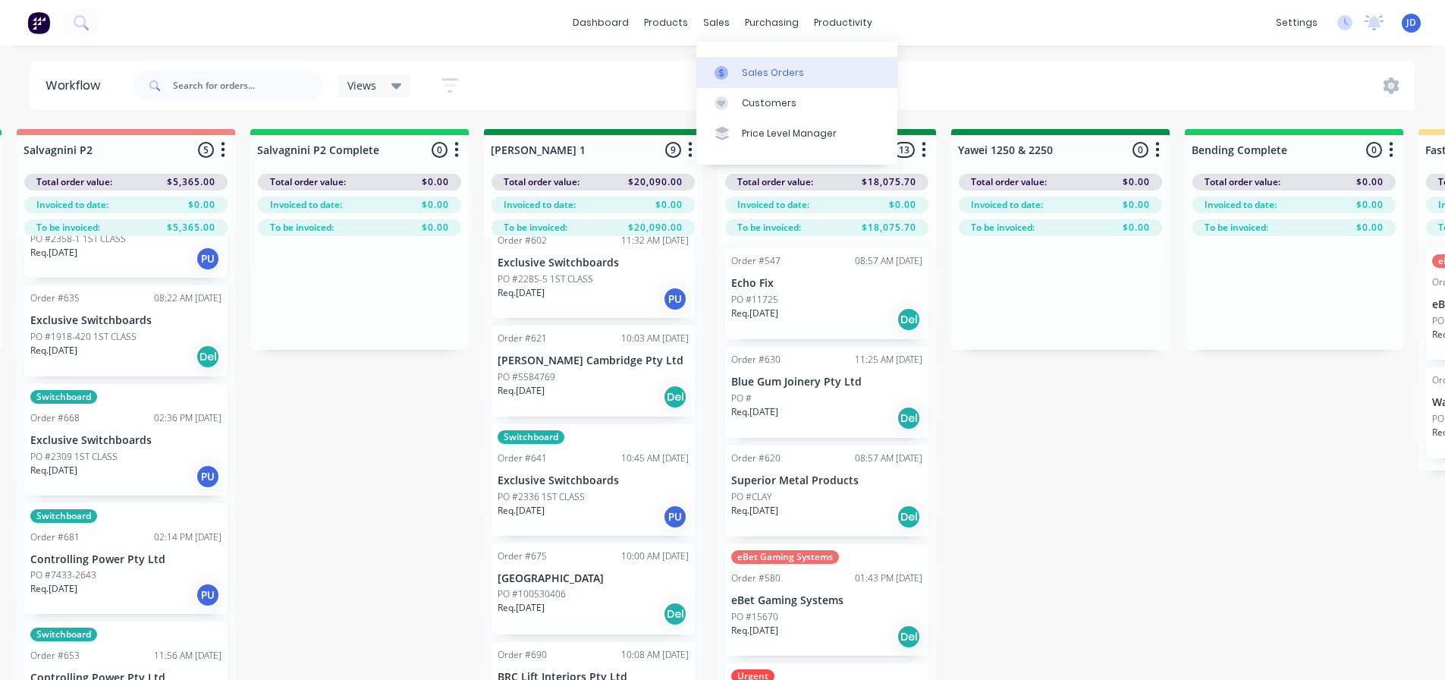
drag, startPoint x: 714, startPoint y: 33, endPoint x: 735, endPoint y: 78, distance: 50.2
click at [735, 78] on div at bounding box center [725, 73] width 23 height 14
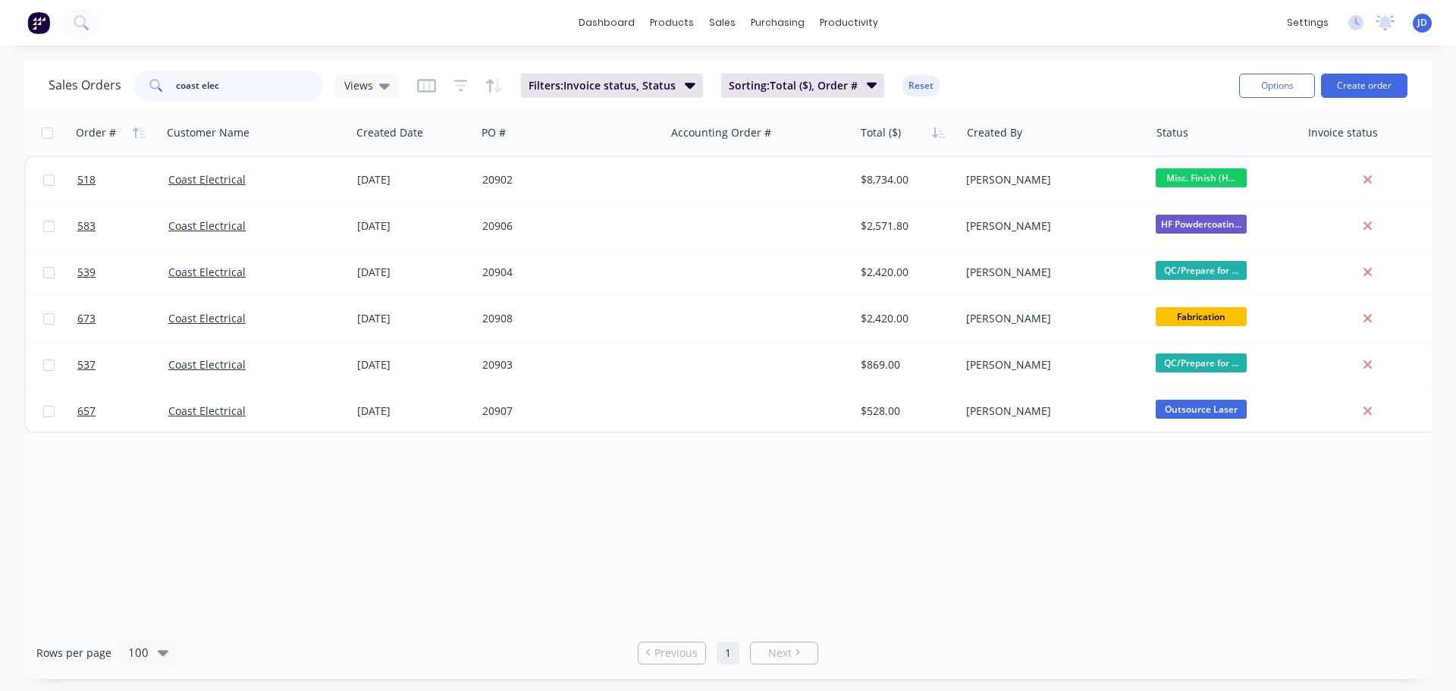
drag, startPoint x: 263, startPoint y: 93, endPoint x: 2, endPoint y: 74, distance: 262.3
click at [115, 93] on div "Sales Orders coast elec Views" at bounding box center [224, 86] width 350 height 30
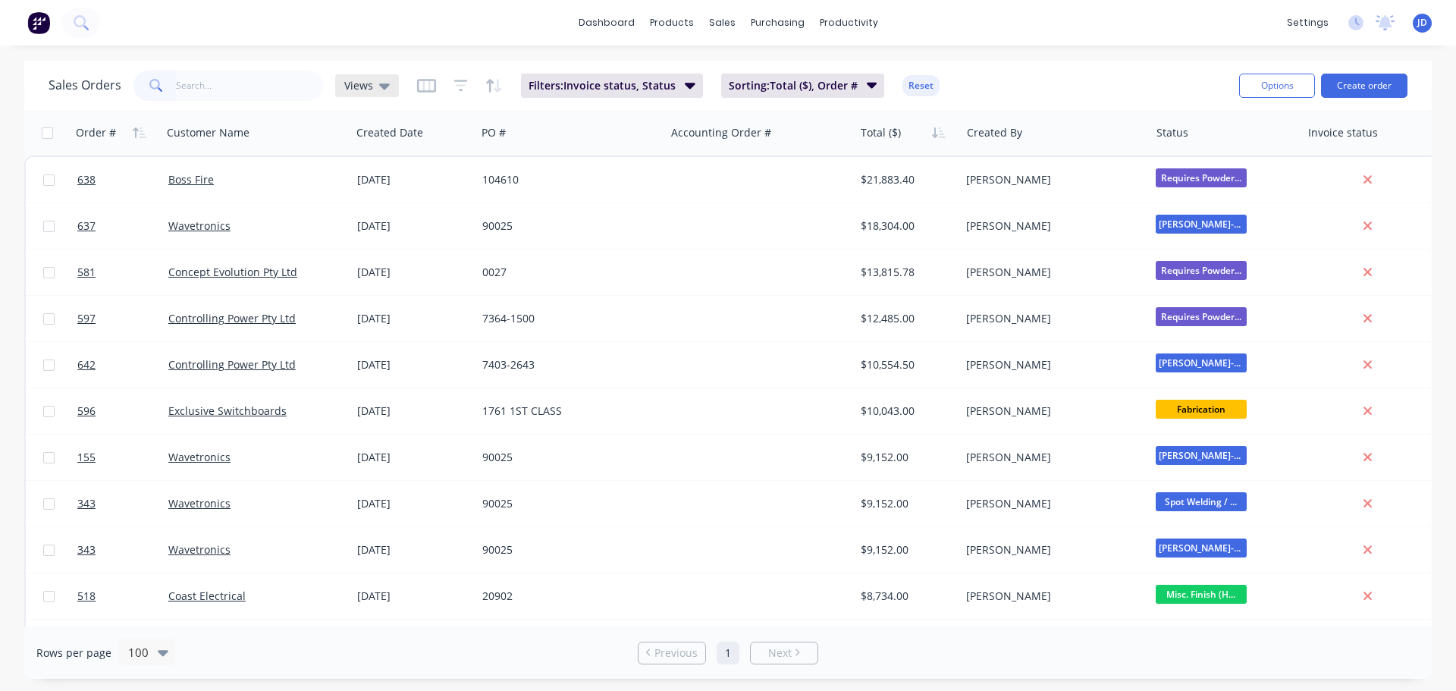
click at [380, 84] on icon at bounding box center [384, 86] width 11 height 6
click at [400, 273] on button "CURRENT JOBS" at bounding box center [426, 275] width 173 height 17
click at [1282, 83] on button "Options" at bounding box center [1277, 86] width 76 height 24
click at [1176, 187] on div "Export" at bounding box center [1232, 185] width 140 height 22
click at [405, 87] on span "CURRENT JOBS" at bounding box center [382, 85] width 76 height 16
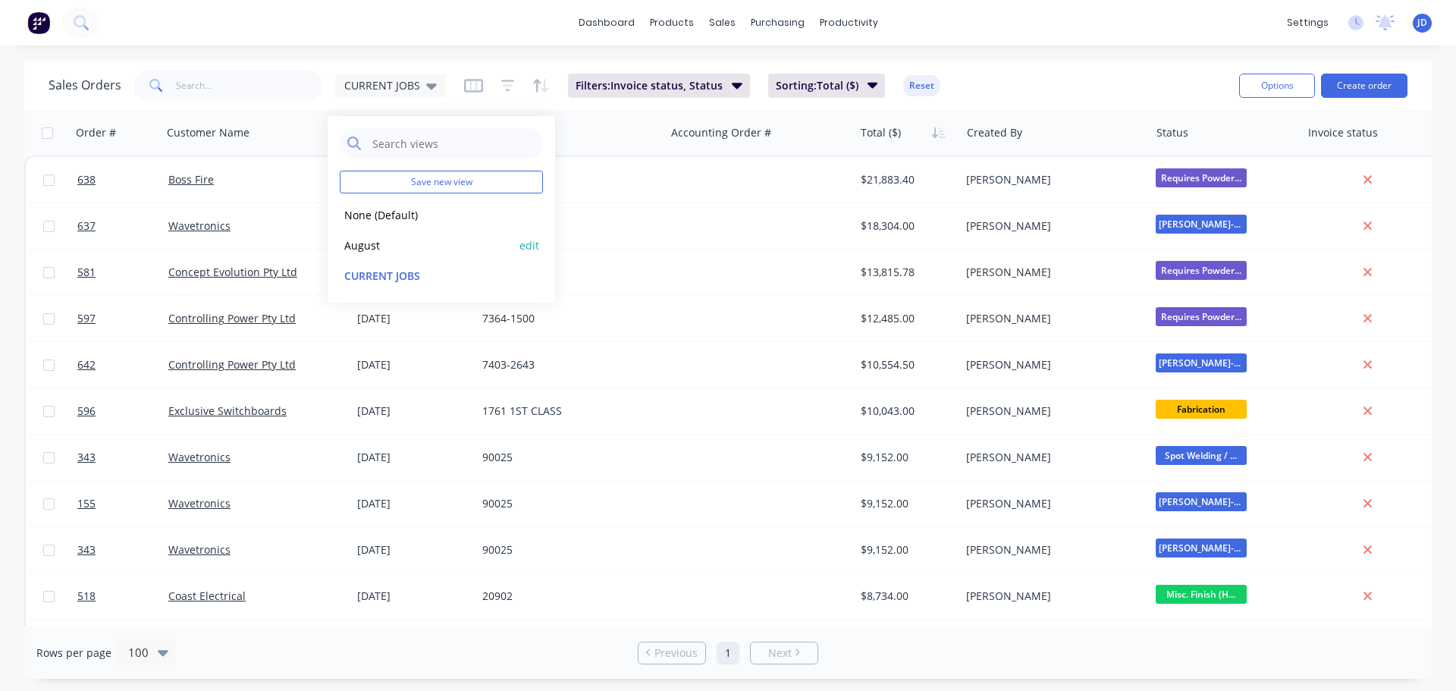
click at [385, 247] on button "August" at bounding box center [426, 245] width 173 height 17
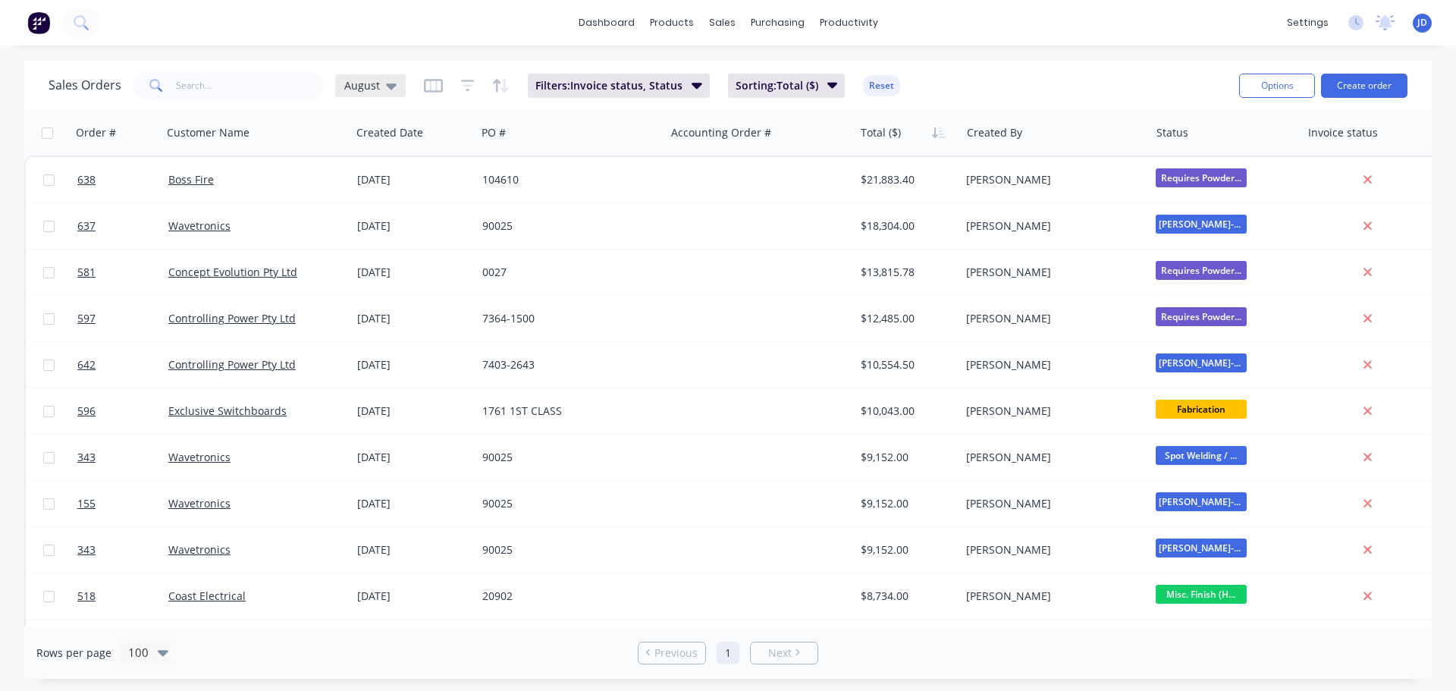
click at [362, 83] on span "August" at bounding box center [362, 85] width 36 height 16
click at [375, 270] on button "CURRENT JOBS" at bounding box center [426, 275] width 173 height 17
click at [407, 80] on span "CURRENT JOBS" at bounding box center [382, 85] width 76 height 16
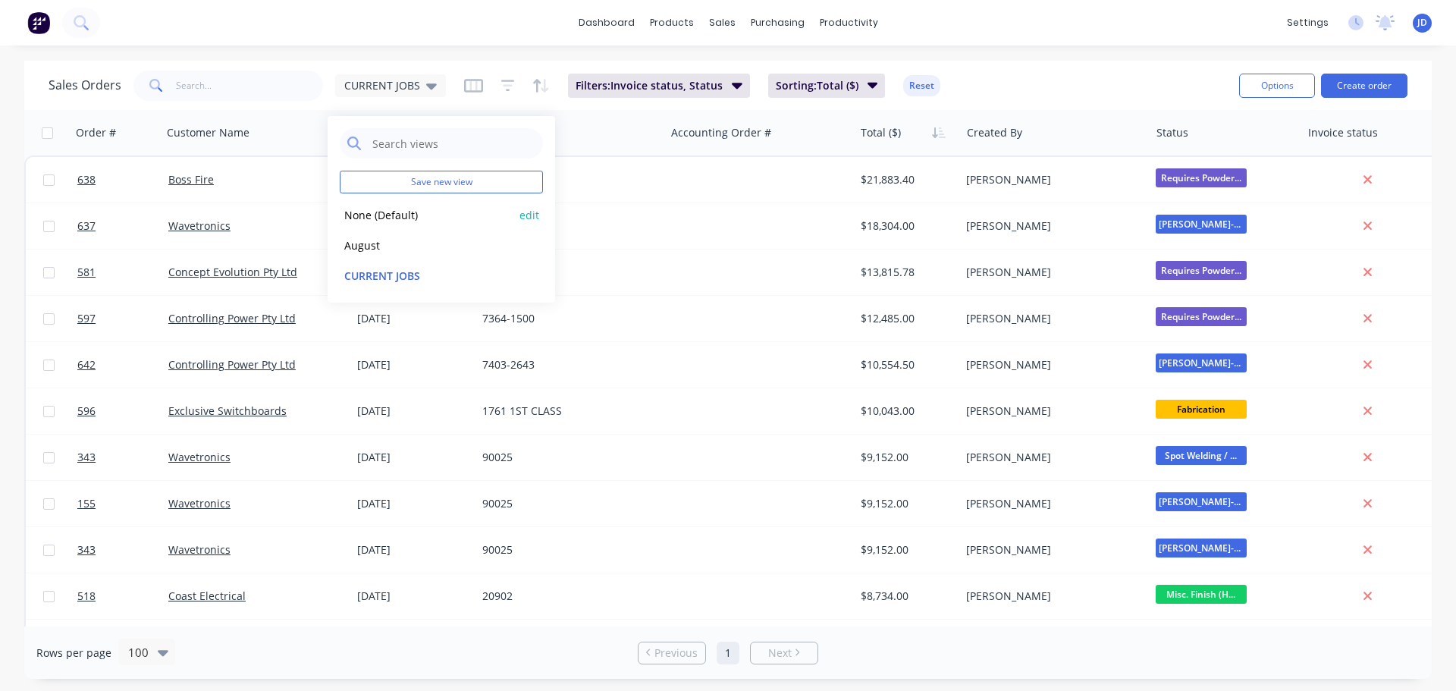
click at [386, 215] on button "None (Default)" at bounding box center [426, 214] width 173 height 17
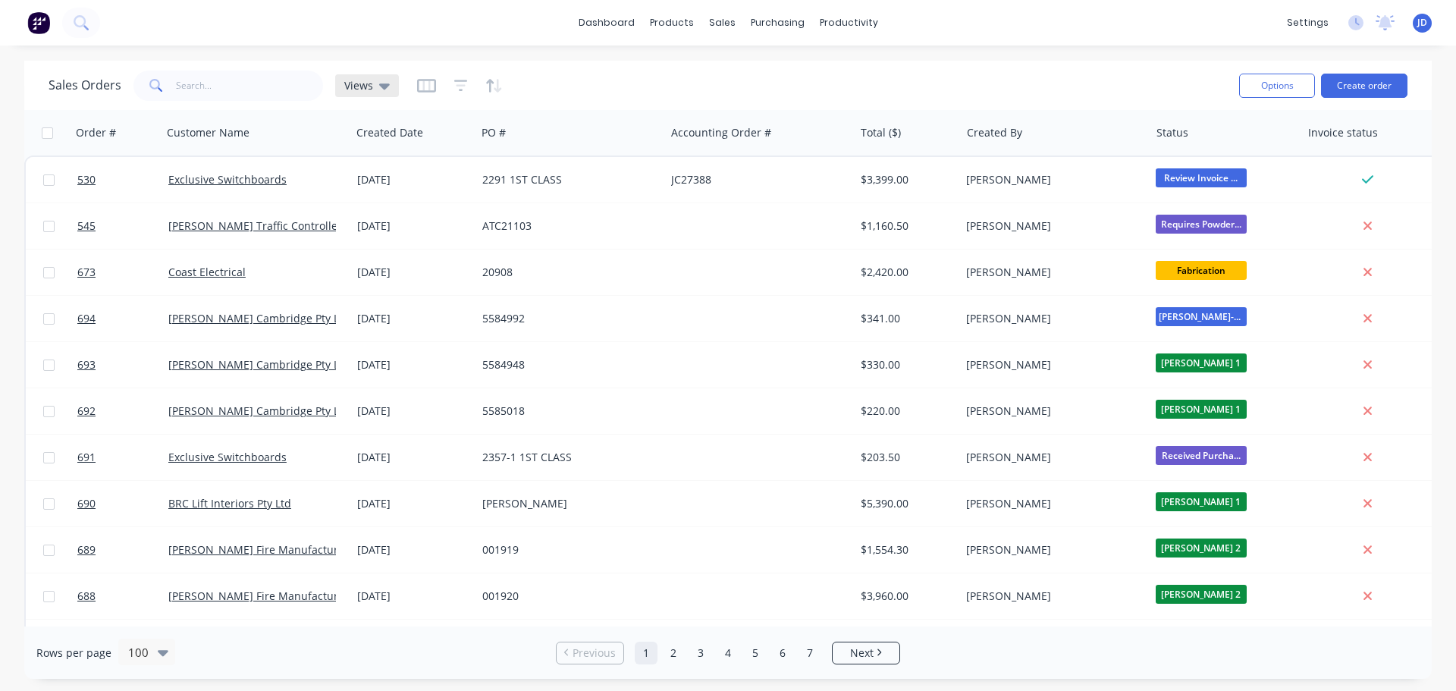
drag, startPoint x: 379, startPoint y: 80, endPoint x: 385, endPoint y: 90, distance: 11.6
click at [379, 80] on icon at bounding box center [384, 85] width 11 height 17
click at [530, 247] on button "edit" at bounding box center [530, 245] width 20 height 16
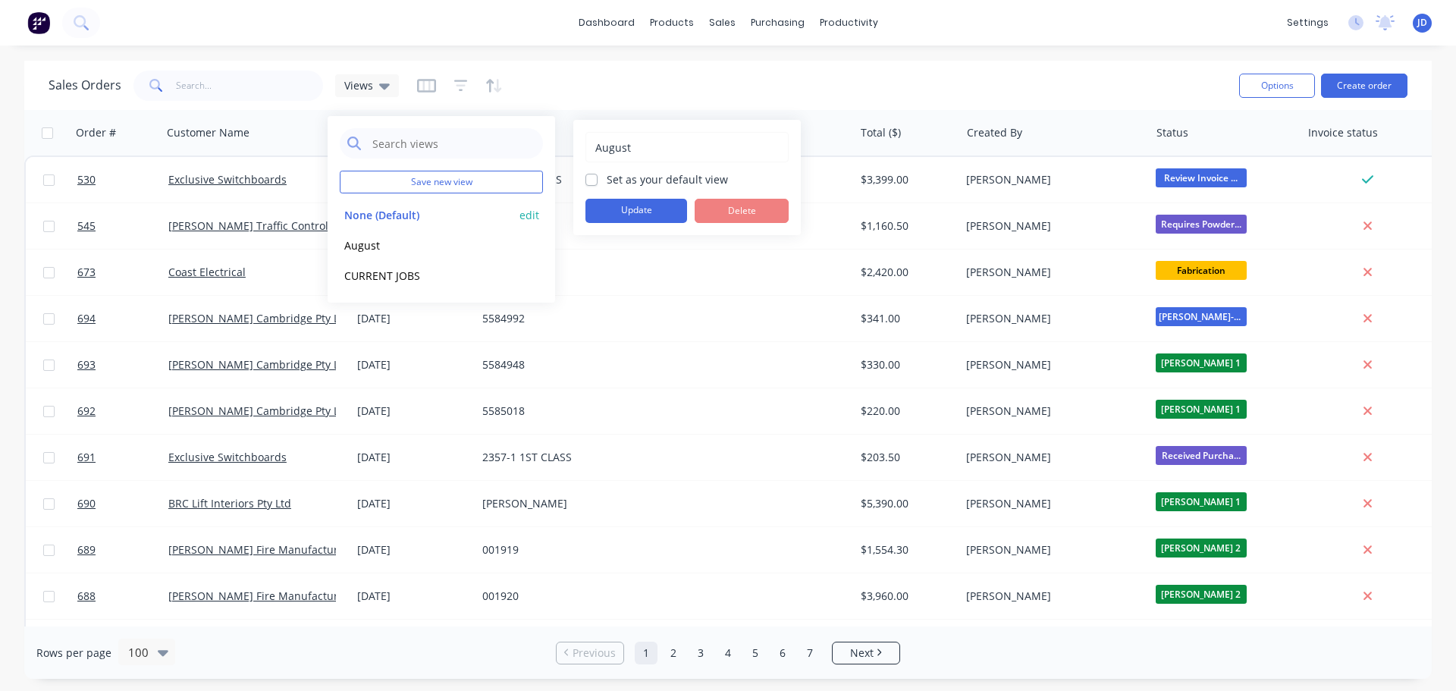
click at [530, 216] on button "edit" at bounding box center [530, 215] width 20 height 16
click at [551, 107] on div "Sales Orders Views Options Create order" at bounding box center [728, 85] width 1408 height 49
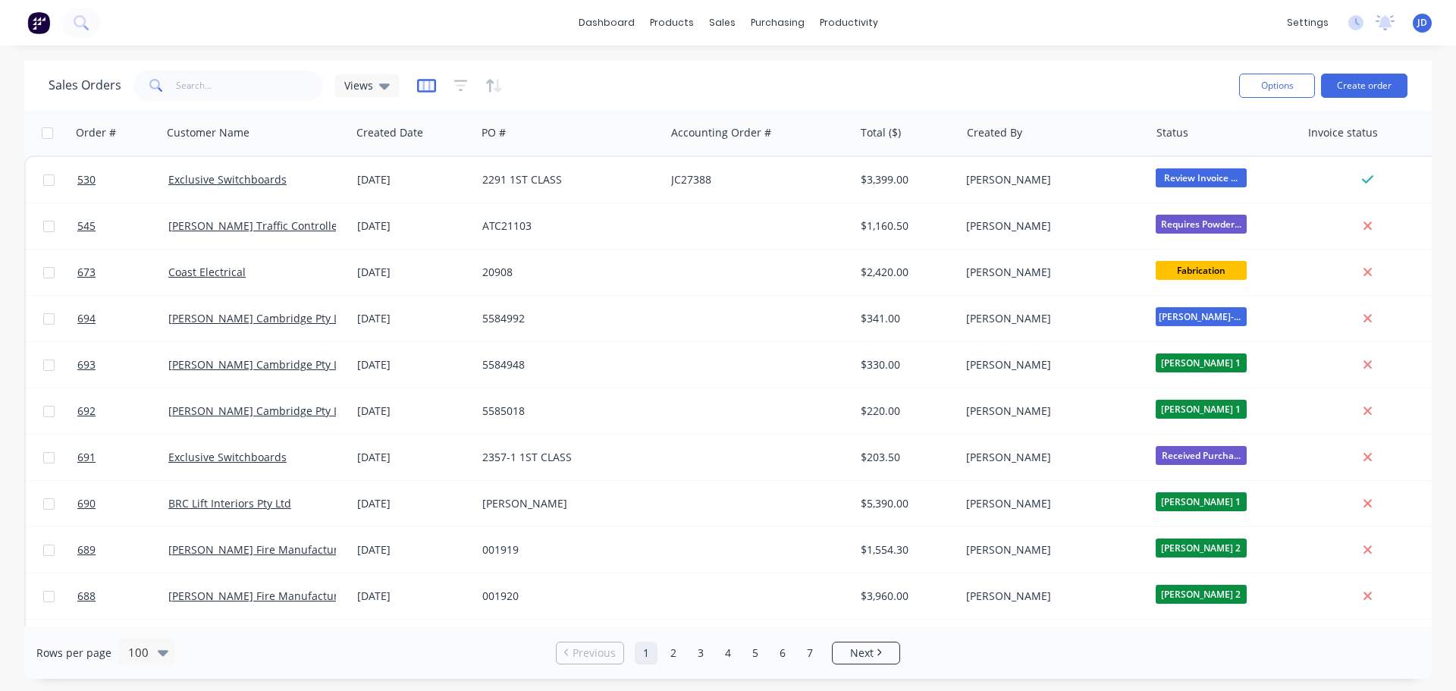
click at [426, 84] on icon "button" at bounding box center [426, 85] width 8 height 10
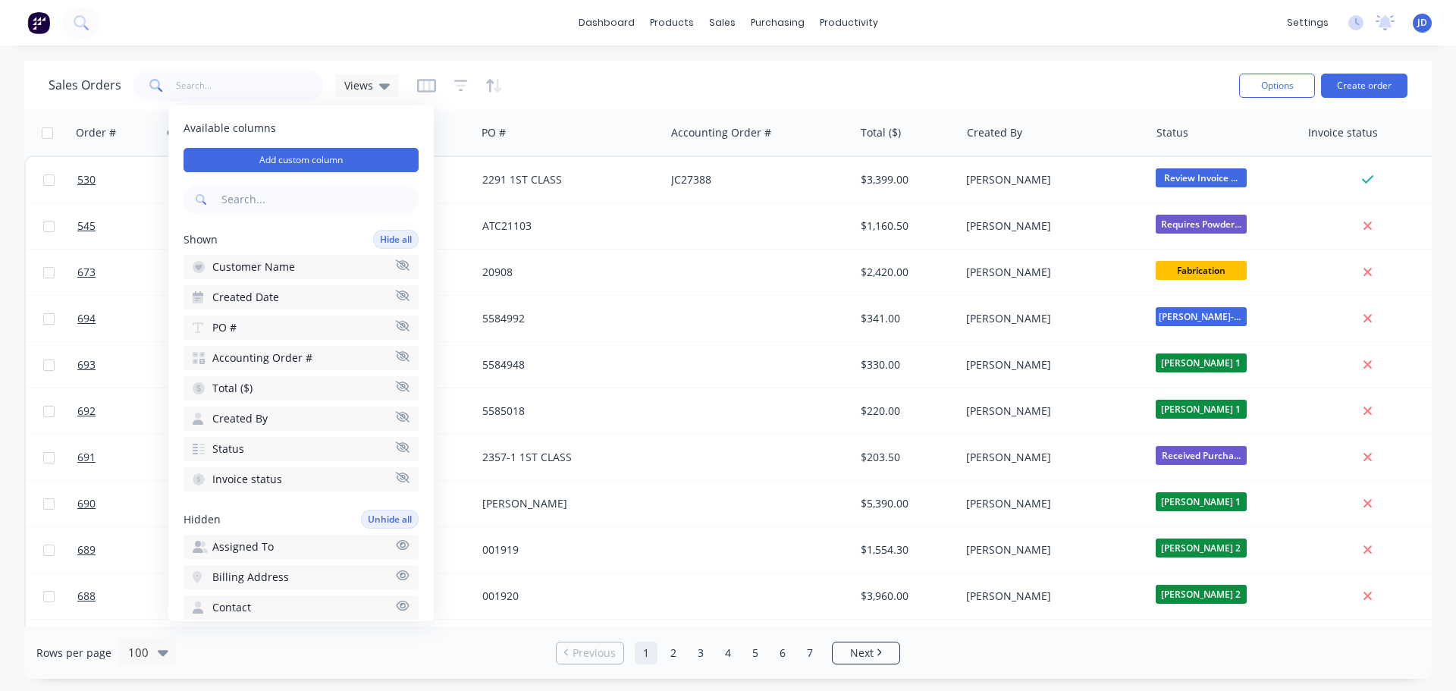
click at [448, 83] on div at bounding box center [460, 86] width 86 height 24
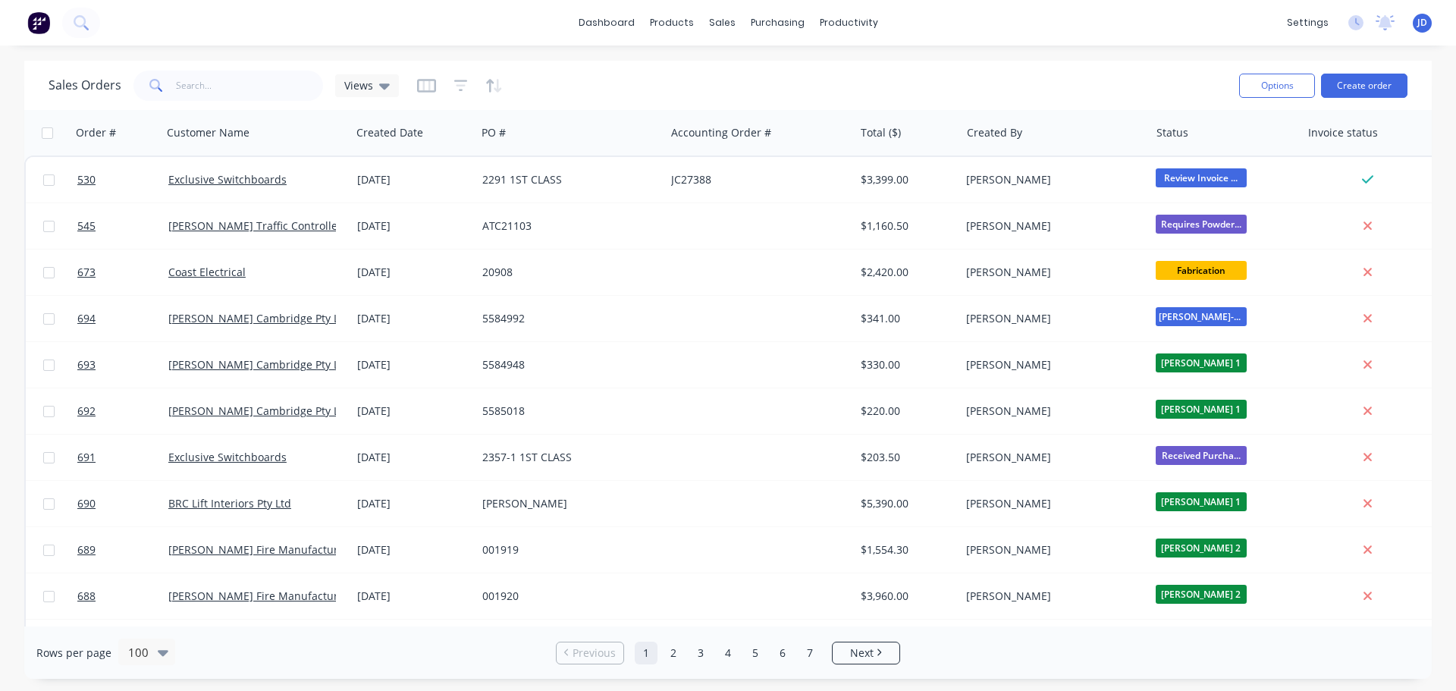
click at [448, 78] on div at bounding box center [460, 86] width 86 height 24
click at [463, 86] on div at bounding box center [460, 86] width 86 height 24
click at [457, 86] on icon "button" at bounding box center [461, 85] width 14 height 15
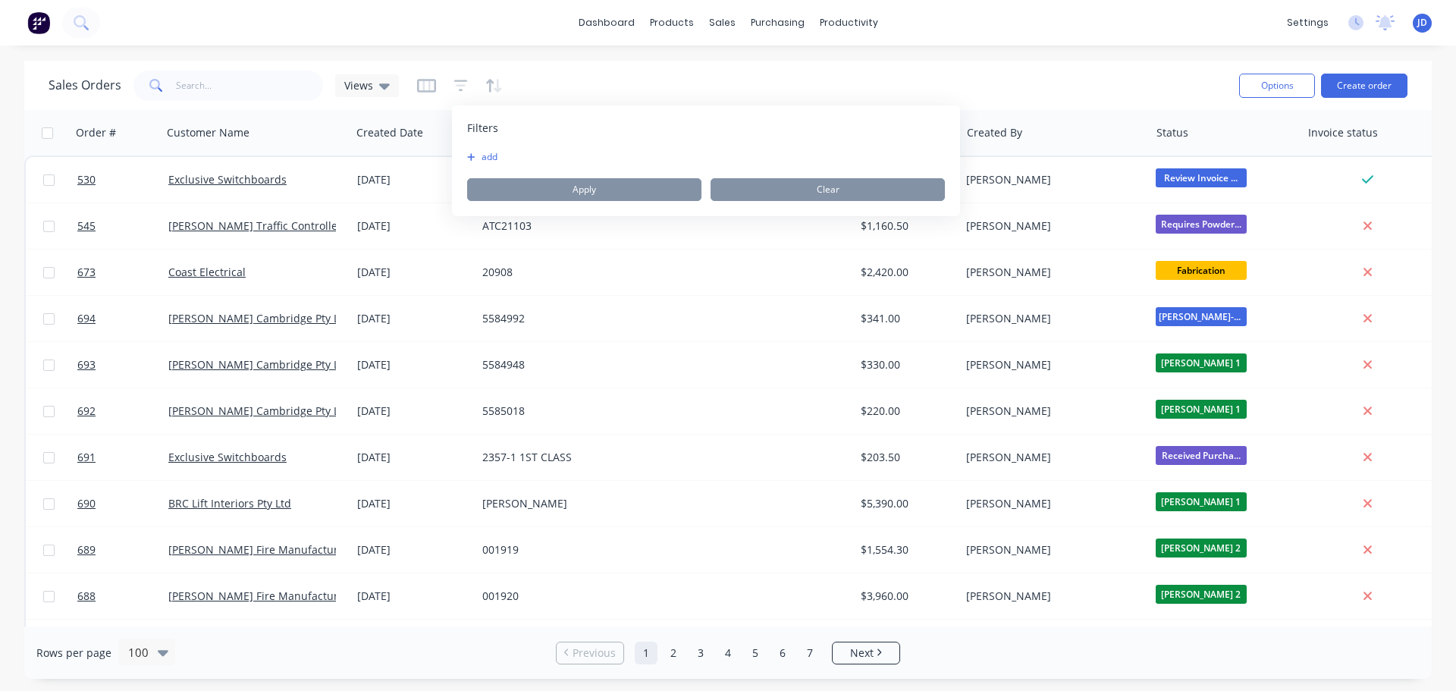
click at [490, 93] on button "button" at bounding box center [493, 86] width 17 height 24
click at [465, 91] on icon "button" at bounding box center [461, 85] width 14 height 15
click at [496, 158] on button "add" at bounding box center [486, 157] width 38 height 12
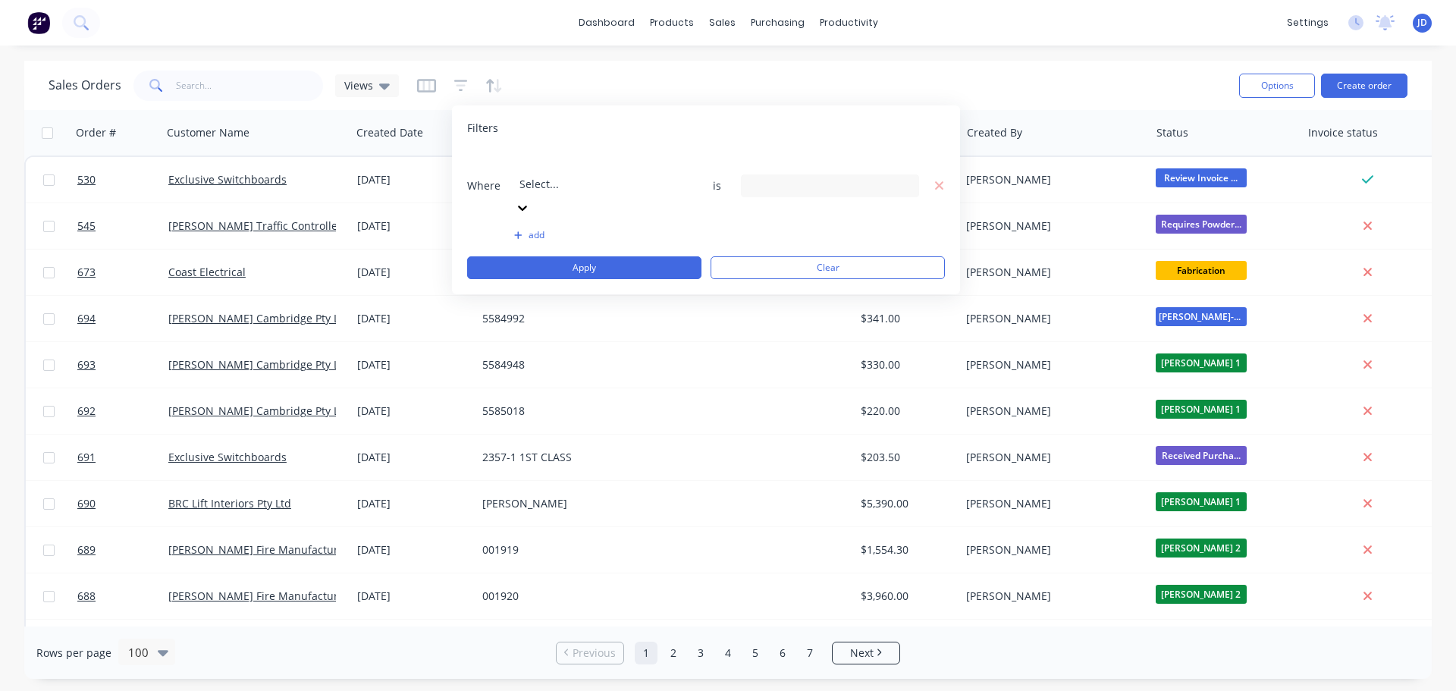
click at [592, 171] on div at bounding box center [629, 163] width 218 height 19
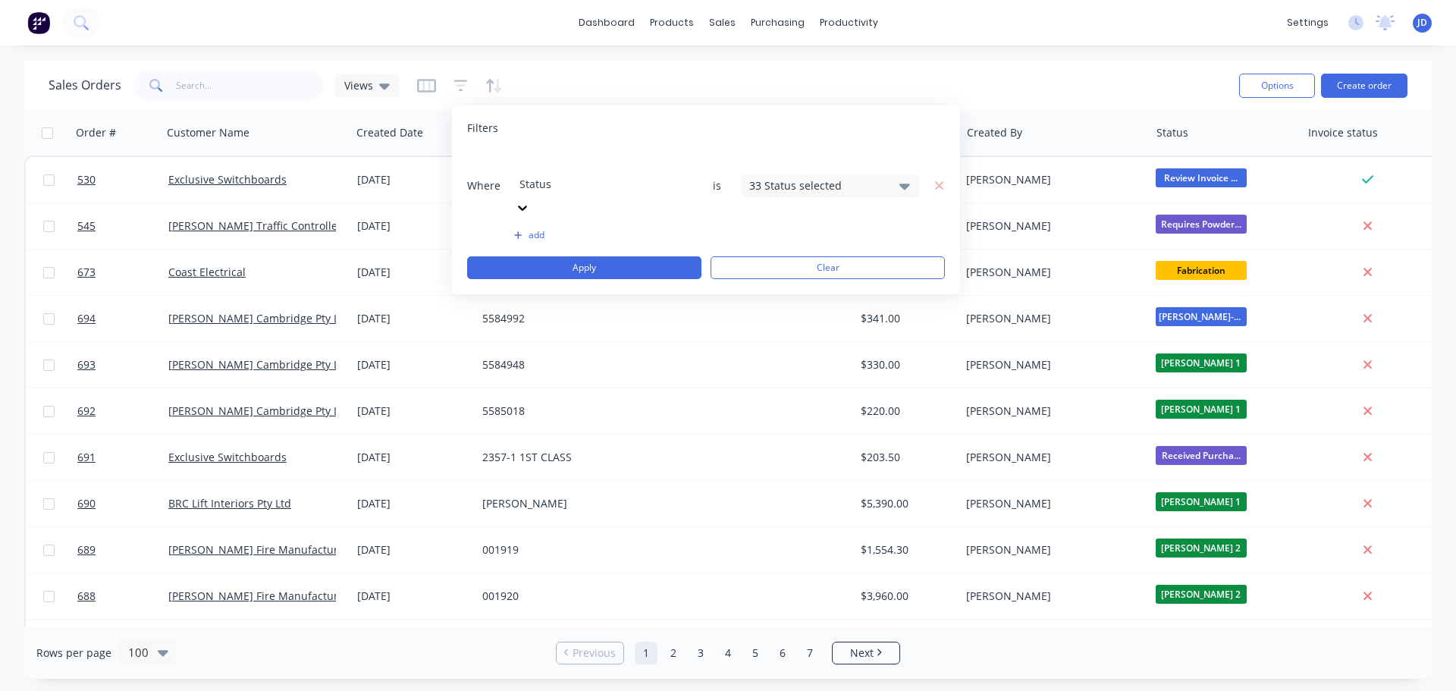
click at [858, 177] on div "33 Status selected" at bounding box center [817, 185] width 137 height 16
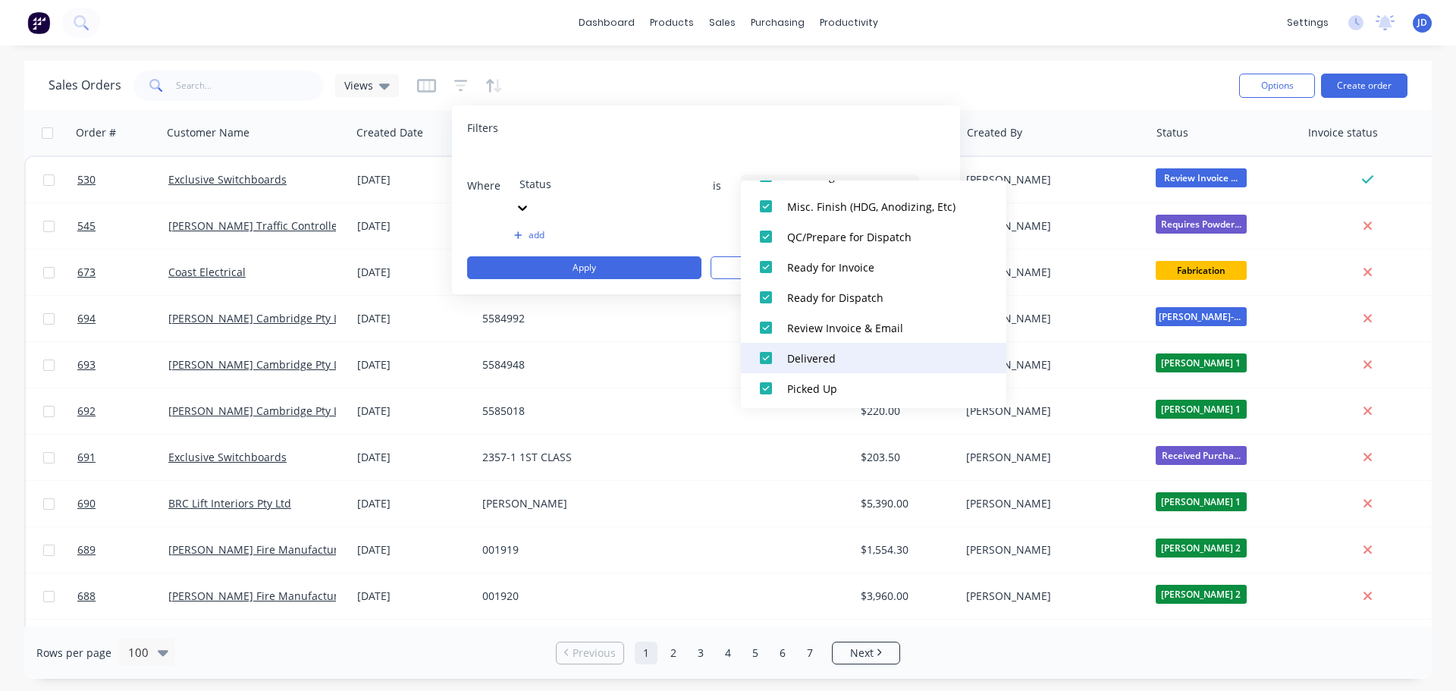
scroll to position [895, 0]
click at [646, 187] on div "Where Status is 33 Status selected add Apply Clear" at bounding box center [706, 215] width 478 height 128
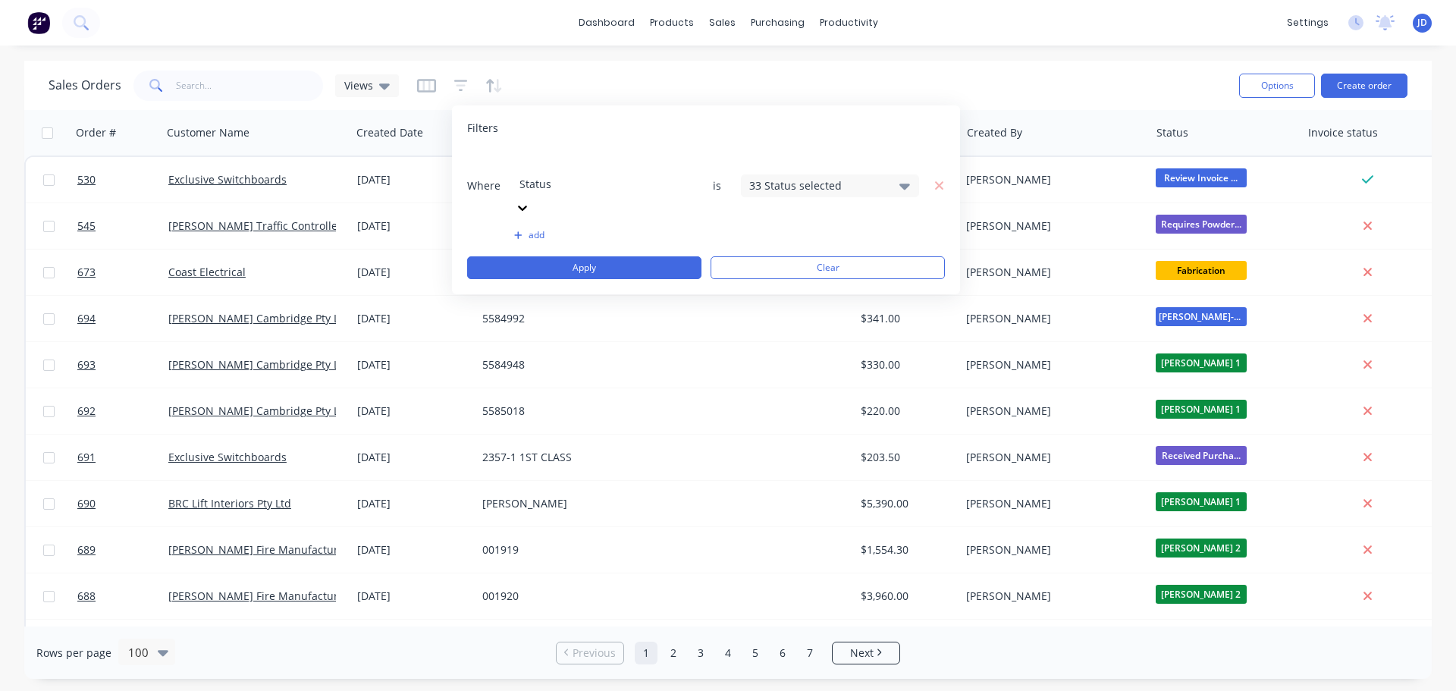
click at [530, 200] on icon at bounding box center [522, 207] width 15 height 15
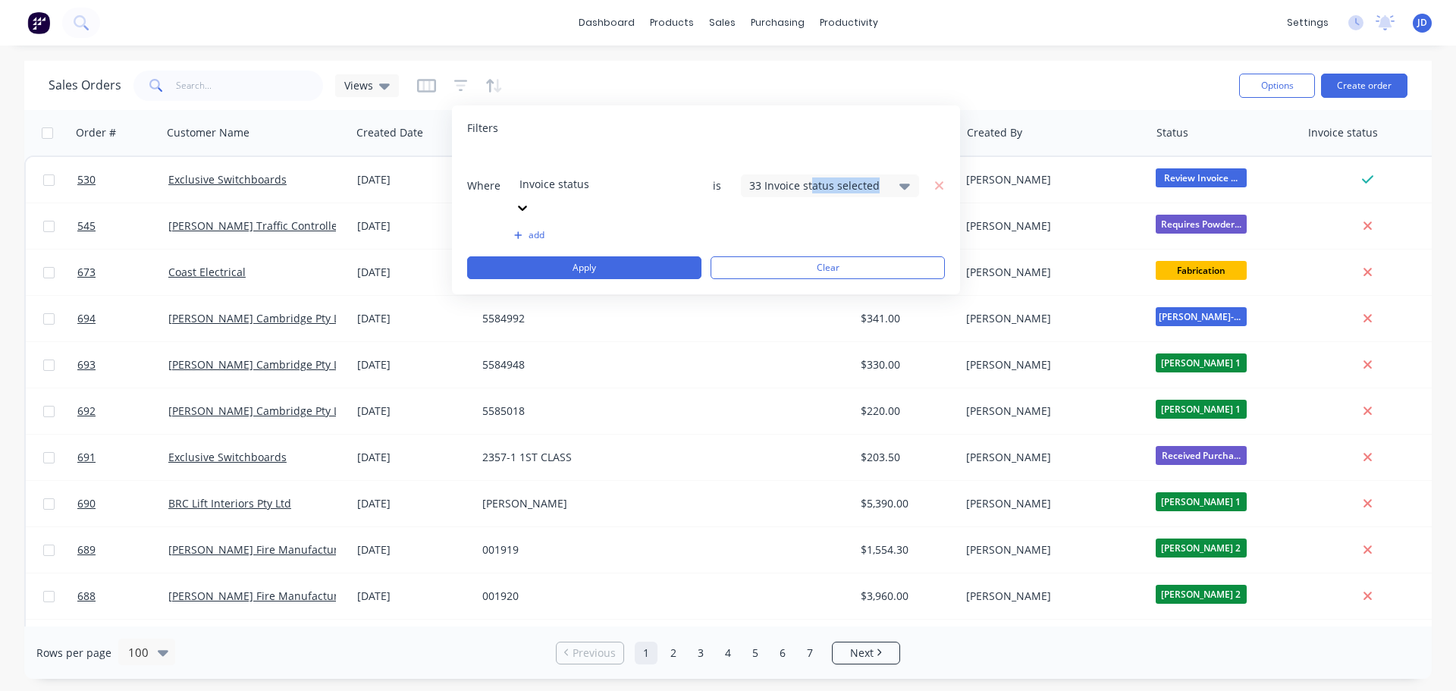
click at [814, 181] on div "Where Invoice status is 33 Invoice status selected add Apply Clear" at bounding box center [706, 215] width 478 height 128
click at [829, 177] on div "33 Invoice status selected" at bounding box center [817, 185] width 137 height 16
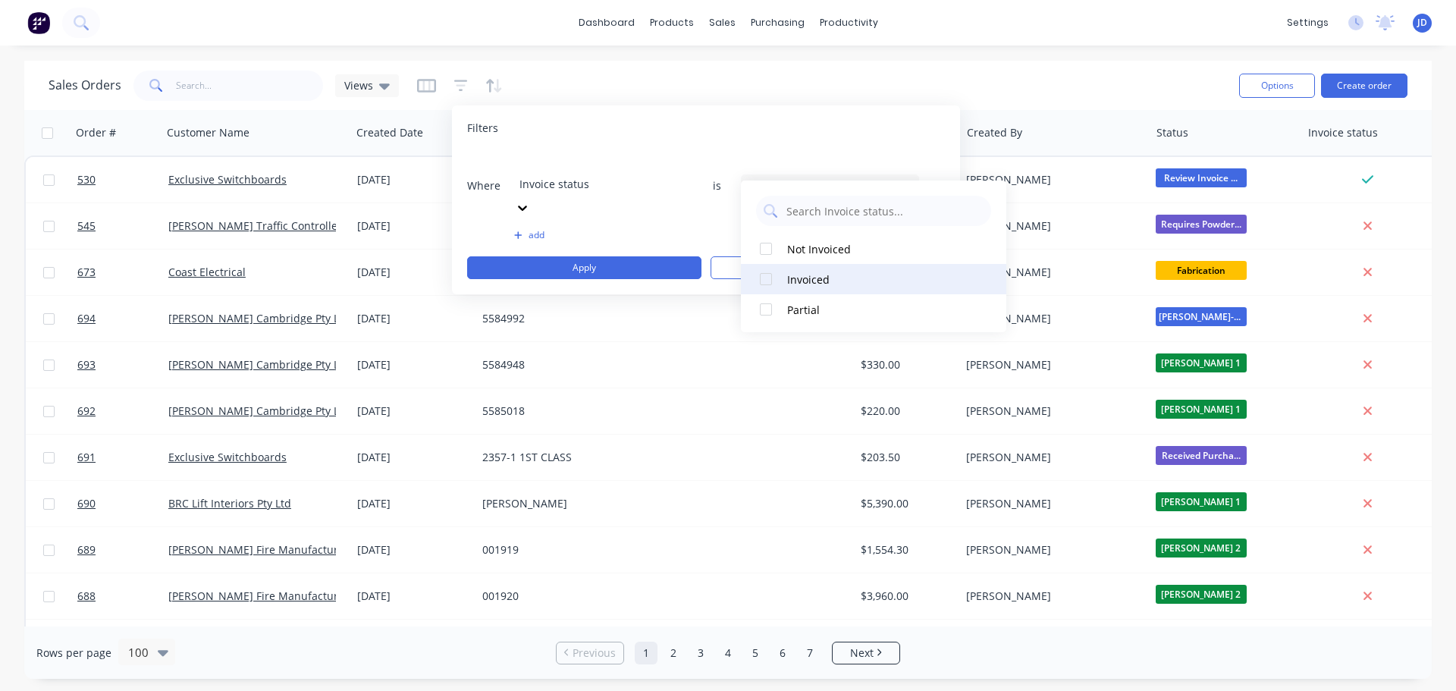
click at [796, 274] on div "Invoiced" at bounding box center [878, 280] width 182 height 16
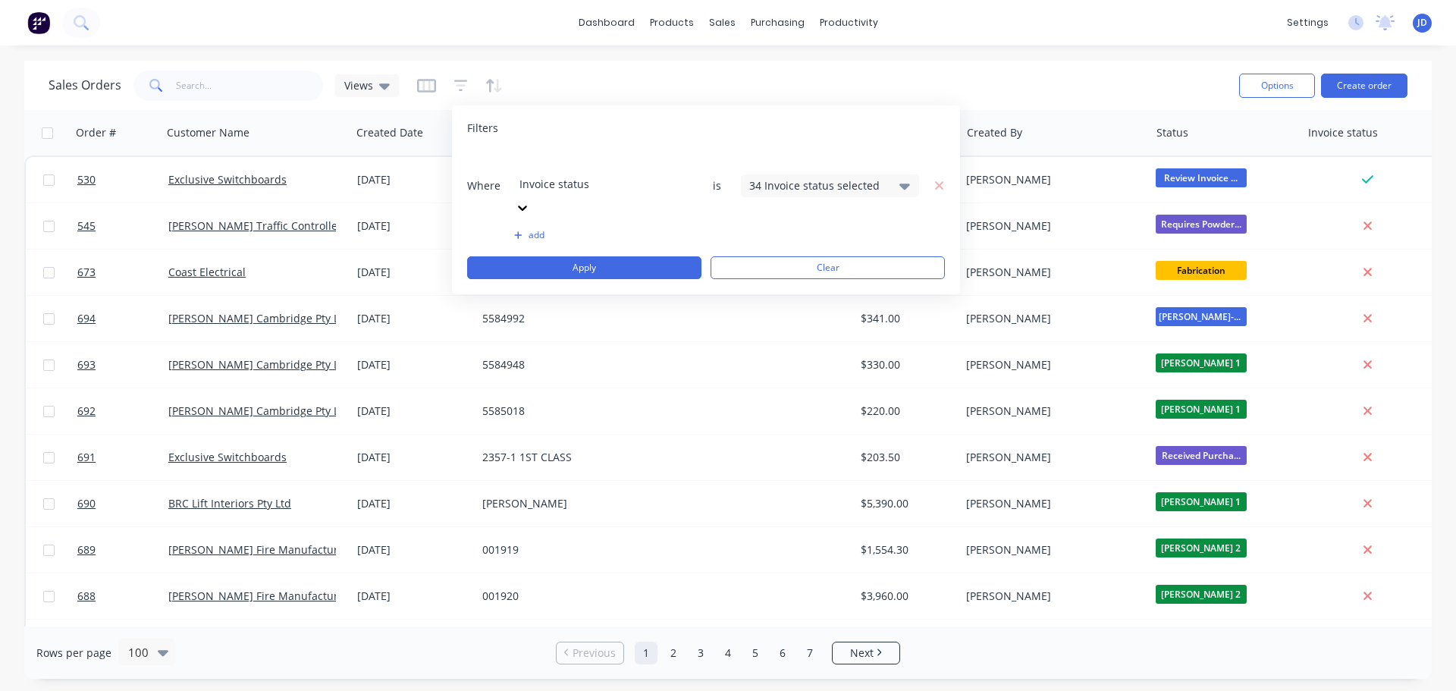
click at [693, 202] on div "Where Invoice status is 34 Invoice status selected add Apply Clear" at bounding box center [706, 215] width 478 height 128
click at [531, 229] on button "add" at bounding box center [603, 235] width 178 height 12
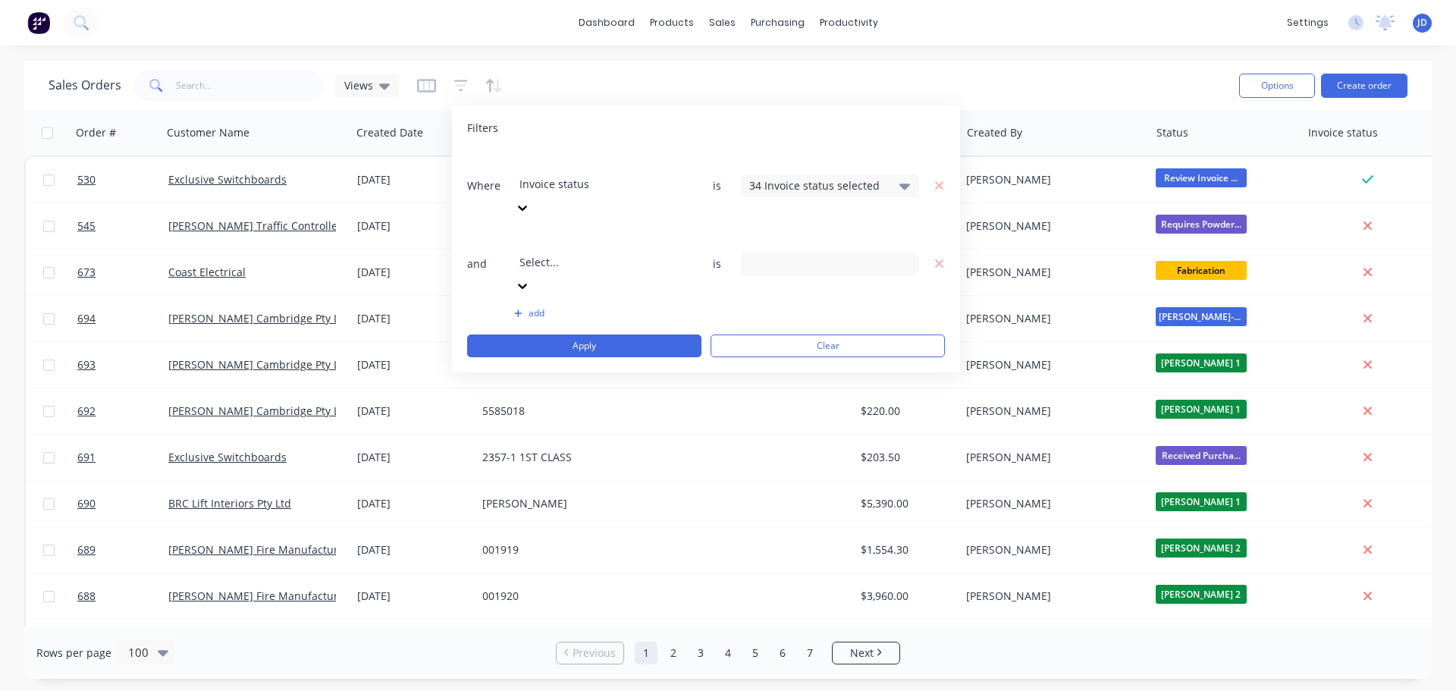
click at [573, 232] on div at bounding box center [629, 241] width 218 height 19
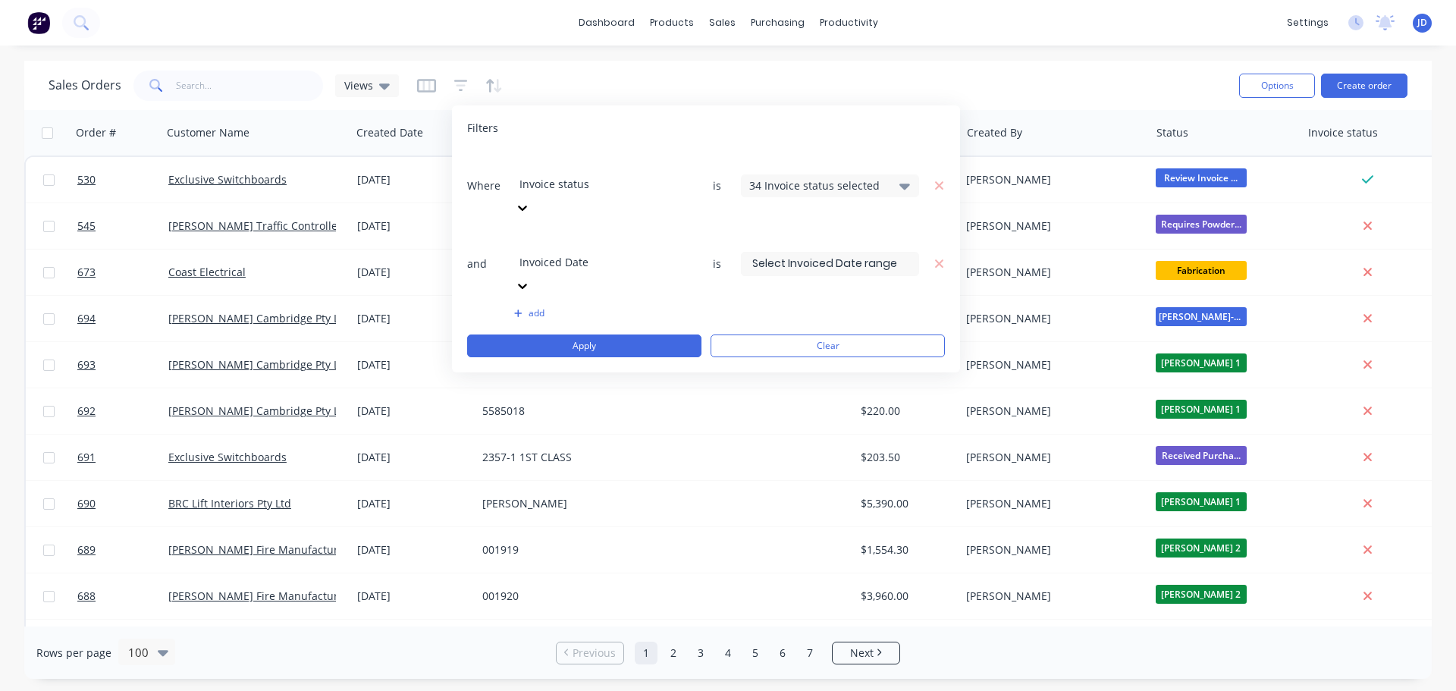
click at [886, 252] on label at bounding box center [830, 264] width 178 height 24
click at [886, 253] on input at bounding box center [830, 264] width 177 height 23
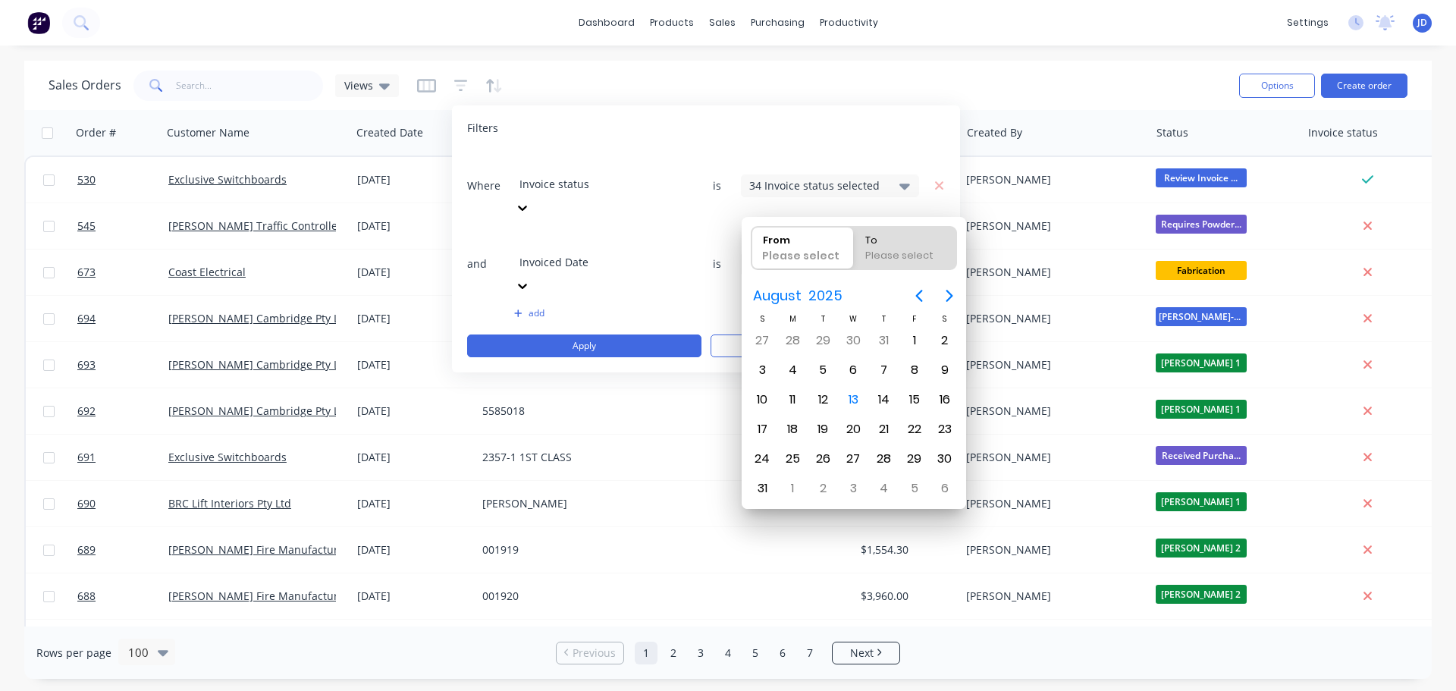
click at [884, 253] on input at bounding box center [830, 264] width 177 height 23
click at [909, 340] on div "1" at bounding box center [914, 340] width 23 height 23
type input "[DATE]"
radio input "false"
radio input "true"
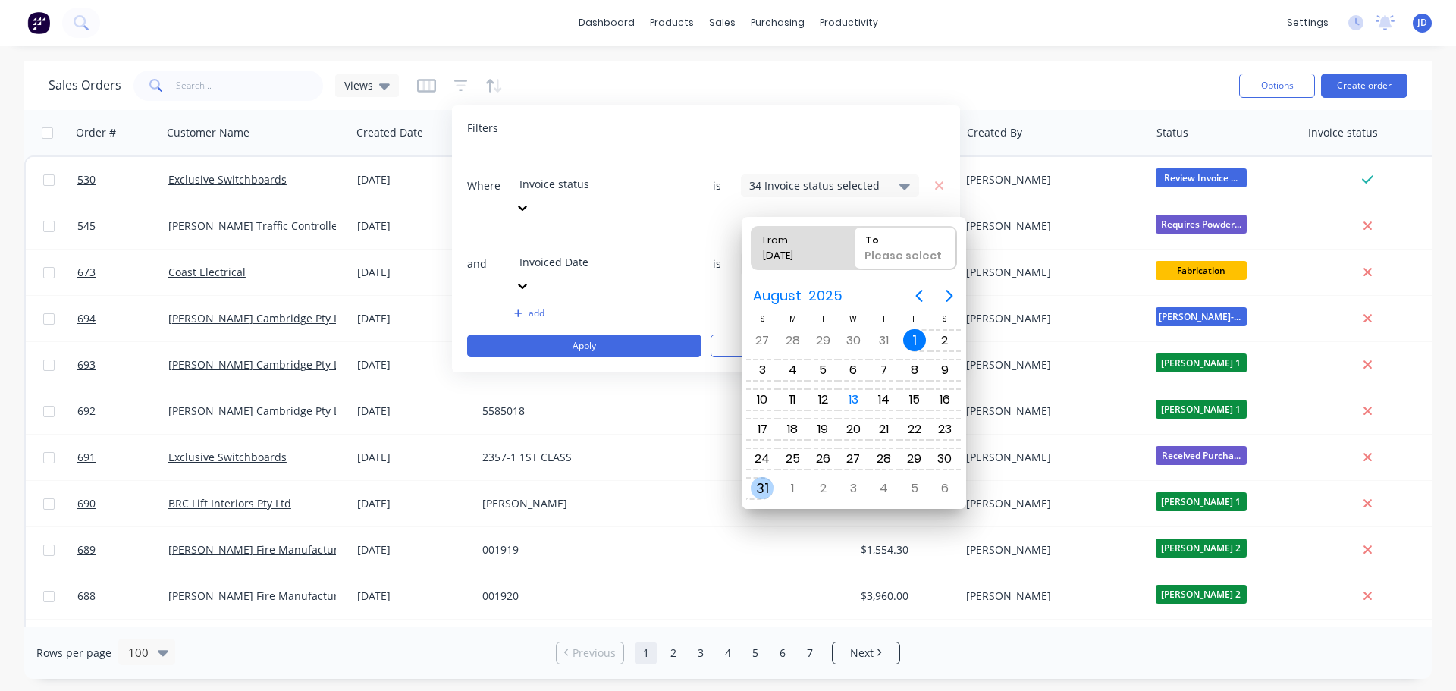
click at [756, 486] on div "31" at bounding box center [762, 488] width 23 height 23
type input "[DATE] - [DATE]"
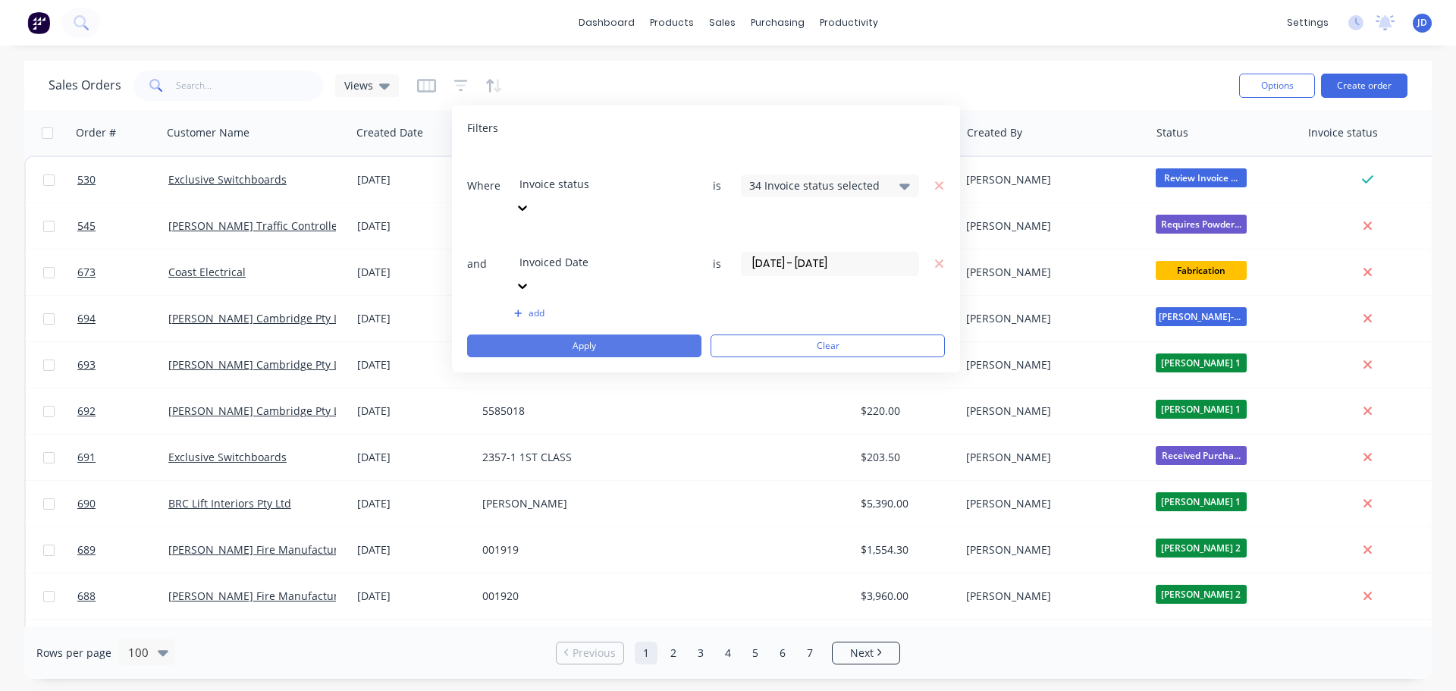
click at [638, 334] on button "Apply" at bounding box center [584, 345] width 234 height 23
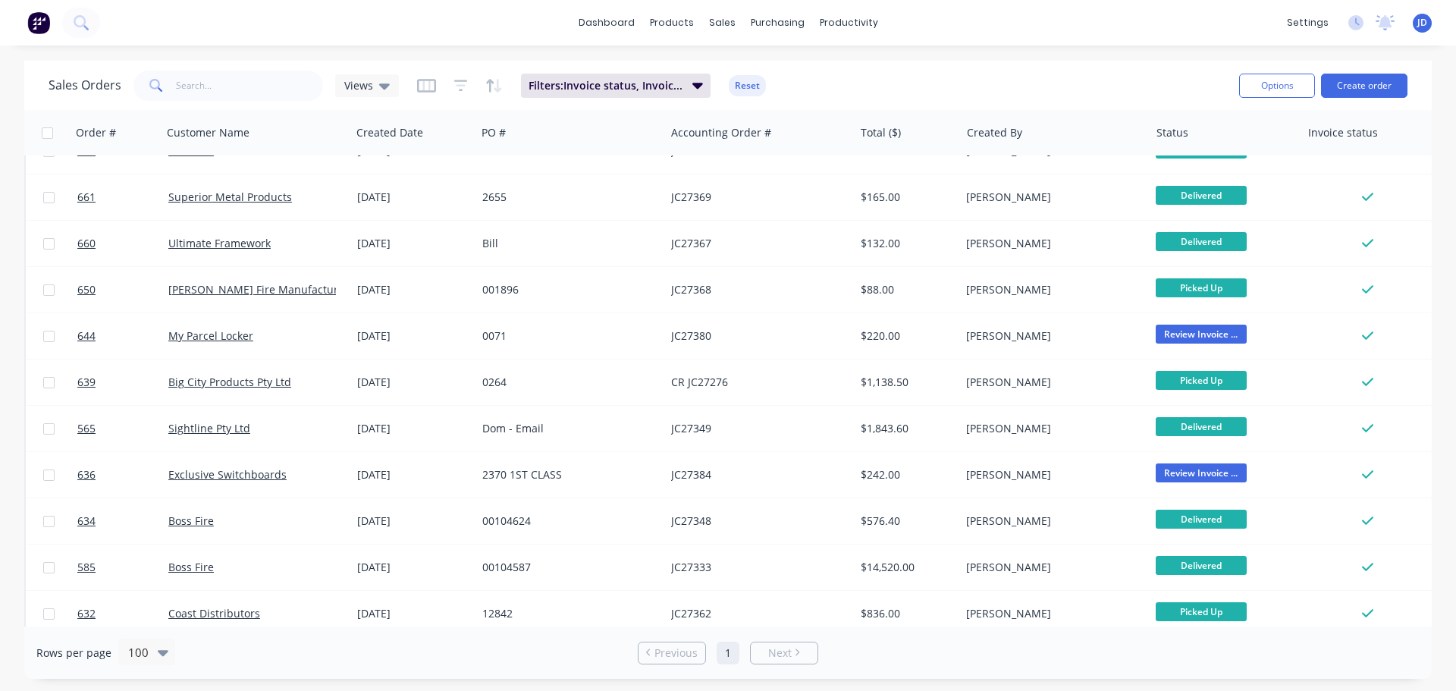
scroll to position [0, 0]
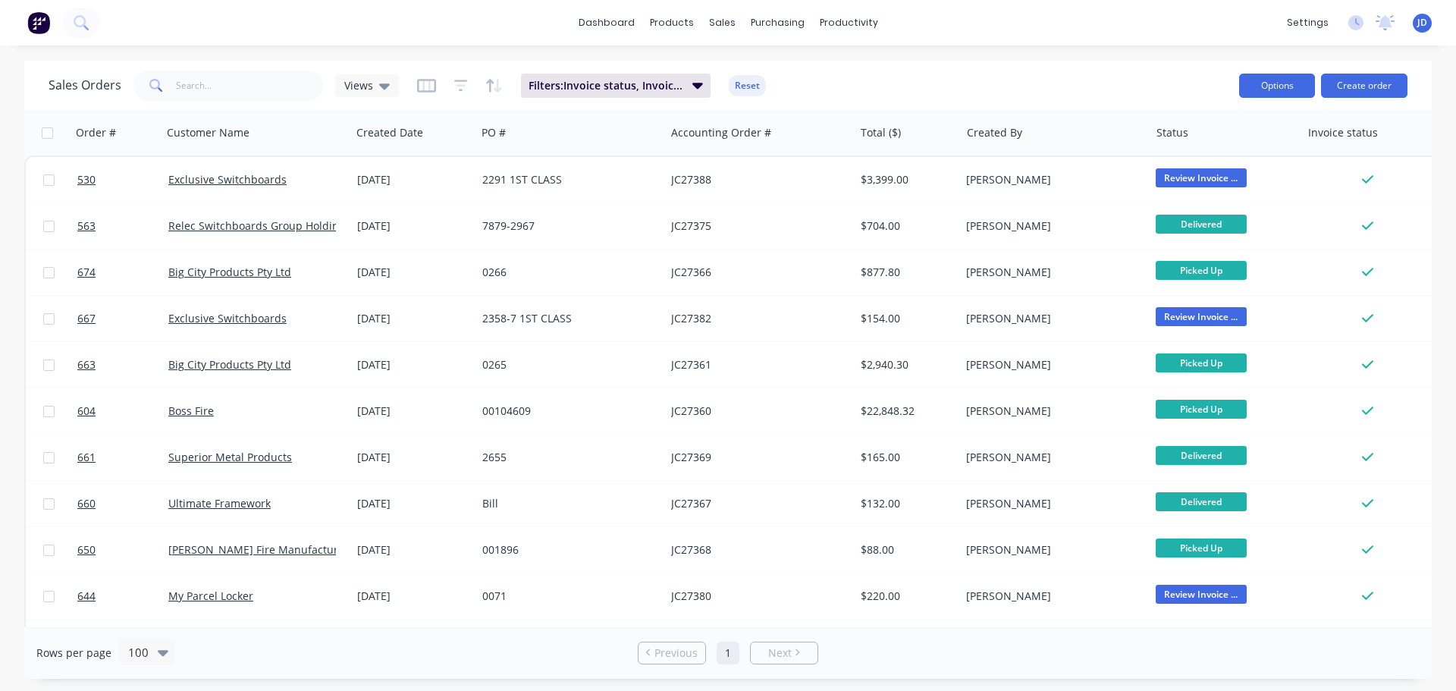
click at [1285, 84] on button "Options" at bounding box center [1277, 86] width 76 height 24
click at [1234, 196] on button "Export" at bounding box center [1231, 185] width 167 height 30
drag, startPoint x: 262, startPoint y: 88, endPoint x: 259, endPoint y: 71, distance: 17.9
click at [261, 88] on input "text" at bounding box center [250, 86] width 148 height 30
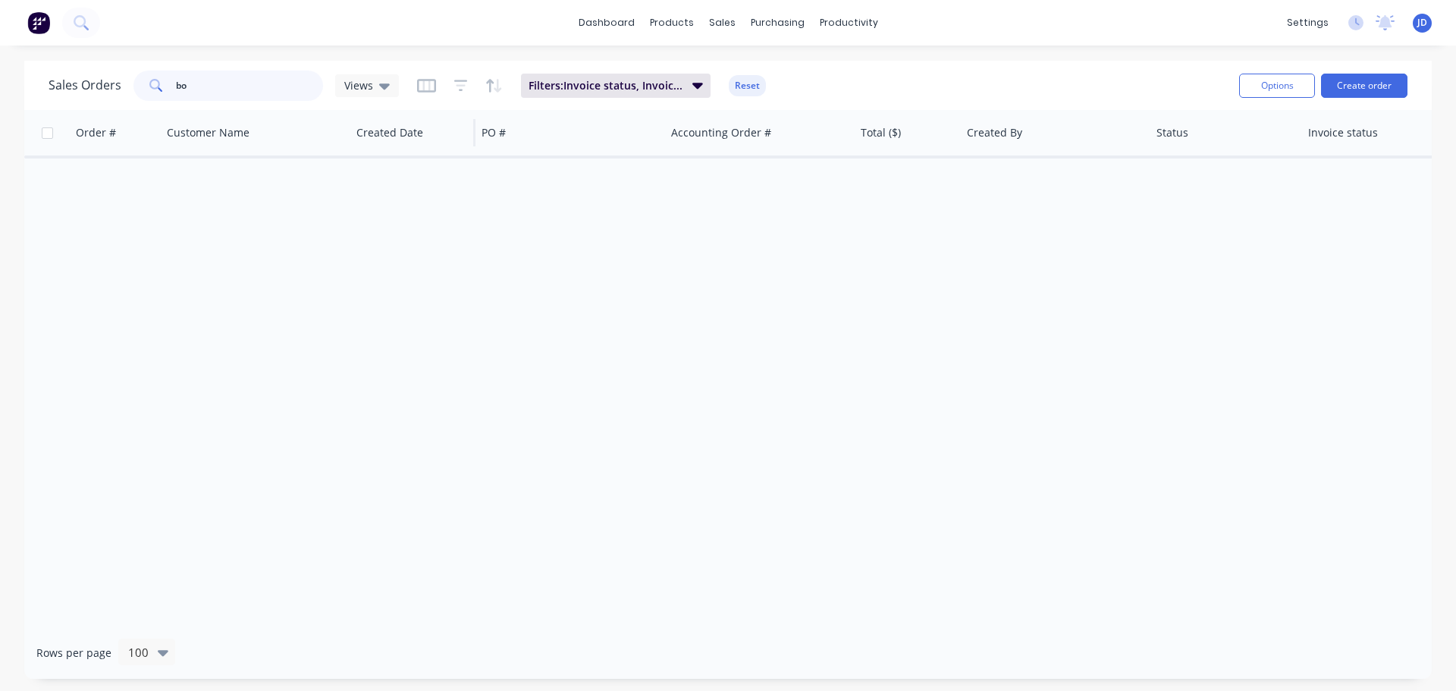
type input "b"
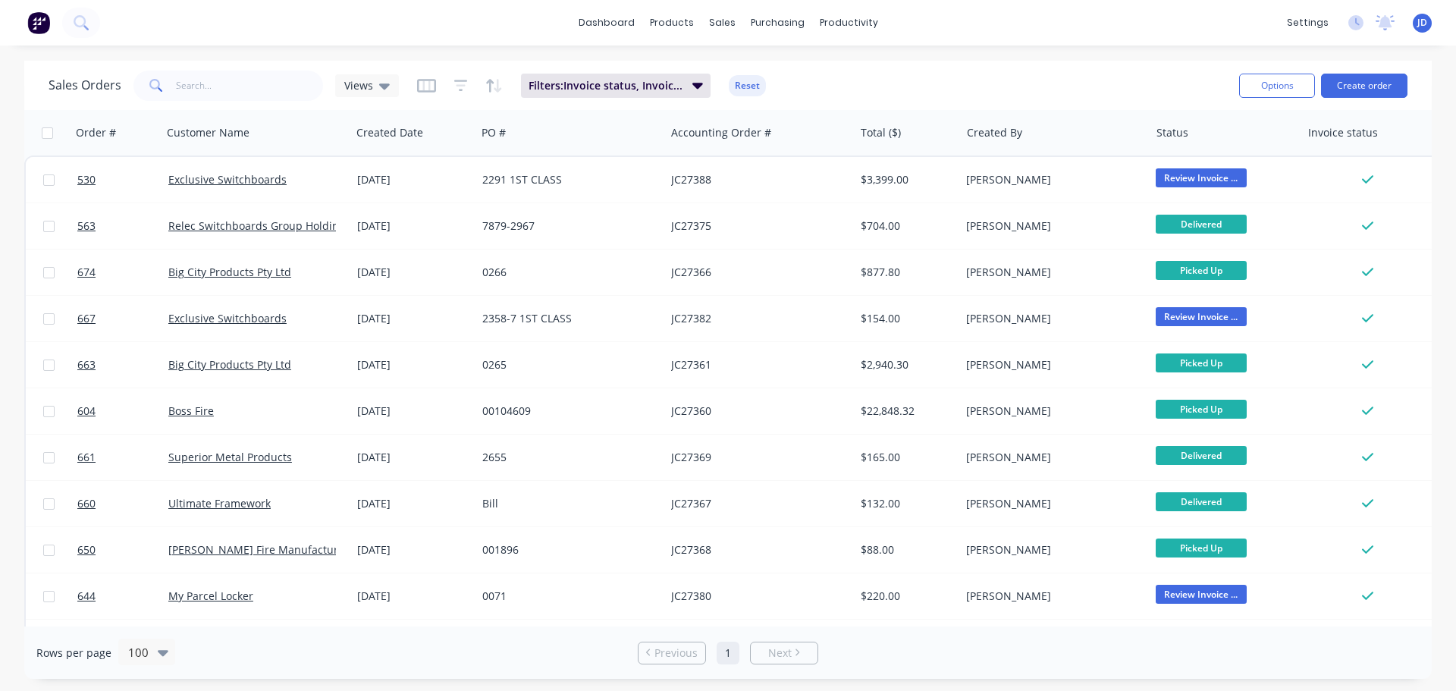
click at [350, 97] on div "Sales Orders Views" at bounding box center [224, 86] width 350 height 30
click at [365, 99] on div "Sales Orders Views" at bounding box center [224, 86] width 350 height 30
click at [371, 90] on span "Views" at bounding box center [358, 85] width 29 height 16
click at [528, 243] on button "edit" at bounding box center [530, 245] width 20 height 16
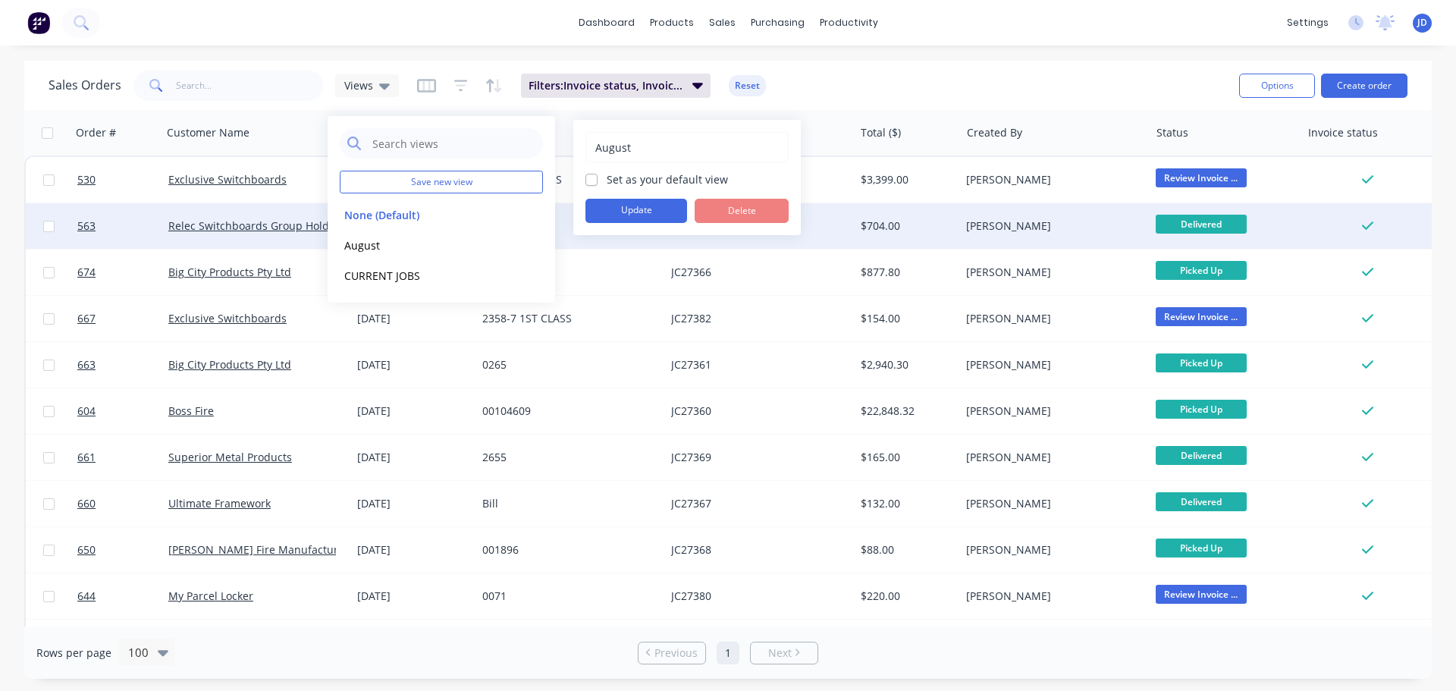
click at [640, 209] on button "Update" at bounding box center [637, 211] width 102 height 24
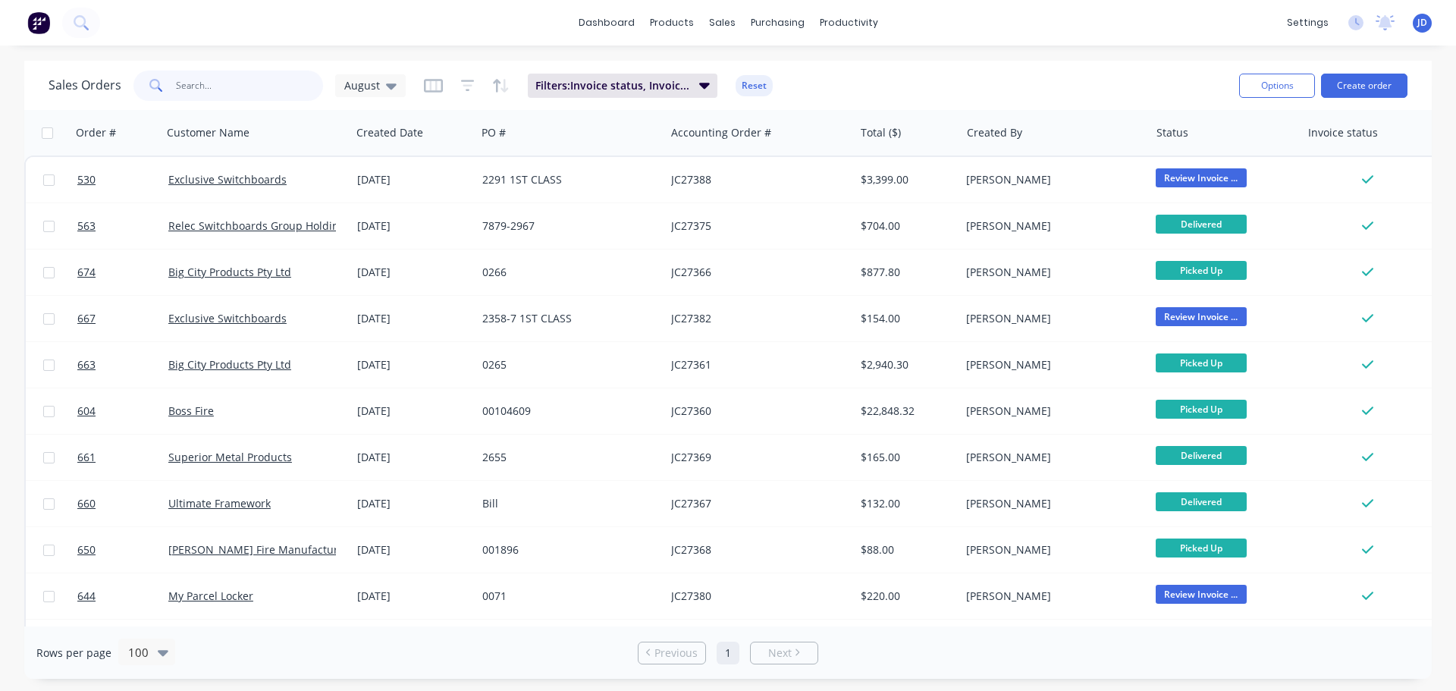
click at [265, 92] on input "text" at bounding box center [250, 86] width 148 height 30
type input "boss"
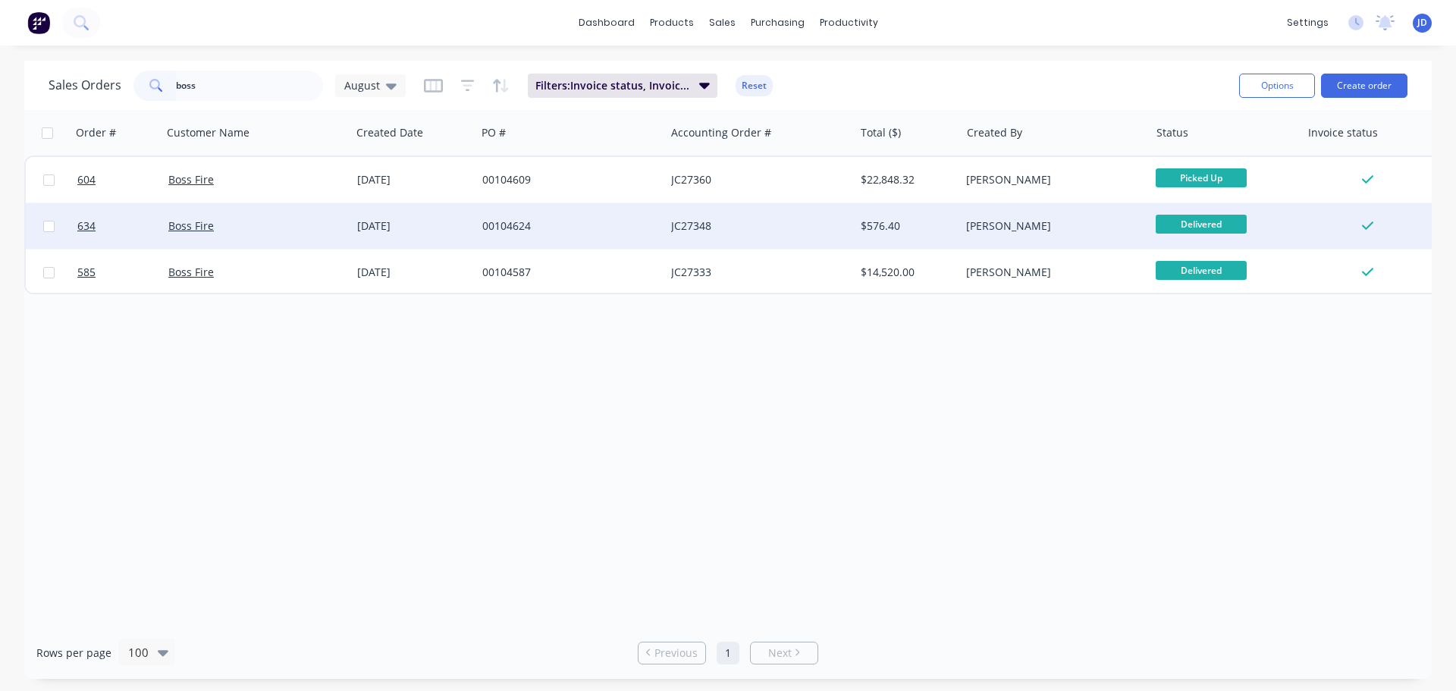
click at [946, 221] on div "$576.40" at bounding box center [905, 225] width 89 height 15
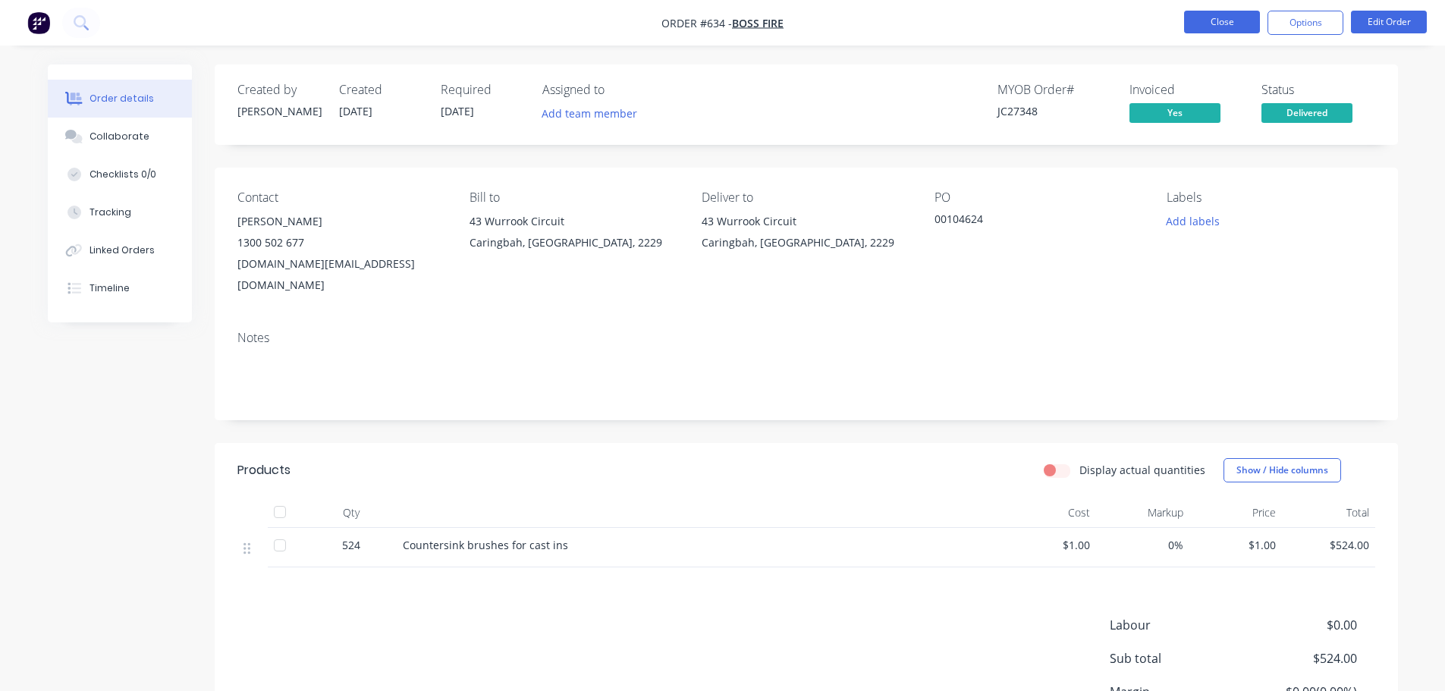
click at [1242, 30] on button "Close" at bounding box center [1222, 22] width 76 height 23
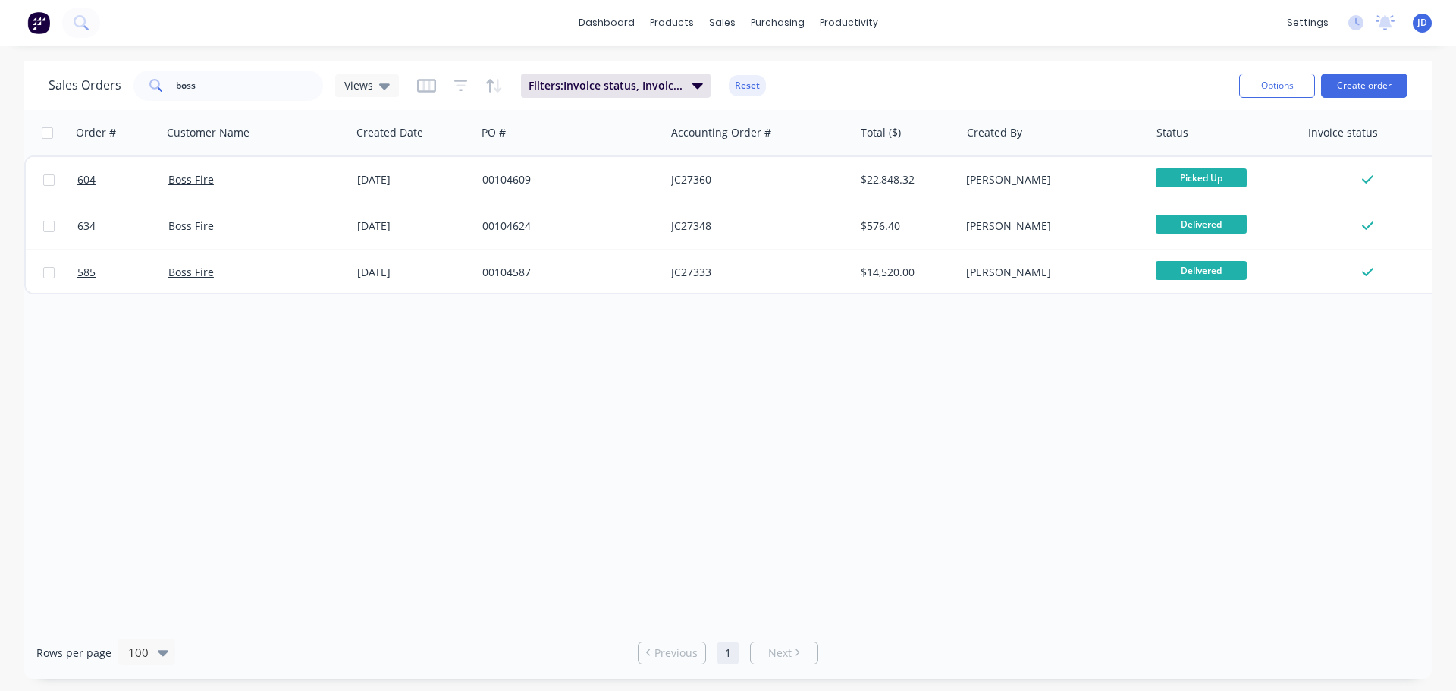
drag, startPoint x: 356, startPoint y: 78, endPoint x: 379, endPoint y: 309, distance: 231.8
click at [359, 80] on span "Views" at bounding box center [358, 85] width 29 height 16
click at [383, 281] on button "CURRENT JOBS" at bounding box center [426, 275] width 173 height 17
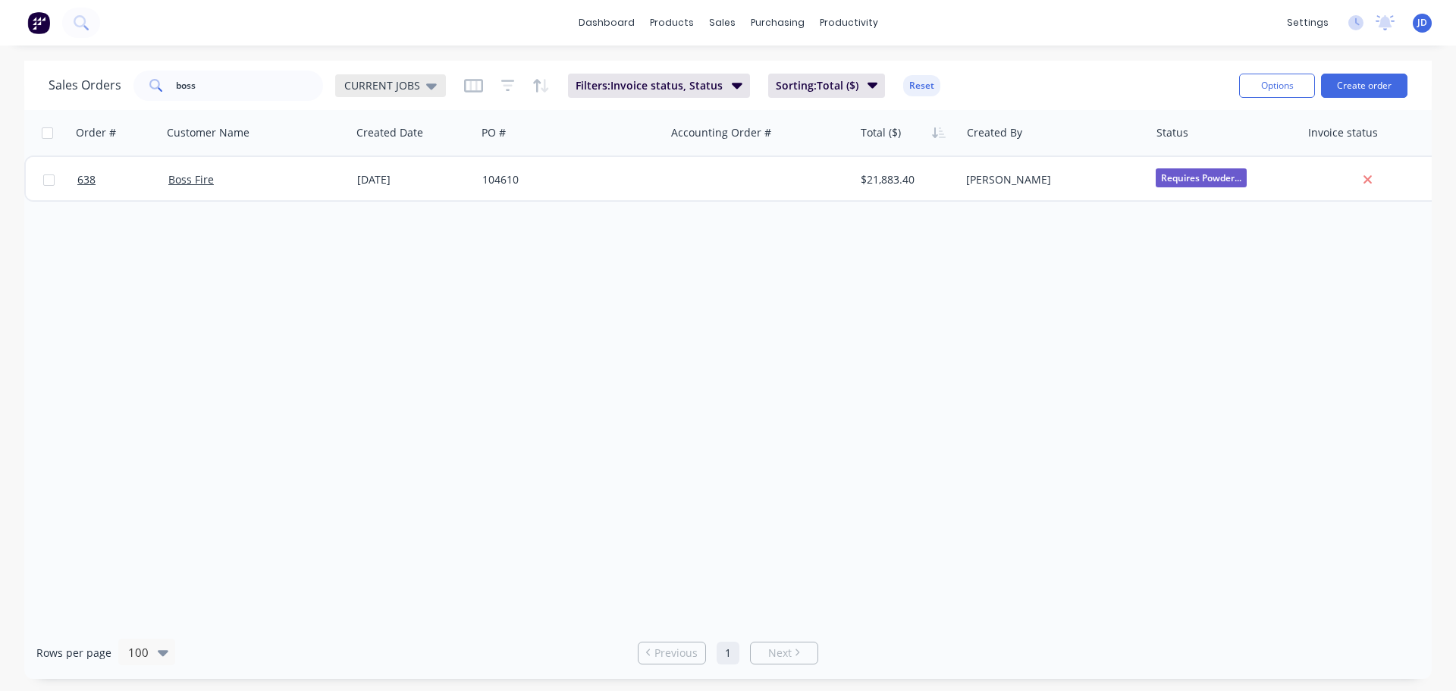
click at [413, 82] on span "CURRENT JOBS" at bounding box center [382, 85] width 76 height 16
click at [372, 250] on button "August" at bounding box center [426, 245] width 173 height 17
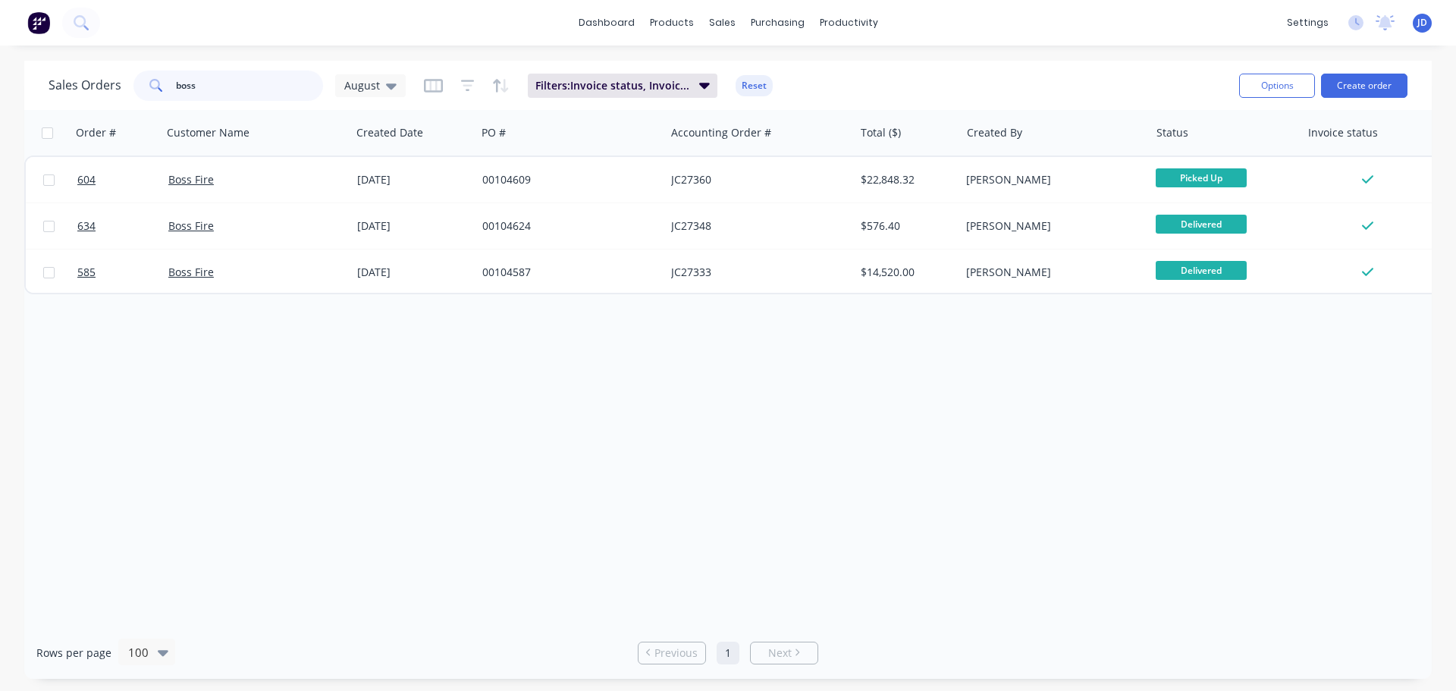
drag, startPoint x: 281, startPoint y: 95, endPoint x: 0, endPoint y: 42, distance: 286.2
click at [11, 52] on div "dashboard products sales purchasing productivity dashboard products Product Cat…" at bounding box center [728, 345] width 1456 height 691
drag, startPoint x: 425, startPoint y: 539, endPoint x: 377, endPoint y: 334, distance: 210.3
click at [423, 537] on div "Order # Customer Name Created Date PO # Accounting Order # Total ($) Created By…" at bounding box center [728, 368] width 1408 height 517
click at [371, 77] on div "August" at bounding box center [370, 85] width 71 height 23
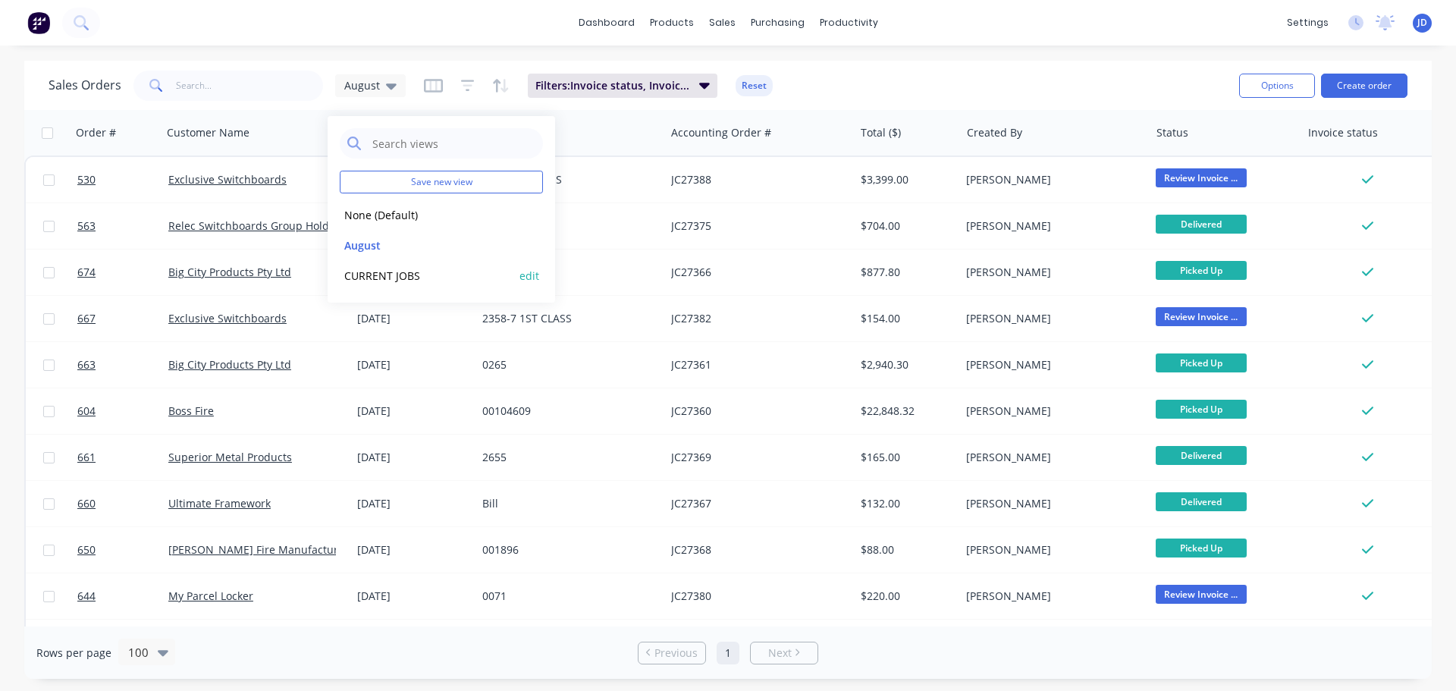
click at [394, 278] on button "CURRENT JOBS" at bounding box center [426, 275] width 173 height 17
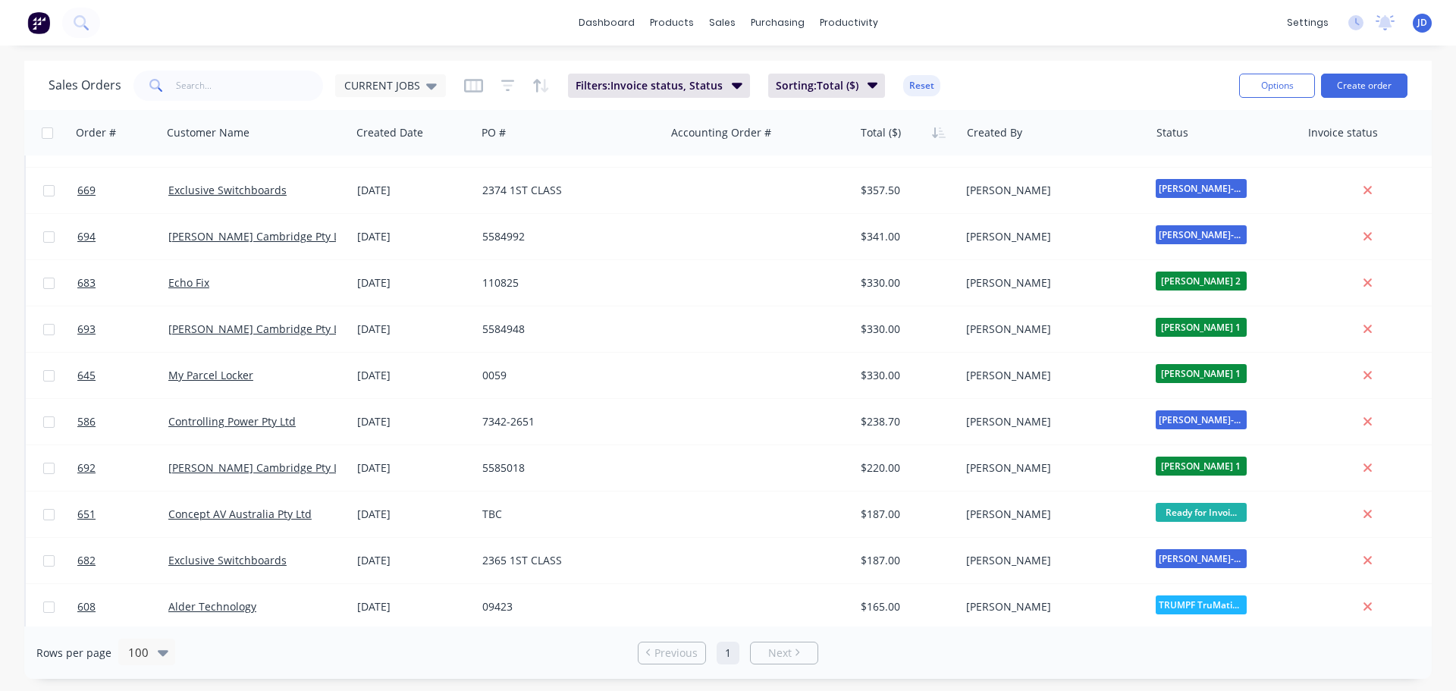
scroll to position [3423, 0]
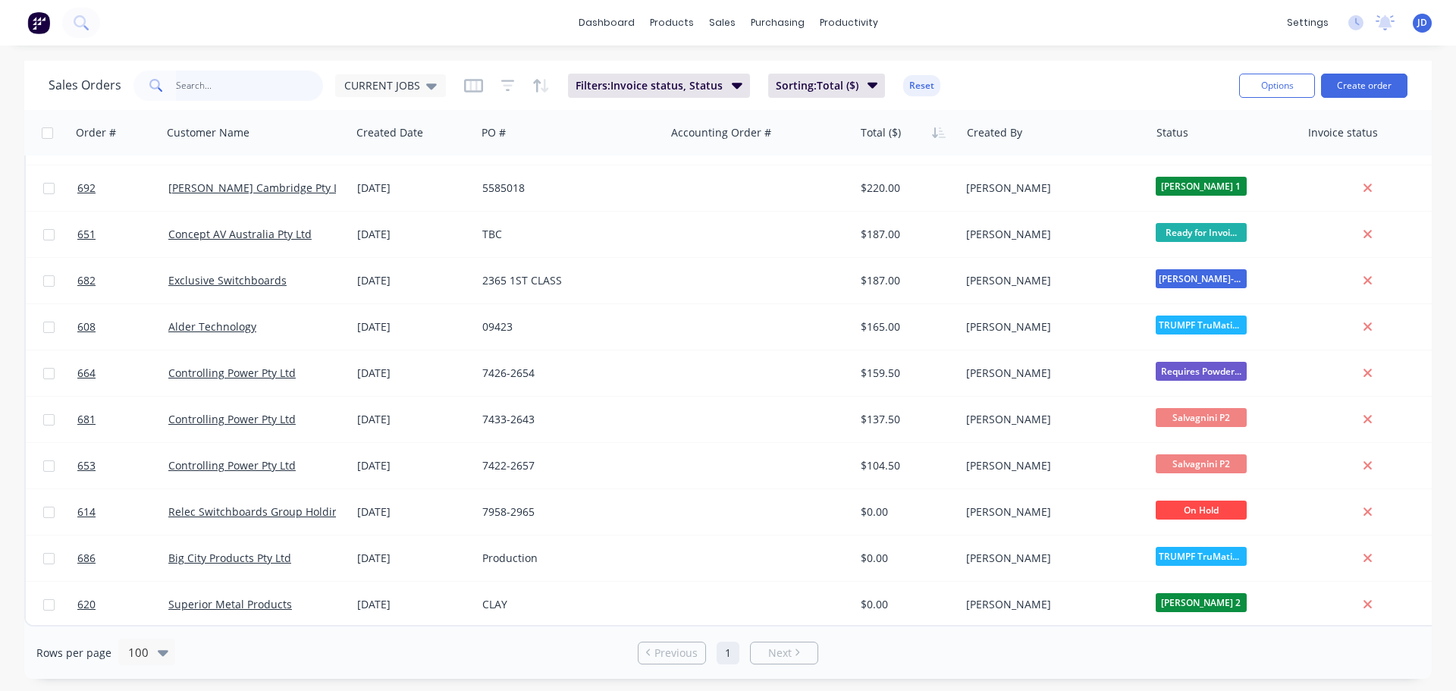
drag, startPoint x: 193, startPoint y: 77, endPoint x: 212, endPoint y: 33, distance: 47.9
click at [193, 81] on input "text" at bounding box center [250, 86] width 148 height 30
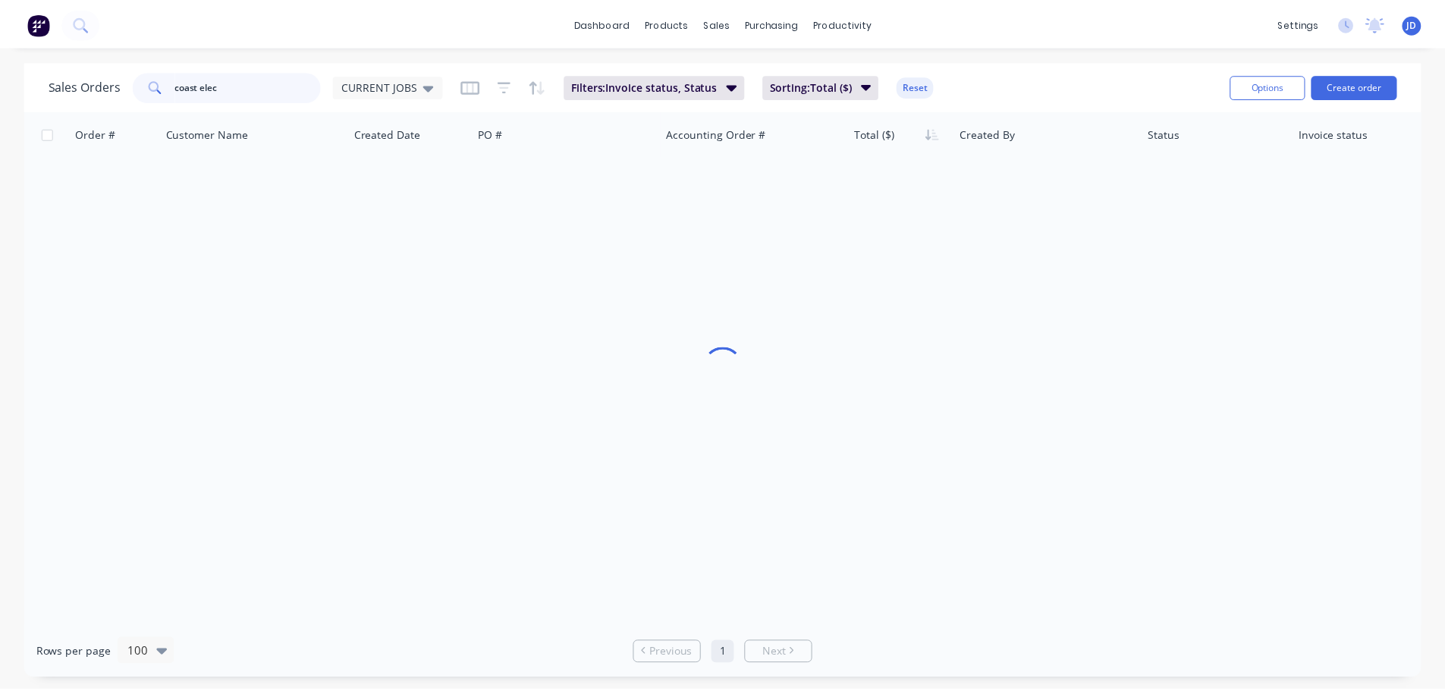
scroll to position [0, 0]
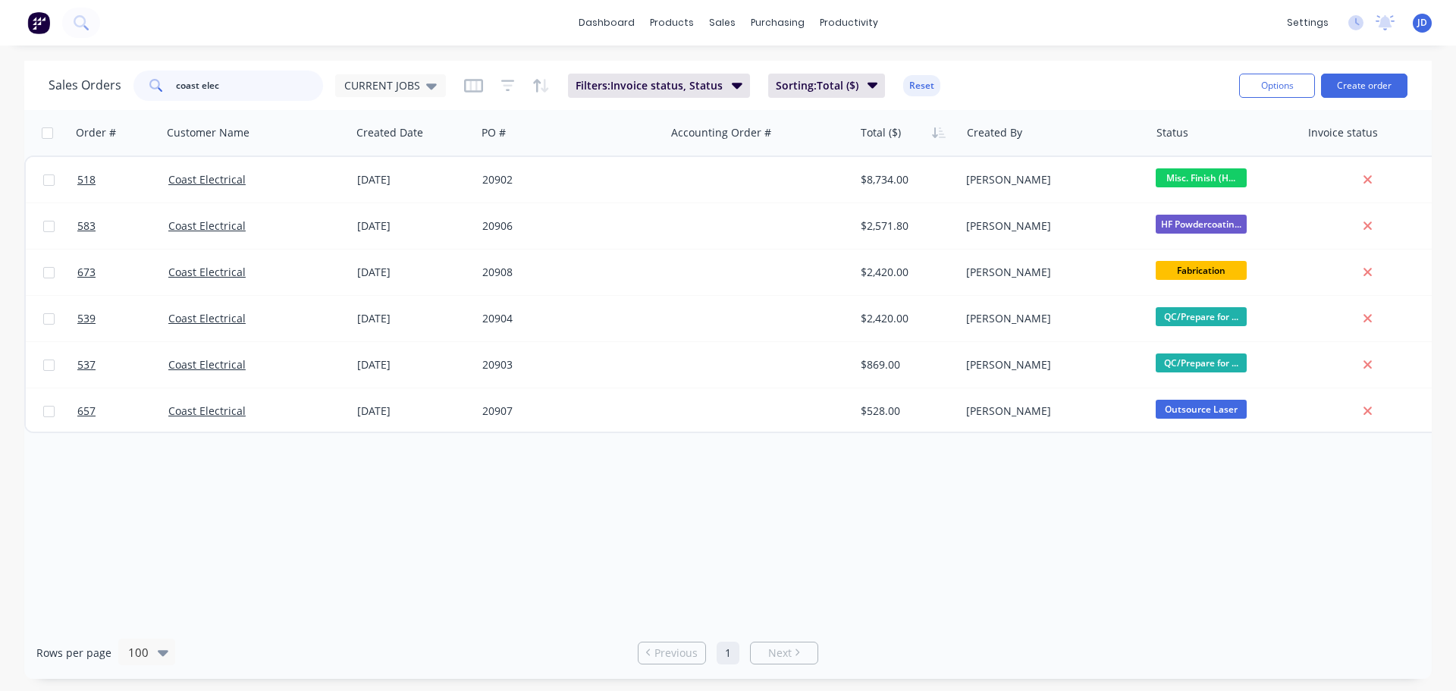
drag, startPoint x: 238, startPoint y: 93, endPoint x: 41, endPoint y: 59, distance: 200.0
click at [74, 71] on div "Sales Orders coast elec CURRENT JOBS" at bounding box center [247, 86] width 397 height 30
type input "wavetro"
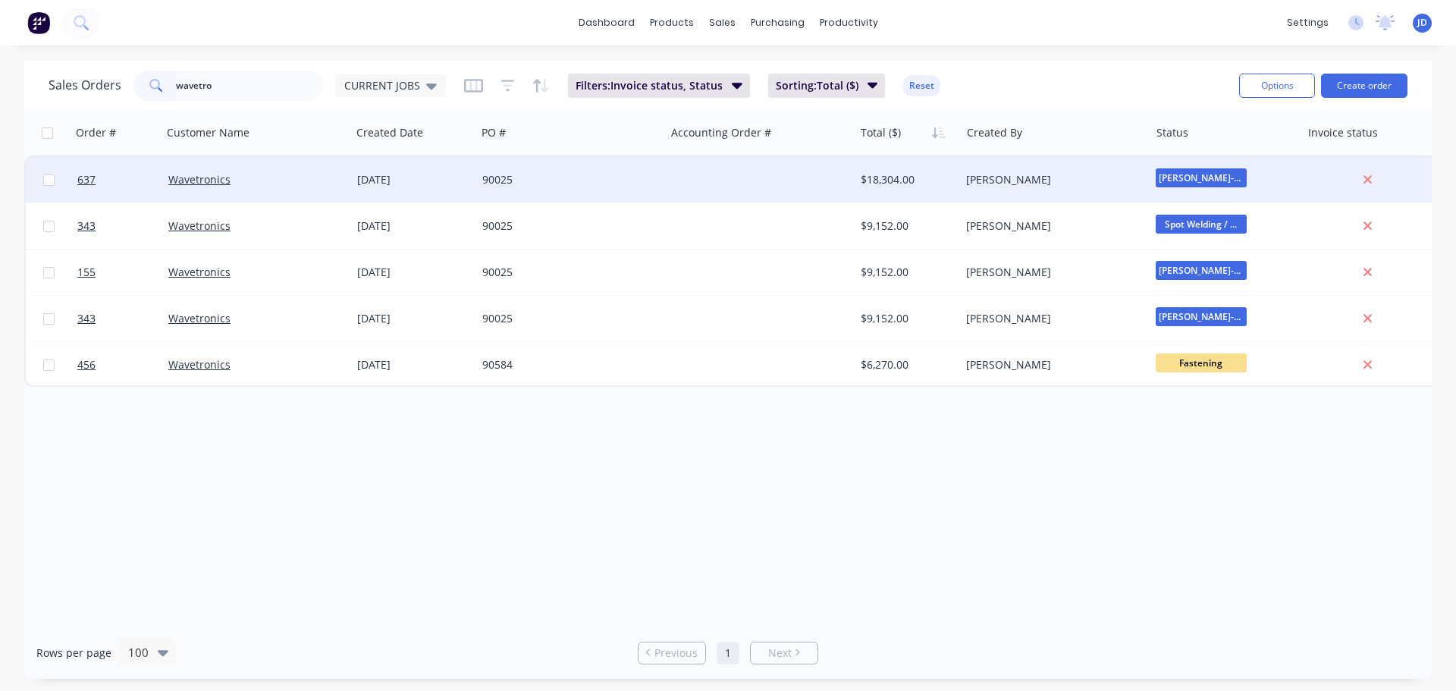
click at [458, 192] on div "[DATE]" at bounding box center [413, 180] width 125 height 46
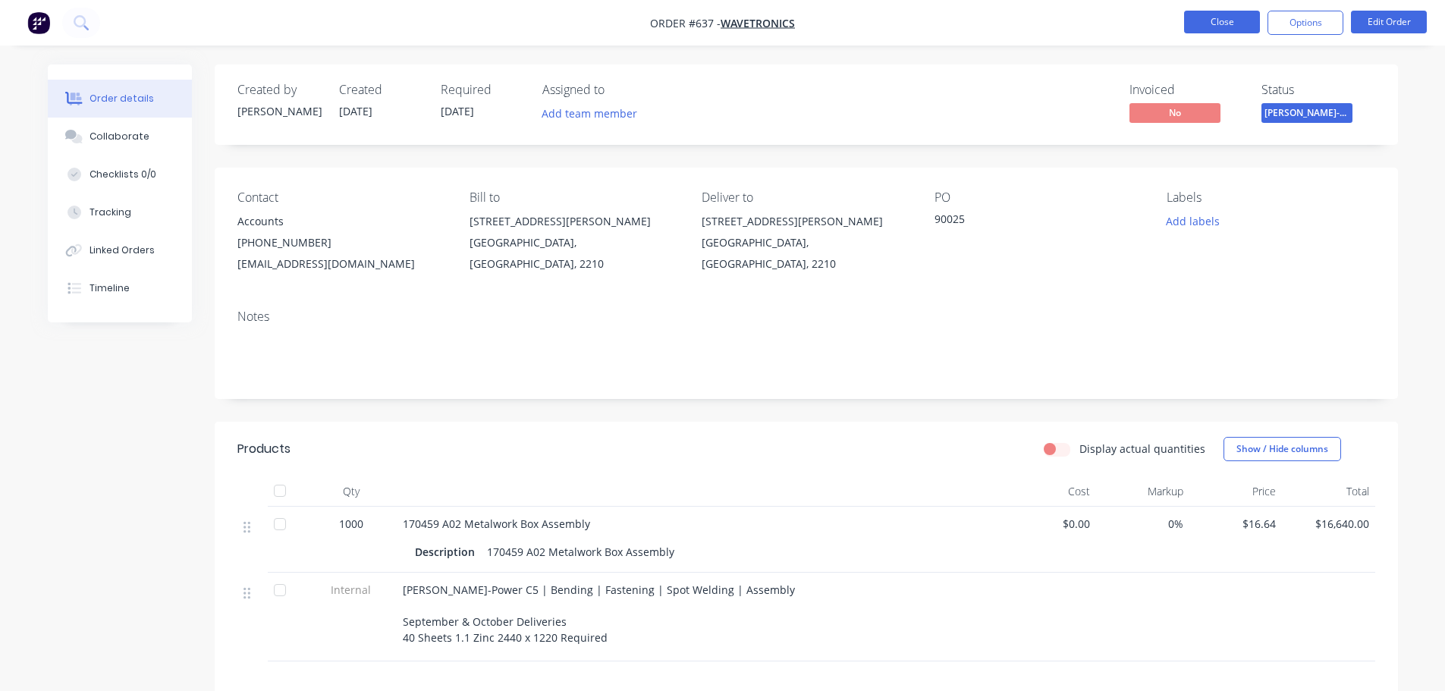
click at [1193, 24] on button "Close" at bounding box center [1222, 22] width 76 height 23
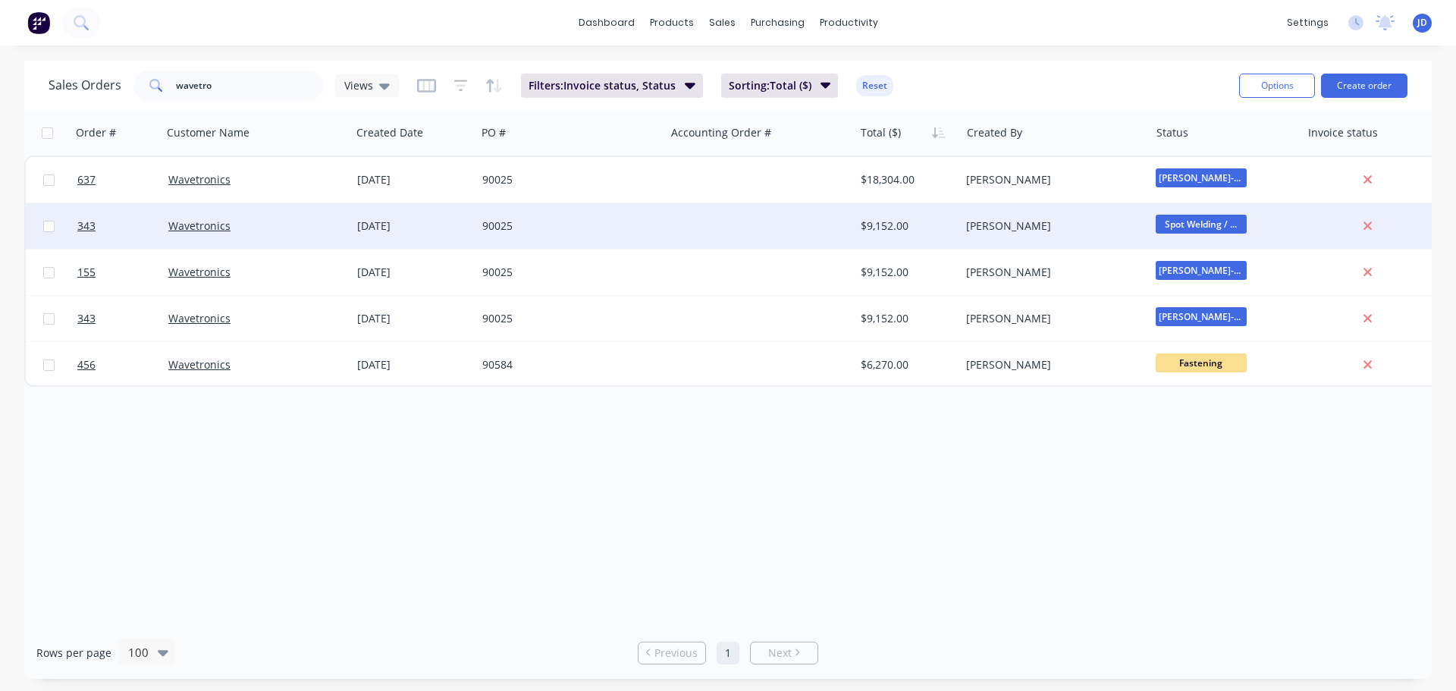
click at [947, 221] on div "$9,152.00" at bounding box center [905, 225] width 89 height 15
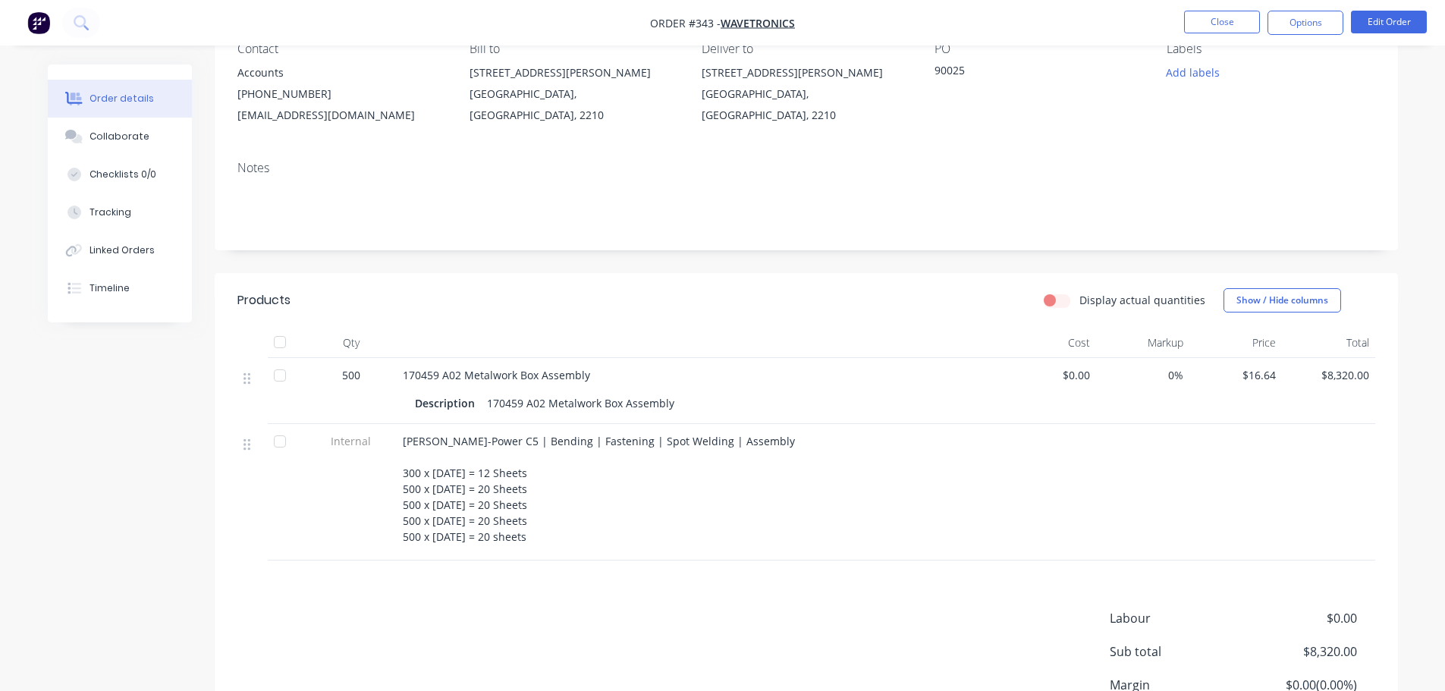
scroll to position [152, 0]
click at [1220, 27] on button "Close" at bounding box center [1222, 22] width 76 height 23
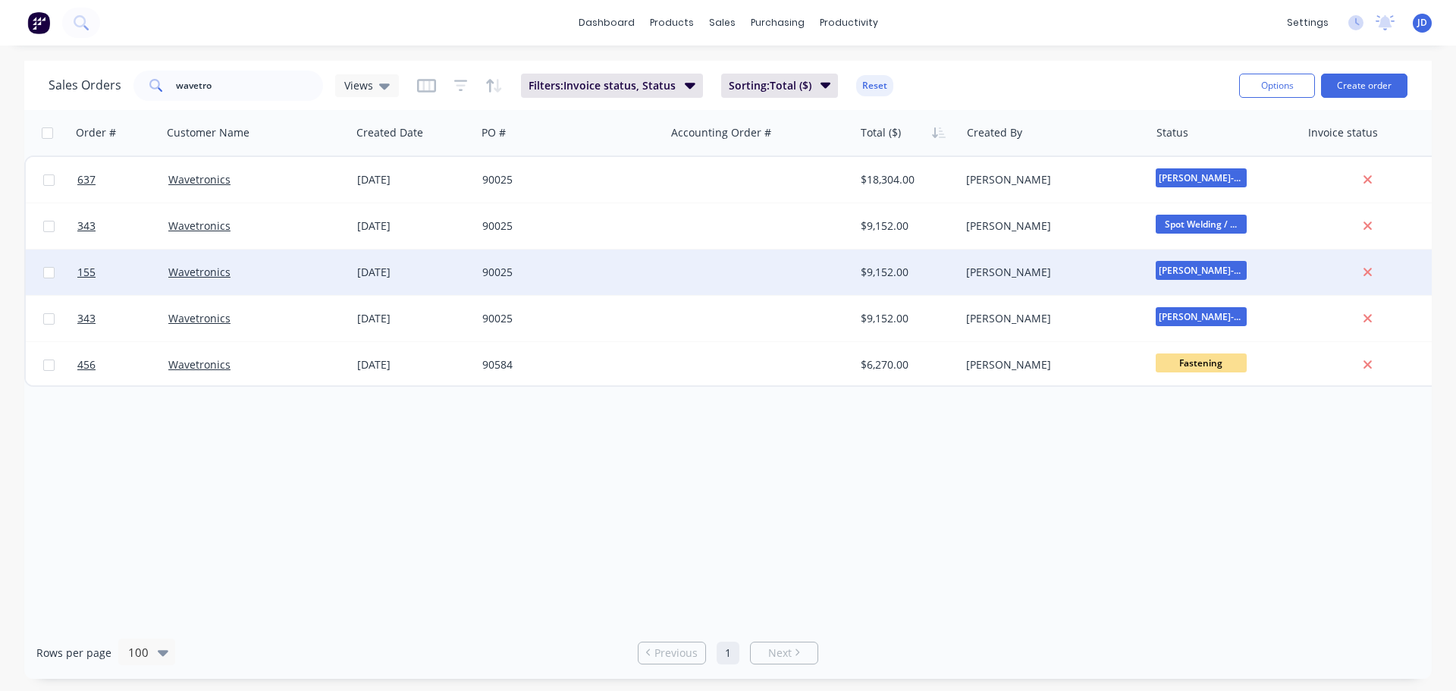
click at [956, 265] on div "$9,152.00" at bounding box center [908, 273] width 106 height 46
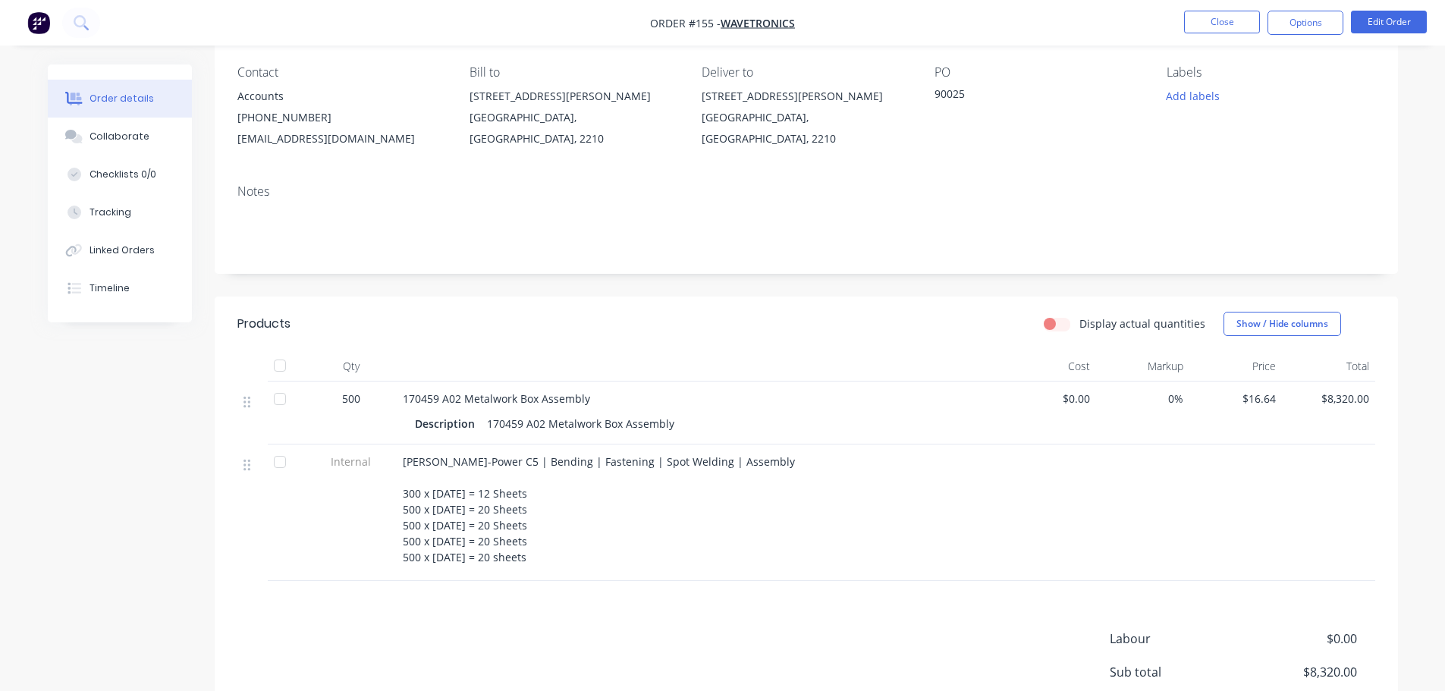
scroll to position [152, 0]
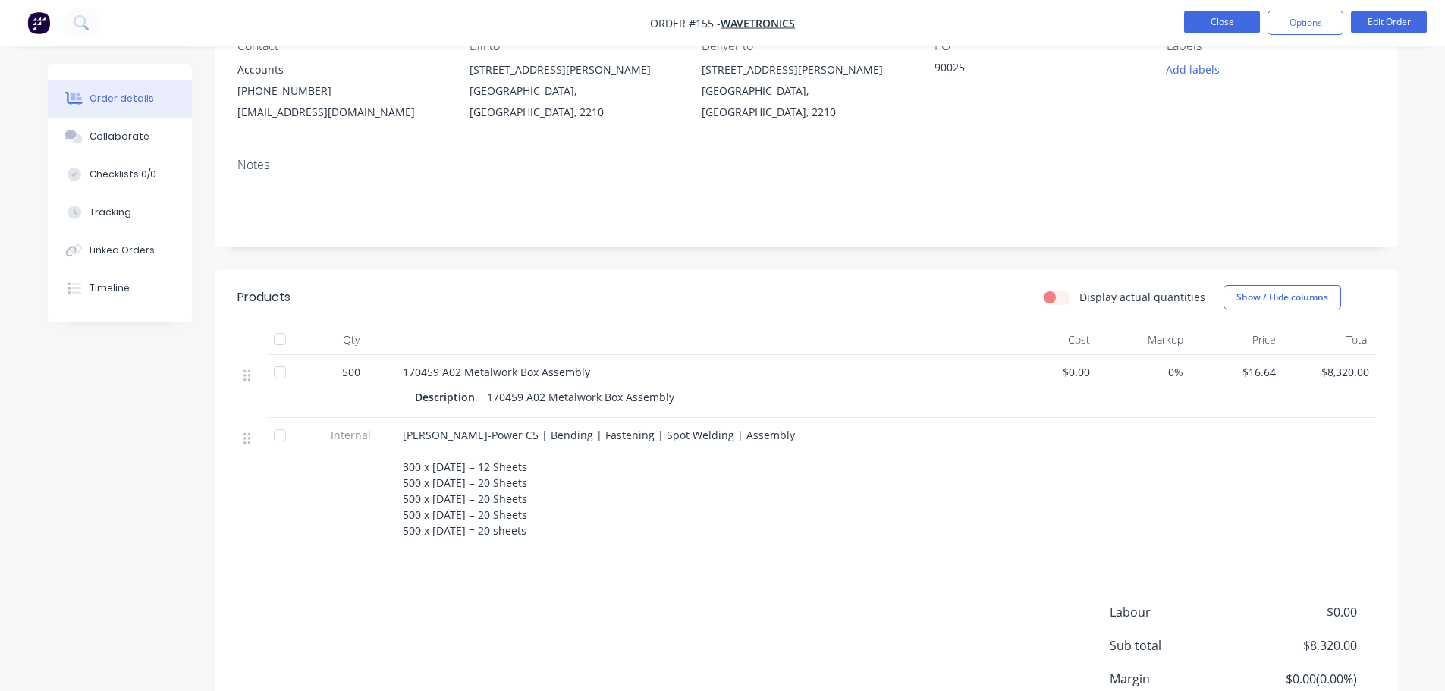
click at [1217, 16] on button "Close" at bounding box center [1222, 22] width 76 height 23
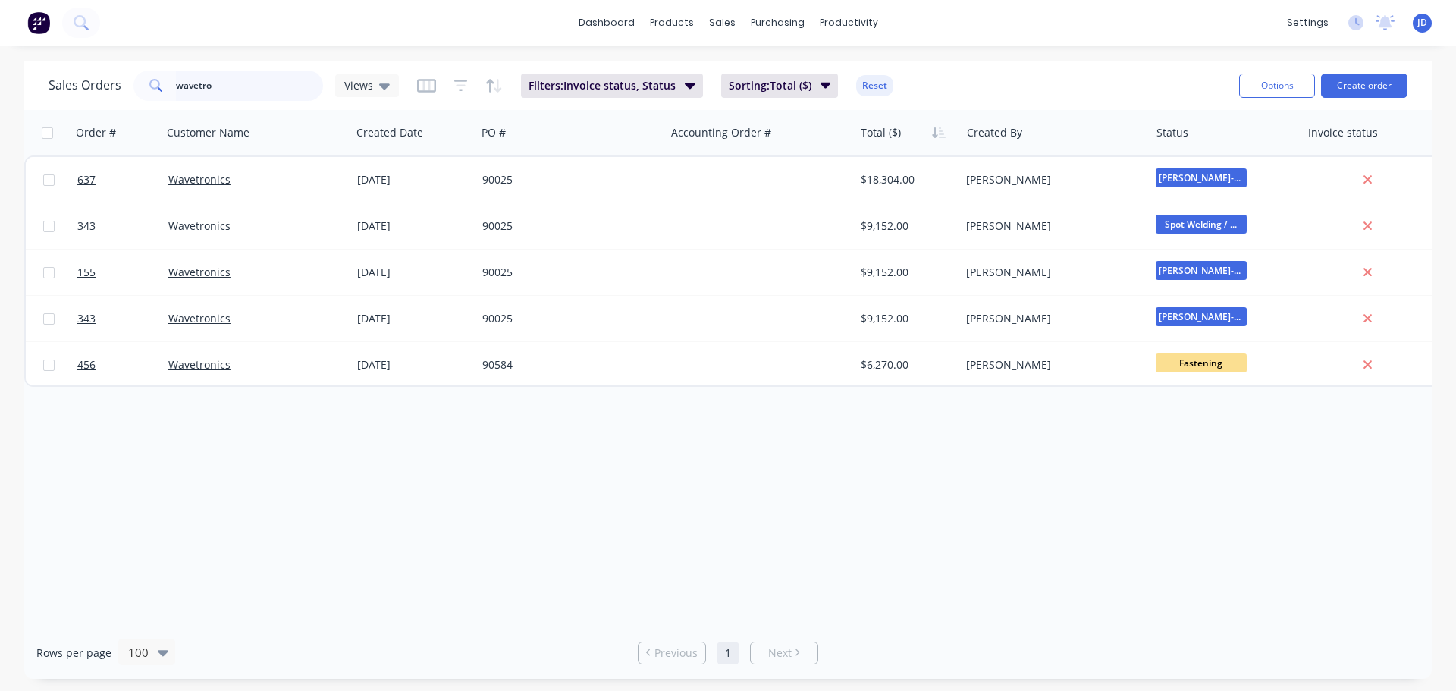
drag, startPoint x: 253, startPoint y: 80, endPoint x: 46, endPoint y: 66, distance: 208.3
click at [71, 74] on div "Sales Orders wavetro Views" at bounding box center [224, 86] width 350 height 30
type input "exc"
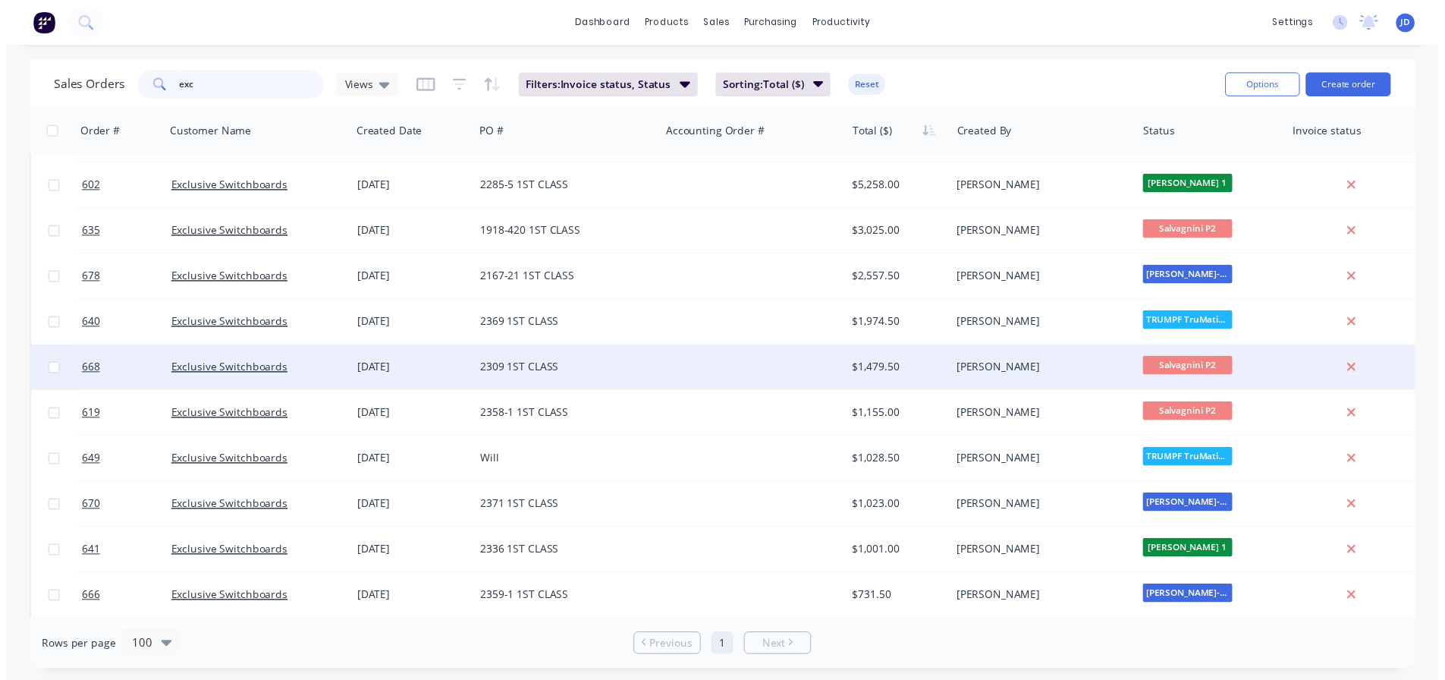
scroll to position [76, 0]
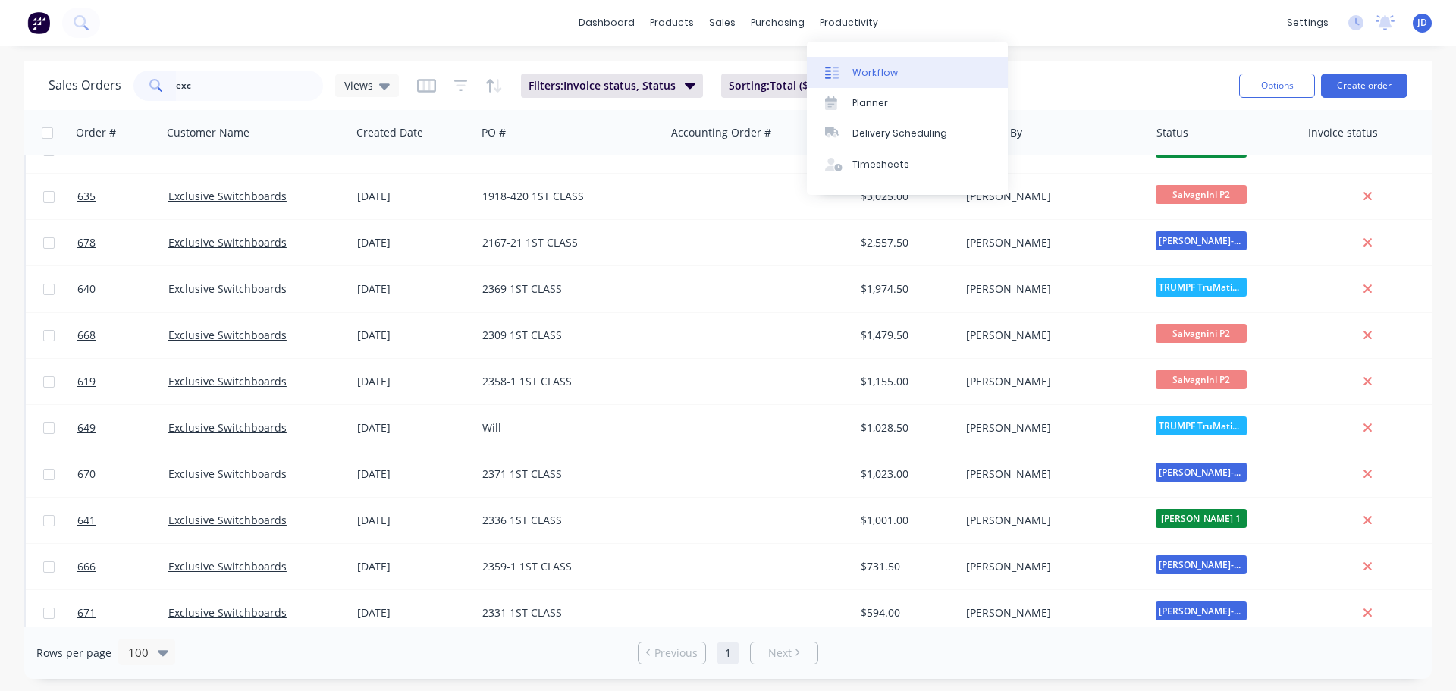
click at [859, 60] on link "Workflow" at bounding box center [907, 72] width 201 height 30
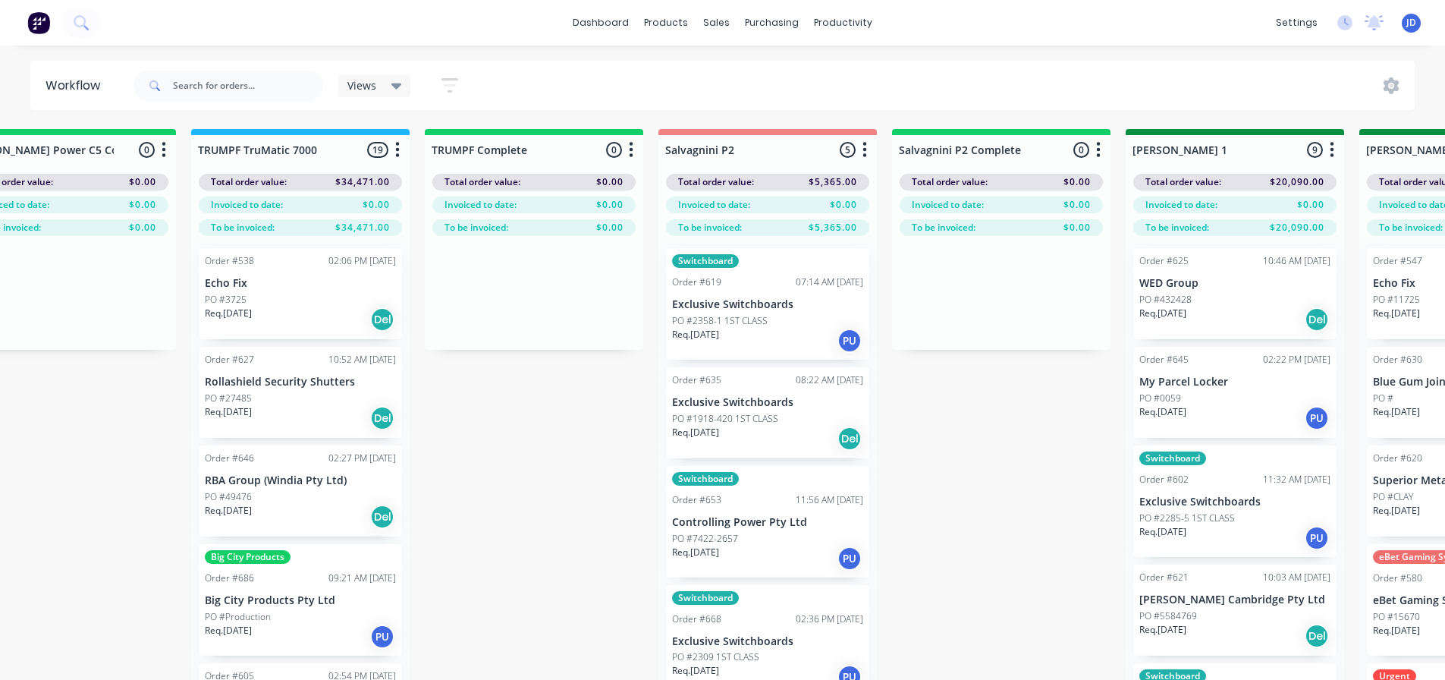
drag, startPoint x: 1041, startPoint y: 404, endPoint x: 1205, endPoint y: 398, distance: 164.7
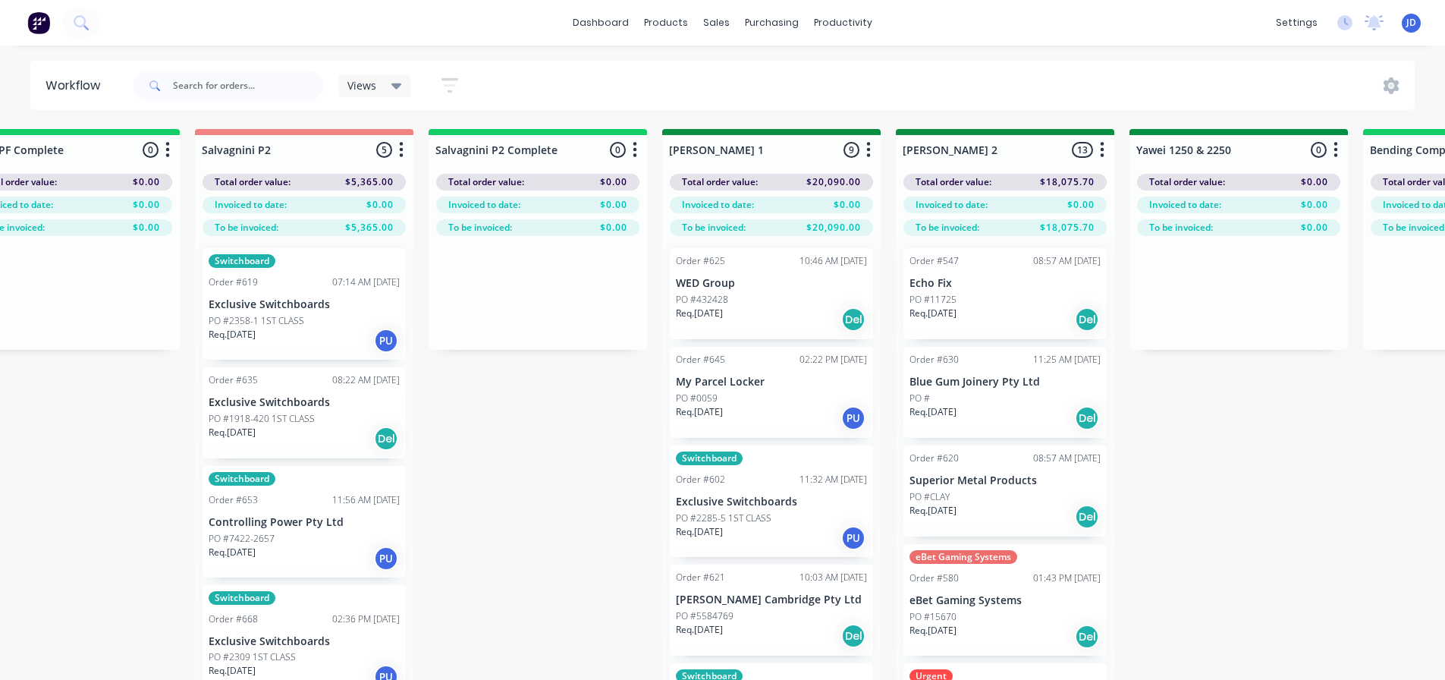
scroll to position [0, 2732]
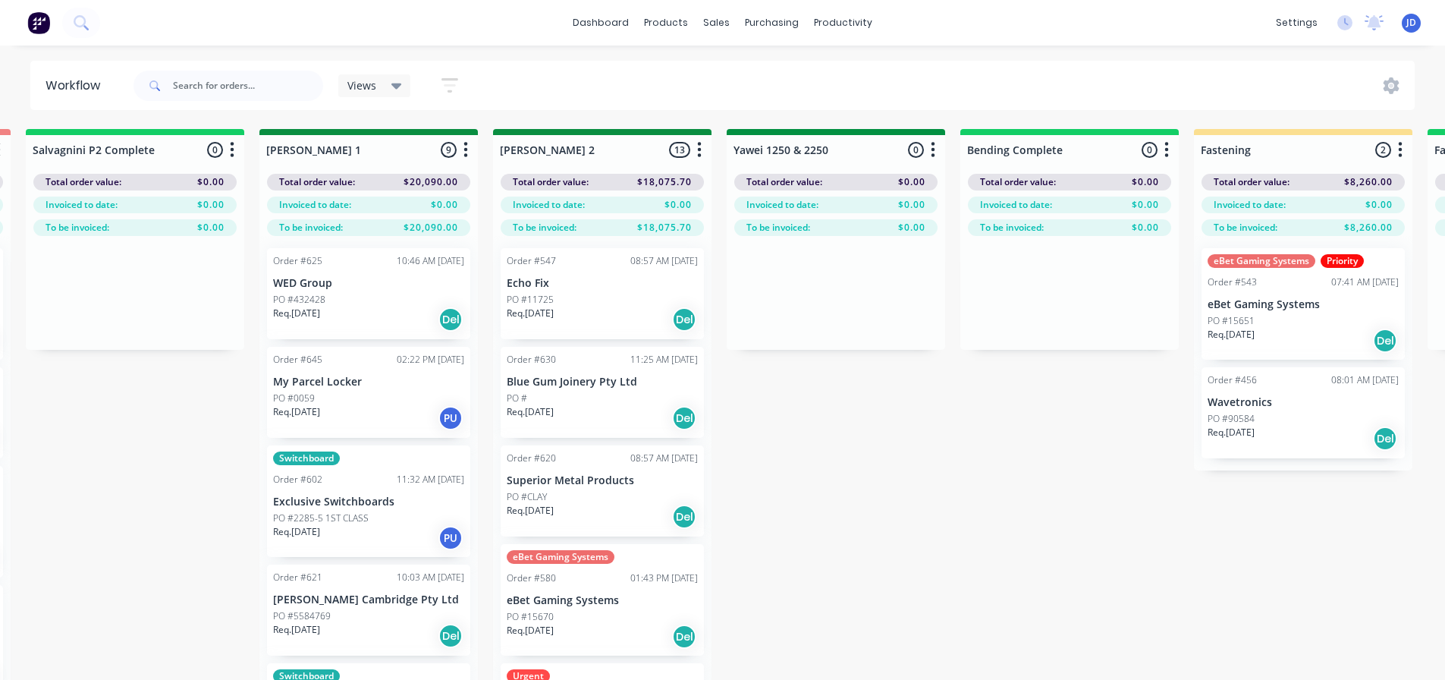
drag, startPoint x: 975, startPoint y: 396, endPoint x: 1131, endPoint y: 375, distance: 156.9
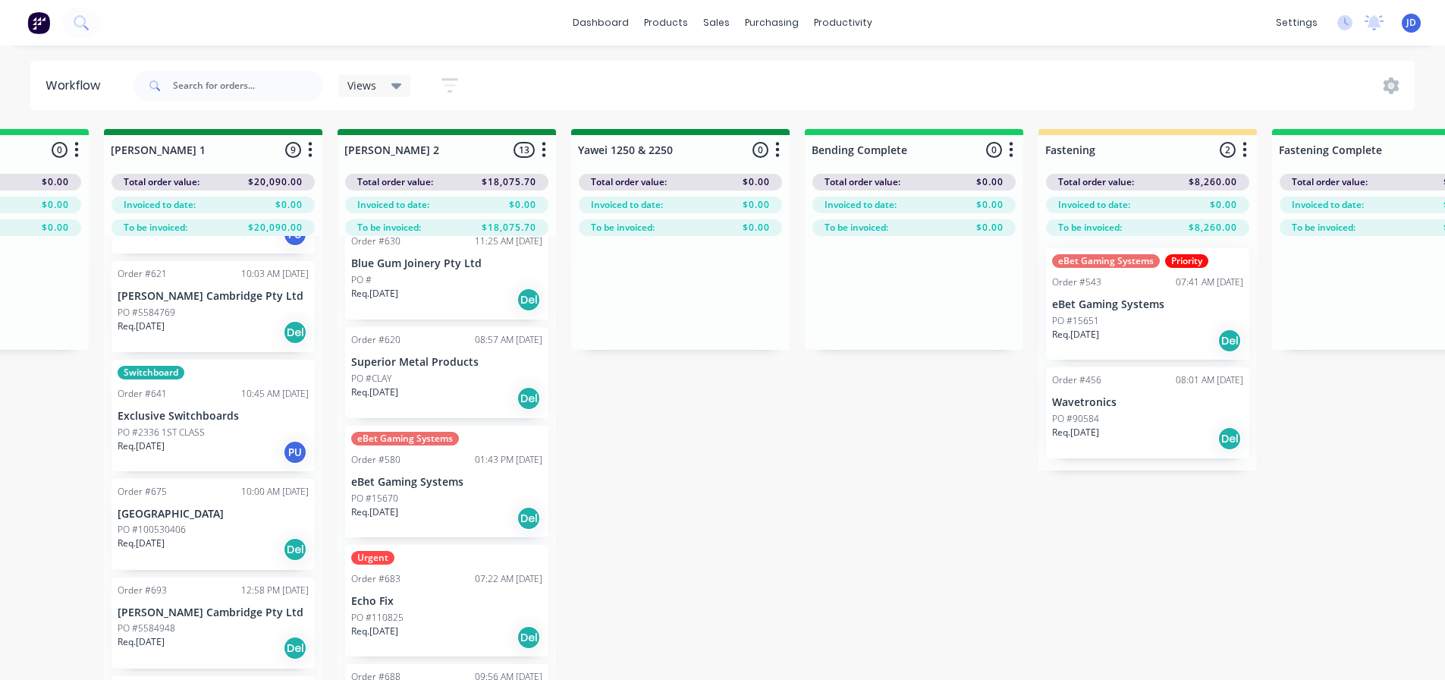
scroll to position [0, 0]
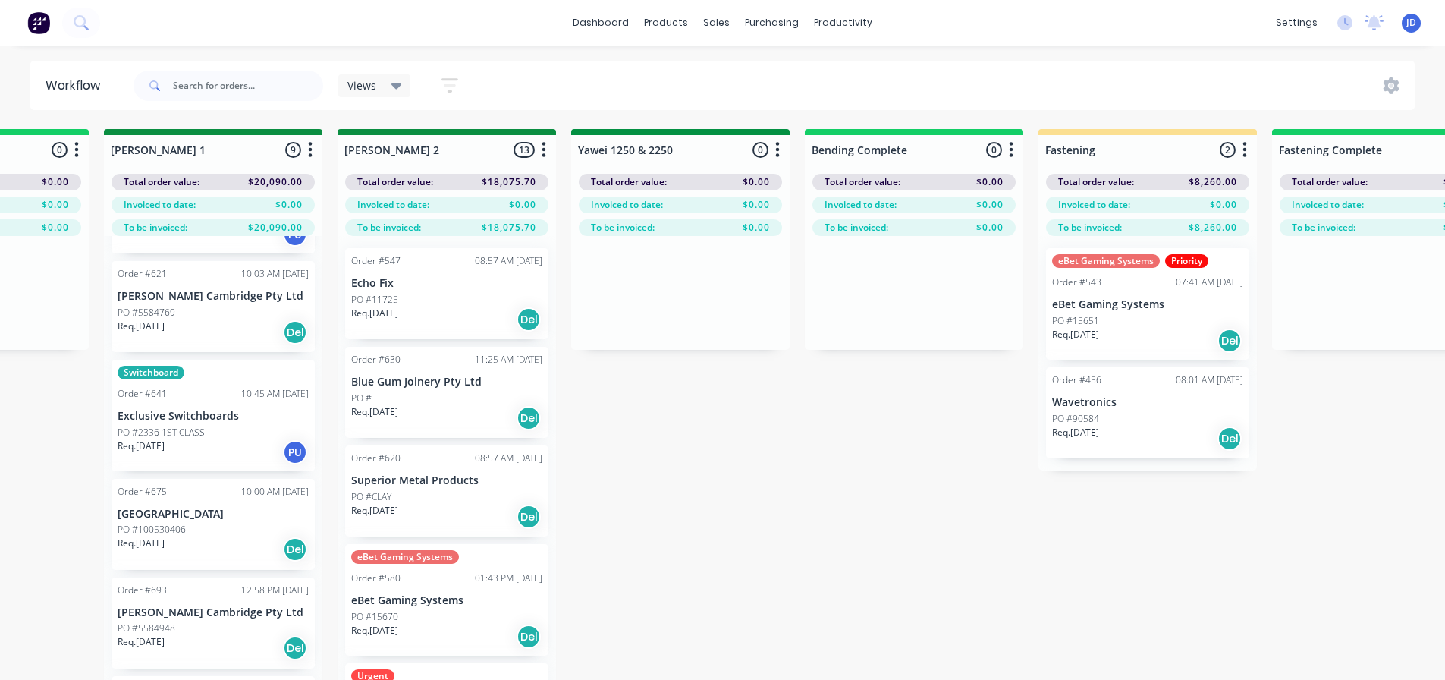
click at [430, 519] on div "Req. [DATE] Del" at bounding box center [446, 517] width 191 height 26
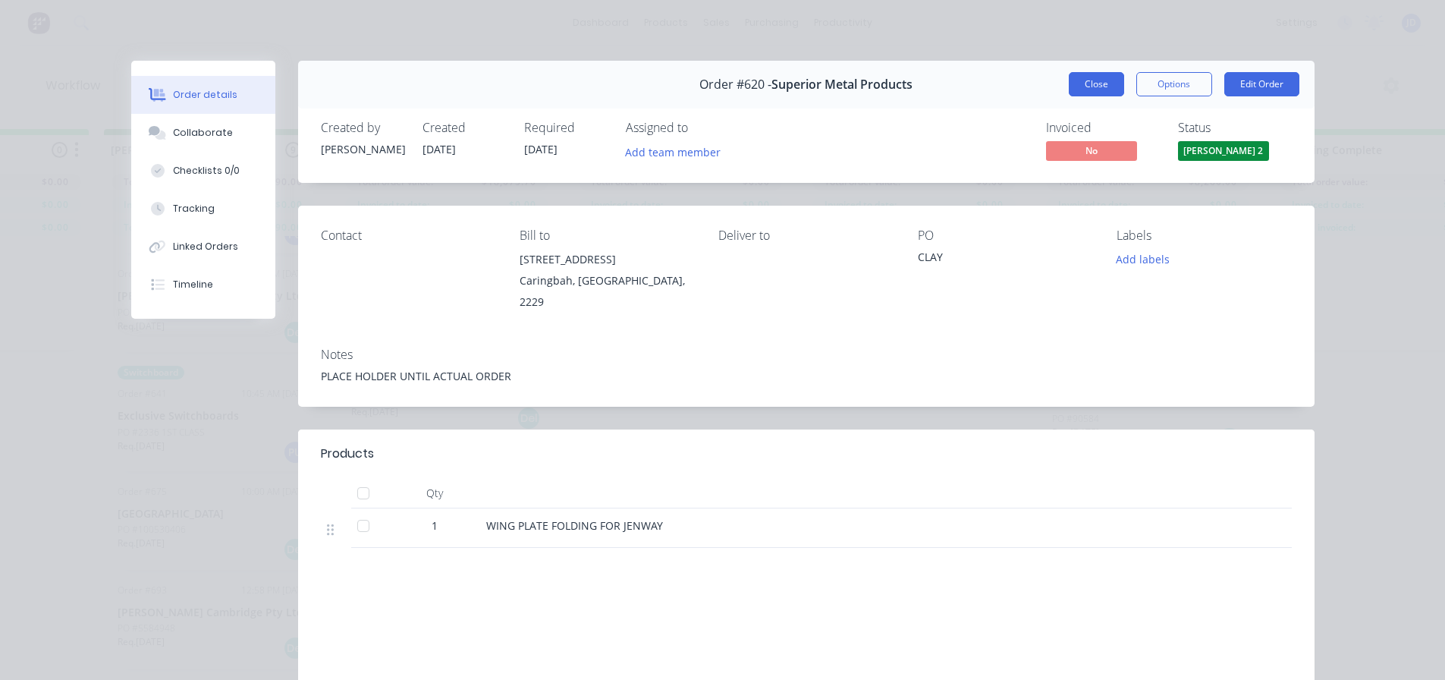
click at [1081, 92] on button "Close" at bounding box center [1096, 84] width 55 height 24
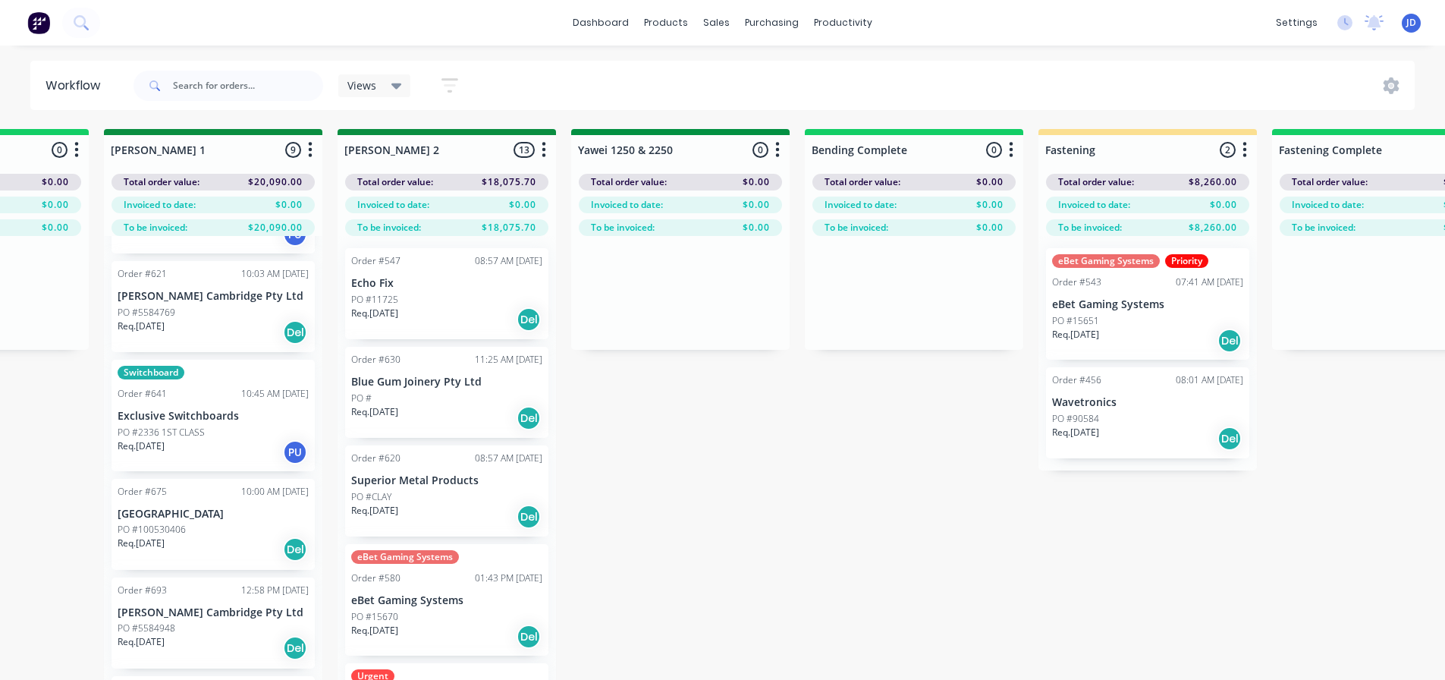
click at [451, 519] on div "Req. [DATE] Del" at bounding box center [446, 517] width 191 height 26
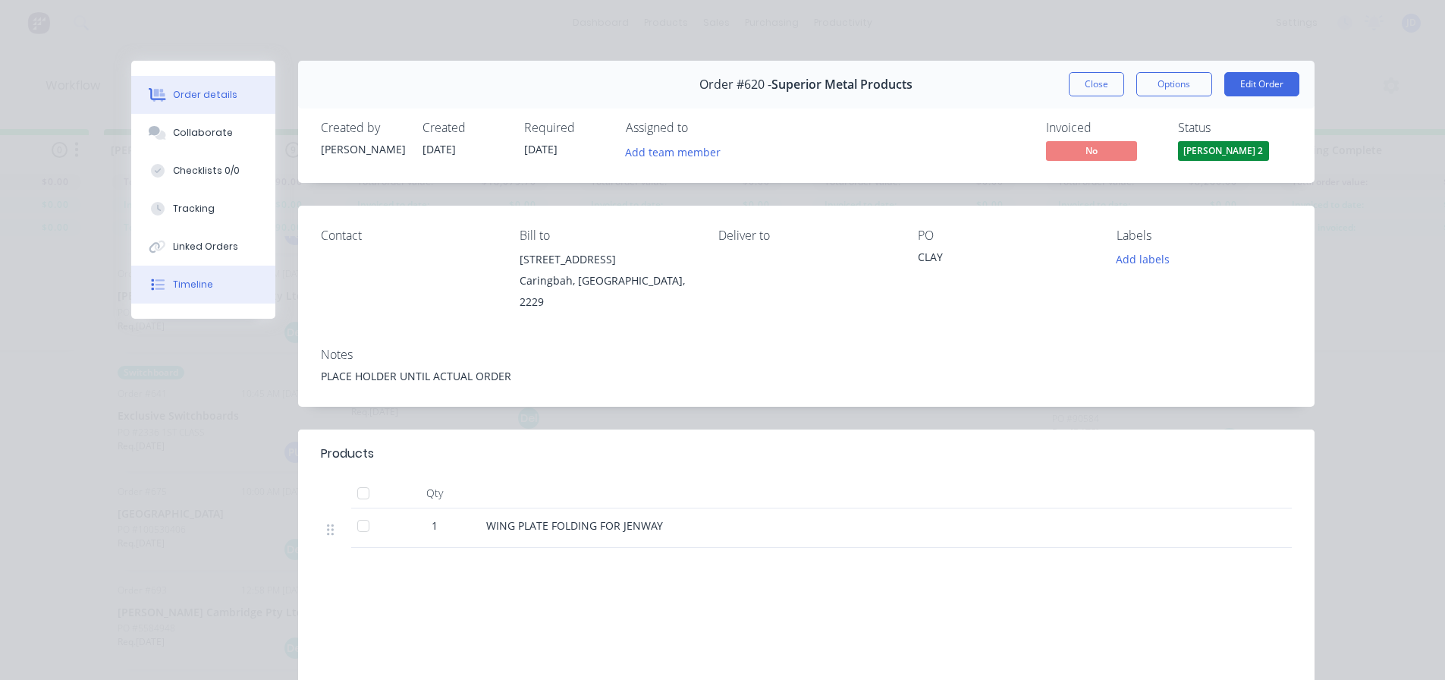
drag, startPoint x: 208, startPoint y: 259, endPoint x: 203, endPoint y: 281, distance: 23.4
click at [208, 259] on button "Linked Orders" at bounding box center [203, 247] width 144 height 38
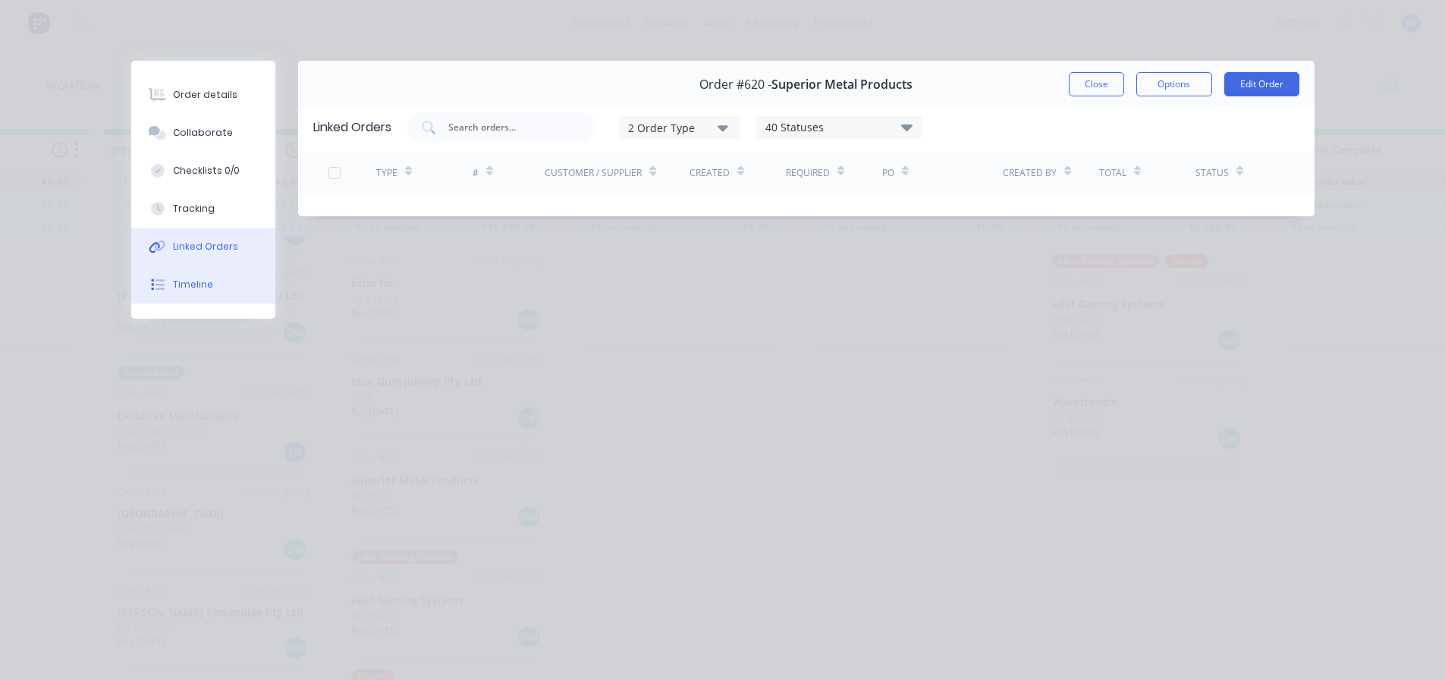
click at [196, 290] on div "Timeline" at bounding box center [193, 285] width 40 height 14
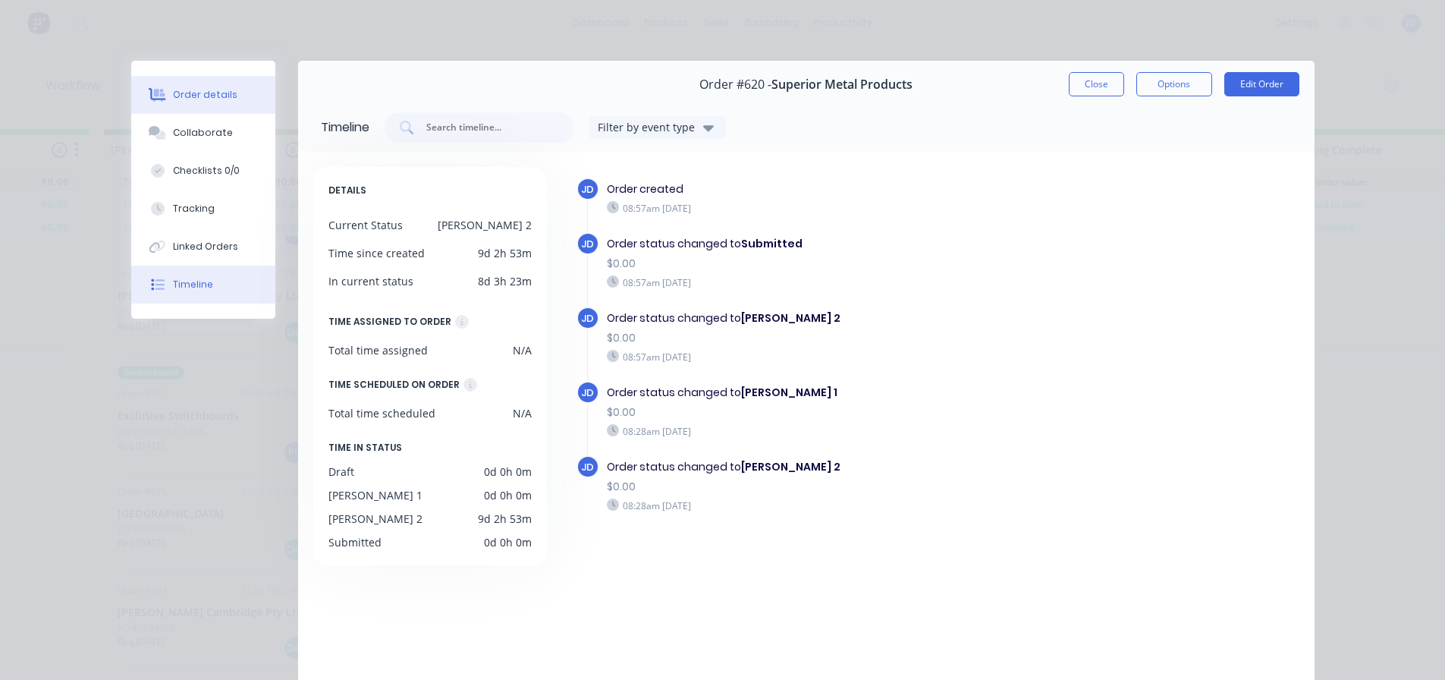
click at [222, 94] on div "Order details" at bounding box center [205, 95] width 64 height 14
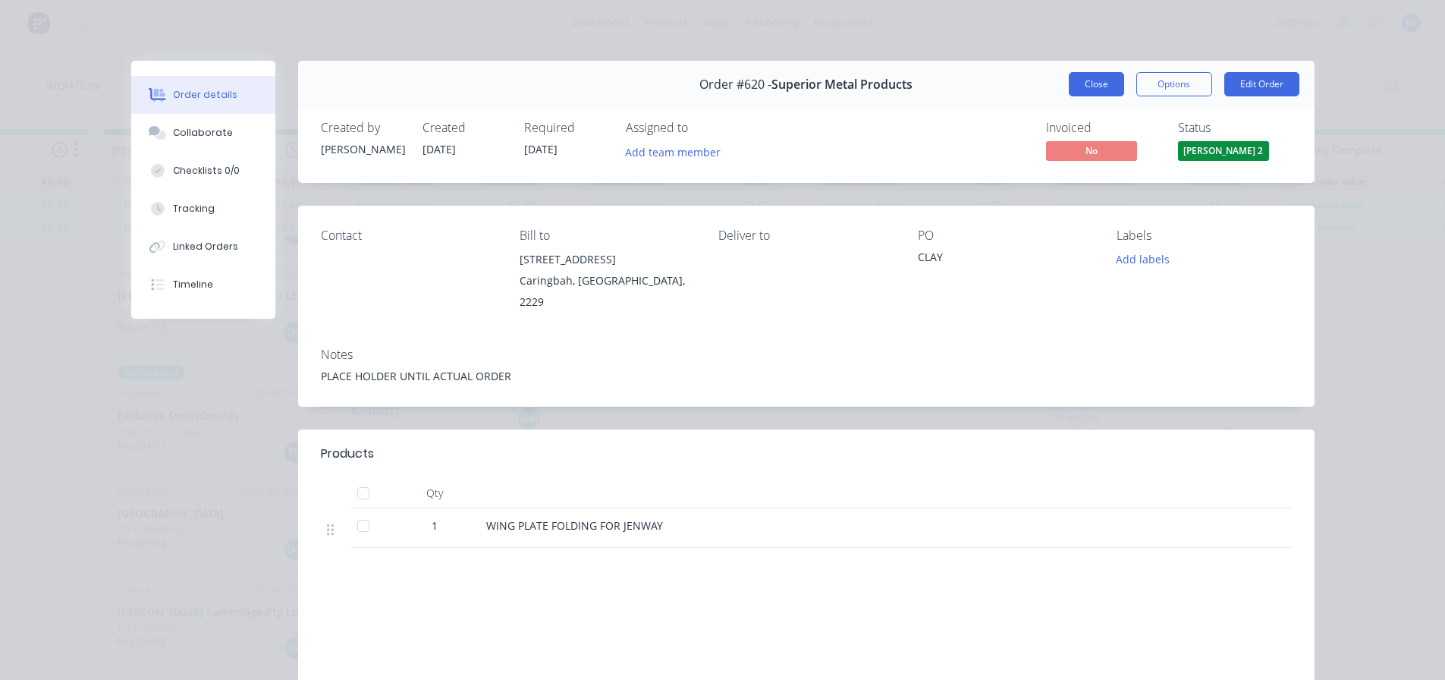
click at [1085, 86] on button "Close" at bounding box center [1096, 84] width 55 height 24
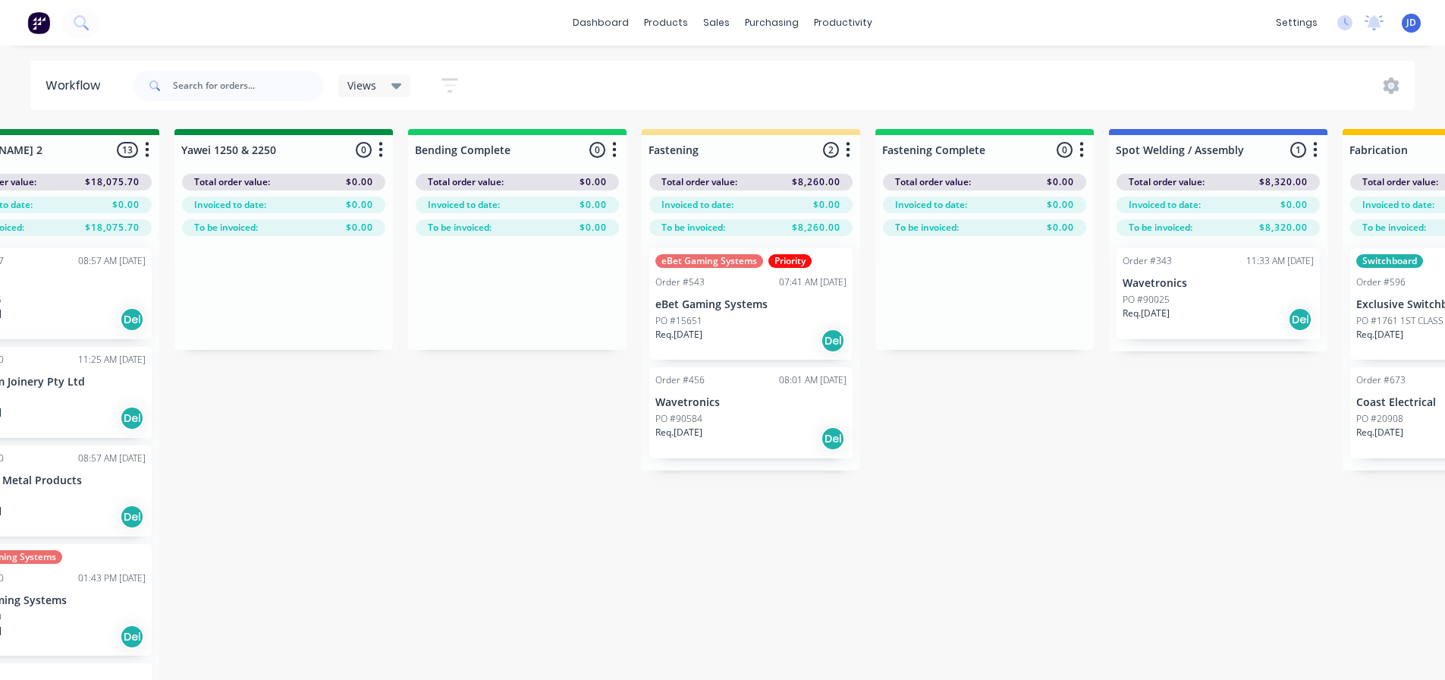
drag, startPoint x: 620, startPoint y: 430, endPoint x: 748, endPoint y: 407, distance: 130.2
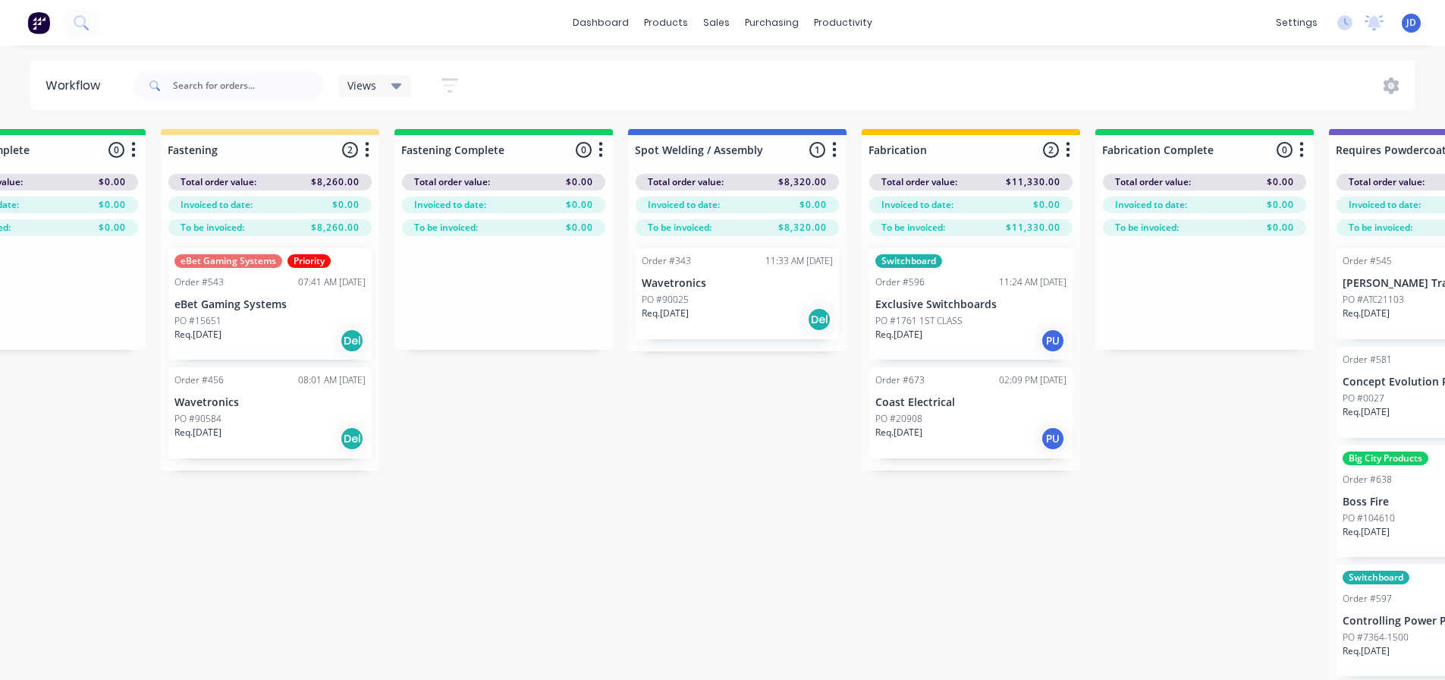
drag, startPoint x: 809, startPoint y: 476, endPoint x: 891, endPoint y: 444, distance: 87.9
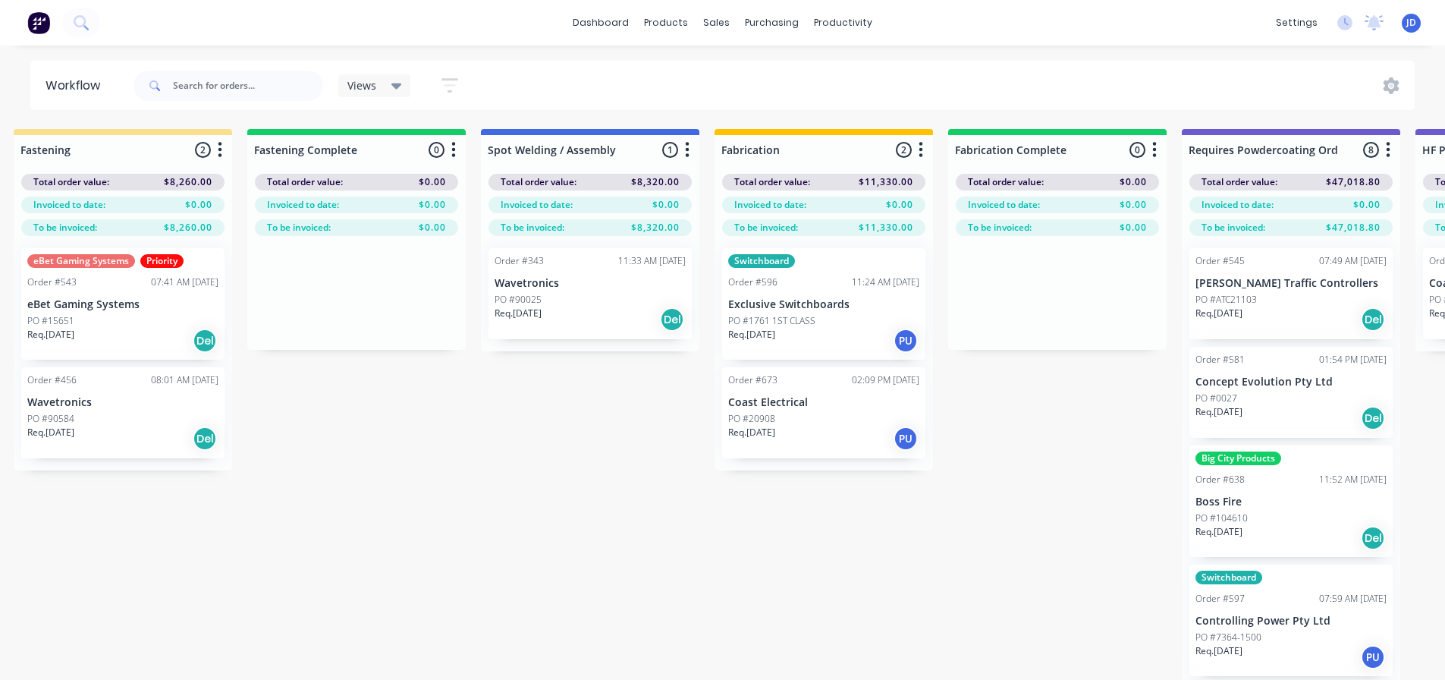
drag, startPoint x: 631, startPoint y: 466, endPoint x: 539, endPoint y: 438, distance: 96.7
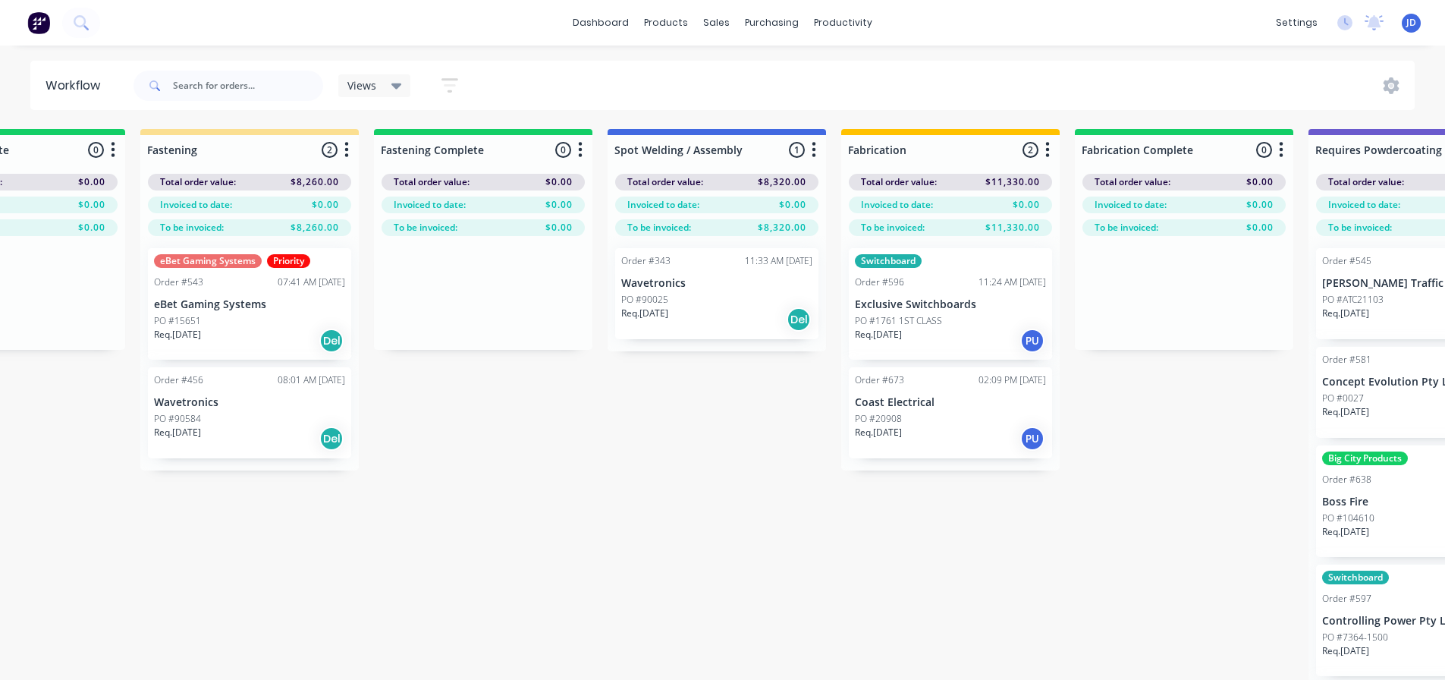
drag, startPoint x: 499, startPoint y: 447, endPoint x: 437, endPoint y: 446, distance: 62.2
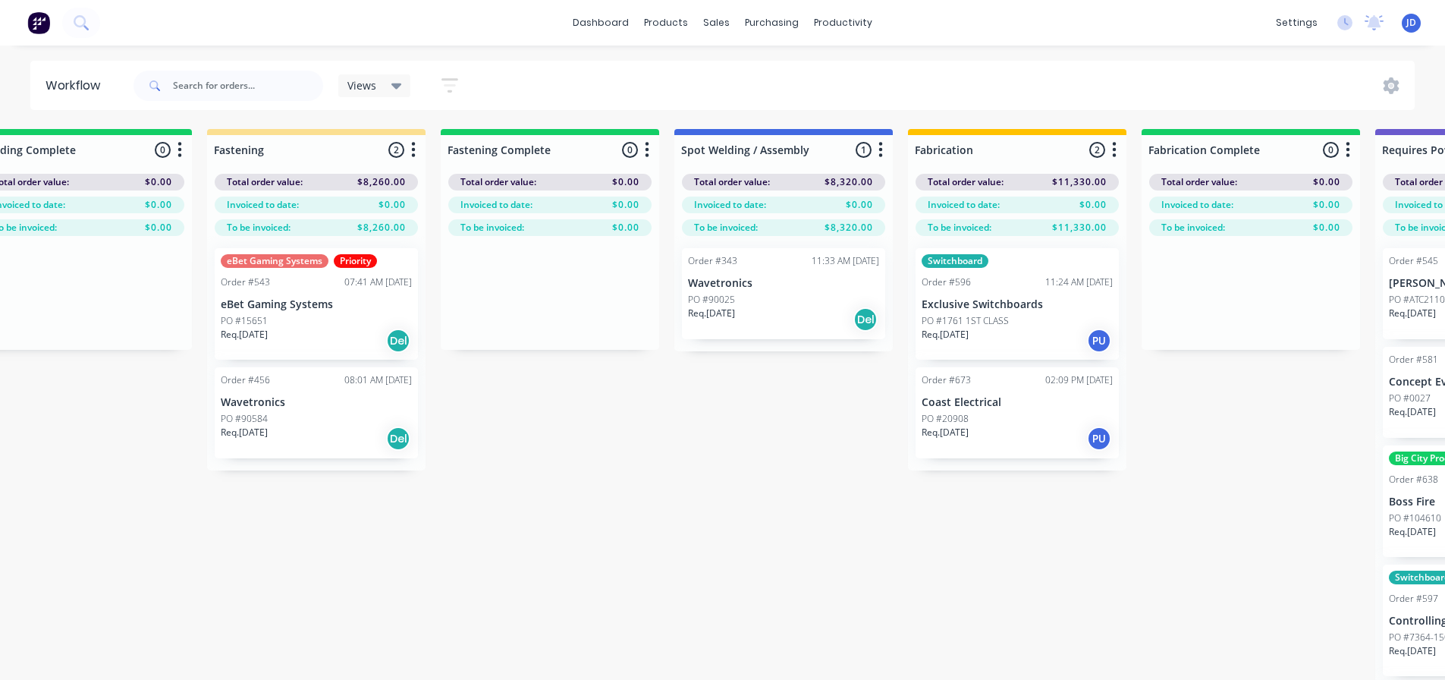
drag, startPoint x: 704, startPoint y: 469, endPoint x: 683, endPoint y: 463, distance: 22.1
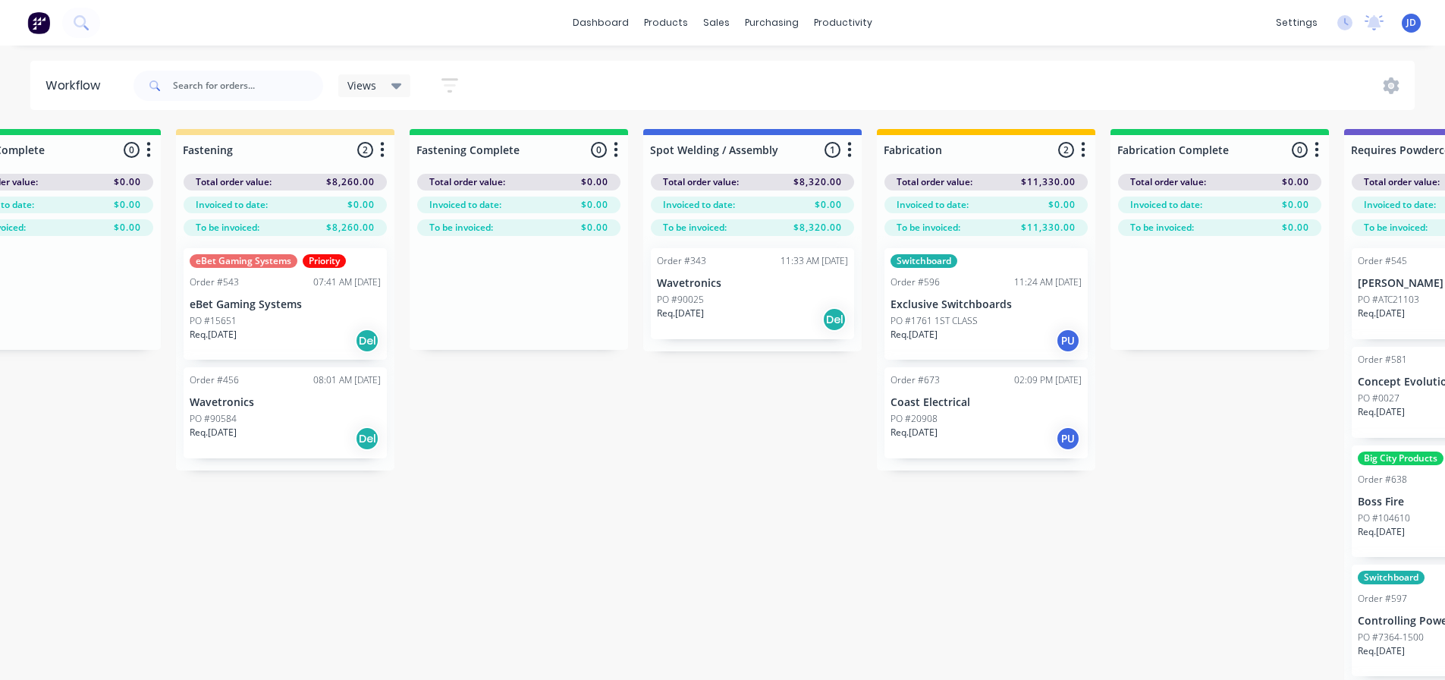
drag, startPoint x: 760, startPoint y: 469, endPoint x: 800, endPoint y: 455, distance: 42.7
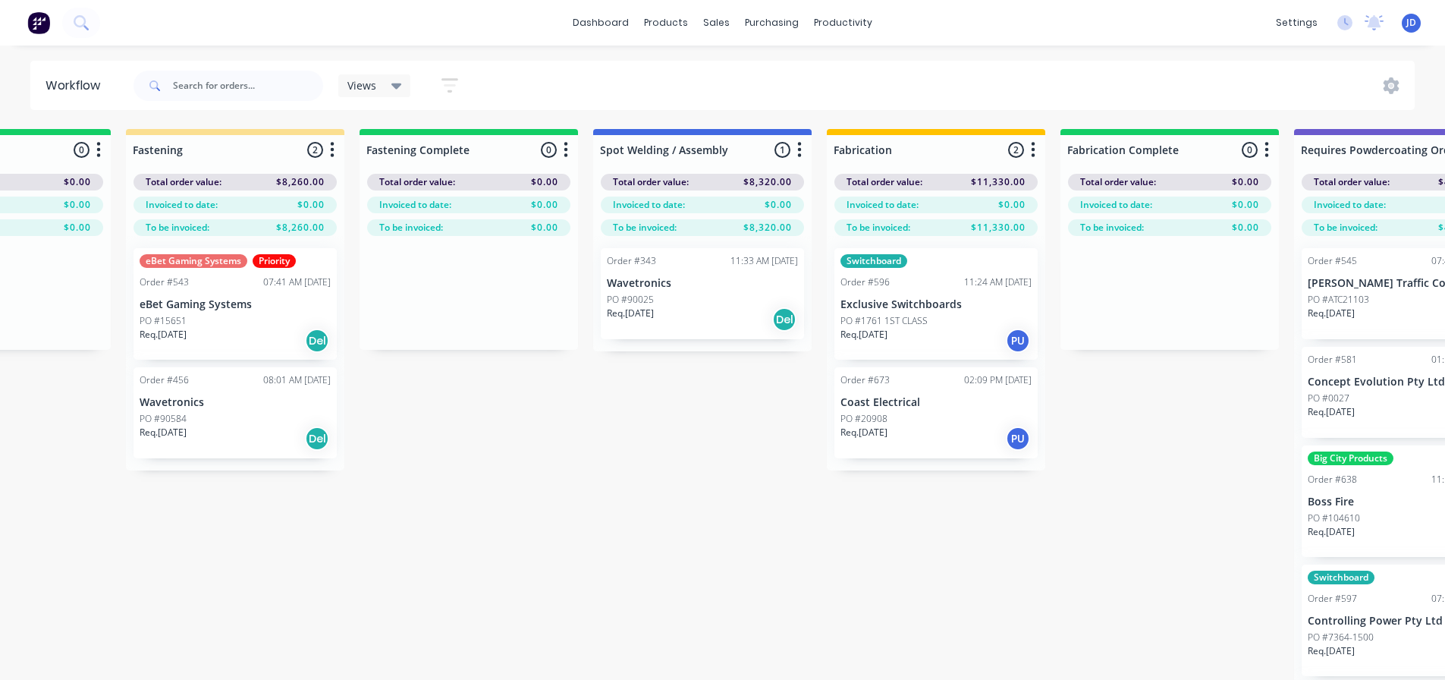
drag, startPoint x: 567, startPoint y: 504, endPoint x: 667, endPoint y: 485, distance: 101.2
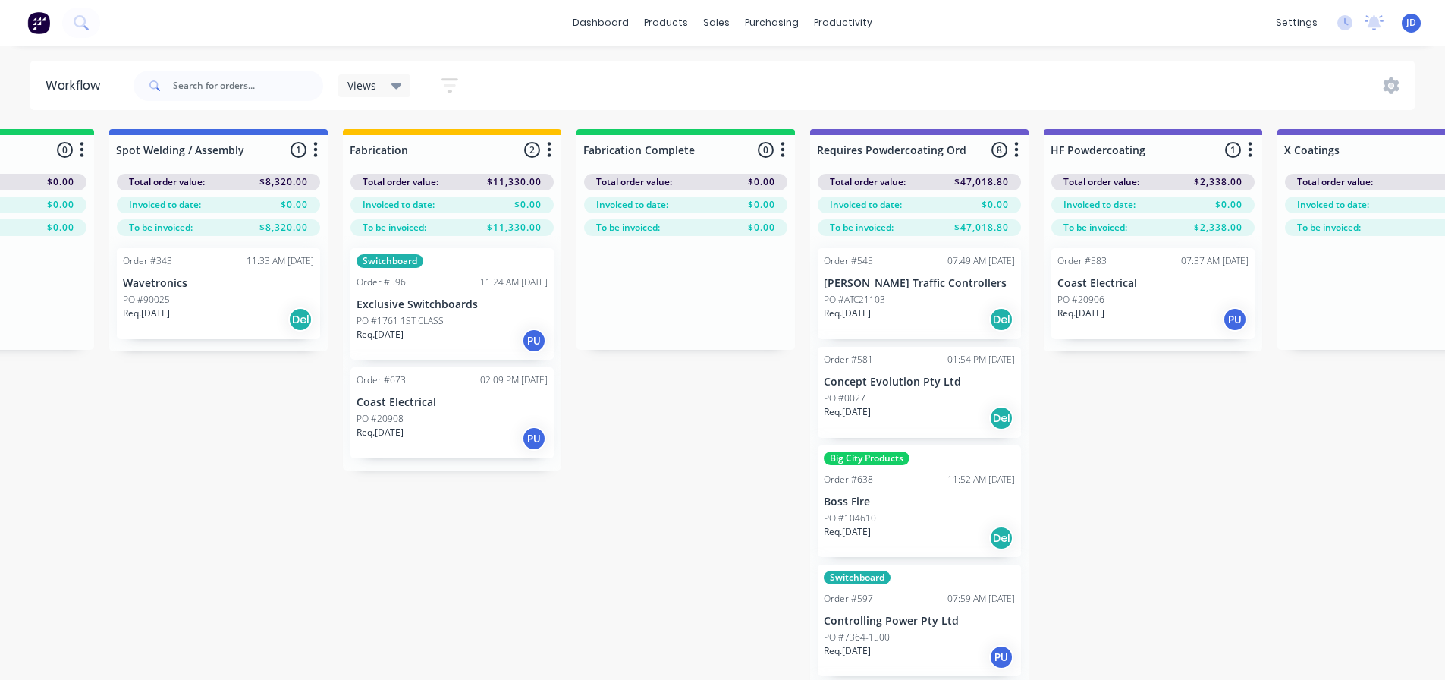
scroll to position [0, 4240]
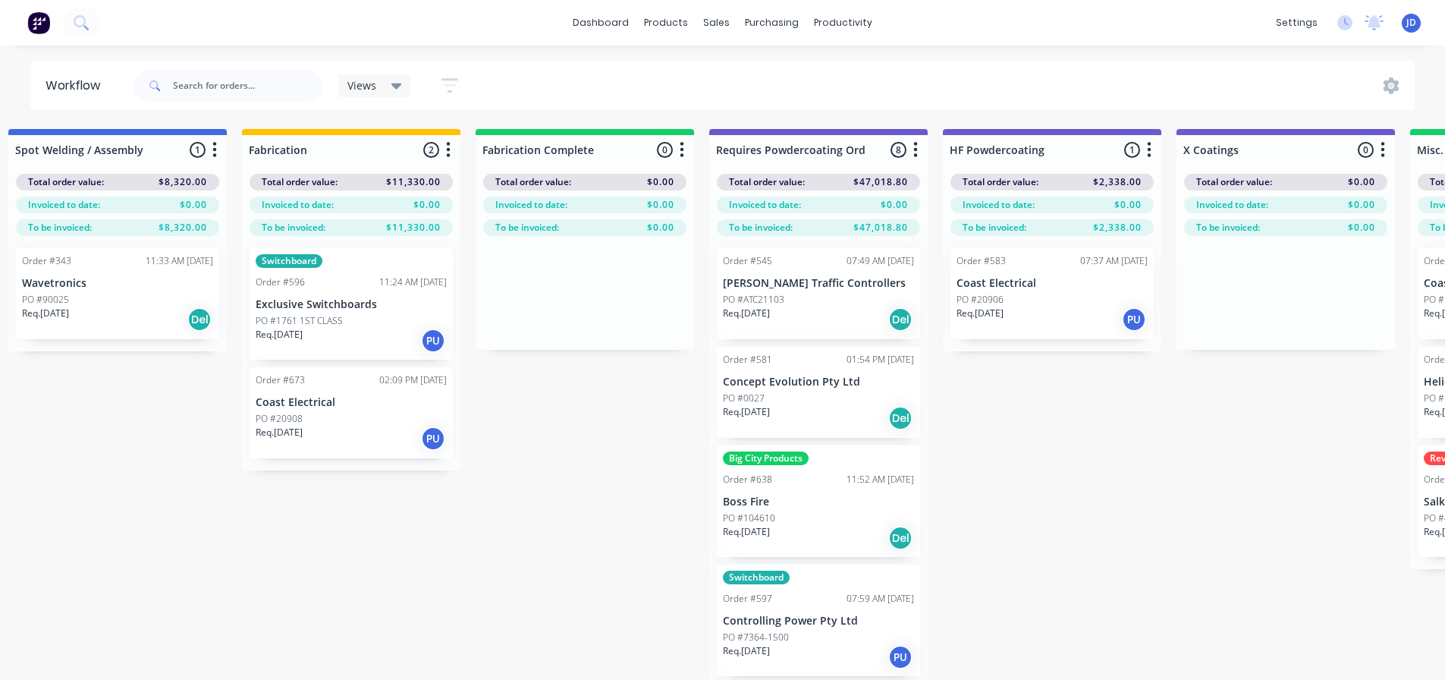
drag, startPoint x: 378, startPoint y: 510, endPoint x: 472, endPoint y: 503, distance: 93.5
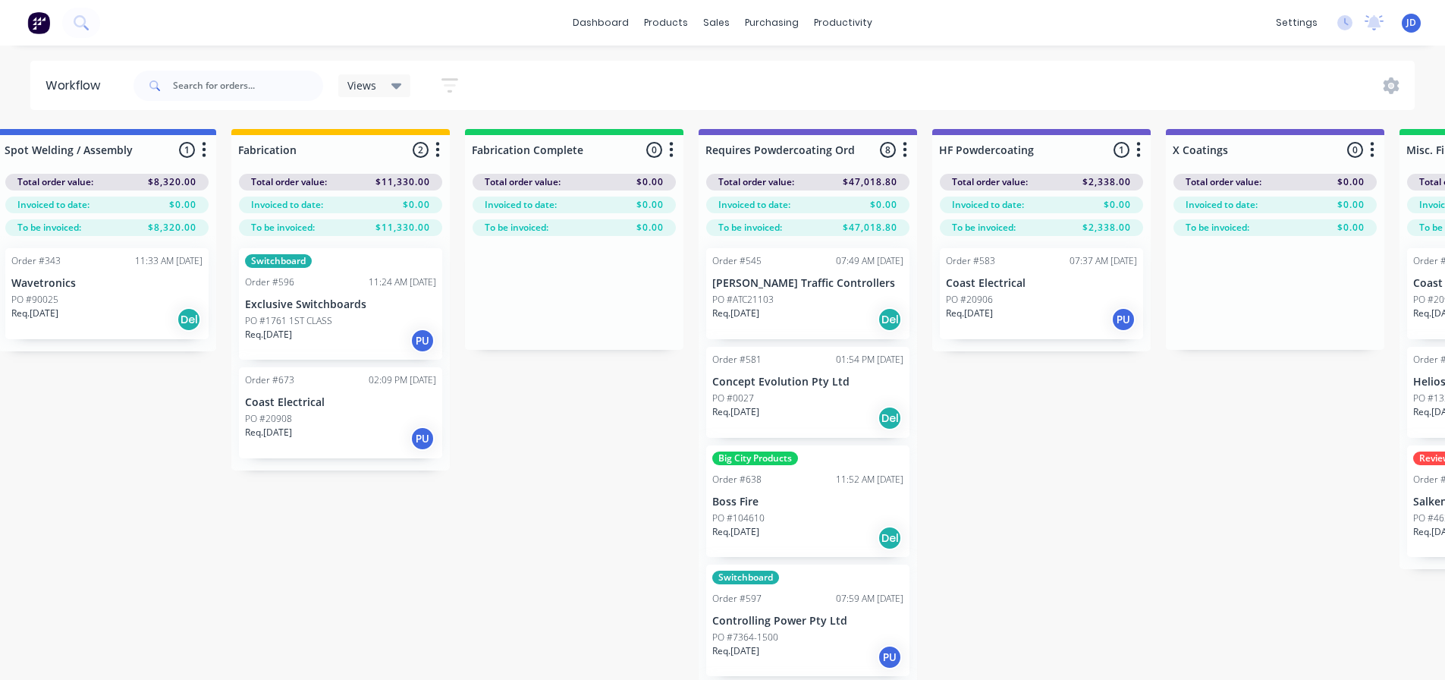
drag, startPoint x: 556, startPoint y: 457, endPoint x: 576, endPoint y: 469, distance: 23.2
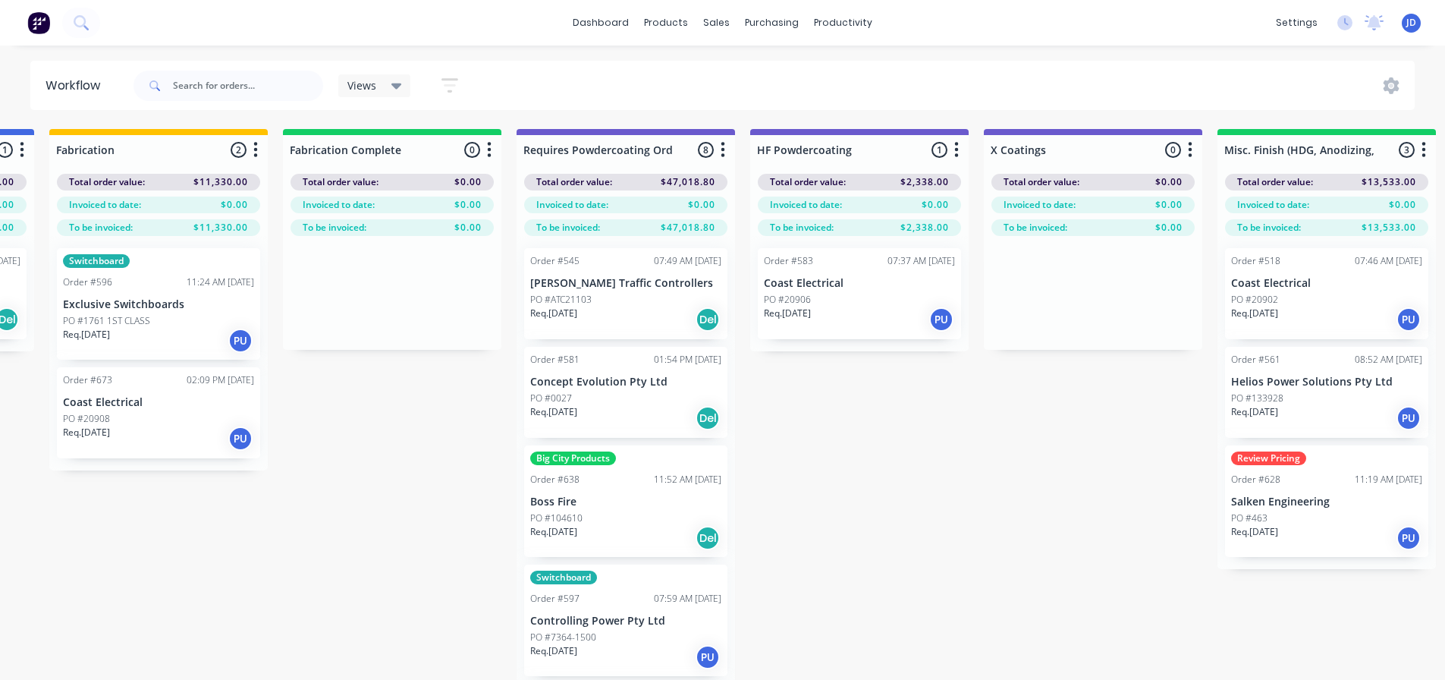
drag, startPoint x: 977, startPoint y: 527, endPoint x: 1184, endPoint y: 491, distance: 210.2
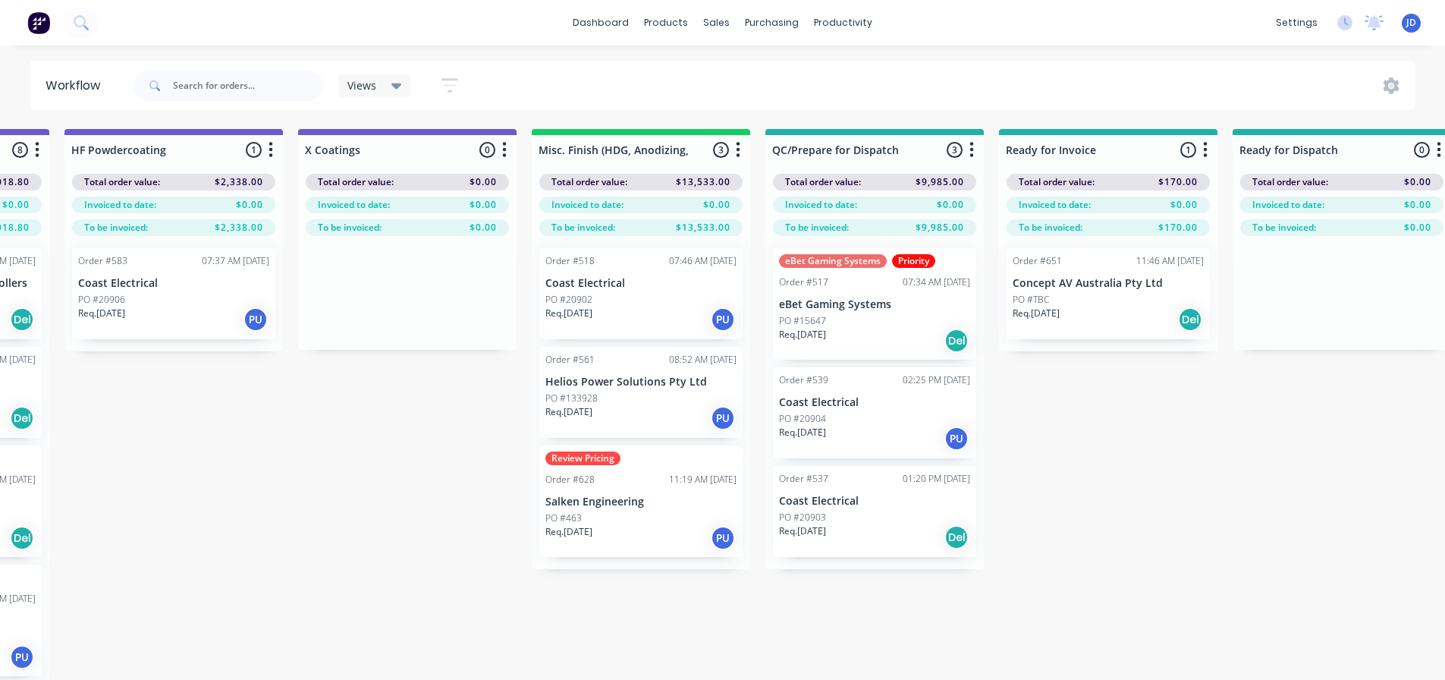
scroll to position [1, 5581]
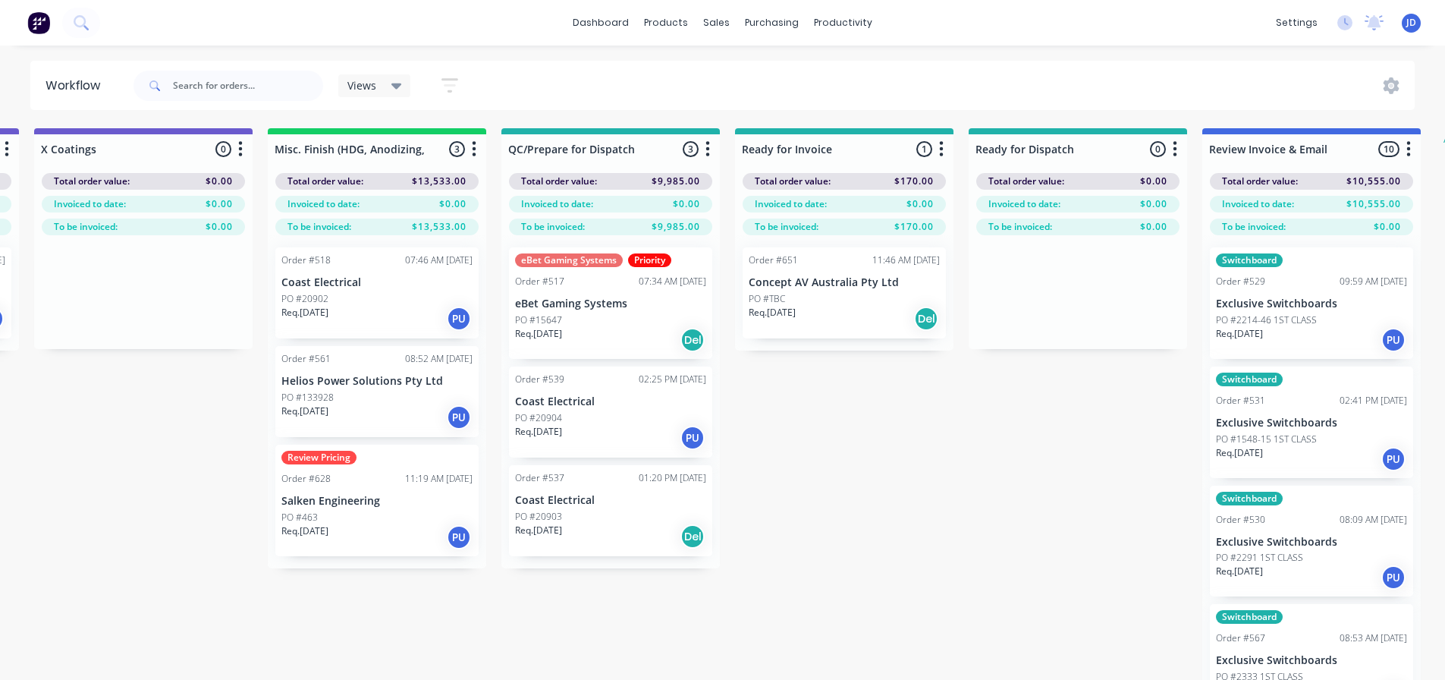
drag, startPoint x: 524, startPoint y: 534, endPoint x: 727, endPoint y: 511, distance: 203.8
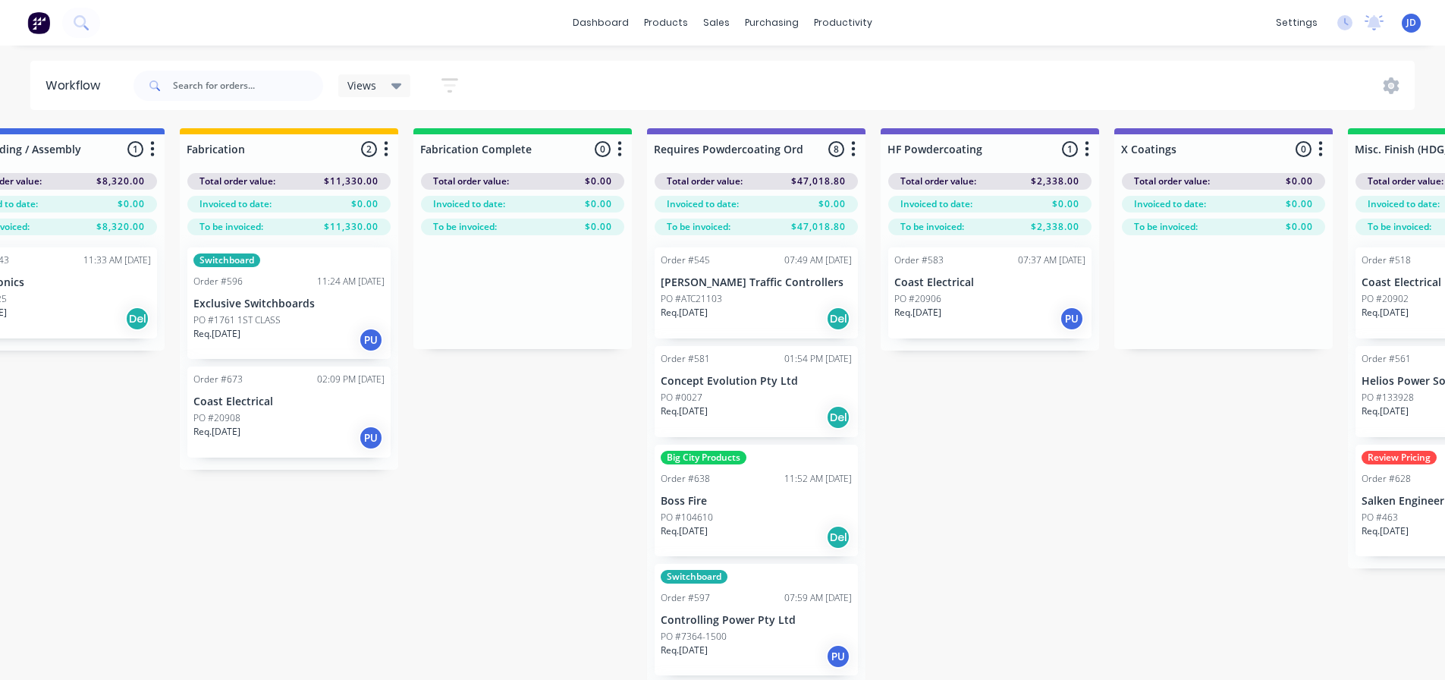
drag, startPoint x: 842, startPoint y: 496, endPoint x: 639, endPoint y: 476, distance: 203.5
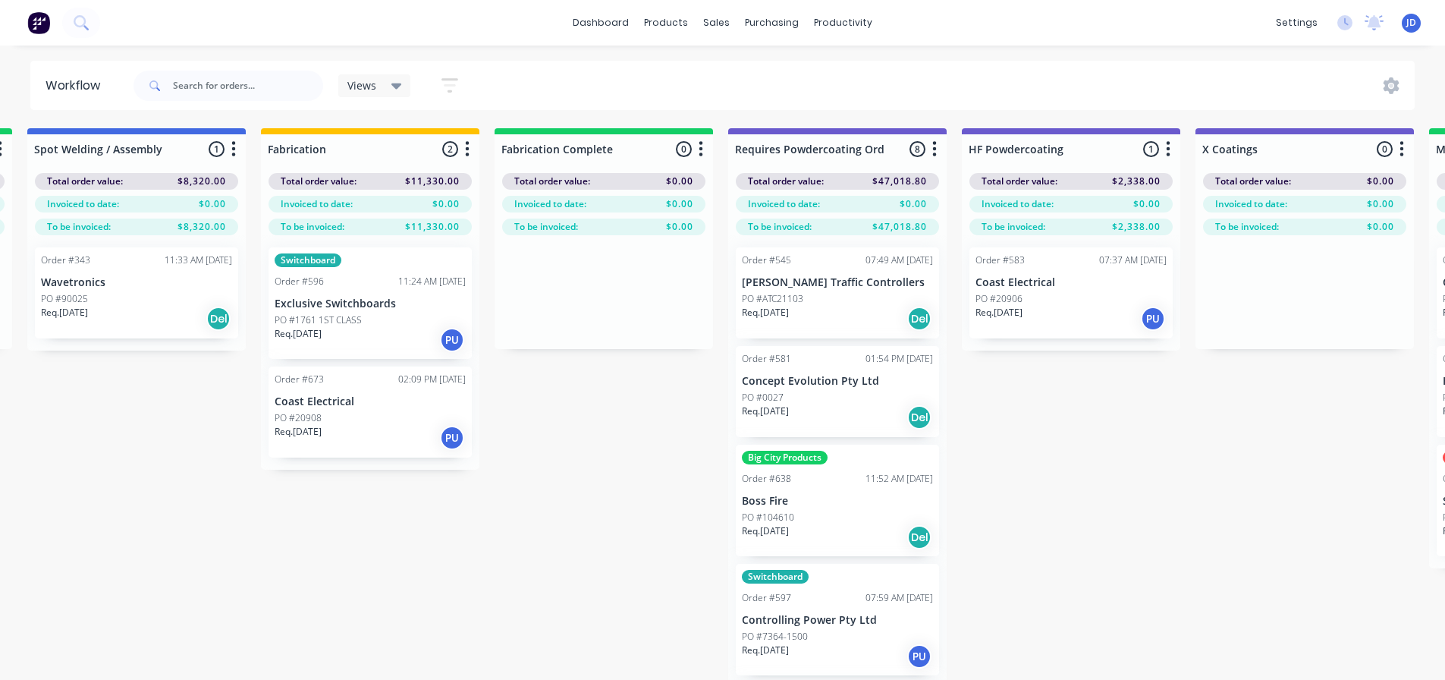
drag, startPoint x: 1067, startPoint y: 489, endPoint x: 1151, endPoint y: 480, distance: 83.9
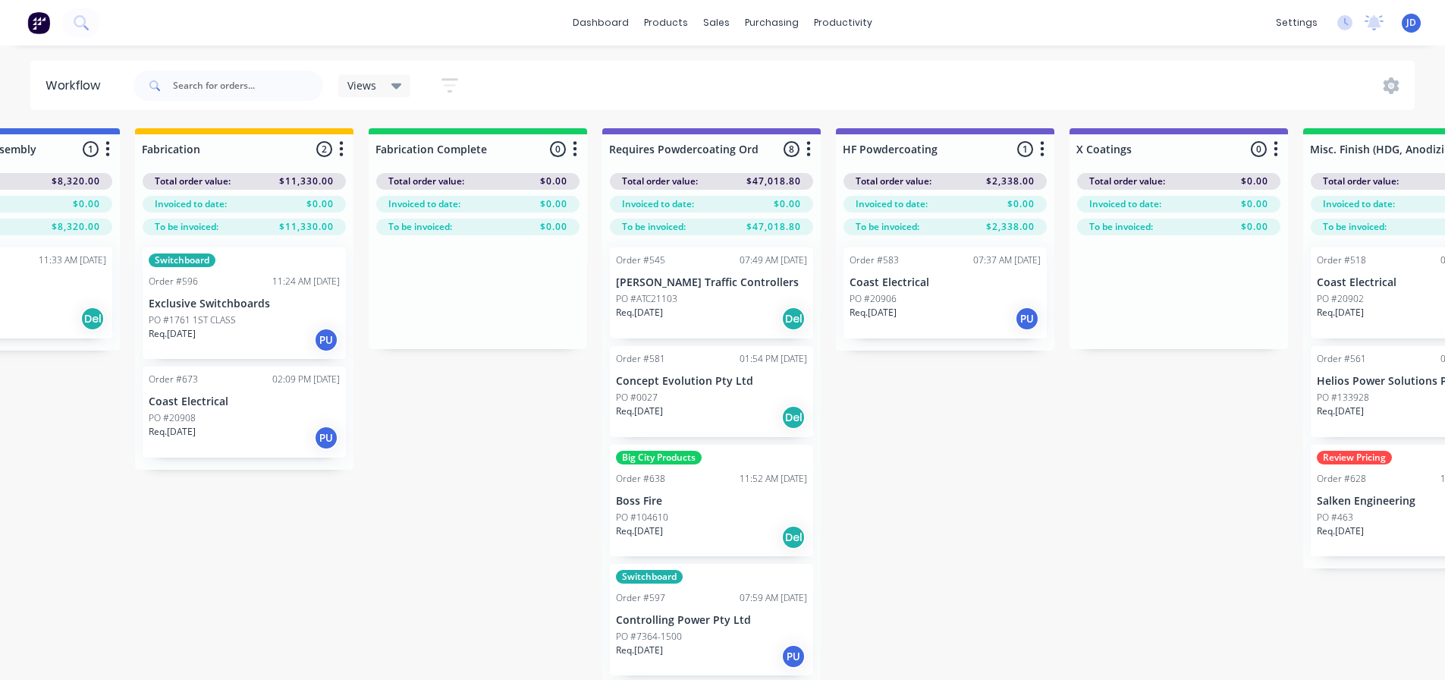
scroll to position [0, 0]
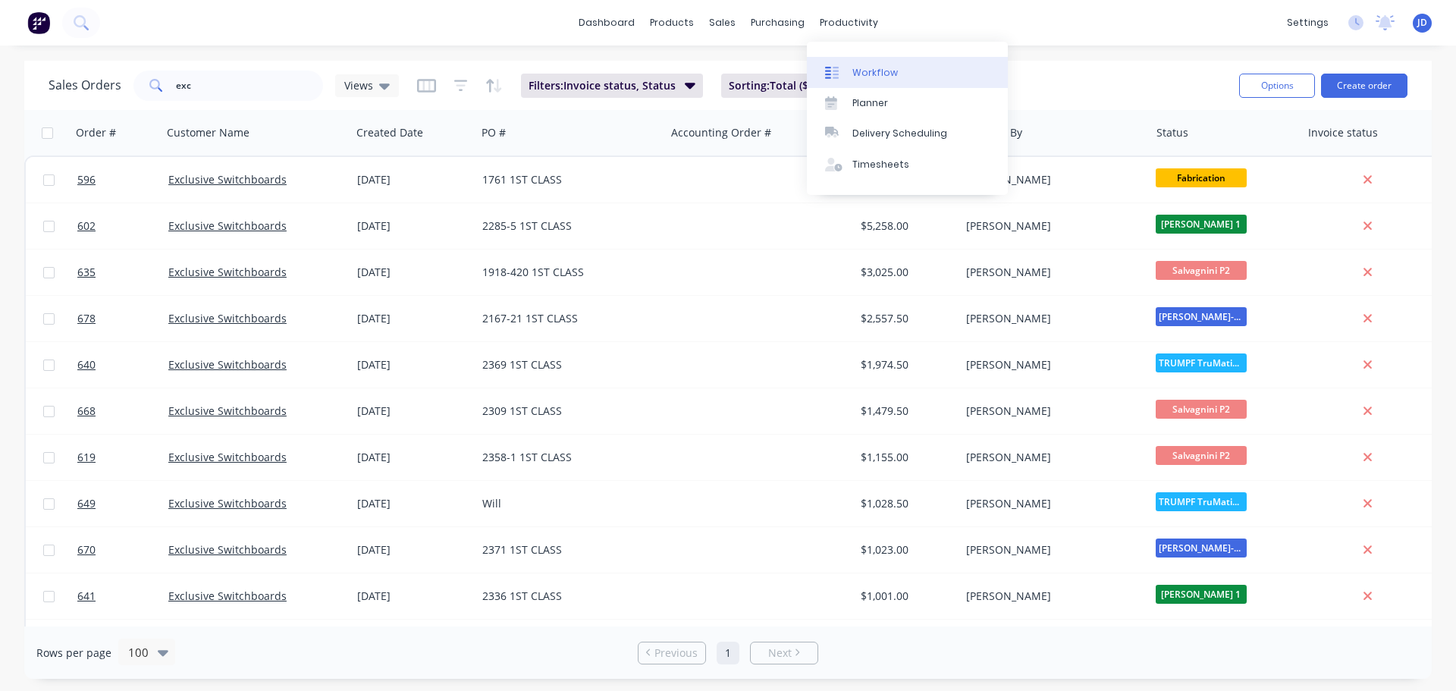
click at [854, 74] on div "Workflow" at bounding box center [876, 73] width 46 height 14
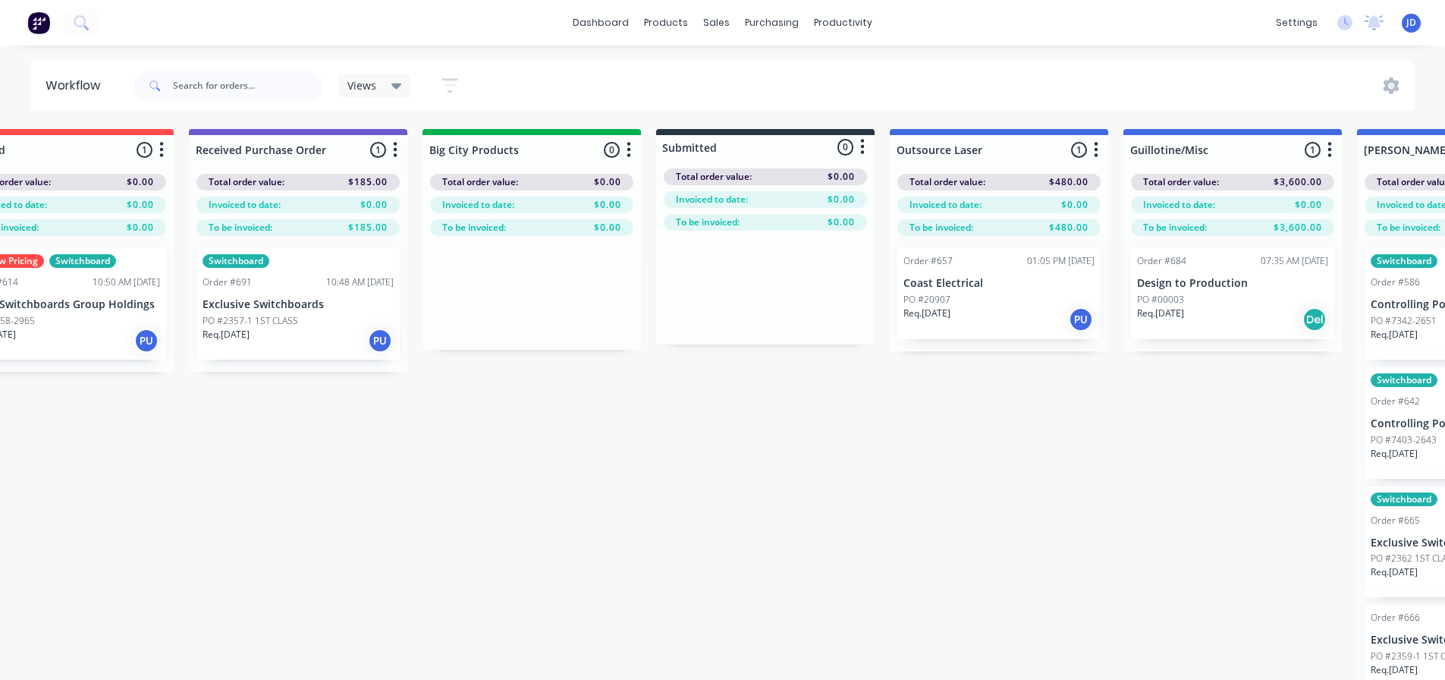
scroll to position [0, 143]
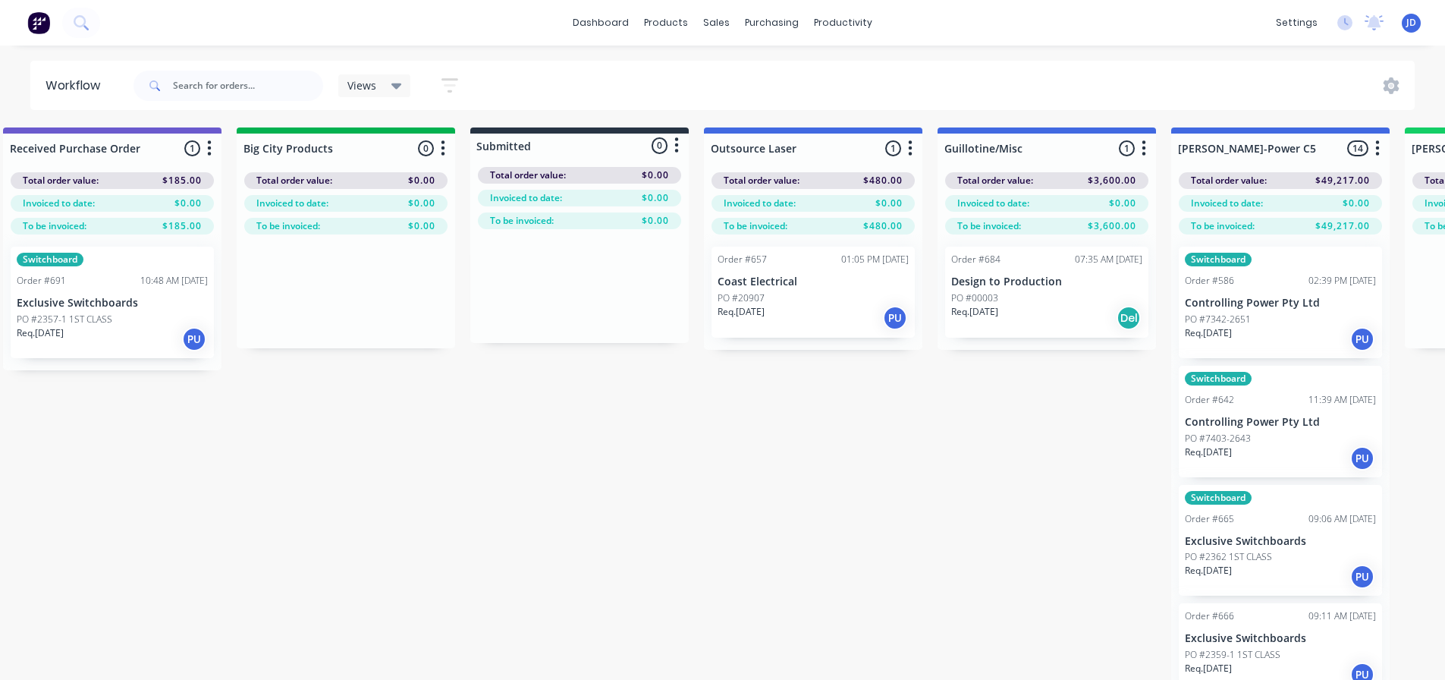
drag, startPoint x: 969, startPoint y: 452, endPoint x: 1031, endPoint y: 458, distance: 62.5
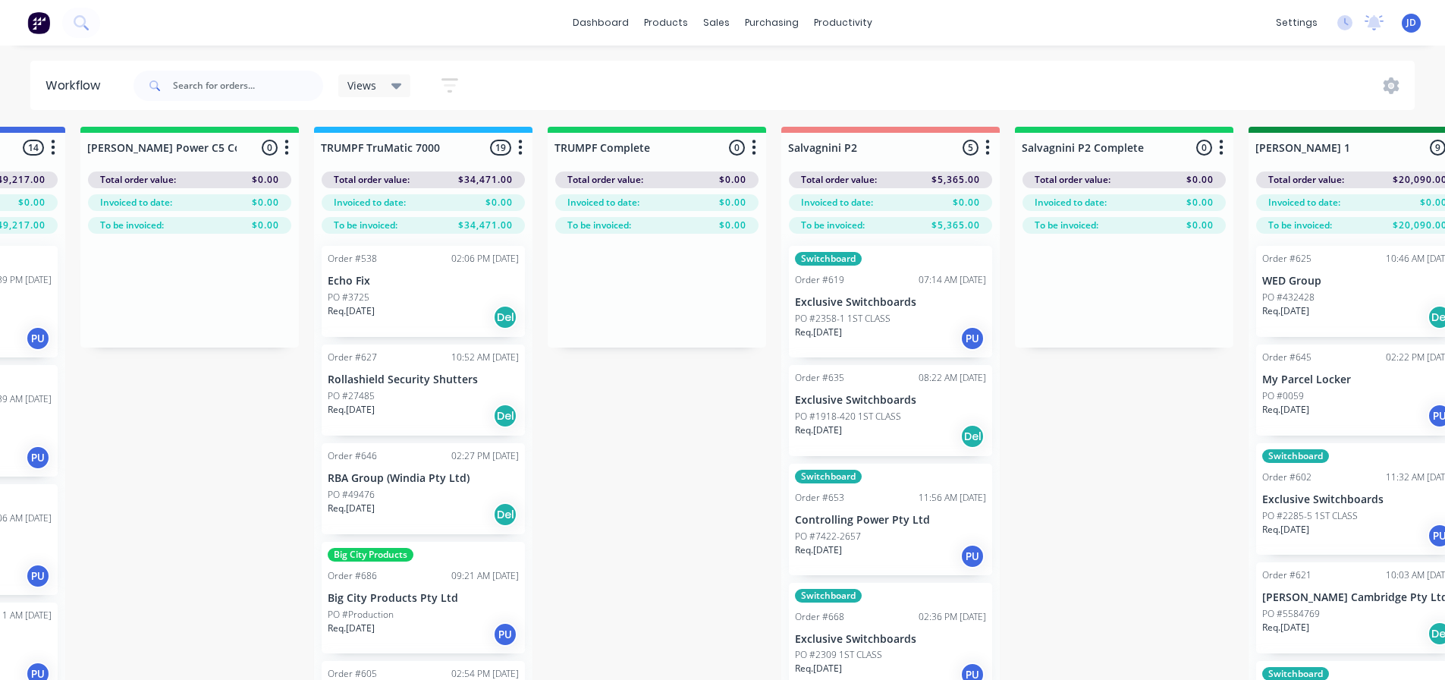
drag, startPoint x: 711, startPoint y: 476, endPoint x: 792, endPoint y: 479, distance: 81.2
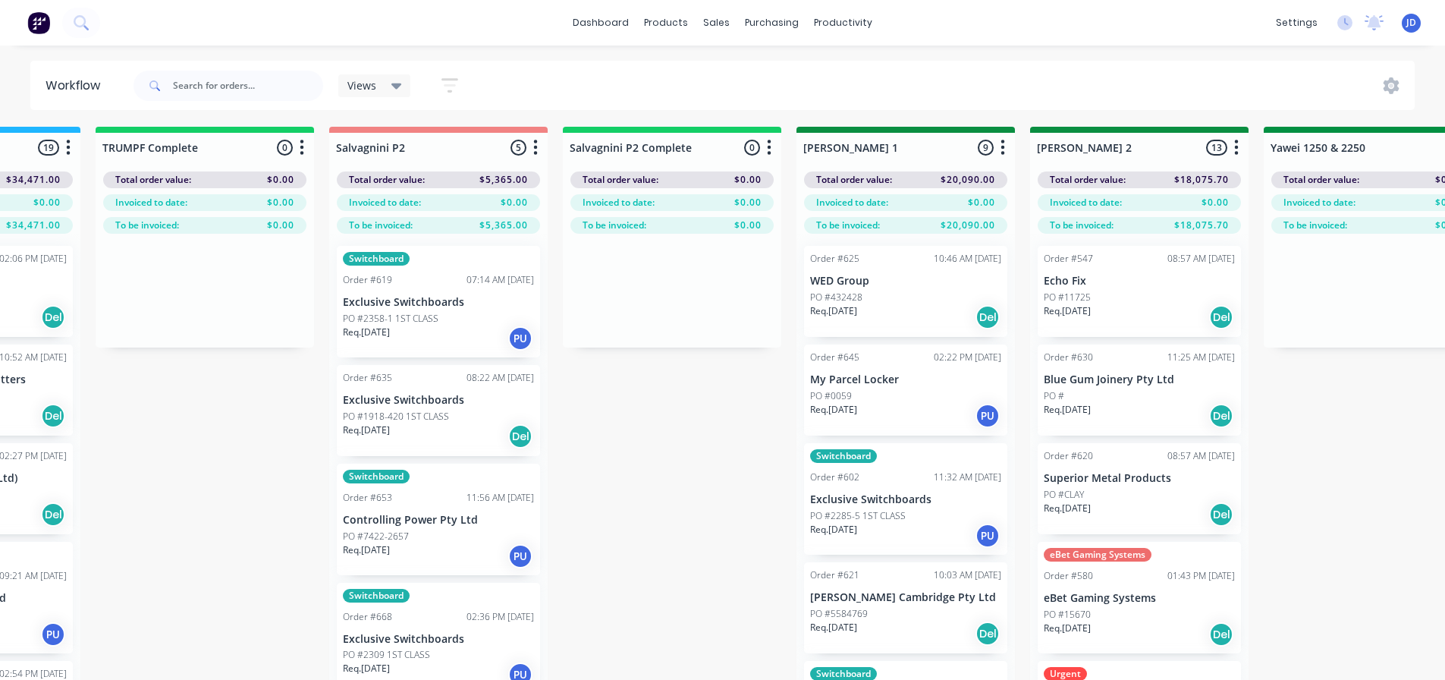
drag, startPoint x: 670, startPoint y: 477, endPoint x: 754, endPoint y: 481, distance: 84.3
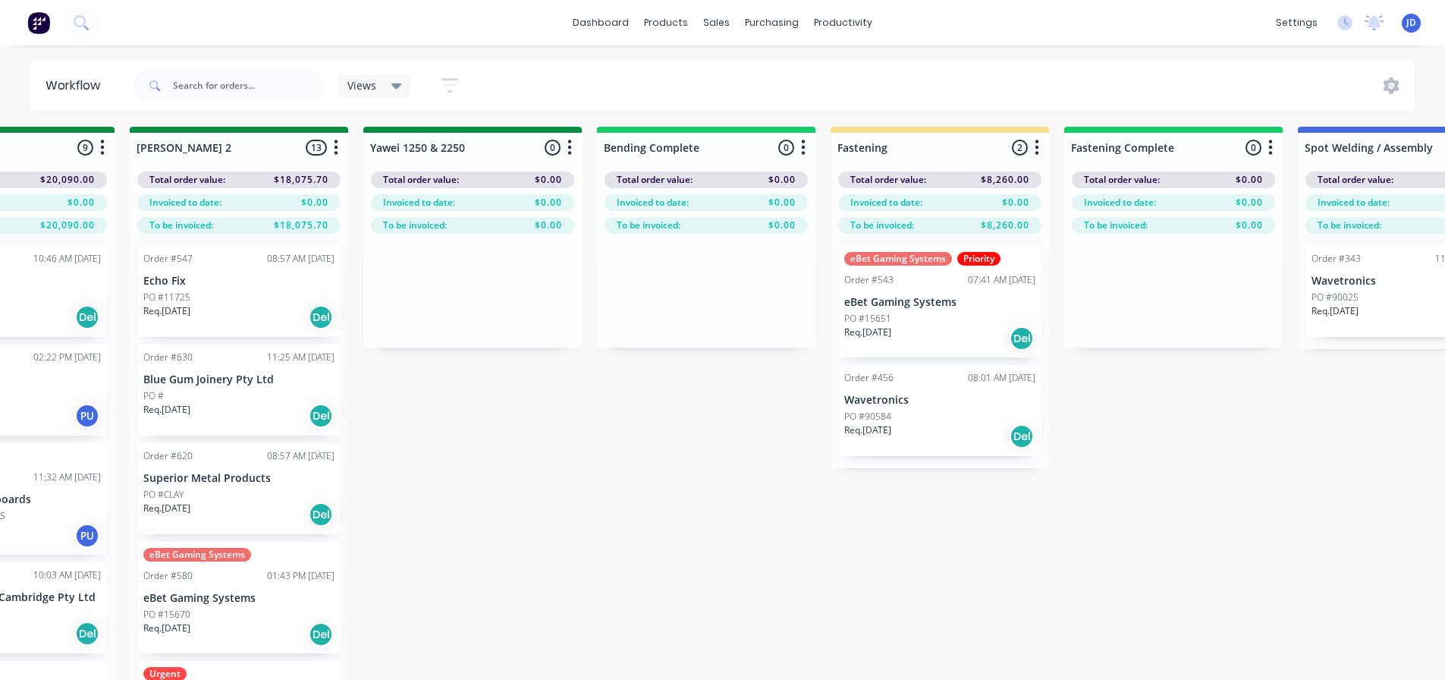
drag, startPoint x: 680, startPoint y: 479, endPoint x: 864, endPoint y: 478, distance: 184.3
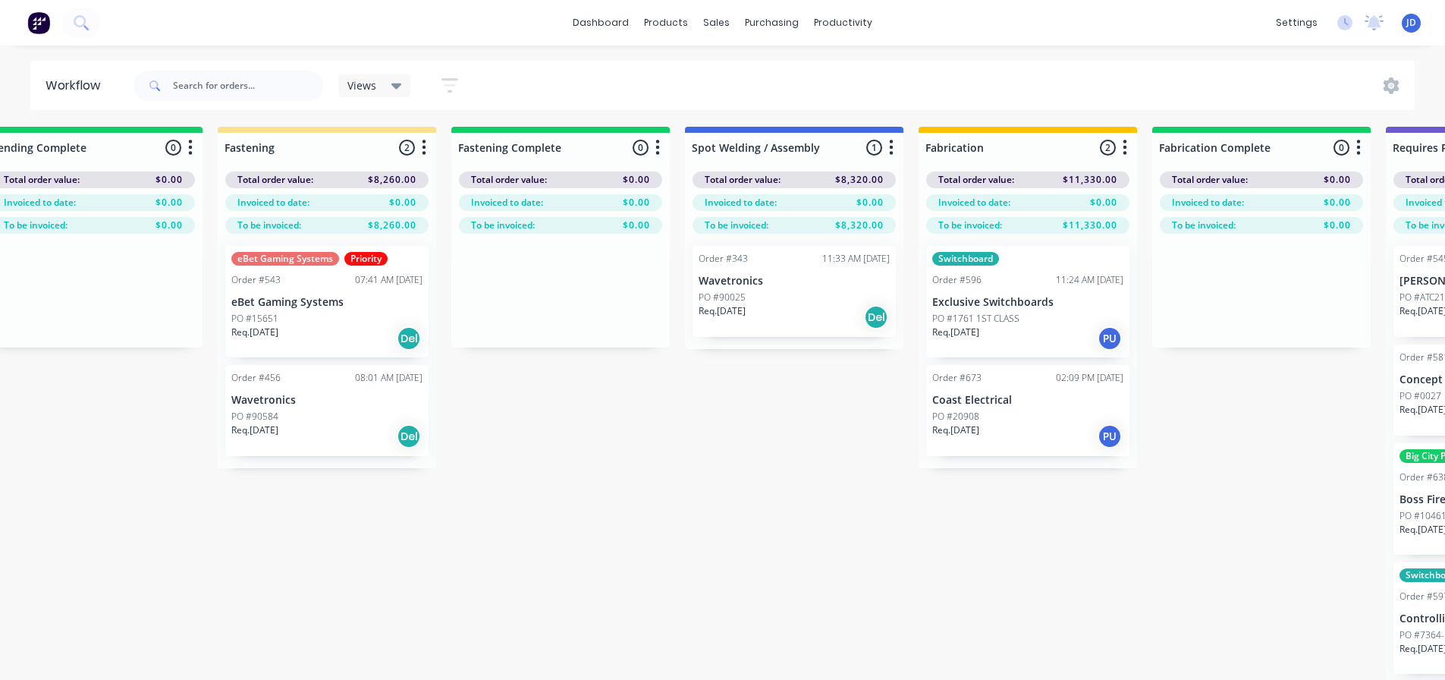
drag, startPoint x: 716, startPoint y: 555, endPoint x: 756, endPoint y: 543, distance: 42.0
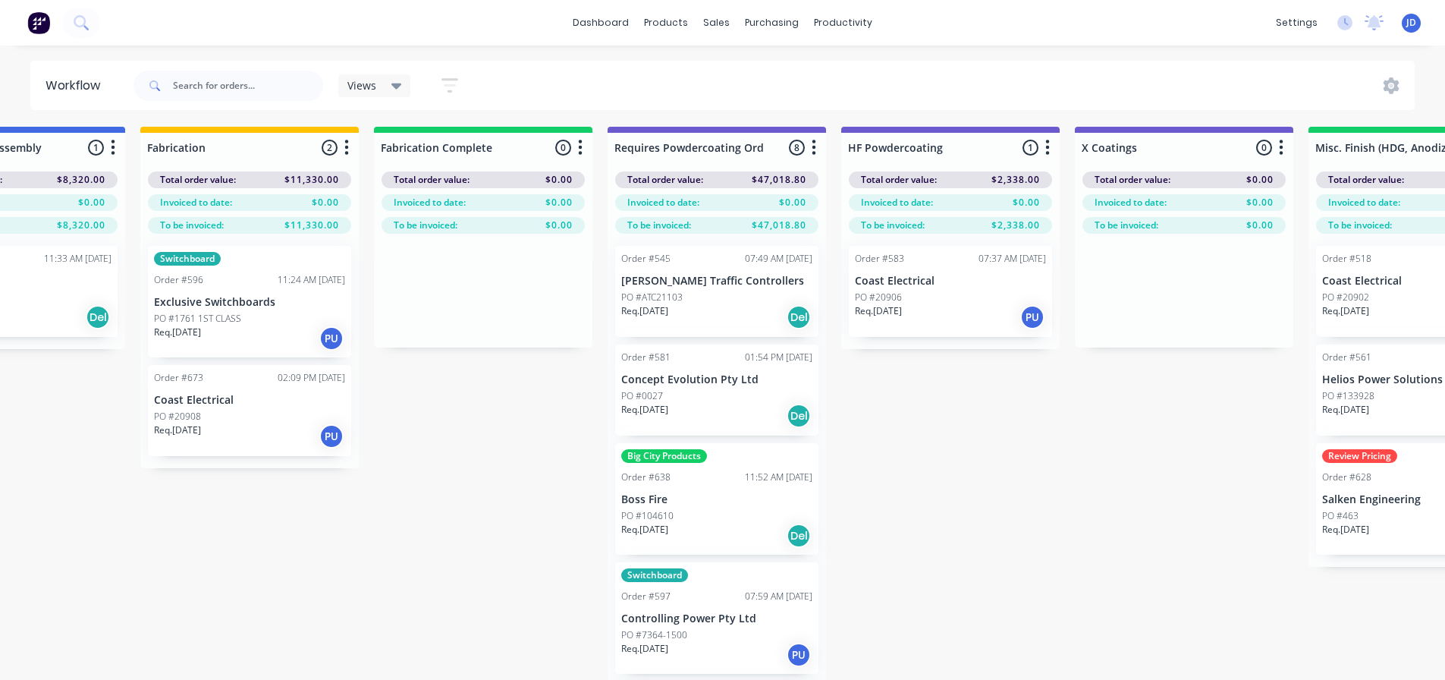
drag, startPoint x: 645, startPoint y: 559, endPoint x: 734, endPoint y: 560, distance: 88.7
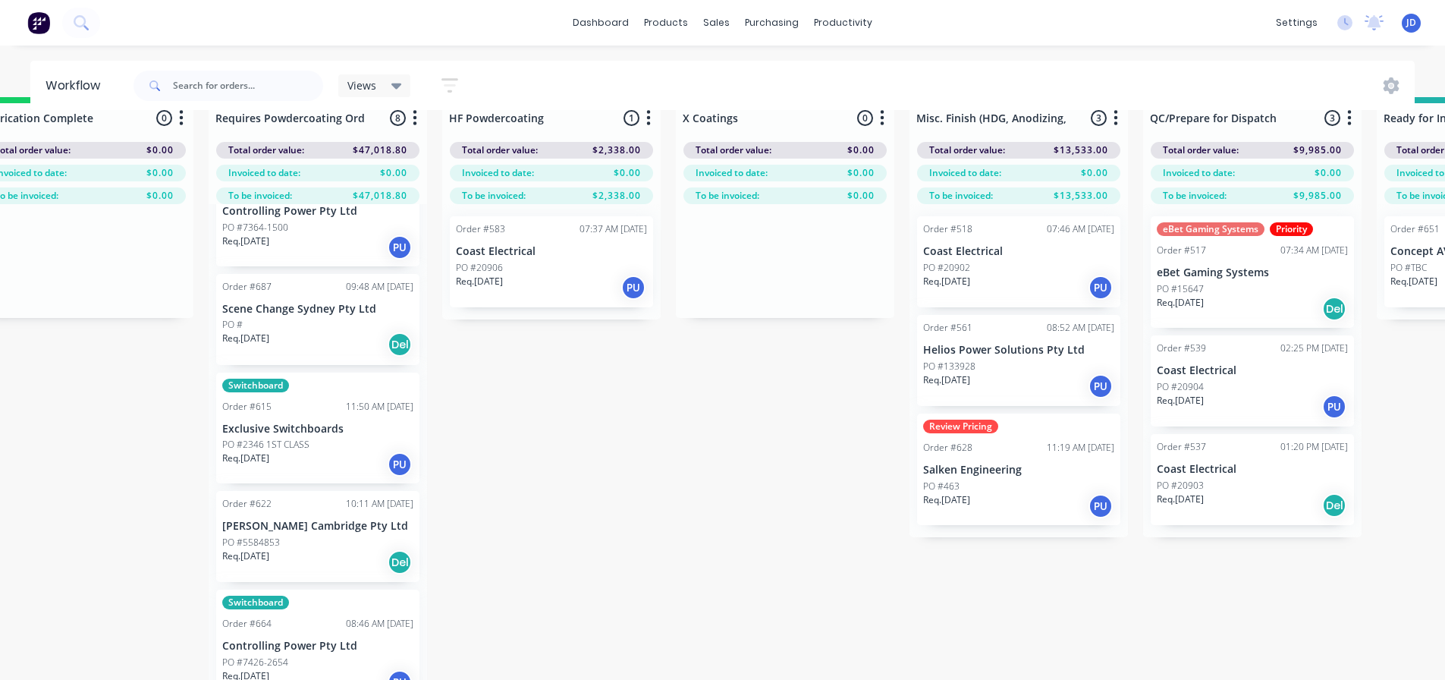
scroll to position [0, 4730]
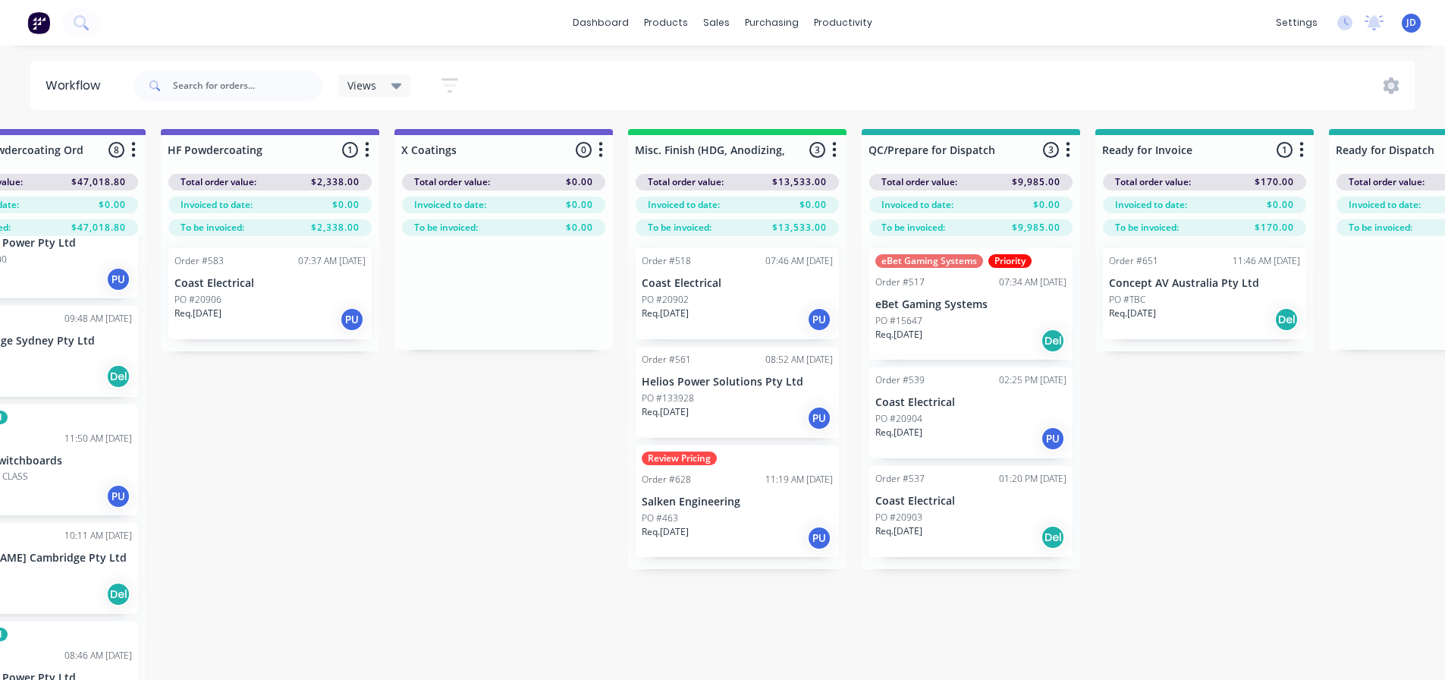
drag, startPoint x: 908, startPoint y: 552, endPoint x: 981, endPoint y: 547, distance: 73.0
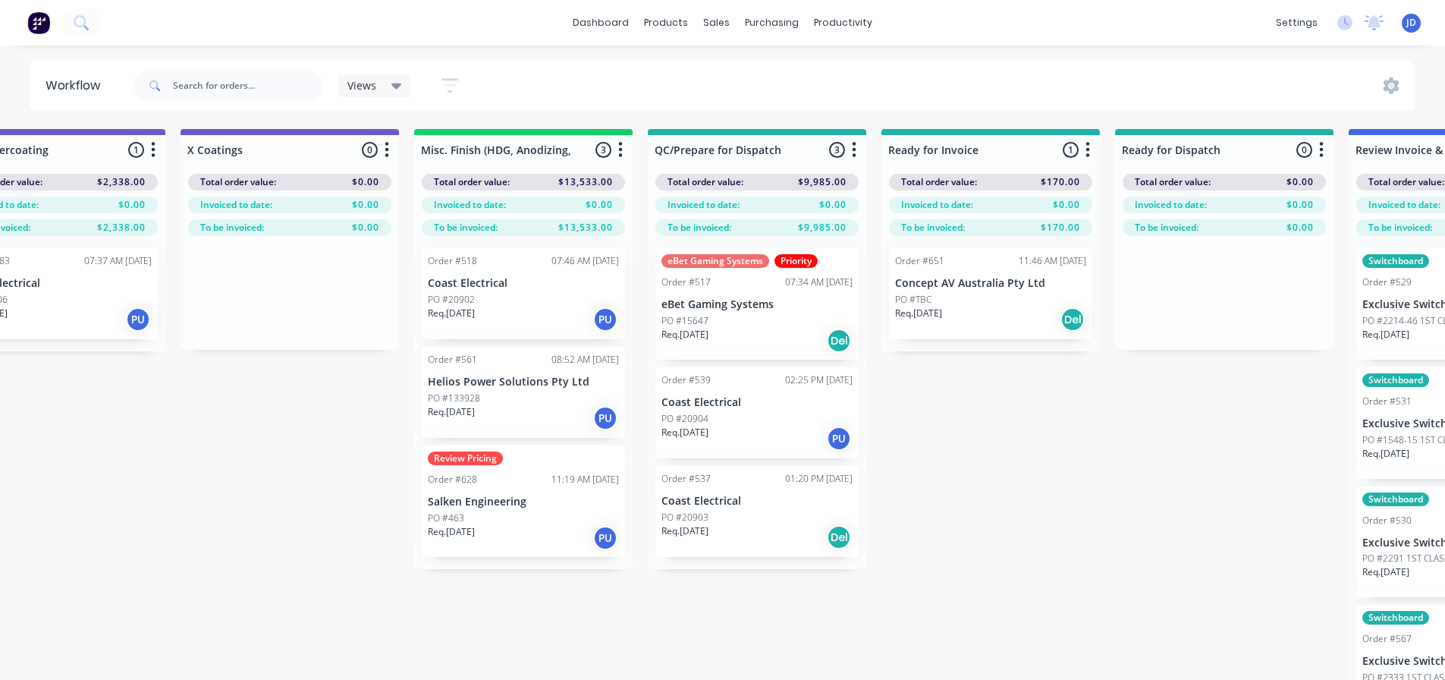
scroll to position [1, 5435]
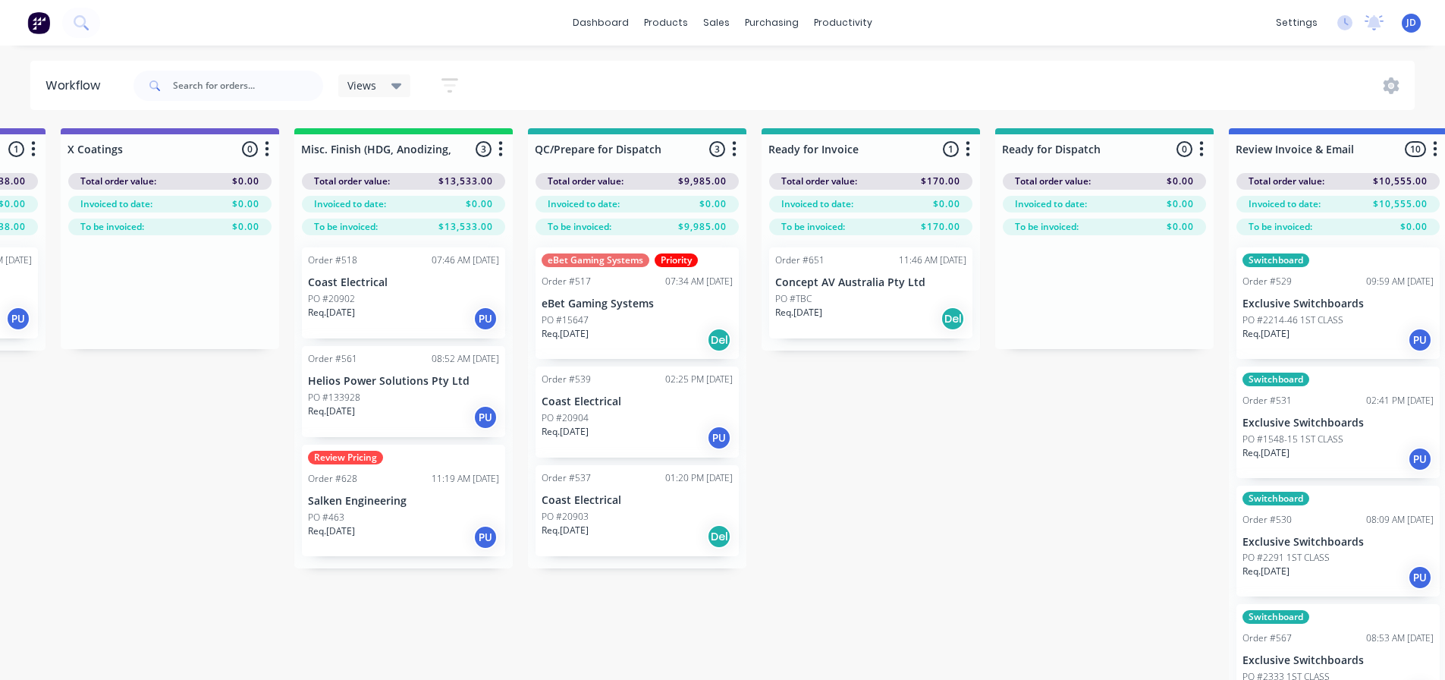
drag, startPoint x: 1131, startPoint y: 509, endPoint x: 1194, endPoint y: 491, distance: 65.3
